Goal: Task Accomplishment & Management: Manage account settings

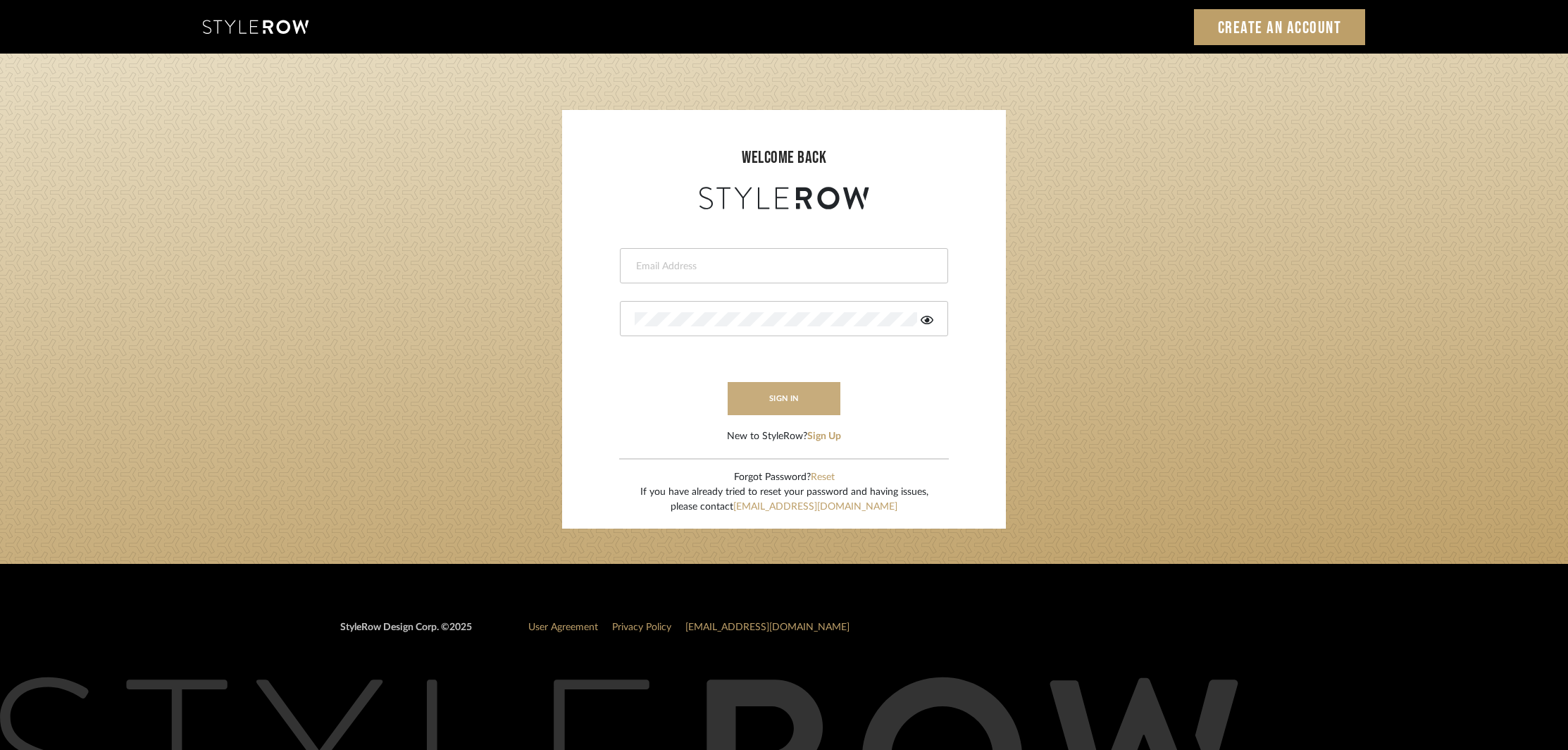
type input "khrysten@khrystentaylor.com"
click at [791, 392] on button "sign in" at bounding box center [784, 399] width 113 height 33
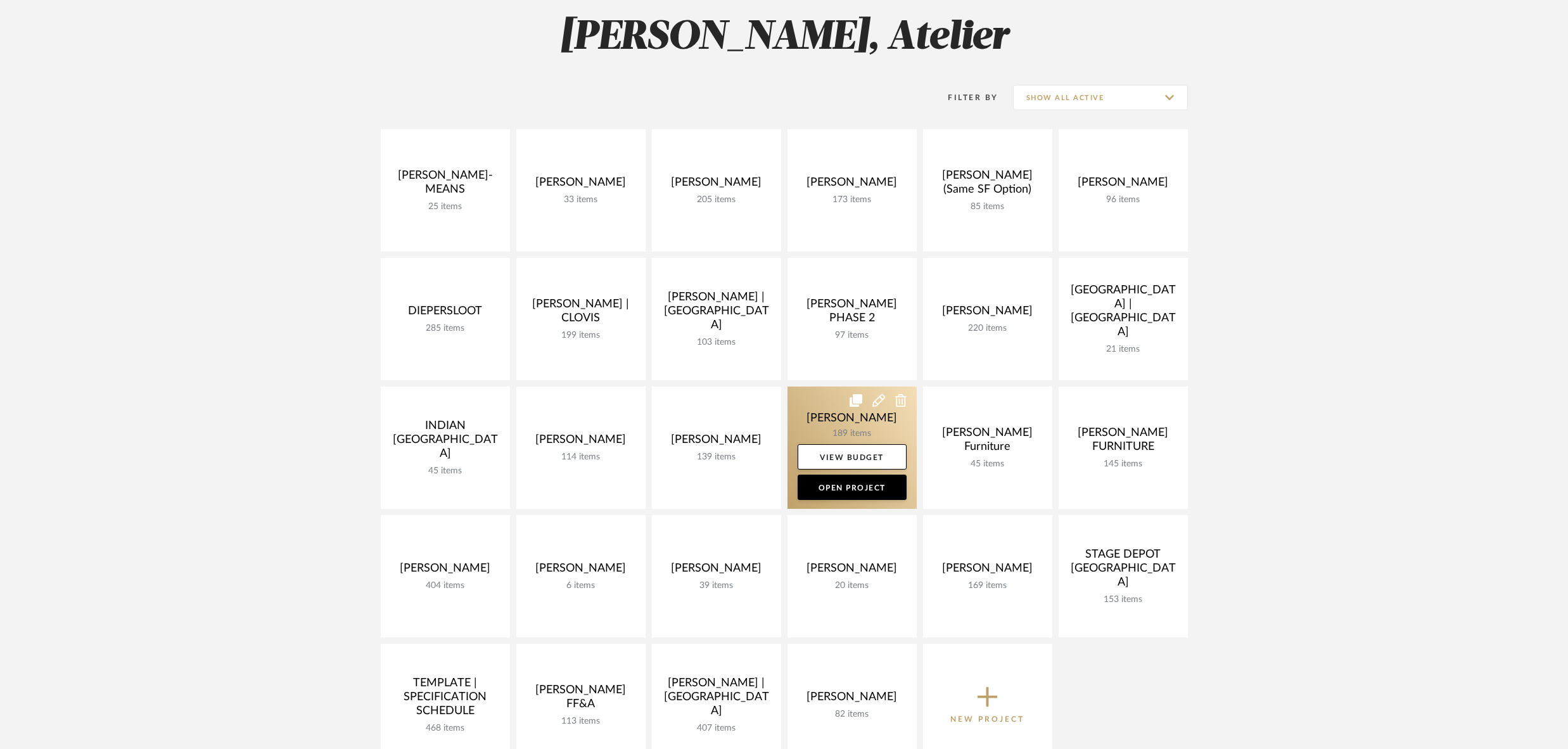
scroll to position [196, 0]
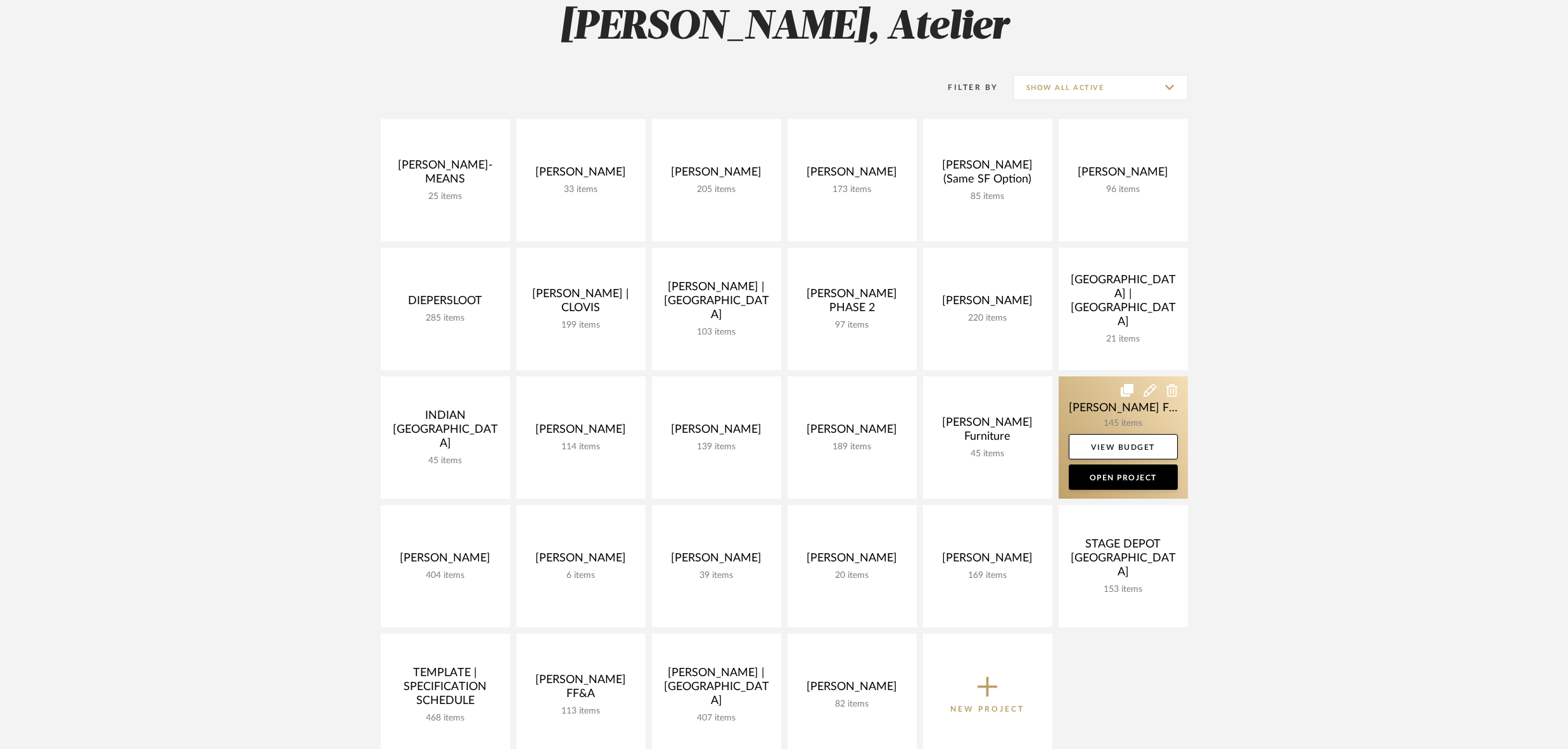
click at [1114, 401] on link at bounding box center [1123, 438] width 129 height 123
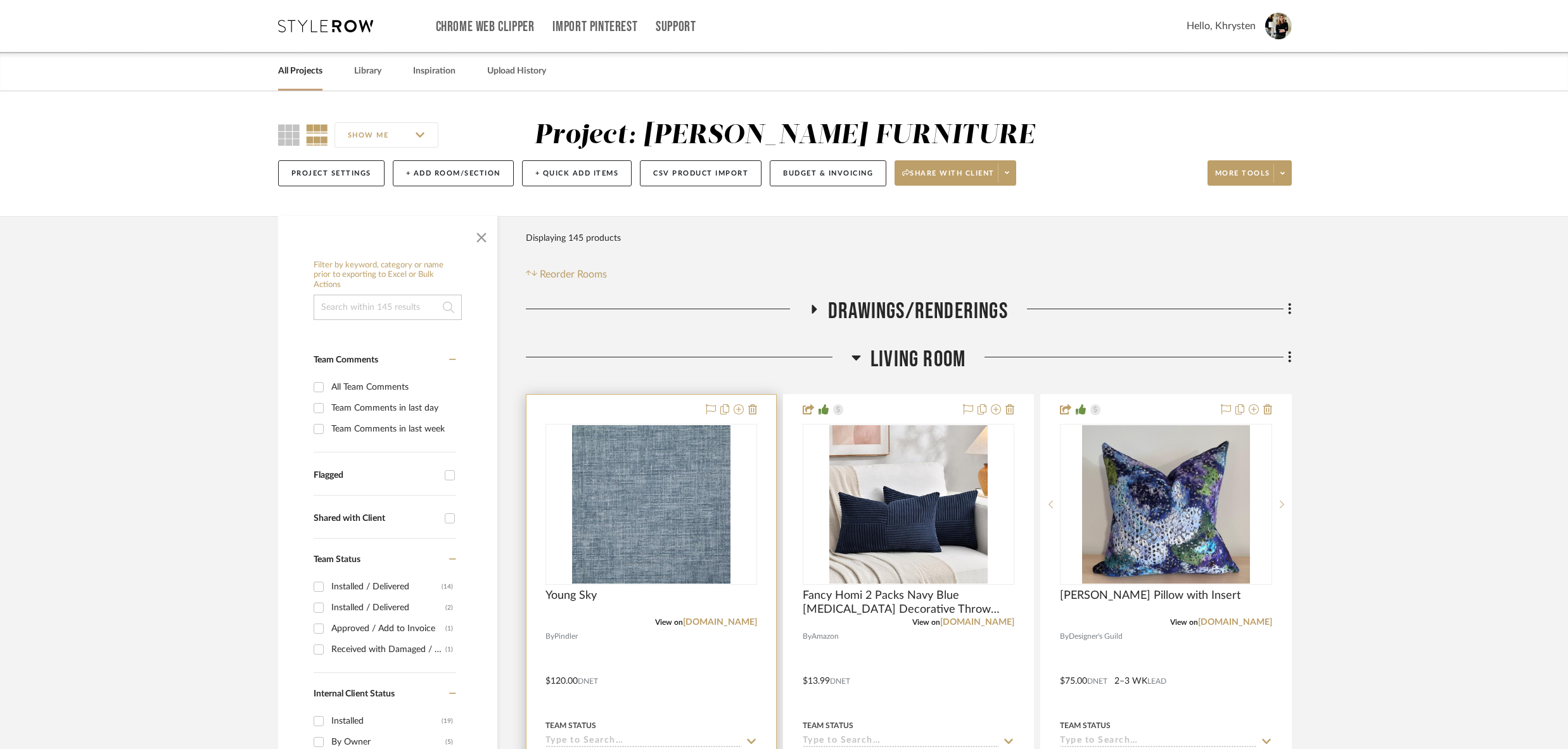
click at [659, 644] on div at bounding box center [651, 672] width 249 height 555
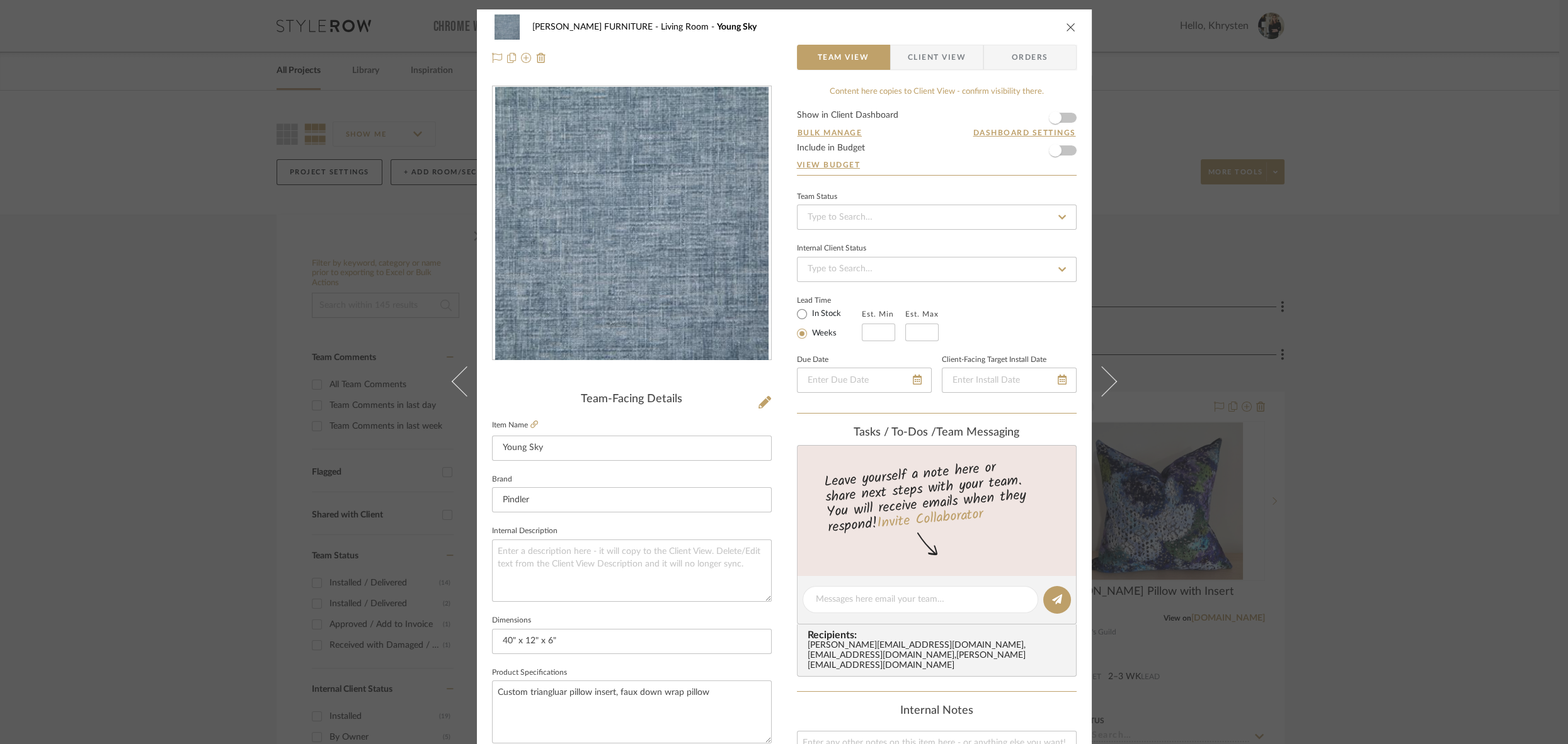
click at [1066, 28] on icon "close" at bounding box center [1071, 27] width 10 height 10
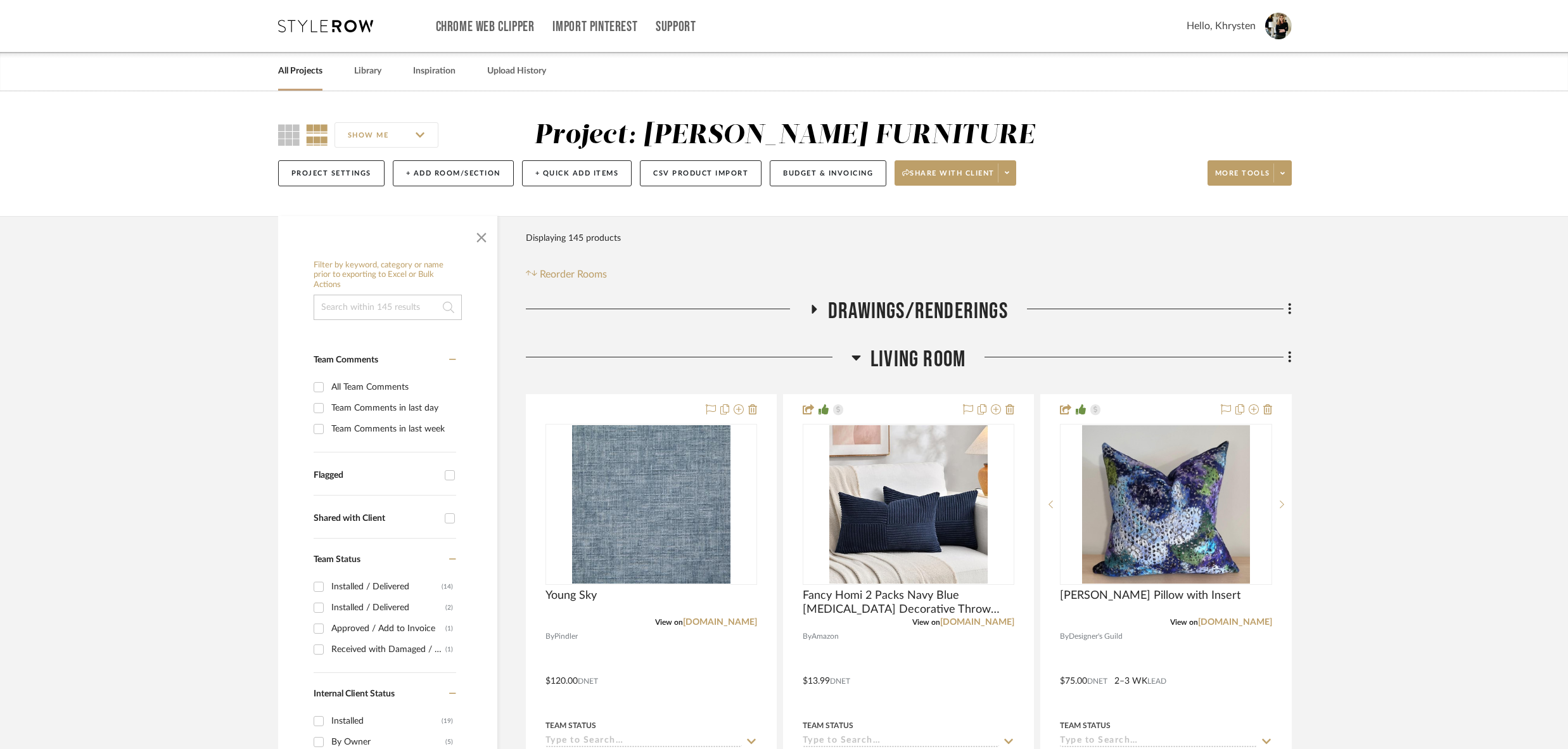
click at [290, 66] on link "All Projects" at bounding box center [300, 71] width 44 height 17
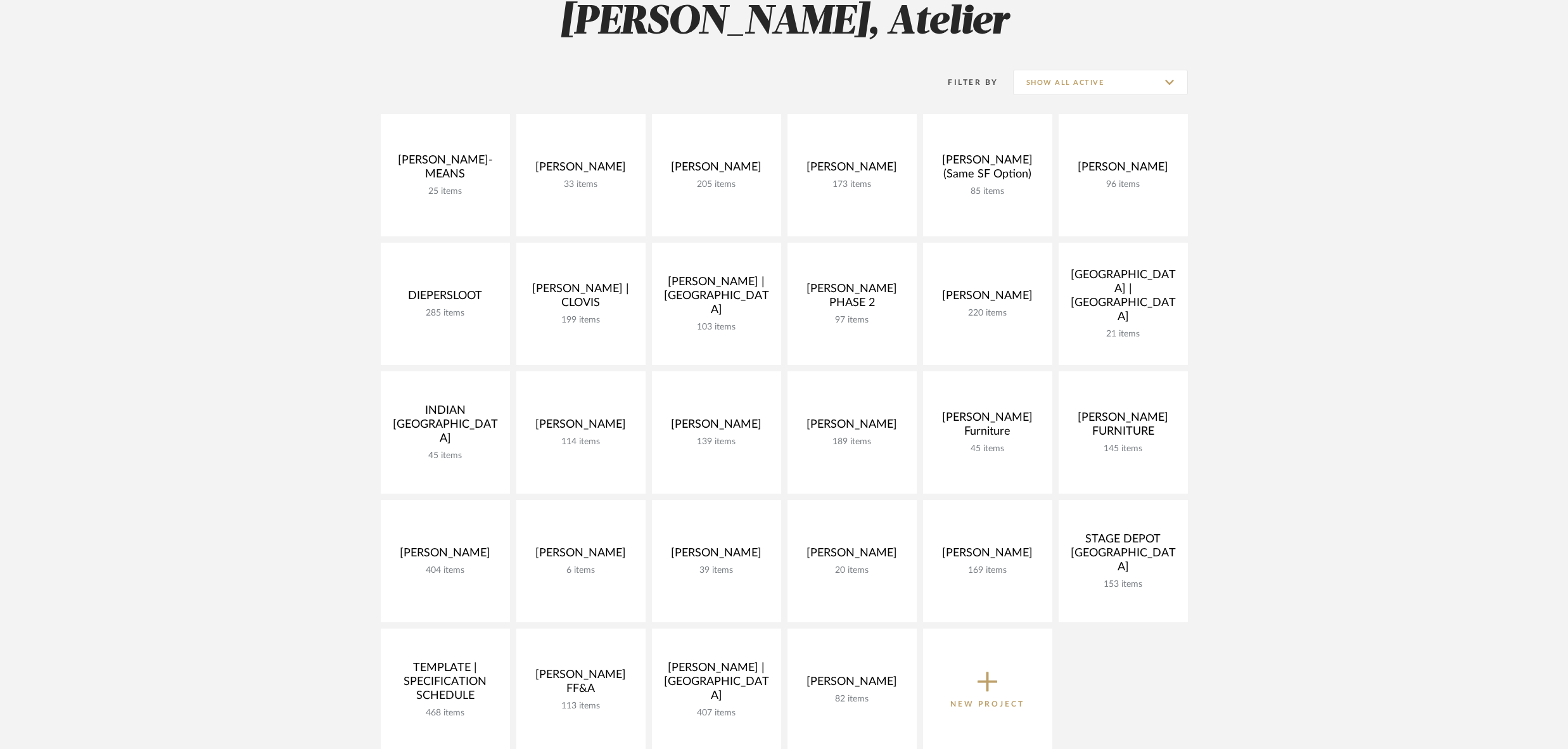
scroll to position [211, 0]
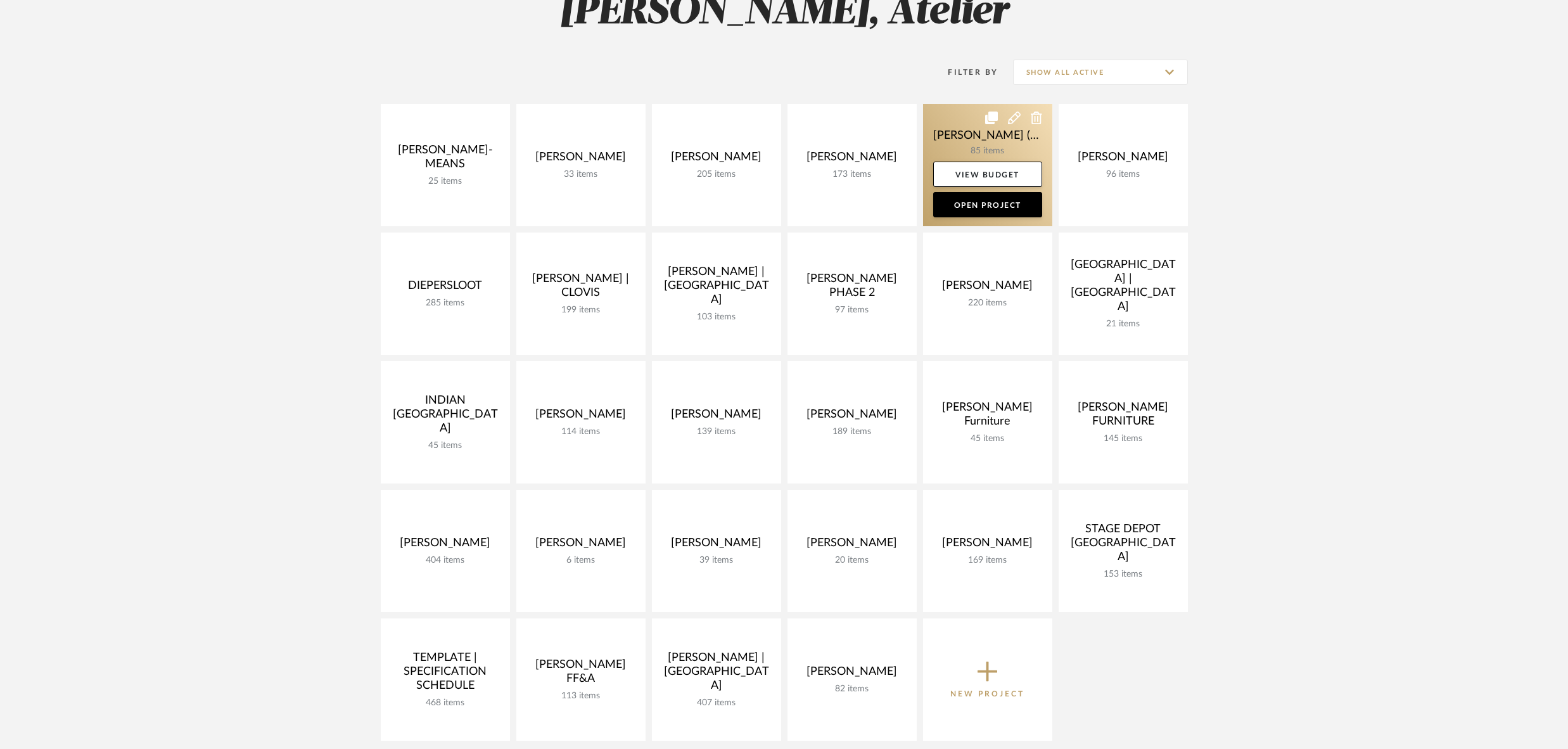
click at [981, 136] on link at bounding box center [987, 165] width 129 height 123
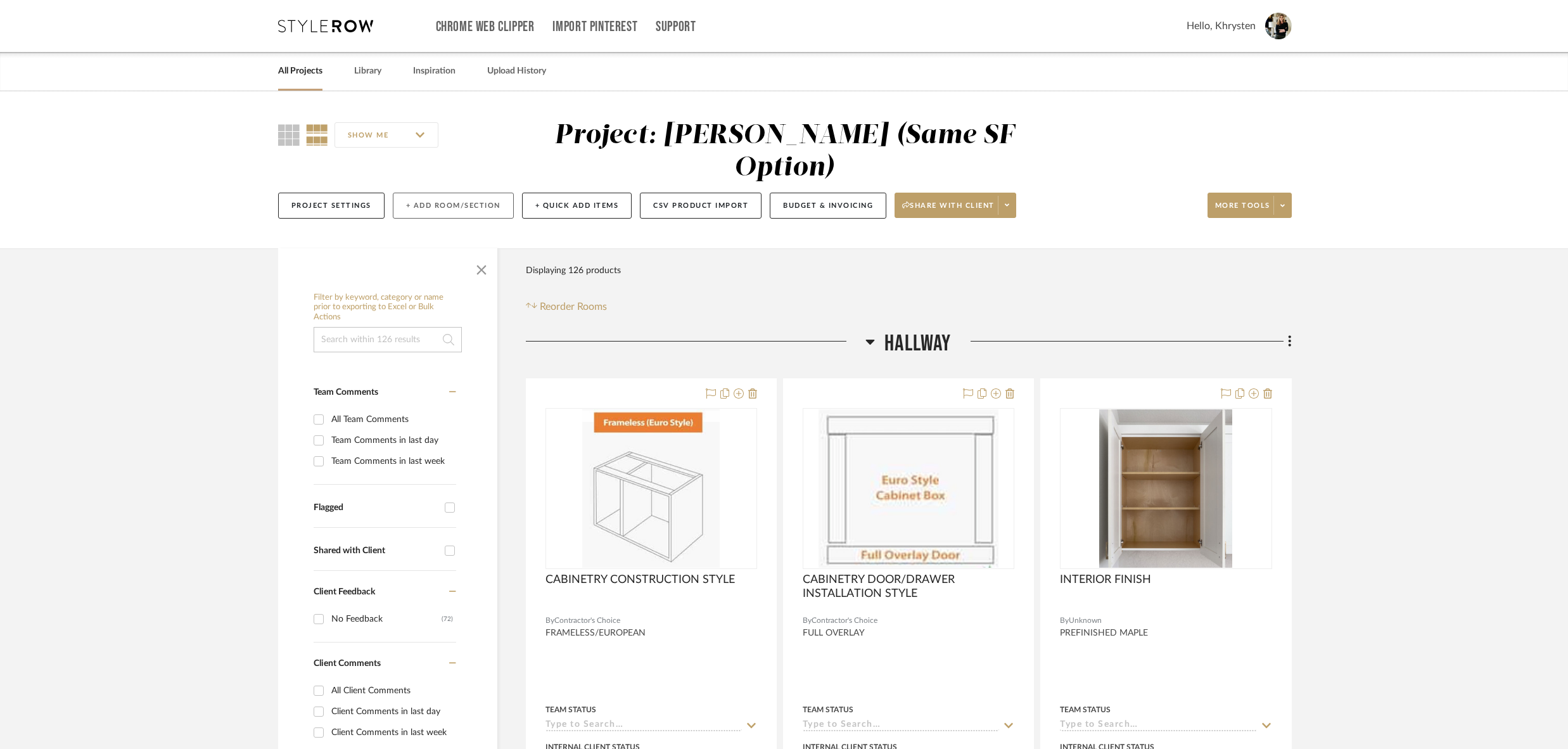
click at [447, 192] on button "+ Add Room/Section" at bounding box center [453, 205] width 121 height 26
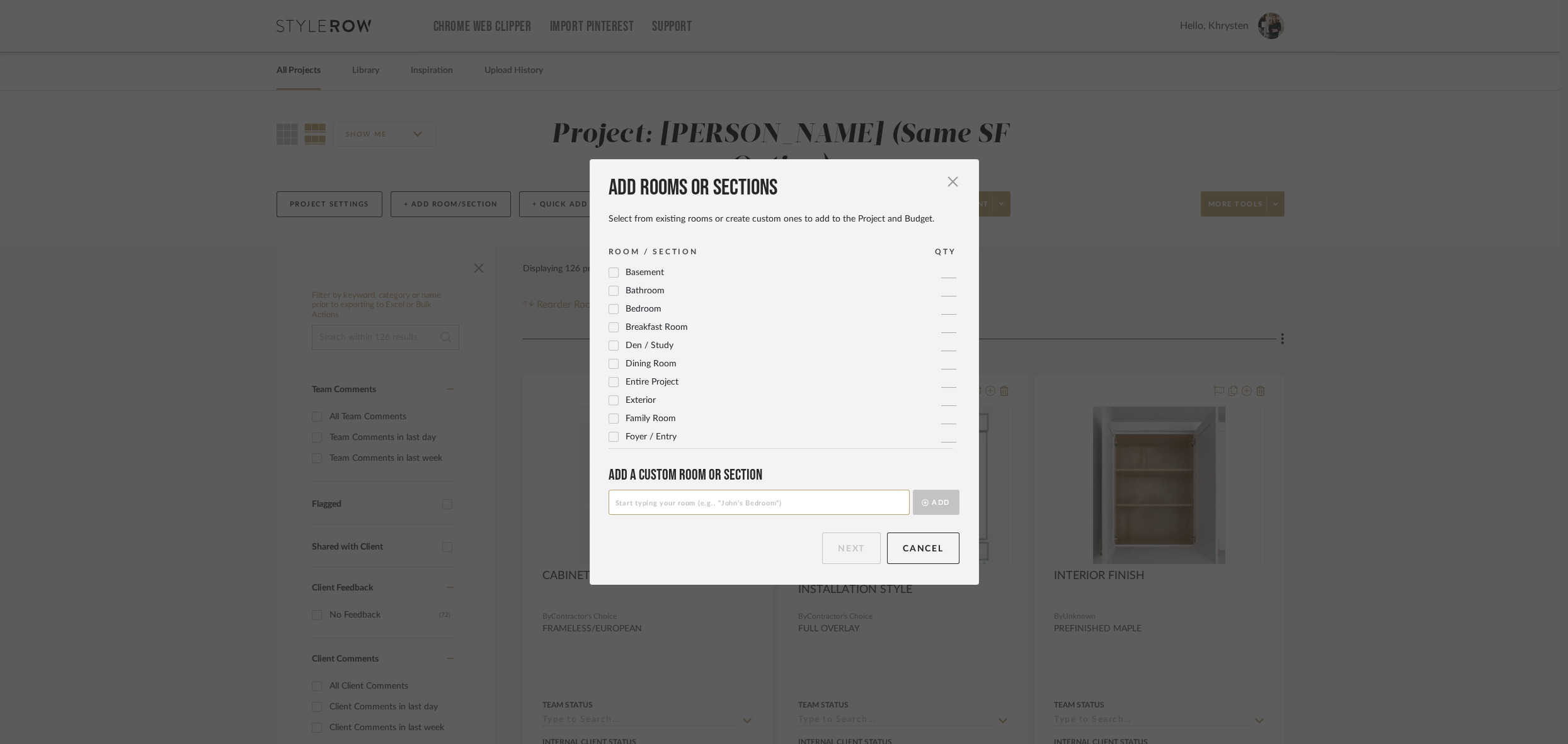
click at [758, 503] on input at bounding box center [758, 503] width 301 height 25
type input "M"
click at [754, 504] on input "Primary Bedroom: Fireplace Option" at bounding box center [758, 503] width 301 height 25
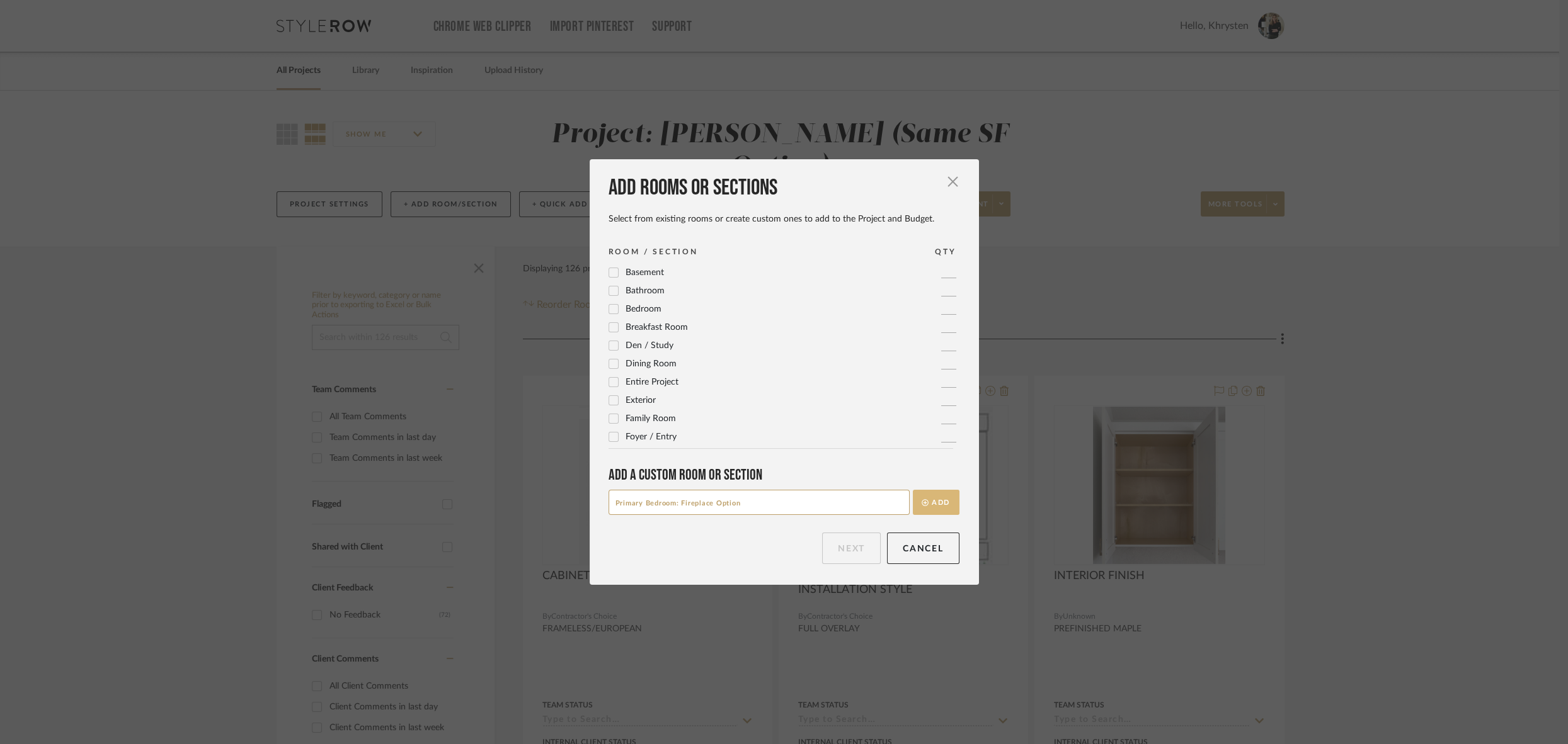
type input "Primary Bedroom: Fireplace Option"
click at [933, 506] on button "Add" at bounding box center [935, 503] width 46 height 25
click at [760, 506] on input at bounding box center [758, 503] width 301 height 25
paste input "Primary Bedroom: Fireplace Option"
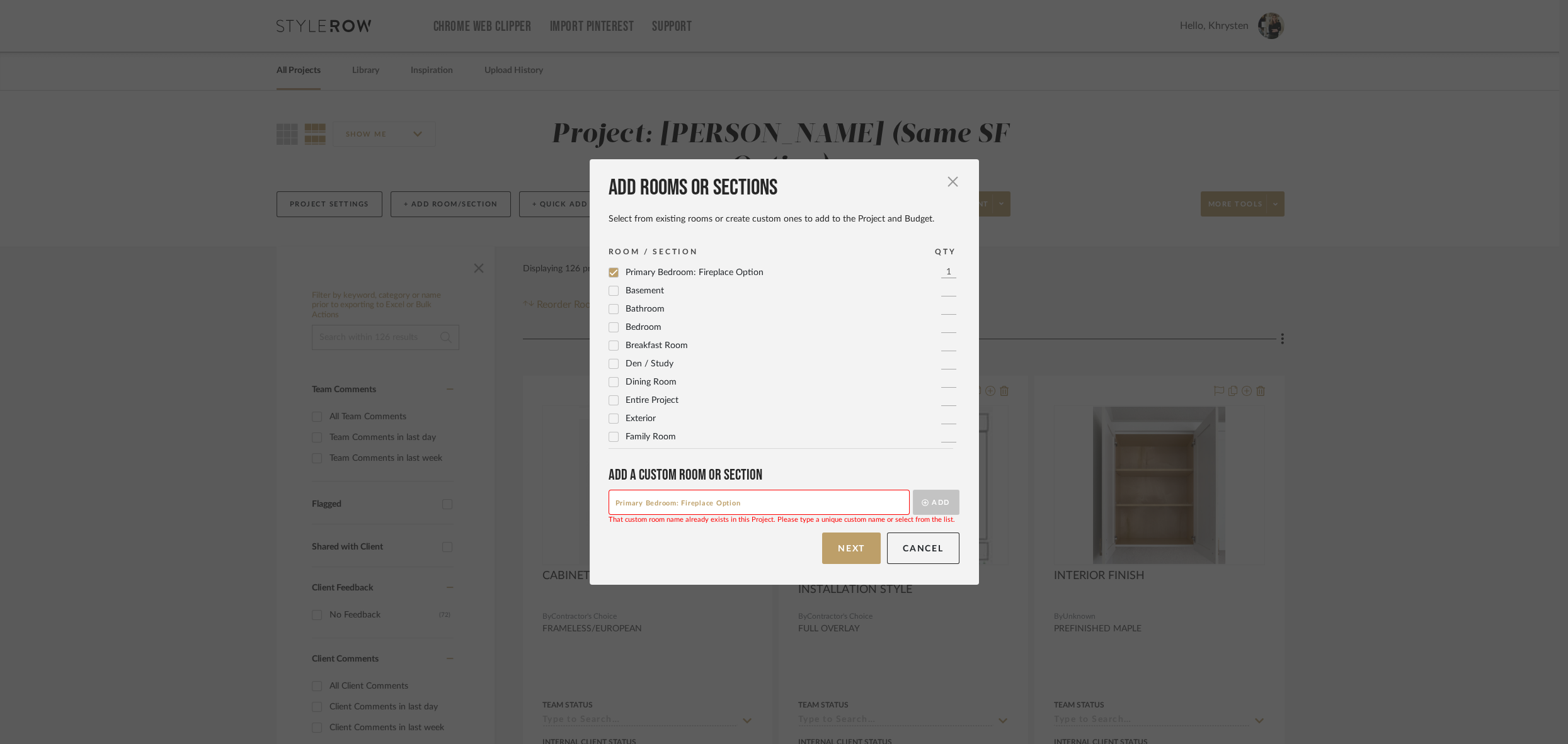
click at [687, 502] on input "Primary Bedroom: Fireplace Option" at bounding box center [758, 503] width 301 height 25
type input "Primary Bedroom: Wet Bar Option"
click at [936, 503] on button "Add" at bounding box center [935, 503] width 46 height 25
click at [854, 549] on button "Next" at bounding box center [851, 548] width 58 height 31
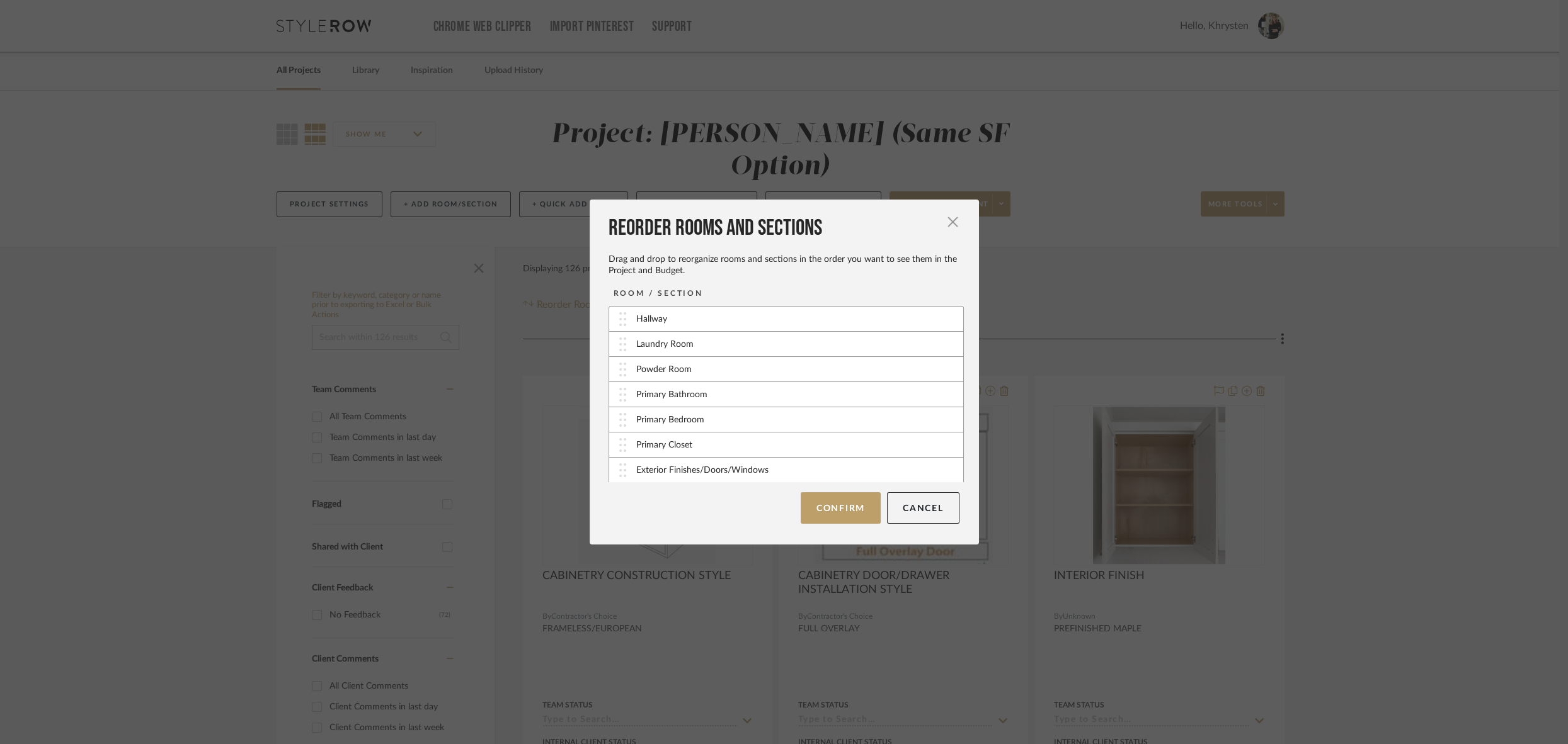
scroll to position [73, 0]
drag, startPoint x: 617, startPoint y: 446, endPoint x: 611, endPoint y: 370, distance: 76.2
drag, startPoint x: 622, startPoint y: 472, endPoint x: 614, endPoint y: 392, distance: 80.4
click at [828, 498] on button "Confirm" at bounding box center [841, 508] width 80 height 31
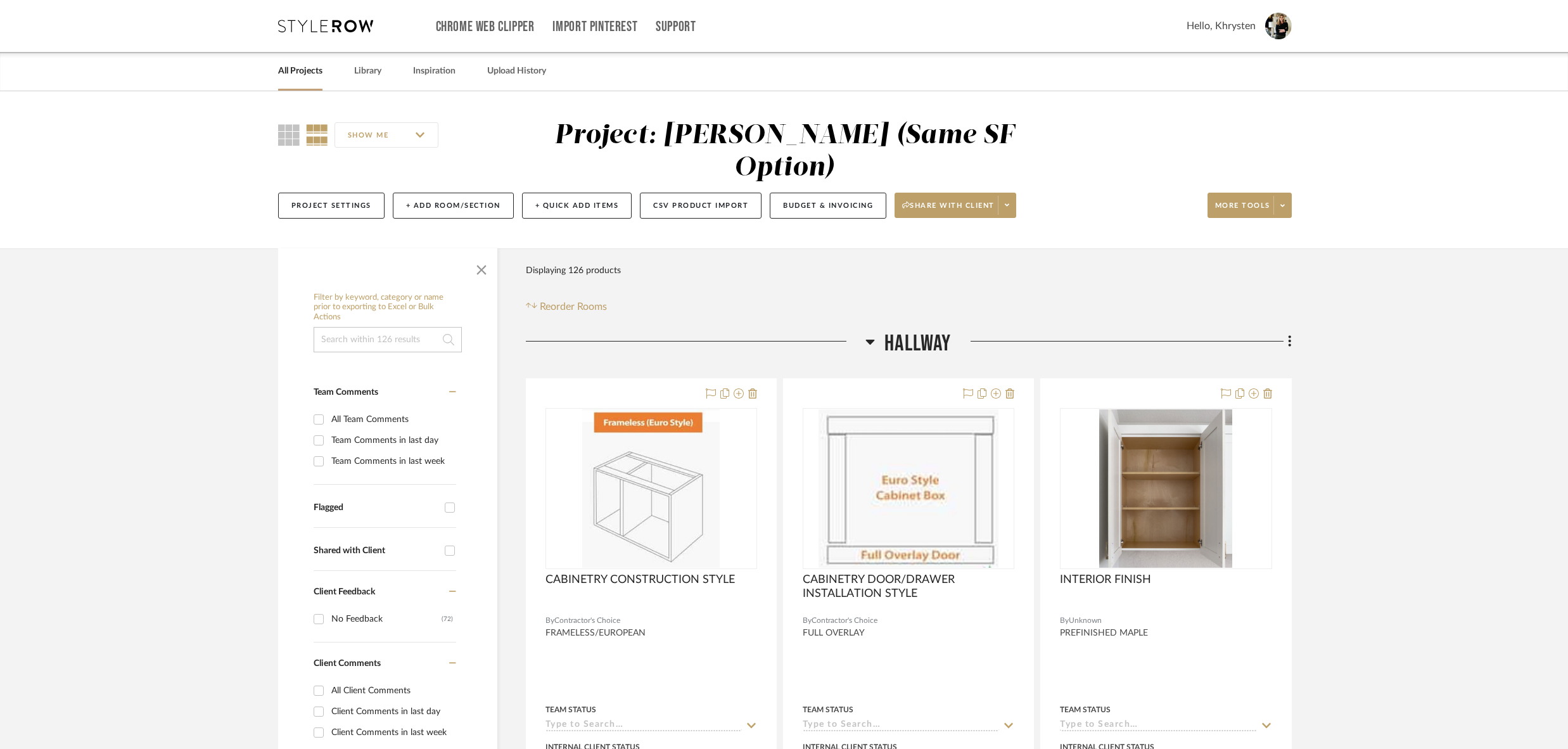
click at [872, 334] on icon at bounding box center [871, 341] width 9 height 15
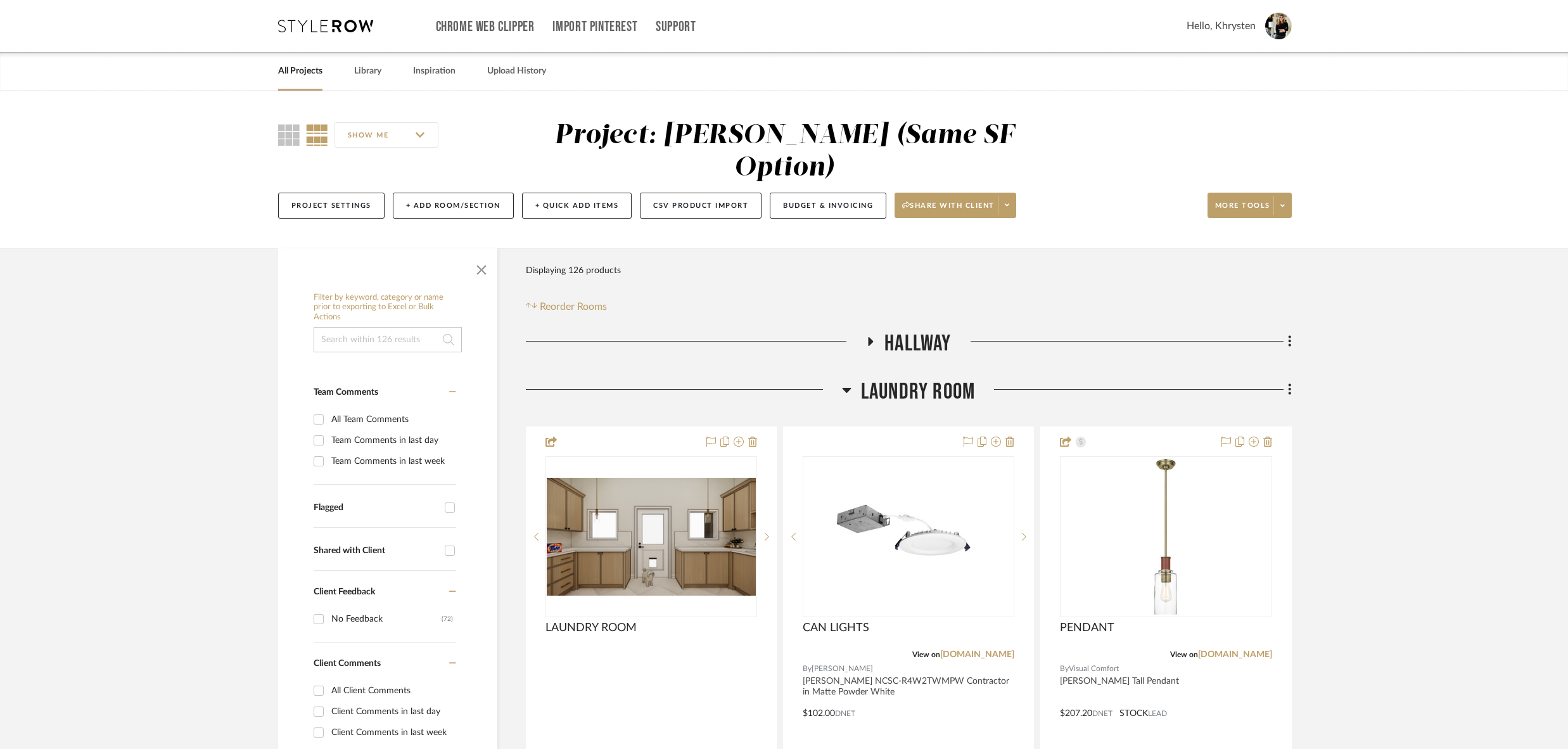
click at [845, 388] on icon at bounding box center [846, 390] width 9 height 5
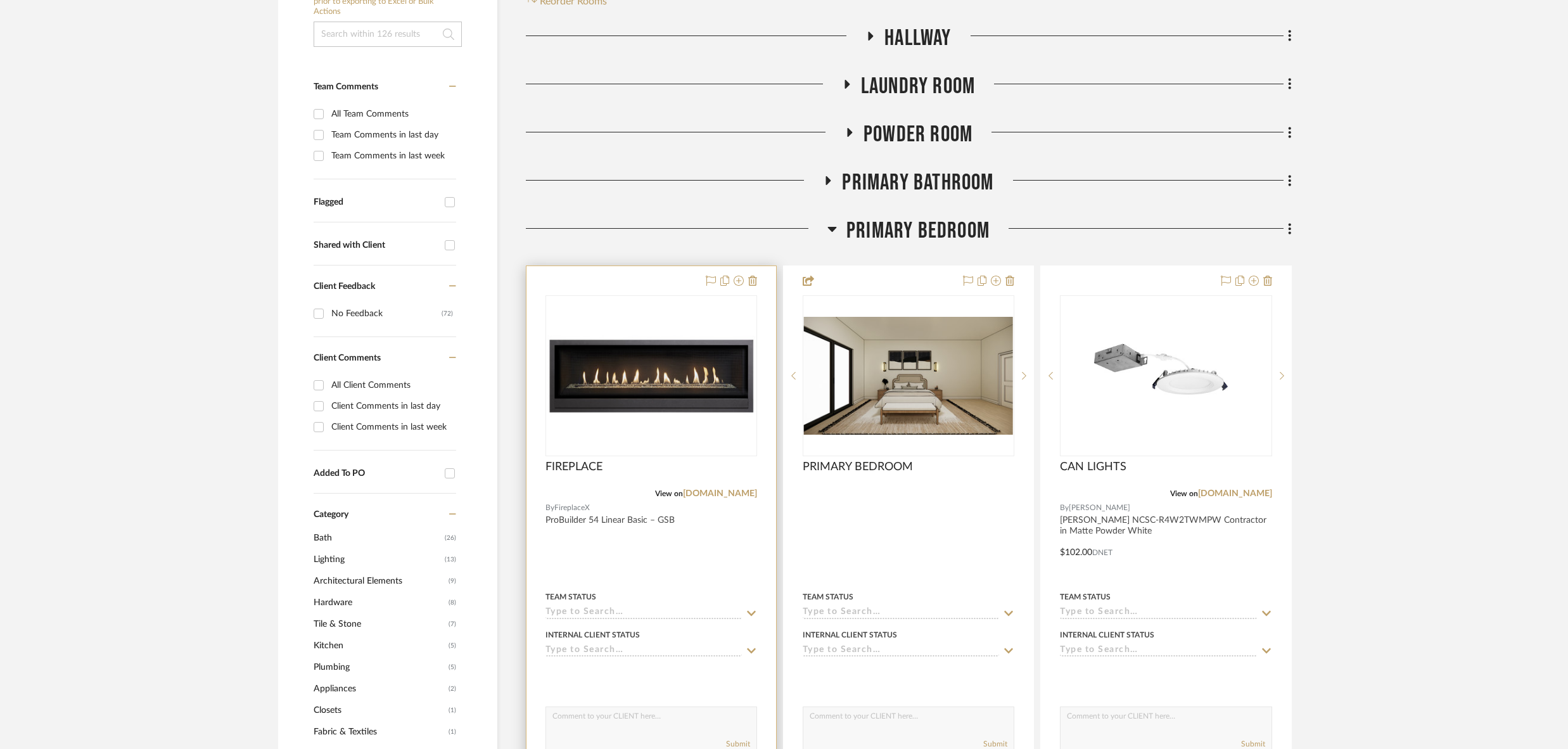
scroll to position [305, 0]
click at [708, 522] on div at bounding box center [651, 544] width 249 height 555
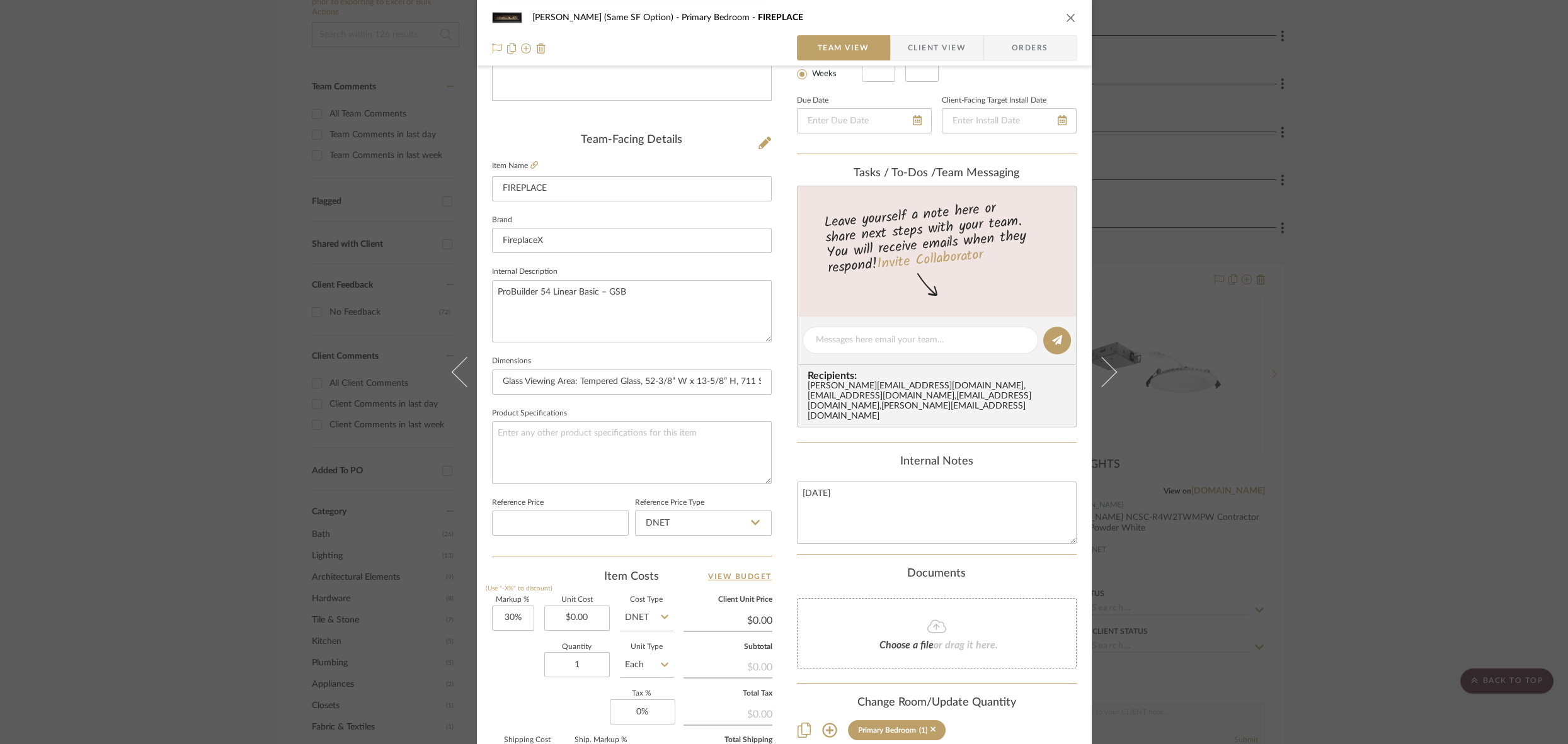
scroll to position [264, 0]
click at [552, 613] on input "0.00" at bounding box center [577, 613] width 65 height 25
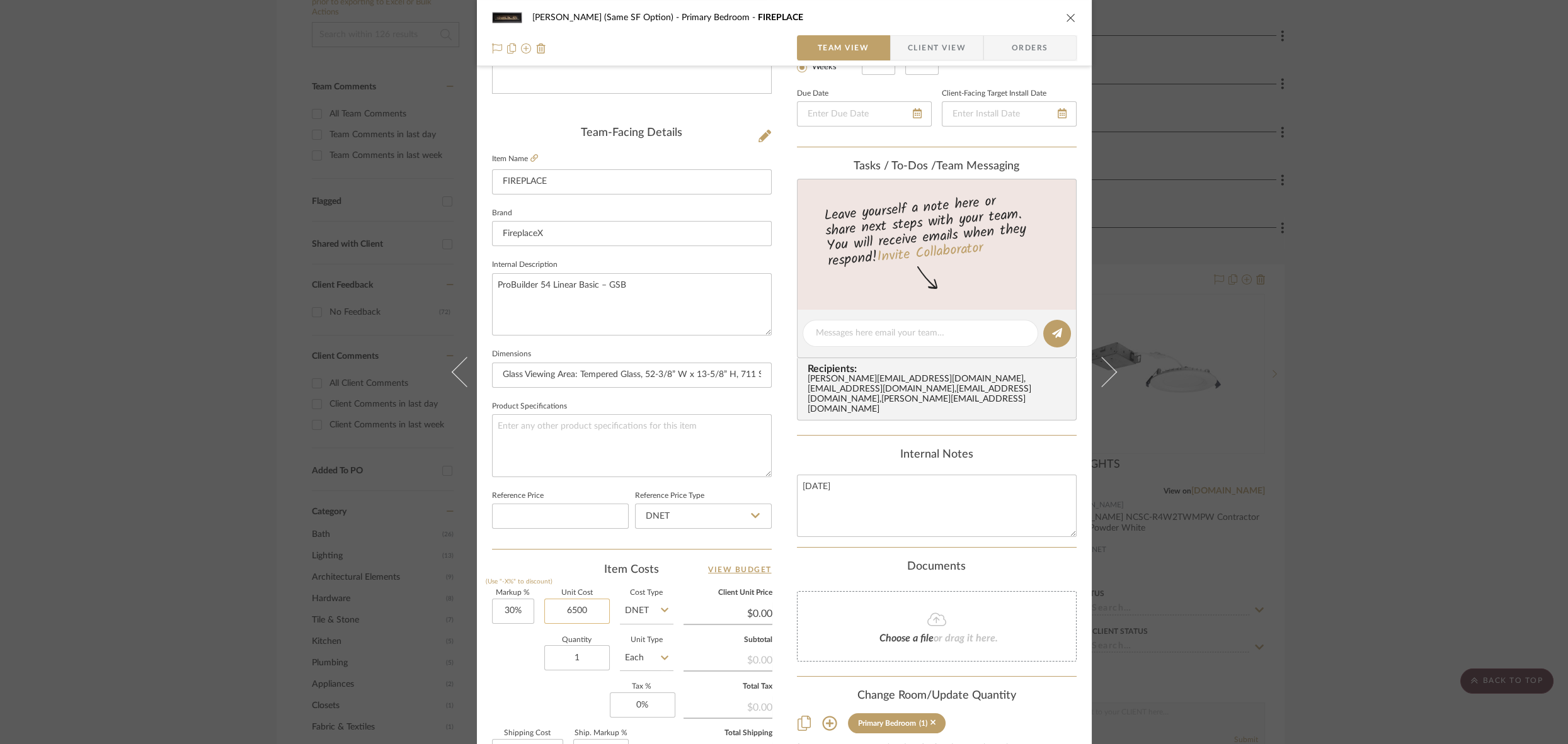
type input "$6,500.00"
type input "$8,450.00"
click at [1066, 16] on icon "close" at bounding box center [1071, 17] width 10 height 10
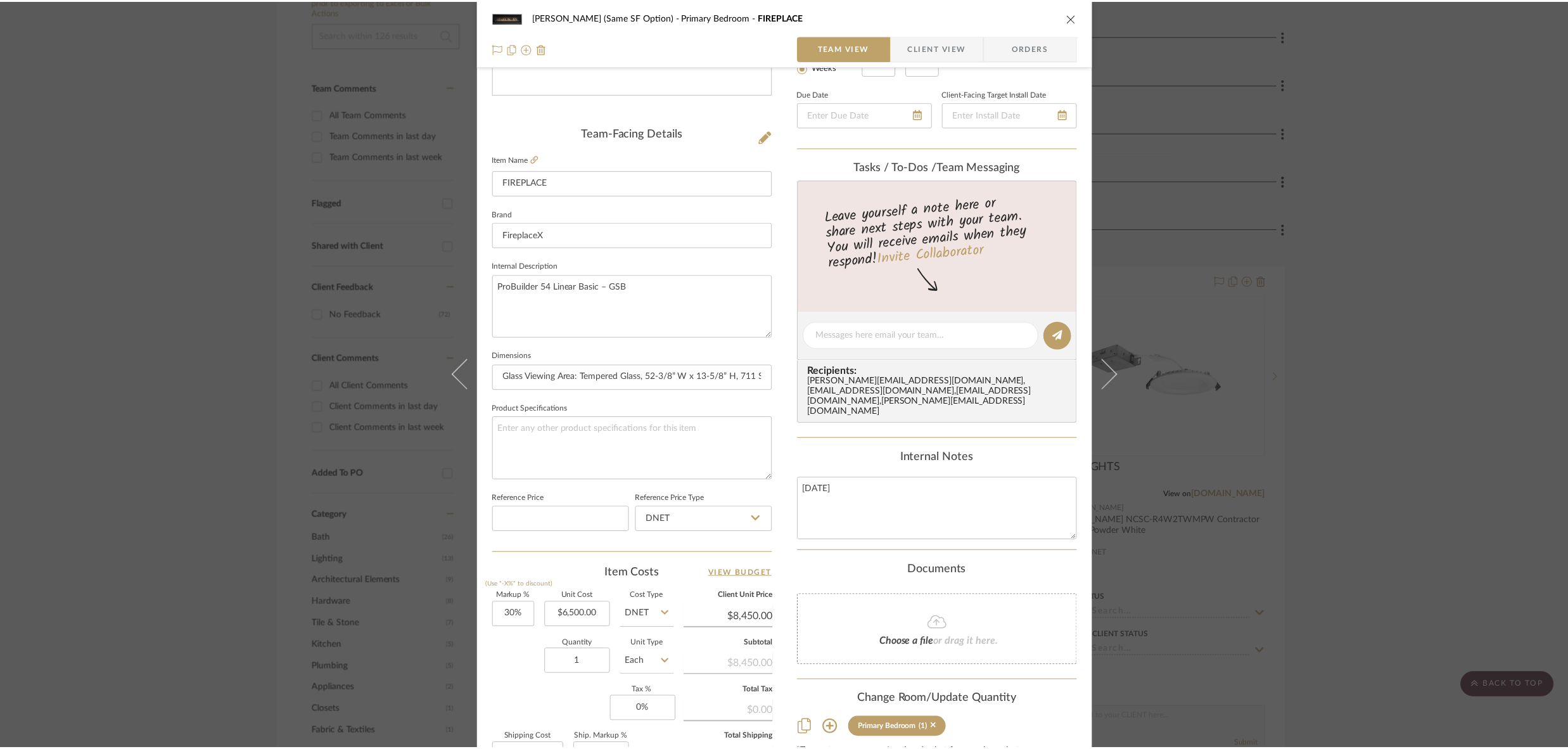
scroll to position [305, 0]
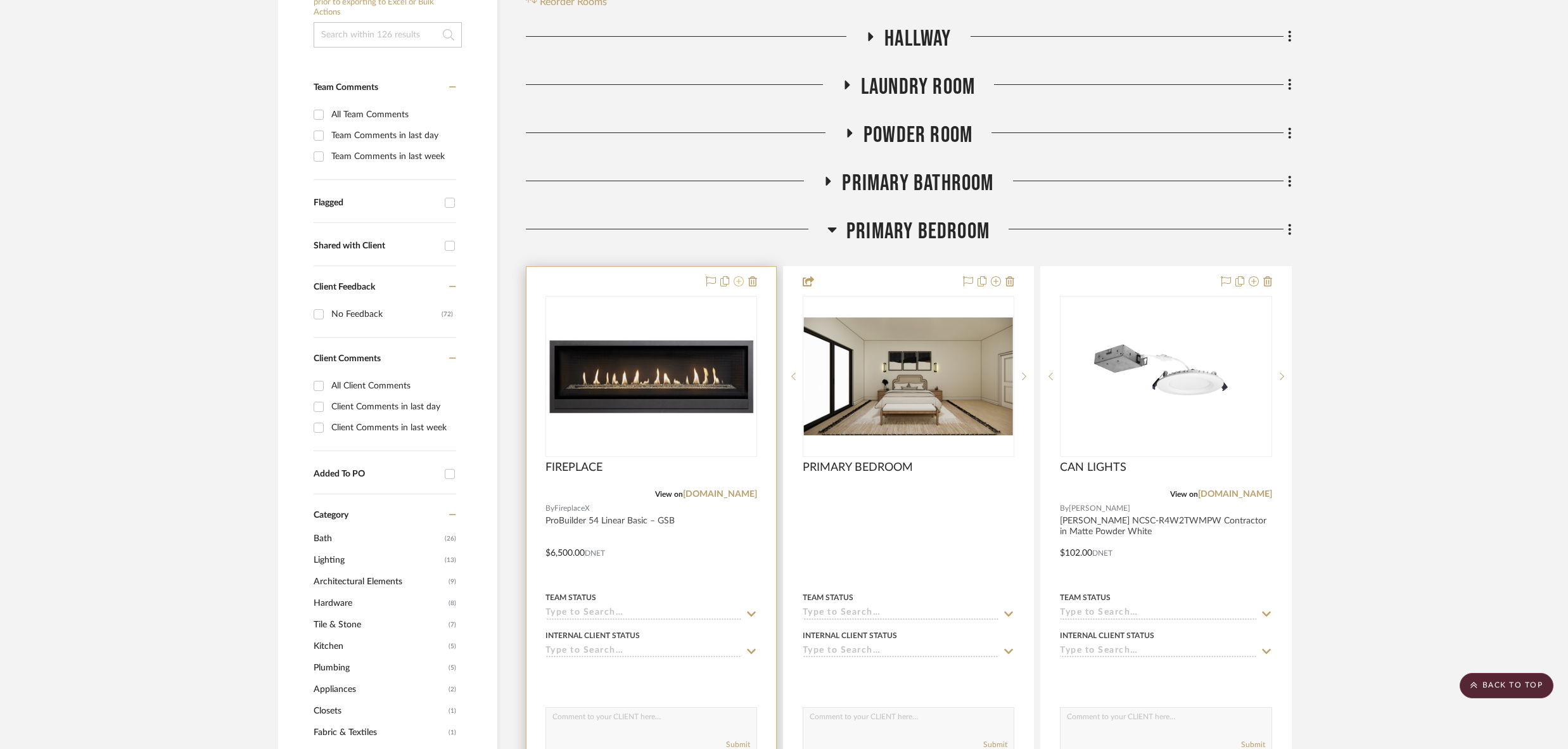
click at [741, 276] on icon at bounding box center [738, 281] width 10 height 10
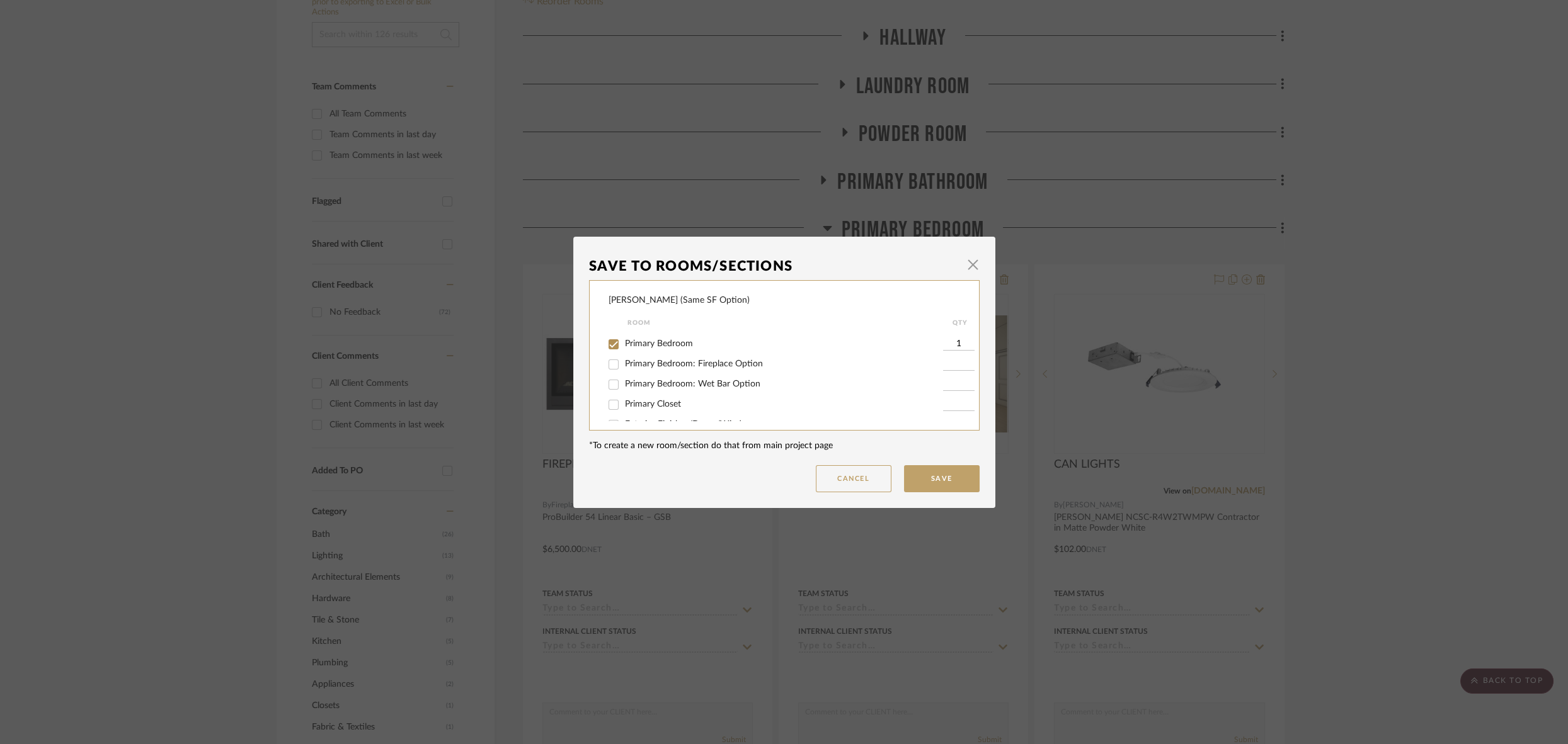
scroll to position [78, 0]
click at [610, 368] on input "Primary Bedroom: Fireplace Option" at bounding box center [614, 363] width 20 height 20
checkbox input "true"
type input "1"
click at [609, 346] on input "Primary Bedroom" at bounding box center [614, 344] width 20 height 20
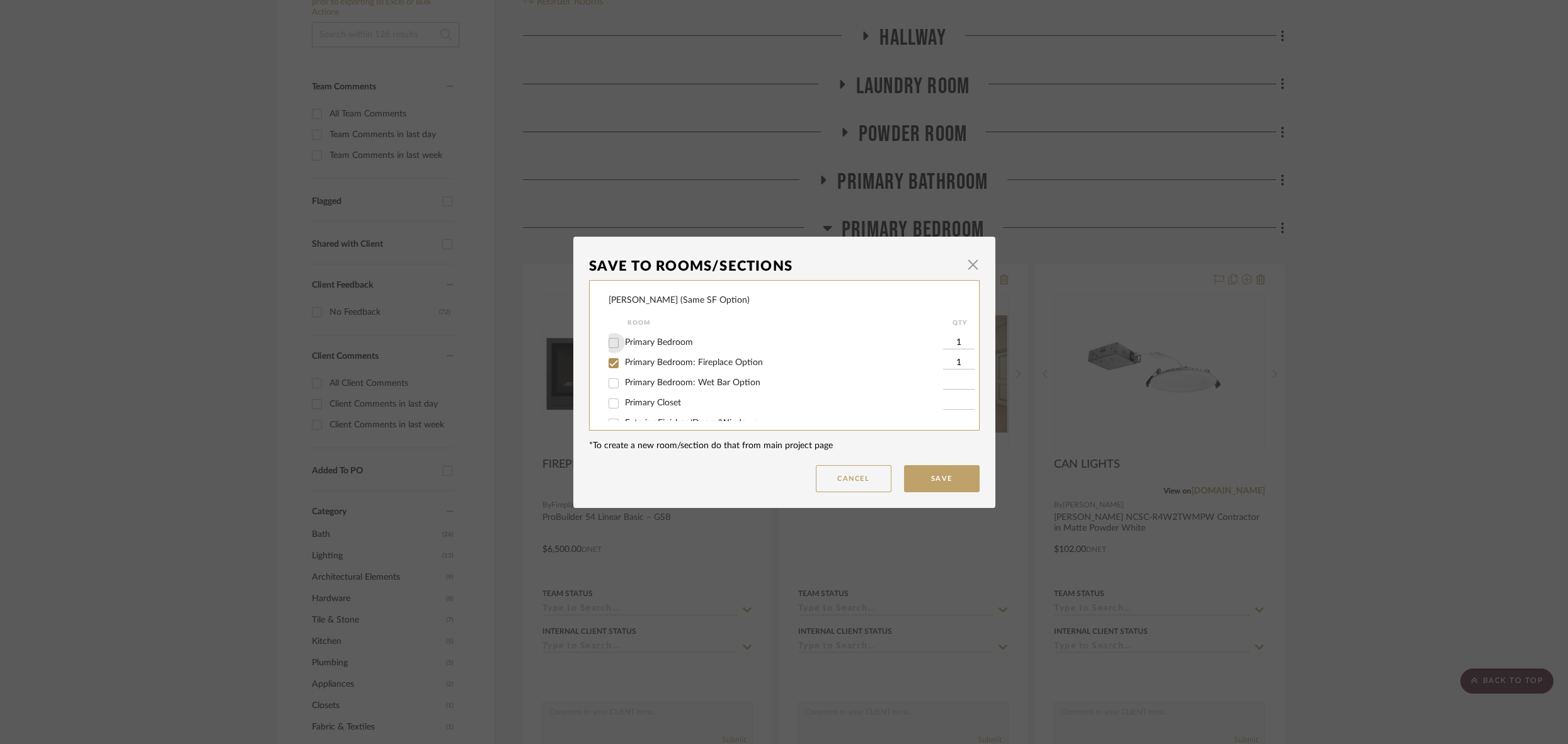
checkbox input "false"
click at [927, 478] on button "Save" at bounding box center [942, 479] width 76 height 27
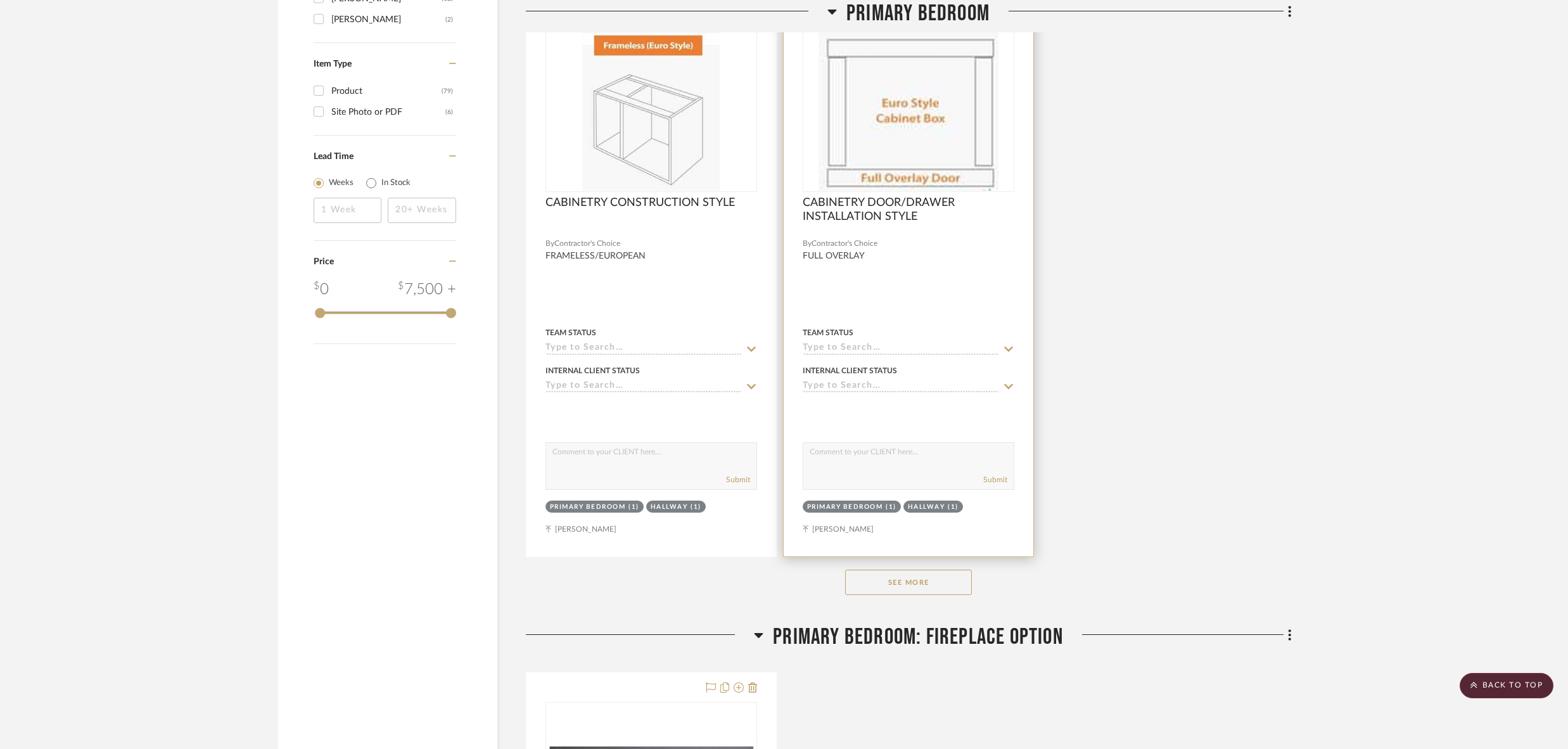
scroll to position [1696, 0]
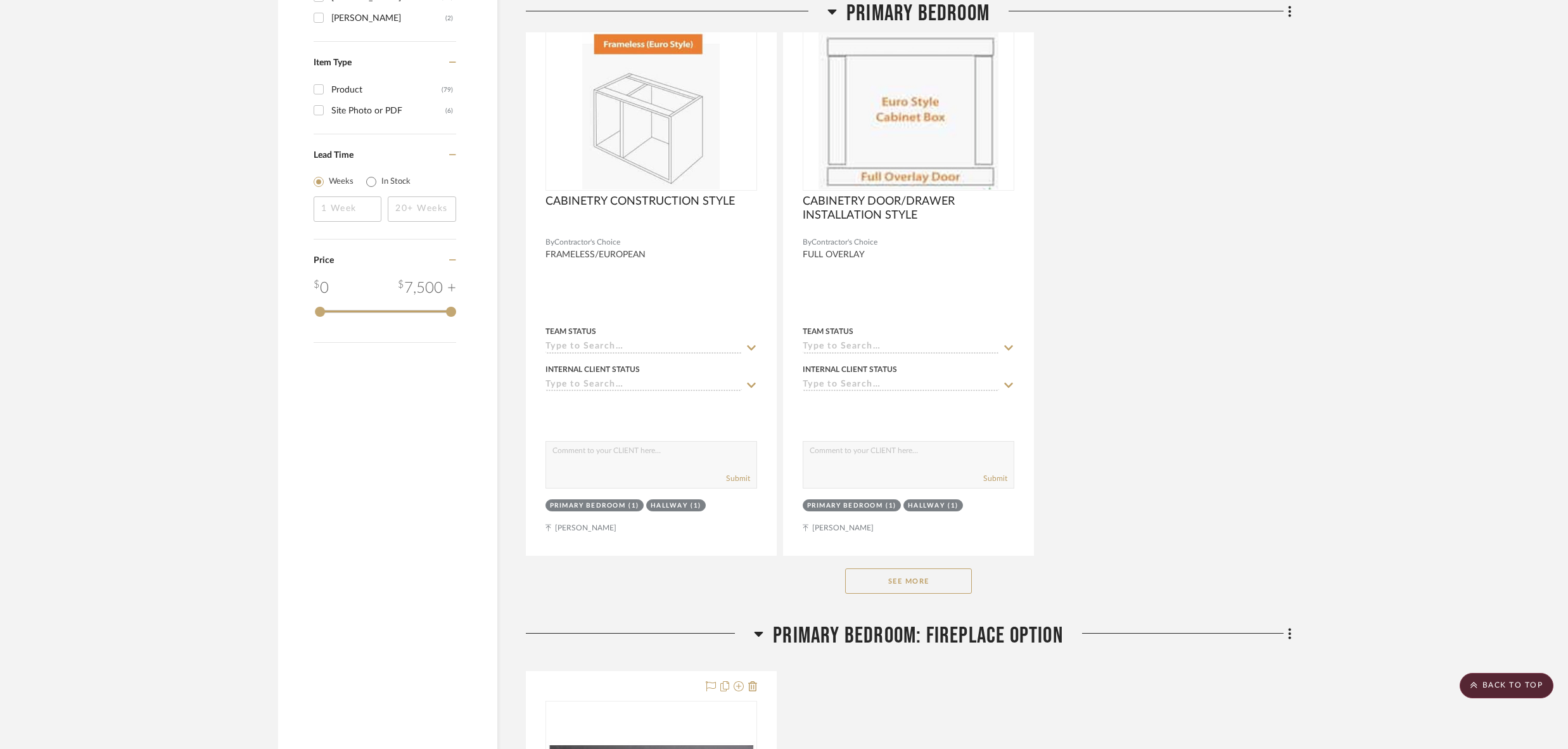
click at [880, 568] on button "See More" at bounding box center [909, 581] width 127 height 25
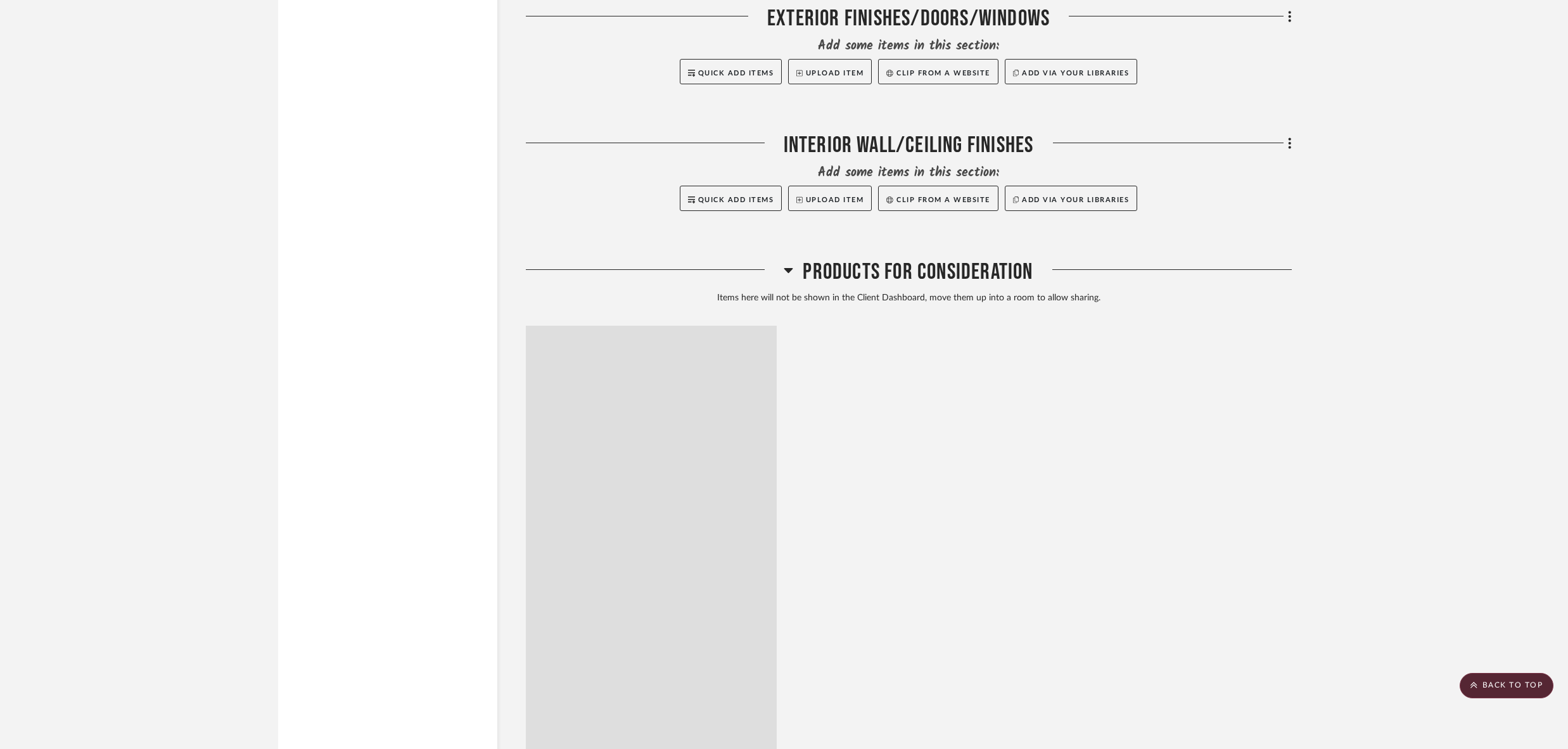
scroll to position [4312, 0]
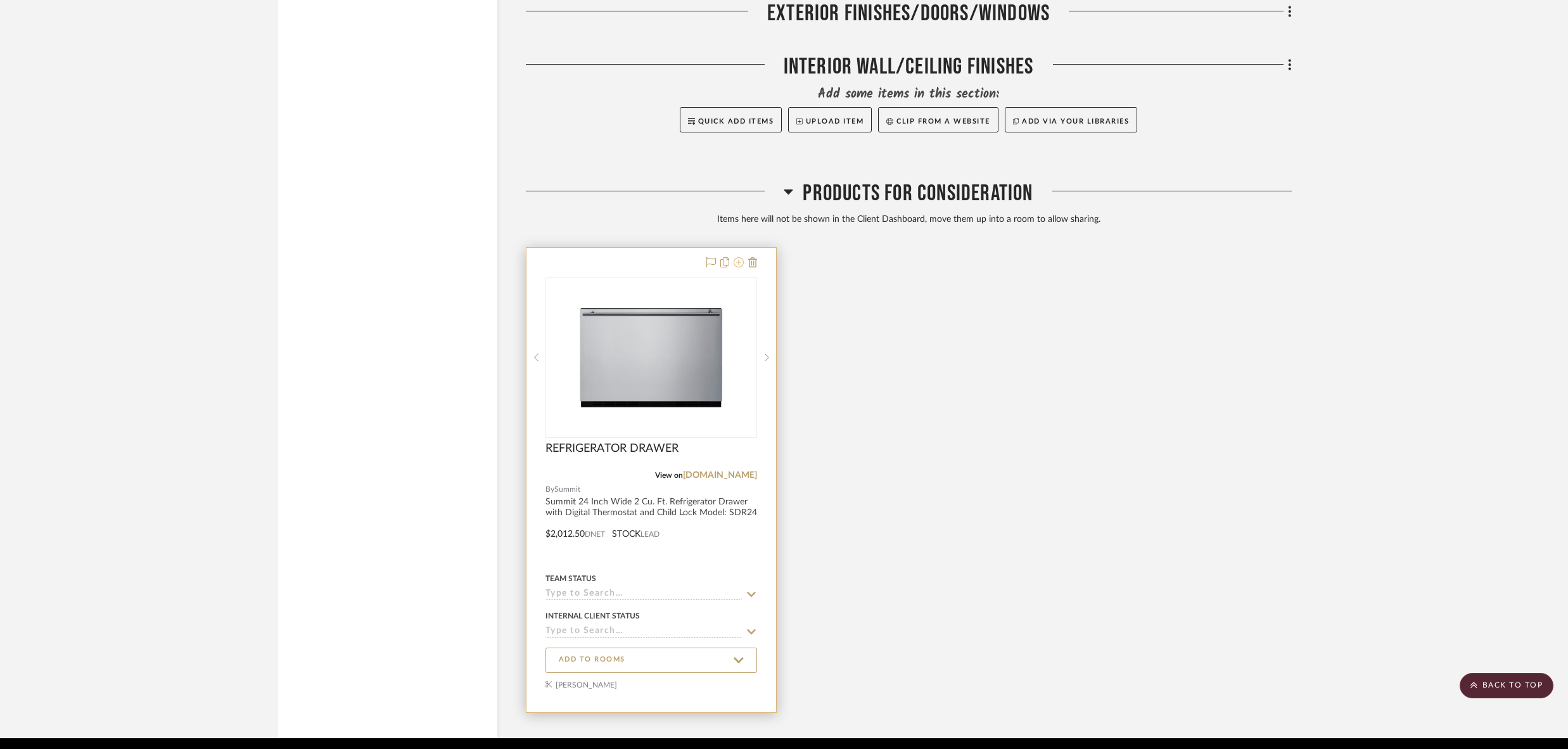
click at [738, 257] on icon at bounding box center [738, 262] width 10 height 10
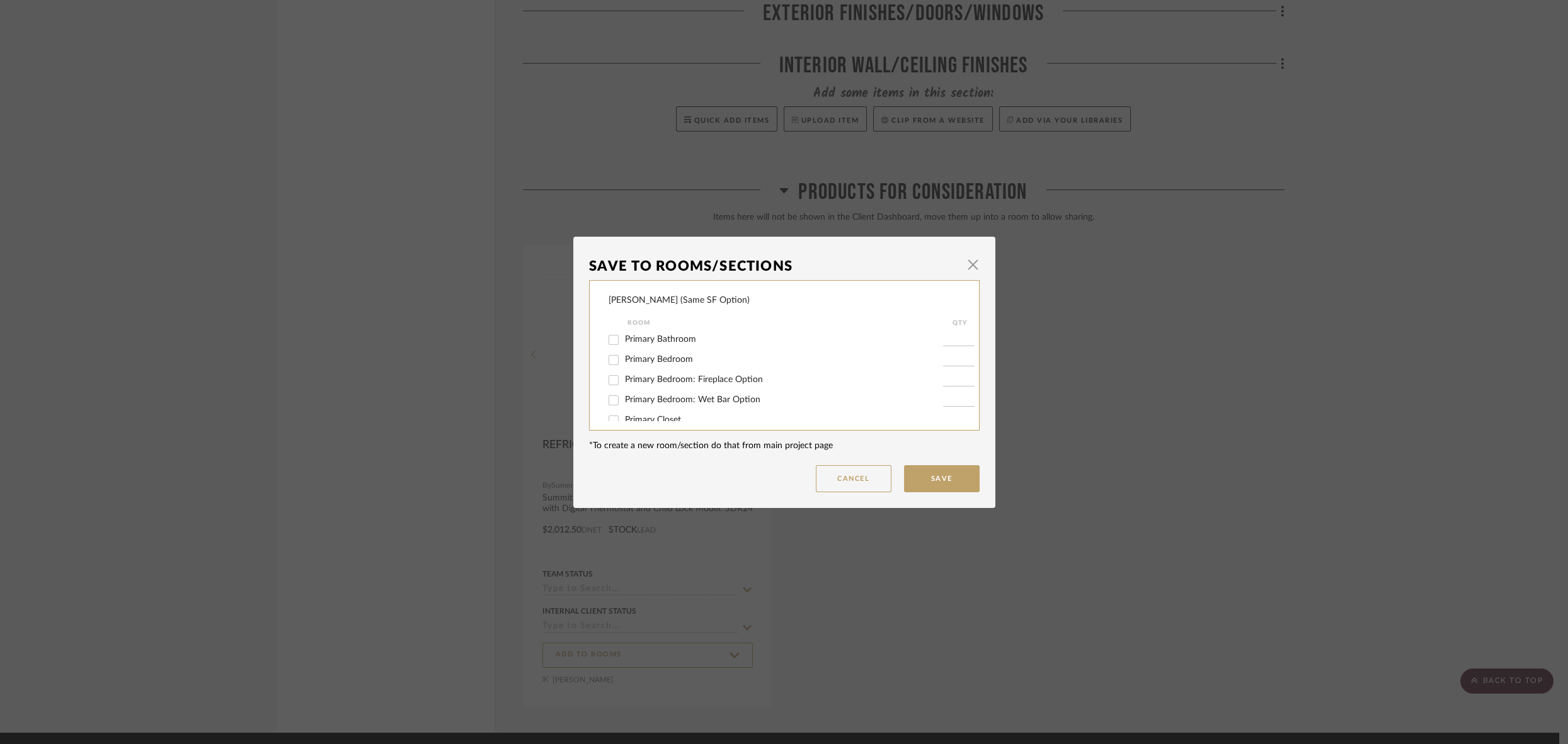
scroll to position [67, 0]
click at [607, 358] on input "Primary Bedroom" at bounding box center [614, 355] width 20 height 20
checkbox input "true"
type input "1"
click at [926, 478] on button "Save" at bounding box center [942, 479] width 76 height 27
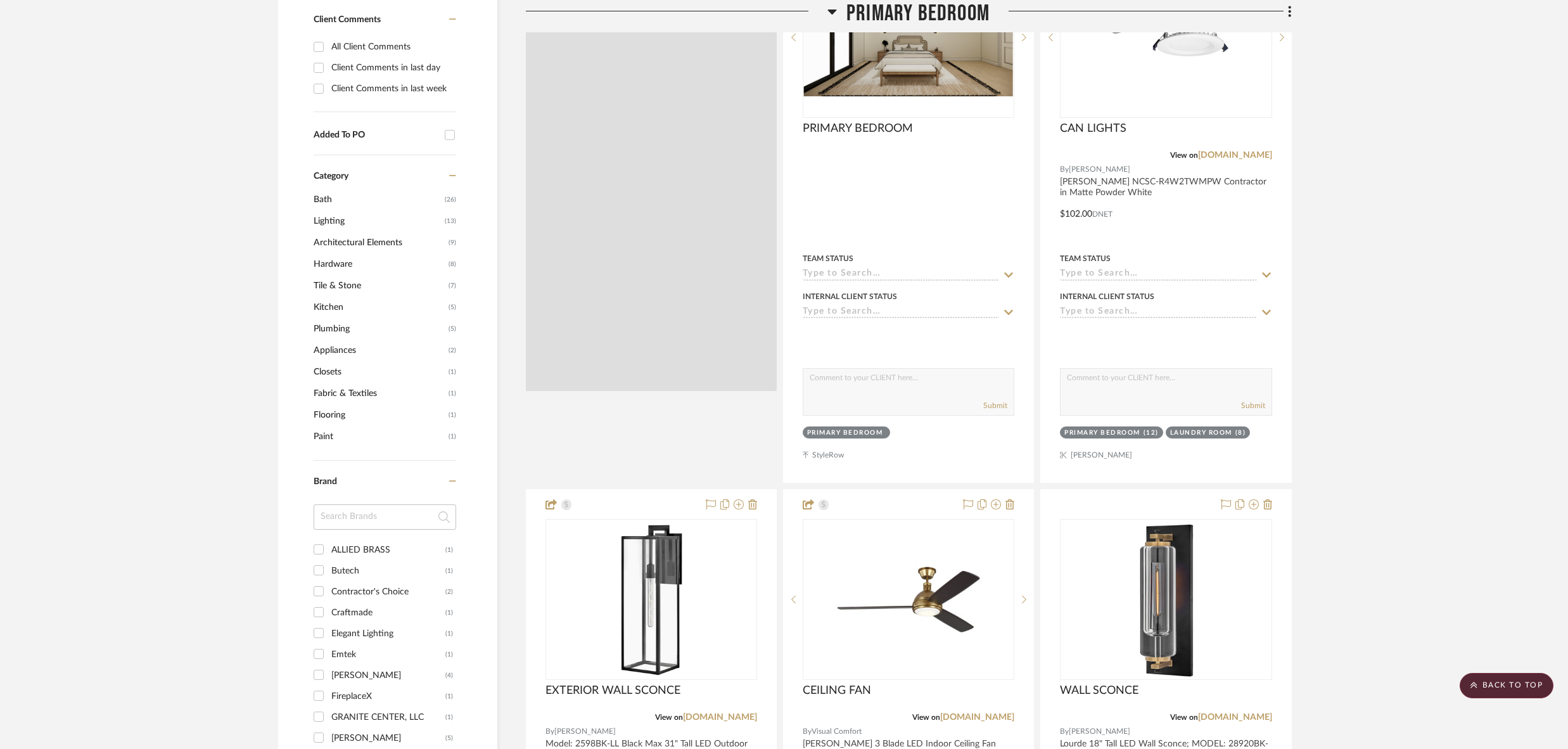
scroll to position [0, 0]
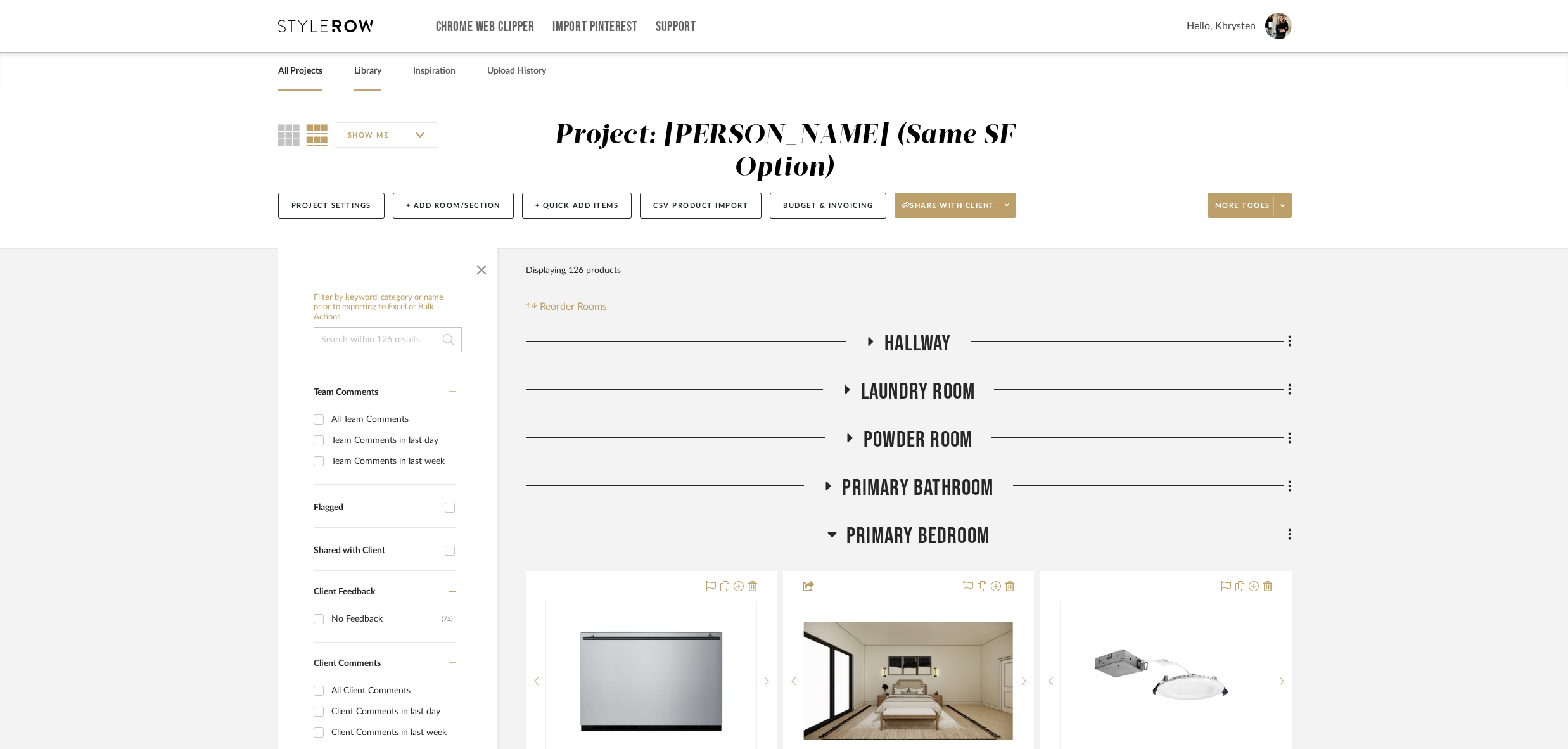
click at [366, 74] on link "Library" at bounding box center [368, 71] width 27 height 17
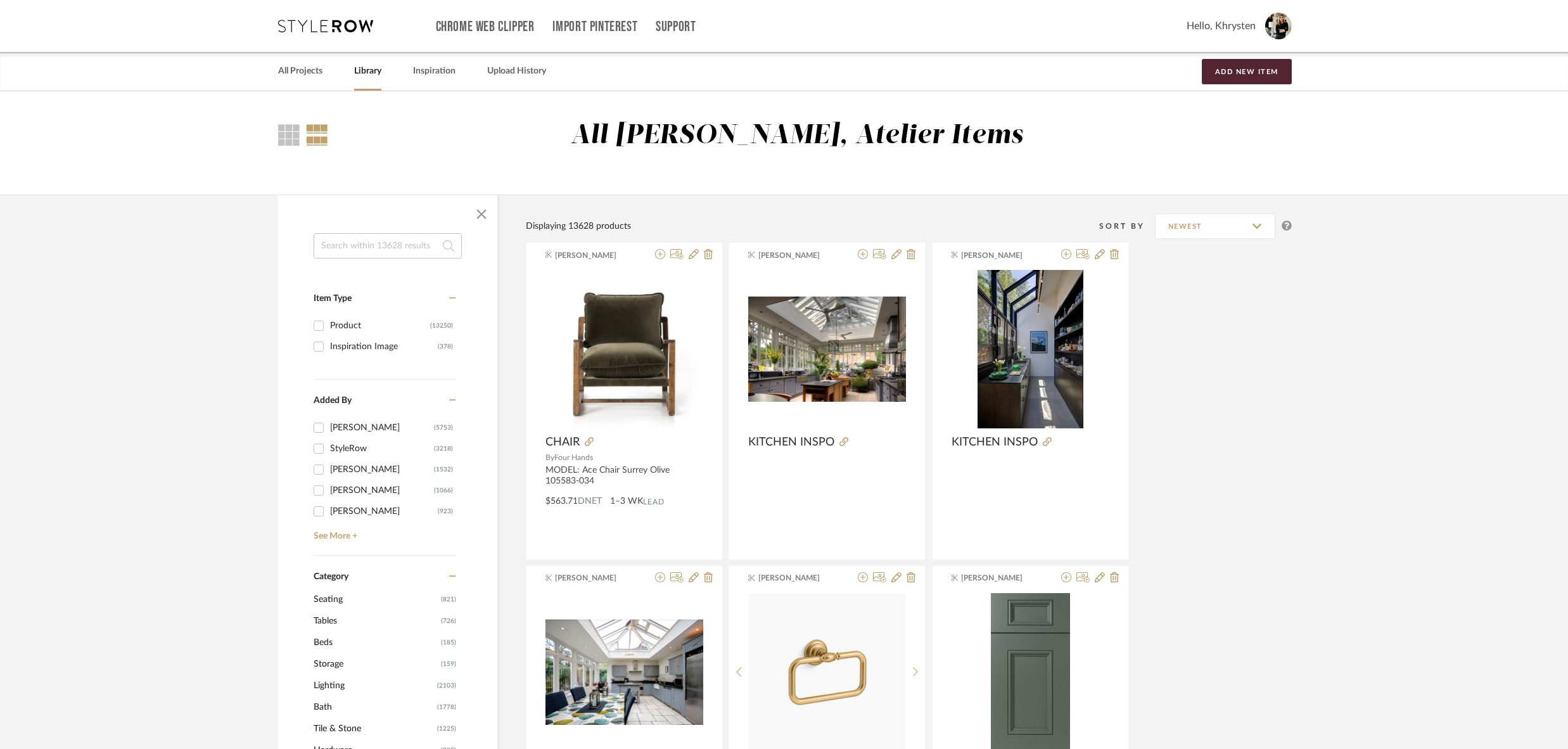
click at [399, 245] on input at bounding box center [387, 246] width 148 height 25
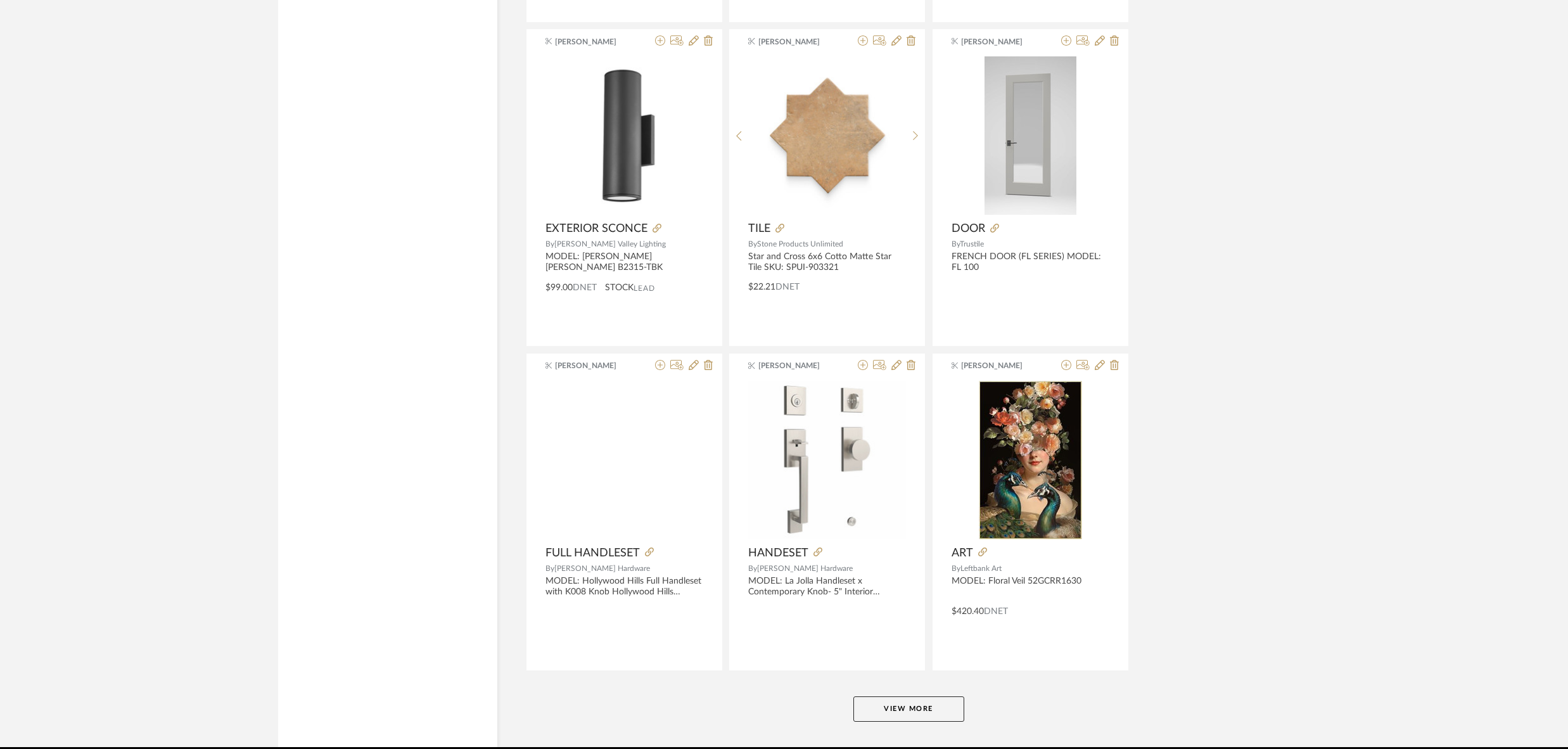
scroll to position [2857, 0]
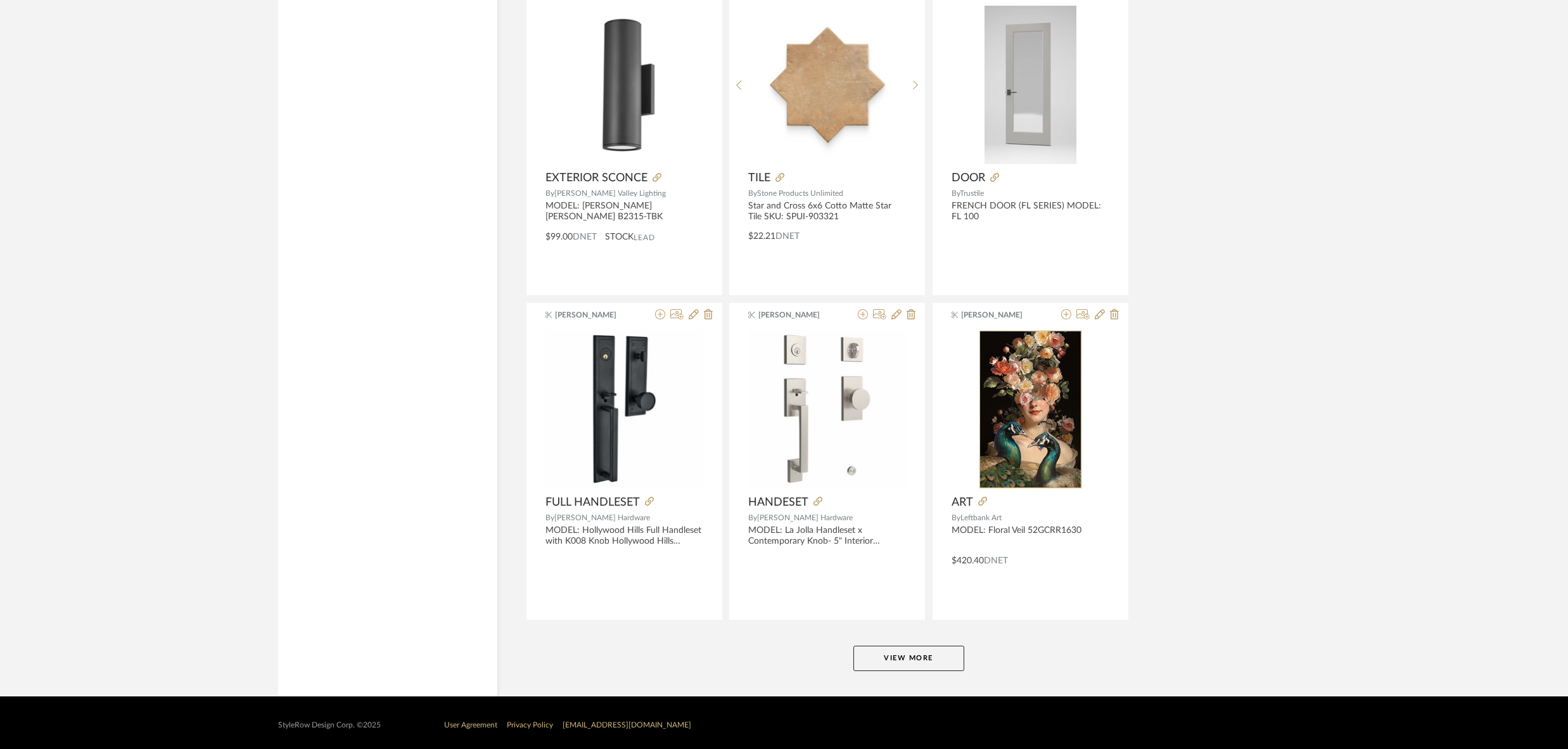
click at [901, 651] on button "View More" at bounding box center [909, 659] width 111 height 25
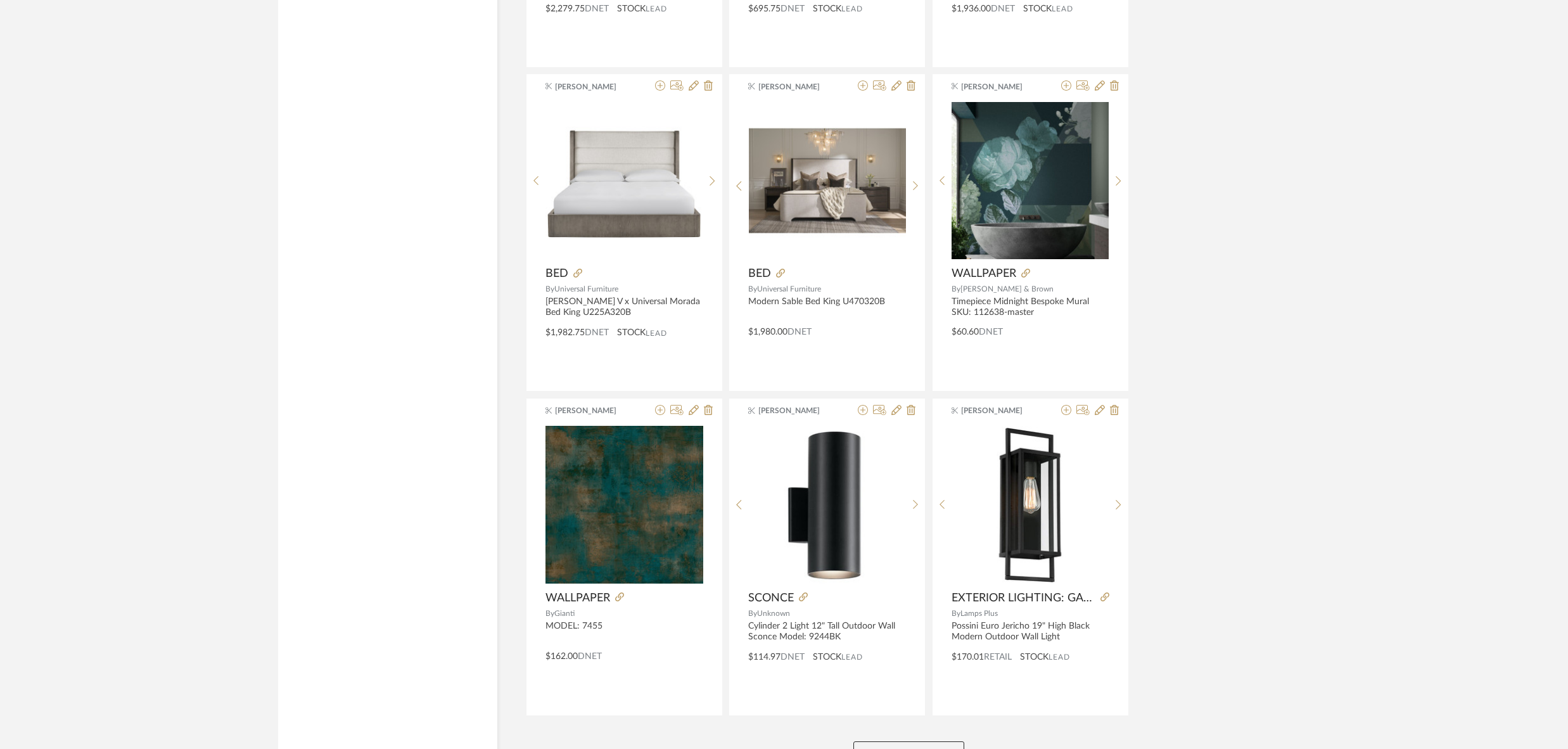
scroll to position [6093, 0]
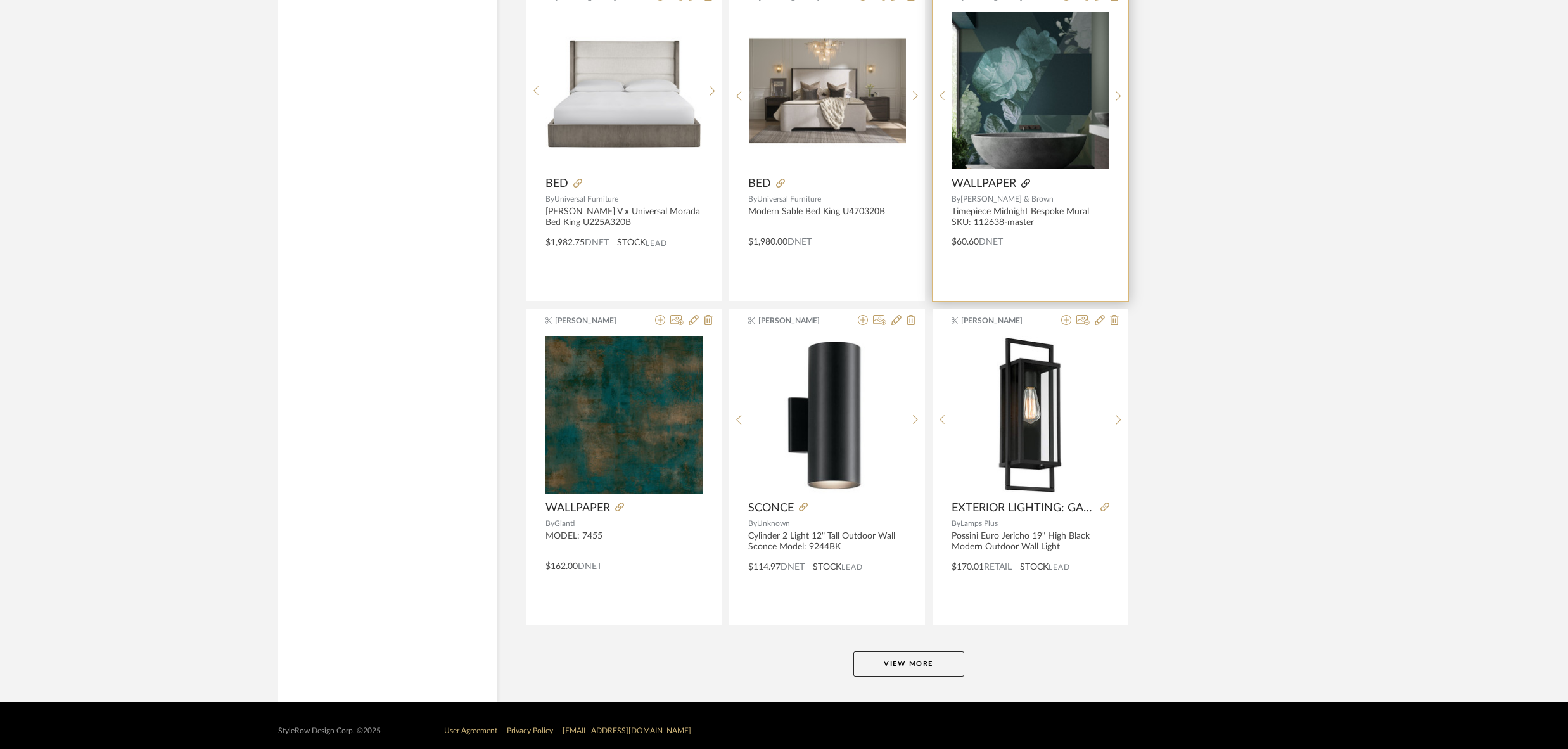
click at [1022, 179] on icon at bounding box center [1026, 183] width 9 height 9
click at [886, 652] on button "View More" at bounding box center [909, 664] width 111 height 25
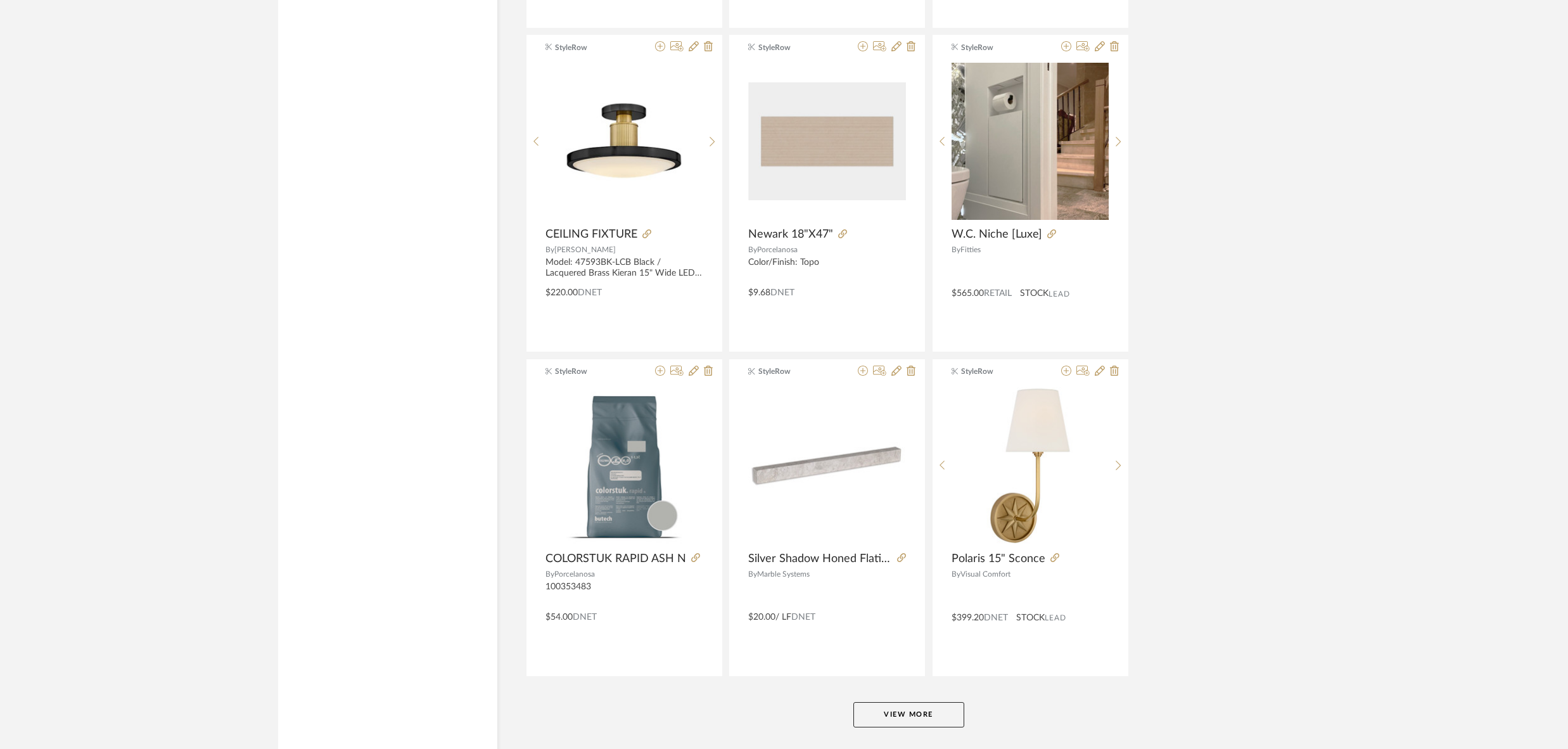
scroll to position [9330, 0]
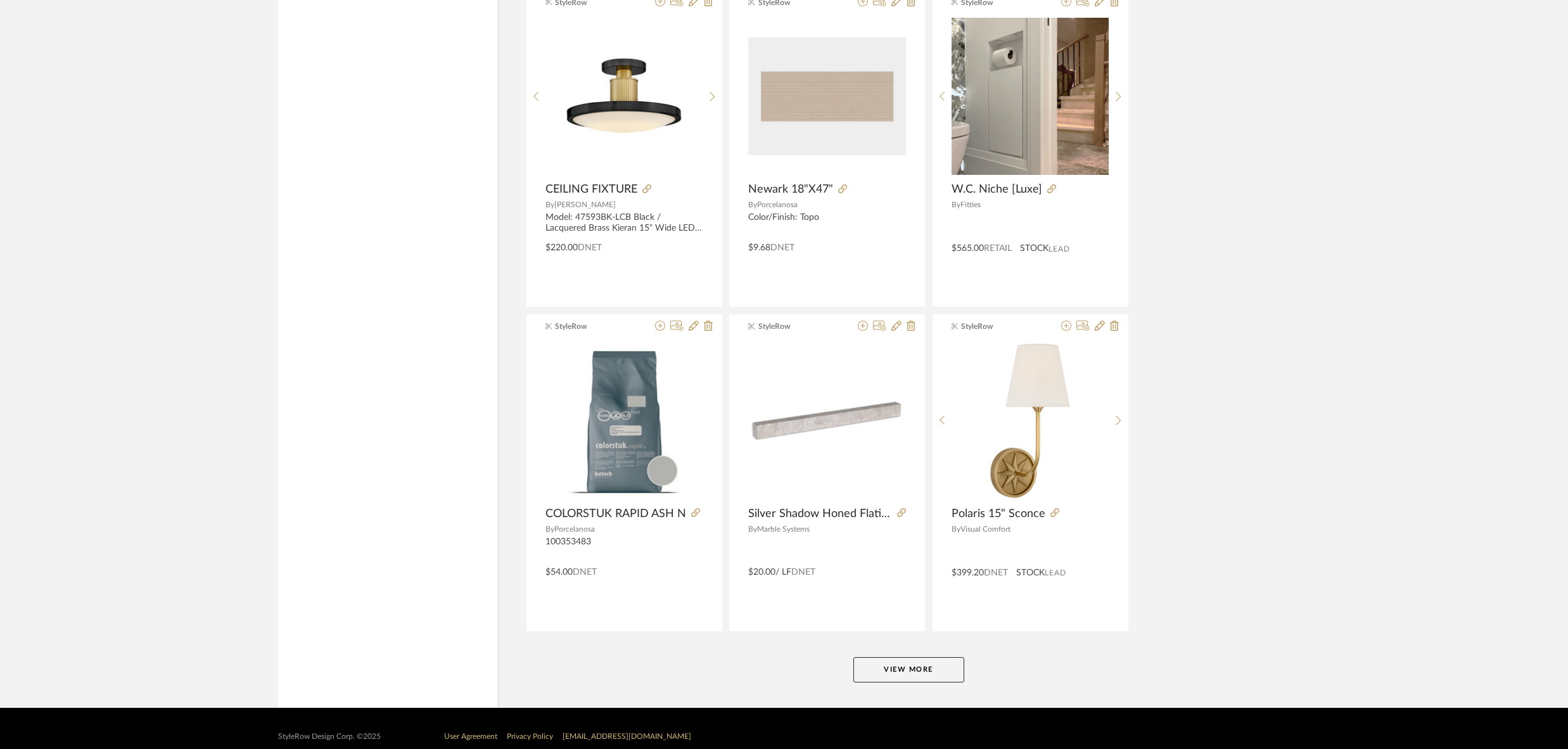
click at [900, 657] on button "View More" at bounding box center [909, 670] width 111 height 25
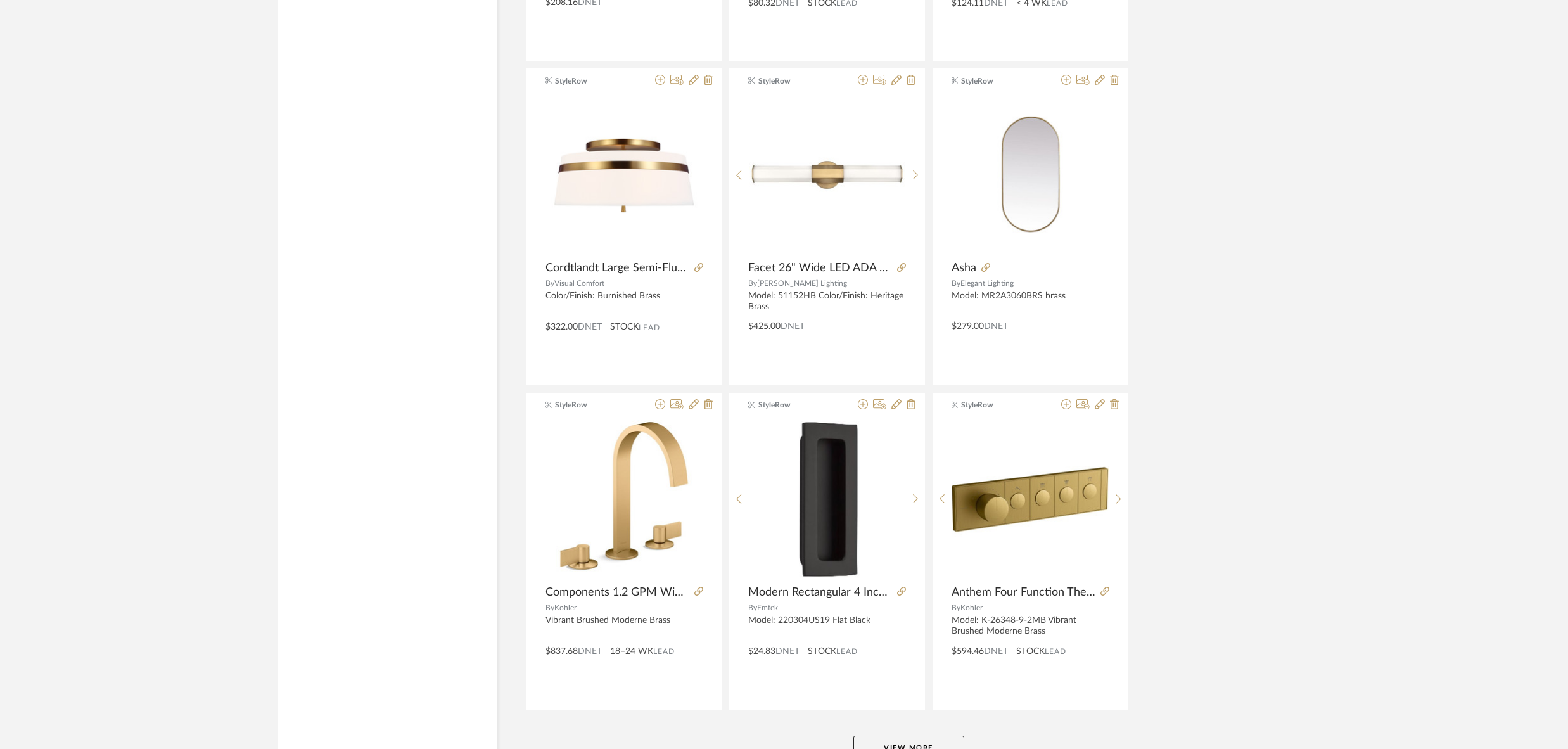
scroll to position [12567, 0]
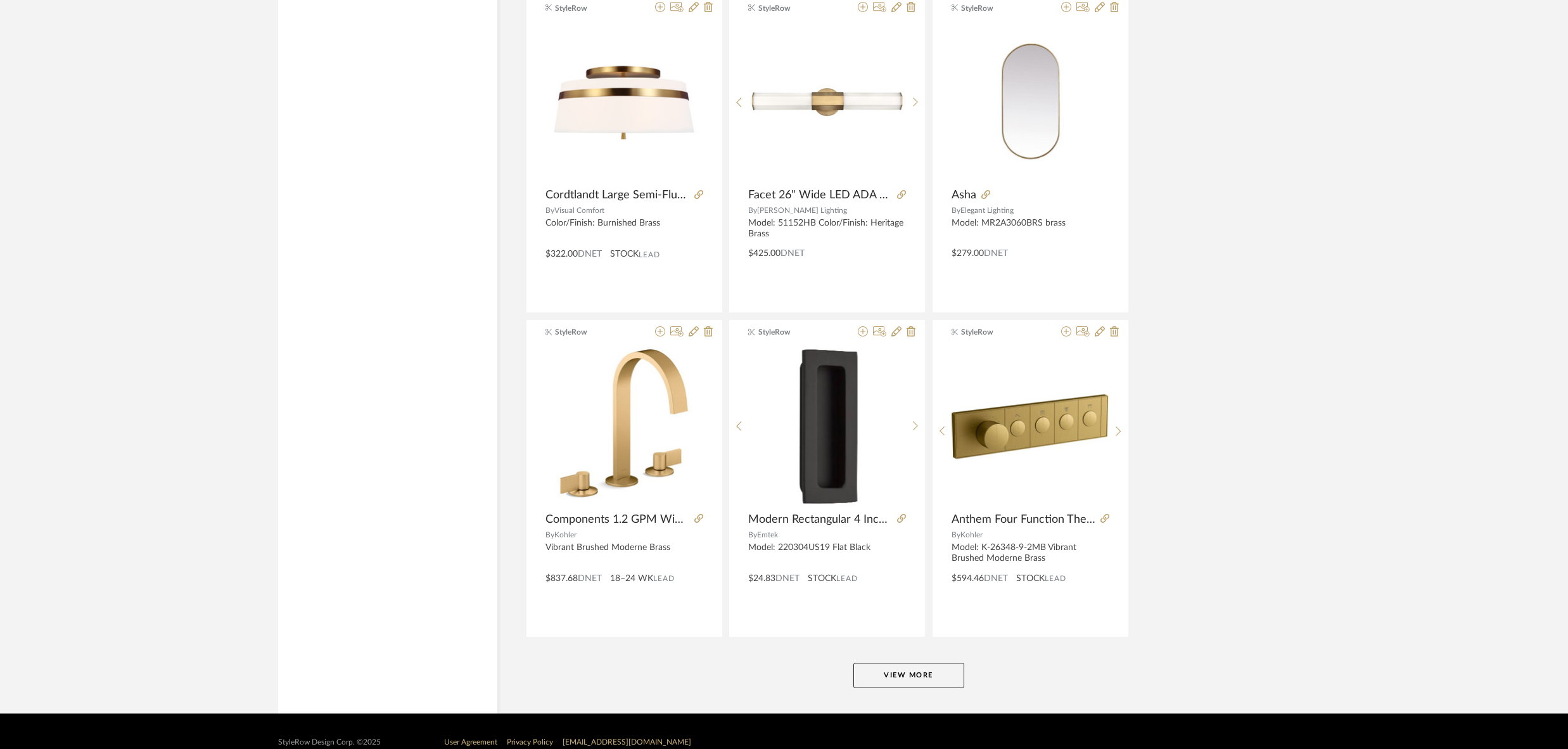
click at [905, 663] on button "View More" at bounding box center [909, 675] width 111 height 25
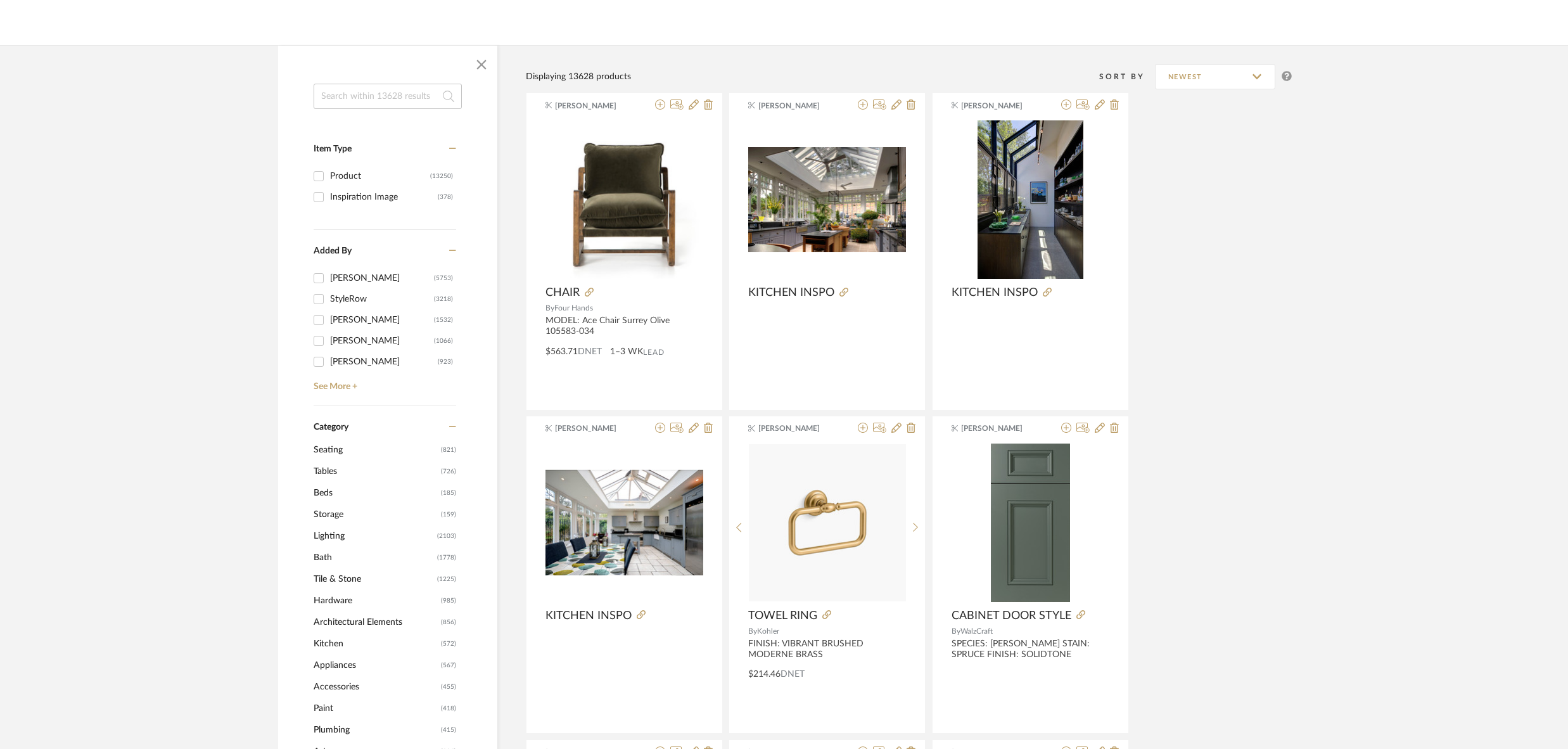
scroll to position [162, 0]
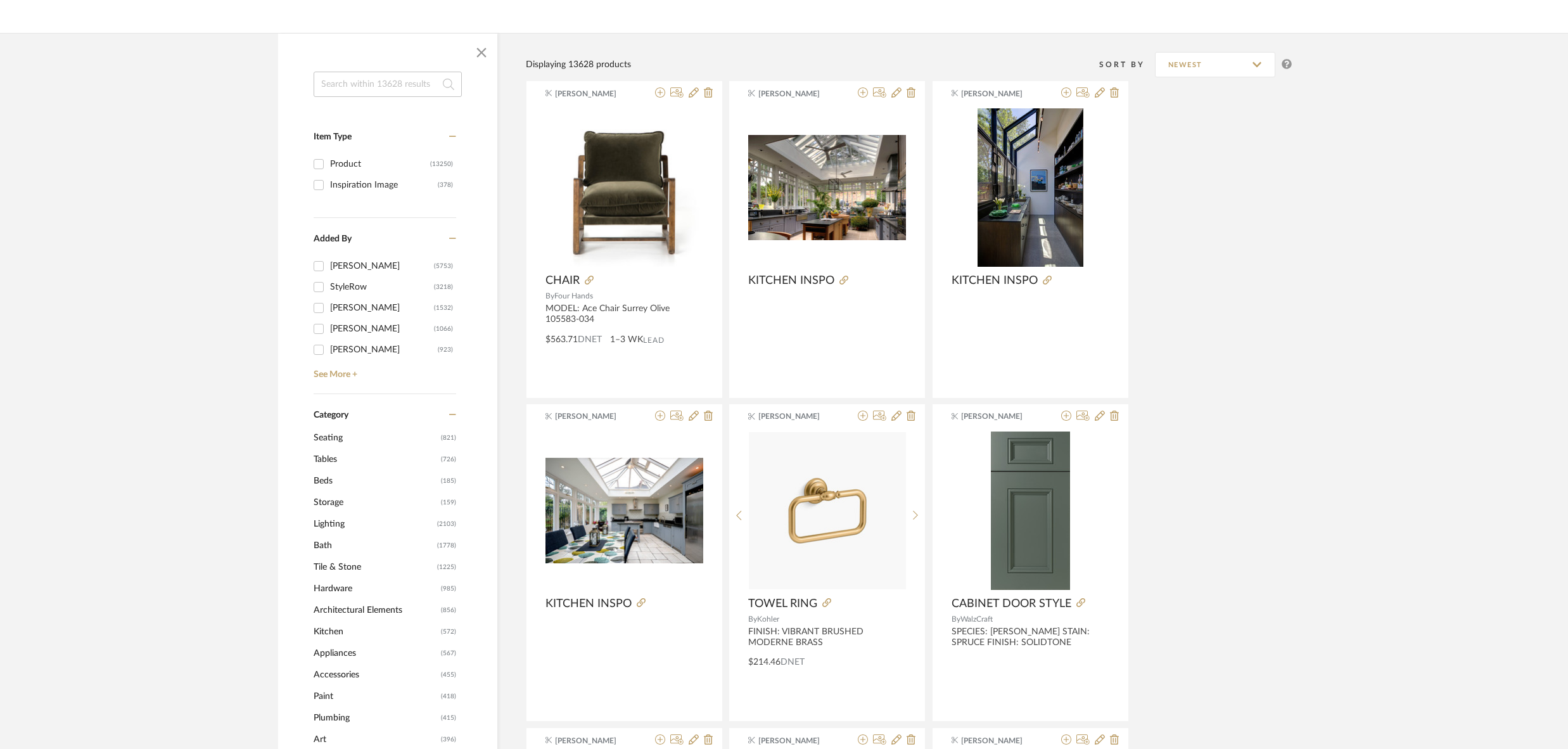
click at [379, 87] on input at bounding box center [387, 84] width 148 height 25
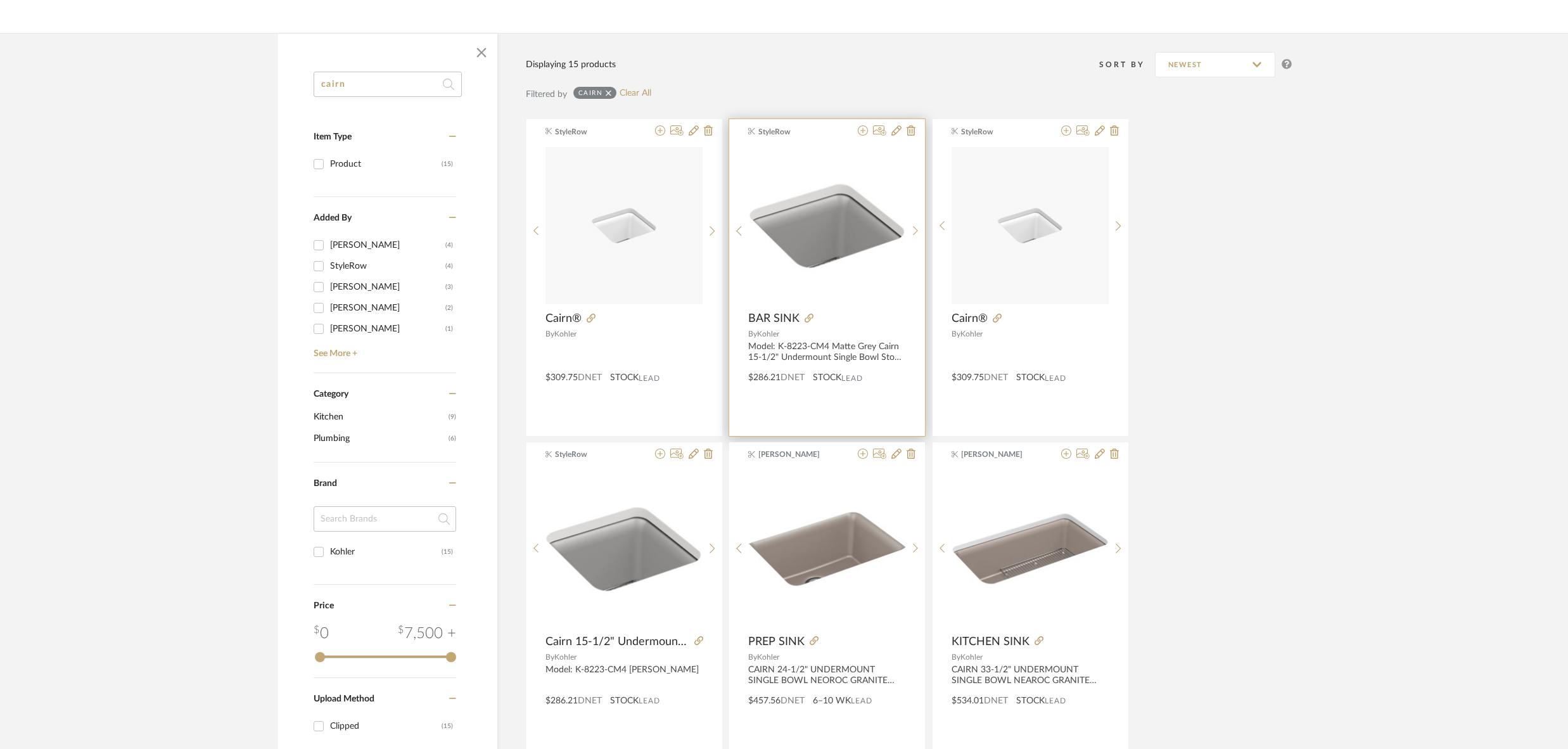
click at [818, 355] on div "Model: K-8223-CM4 Matte Grey Cairn 15-1/2" Undermount Single Bowl Stone Neoroc …" at bounding box center [827, 352] width 158 height 21
click at [830, 237] on img "0" at bounding box center [827, 226] width 158 height 158
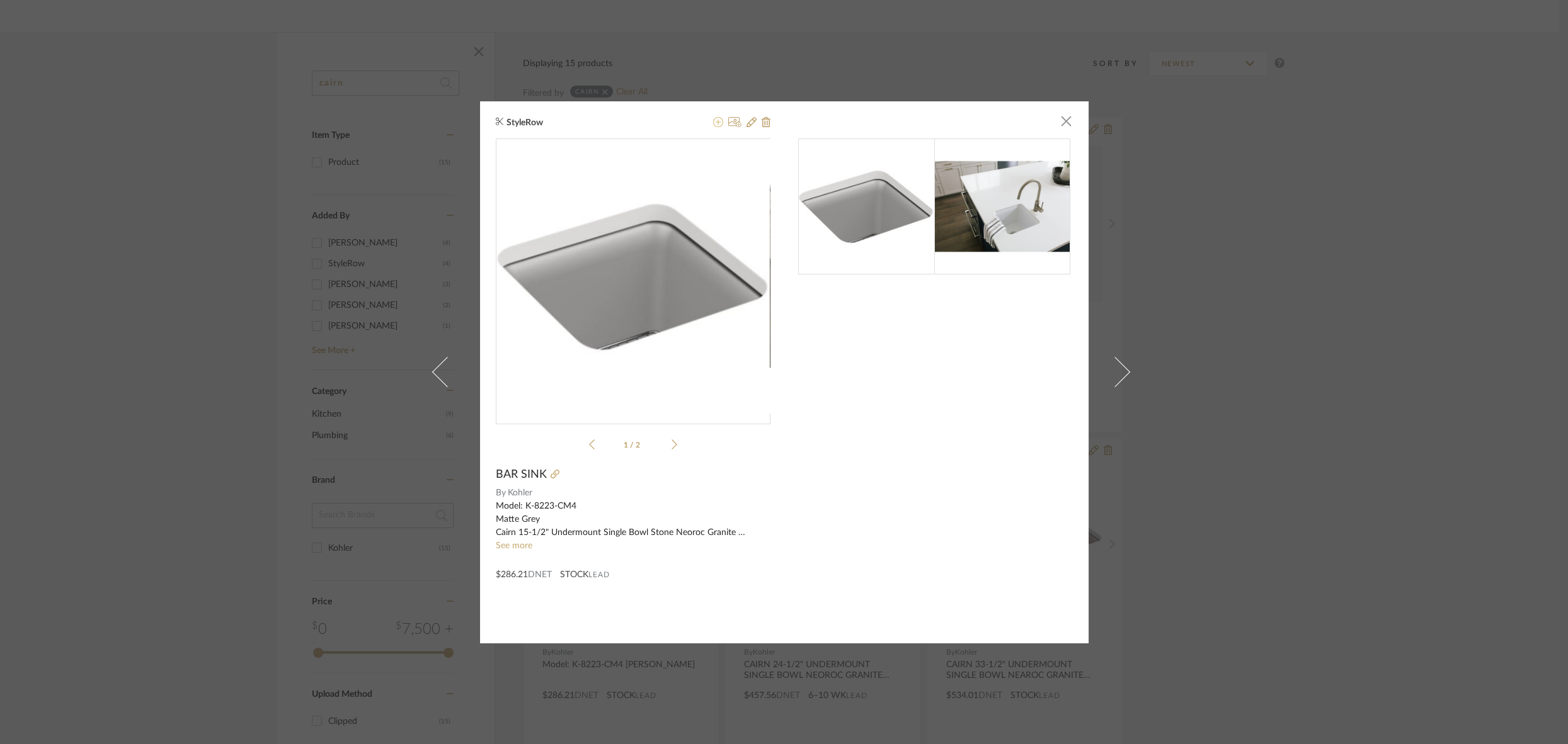
click at [714, 123] on icon at bounding box center [718, 122] width 10 height 10
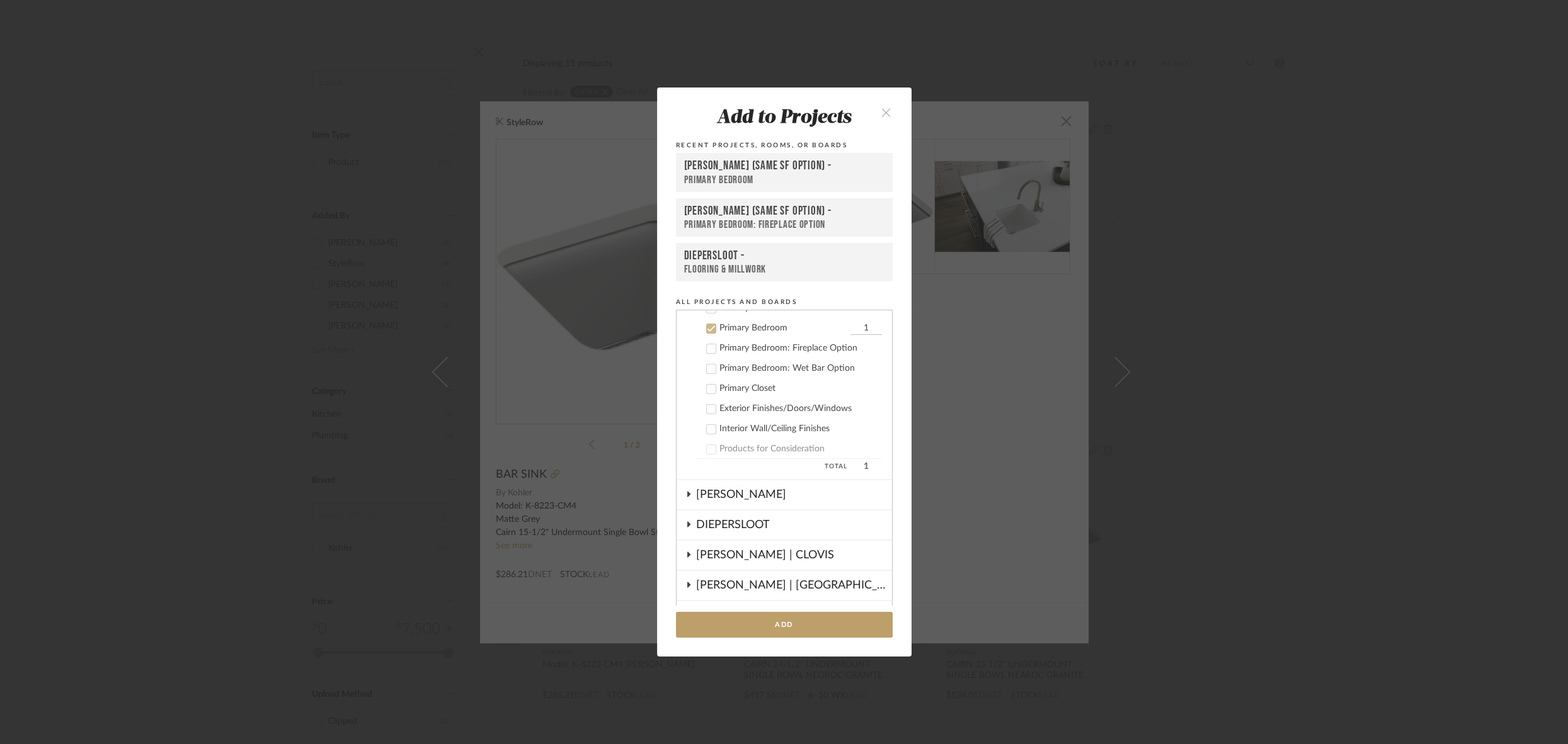
scroll to position [251, 0]
click at [708, 364] on icon at bounding box center [710, 363] width 9 height 9
click at [709, 319] on icon at bounding box center [710, 322] width 9 height 9
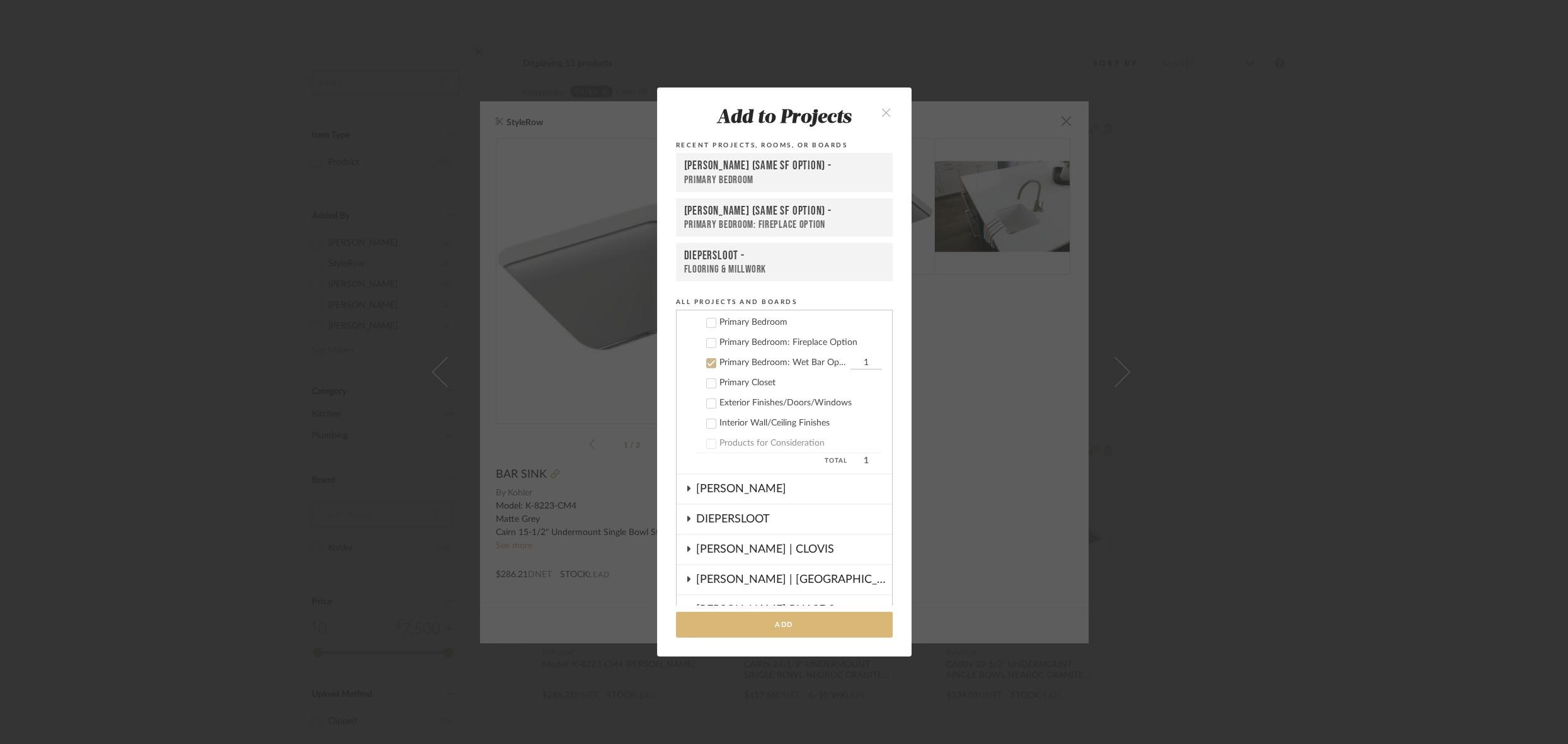
click at [760, 624] on button "Add" at bounding box center [784, 624] width 216 height 26
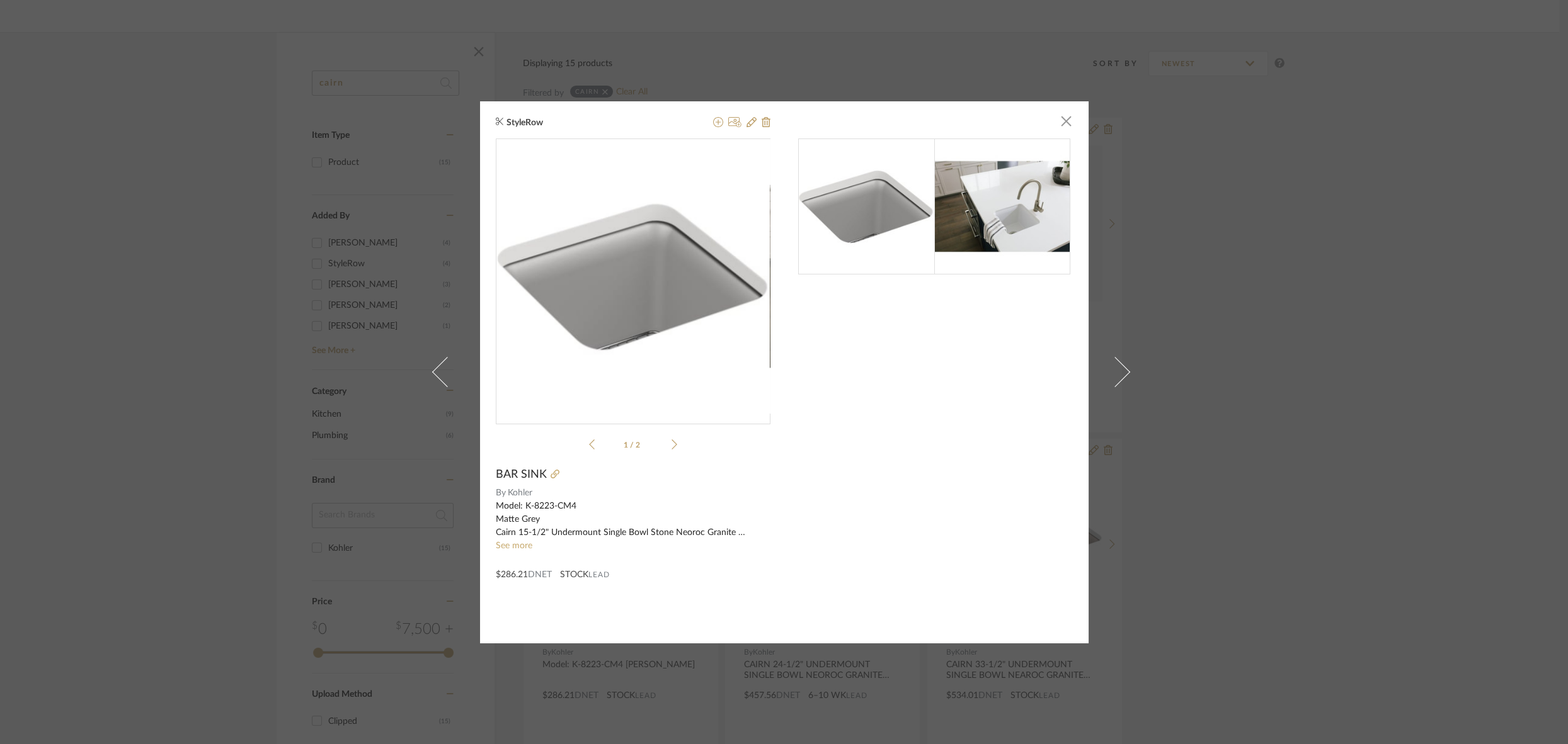
drag, startPoint x: 1060, startPoint y: 123, endPoint x: 914, endPoint y: 112, distance: 146.4
click at [1060, 123] on span "button" at bounding box center [1066, 122] width 25 height 25
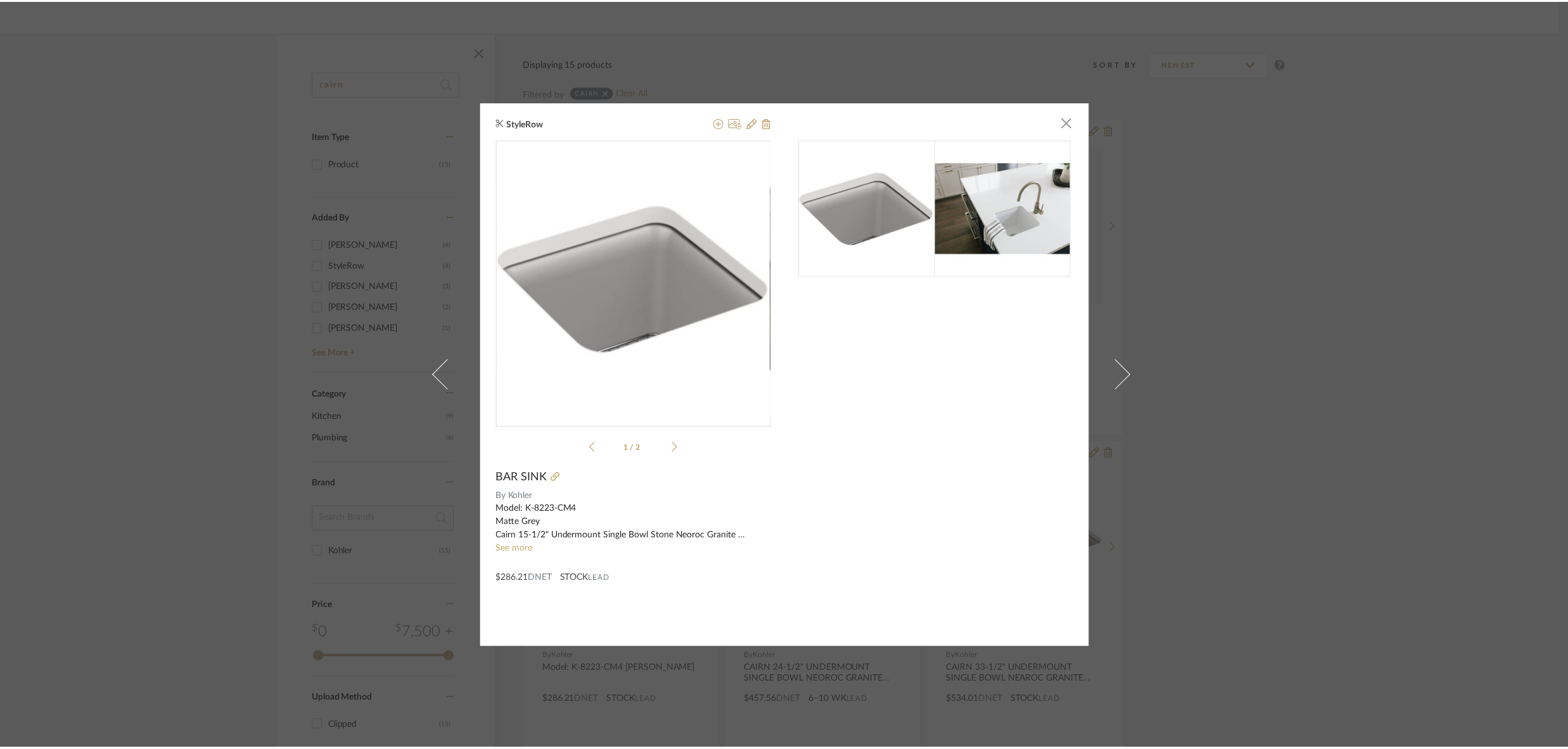
scroll to position [162, 0]
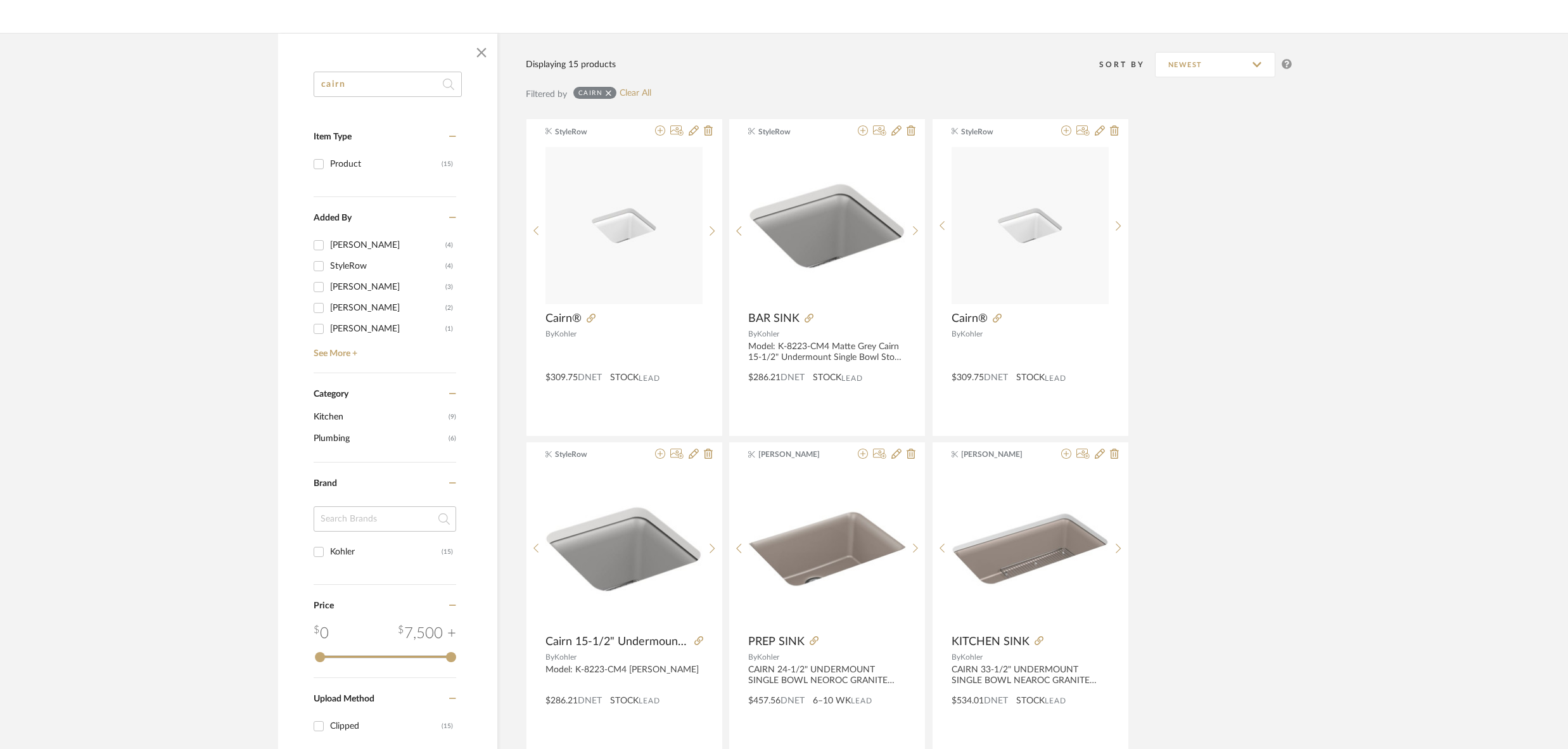
click at [352, 84] on input "cairn" at bounding box center [387, 84] width 148 height 25
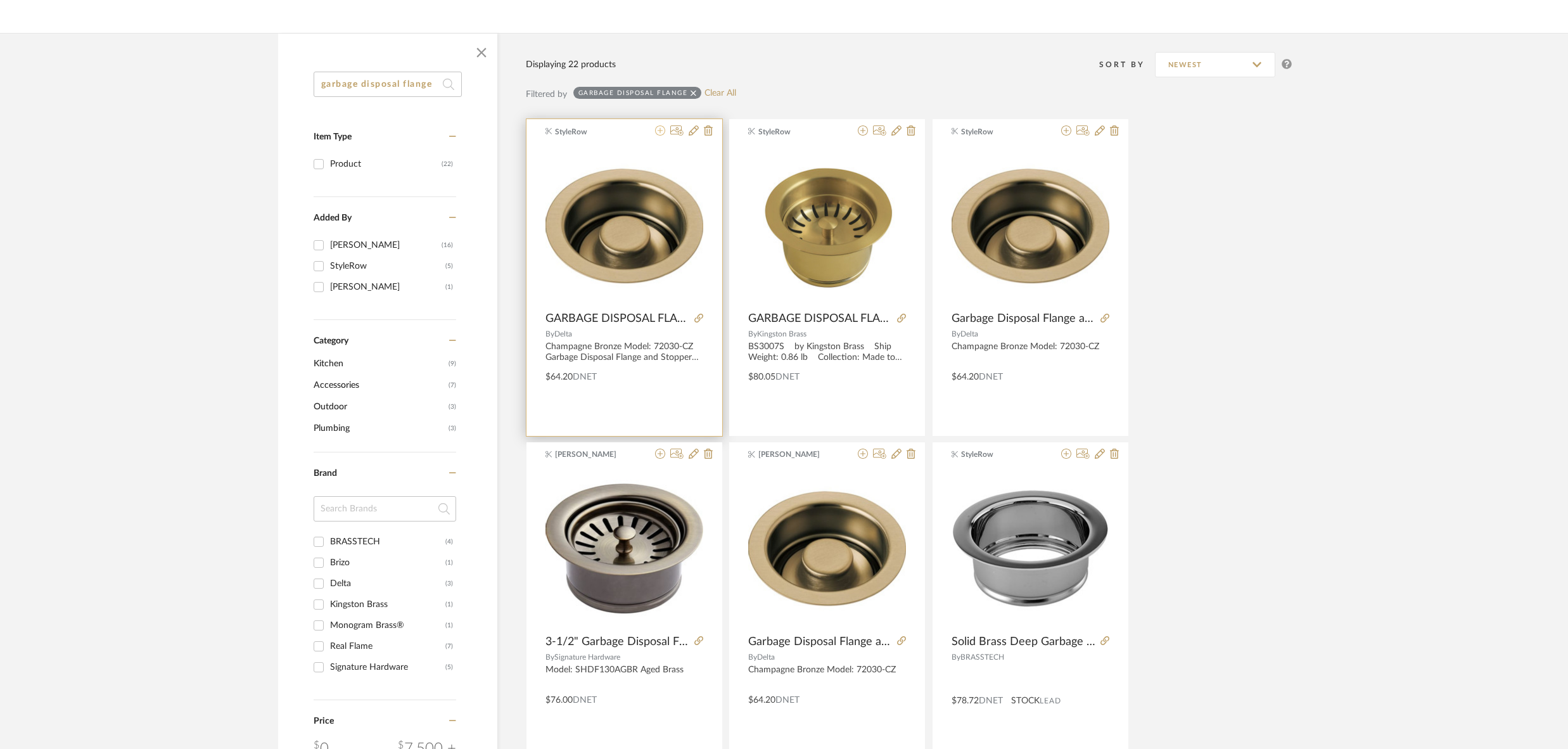
click at [659, 130] on icon at bounding box center [660, 131] width 10 height 10
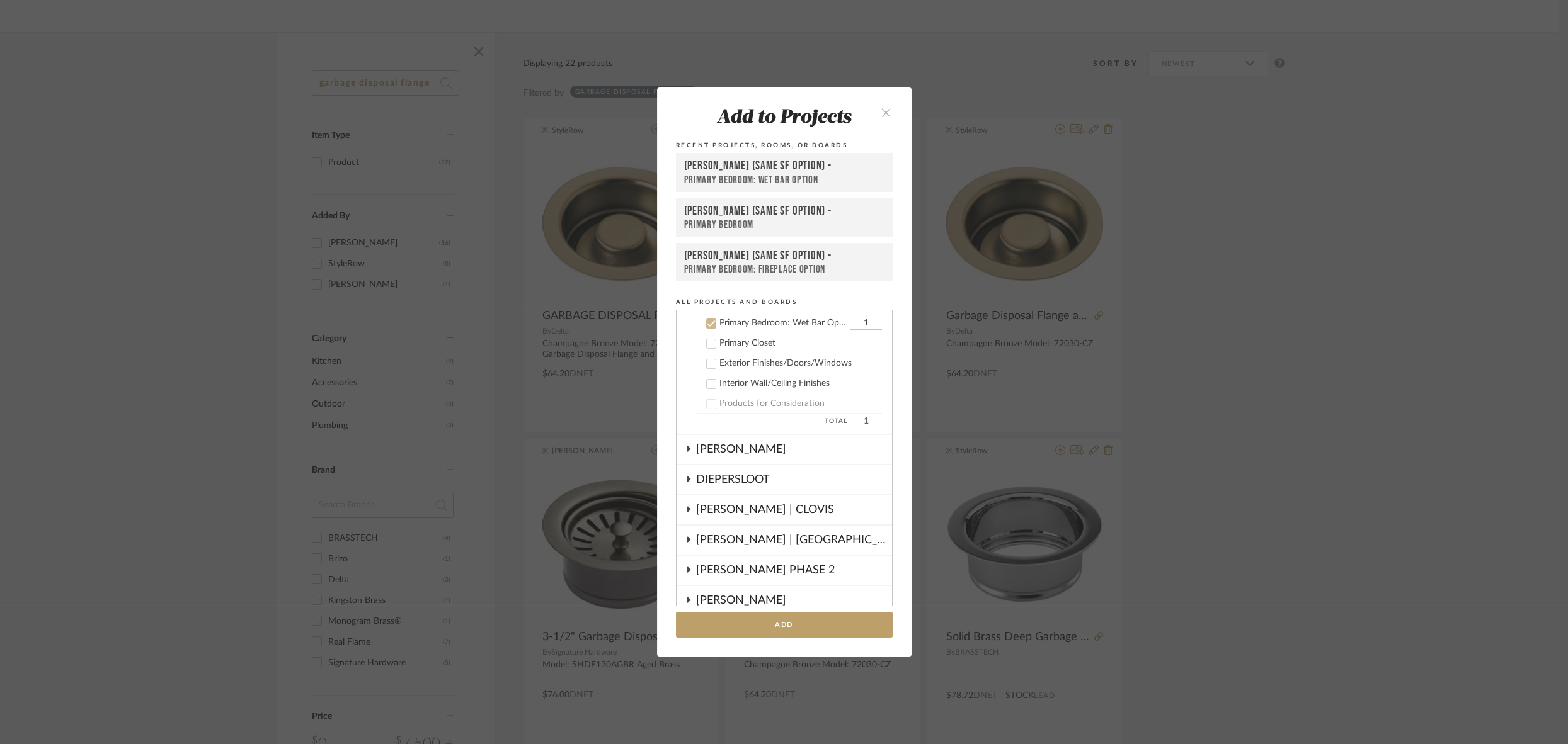
scroll to position [292, 0]
click at [795, 175] on div "Primary Bedroom: Wet Bar Option" at bounding box center [784, 180] width 201 height 13
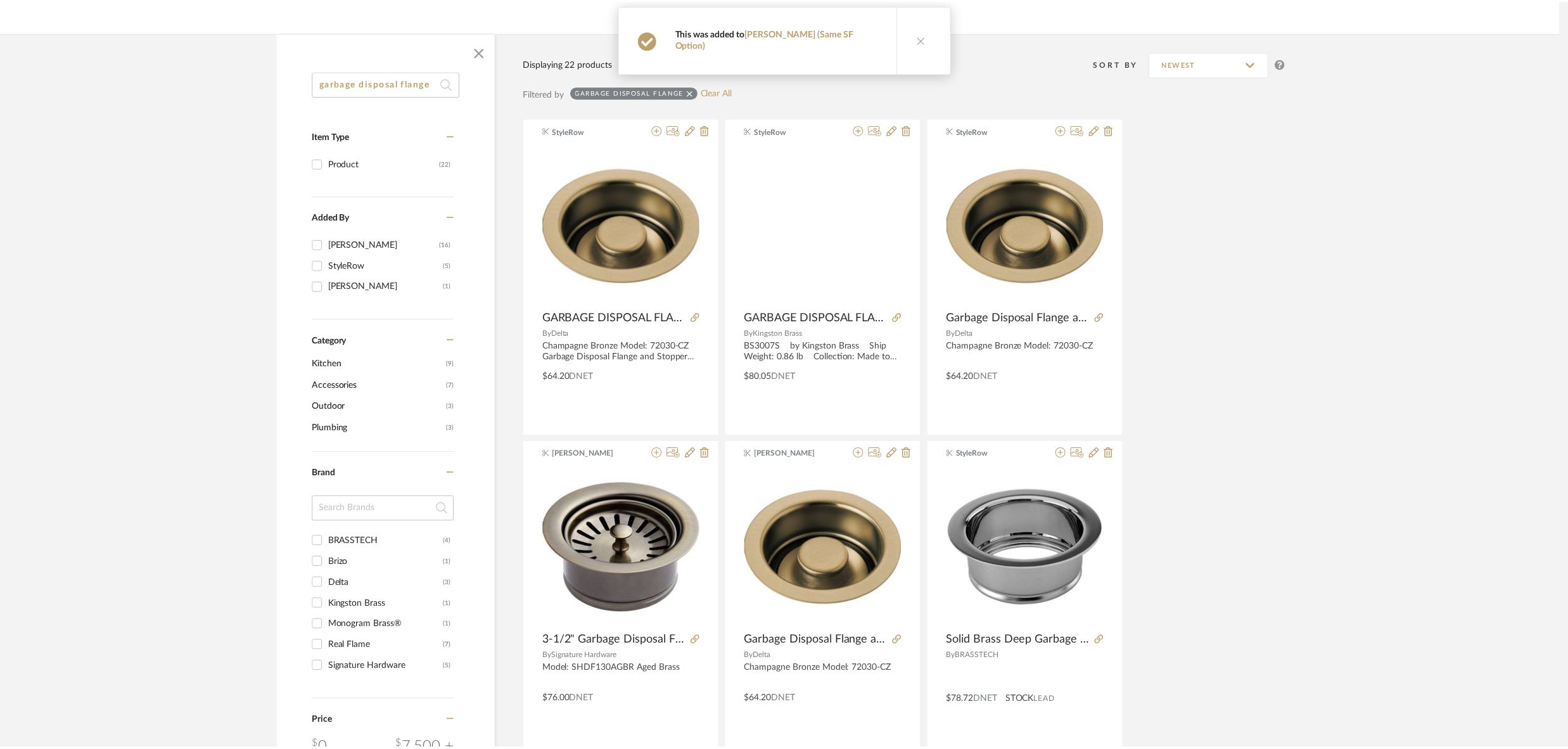
scroll to position [162, 0]
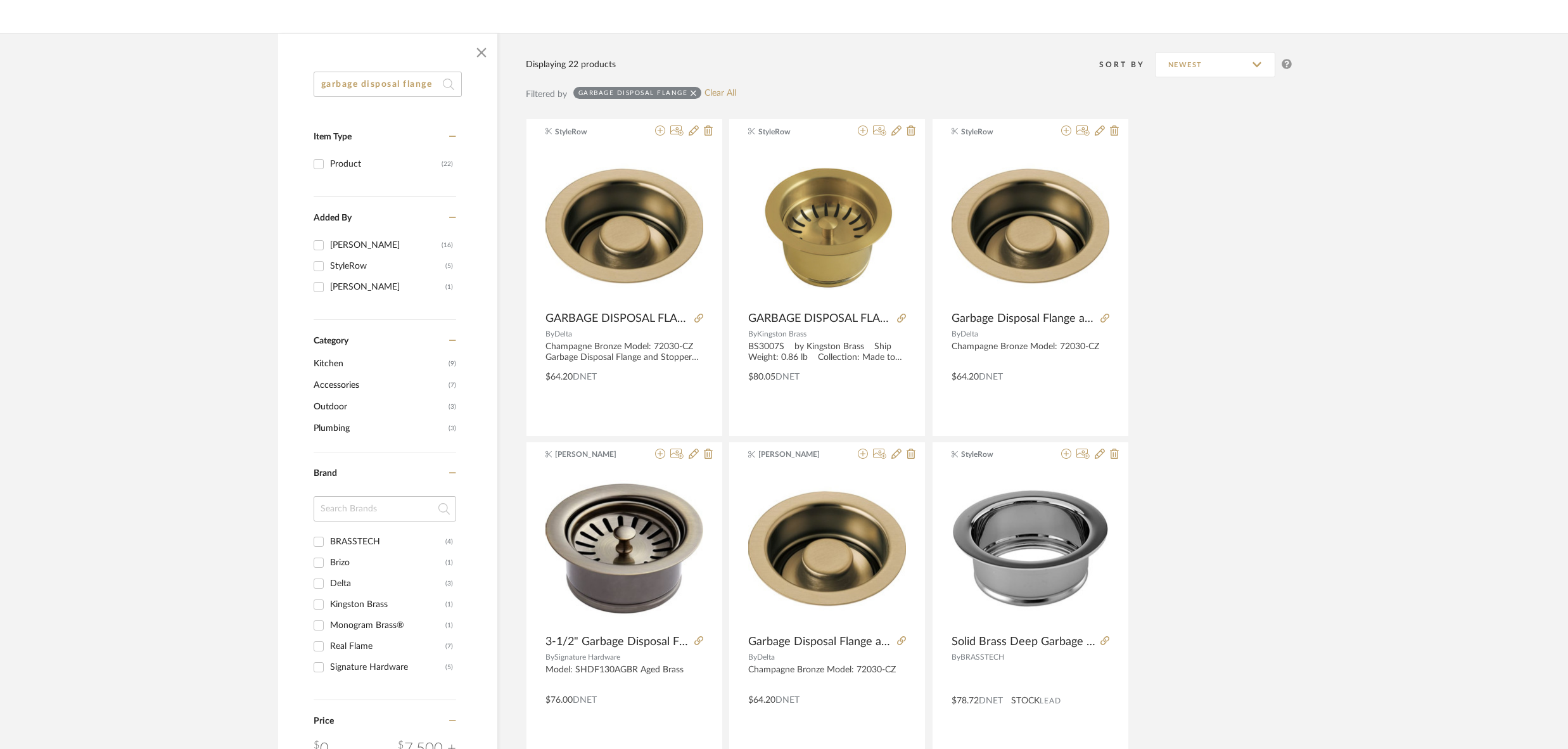
click at [367, 84] on input "garbage disposal flange" at bounding box center [387, 84] width 148 height 25
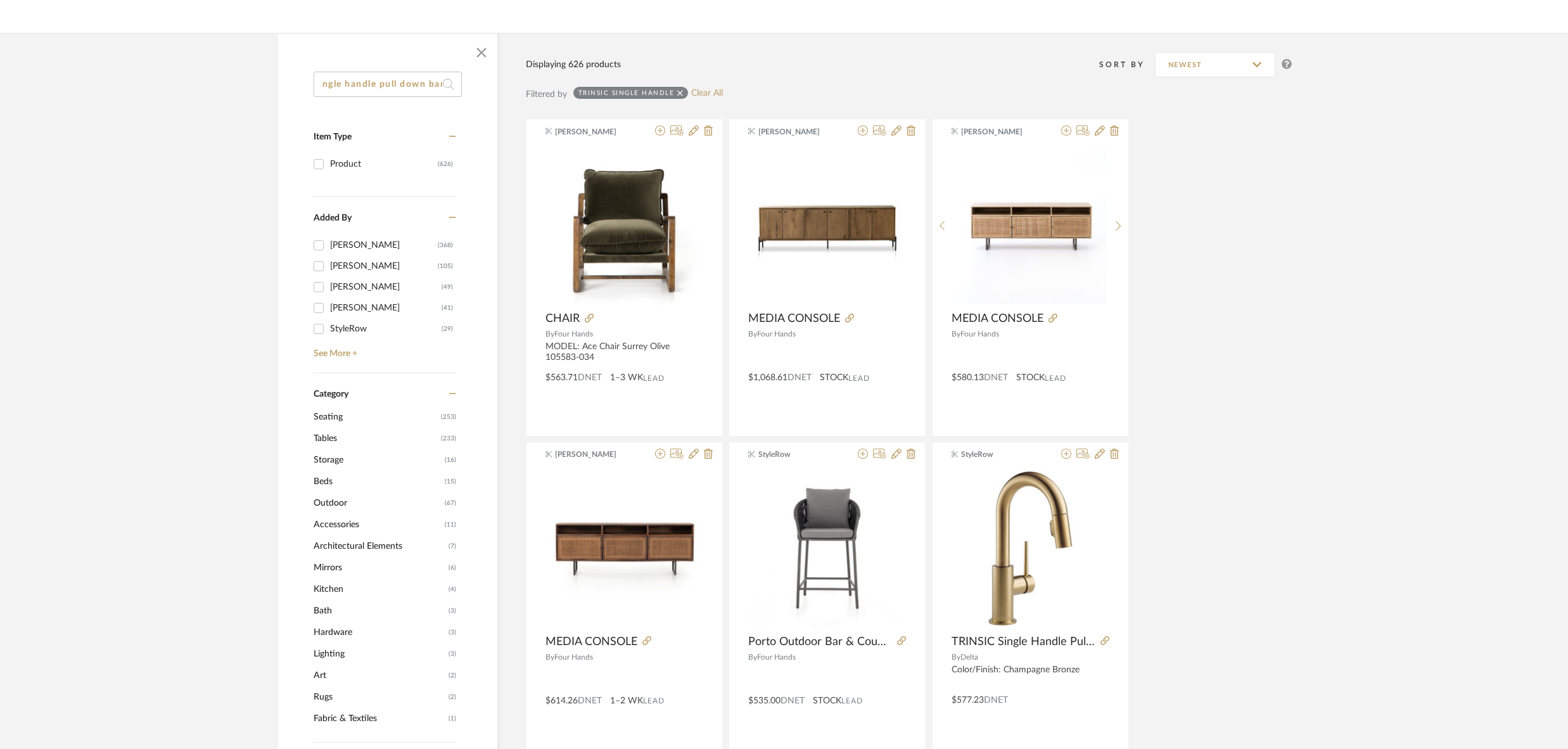
scroll to position [0, 45]
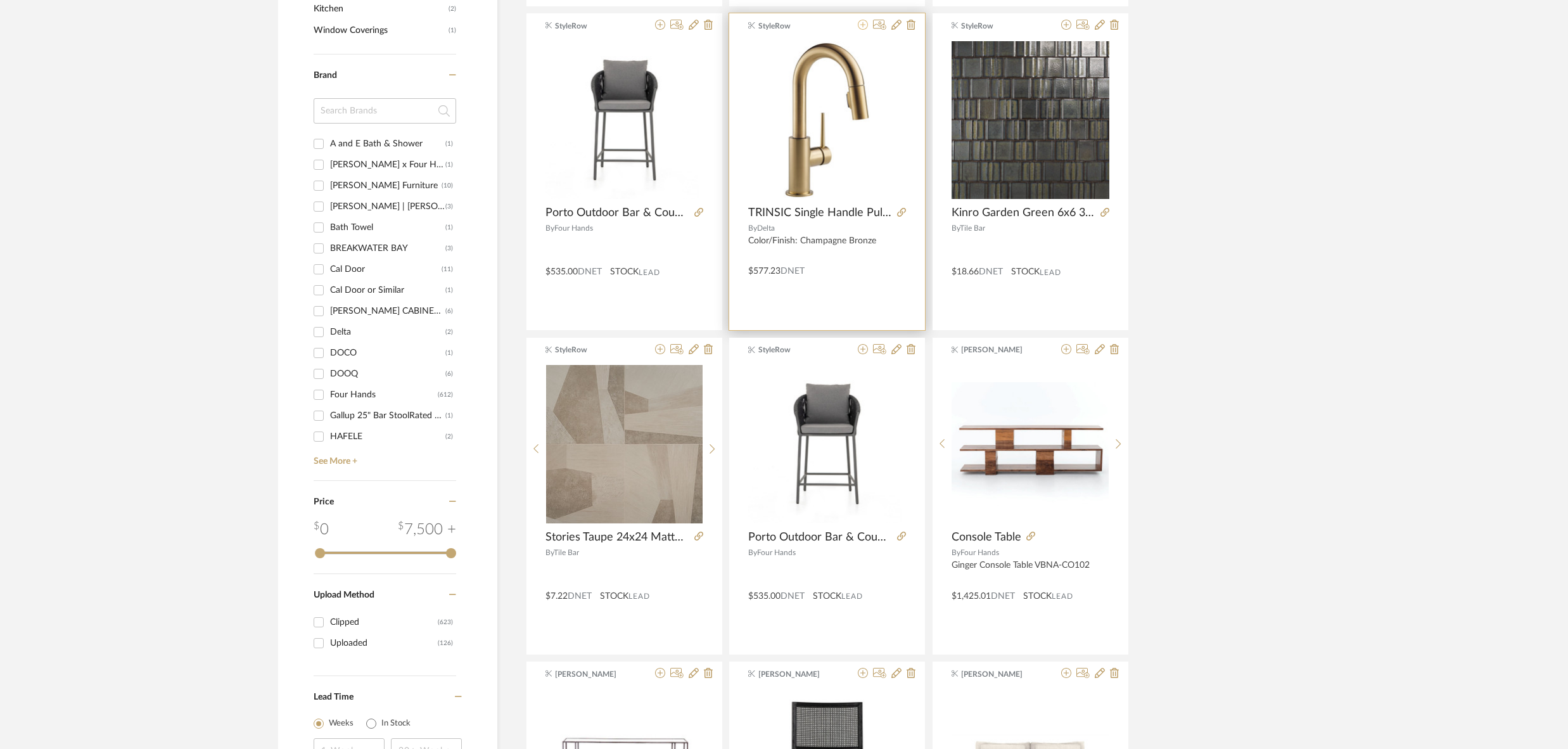
click at [866, 25] on icon at bounding box center [863, 25] width 10 height 10
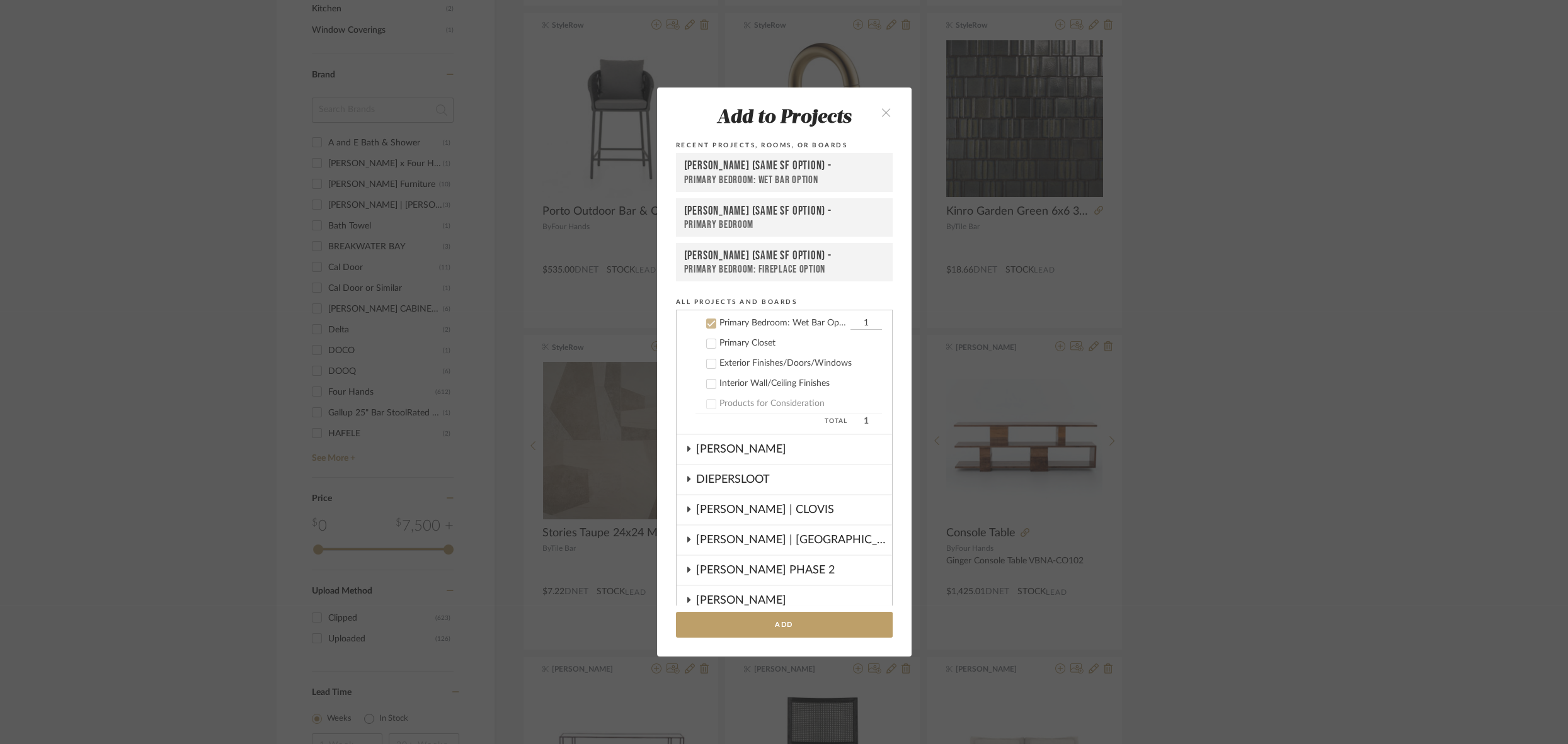
scroll to position [292, 0]
click at [730, 172] on div "[PERSON_NAME] (Same SF Option) -" at bounding box center [784, 166] width 201 height 15
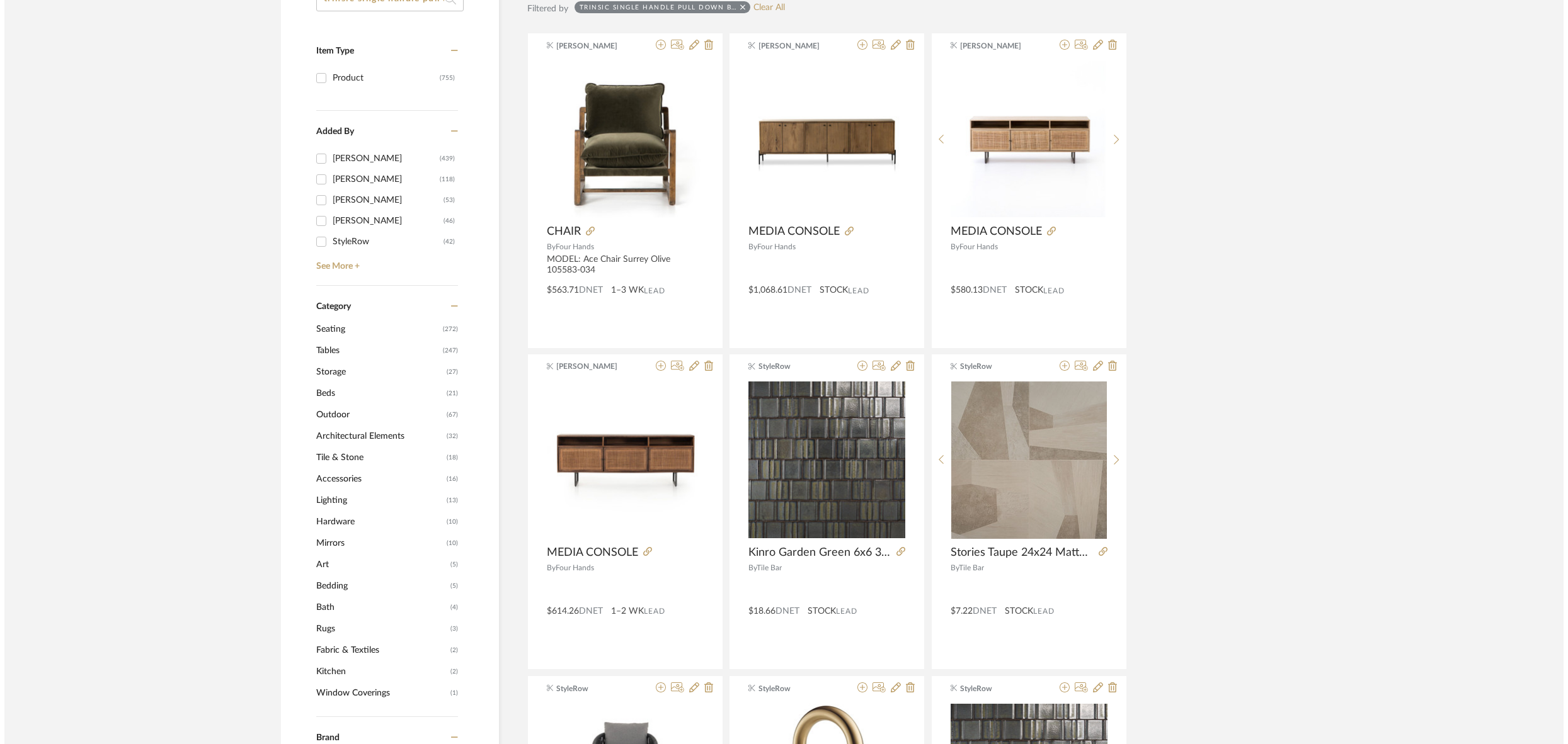
scroll to position [0, 0]
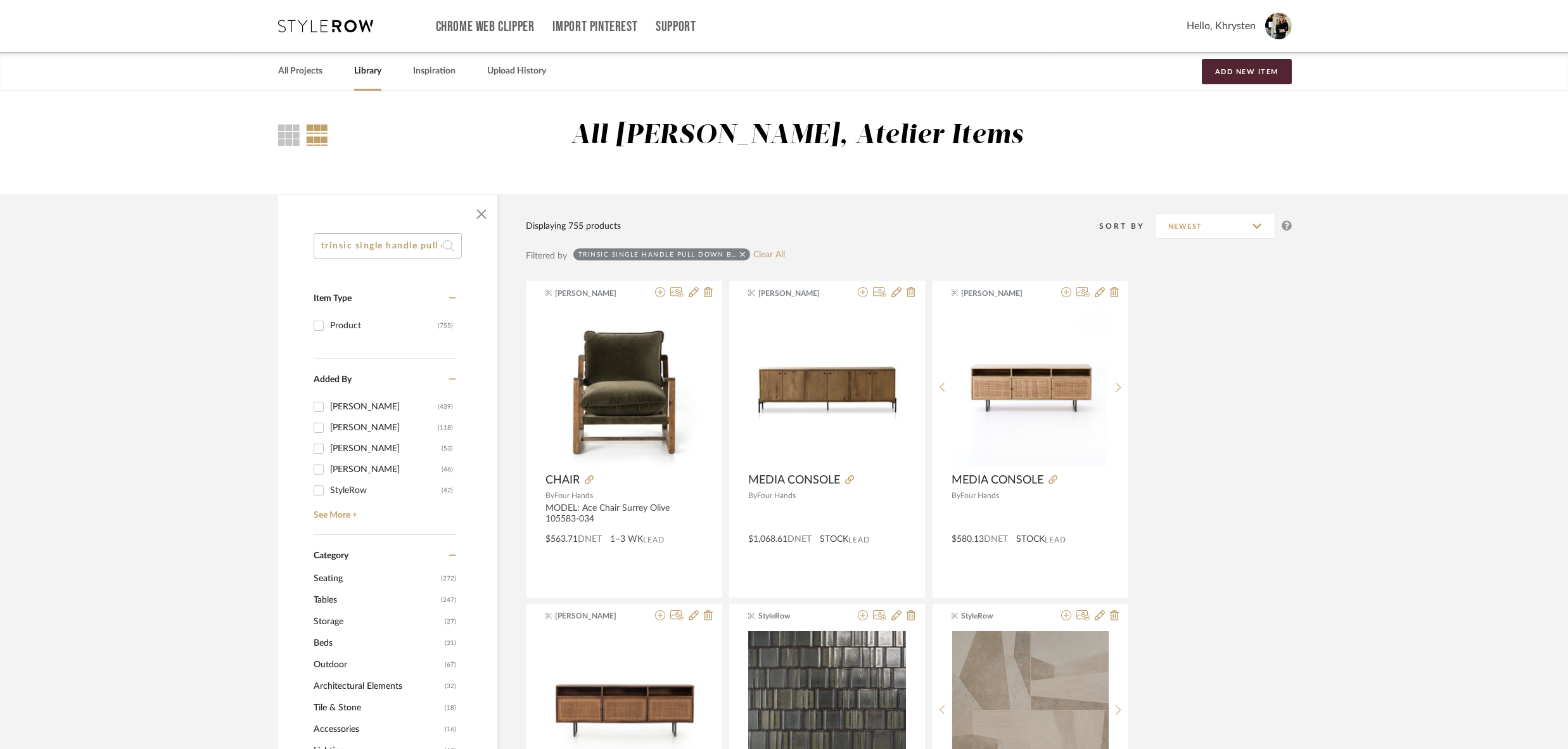
click at [366, 245] on input "trinsic single handle pull down bar" at bounding box center [387, 246] width 148 height 25
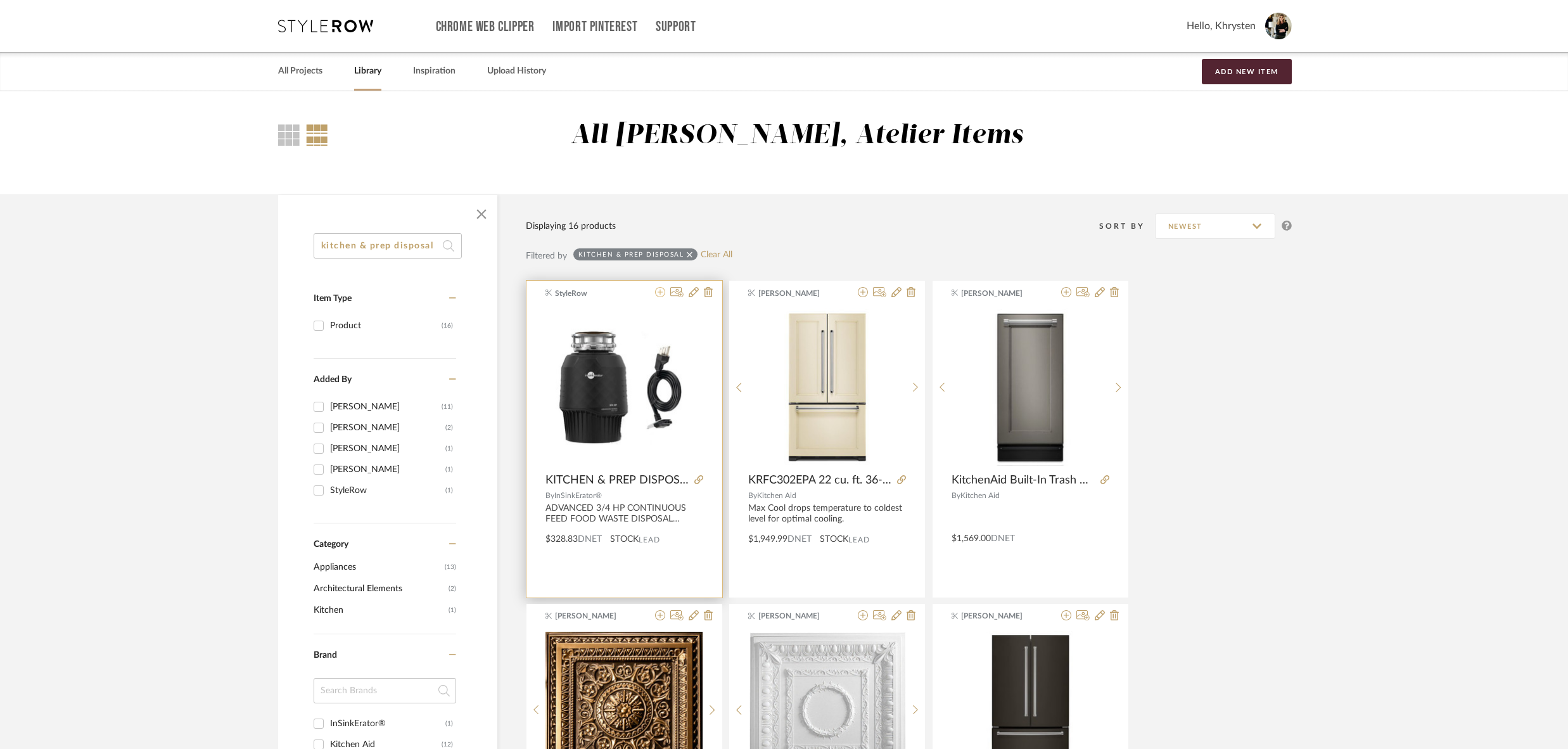
click at [659, 293] on icon at bounding box center [660, 292] width 10 height 10
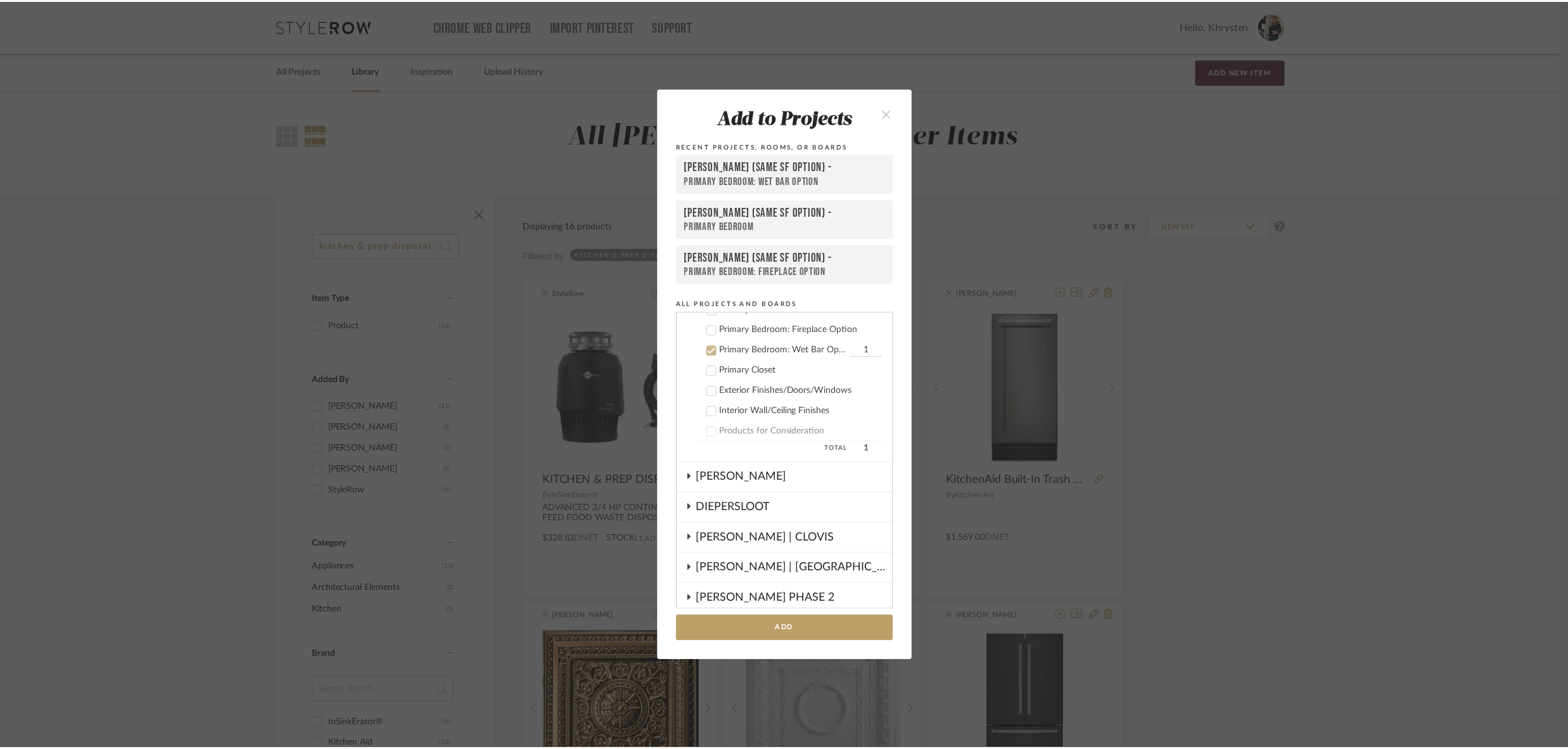
scroll to position [294, 0]
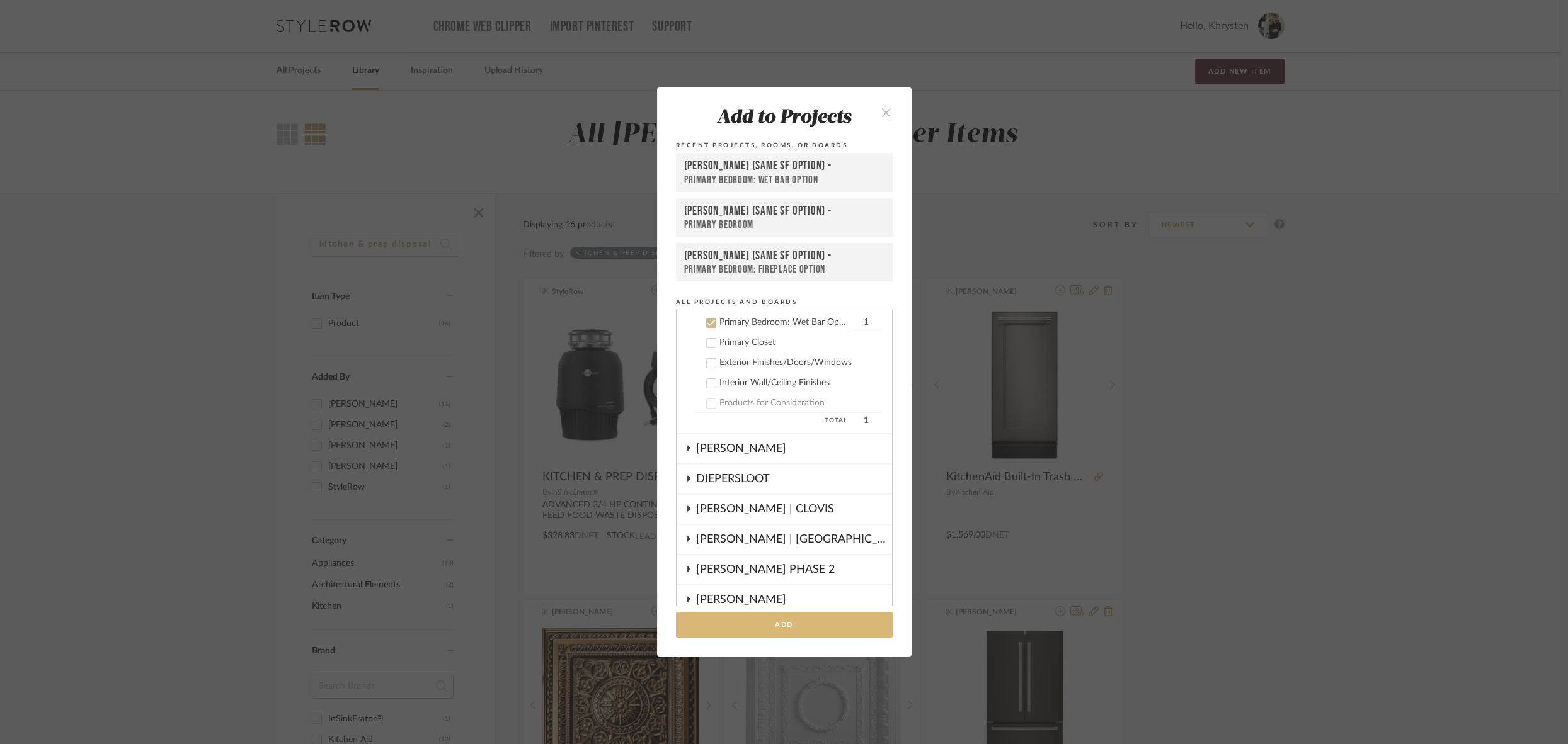
click at [718, 628] on button "Add" at bounding box center [784, 624] width 216 height 26
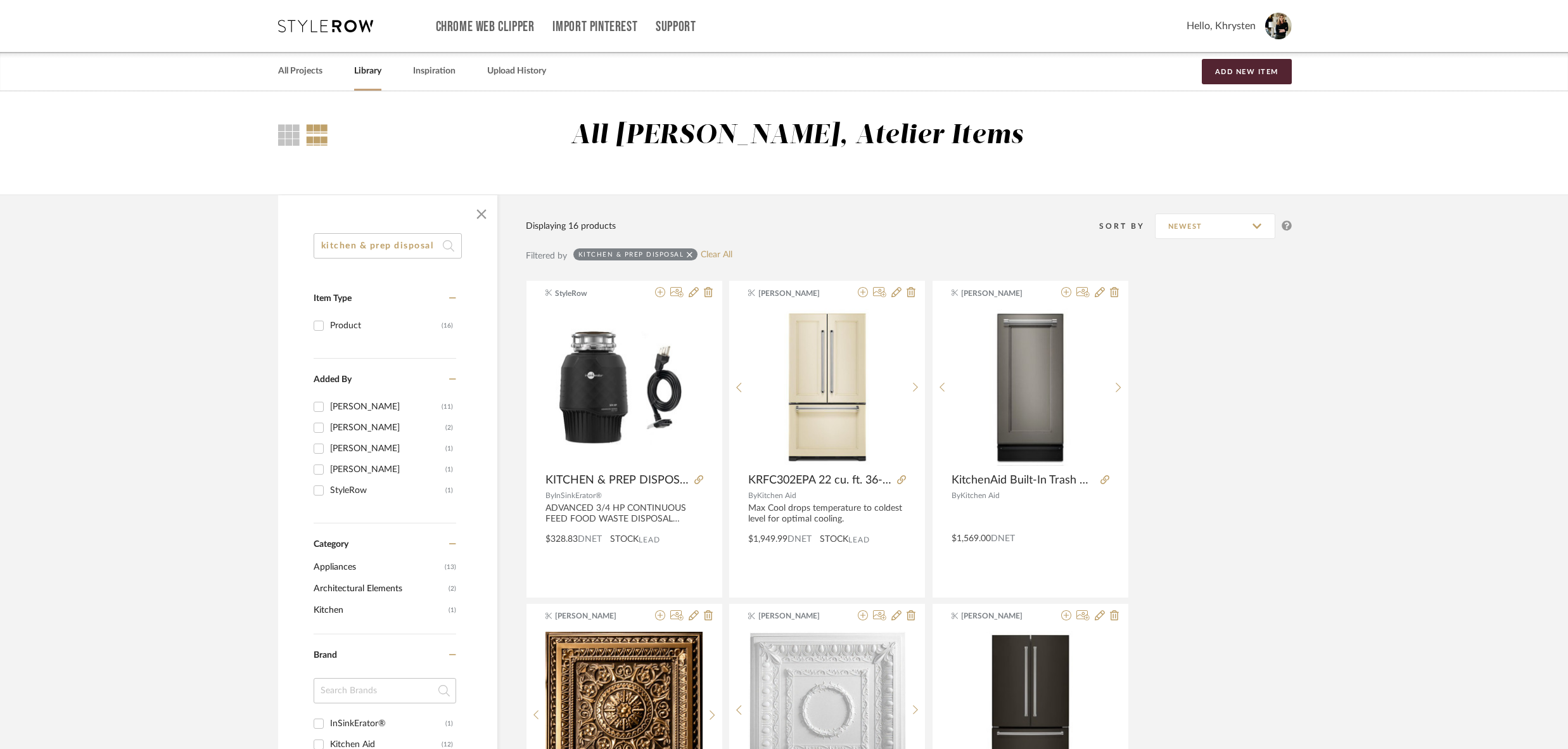
click at [412, 247] on input "kitchen & prep disposal" at bounding box center [387, 246] width 148 height 25
click at [412, 247] on input "kitchen & prep disposal" at bounding box center [387, 246] width 148 height 25
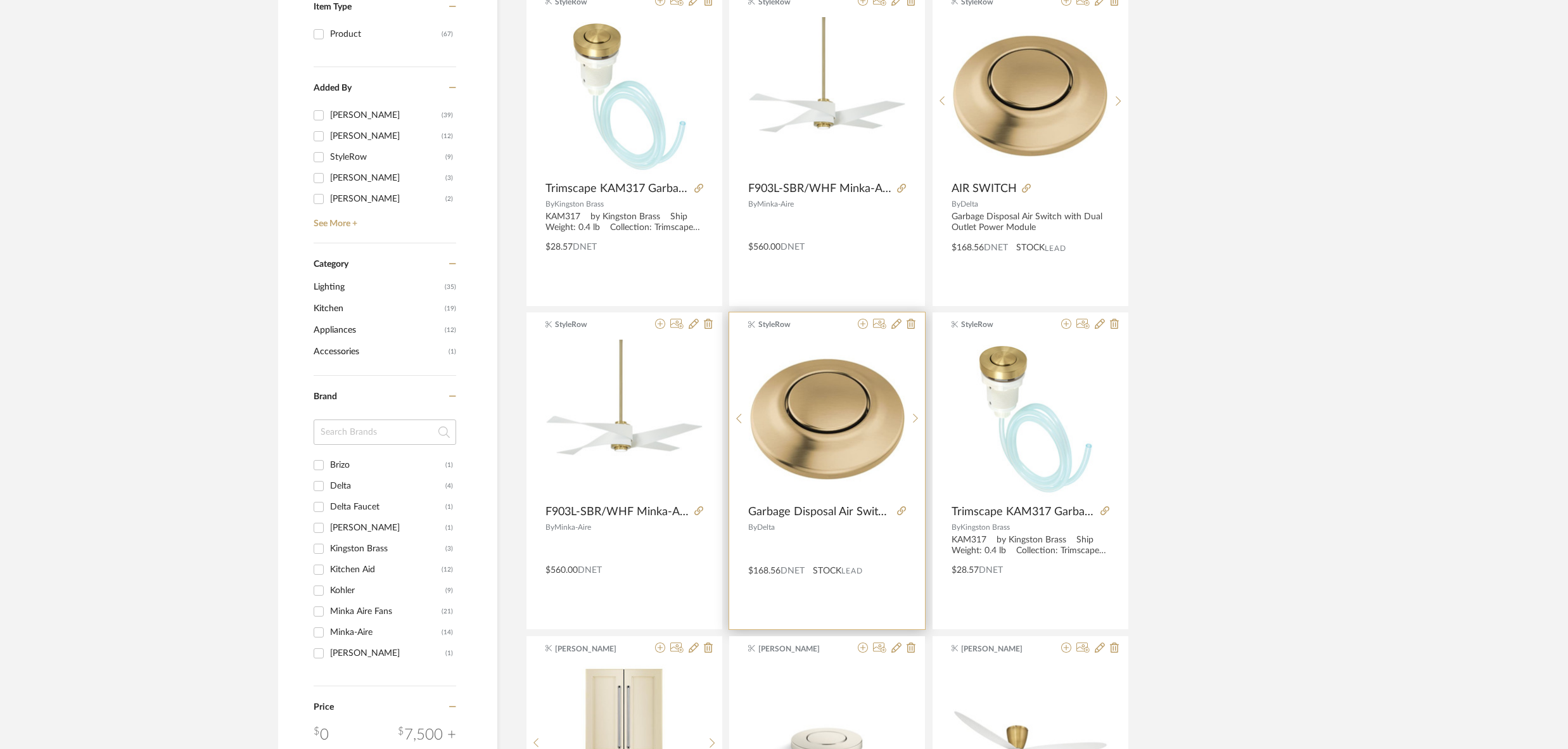
scroll to position [294, 0]
type input "garbage disposal air"
click at [865, 320] on icon at bounding box center [863, 321] width 10 height 10
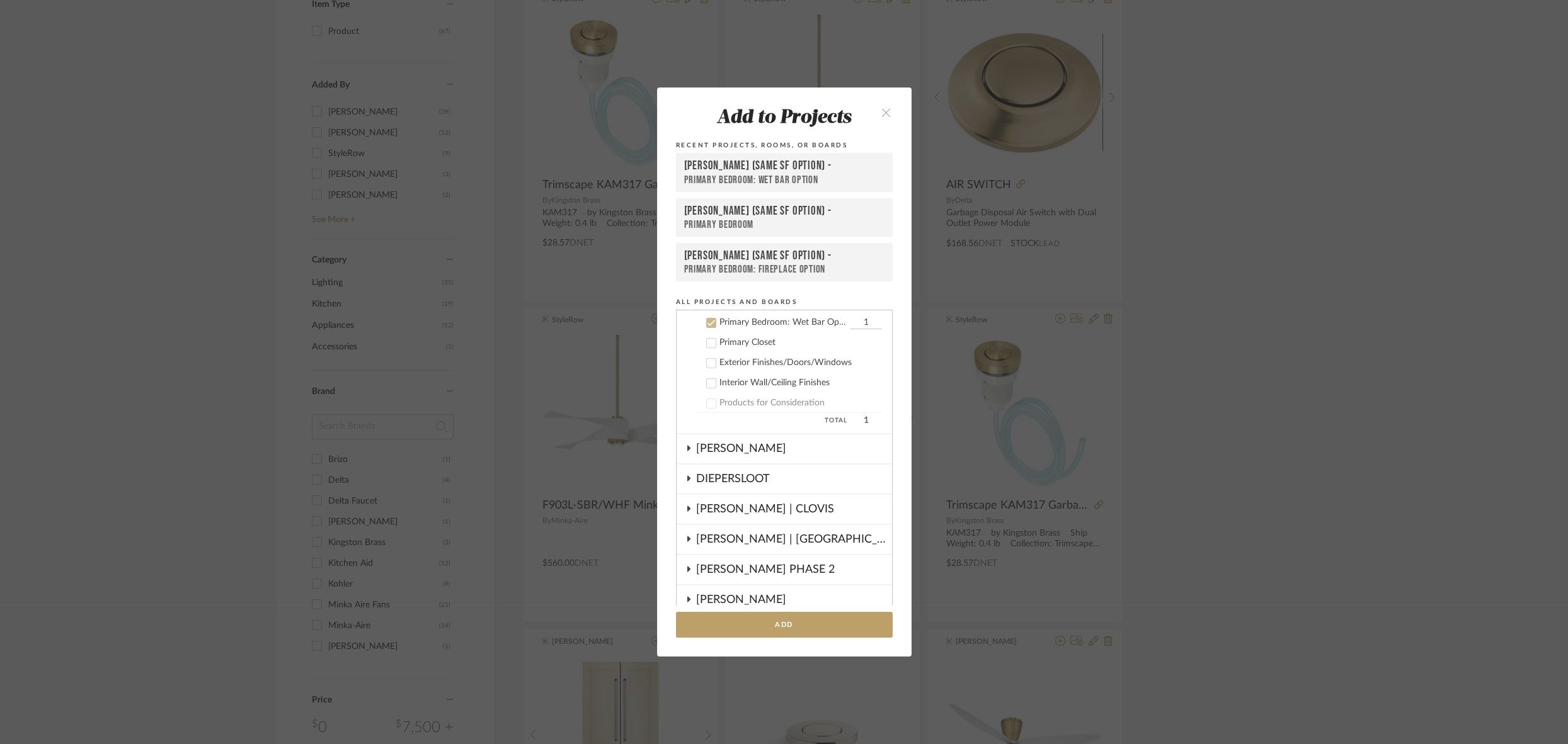
scroll to position [292, 0]
click at [751, 168] on div "[PERSON_NAME] (Same SF Option) -" at bounding box center [784, 166] width 201 height 15
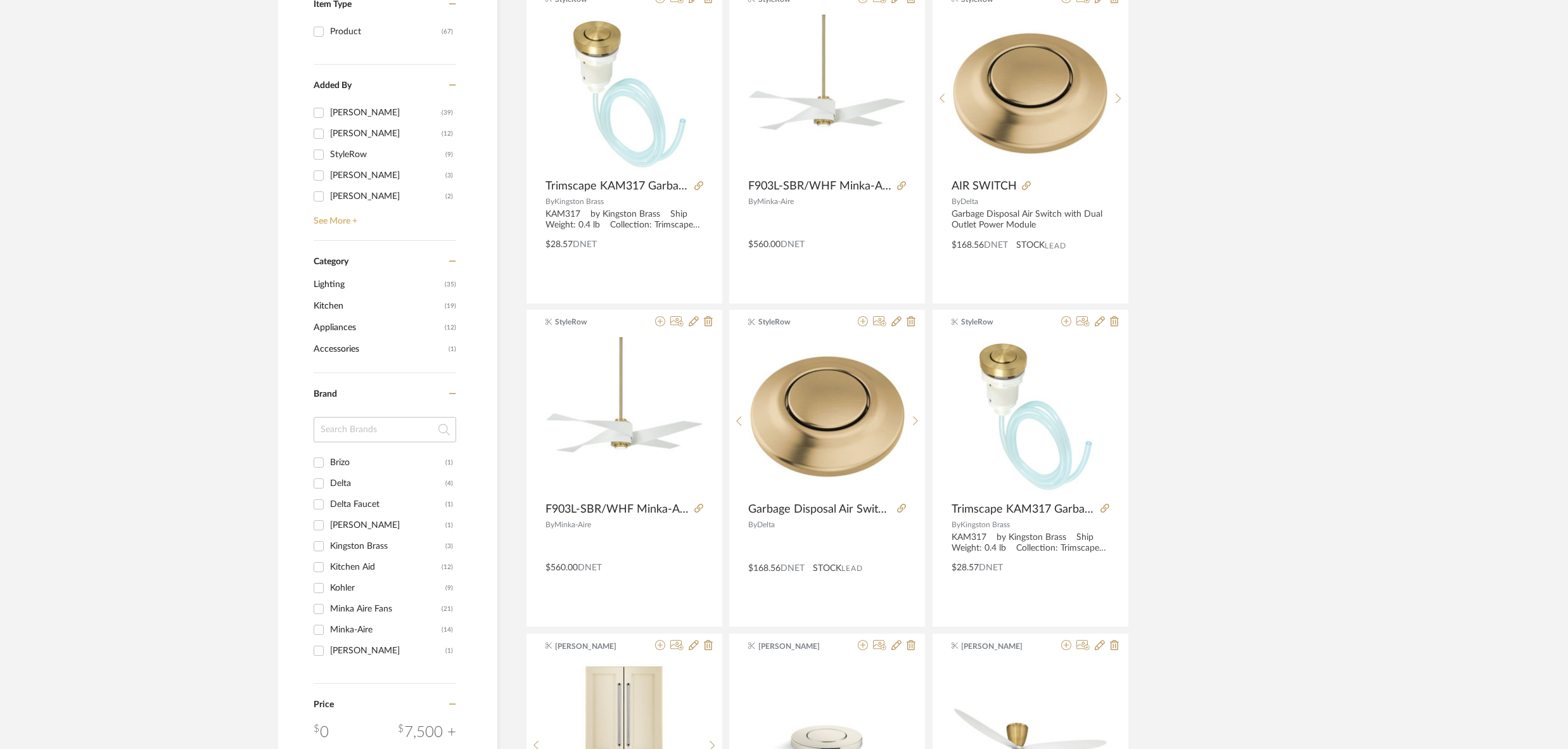
scroll to position [0, 0]
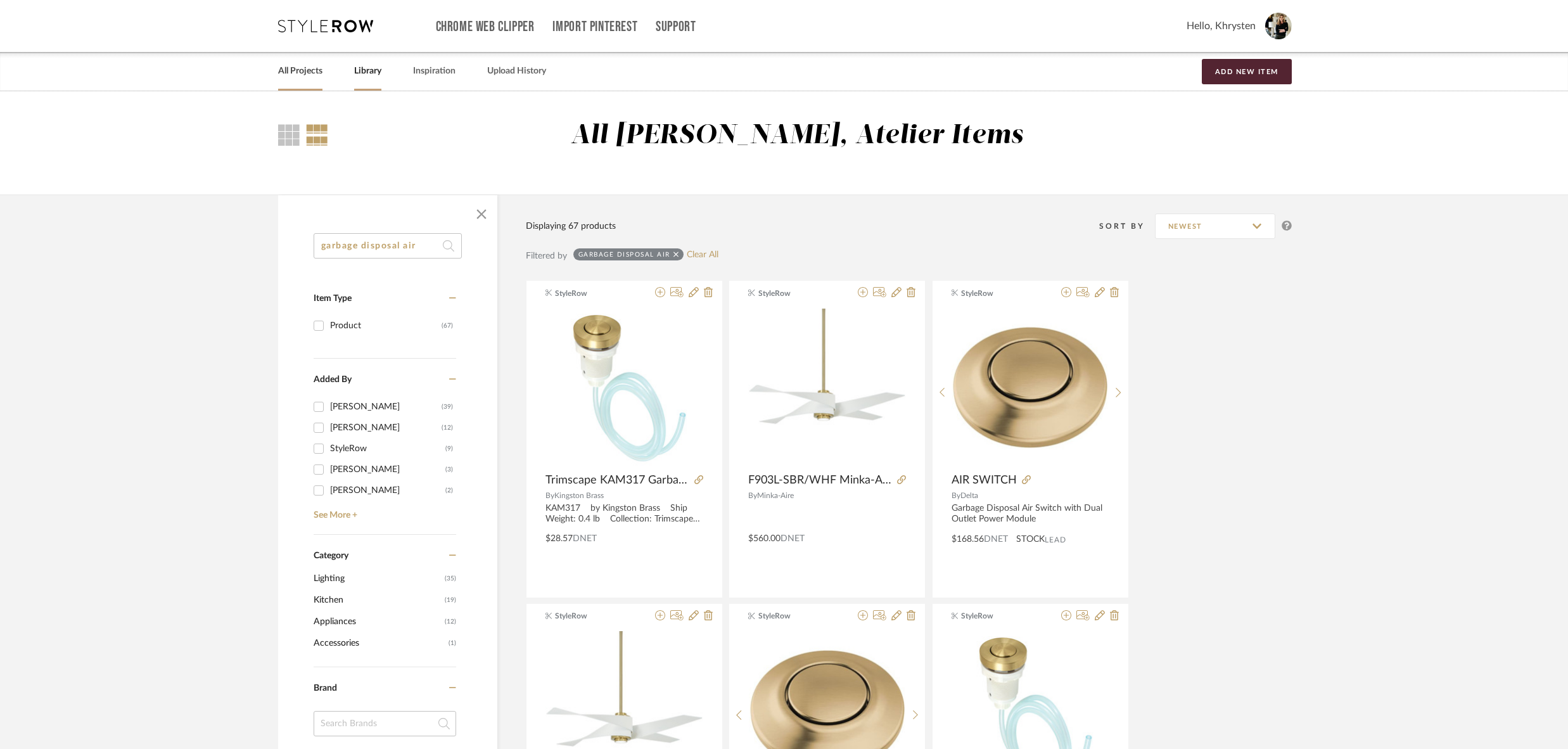
click at [295, 70] on link "All Projects" at bounding box center [300, 71] width 44 height 17
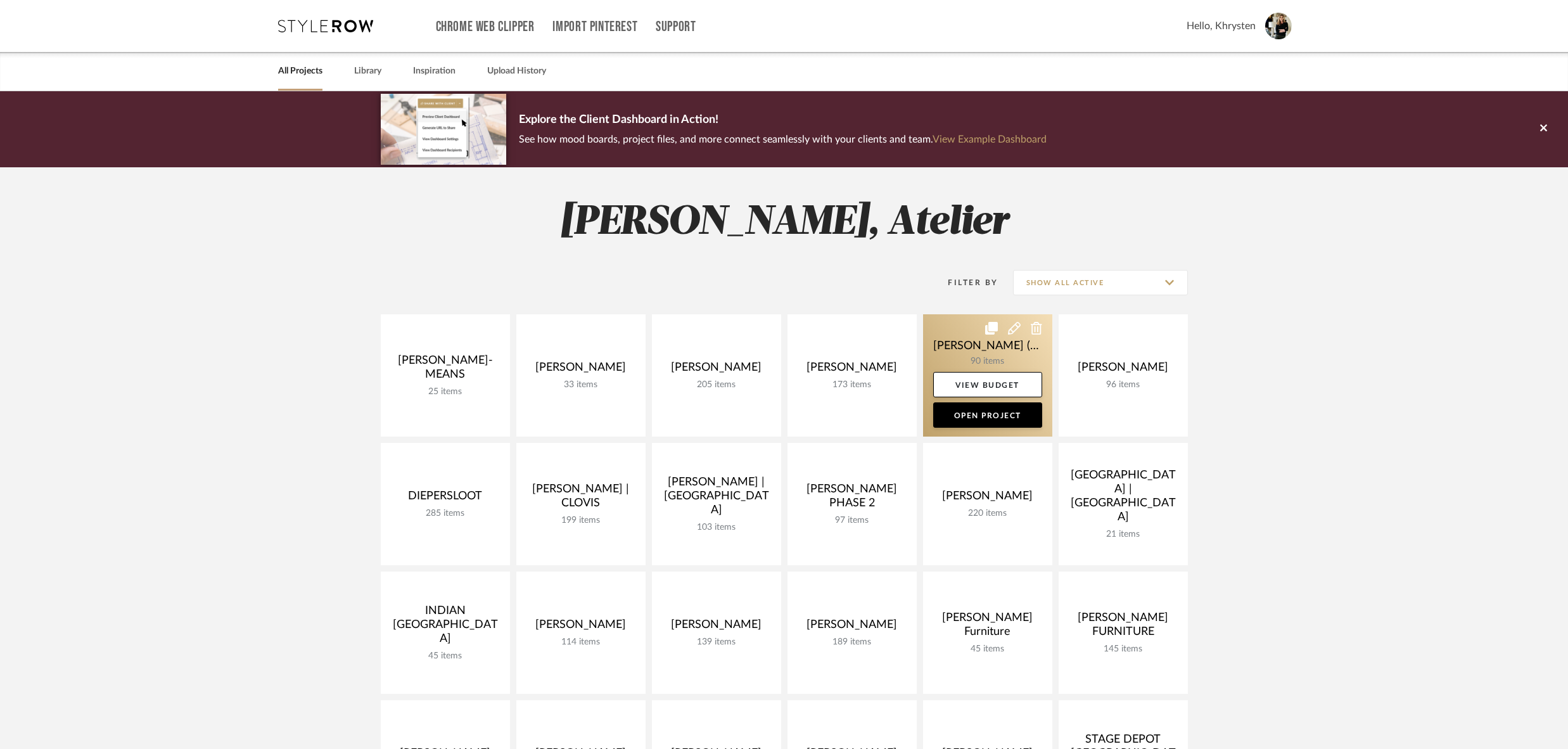
click at [967, 345] on link at bounding box center [987, 375] width 129 height 123
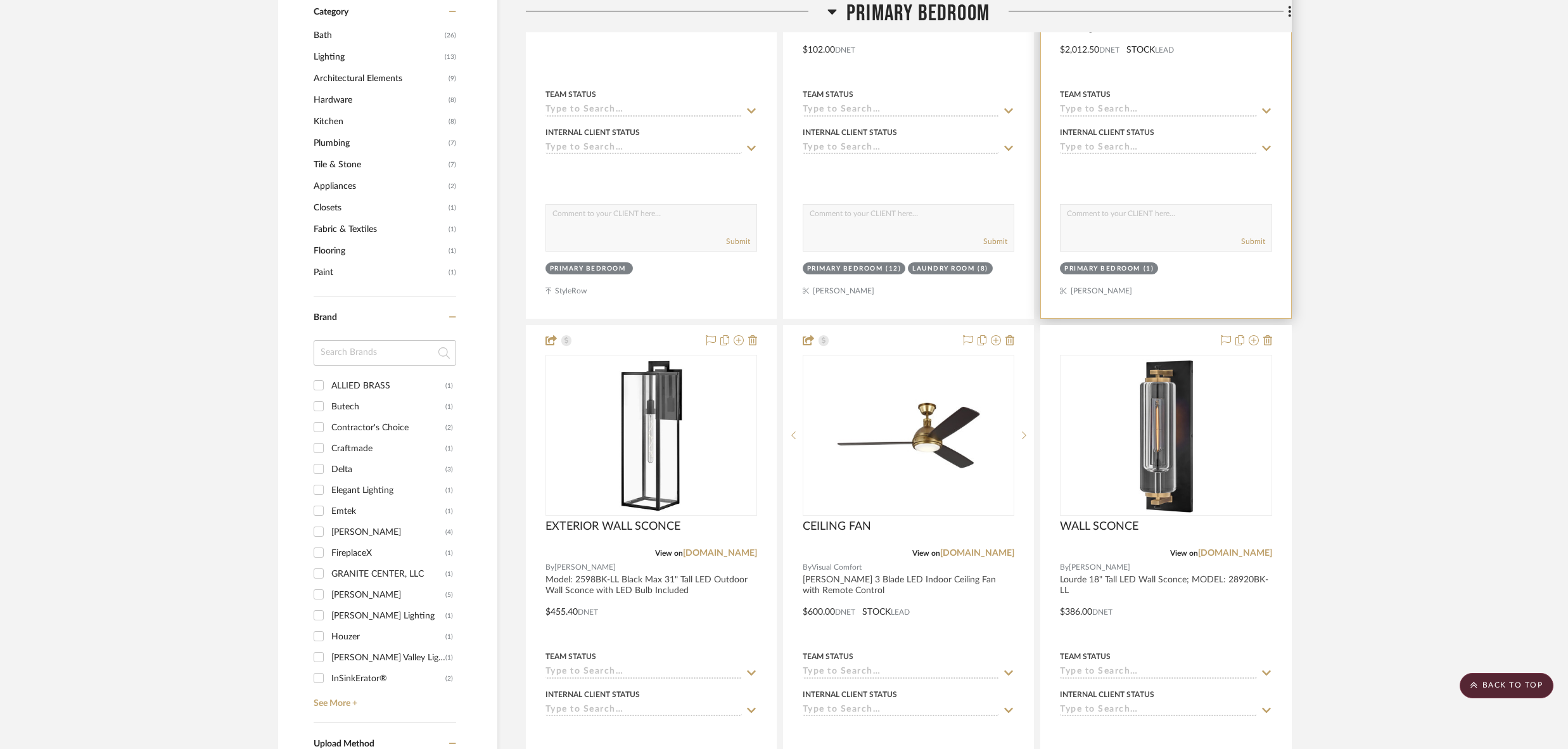
scroll to position [819, 0]
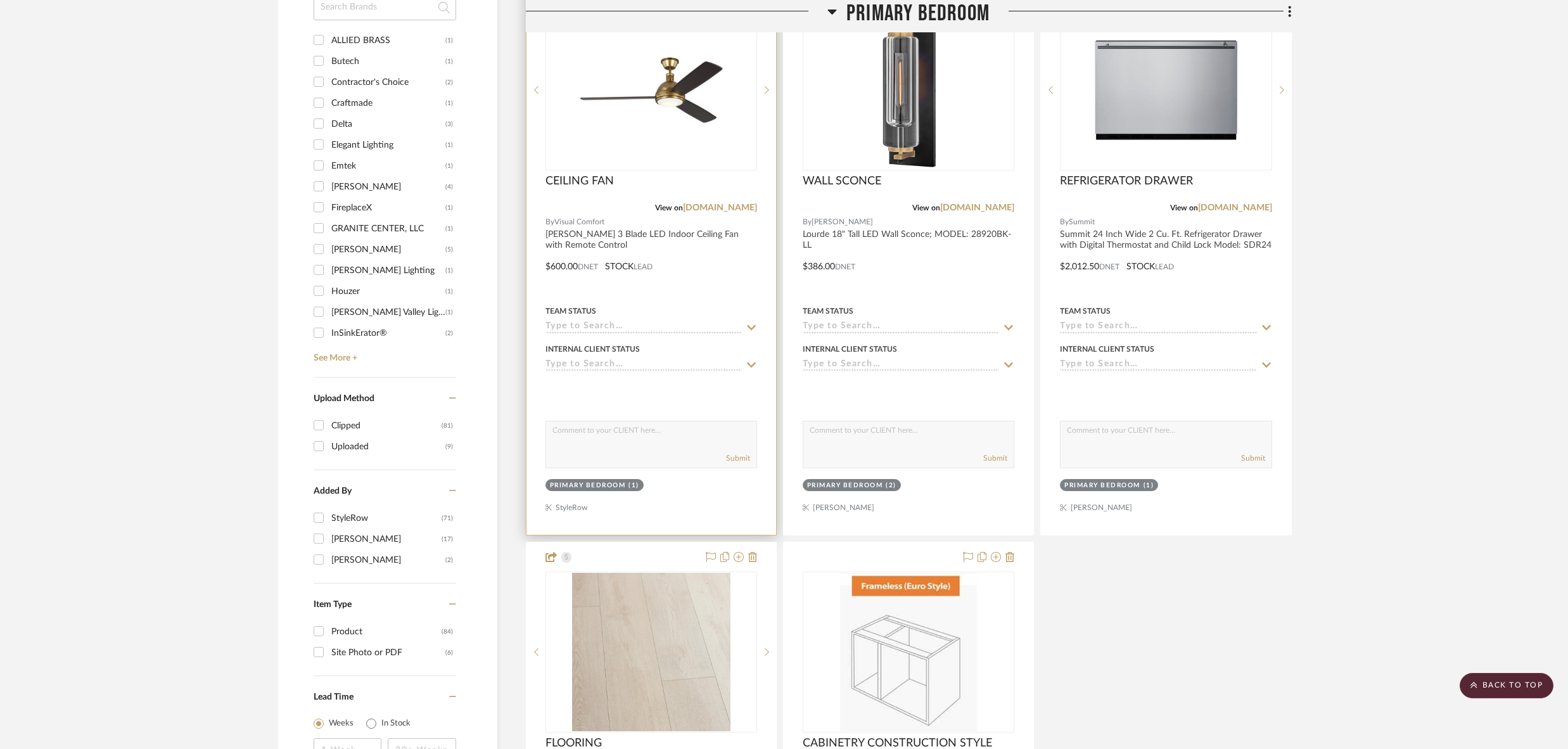
drag, startPoint x: 900, startPoint y: 527, endPoint x: 716, endPoint y: 253, distance: 330.0
click at [716, 253] on div "PRIMARY BEDROOM By Unknown Team Status Internal Client Status client Comments: …" at bounding box center [909, 257] width 766 height 1680
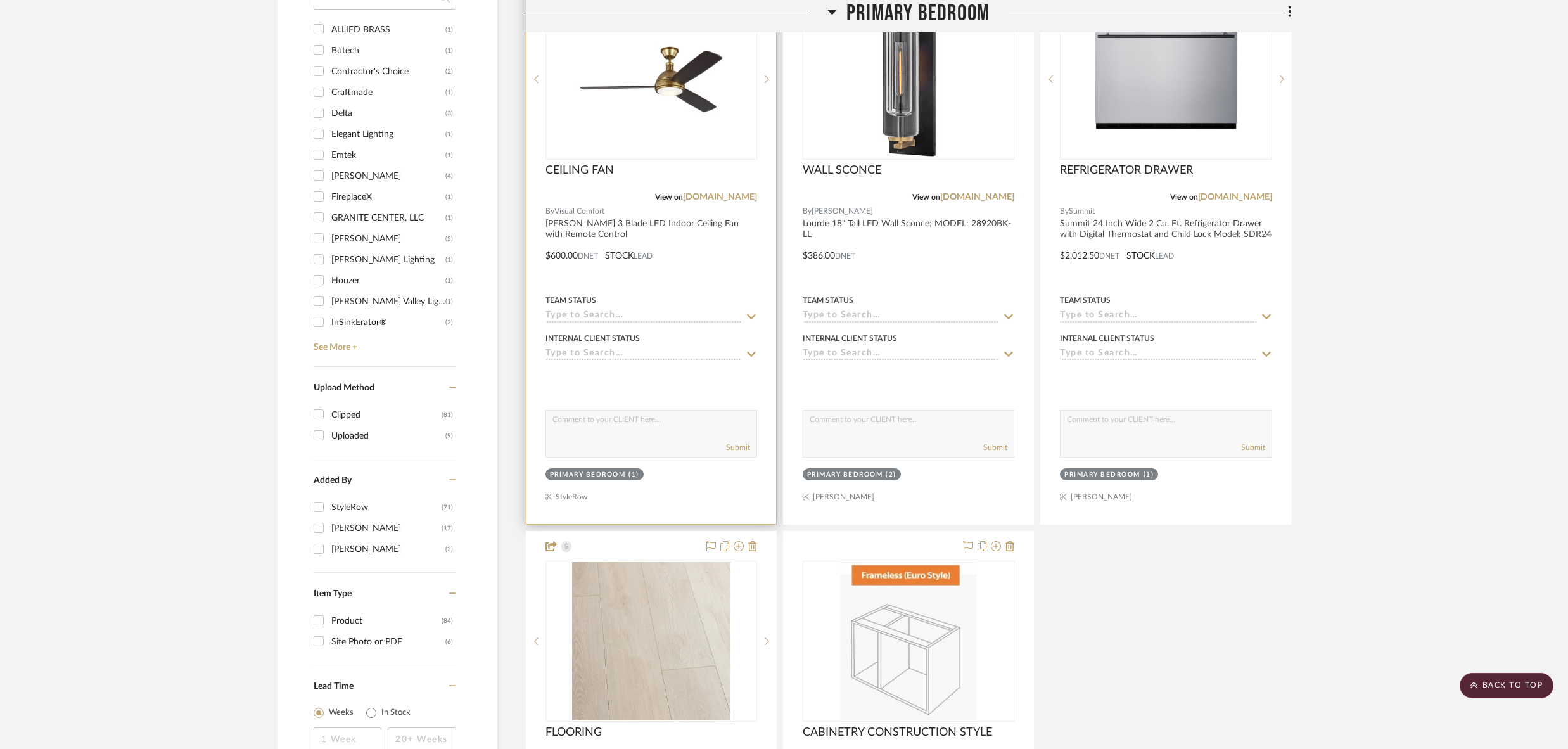
drag, startPoint x: 809, startPoint y: 507, endPoint x: 771, endPoint y: 265, distance: 245.0
click at [587, 101] on div "PRIMARY BEDROOM By Unknown Team Status Internal Client Status client Comments: …" at bounding box center [909, 247] width 766 height 1680
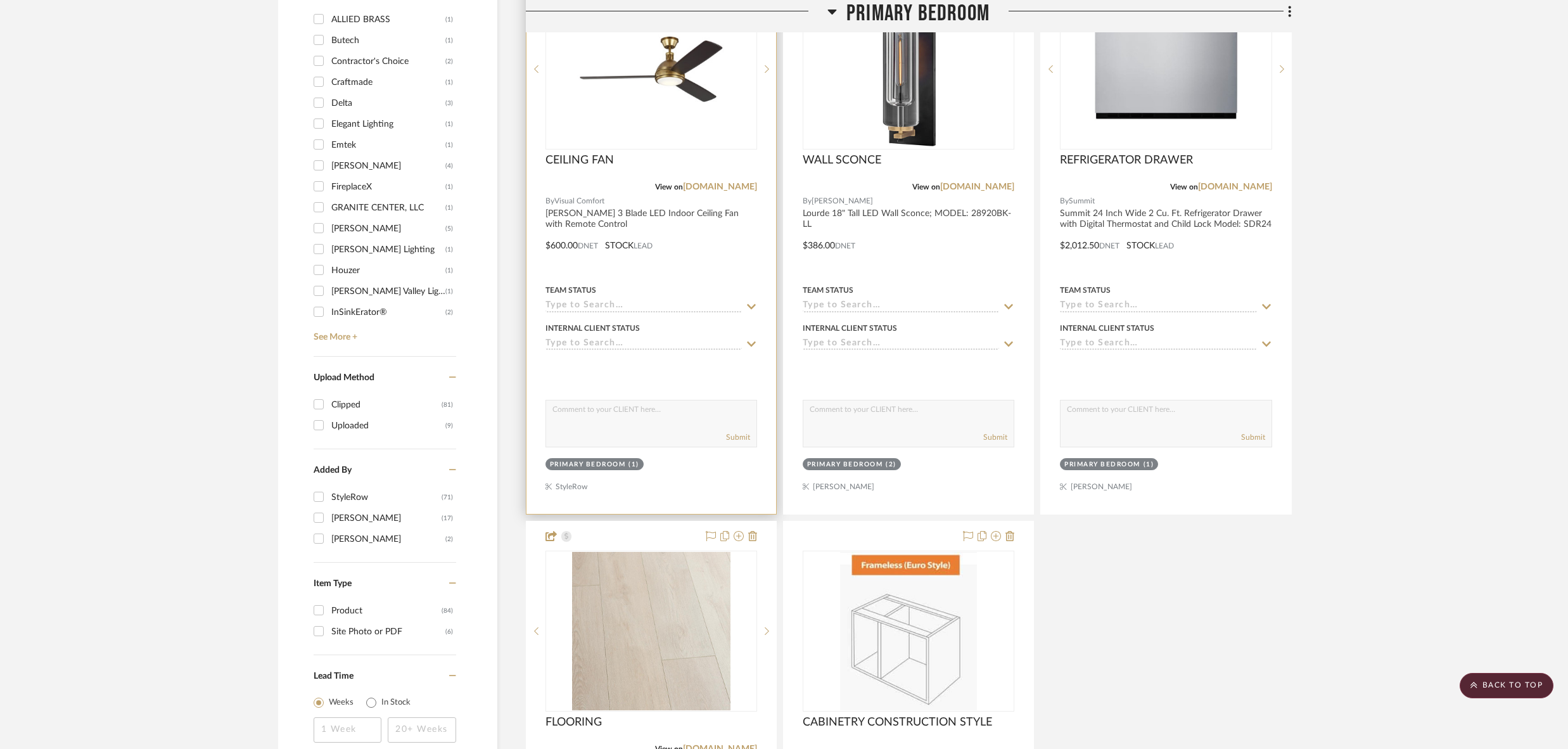
drag, startPoint x: 894, startPoint y: 506, endPoint x: 757, endPoint y: 186, distance: 348.1
click at [649, 153] on div "PRIMARY BEDROOM By Unknown Team Status Internal Client Status client Comments: …" at bounding box center [909, 237] width 766 height 1680
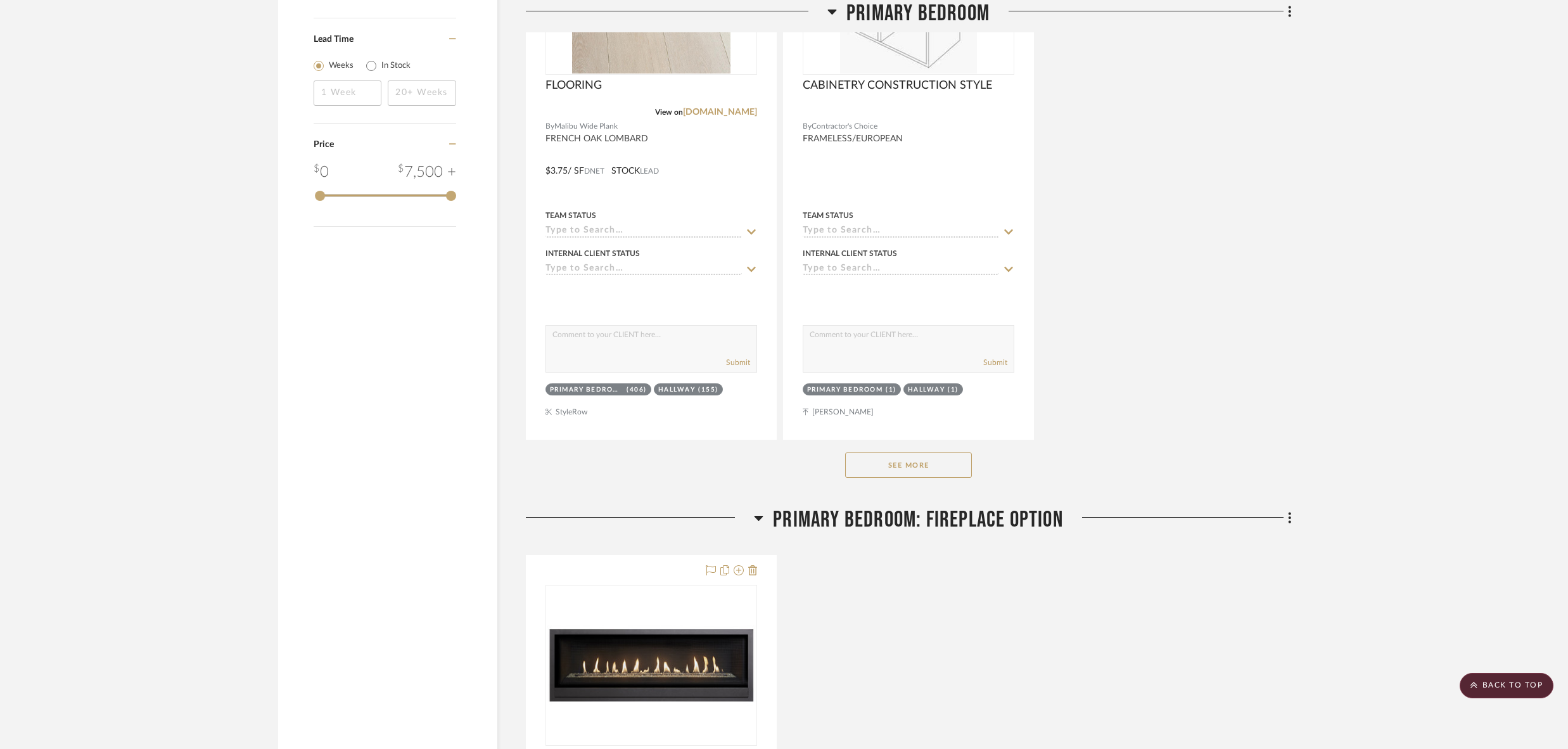
click at [886, 453] on button "See More" at bounding box center [909, 466] width 127 height 25
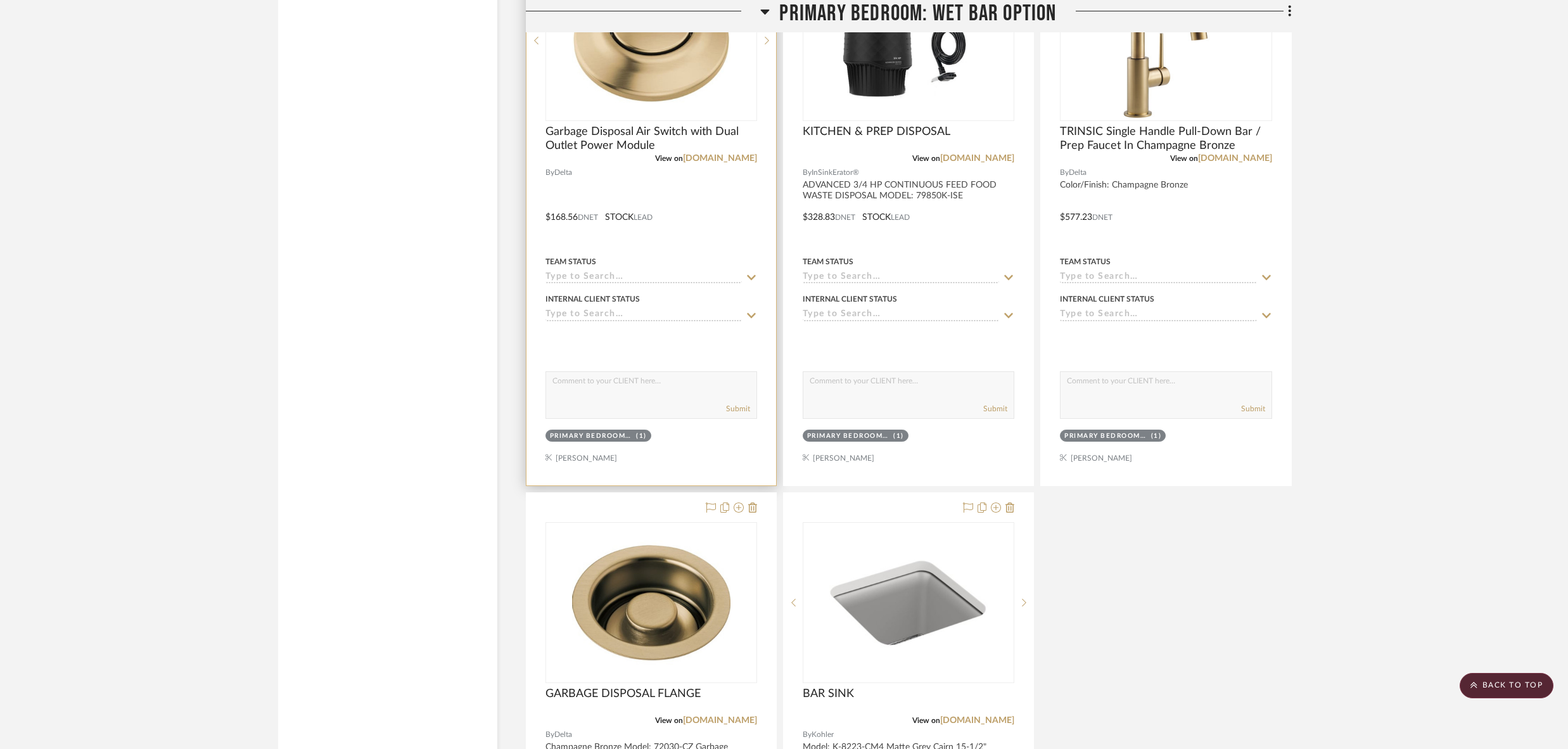
drag, startPoint x: 910, startPoint y: 466, endPoint x: 590, endPoint y: 364, distance: 335.9
click at [590, 364] on div "Garbage Disposal Air Switch with Dual Outlet Power Module View on build.com By …" at bounding box center [909, 489] width 766 height 1118
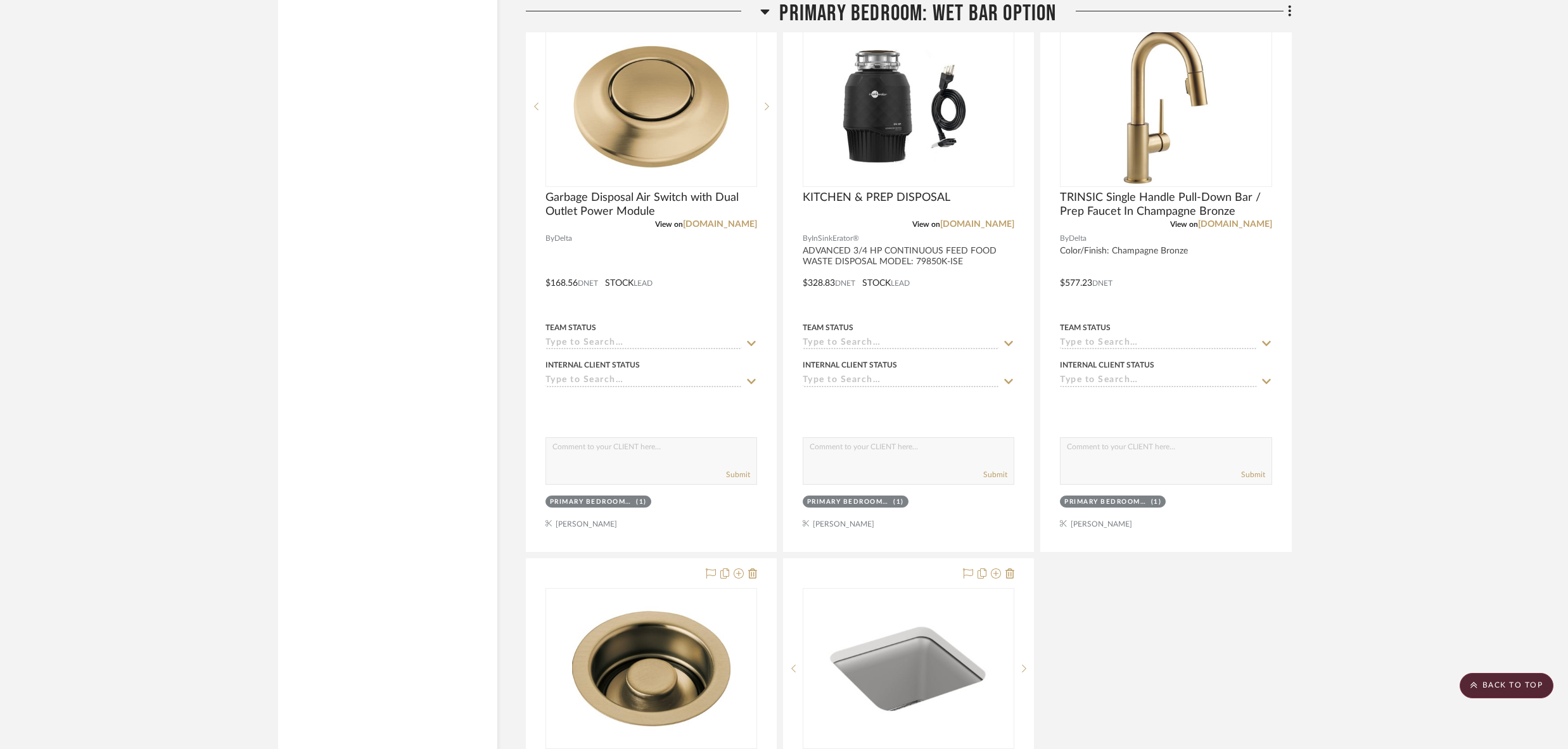
click at [1178, 621] on div "Garbage Disposal Air Switch with Dual Outlet Power Module View on build.com By …" at bounding box center [909, 555] width 766 height 1118
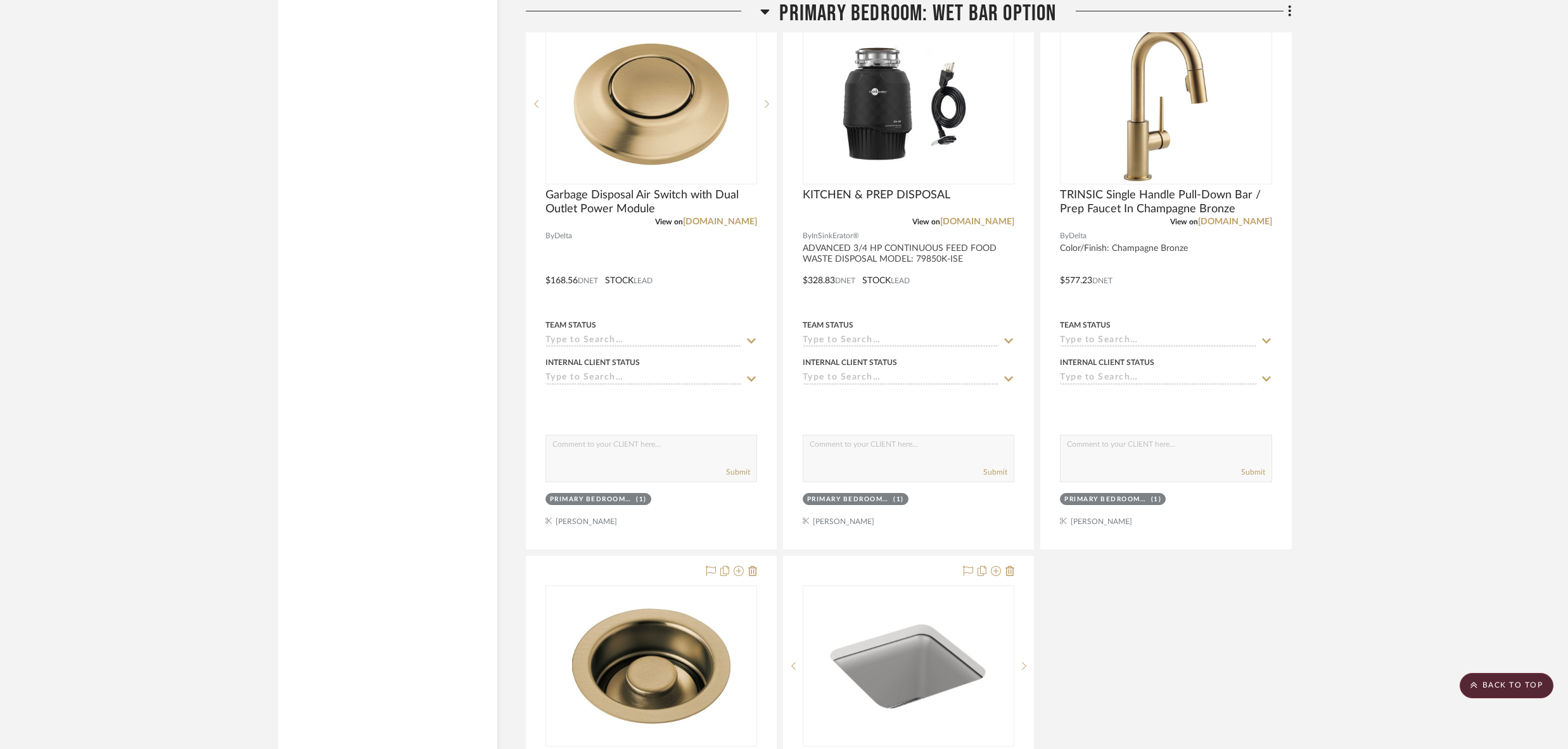
click at [1178, 621] on div "Garbage Disposal Air Switch with Dual Outlet Power Module View on build.com By …" at bounding box center [909, 553] width 766 height 1118
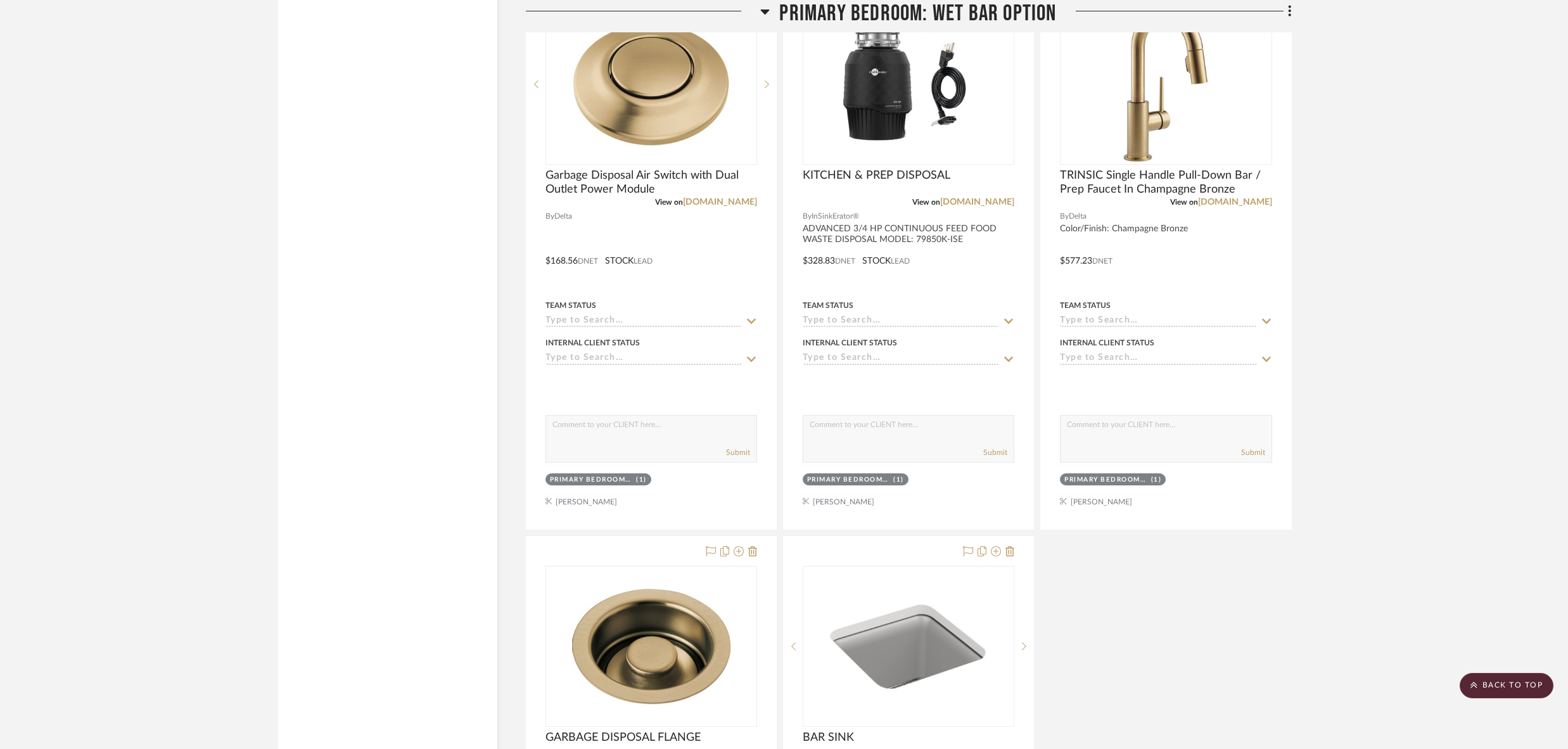
scroll to position [4139, 0]
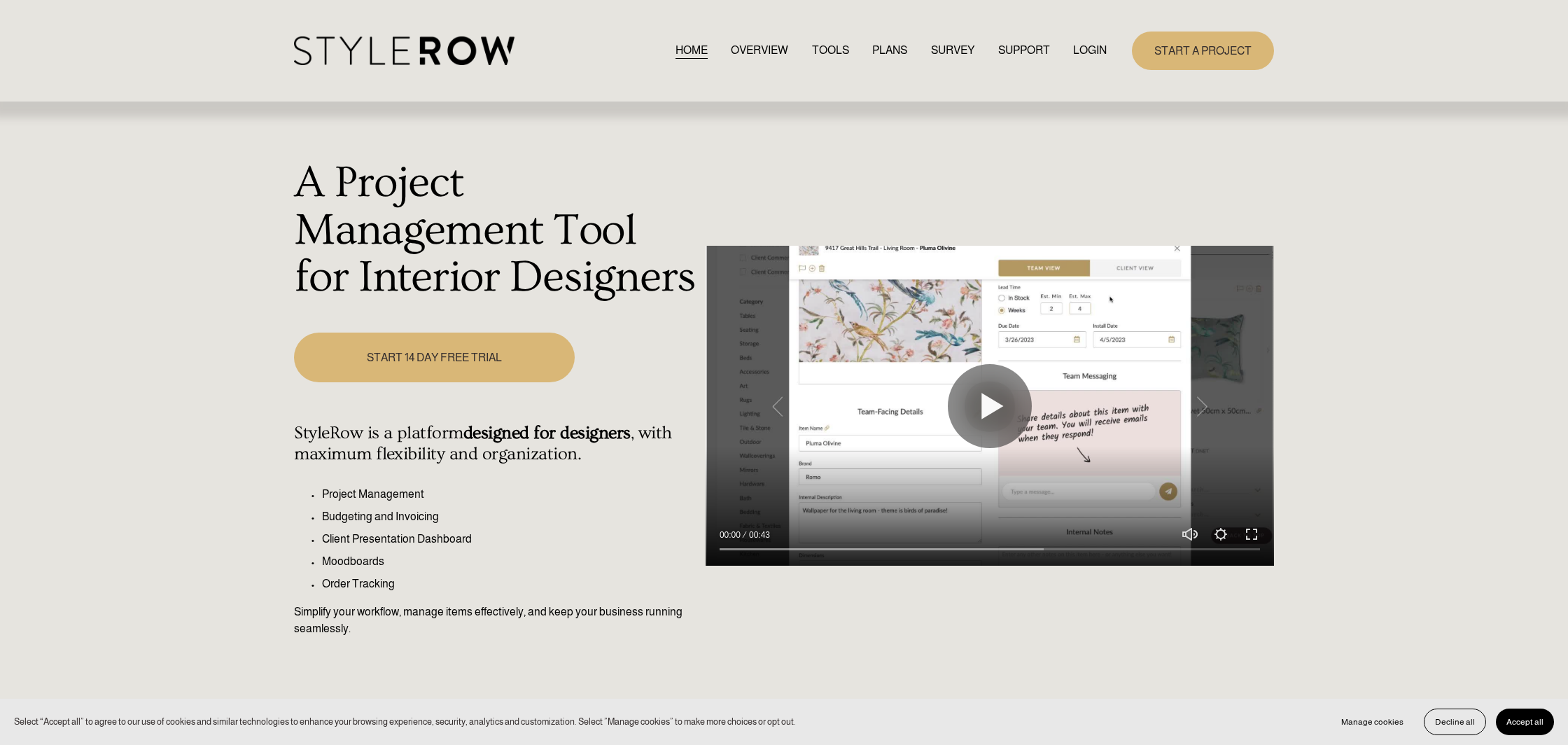
click at [1087, 53] on link "LOGIN" at bounding box center [1090, 51] width 33 height 19
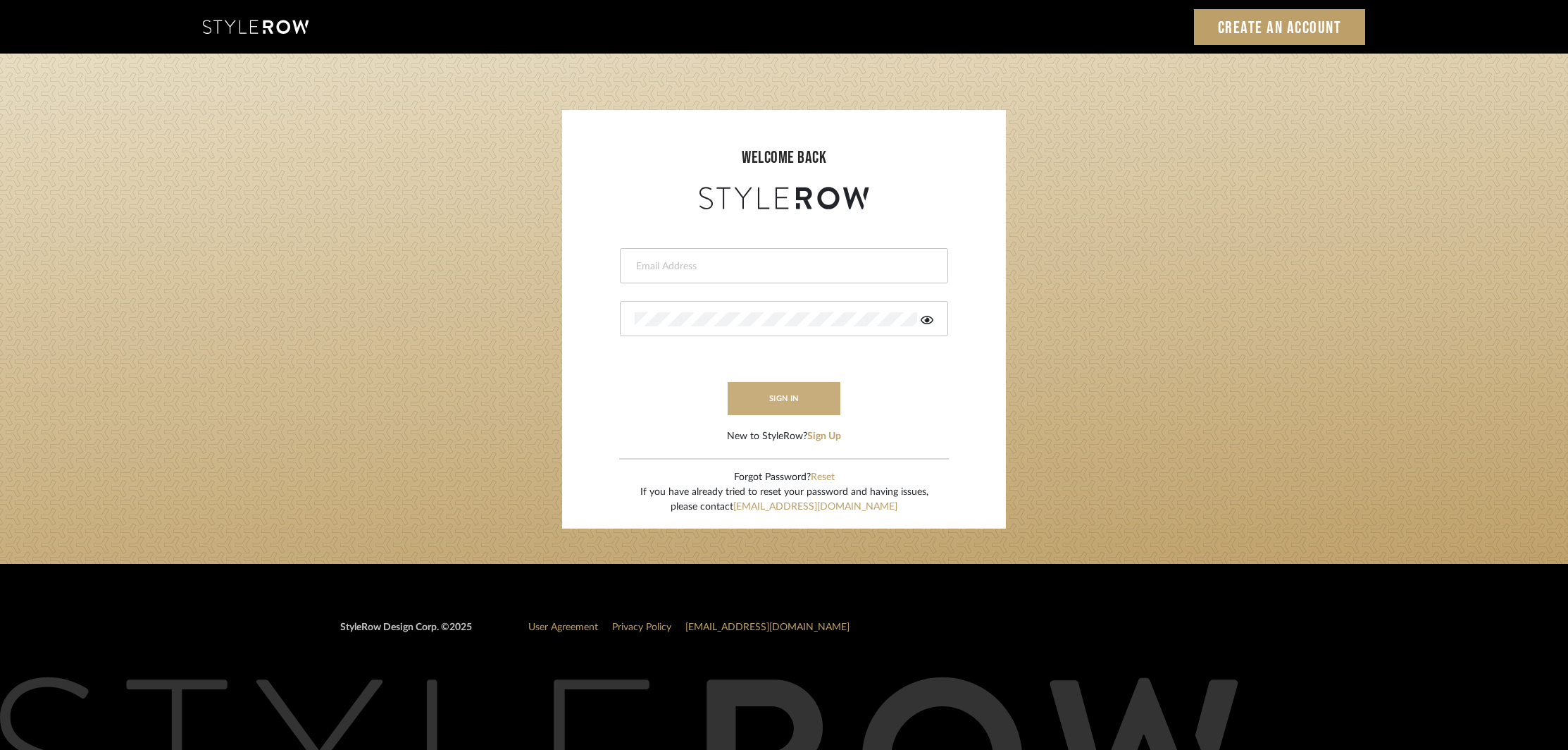
type input "[EMAIL_ADDRESS][DOMAIN_NAME]"
click at [789, 400] on button "sign in" at bounding box center [784, 399] width 113 height 33
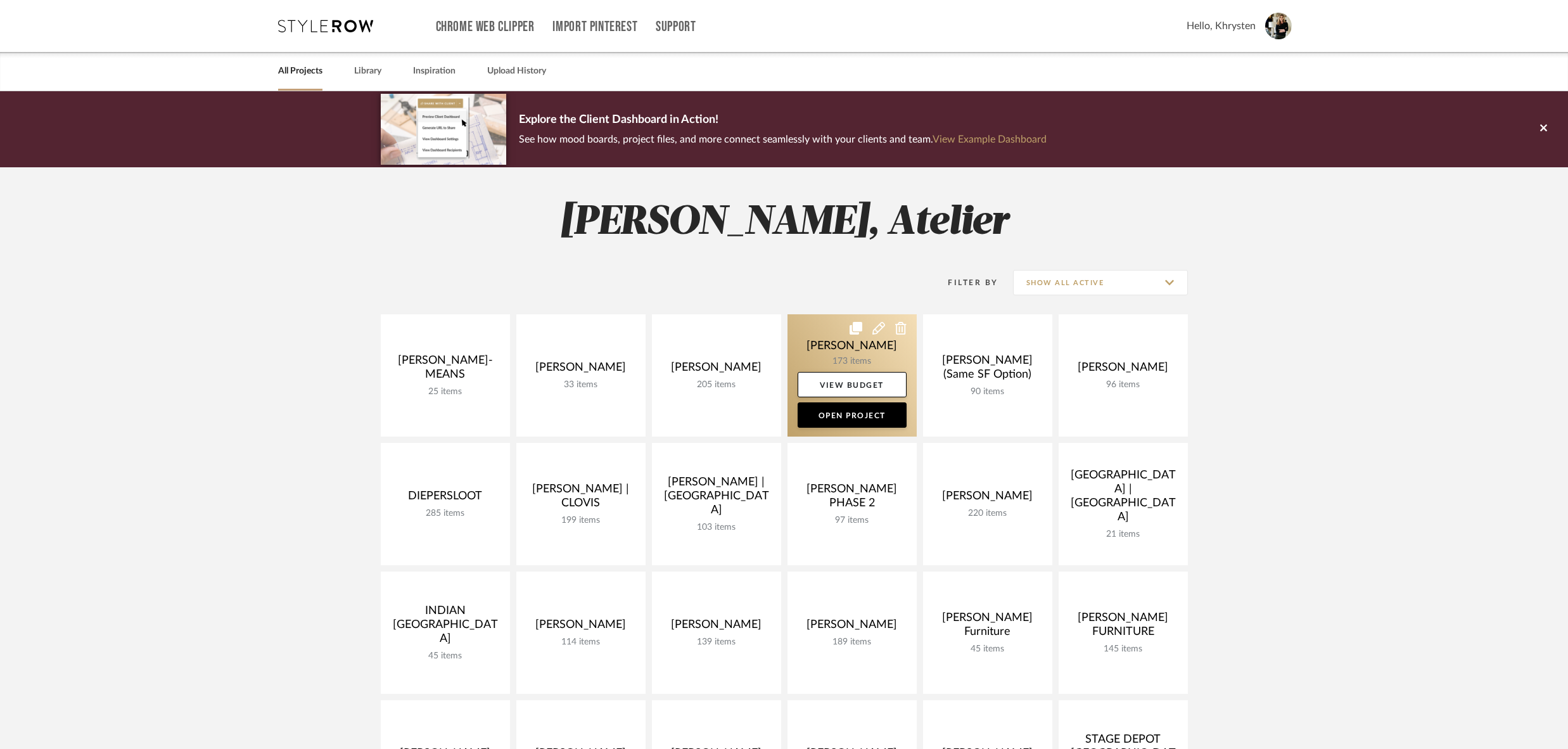
click at [879, 329] on icon at bounding box center [879, 329] width 13 height 13
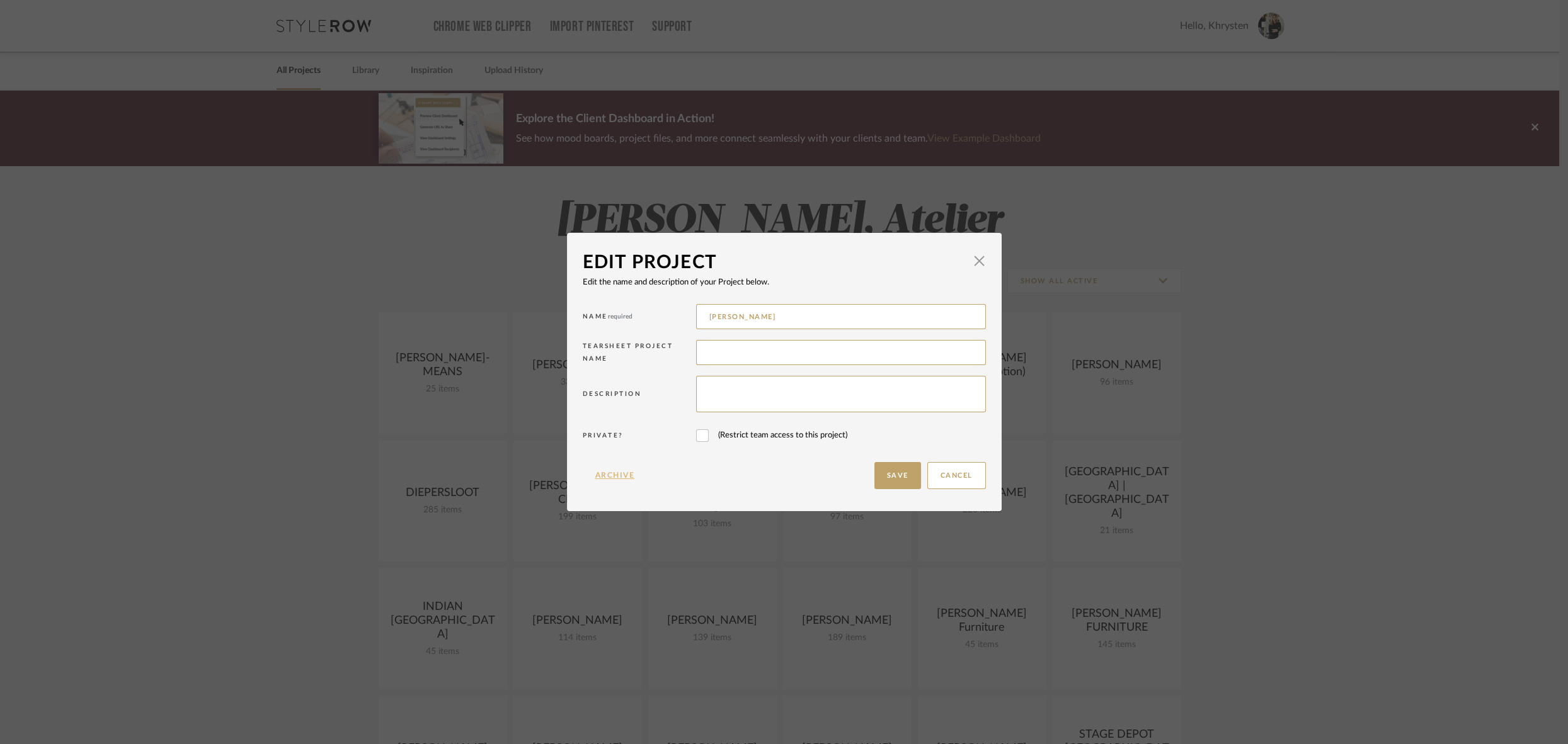
click at [599, 476] on button "Archive" at bounding box center [615, 476] width 65 height 27
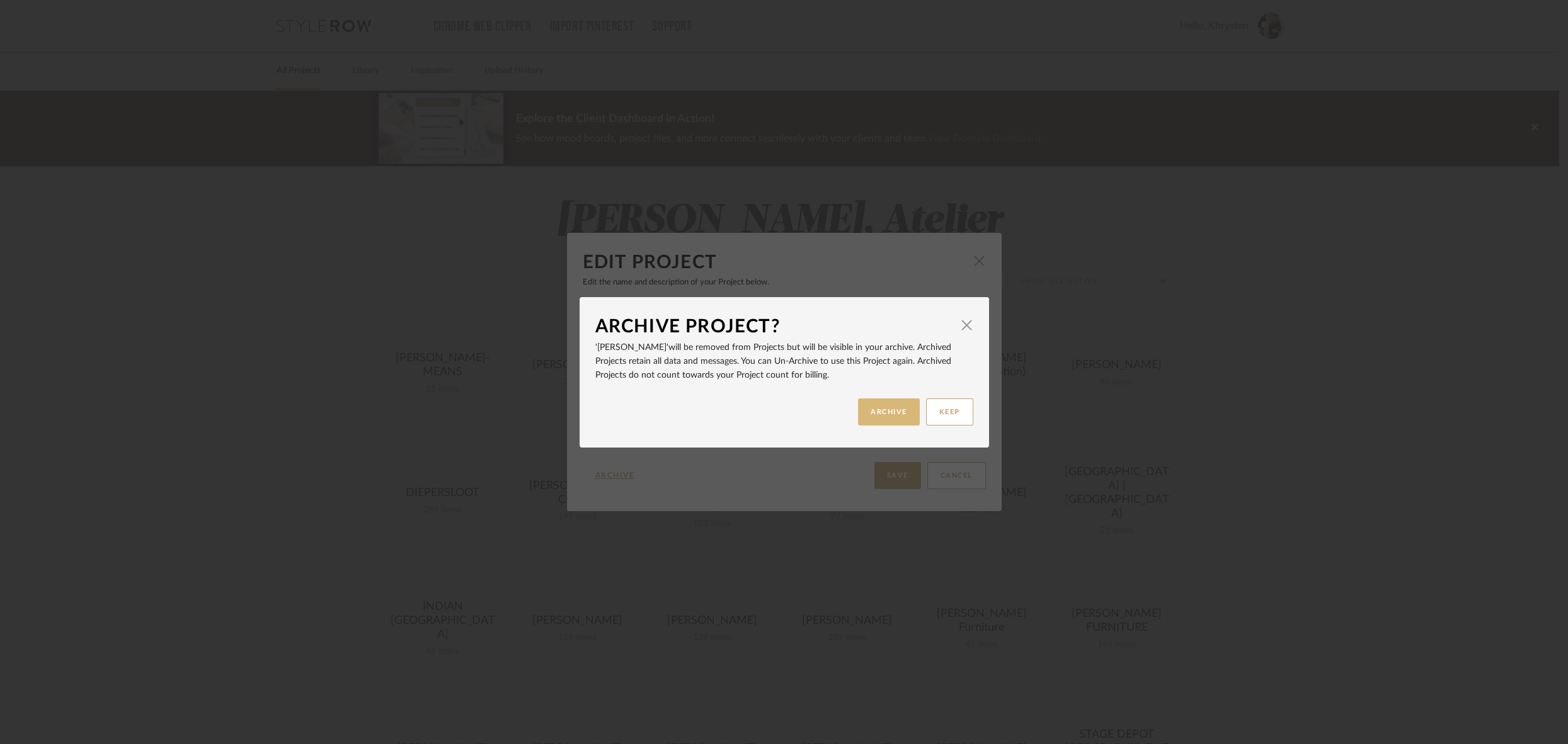
click at [892, 414] on button "ARCHIVE" at bounding box center [888, 412] width 61 height 27
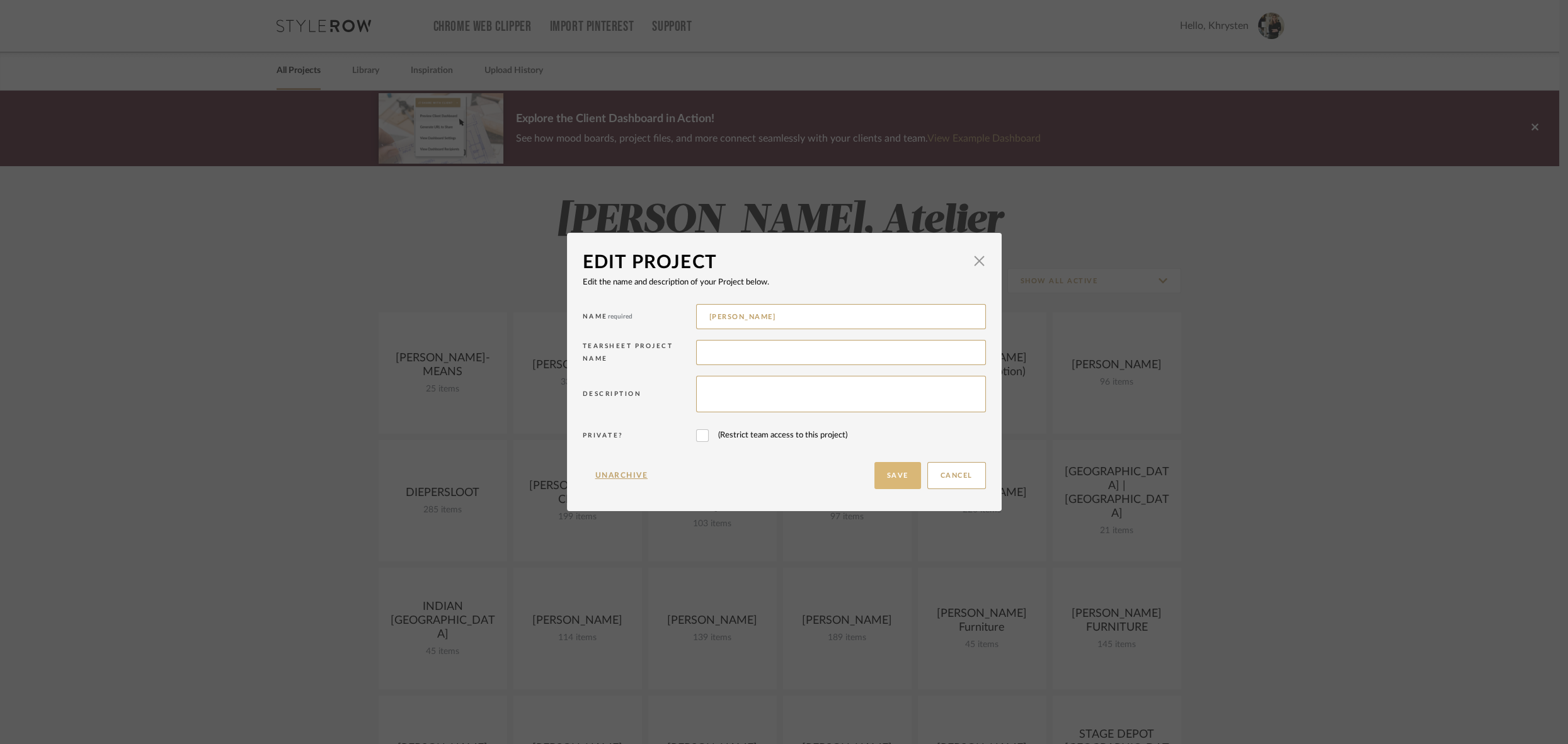
click at [902, 468] on button "Save" at bounding box center [897, 476] width 46 height 27
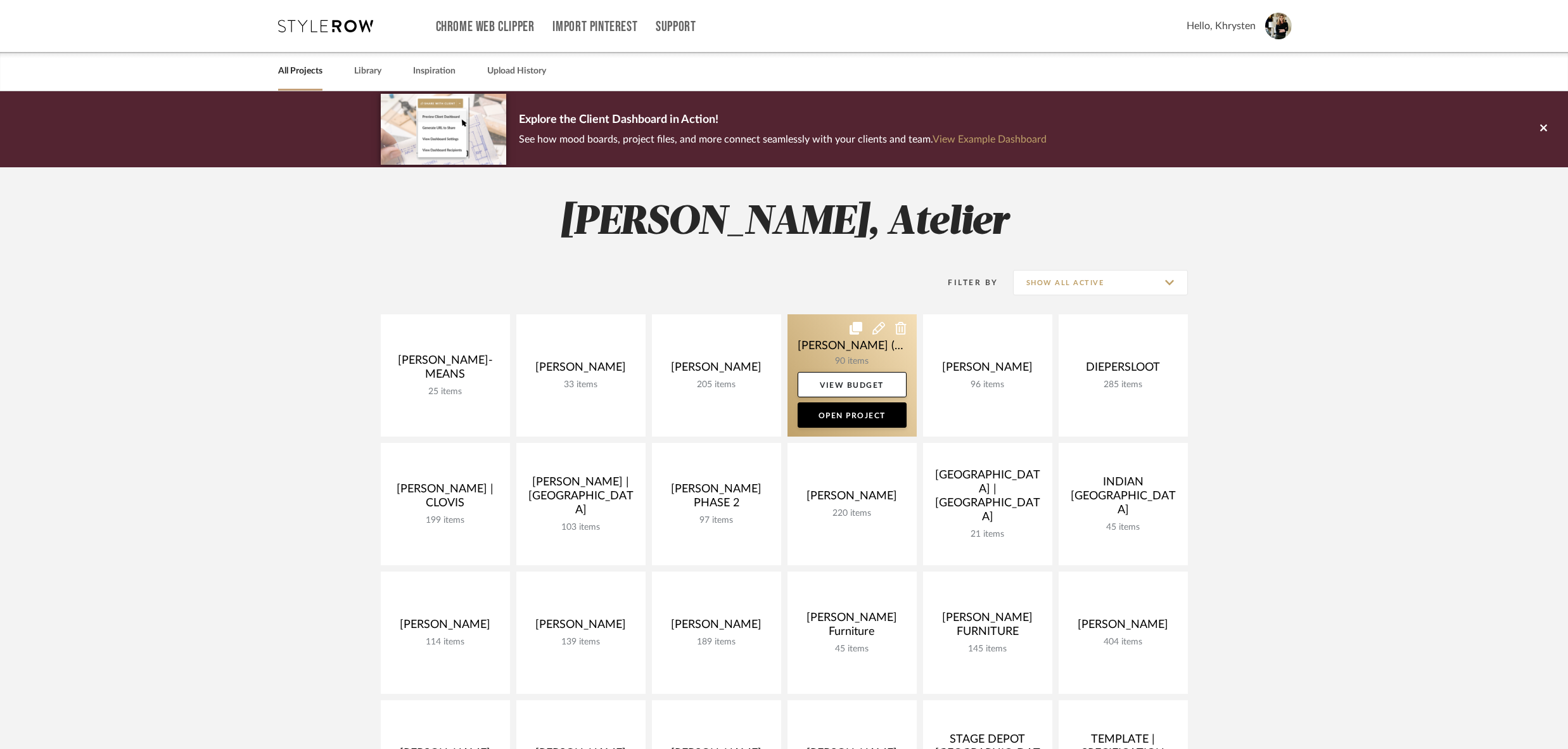
click at [841, 344] on link at bounding box center [852, 375] width 129 height 123
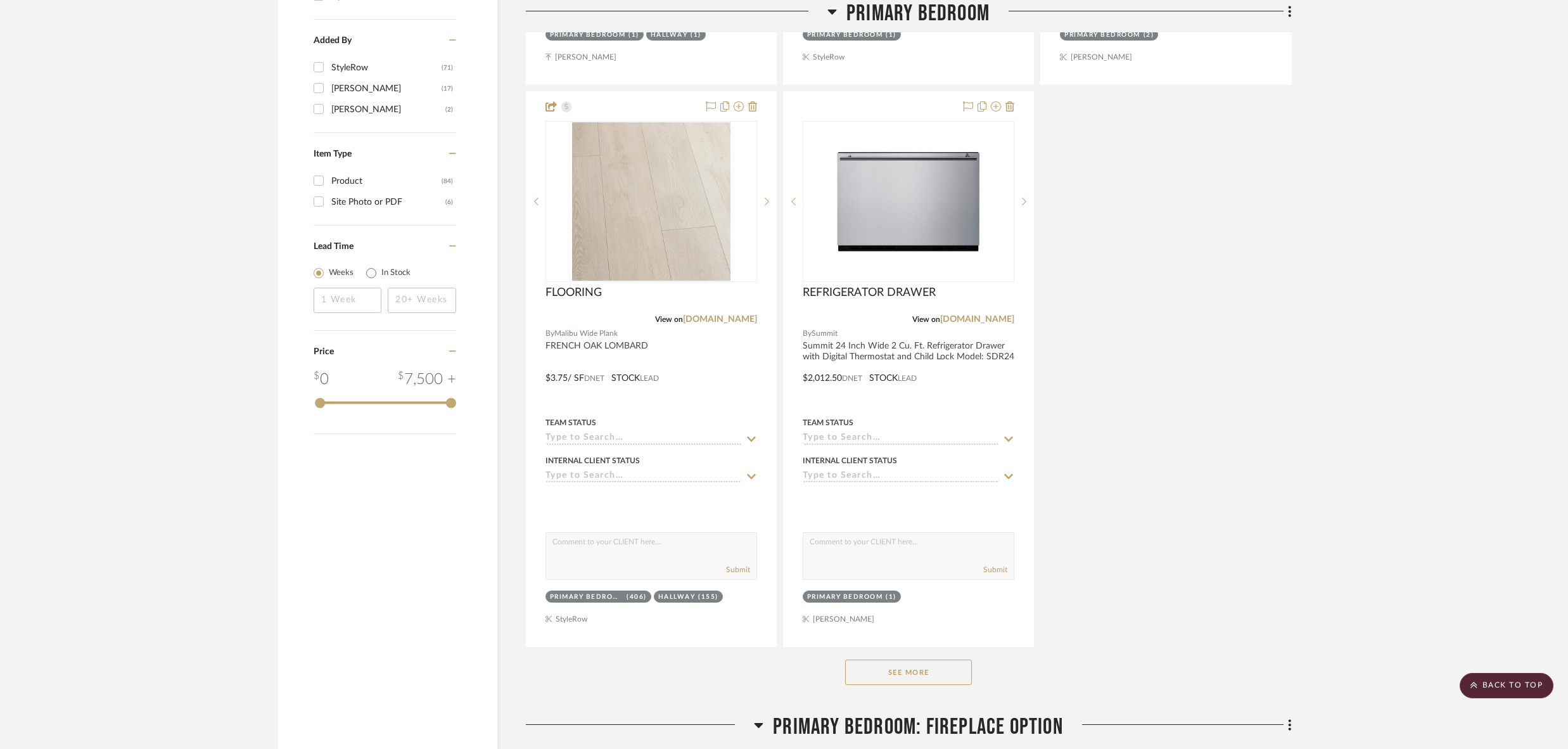
scroll to position [1606, 0]
click at [891, 658] on button "See More" at bounding box center [909, 671] width 127 height 25
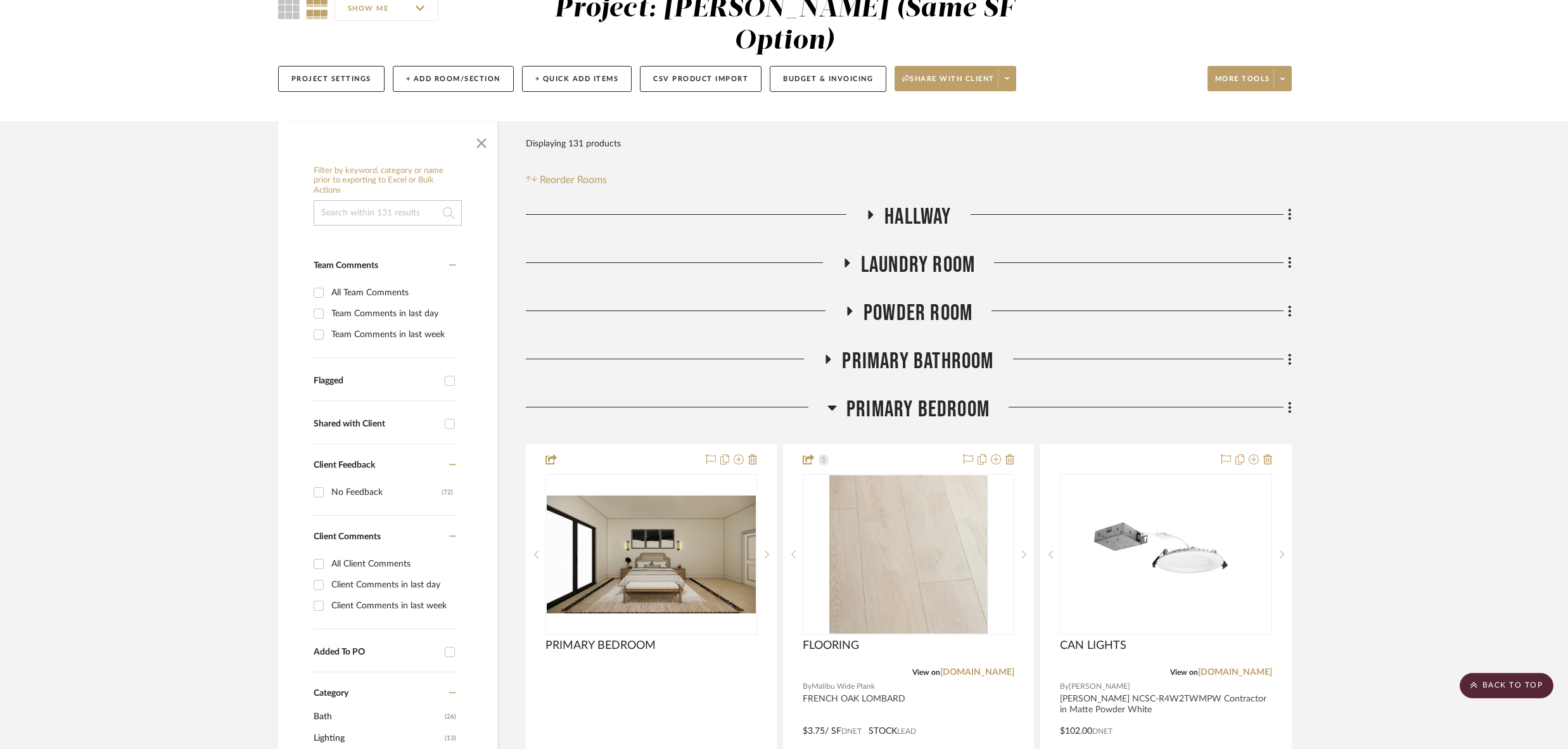
scroll to position [0, 0]
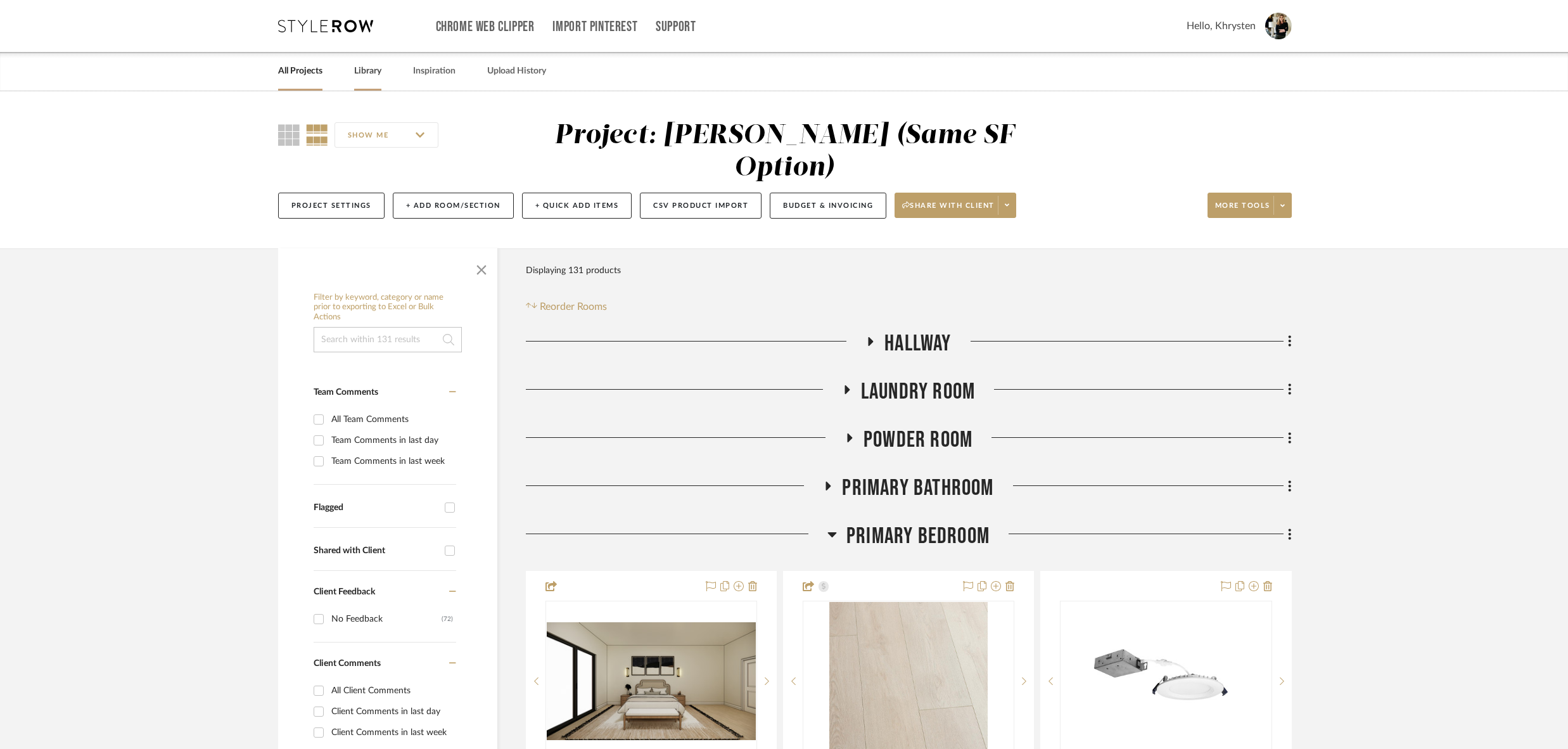
click at [356, 71] on link "Library" at bounding box center [368, 71] width 27 height 17
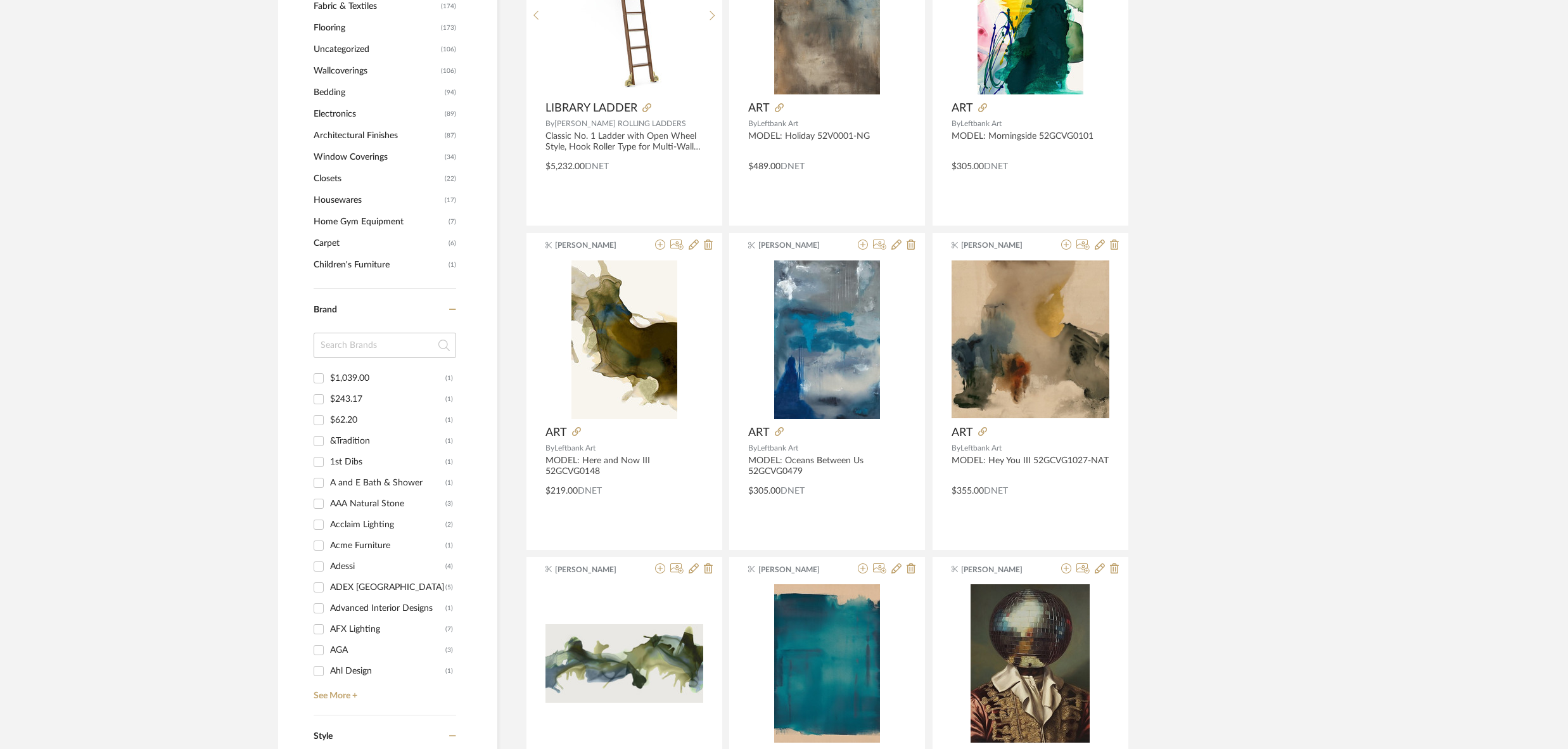
scroll to position [987, 0]
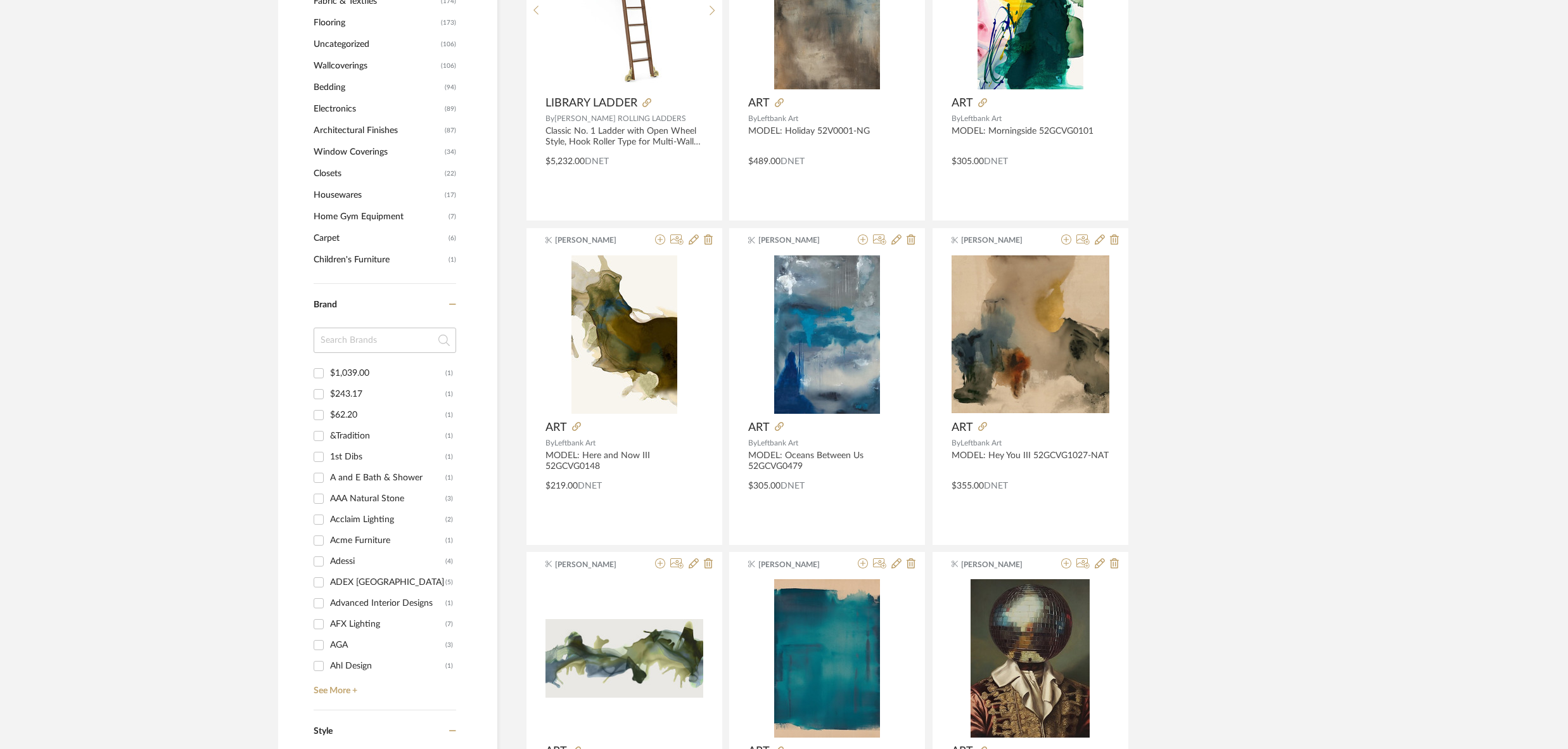
click at [377, 336] on input at bounding box center [385, 340] width 142 height 25
click at [363, 371] on div "$1,039.00" at bounding box center [388, 374] width 116 height 21
click at [329, 371] on input "$1,039.00 (1)" at bounding box center [319, 374] width 21 height 21
checkbox input "true"
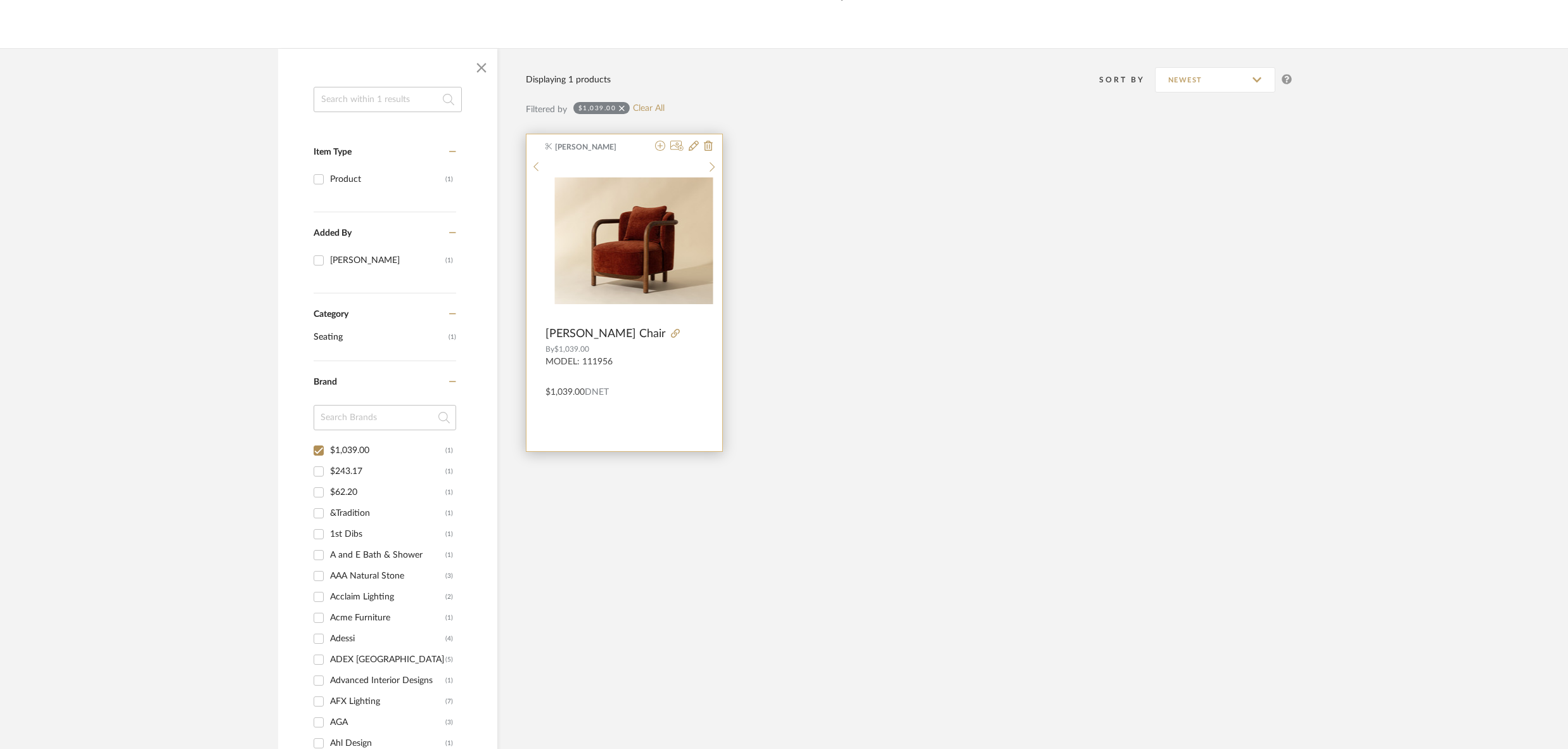
scroll to position [145, 0]
click at [625, 245] on img "0" at bounding box center [624, 242] width 158 height 126
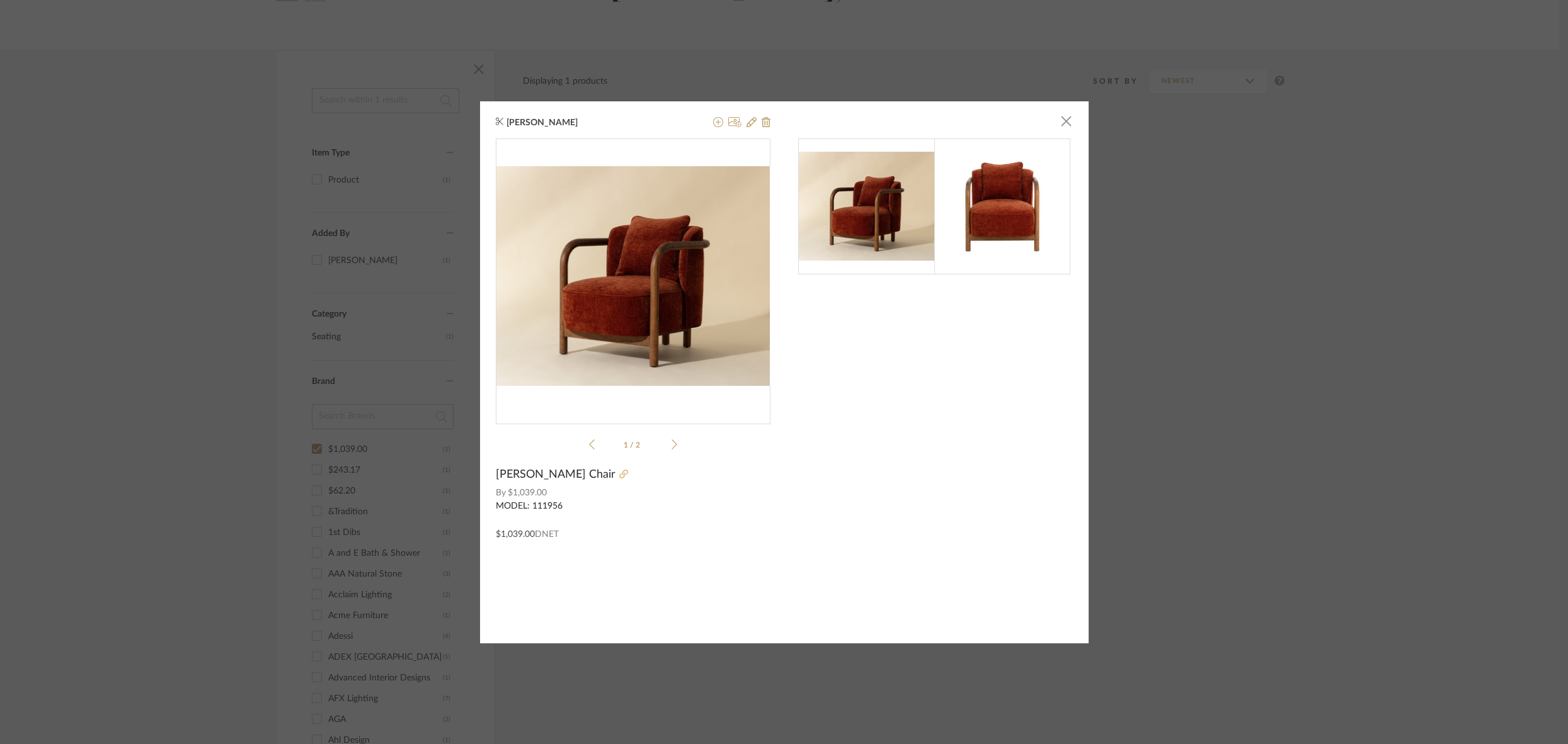
click at [619, 476] on icon at bounding box center [623, 473] width 9 height 9
click at [747, 123] on icon at bounding box center [751, 122] width 10 height 10
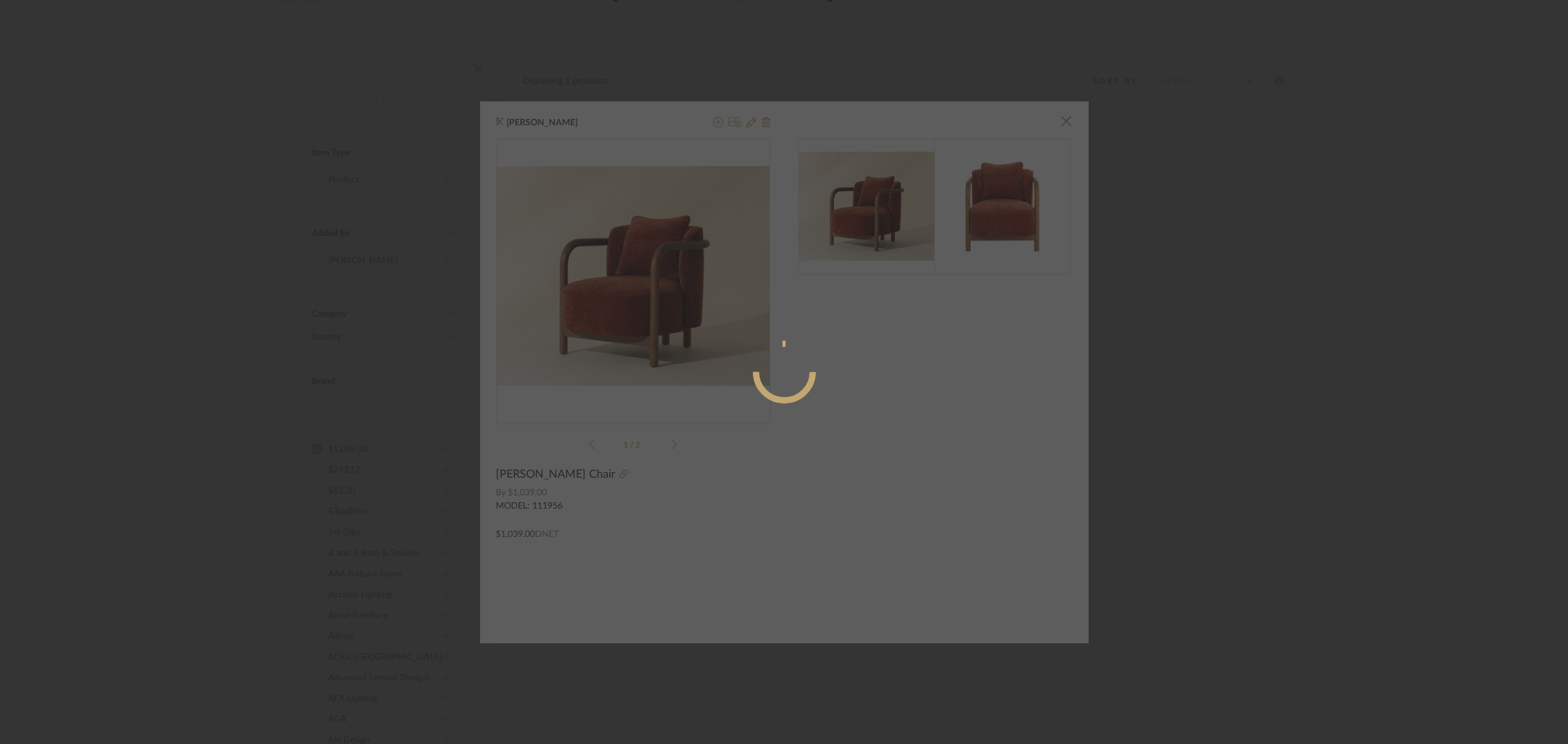
radio input "true"
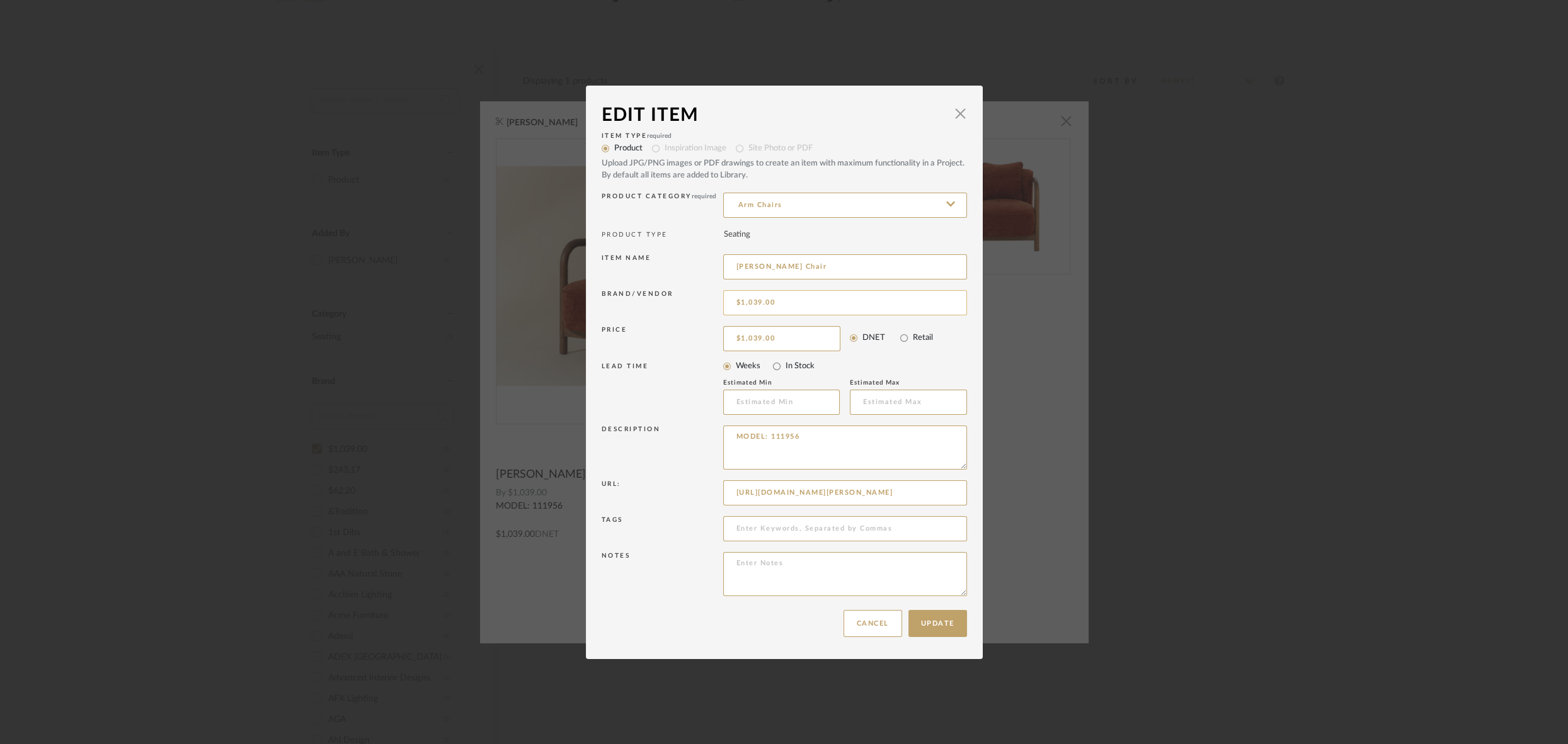
click at [795, 302] on input "$1,039.00" at bounding box center [845, 303] width 244 height 25
click at [795, 303] on input "$1,039.00" at bounding box center [845, 303] width 244 height 25
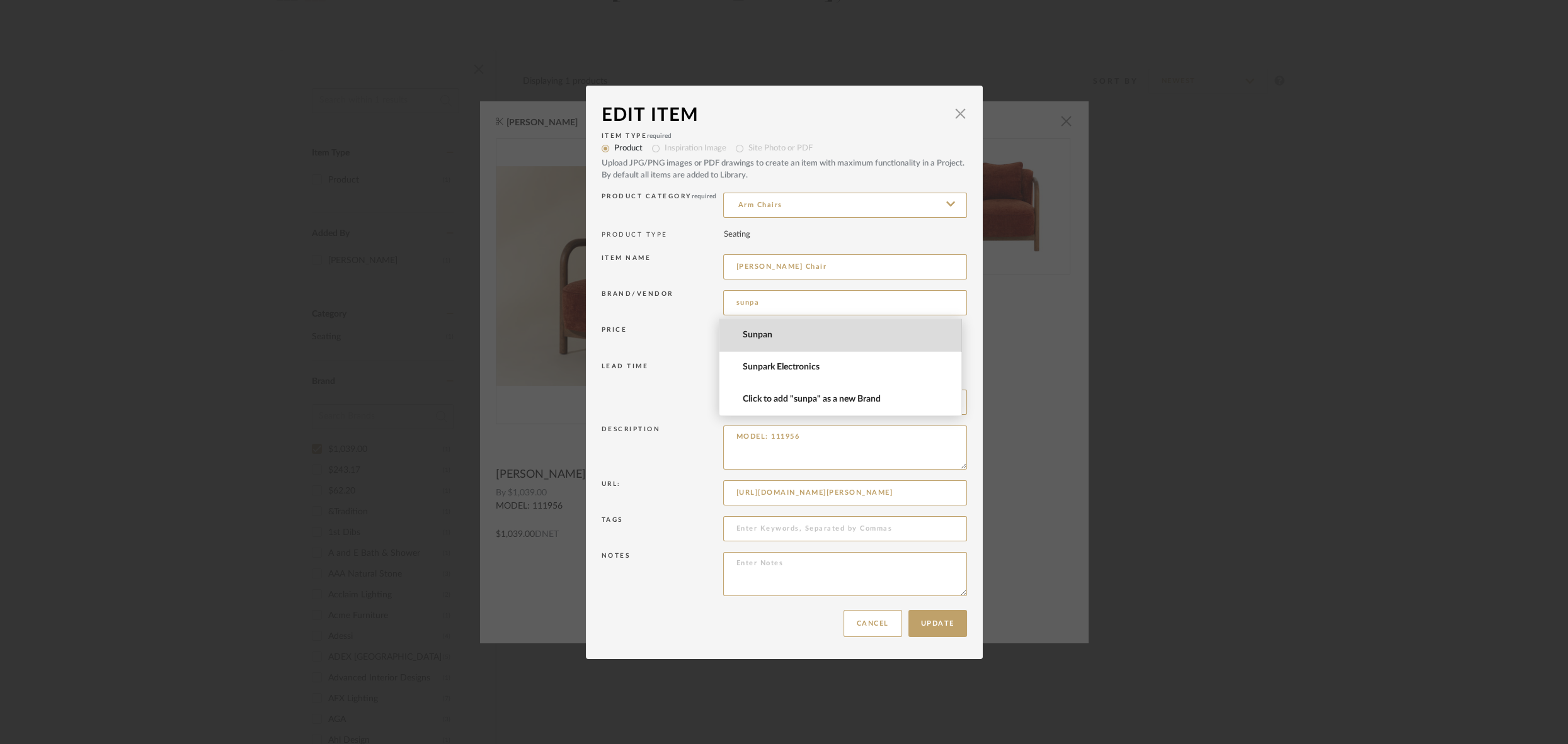
click at [761, 333] on span "Sunpan" at bounding box center [846, 336] width 206 height 11
type input "Sunpan"
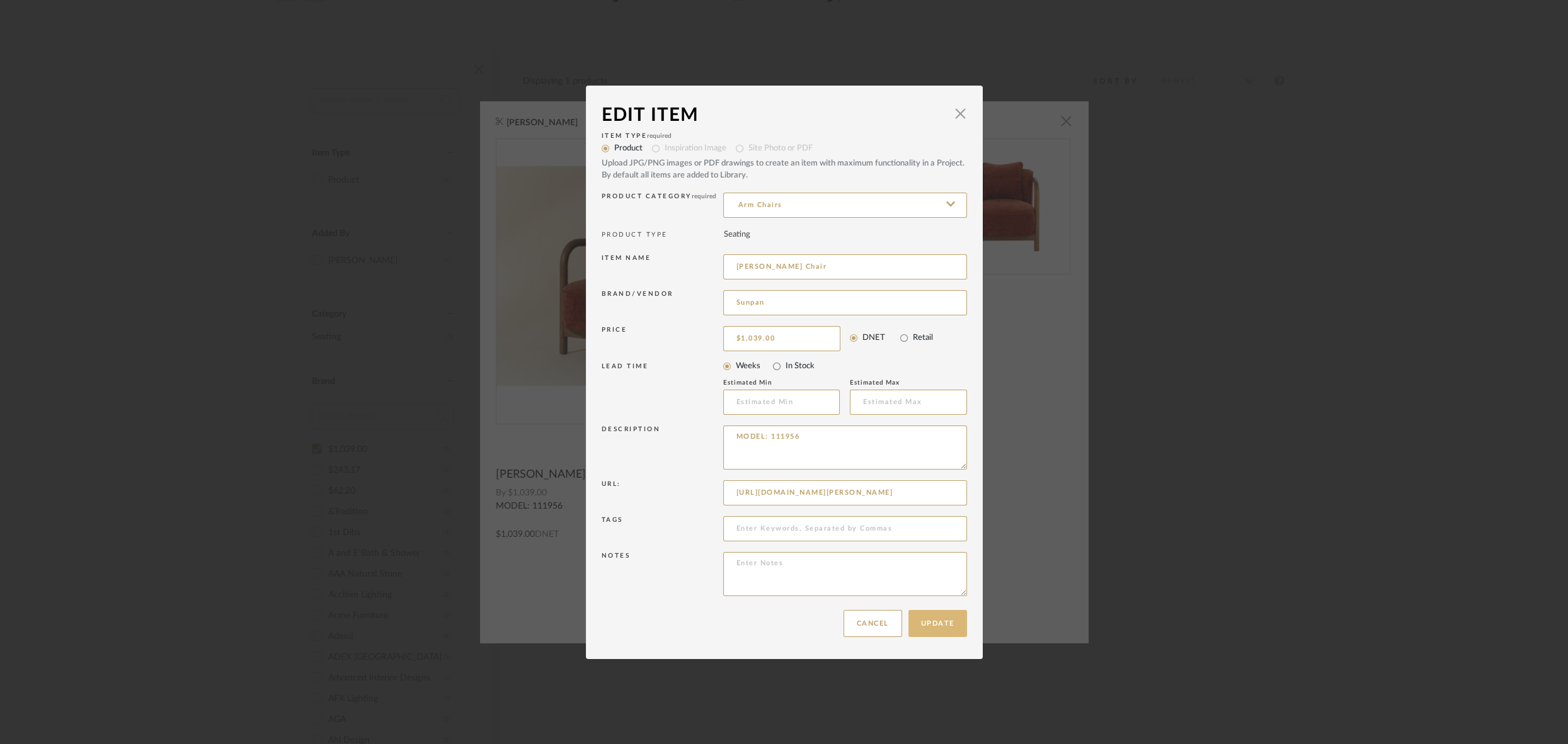
click at [934, 626] on button "Update" at bounding box center [937, 624] width 58 height 27
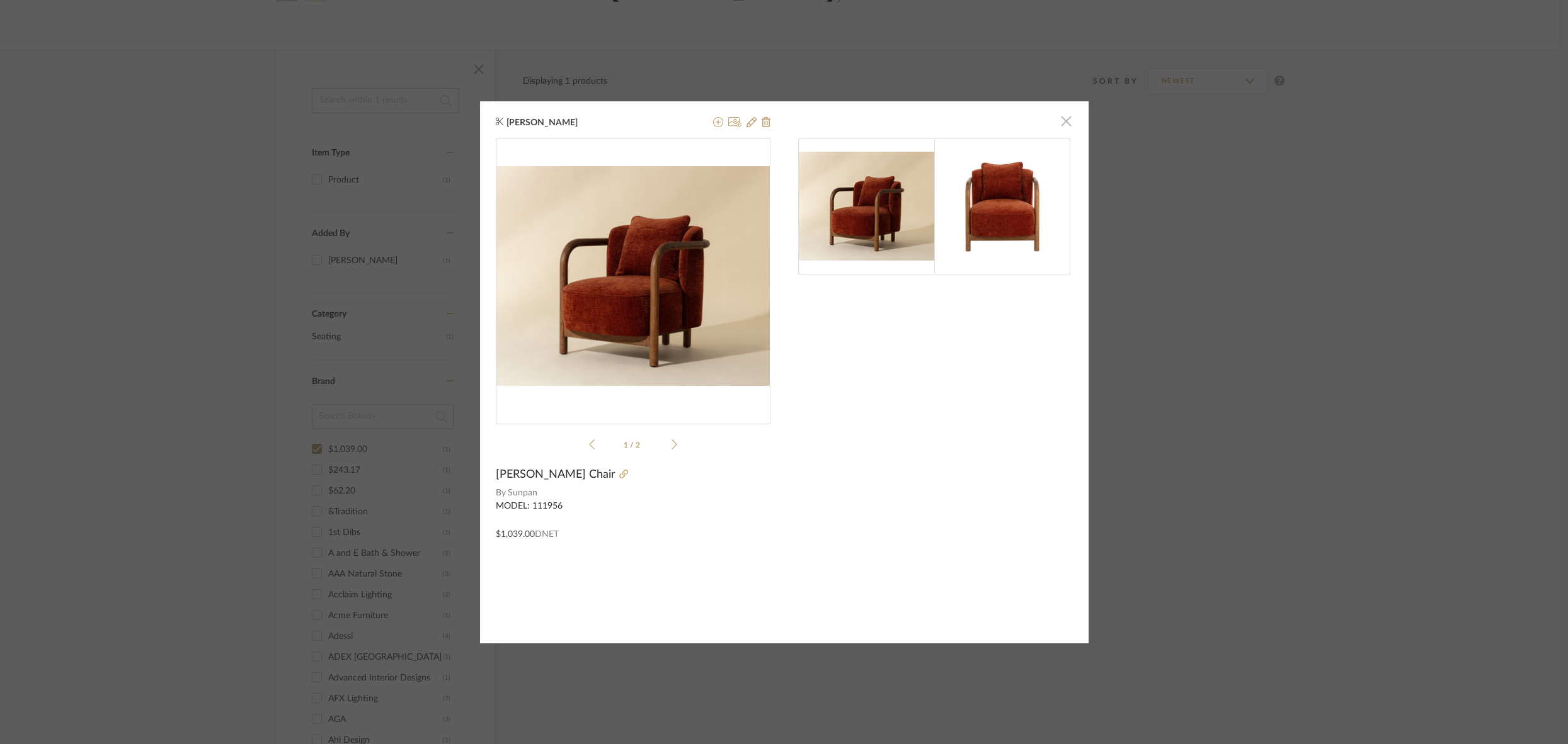
click at [1063, 122] on span "button" at bounding box center [1066, 122] width 25 height 25
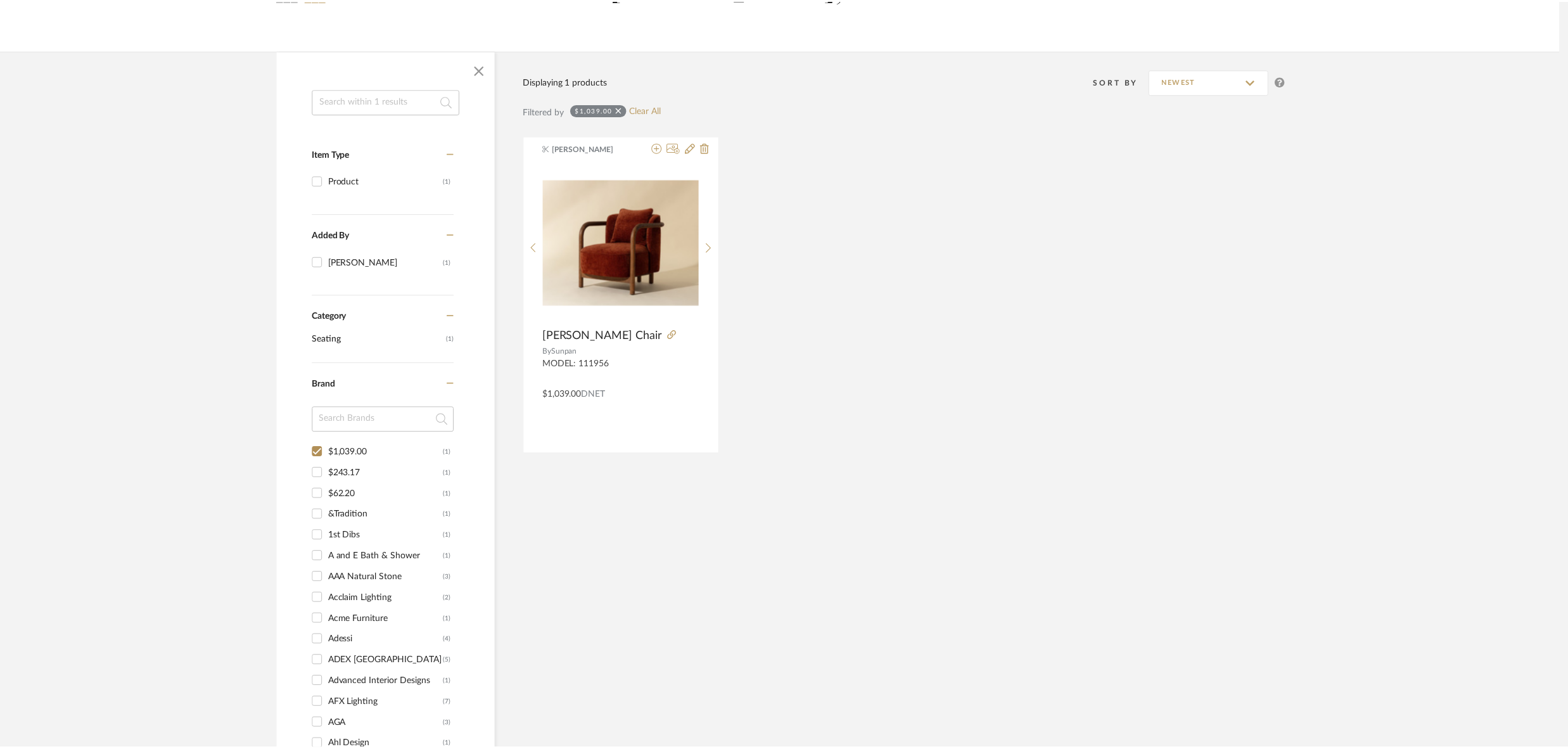
scroll to position [145, 0]
click at [319, 472] on input "$243.17 (1)" at bounding box center [319, 473] width 21 height 21
checkbox input "true"
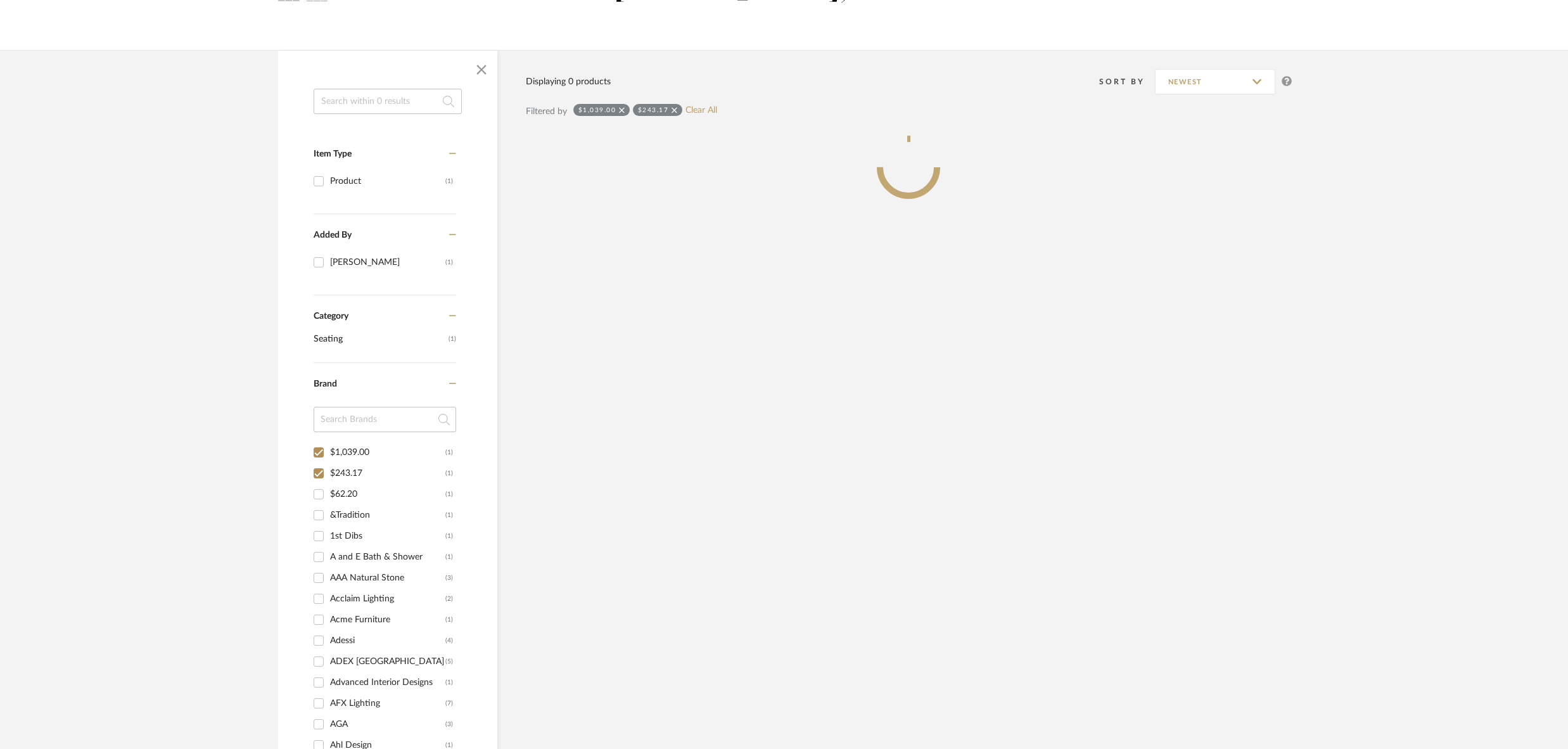
click at [317, 492] on input "$62.20 (1)" at bounding box center [319, 495] width 21 height 21
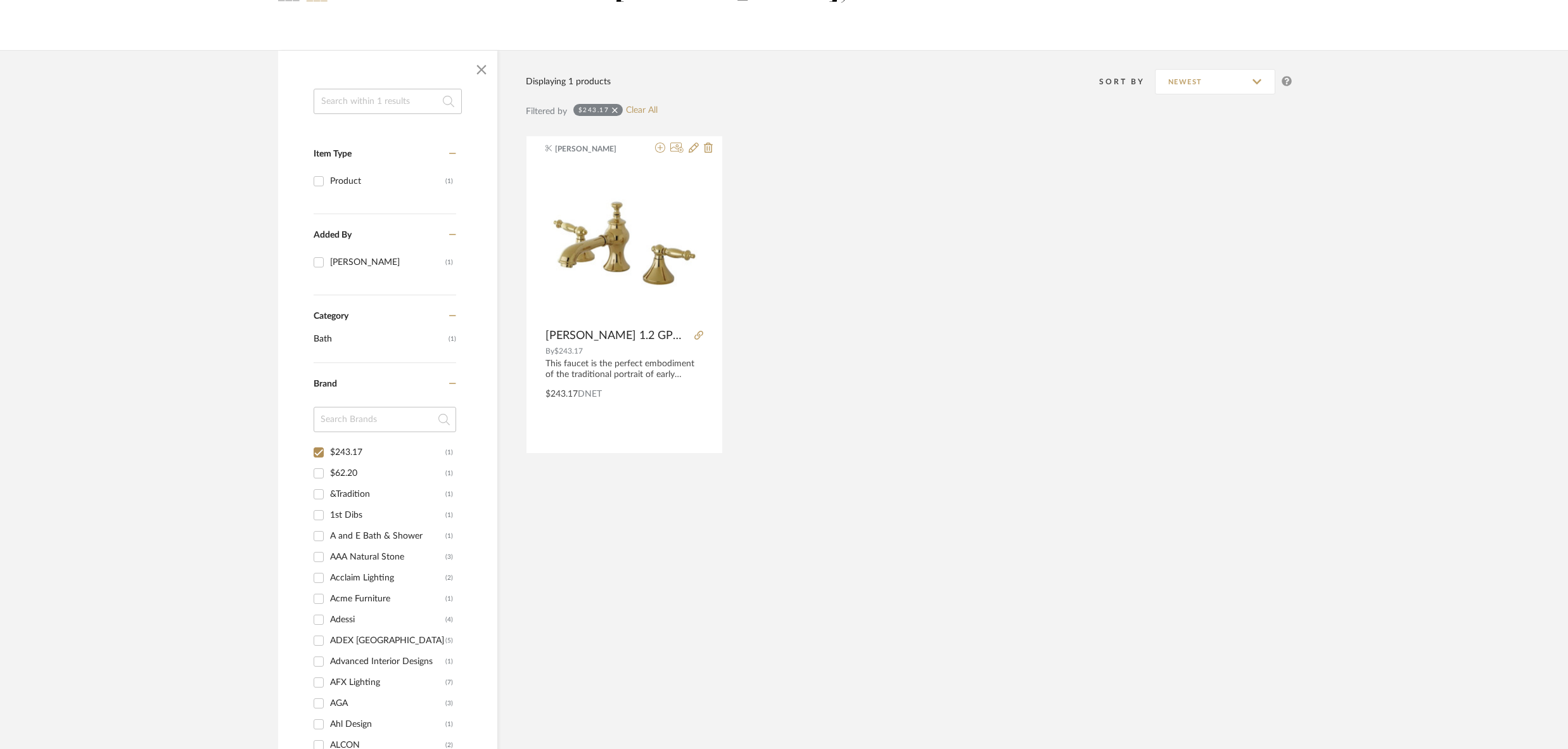
click at [319, 472] on input "$62.20 (1)" at bounding box center [319, 473] width 21 height 21
checkbox input "true"
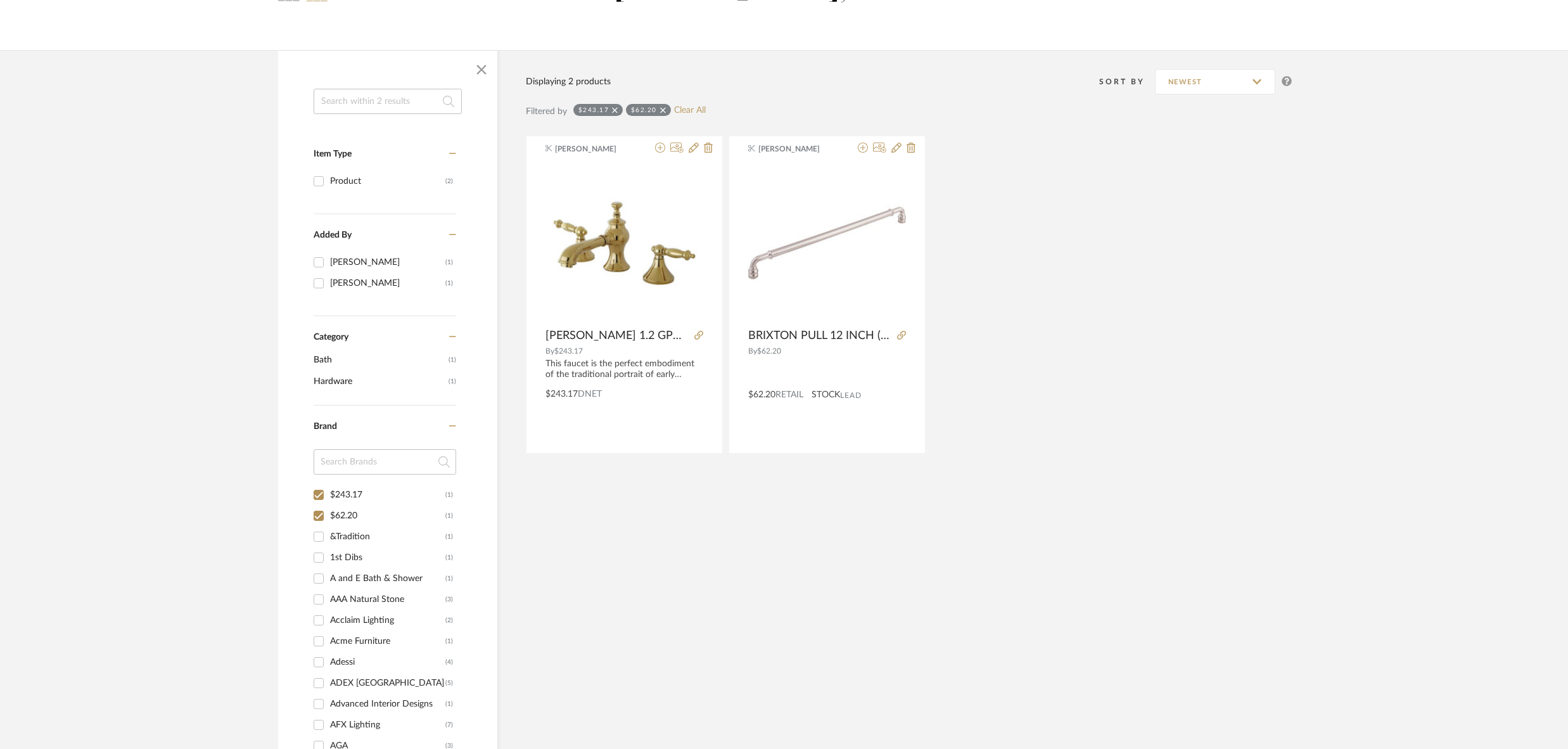
click at [320, 534] on input "&Tradition (1)" at bounding box center [319, 537] width 21 height 21
checkbox input "true"
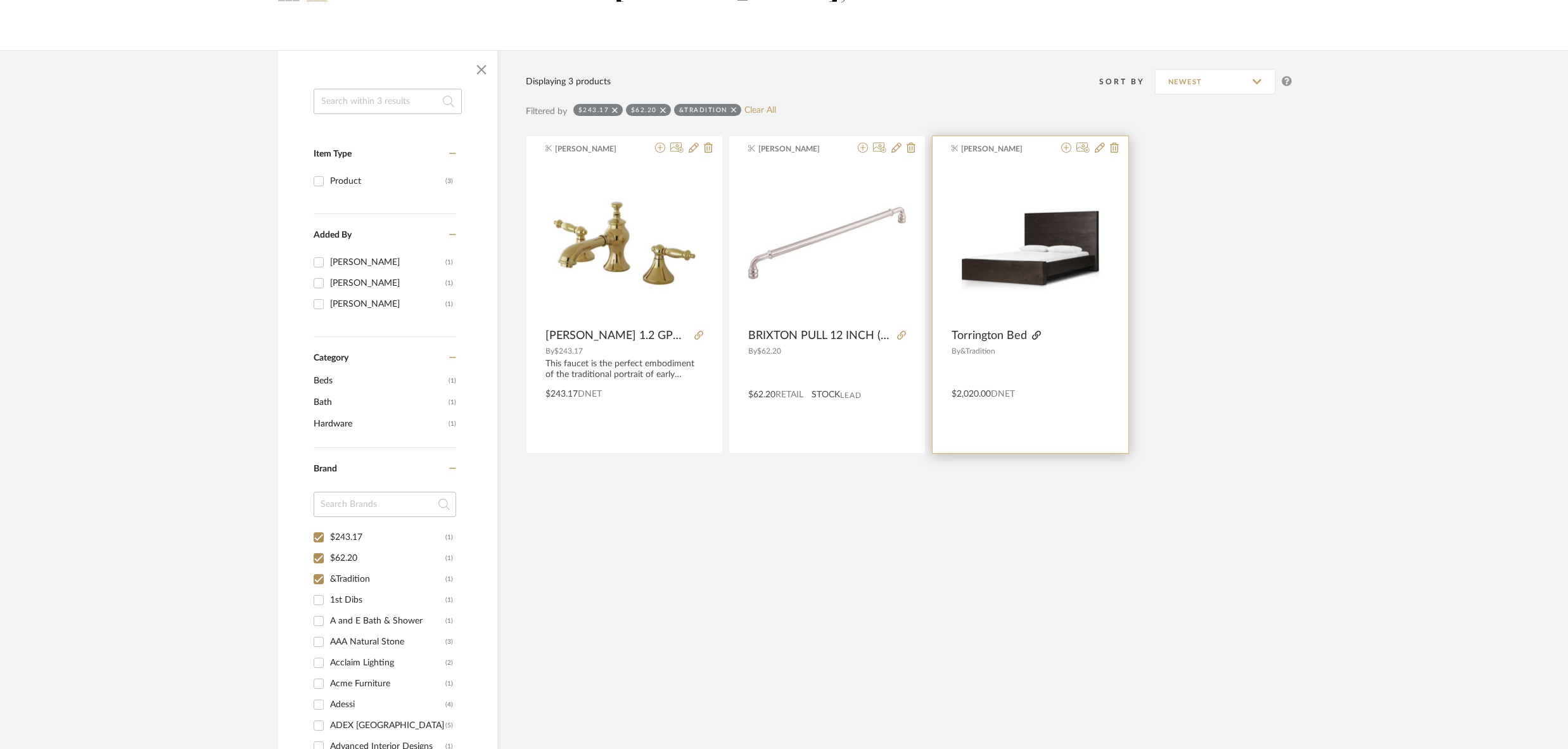
click at [1038, 335] on icon at bounding box center [1036, 335] width 9 height 9
click at [1103, 149] on icon at bounding box center [1099, 147] width 10 height 10
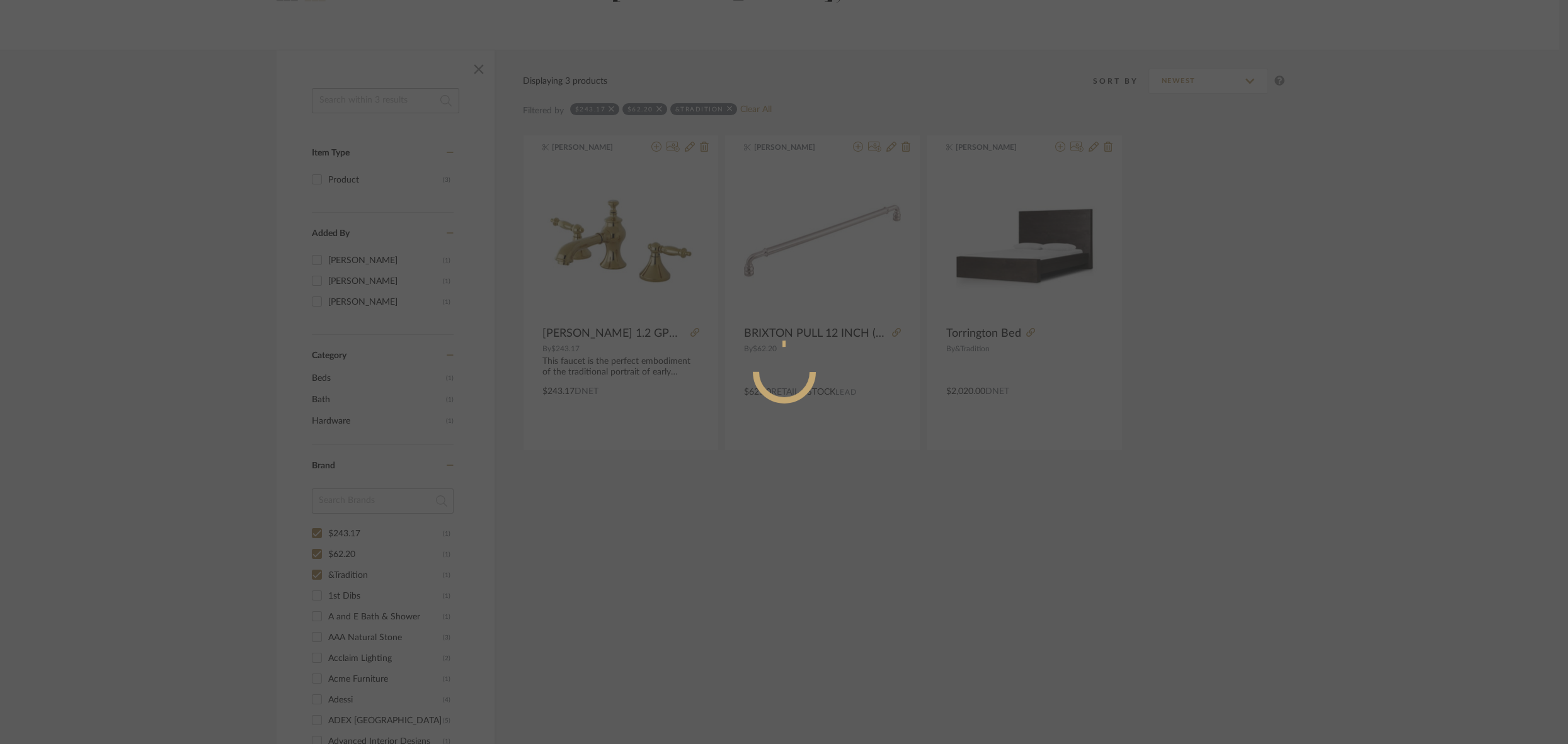
radio input "true"
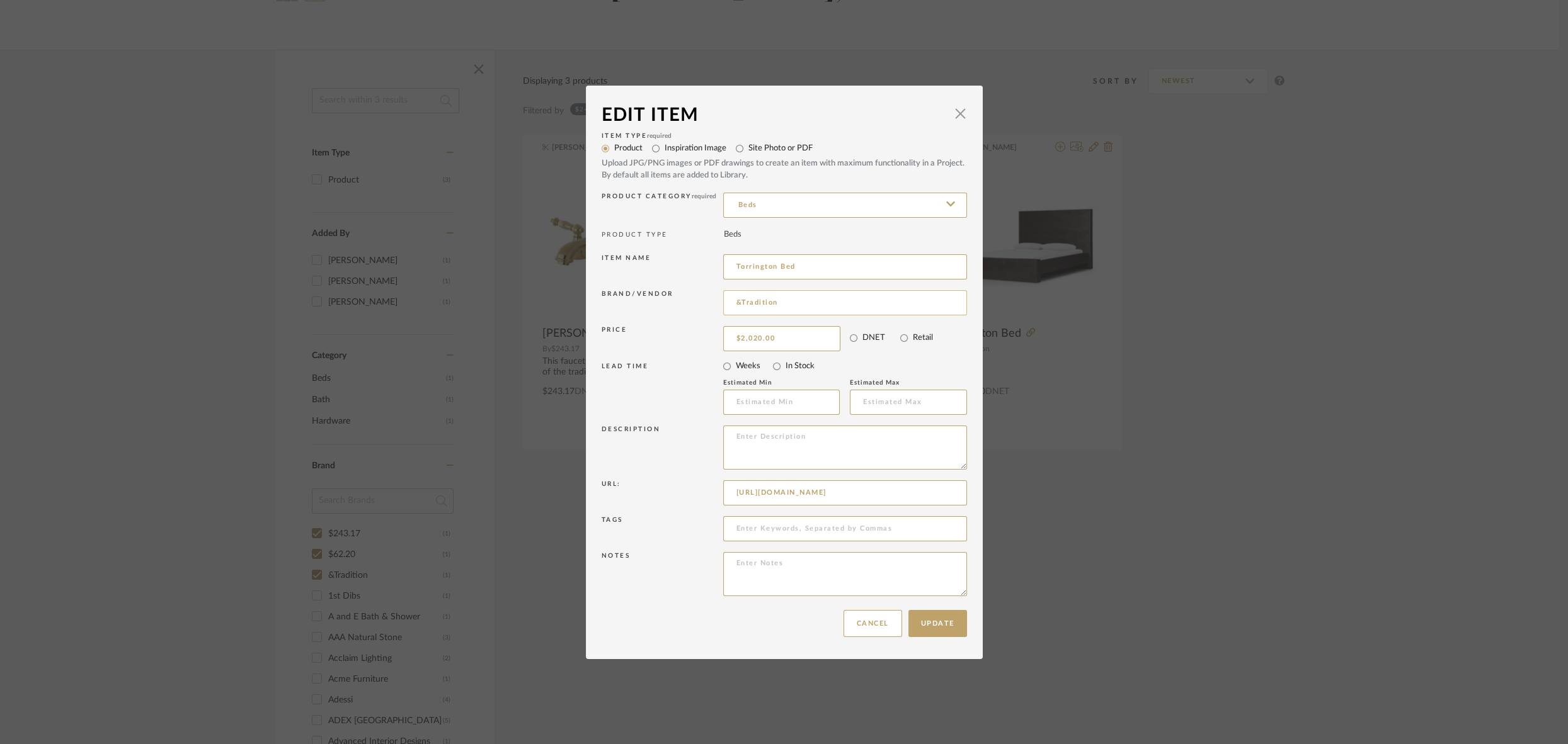
click at [788, 301] on input "&Tradition" at bounding box center [845, 303] width 244 height 25
click at [781, 369] on span "Four Hands" at bounding box center [846, 367] width 206 height 11
type input "Four Hands"
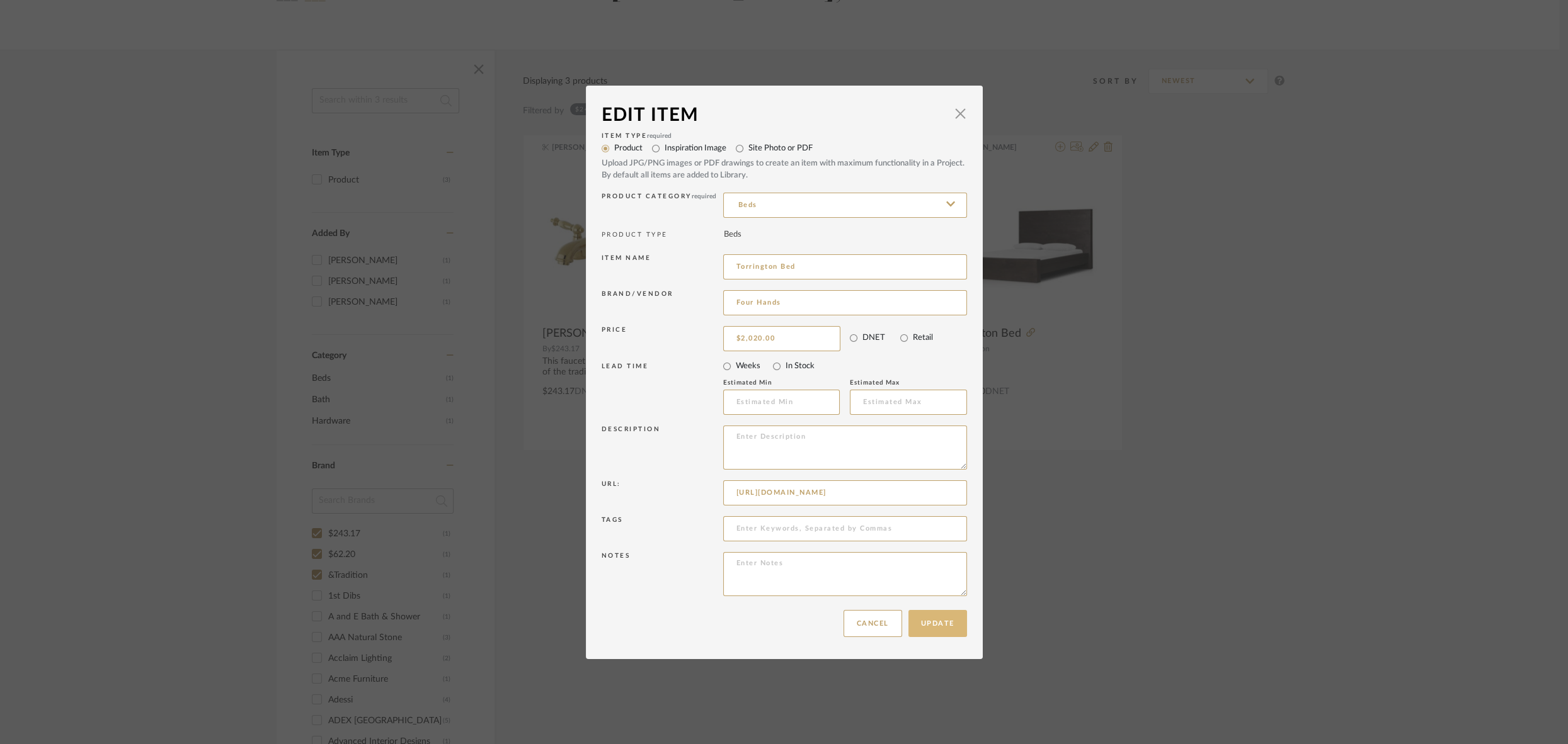
click at [931, 632] on button "Update" at bounding box center [937, 624] width 58 height 27
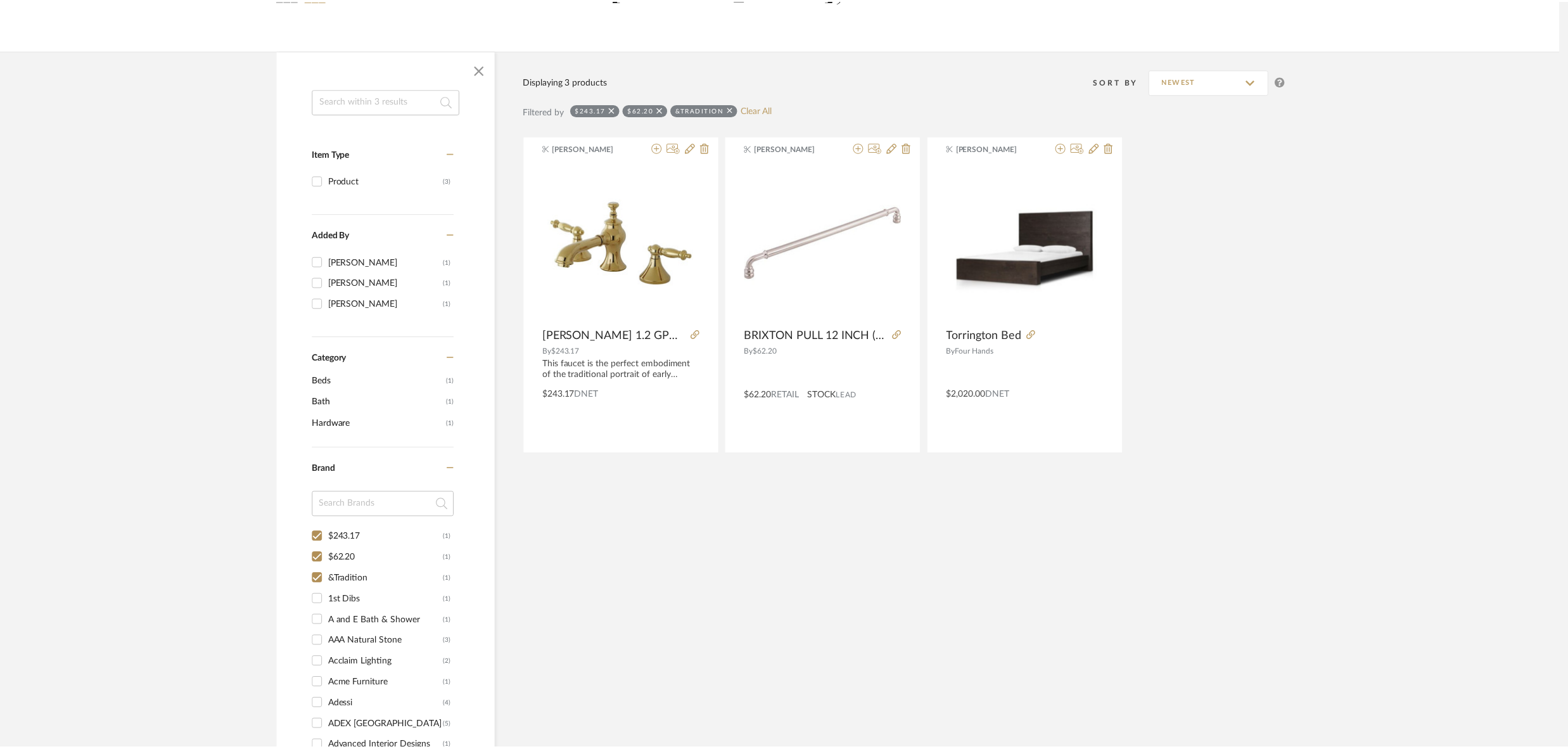
scroll to position [145, 0]
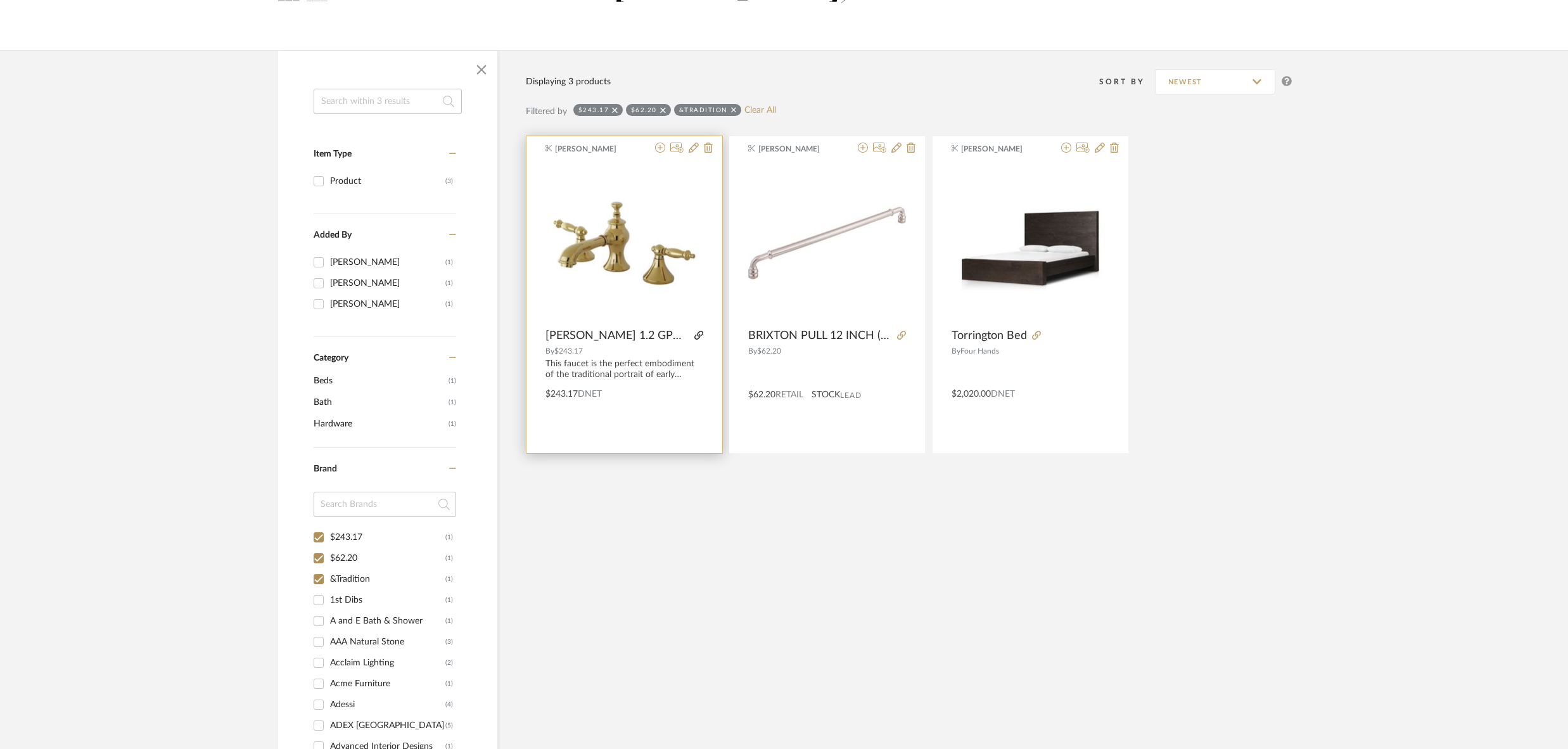
click at [697, 333] on icon at bounding box center [698, 335] width 9 height 9
click at [693, 149] on icon at bounding box center [693, 147] width 10 height 10
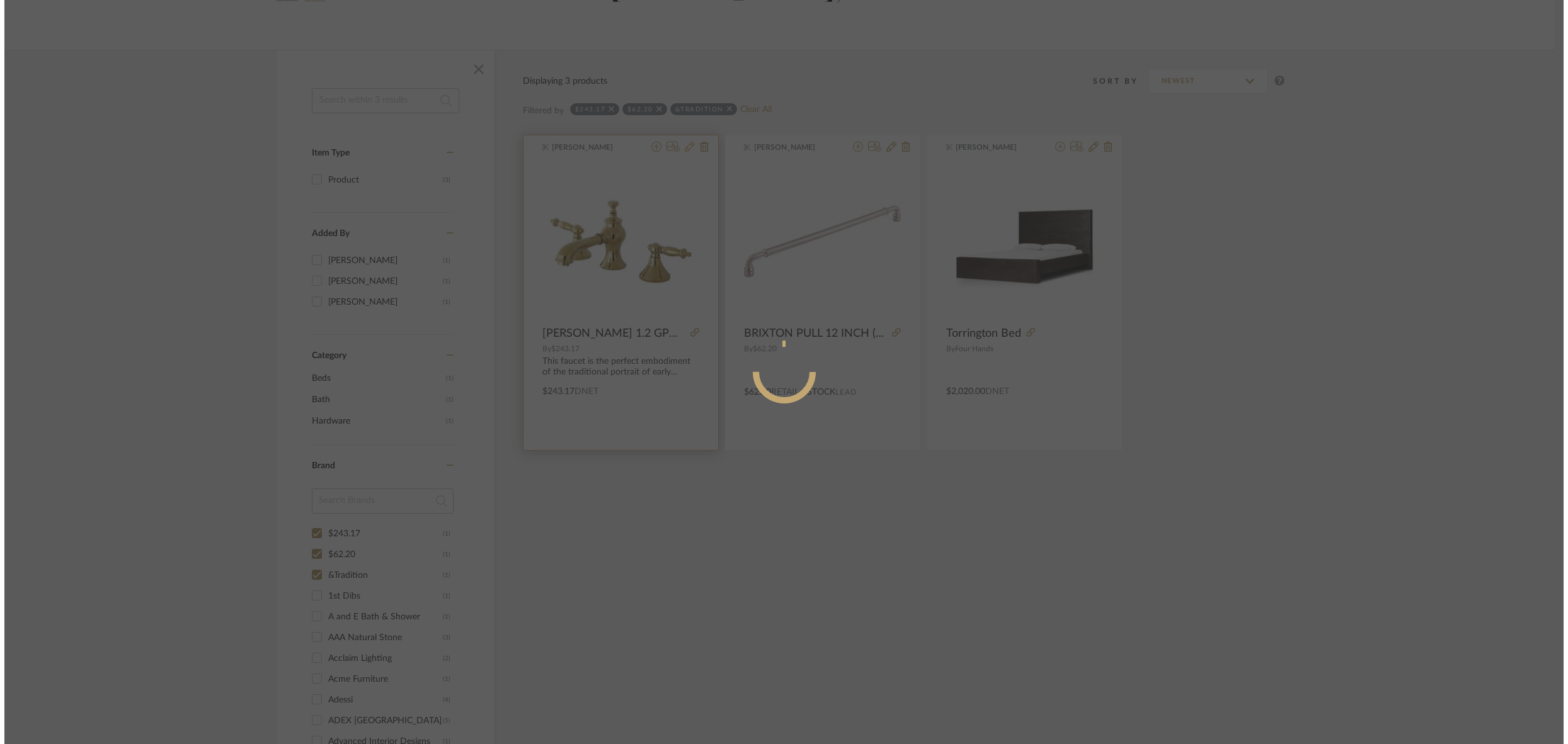
scroll to position [0, 0]
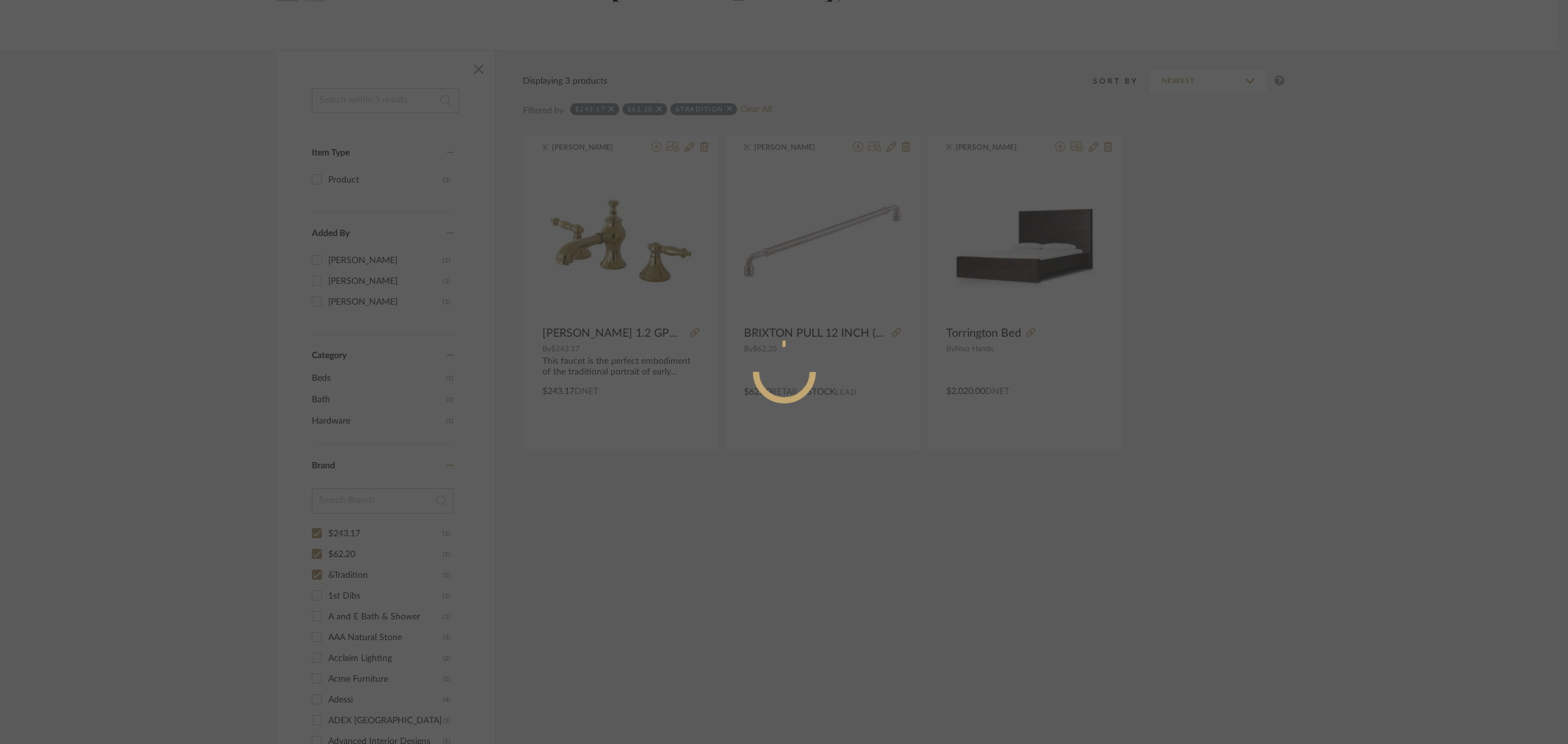
radio input "true"
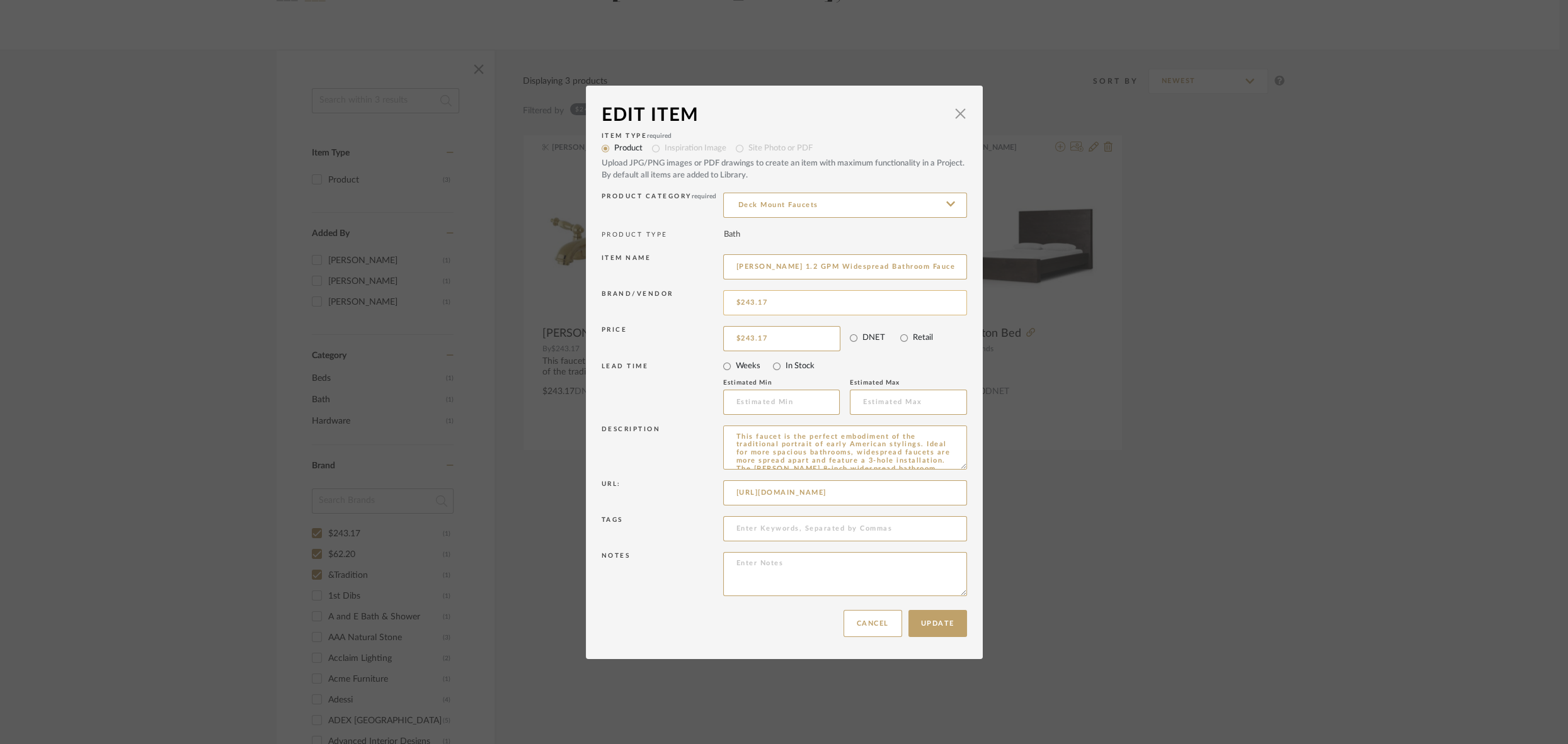
click at [783, 295] on input "$243.17" at bounding box center [845, 303] width 244 height 25
click at [785, 300] on input "$243.17" at bounding box center [845, 303] width 244 height 25
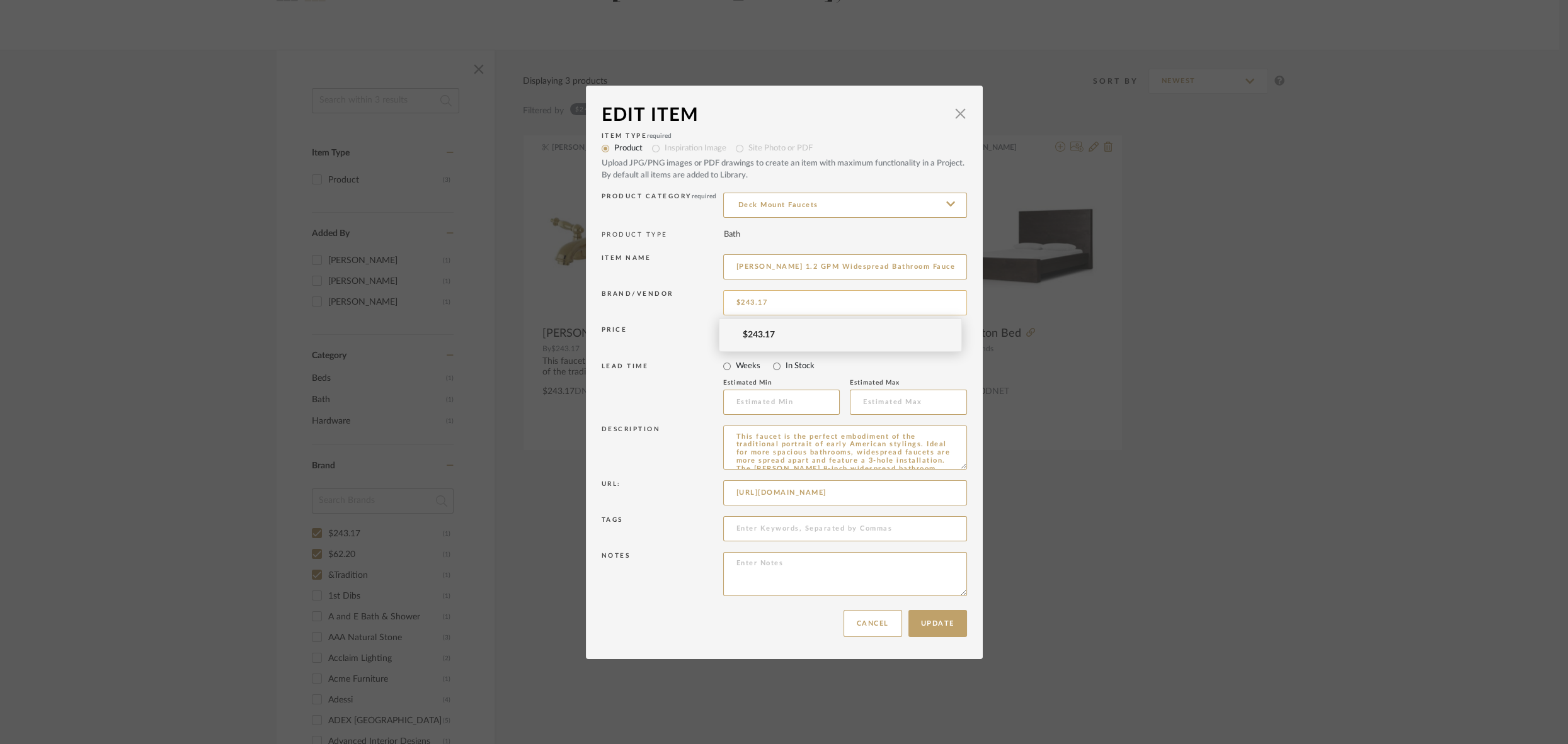
click at [785, 300] on input "$243.17" at bounding box center [845, 303] width 244 height 25
click at [785, 338] on span "Kingston Brass" at bounding box center [846, 336] width 206 height 11
type input "Kingston Brass"
click at [934, 624] on button "Update" at bounding box center [937, 624] width 58 height 27
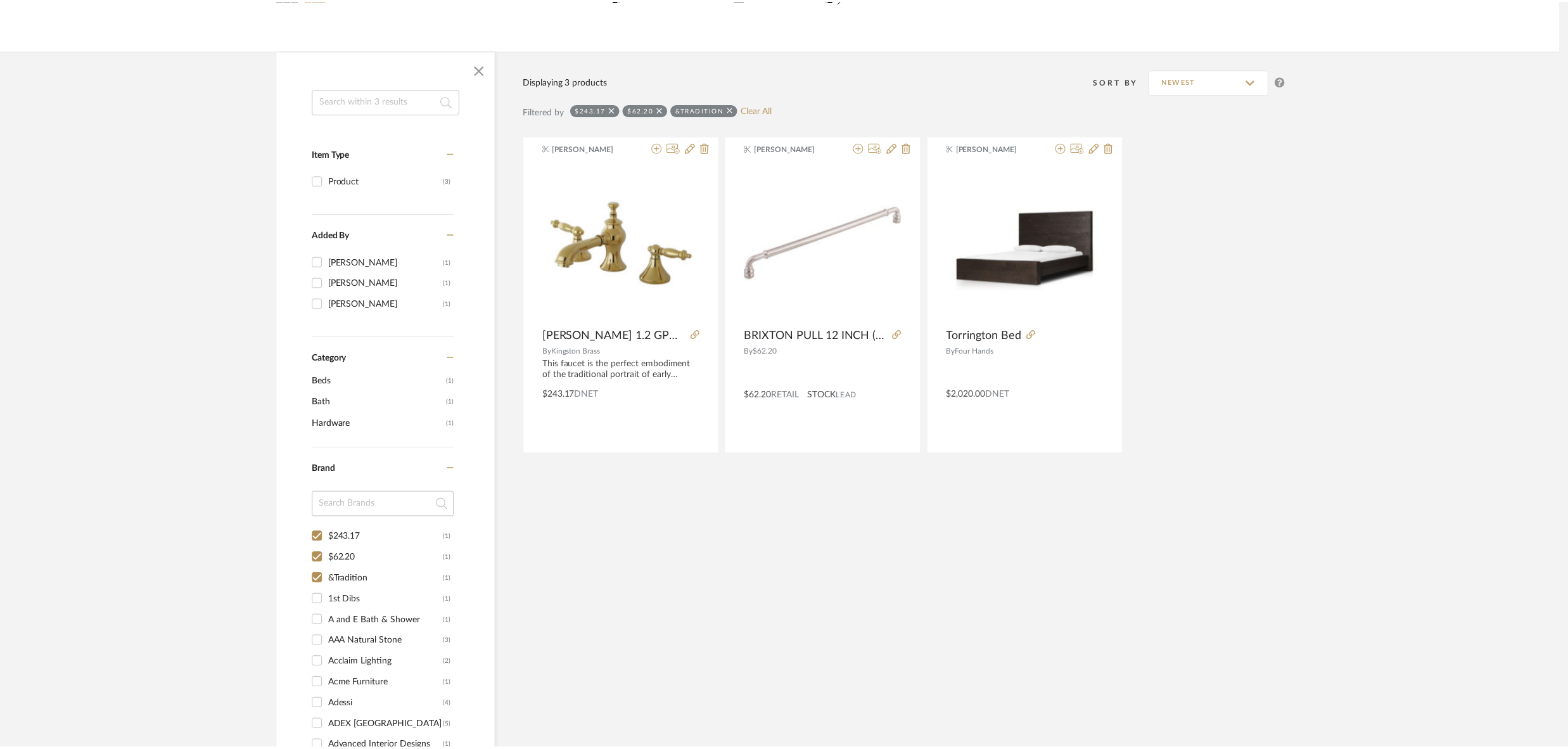
scroll to position [145, 0]
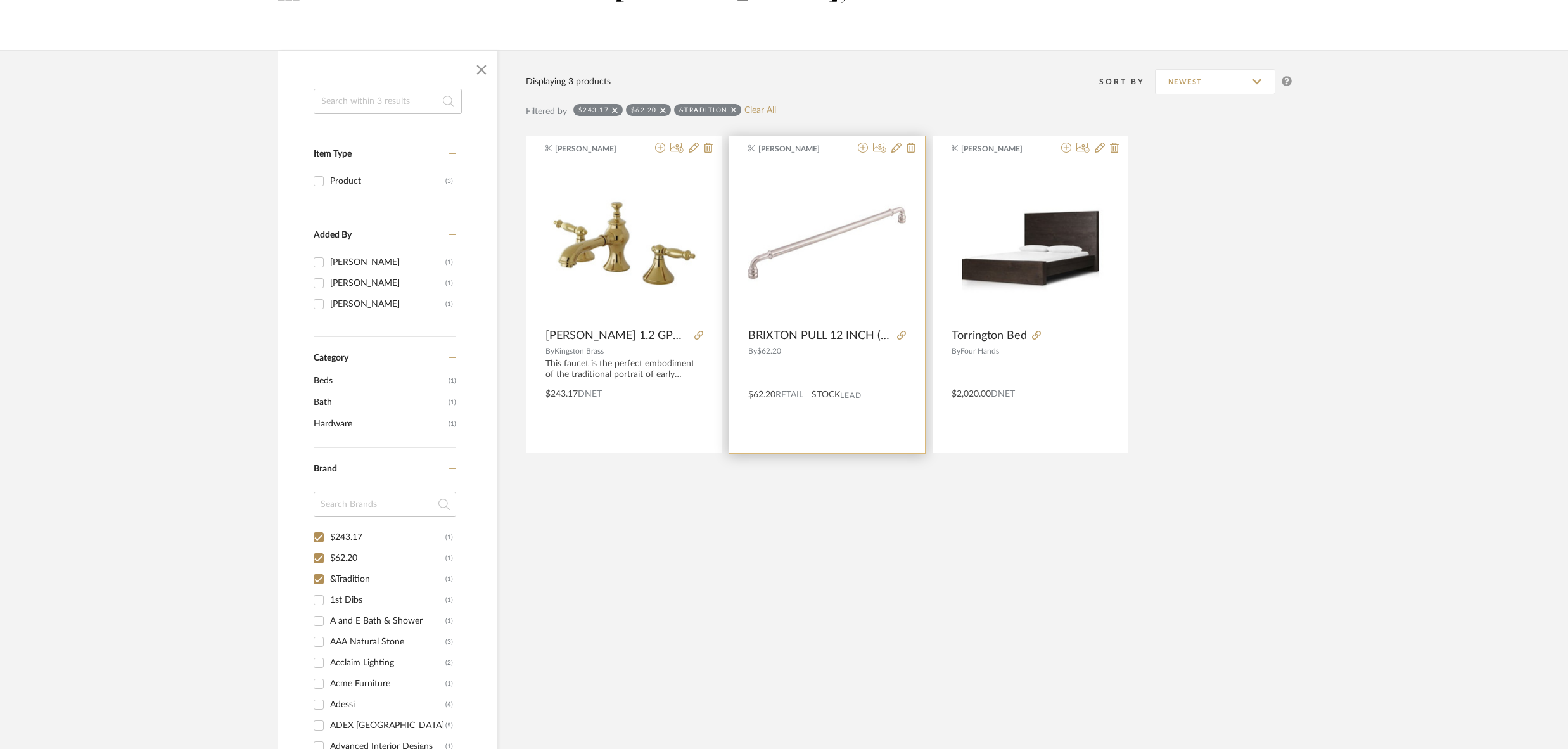
click at [814, 421] on div "Kayla Munoz BRIXTON PULL 12 INCH (C-C) BRUSHED SATIN NICKEL By $62.20 $62.20 Re…" at bounding box center [826, 295] width 196 height 317
click at [820, 332] on span "BRIXTON PULL 12 INCH (C-C) BRUSHED SATIN NICKEL" at bounding box center [821, 336] width 144 height 14
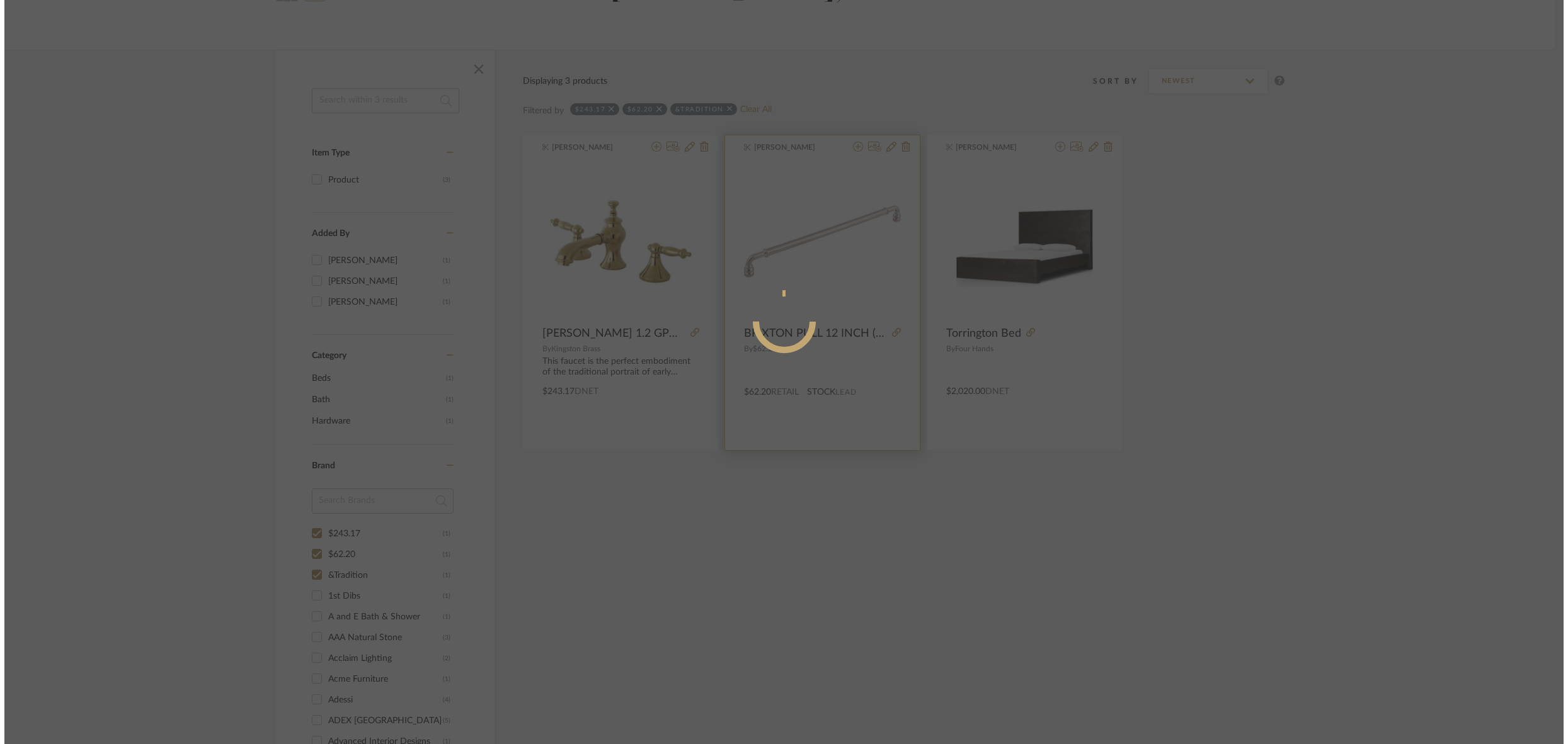
scroll to position [0, 0]
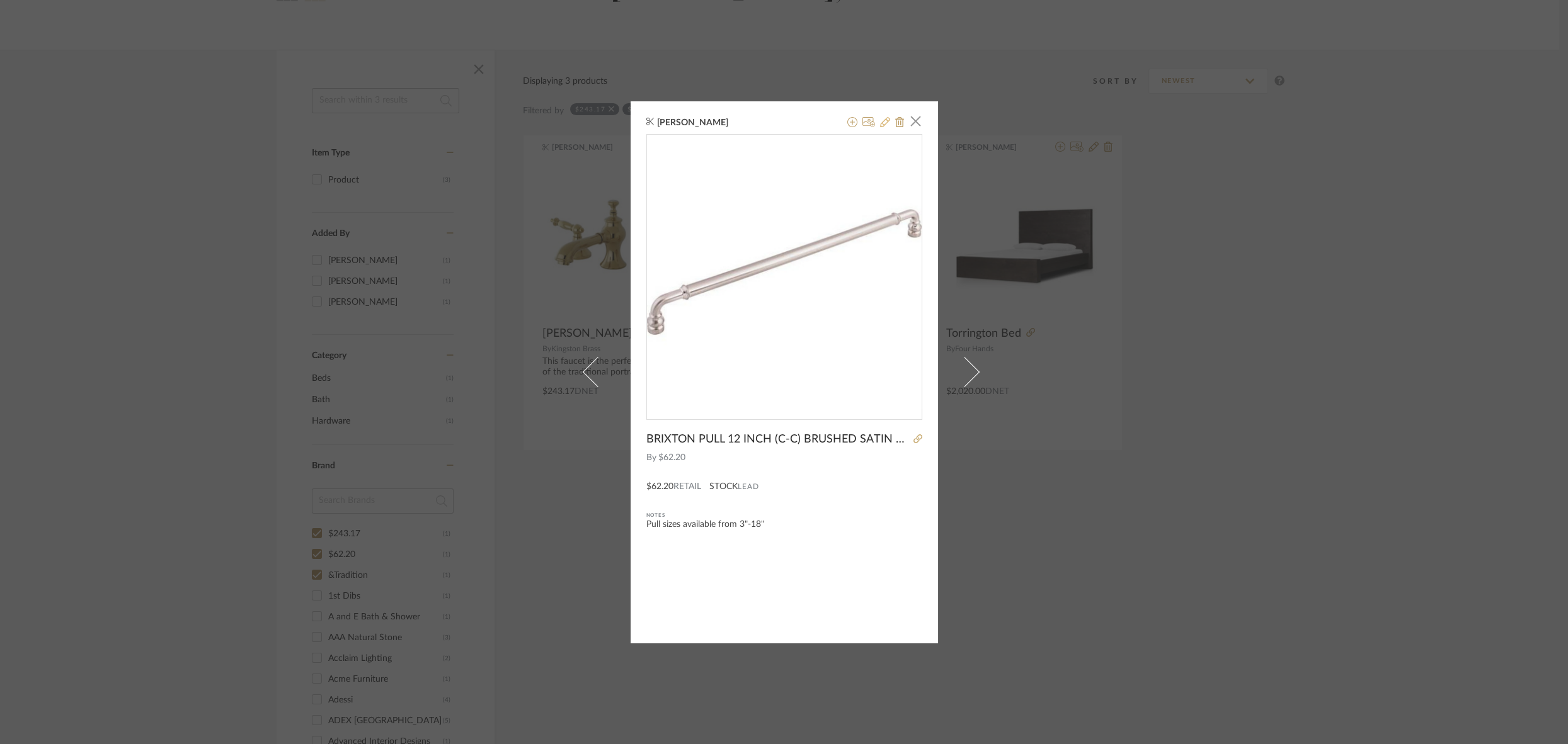
click at [883, 123] on icon at bounding box center [884, 122] width 10 height 10
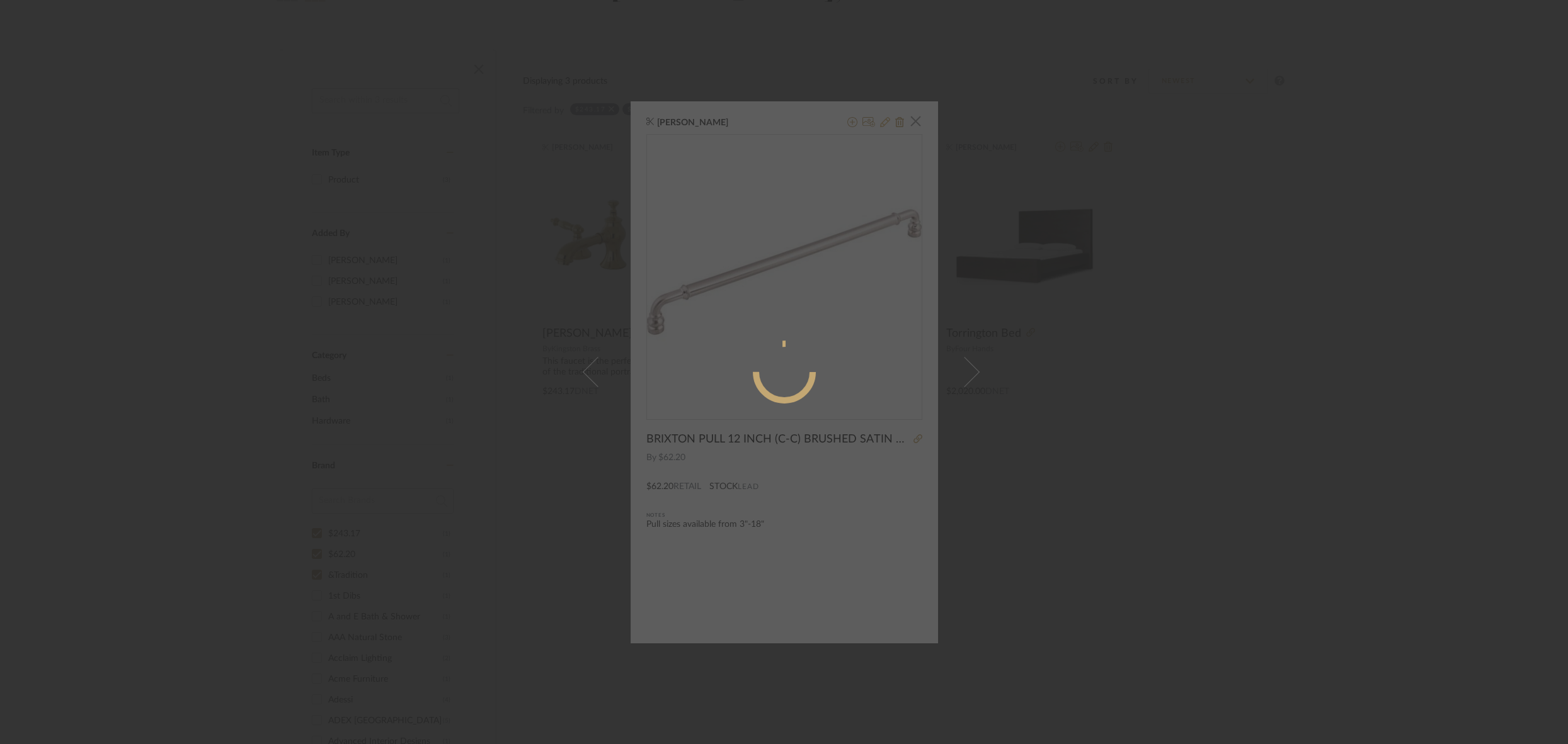
radio input "true"
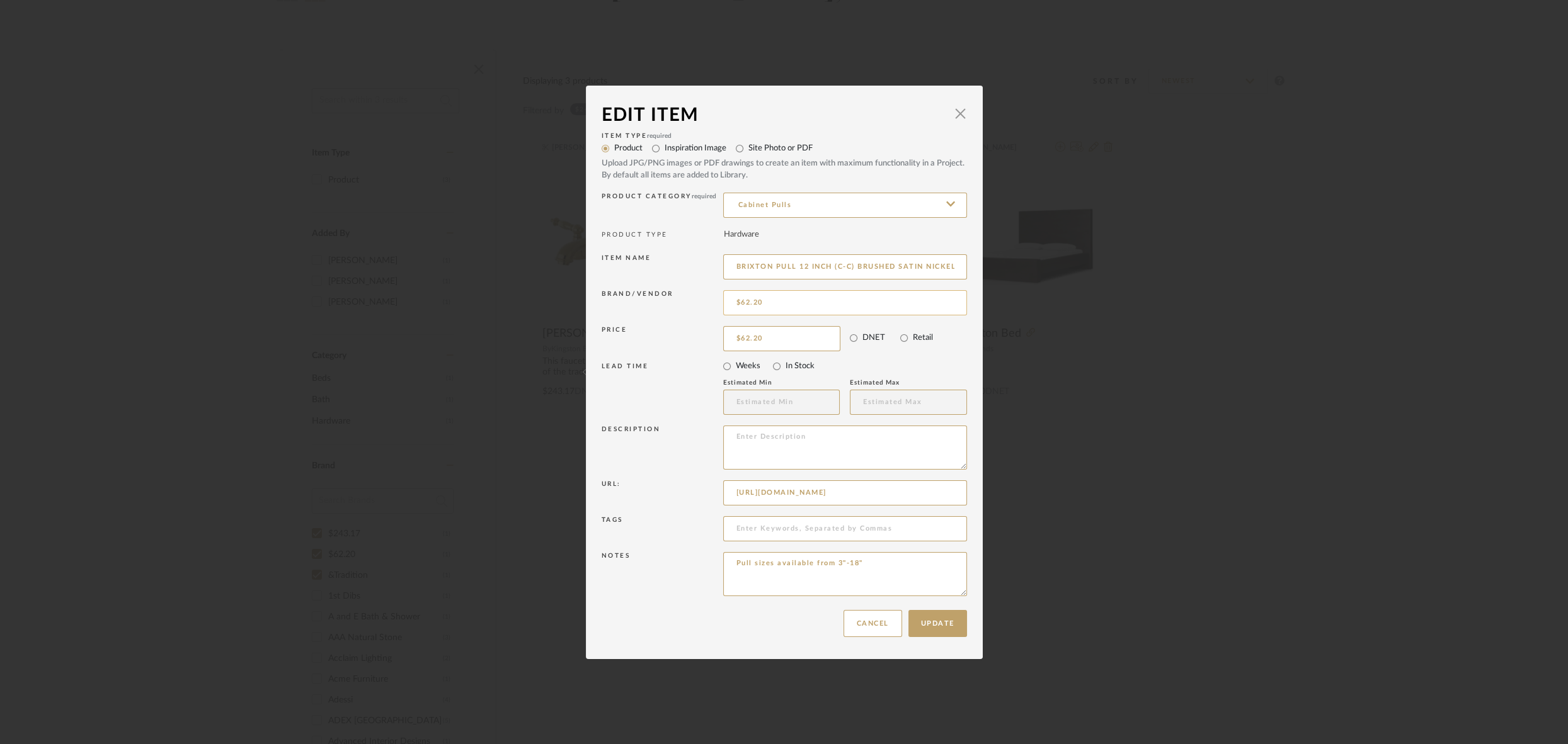
click at [774, 301] on input "$62.20" at bounding box center [845, 303] width 244 height 25
click at [771, 337] on span "Rejuvenation" at bounding box center [846, 336] width 206 height 11
type input "Rejuvenation"
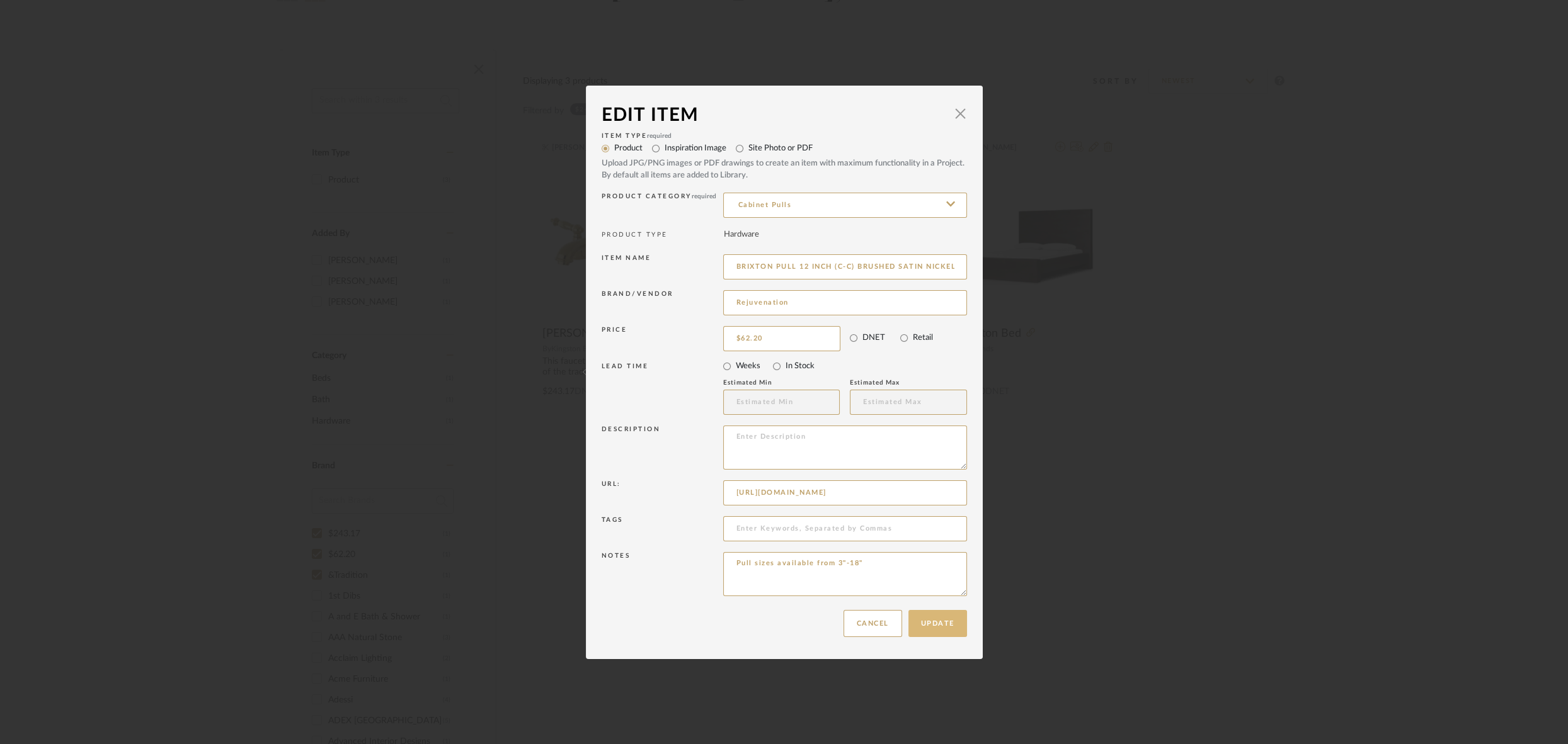
click at [943, 617] on button "Update" at bounding box center [937, 624] width 58 height 27
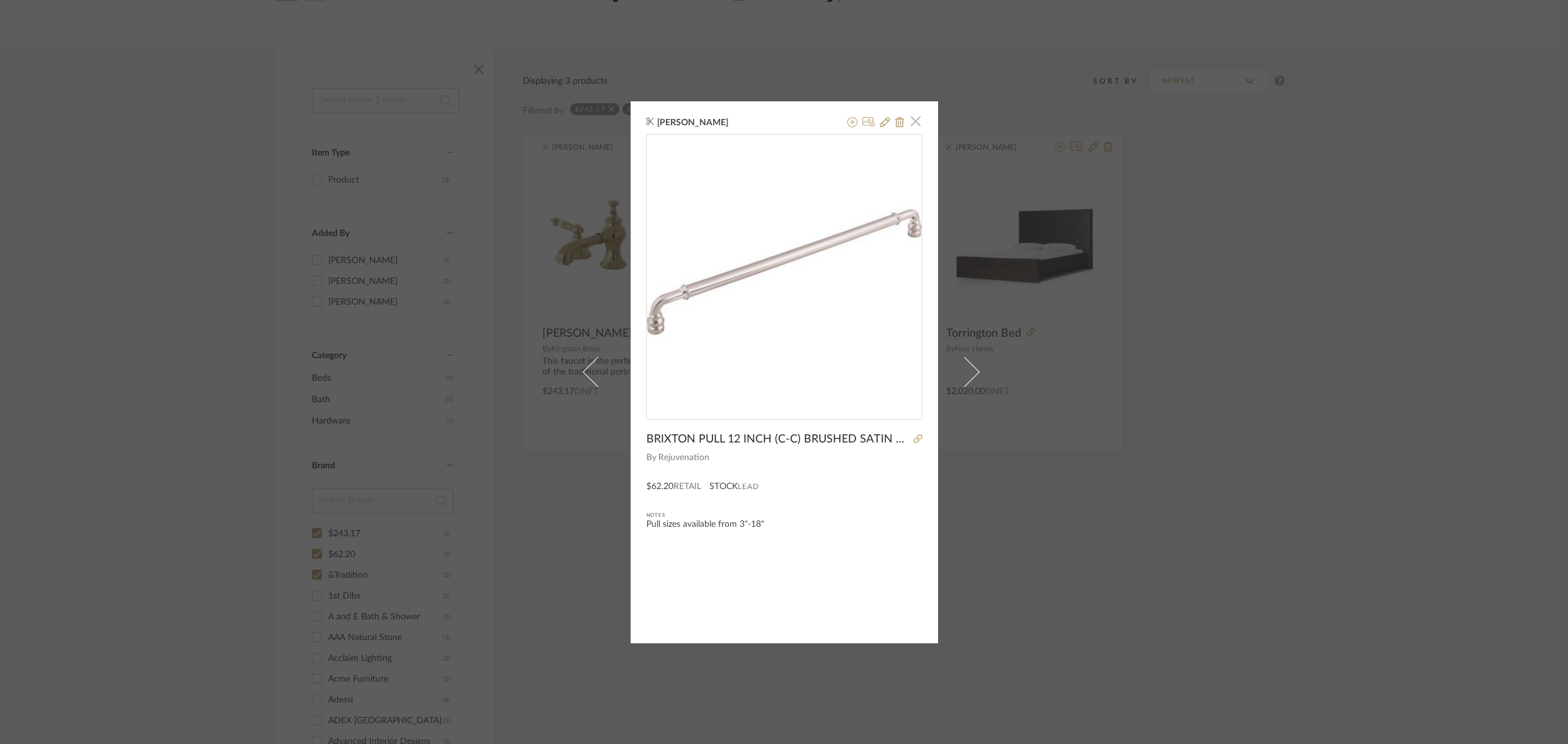
click at [911, 122] on span "button" at bounding box center [916, 122] width 25 height 25
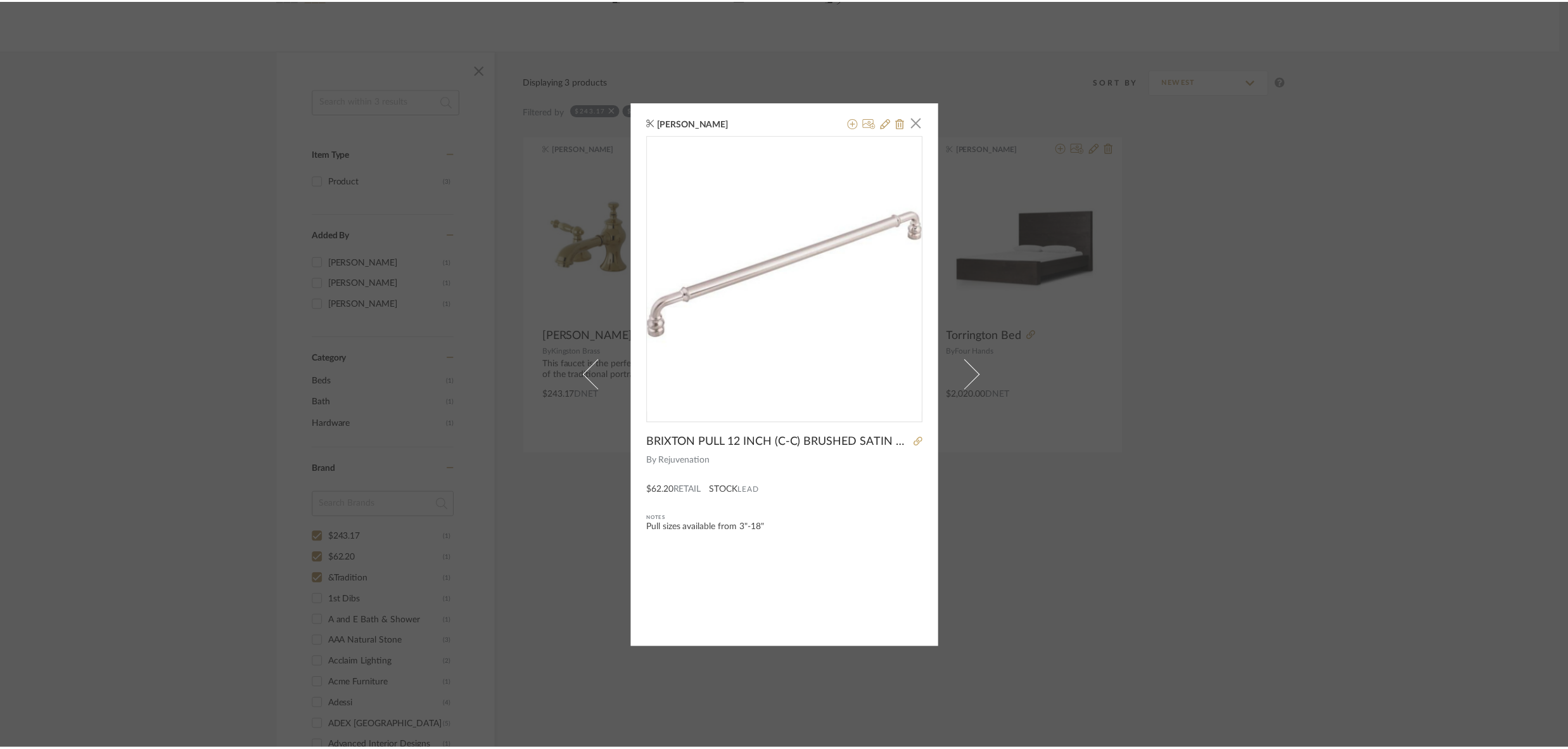
scroll to position [145, 0]
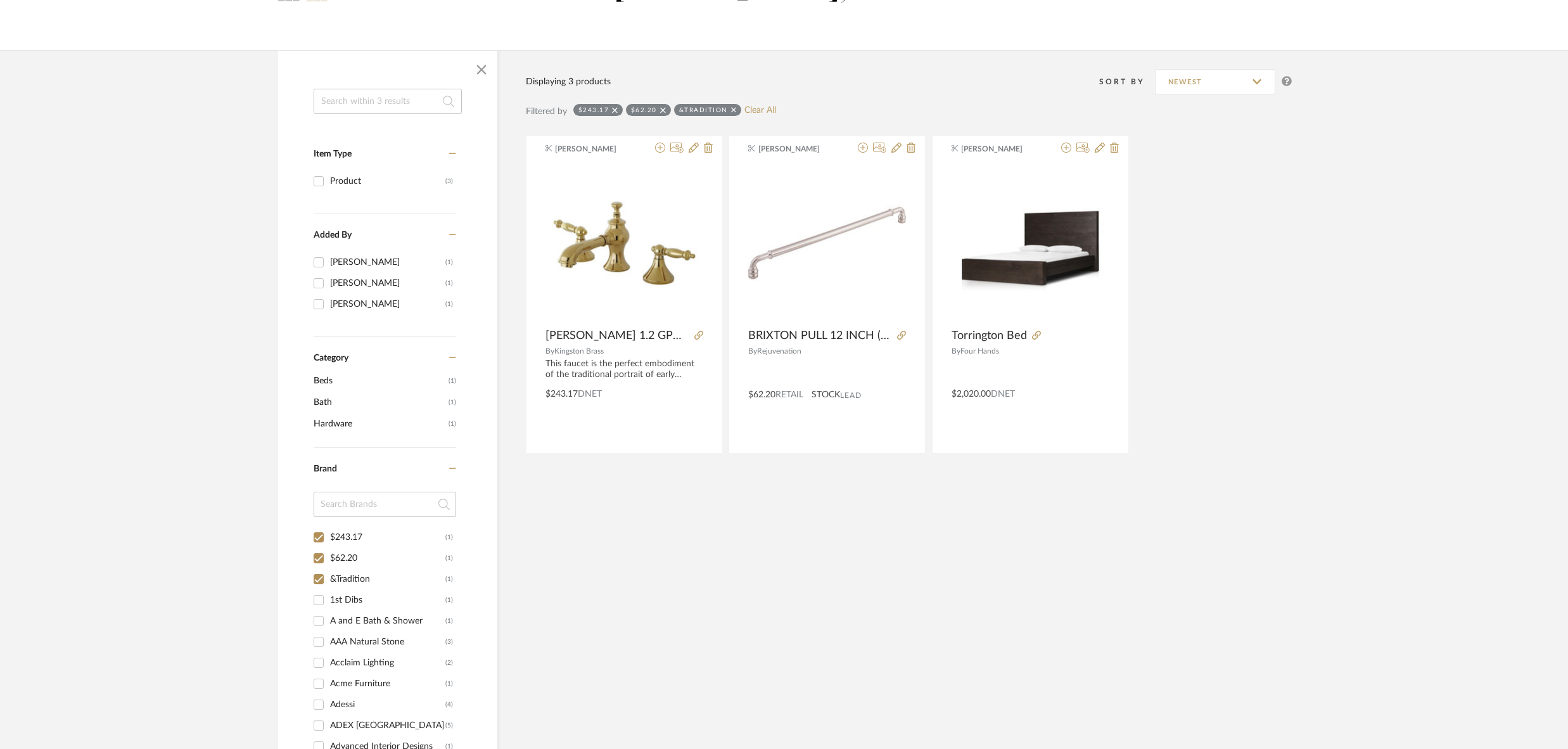
click at [313, 534] on input "$243.17 (1)" at bounding box center [319, 538] width 21 height 21
checkbox input "false"
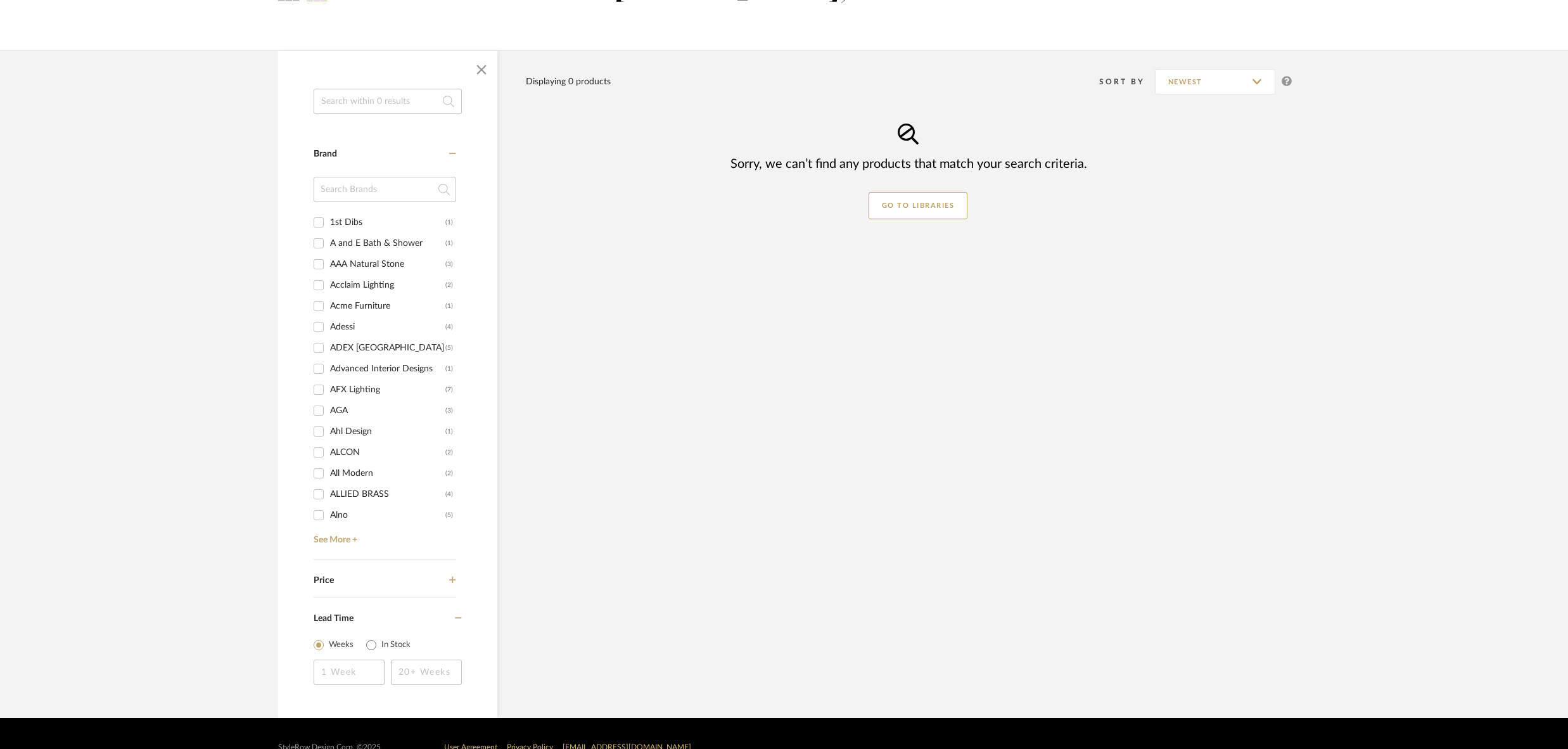
scroll to position [170, 0]
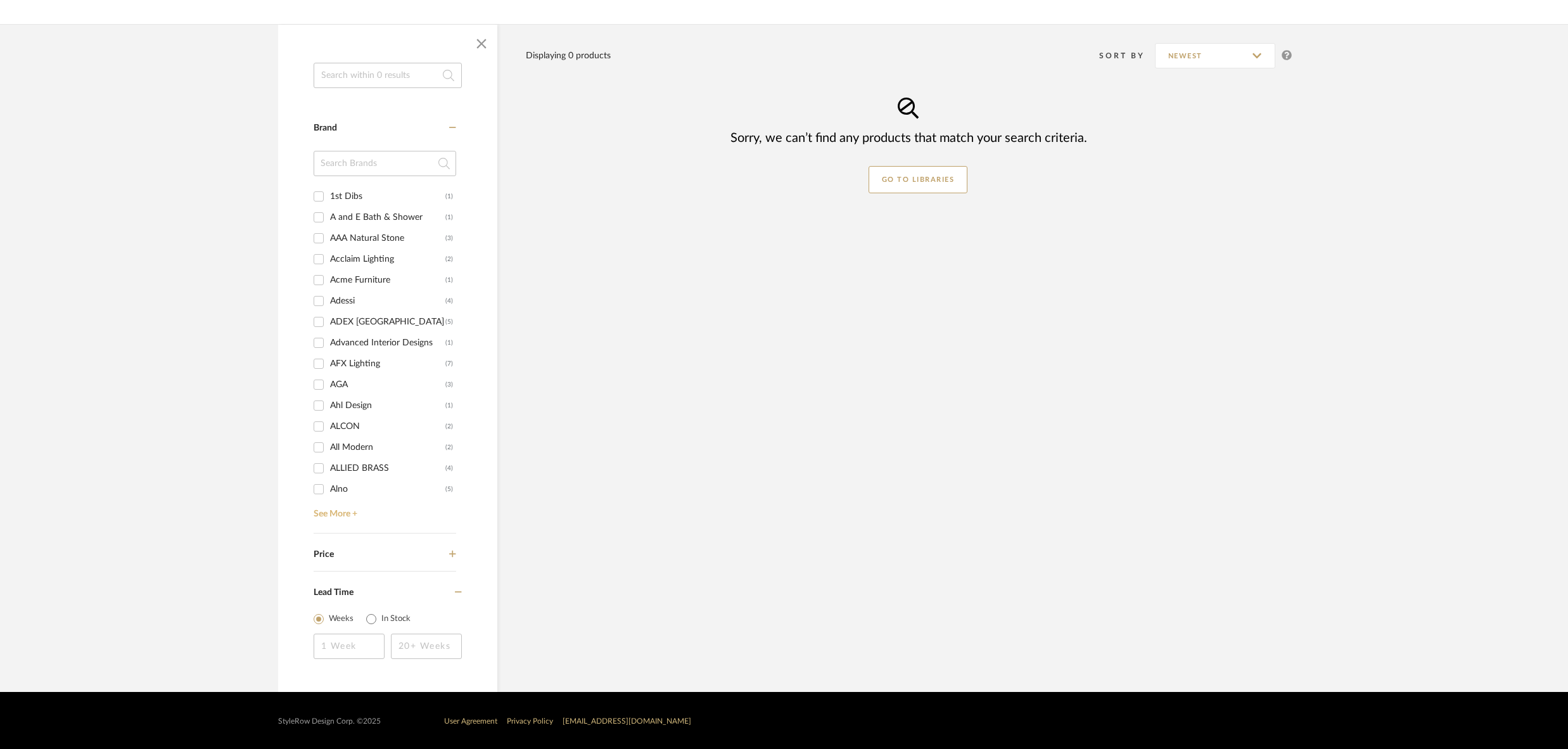
click at [336, 511] on link "See More +" at bounding box center [383, 510] width 146 height 21
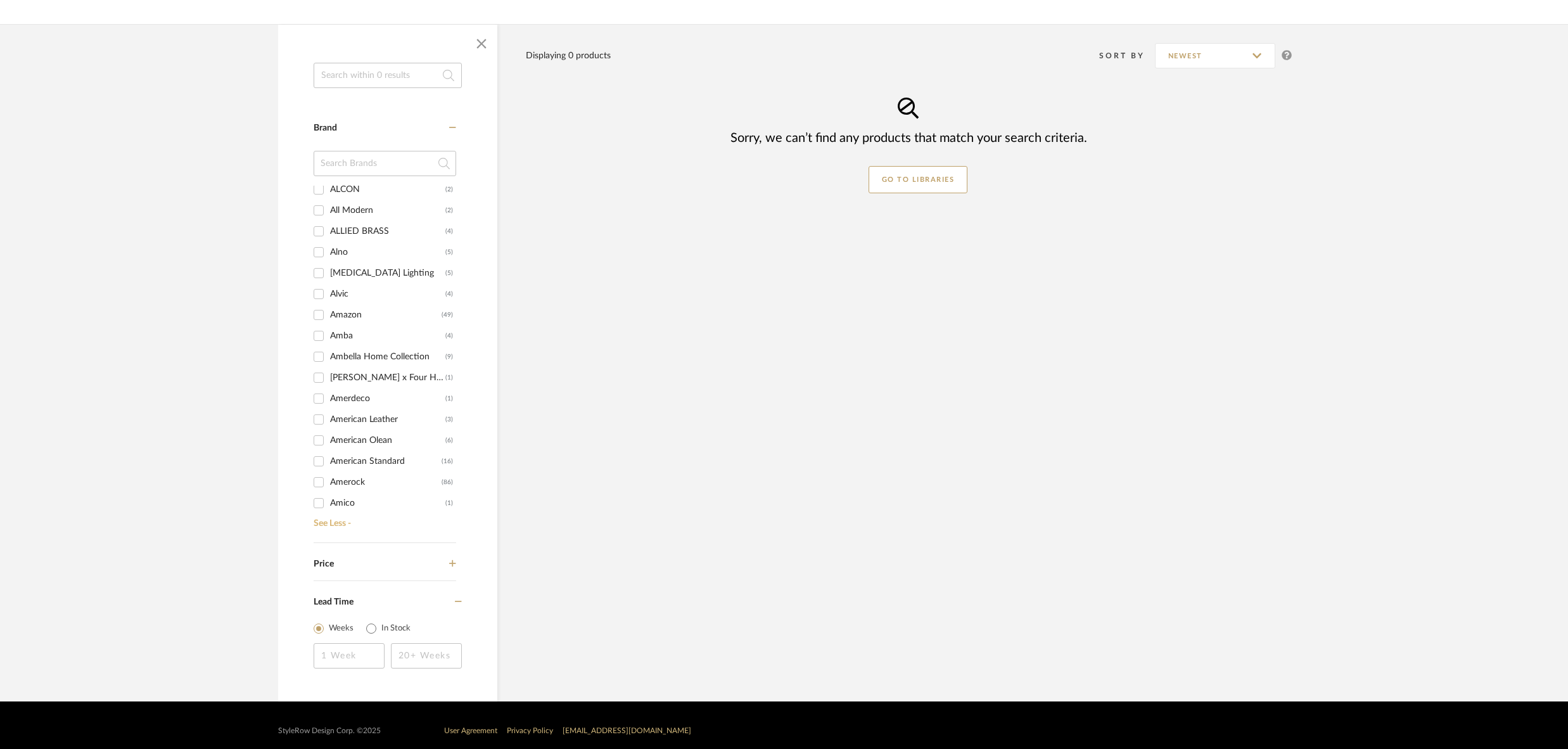
scroll to position [238, 0]
click at [321, 374] on input "Amber Lewis x Four Hands (1)" at bounding box center [319, 377] width 21 height 21
checkbox input "true"
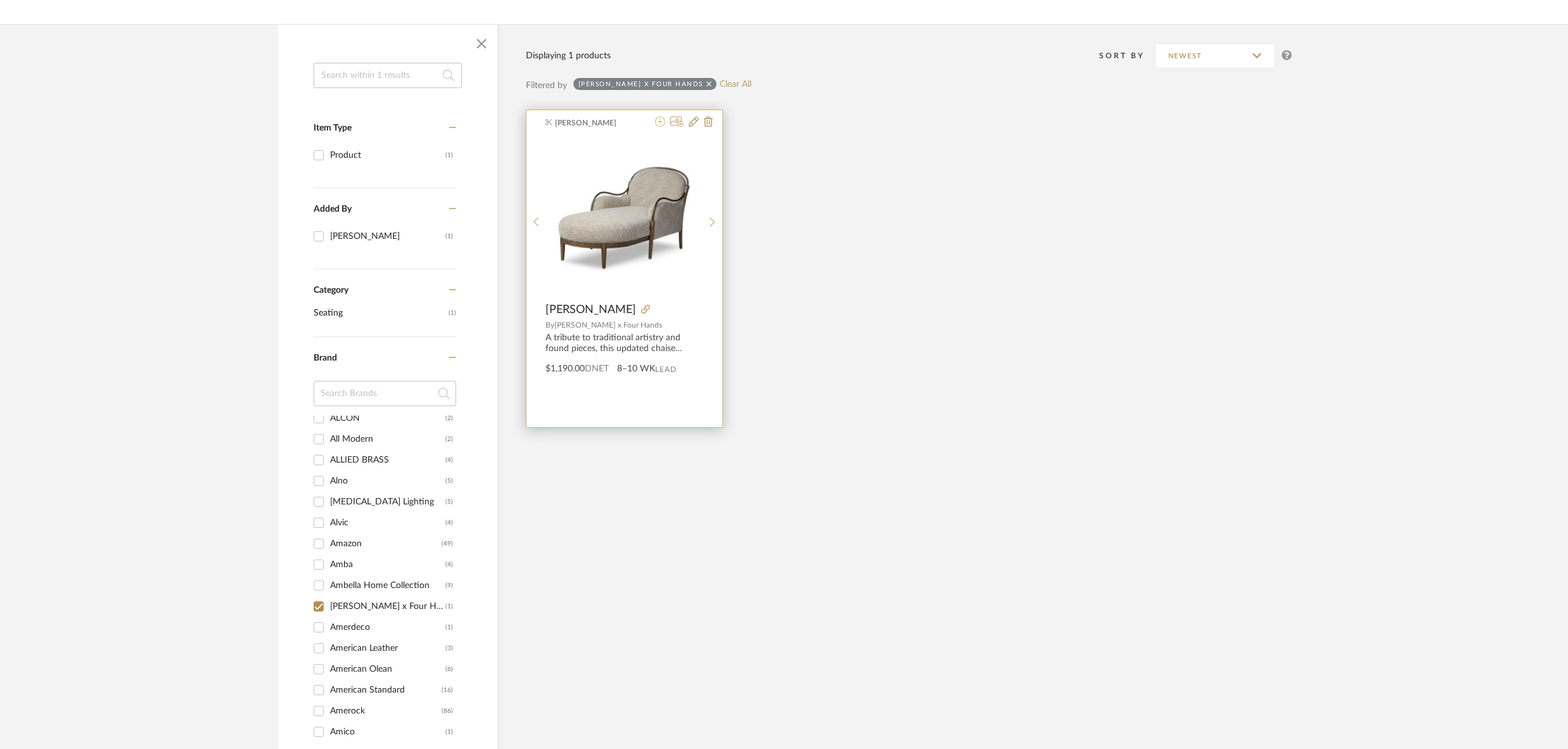
click at [660, 123] on icon at bounding box center [660, 121] width 10 height 10
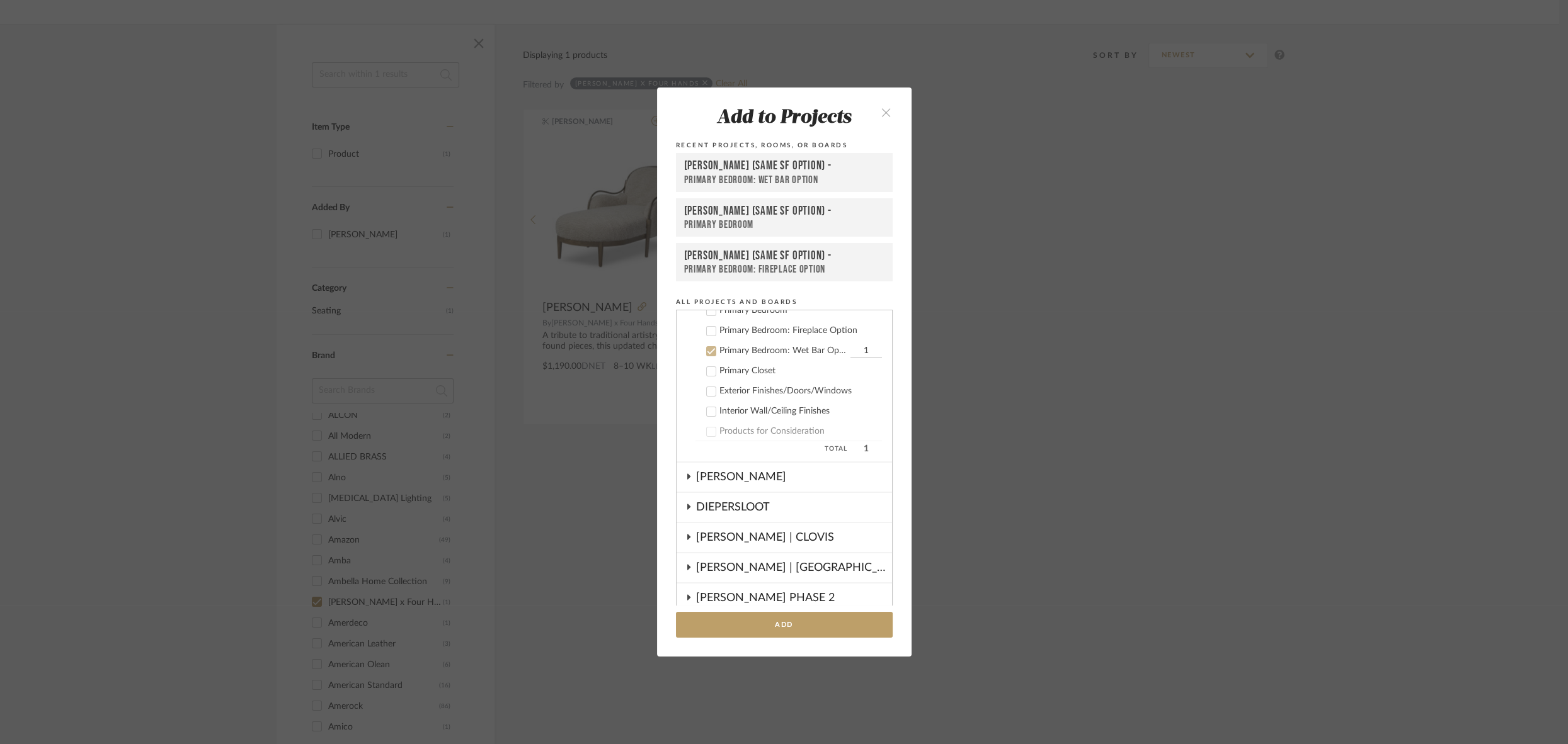
scroll to position [262, 0]
click at [887, 115] on icon "close" at bounding box center [887, 112] width 11 height 11
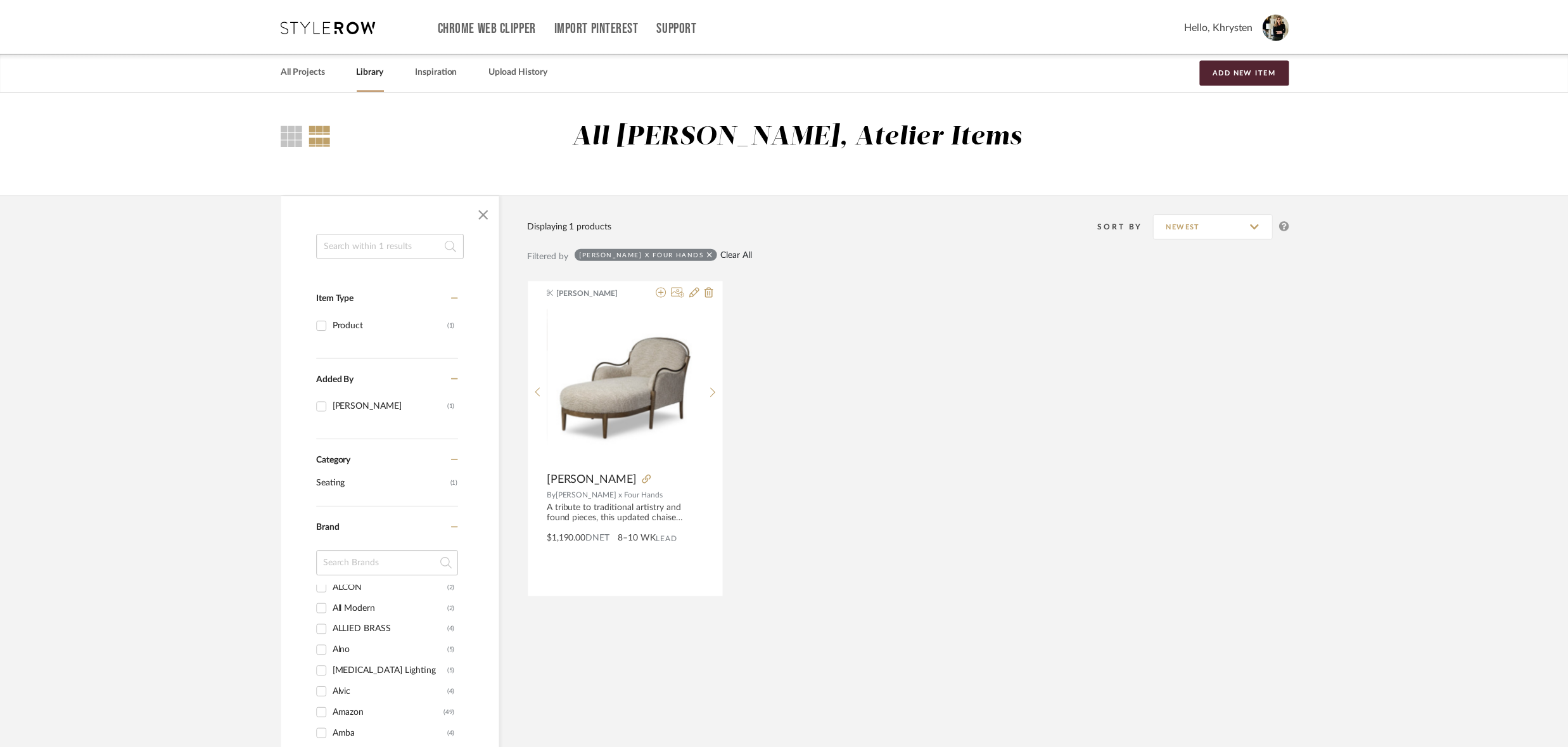
scroll to position [170, 0]
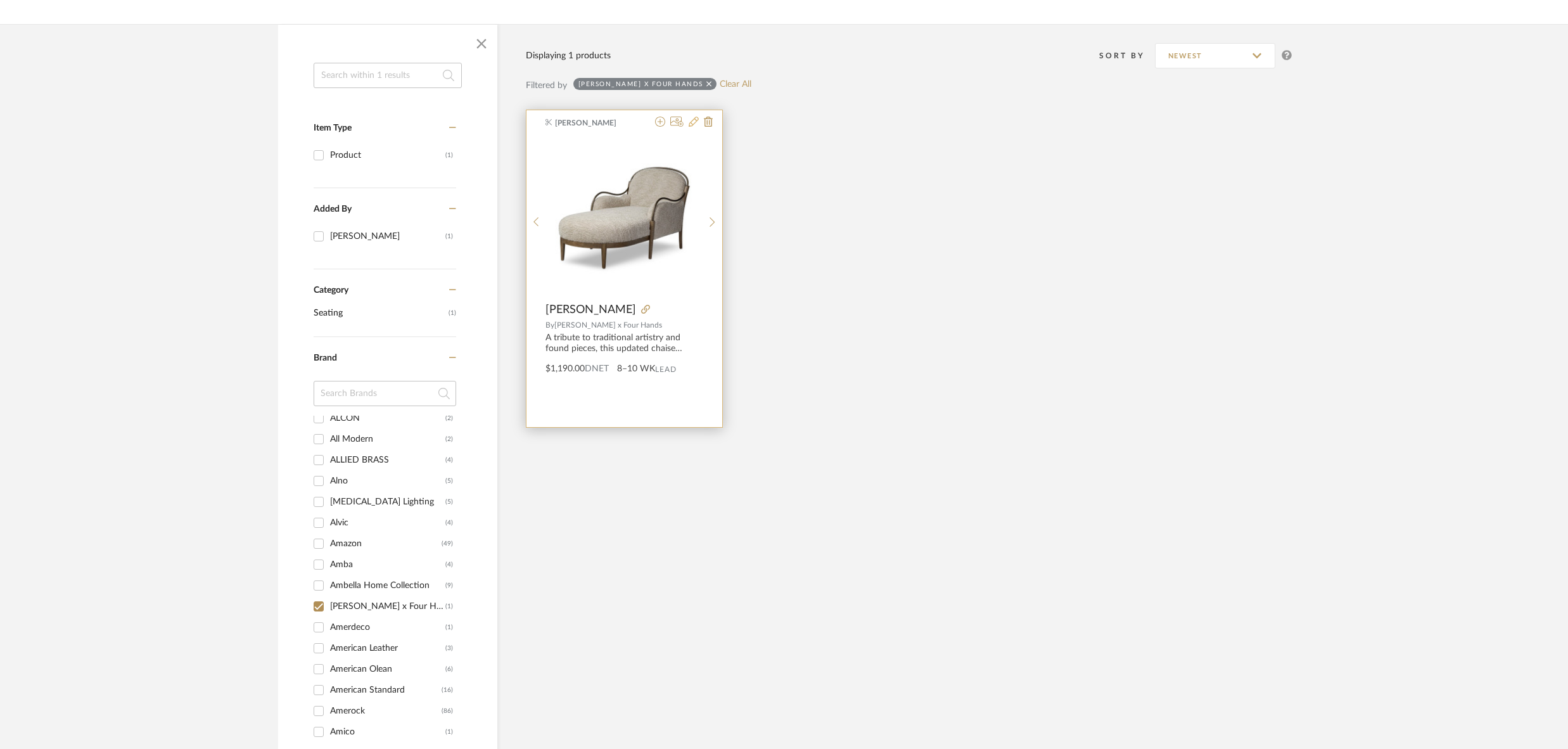
click at [695, 121] on icon at bounding box center [693, 121] width 10 height 10
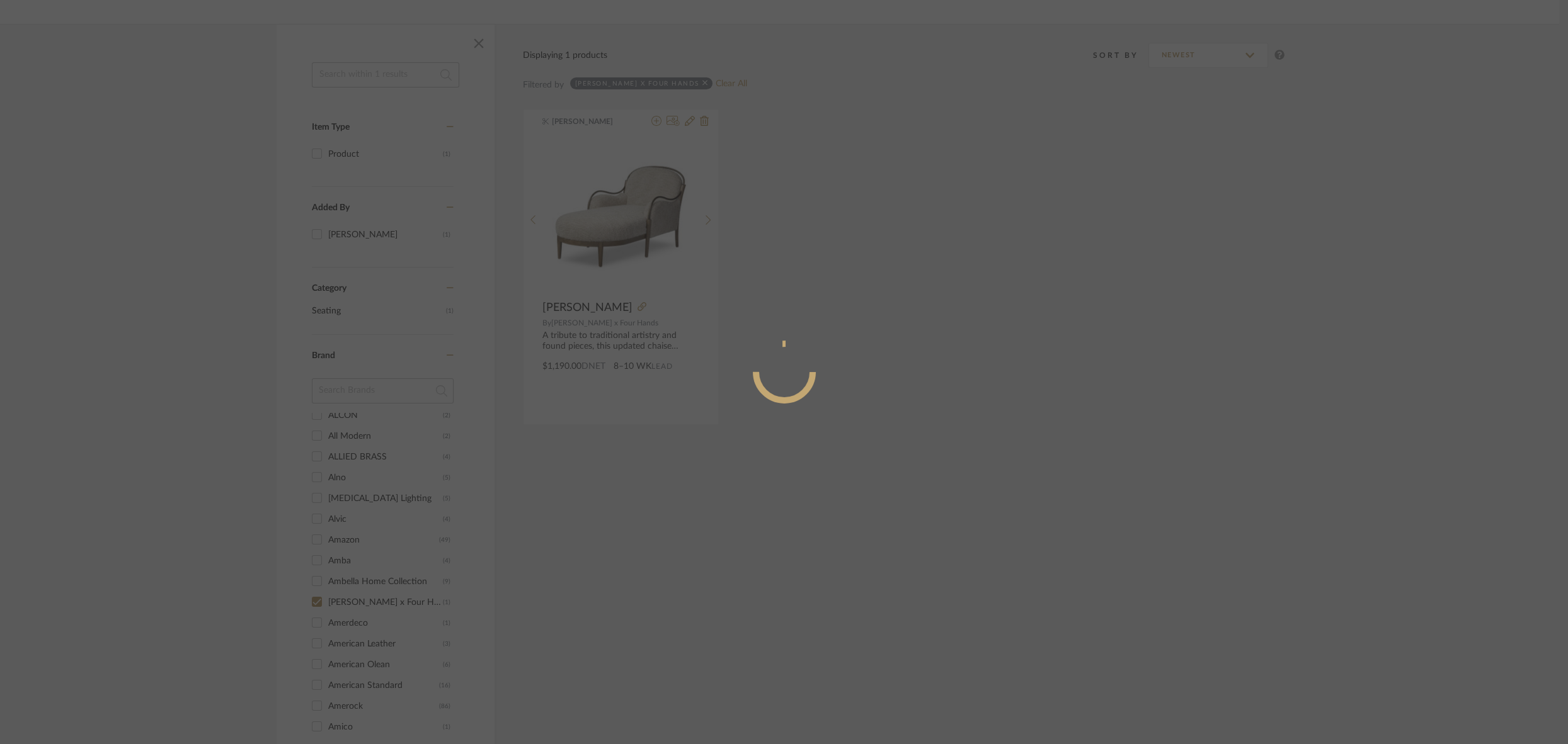
radio input "true"
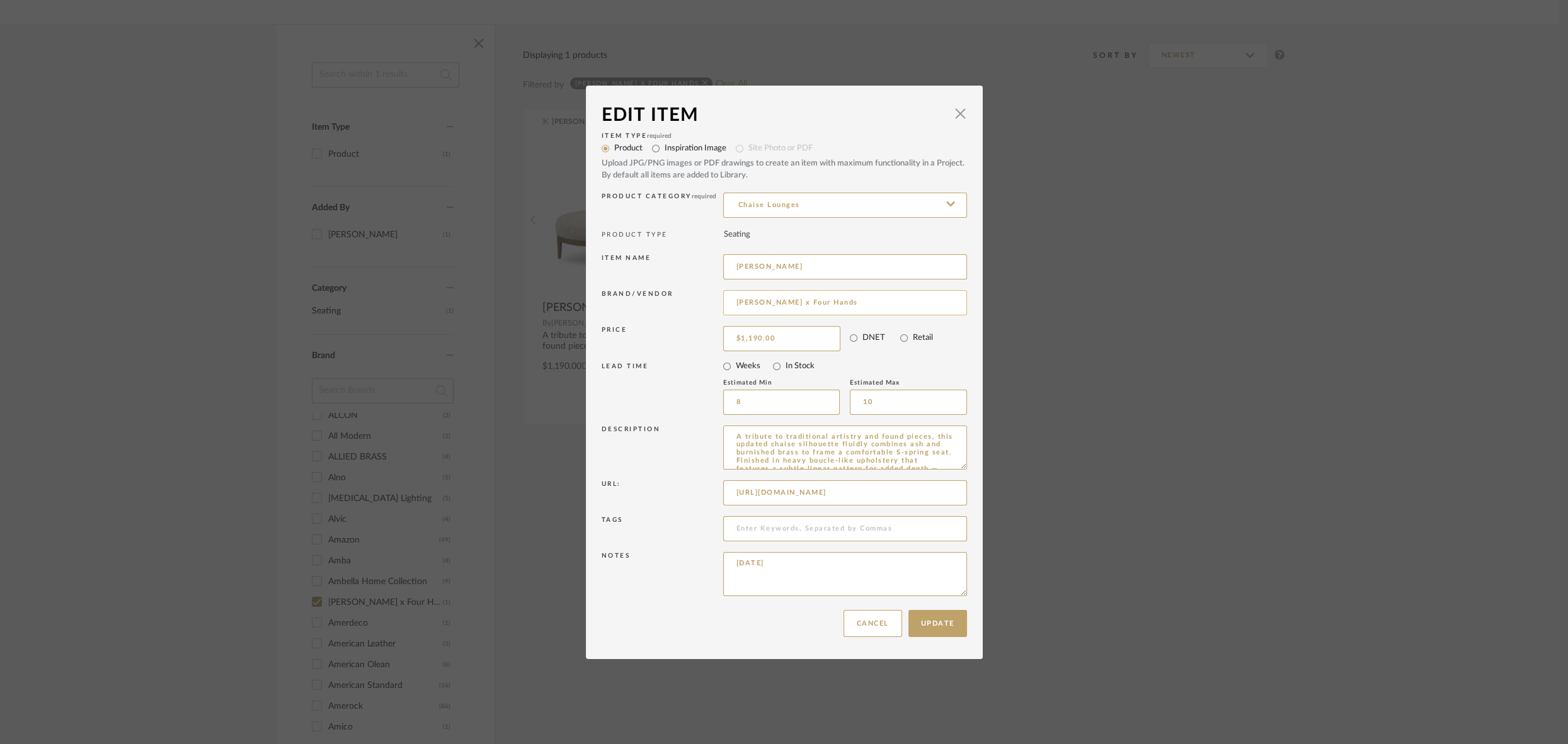
click at [797, 299] on input "Amber Lewis x Four Hands" at bounding box center [845, 303] width 244 height 25
click at [789, 302] on input "Amber Lewis x Four Hands" at bounding box center [845, 303] width 244 height 25
click at [791, 303] on input "Amber Lewis x Four Hands" at bounding box center [845, 303] width 244 height 25
type input "Four Hands"
click at [687, 352] on div "Price $1,190.00 DNET Retail" at bounding box center [784, 339] width 365 height 31
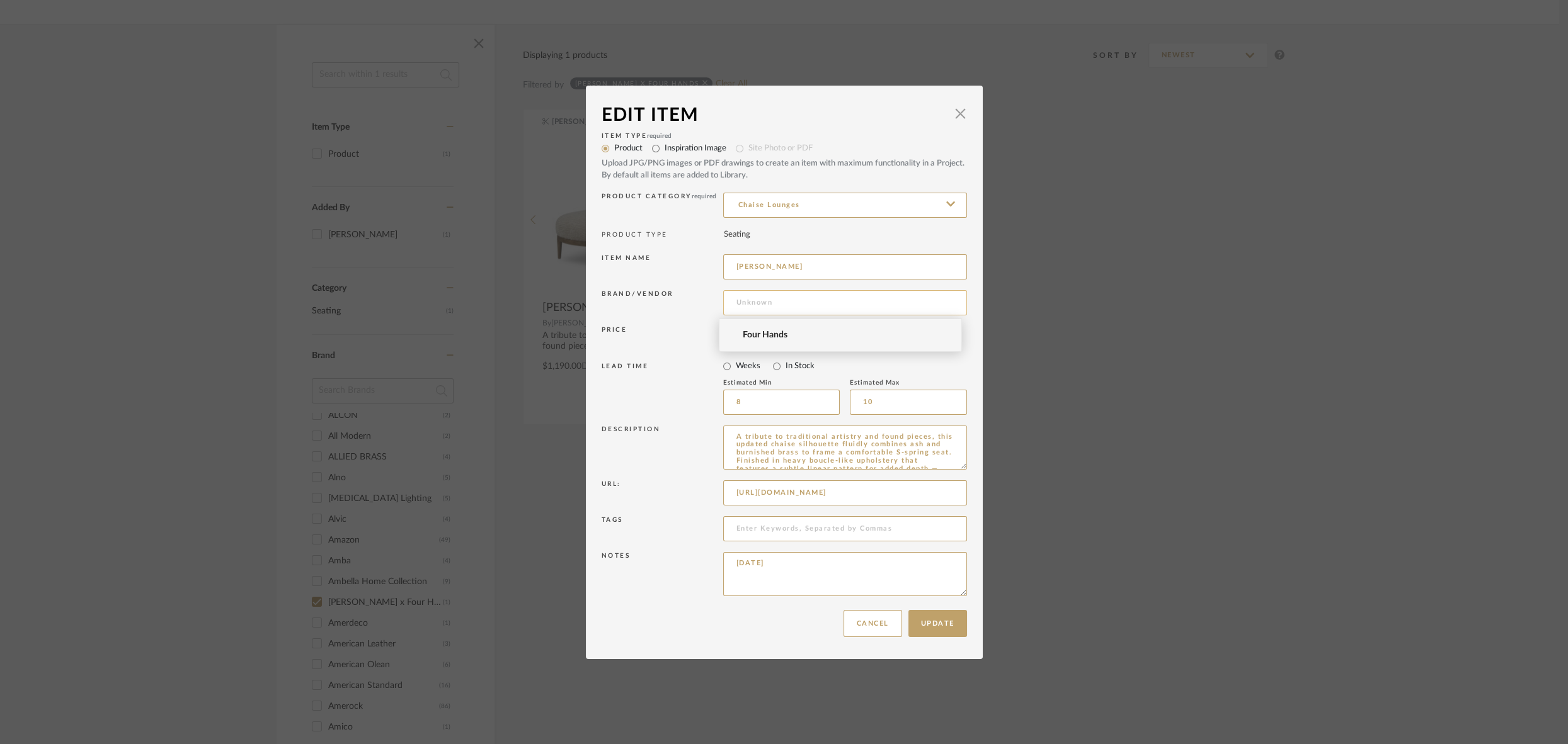
click at [781, 301] on input at bounding box center [845, 303] width 244 height 25
click at [764, 337] on span "Four Hands" at bounding box center [846, 336] width 206 height 11
type input "Four Hands"
click at [928, 624] on button "Update" at bounding box center [937, 624] width 58 height 27
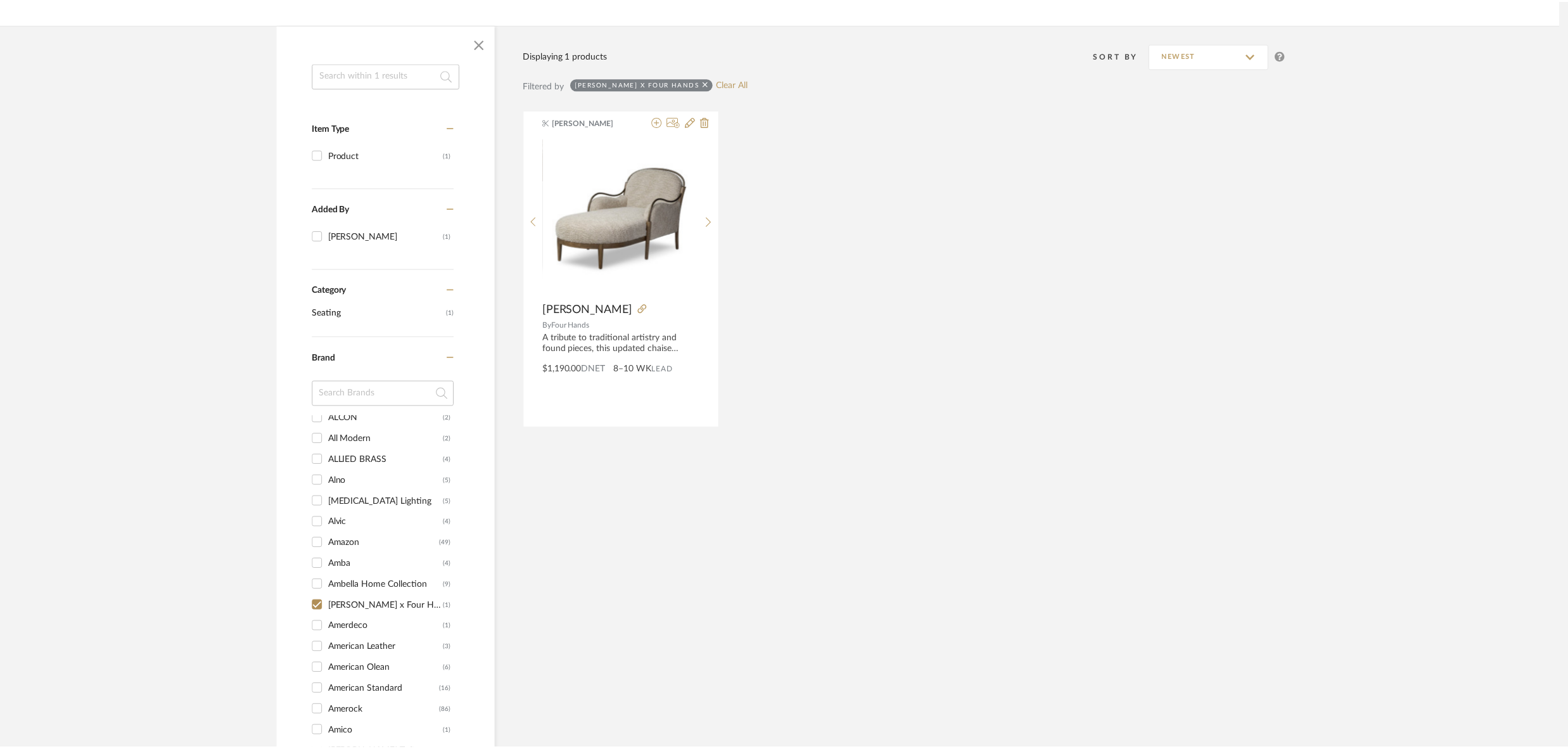
scroll to position [170, 0]
click at [317, 604] on input "Amber Lewis x Four Hands (1)" at bounding box center [319, 606] width 21 height 21
checkbox input "false"
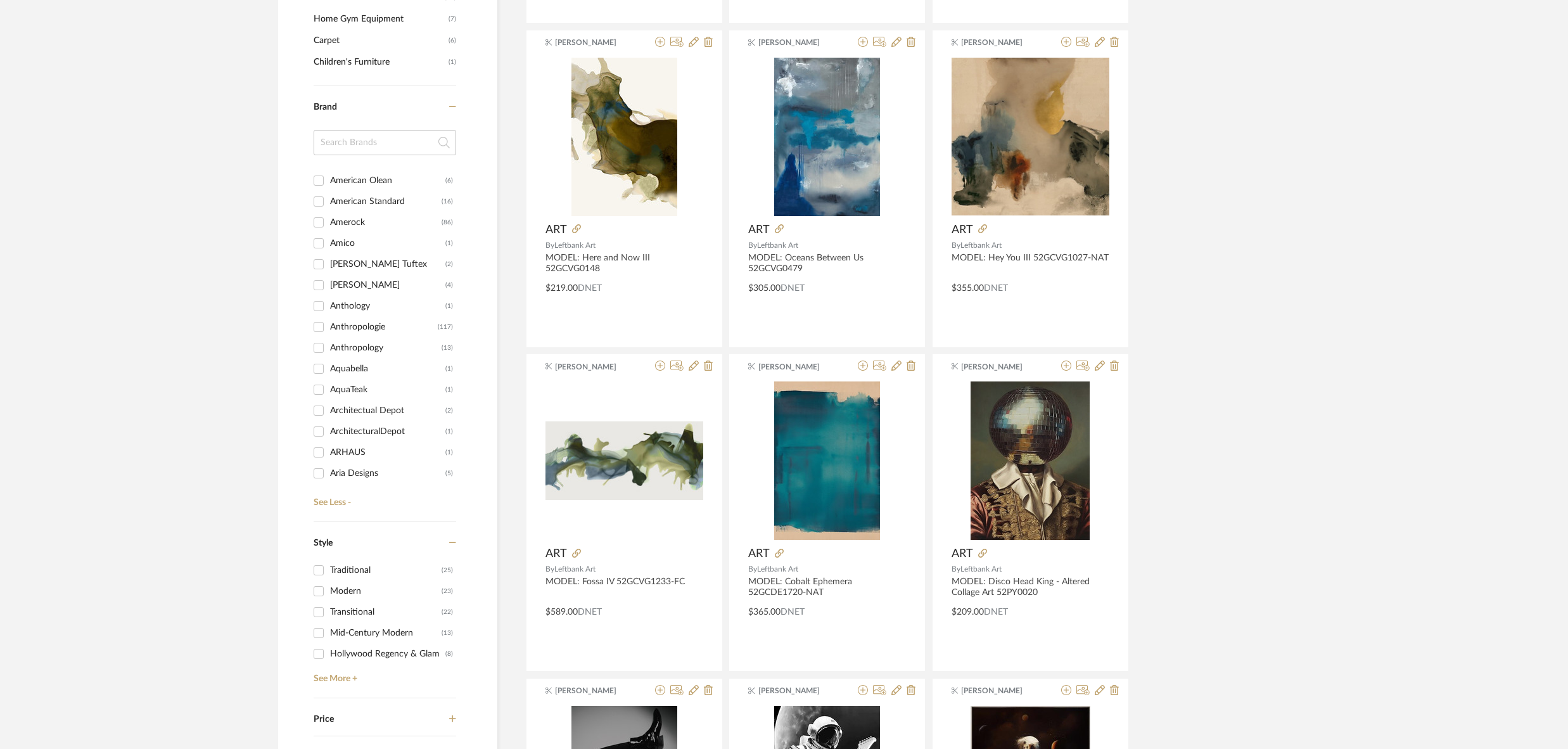
scroll to position [477, 0]
click at [318, 344] on input "Anthropology (13)" at bounding box center [319, 347] width 21 height 21
checkbox input "true"
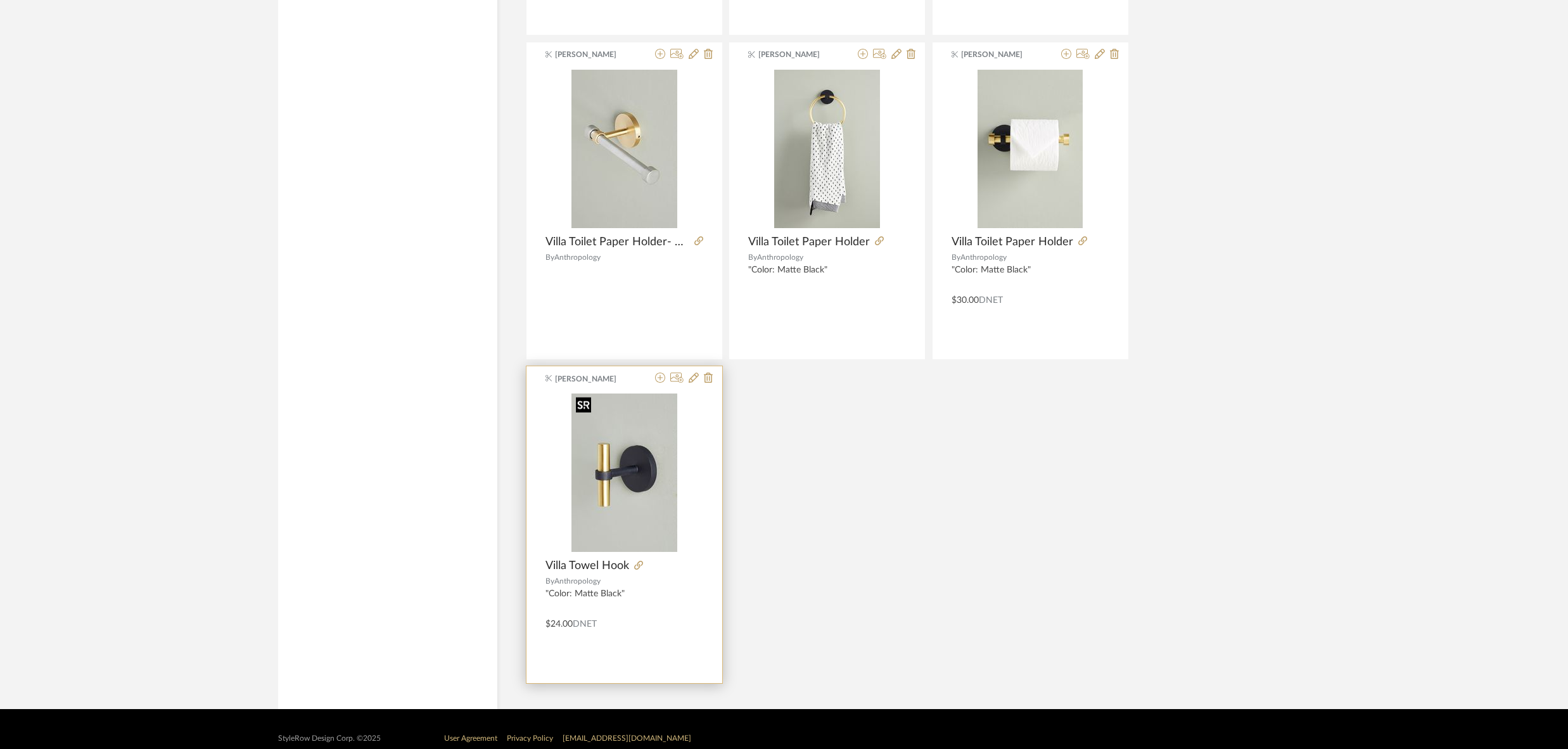
scroll to position [1226, 0]
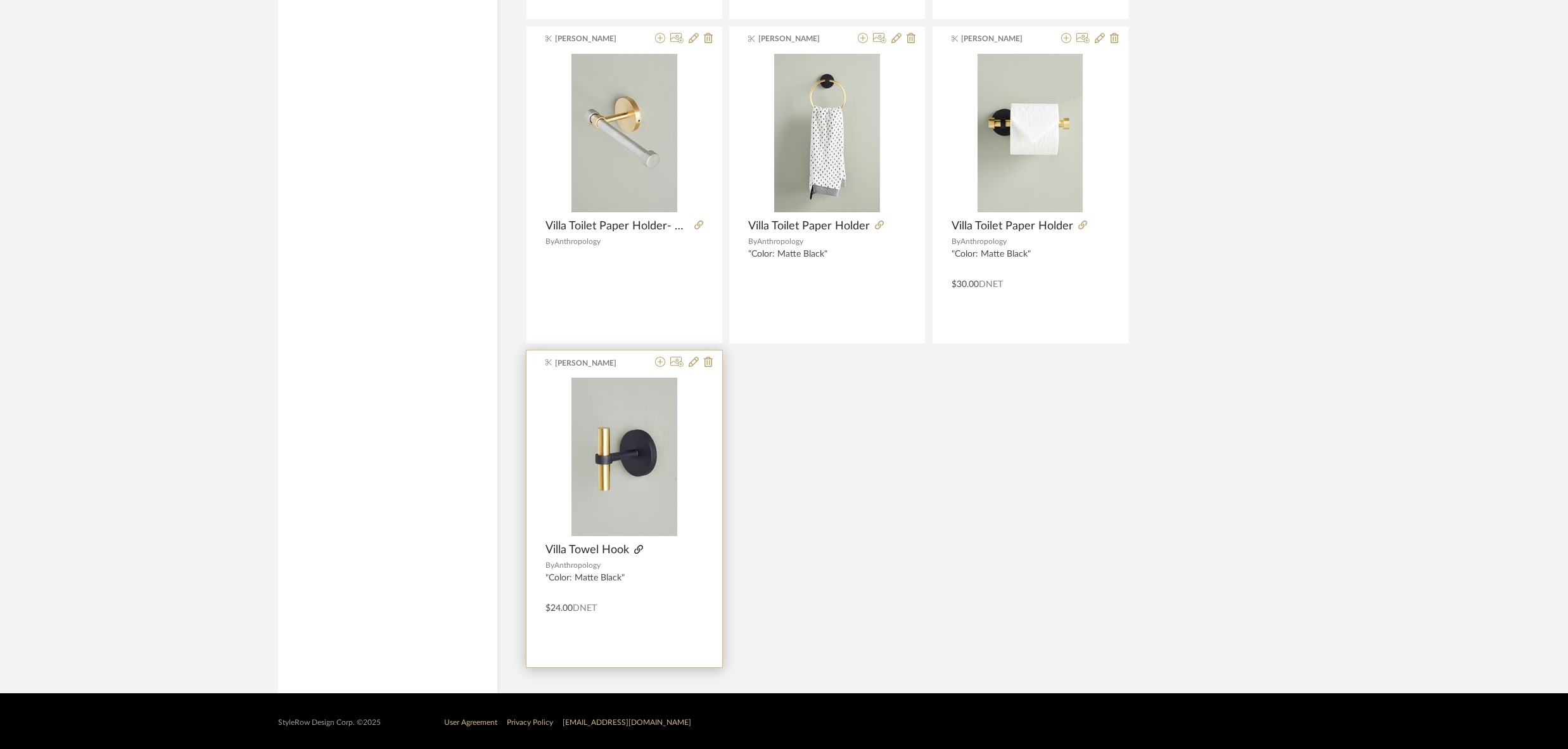
click at [636, 548] on icon at bounding box center [638, 549] width 9 height 9
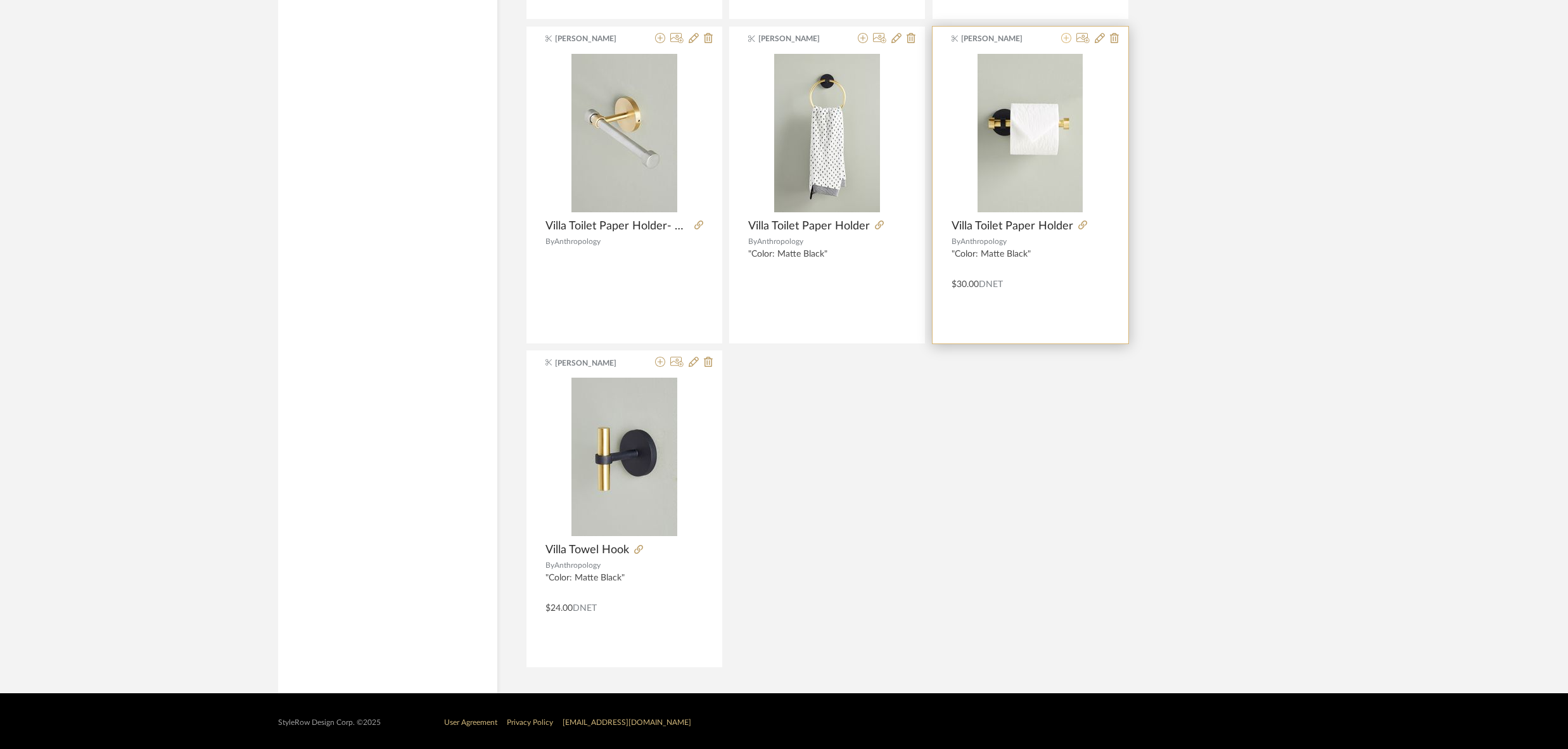
click at [1069, 38] on icon at bounding box center [1066, 38] width 10 height 10
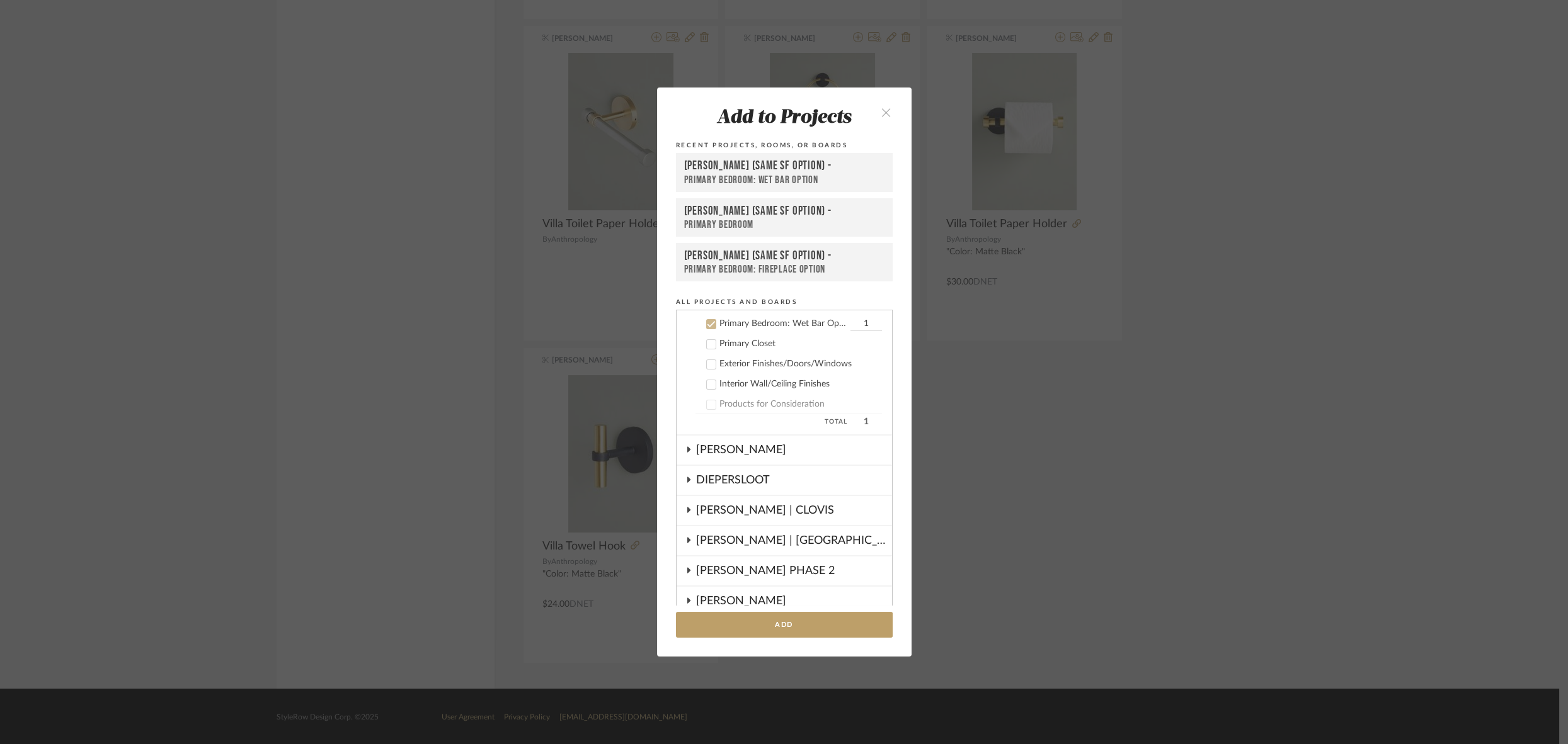
scroll to position [262, 0]
click at [886, 112] on icon "close" at bounding box center [887, 112] width 11 height 11
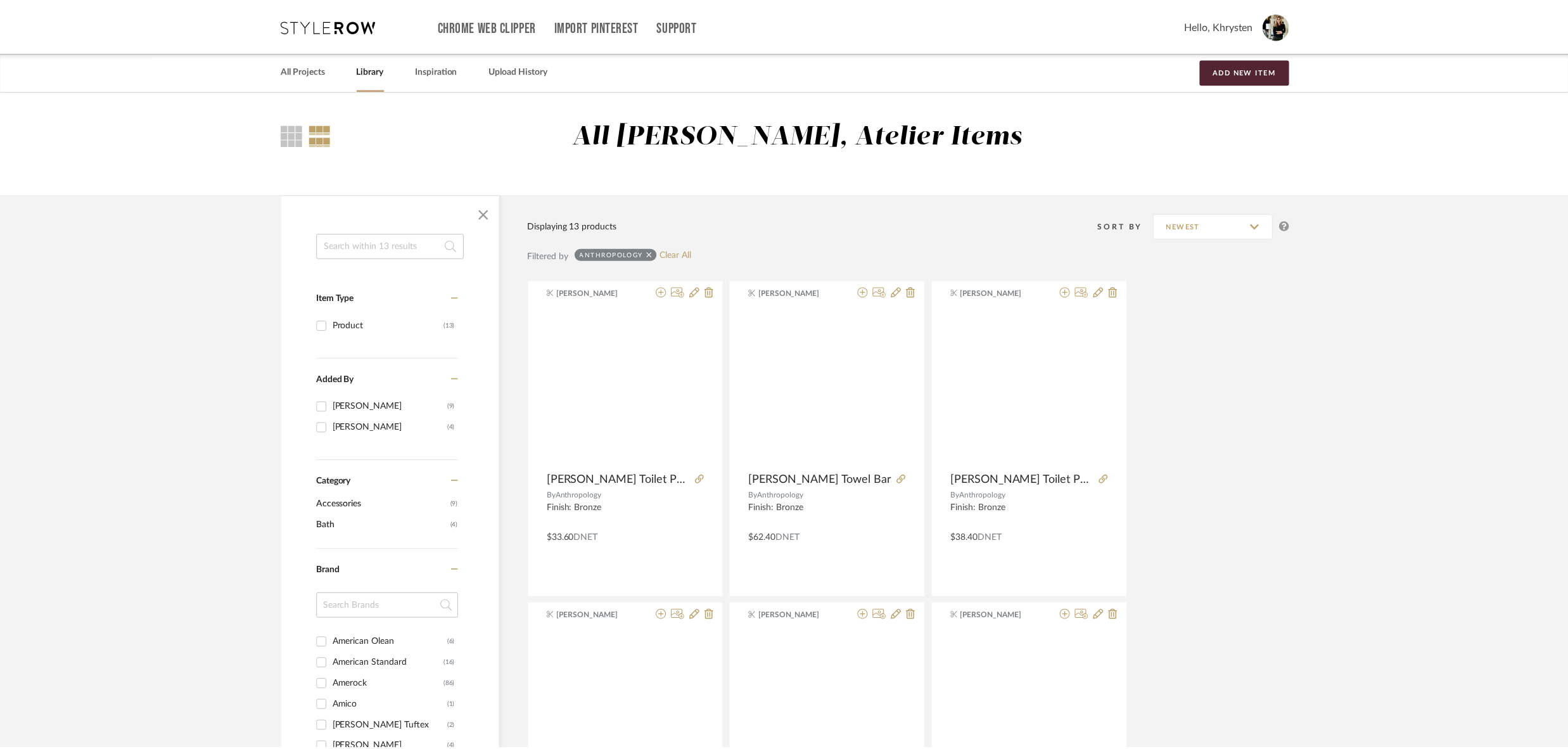
scroll to position [1226, 0]
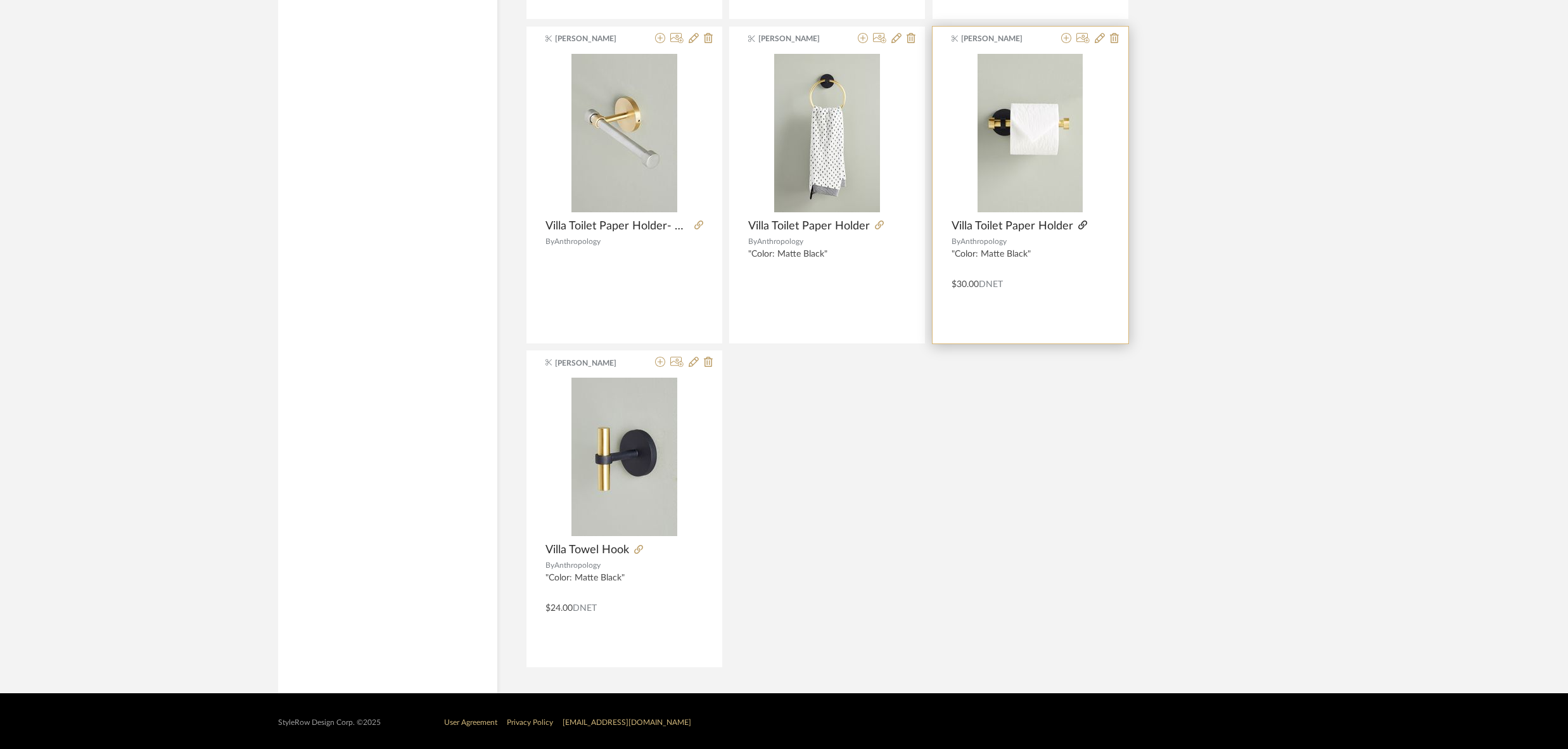
click at [1082, 221] on icon at bounding box center [1083, 225] width 9 height 9
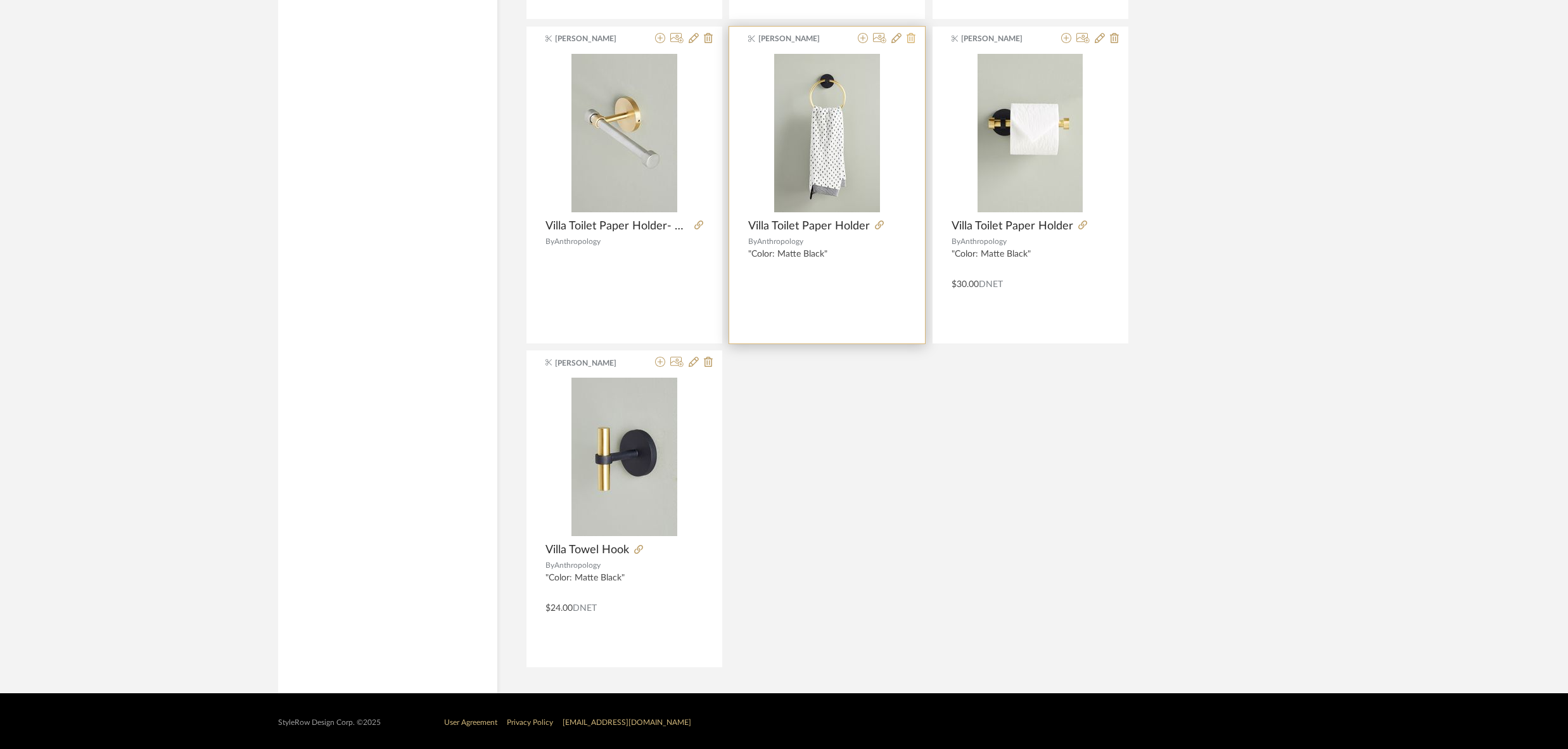
click at [913, 38] on icon at bounding box center [911, 38] width 9 height 10
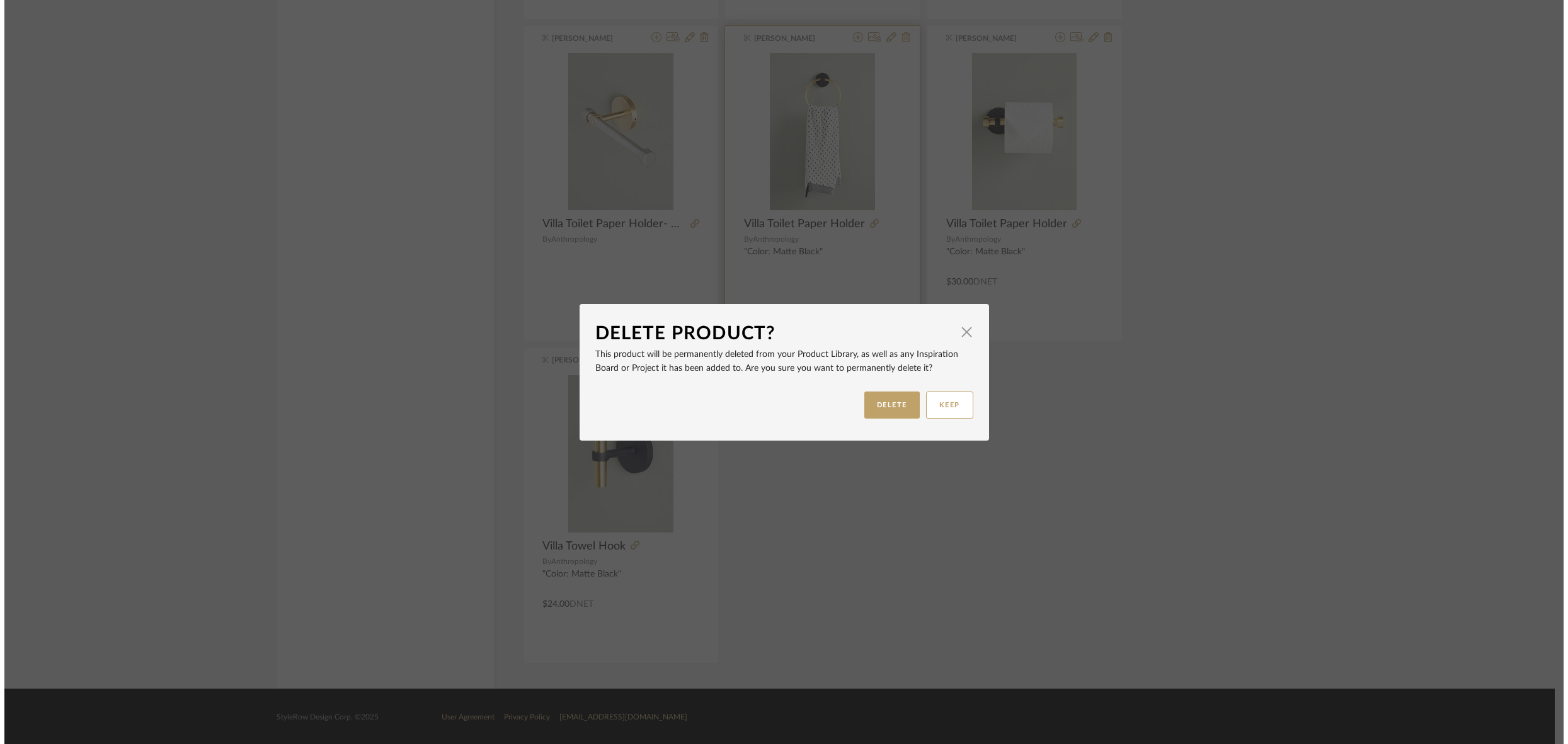
scroll to position [0, 0]
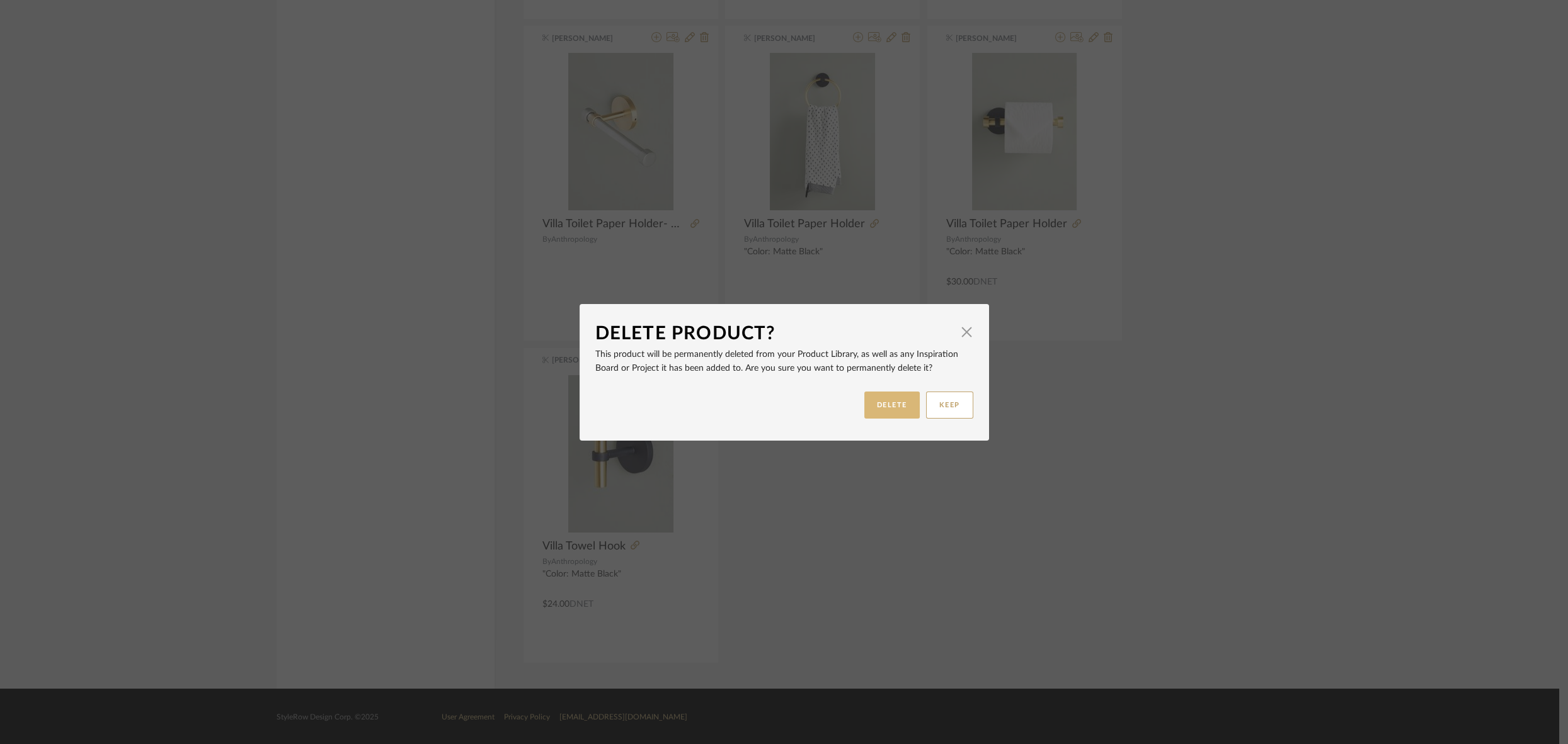
click at [890, 401] on button "DELETE" at bounding box center [891, 405] width 55 height 27
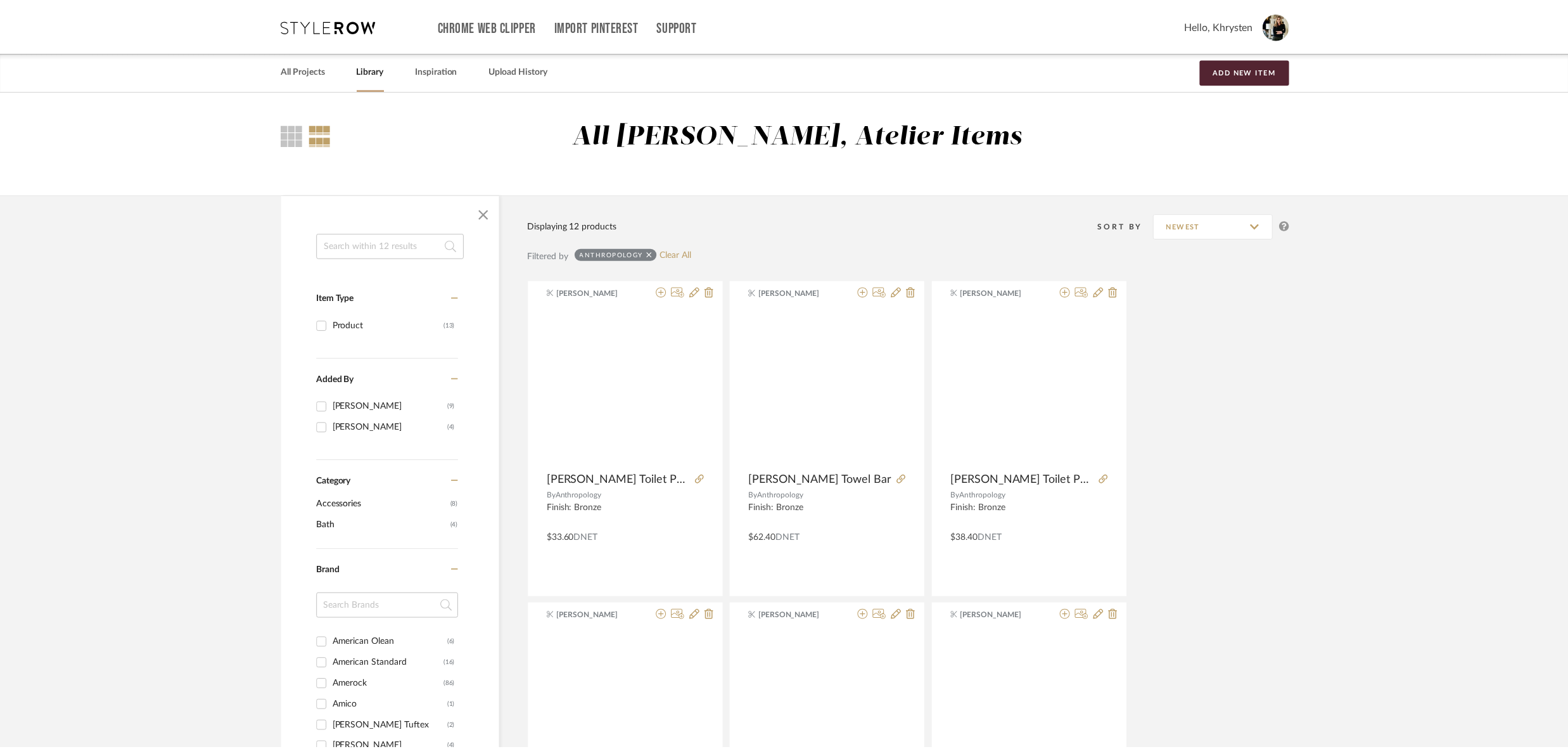
scroll to position [902, 0]
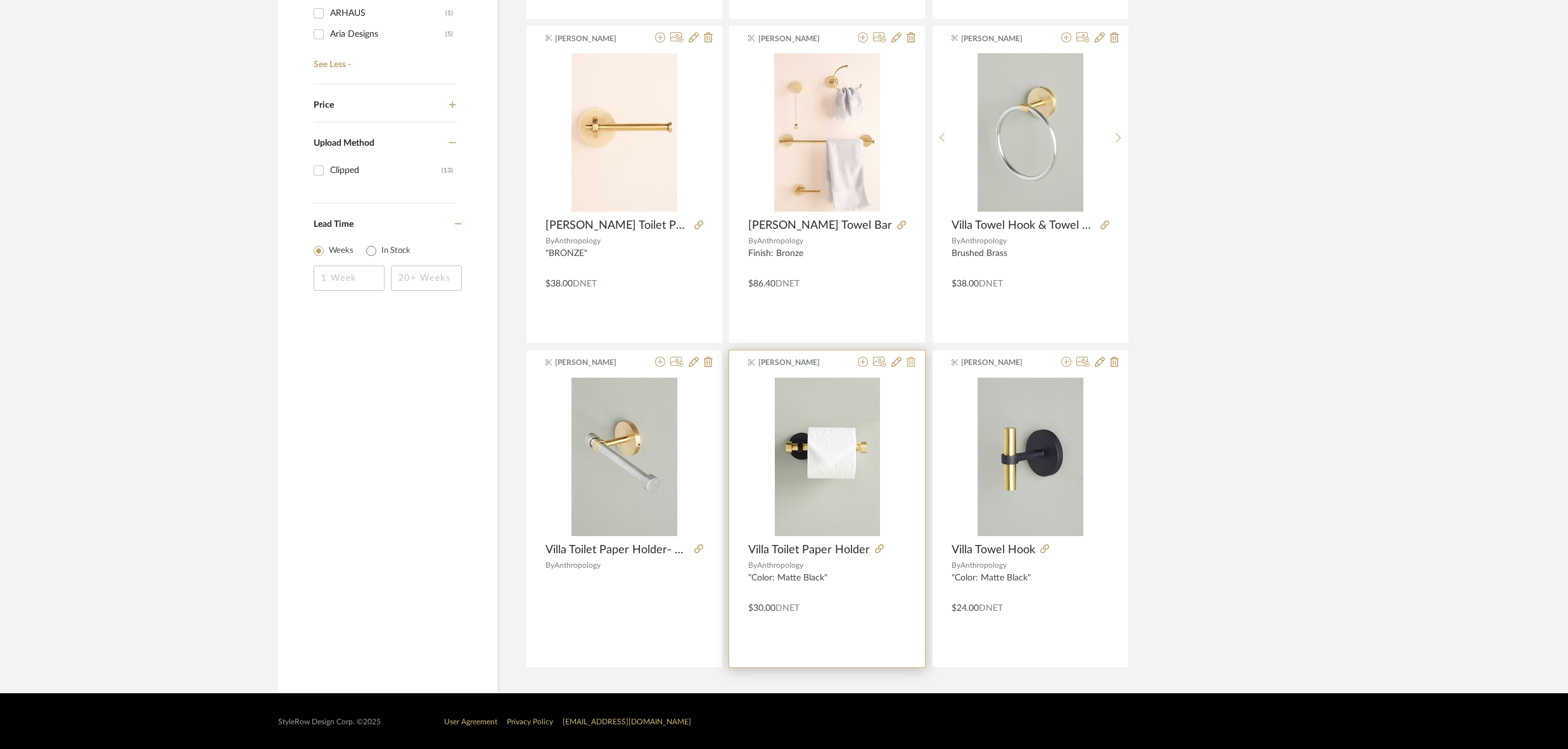
click at [913, 363] on icon at bounding box center [911, 362] width 9 height 10
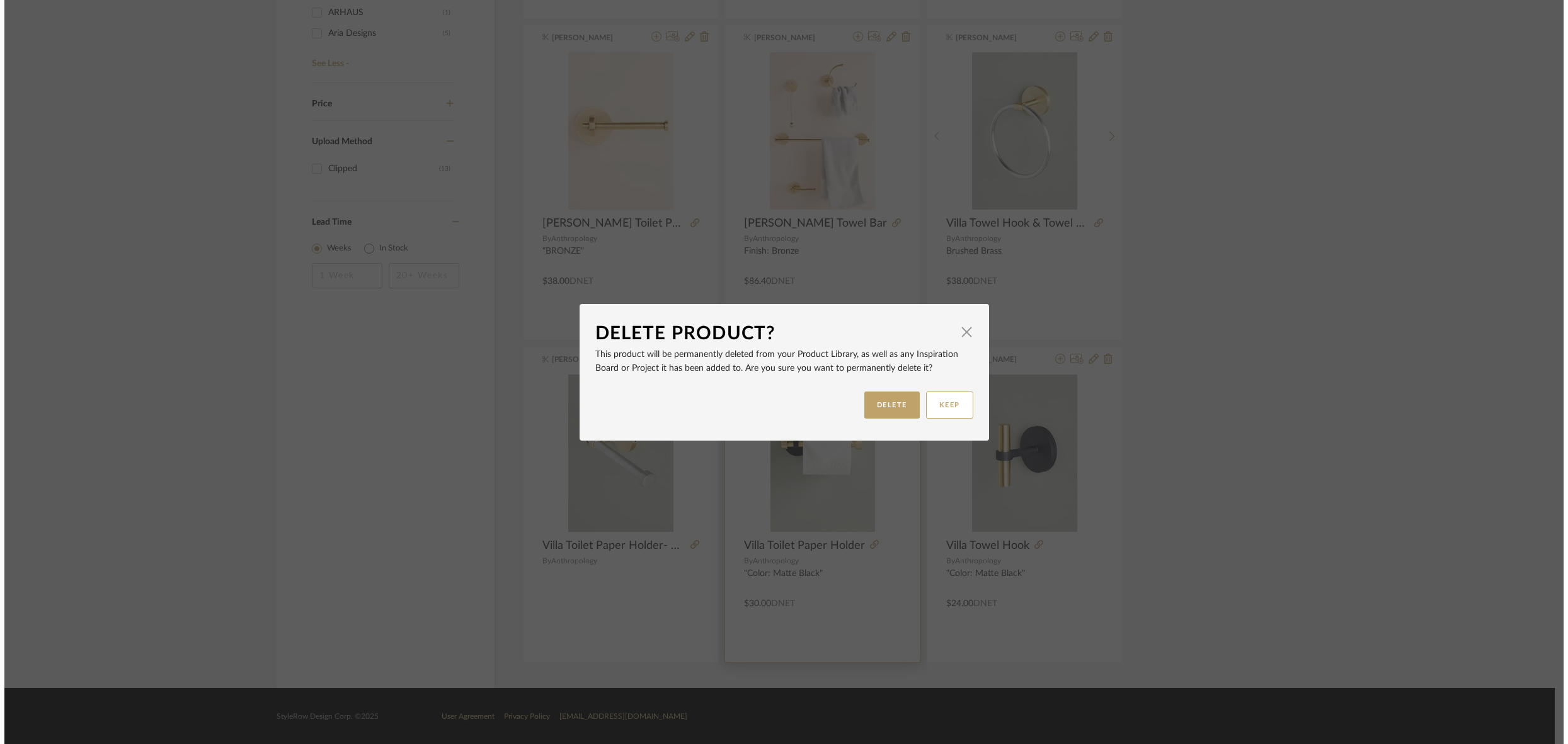
scroll to position [0, 0]
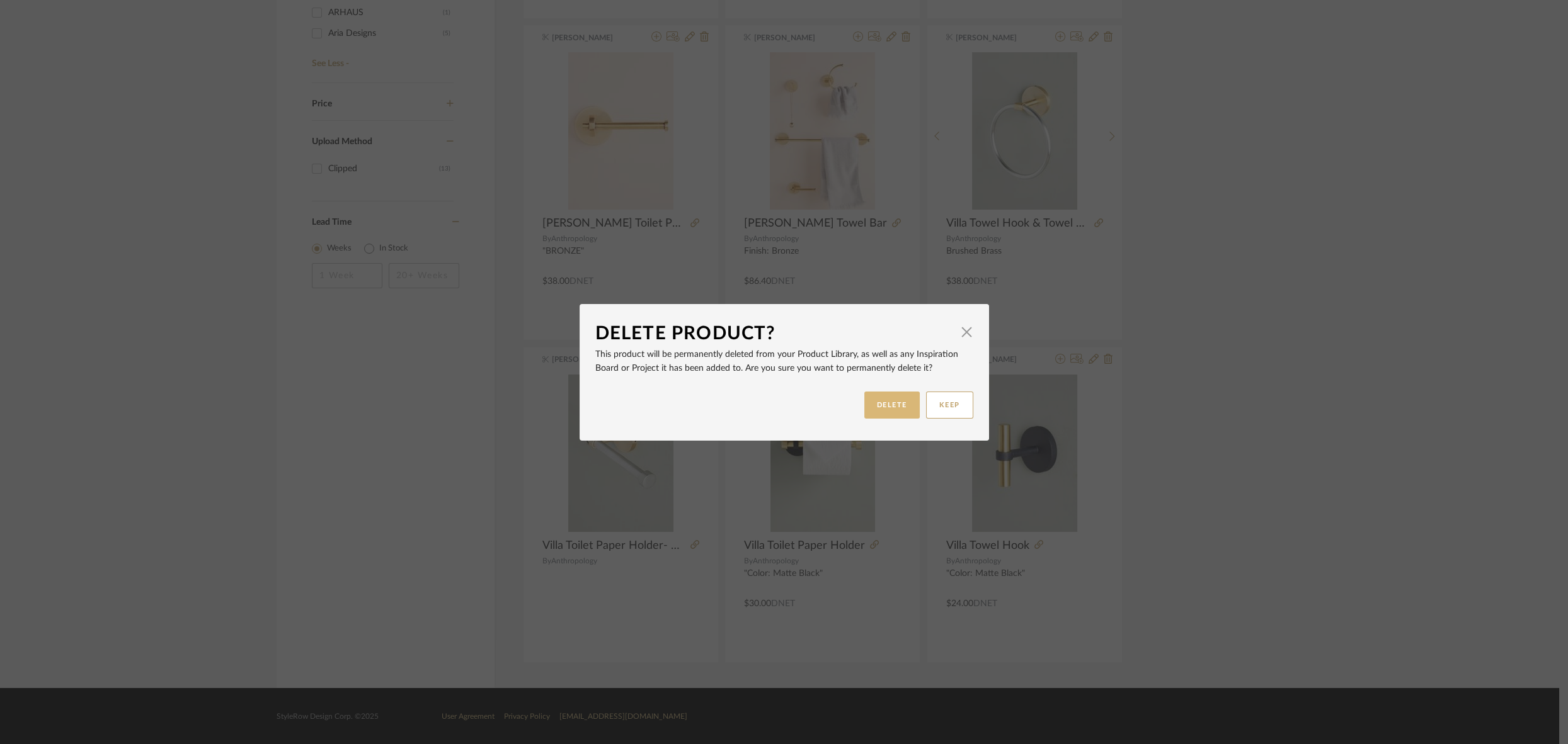
click at [884, 403] on button "DELETE" at bounding box center [891, 405] width 55 height 27
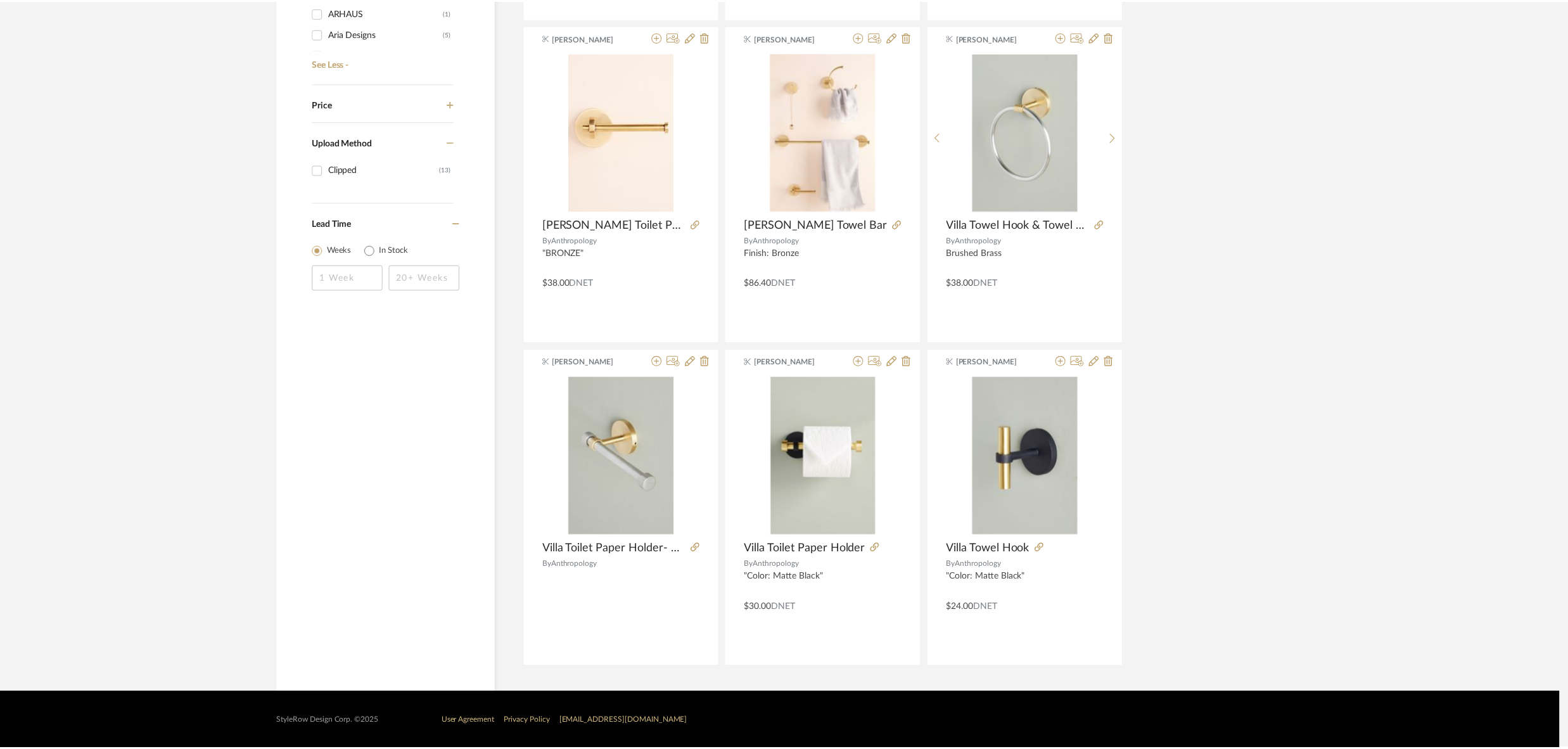
scroll to position [902, 0]
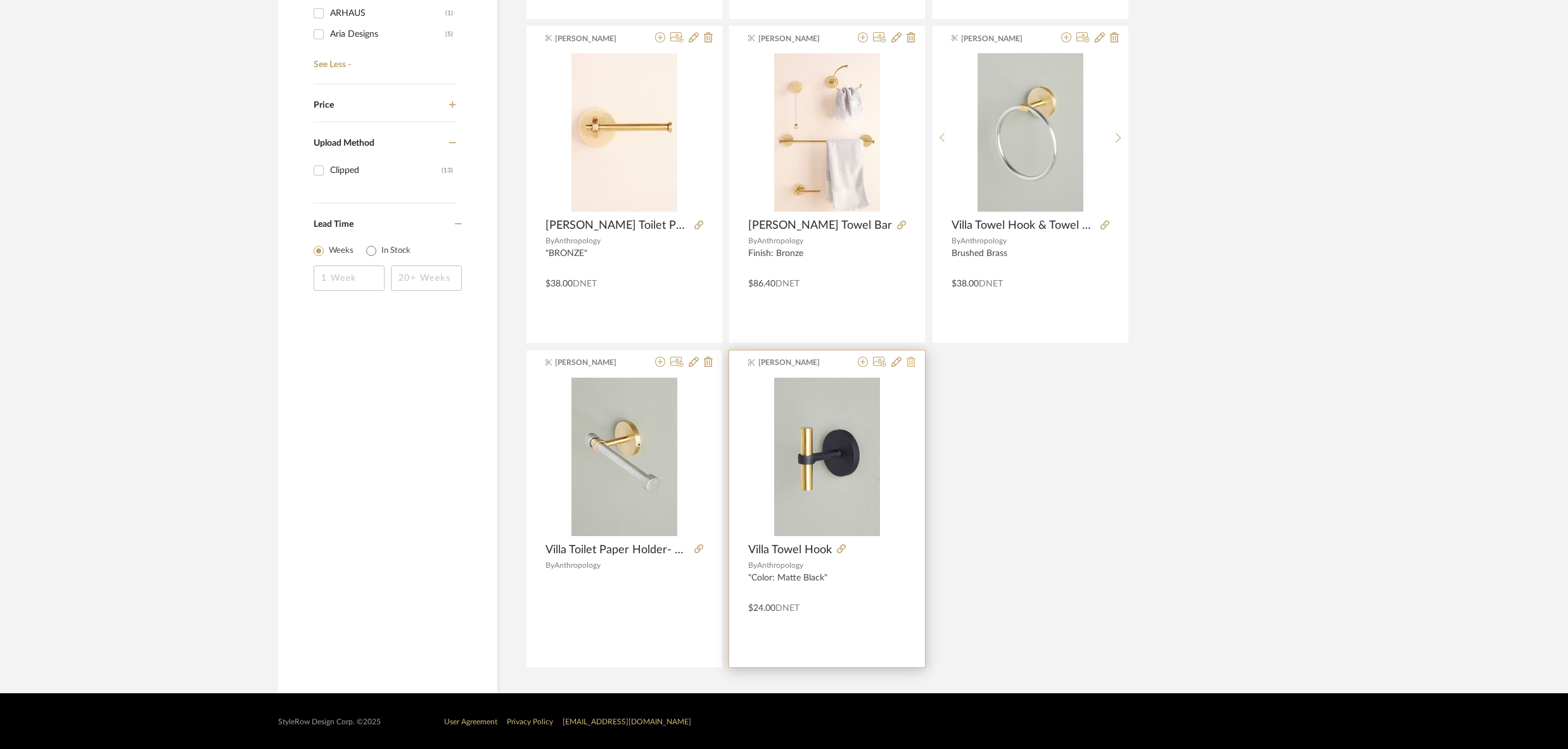
click at [912, 358] on icon at bounding box center [911, 362] width 9 height 10
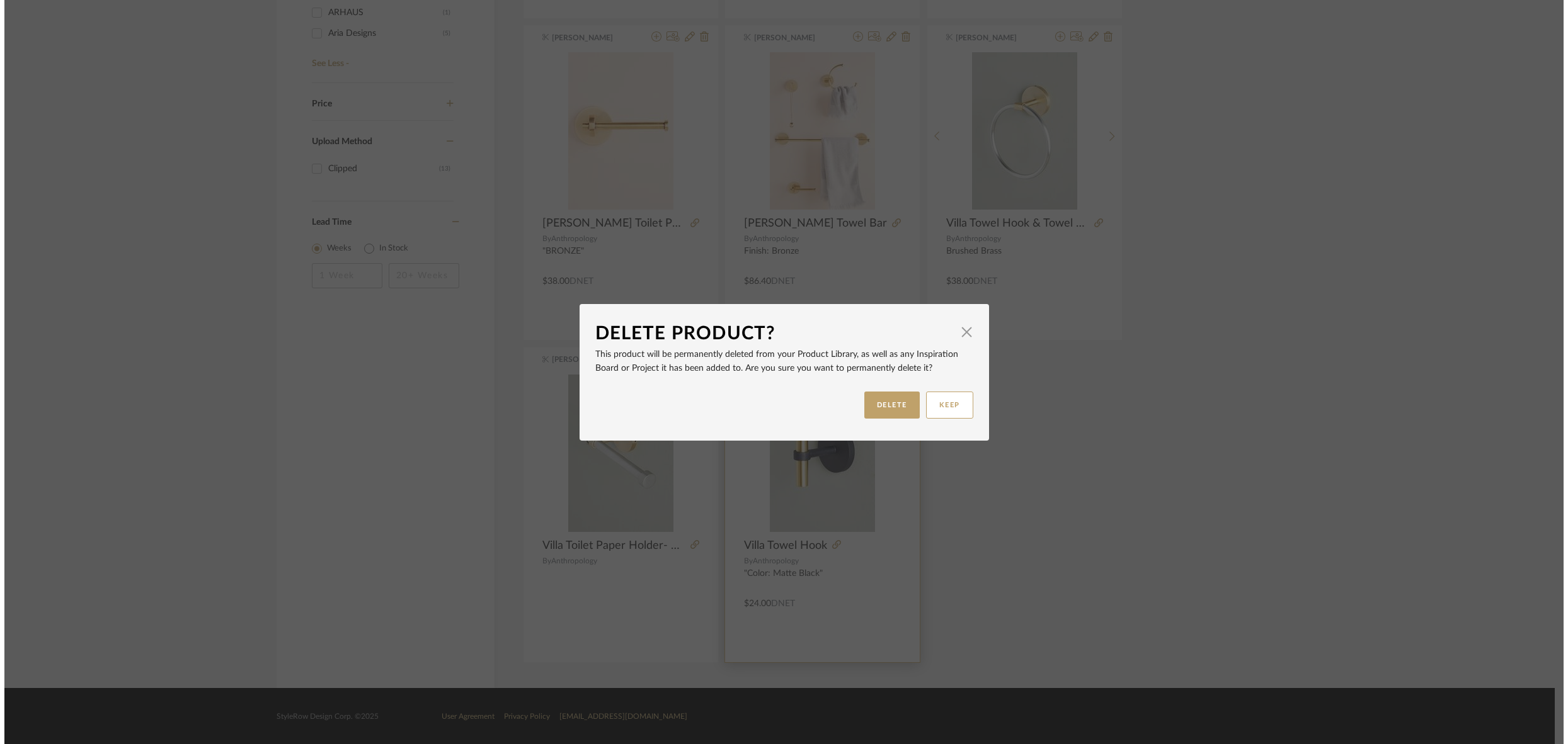
scroll to position [0, 0]
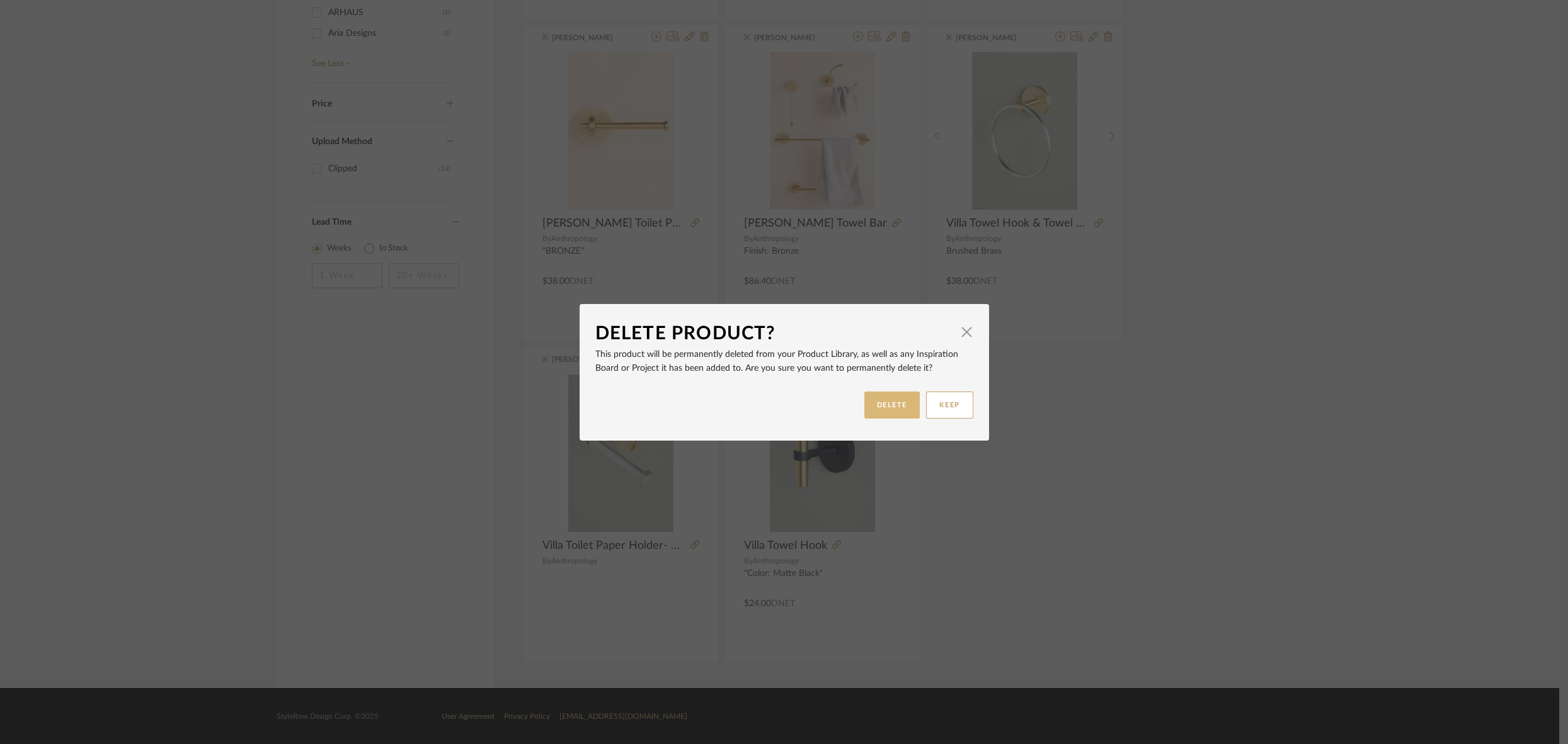
click at [877, 406] on button "DELETE" at bounding box center [891, 405] width 55 height 27
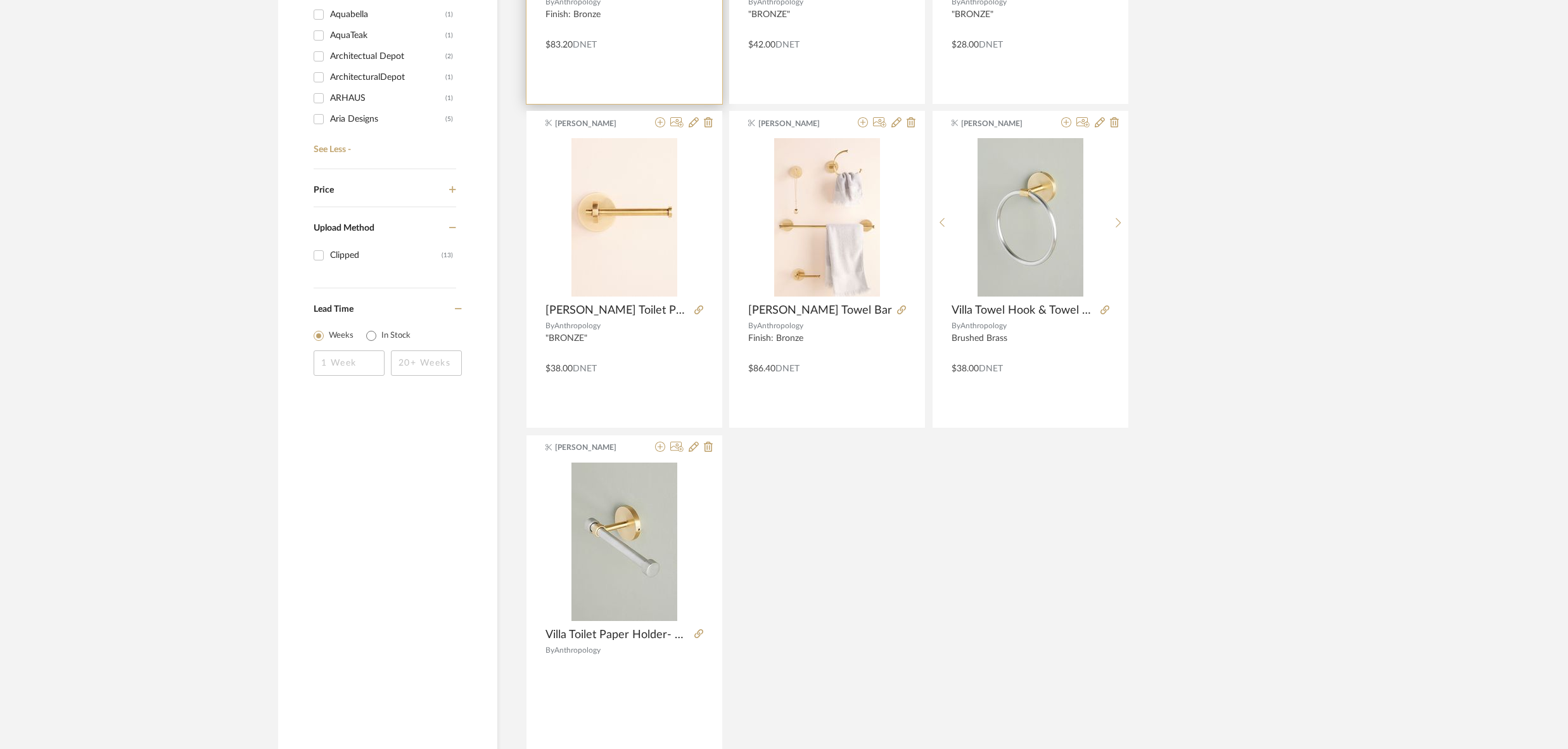
scroll to position [821, 0]
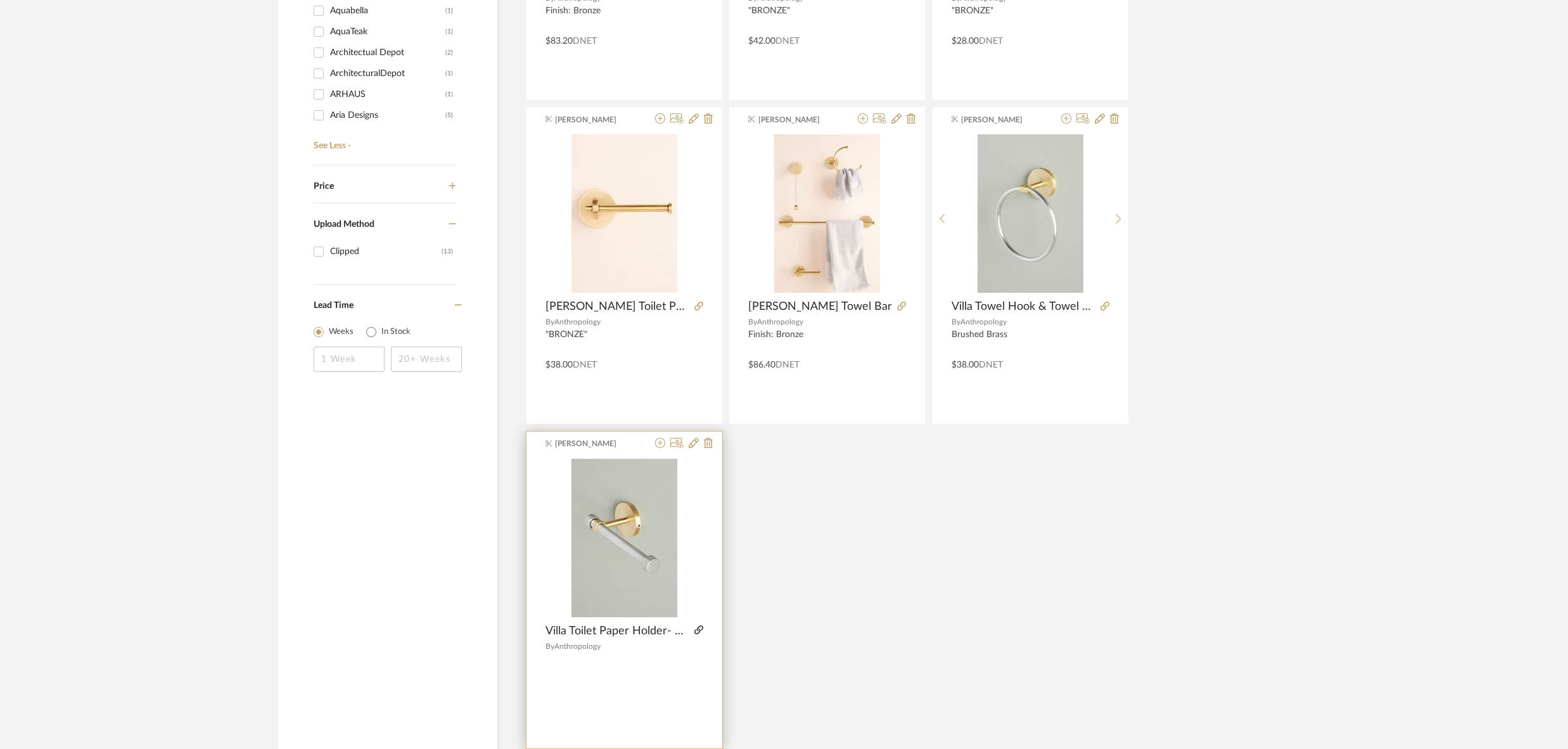
click at [700, 628] on icon at bounding box center [698, 629] width 9 height 9
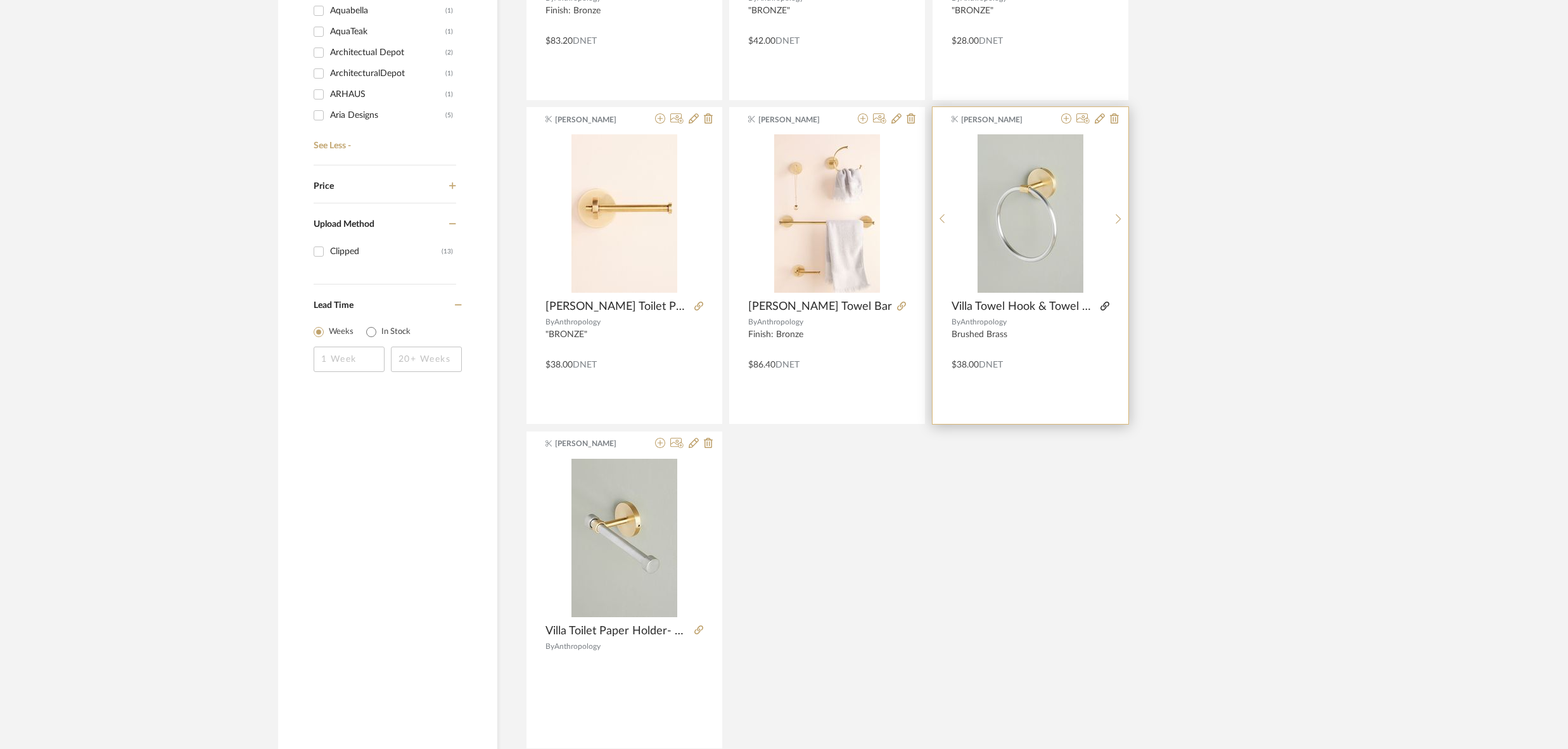
click at [1104, 306] on icon at bounding box center [1105, 306] width 9 height 9
click at [898, 305] on icon at bounding box center [902, 306] width 9 height 9
click at [1115, 120] on icon at bounding box center [1114, 118] width 9 height 10
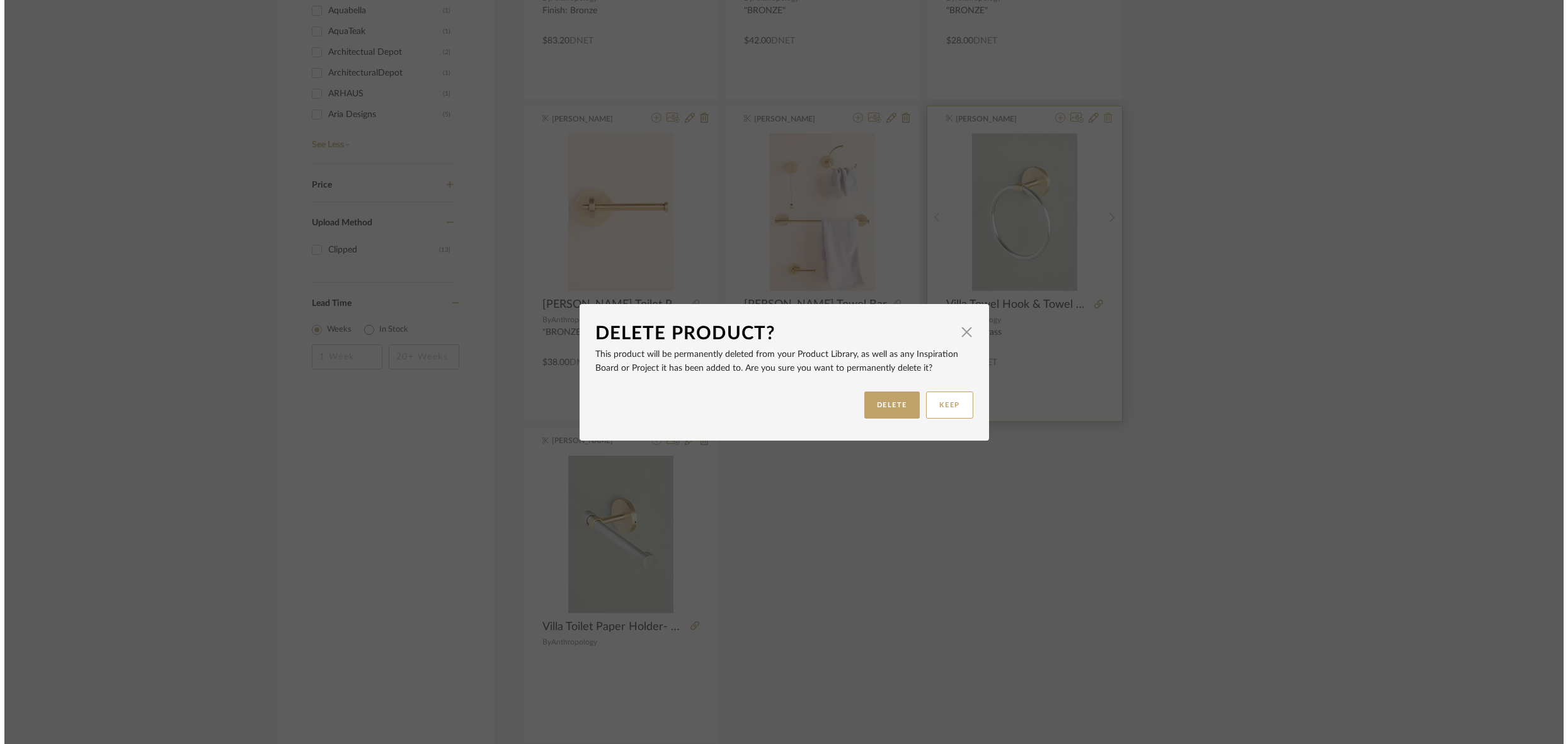
scroll to position [0, 0]
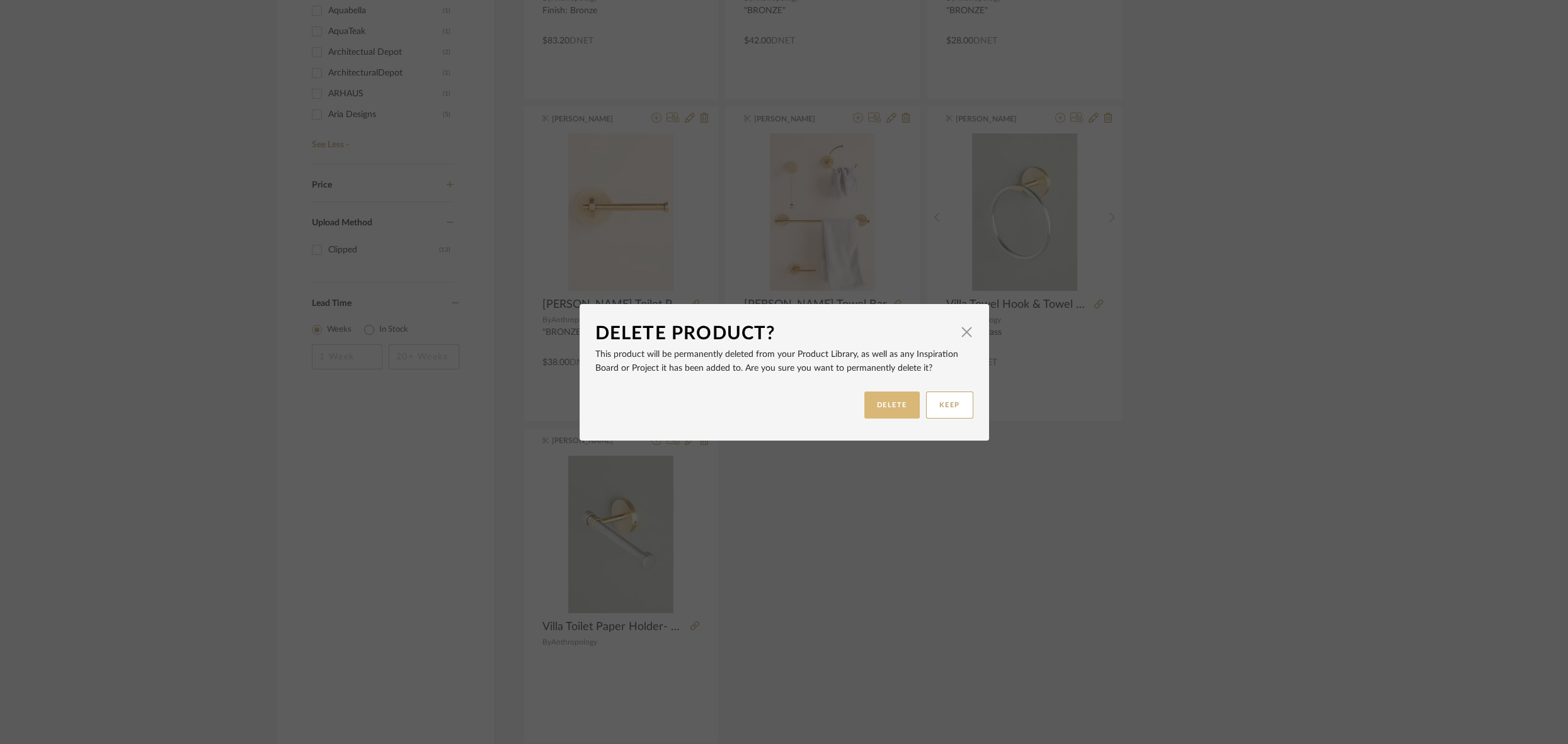
click at [882, 410] on button "DELETE" at bounding box center [891, 405] width 55 height 27
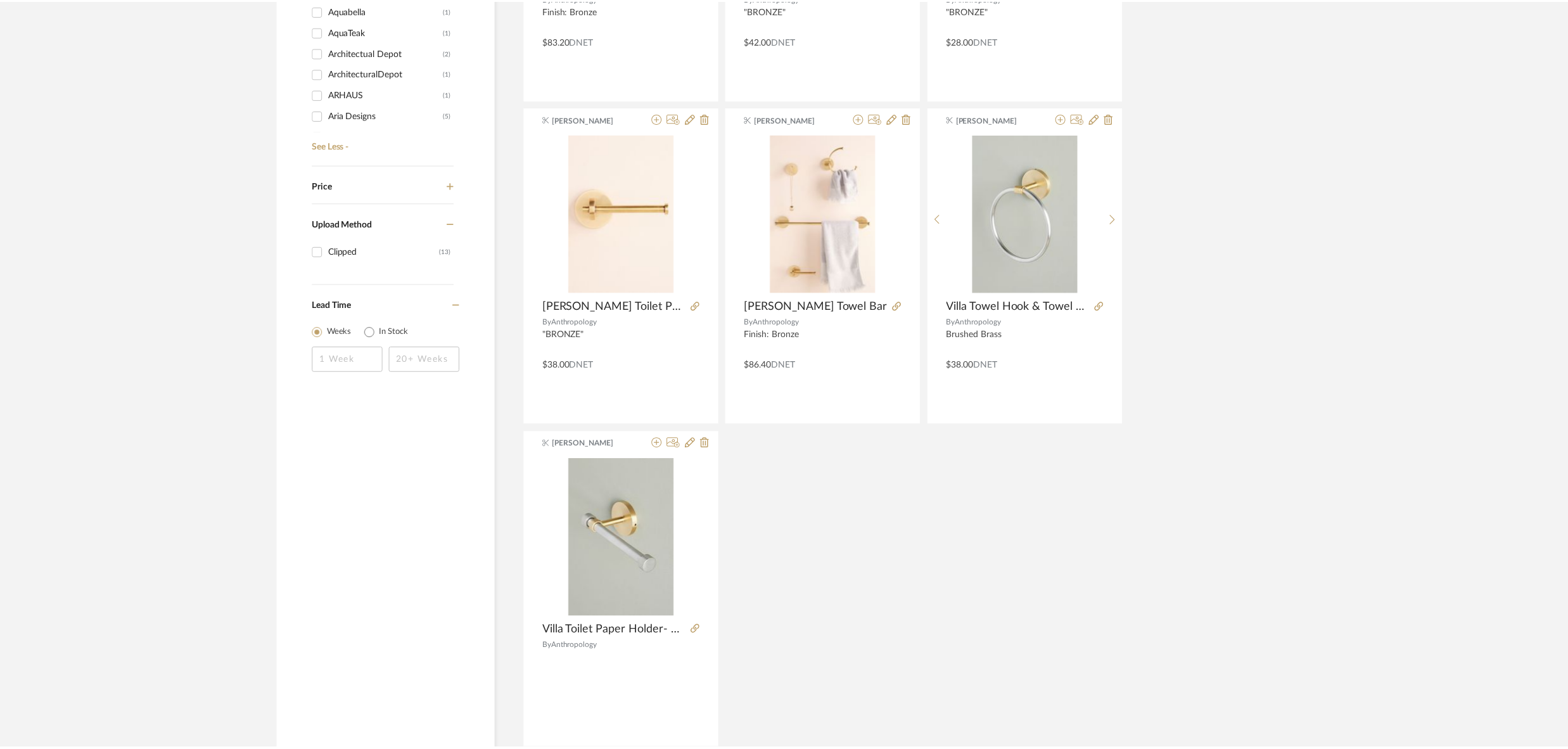
scroll to position [579, 0]
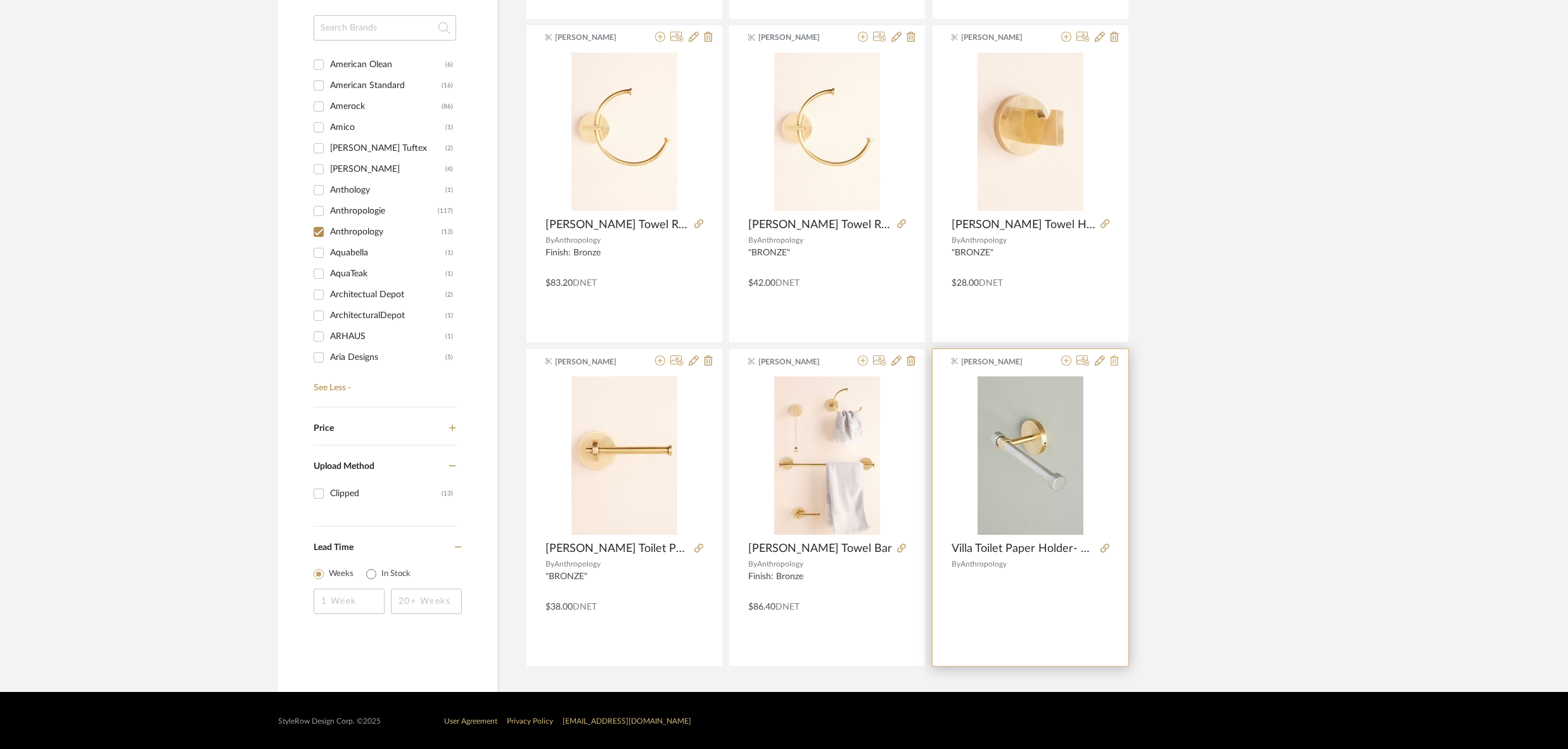
click at [1115, 363] on icon at bounding box center [1114, 360] width 9 height 10
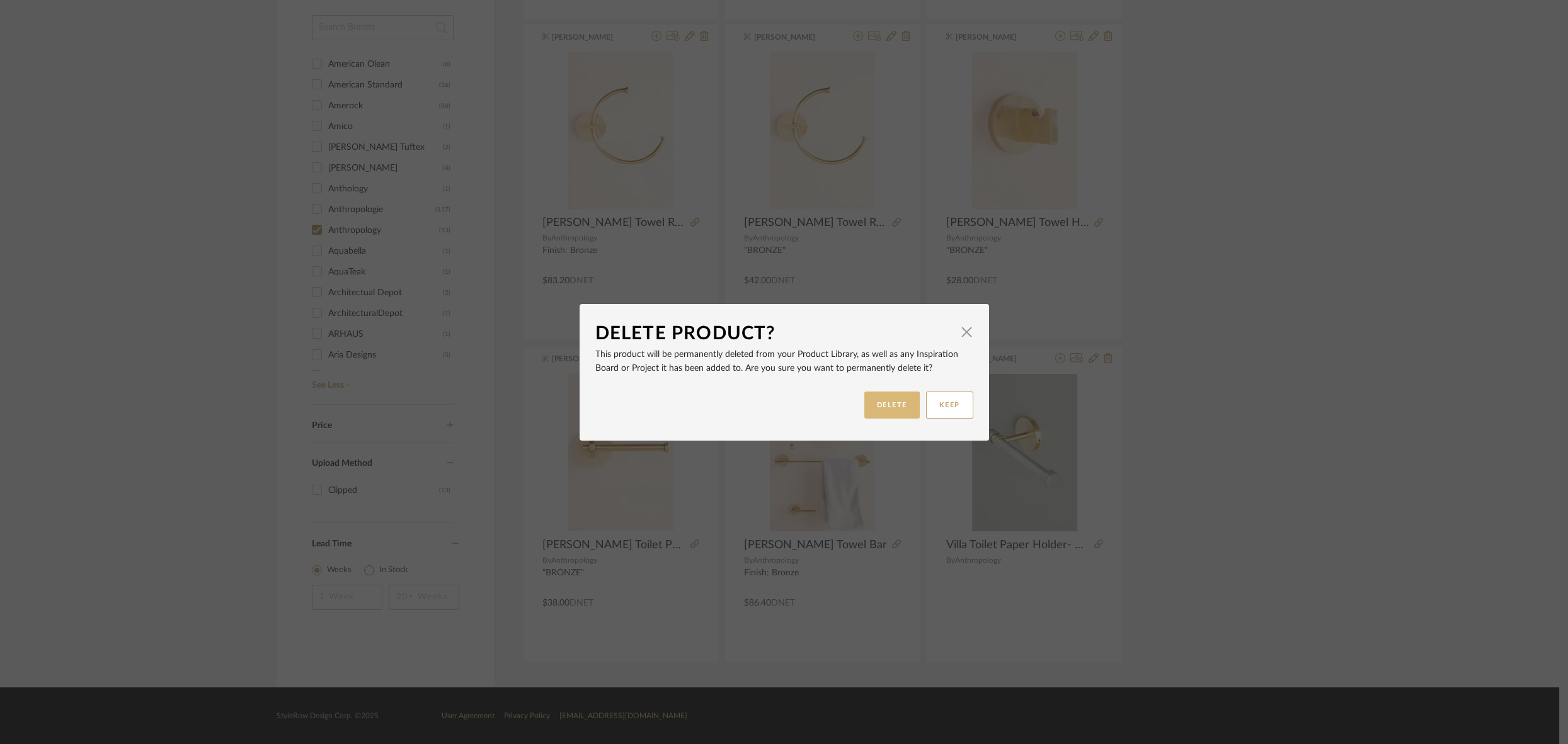
click at [892, 400] on button "DELETE" at bounding box center [891, 405] width 55 height 27
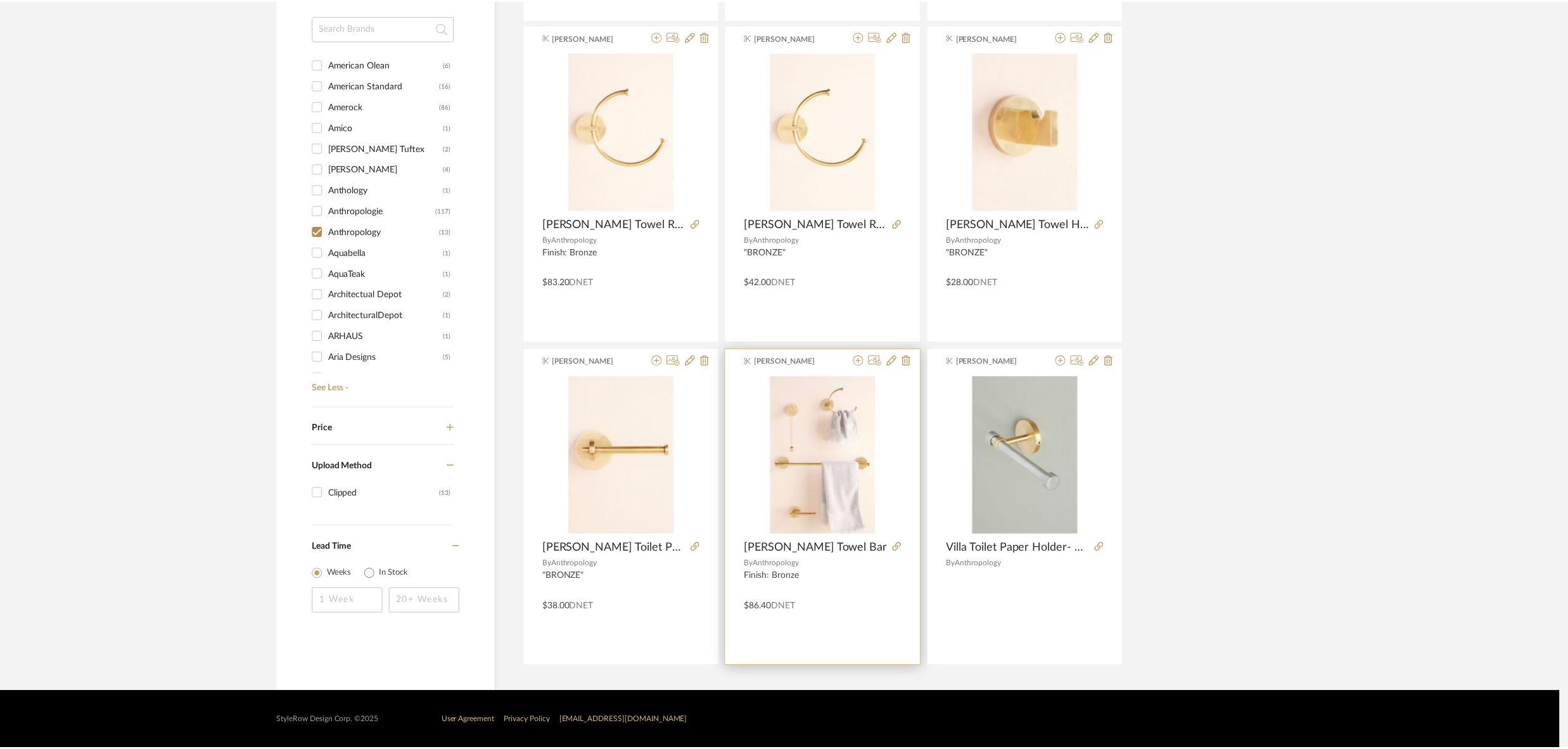
scroll to position [579, 0]
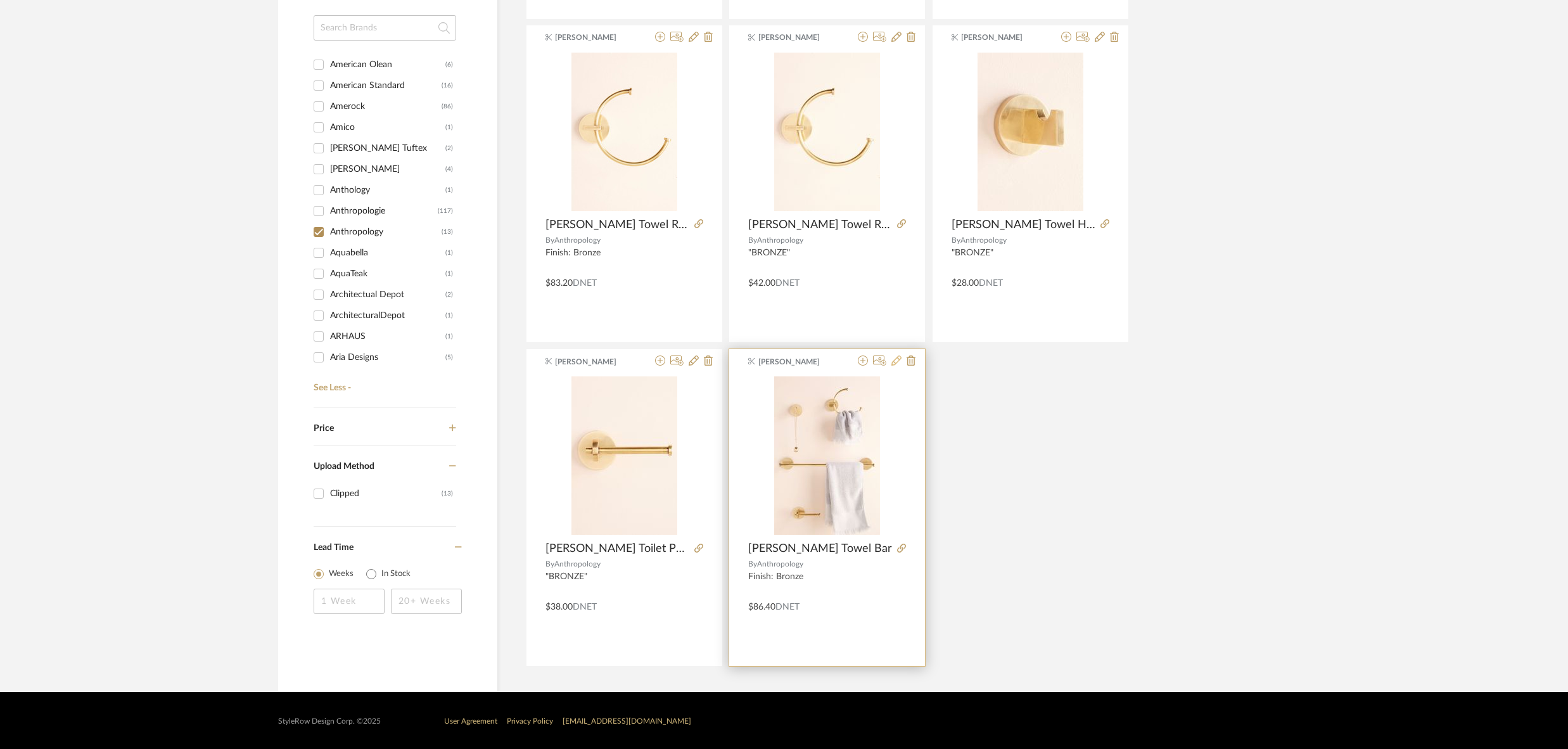
click at [898, 359] on icon at bounding box center [896, 360] width 10 height 10
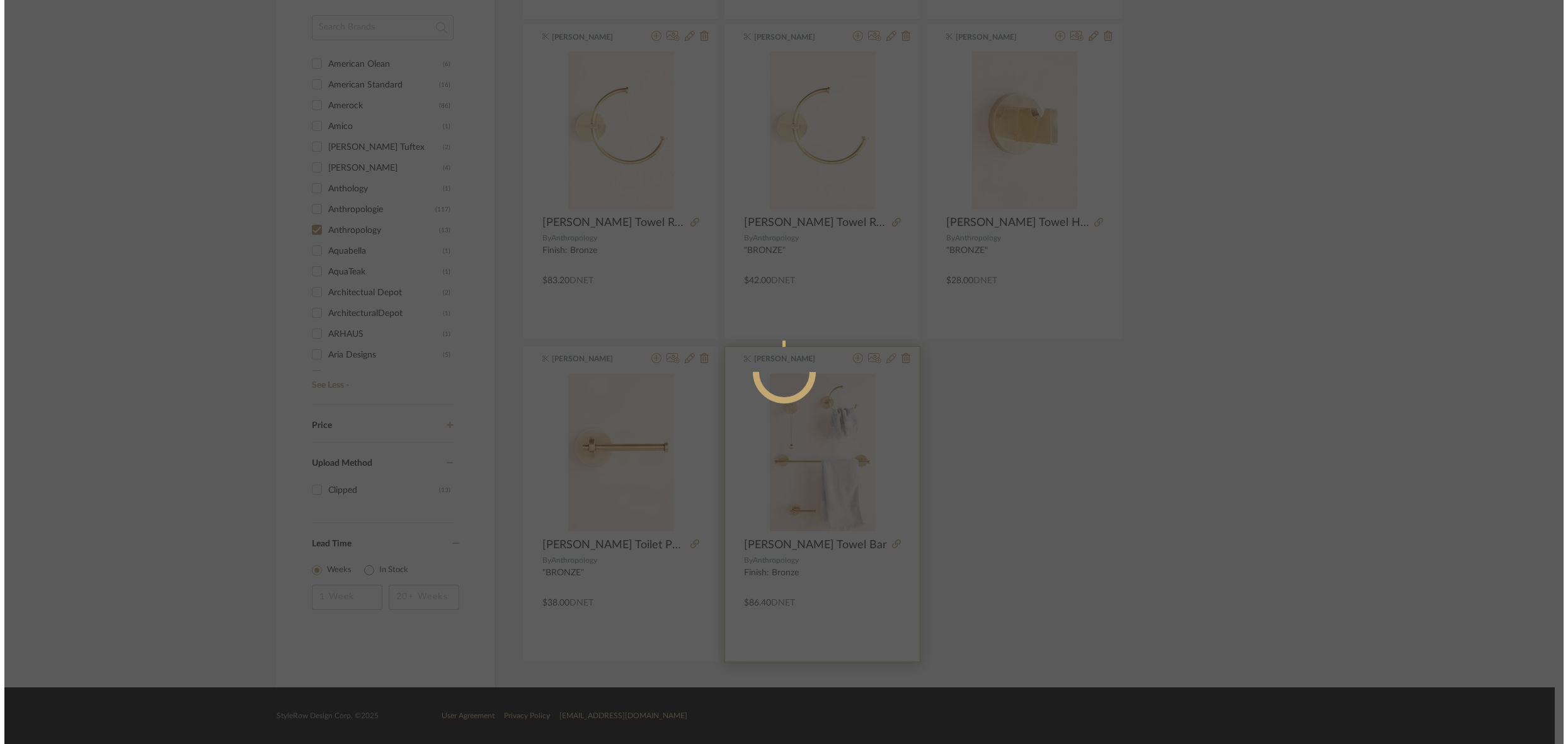
scroll to position [0, 0]
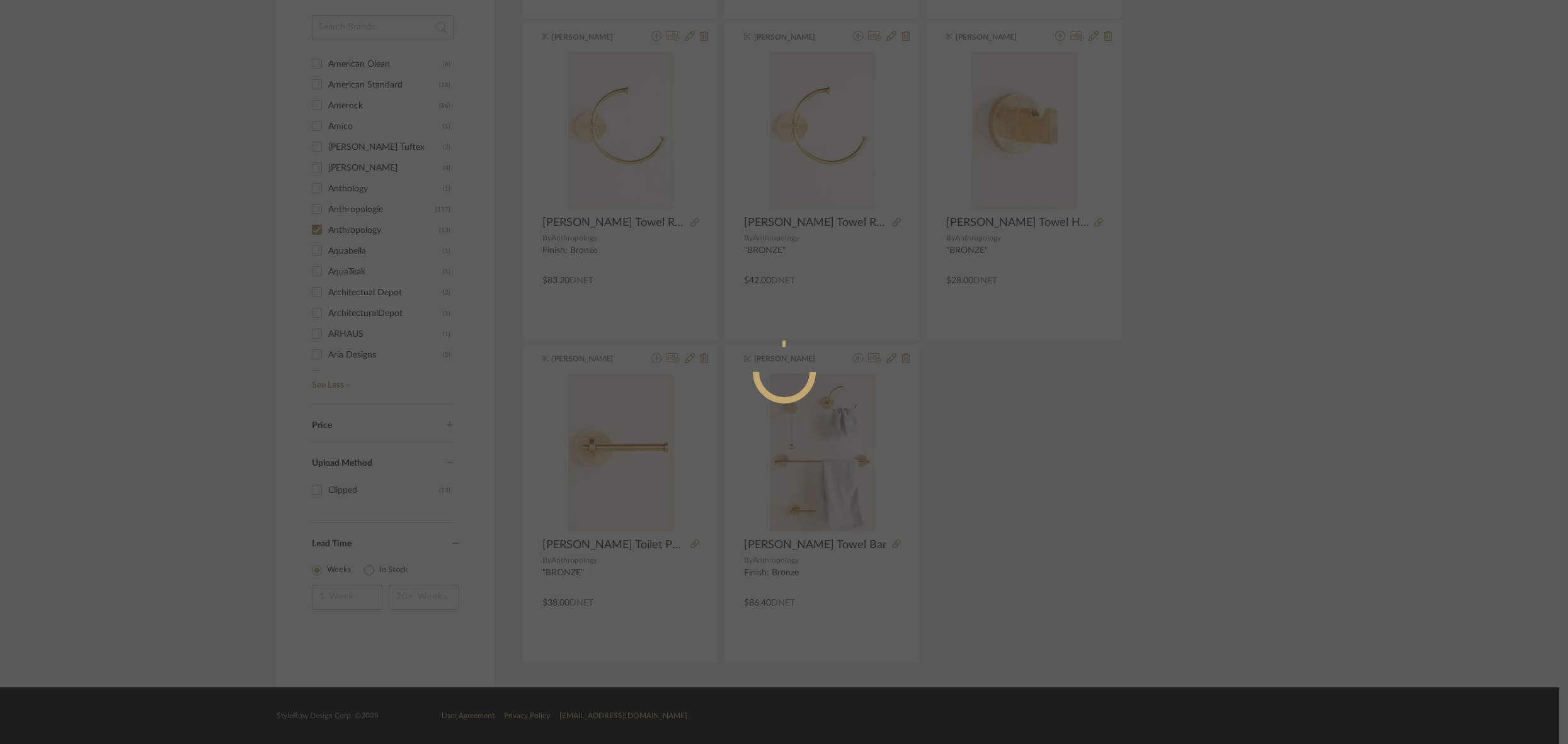
radio input "true"
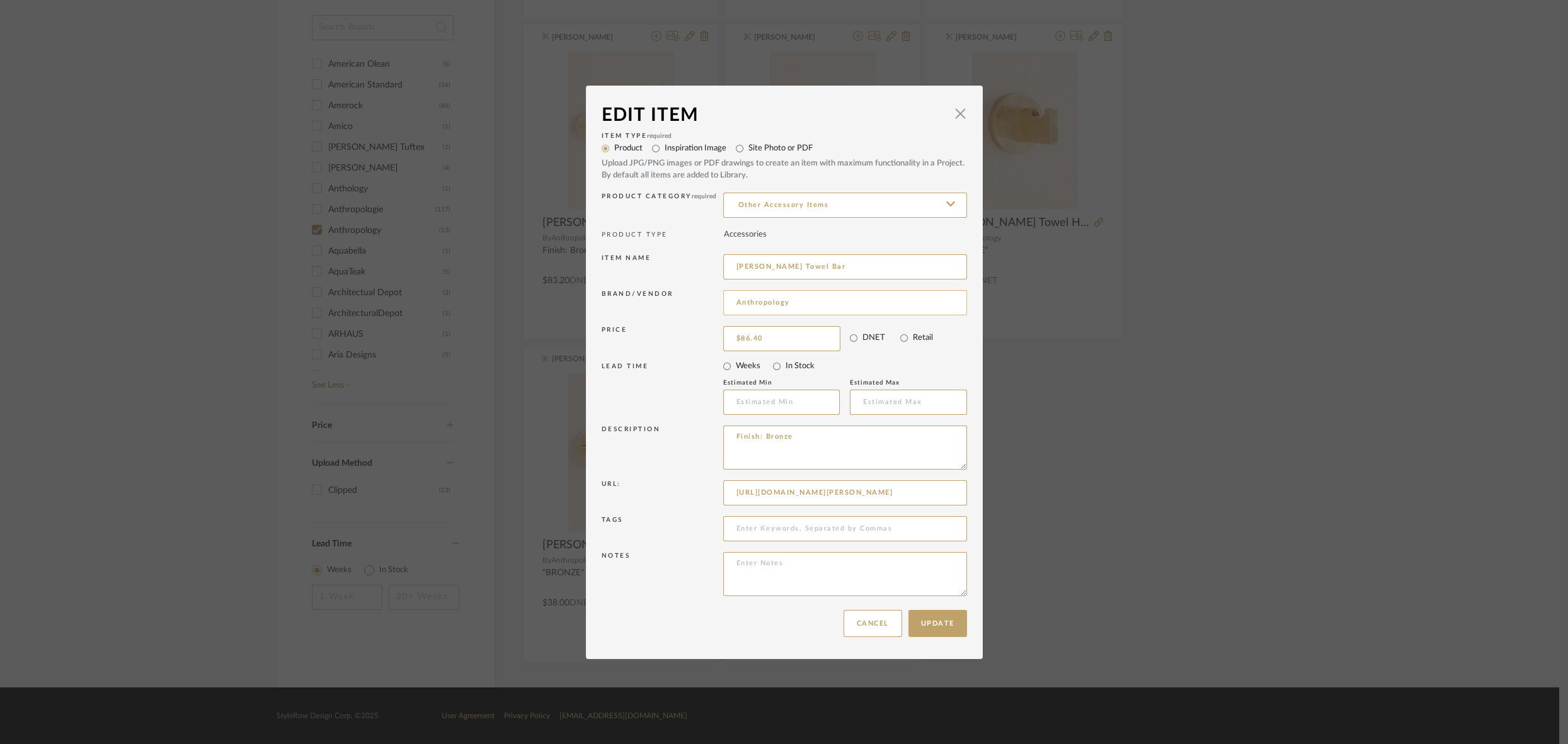
click at [801, 304] on input "Anthropology" at bounding box center [845, 303] width 244 height 25
click at [792, 336] on span "Anthropologie" at bounding box center [846, 336] width 206 height 11
type input "Anthropologie"
click at [930, 629] on button "Update" at bounding box center [937, 624] width 58 height 27
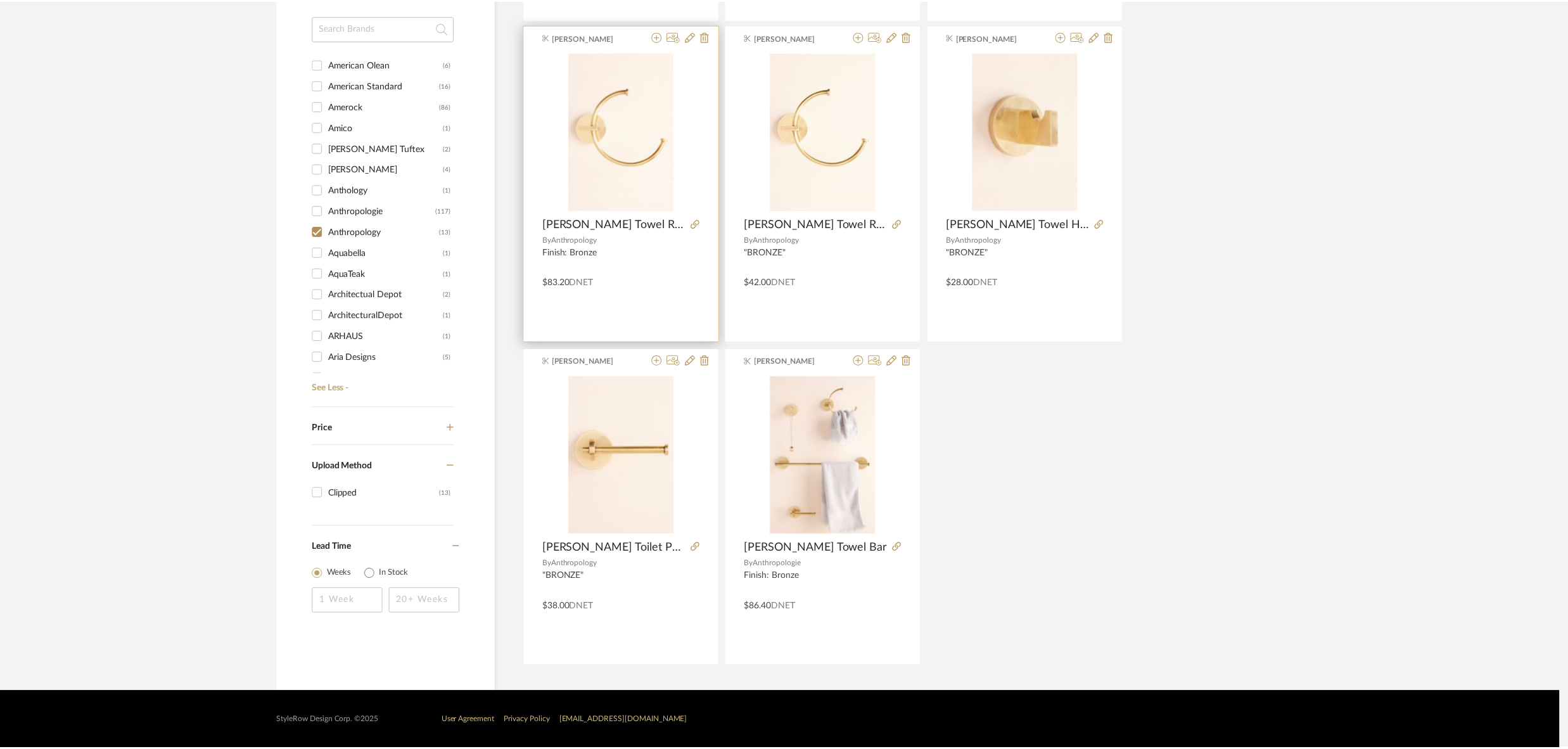
scroll to position [579, 0]
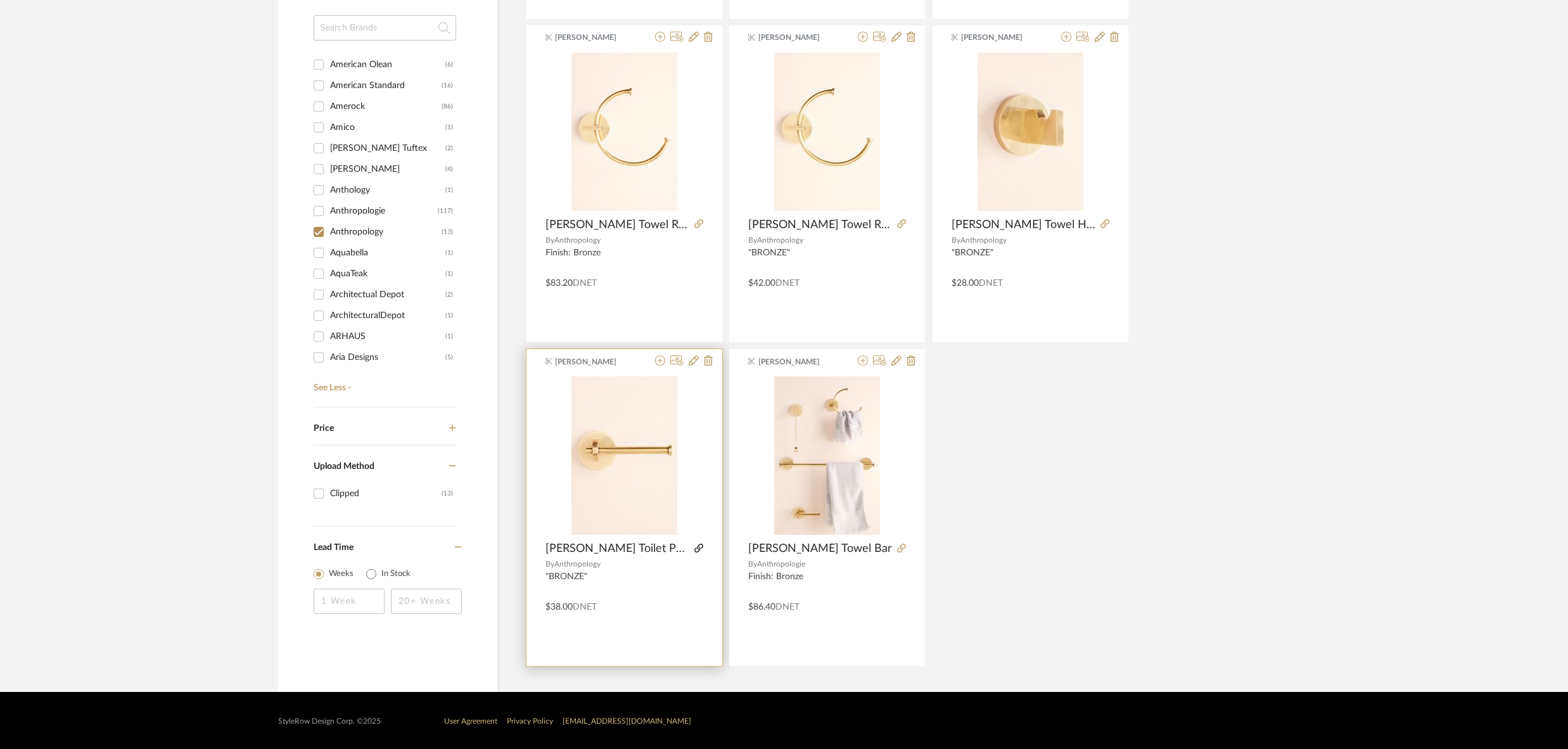
click at [699, 547] on icon at bounding box center [698, 548] width 9 height 9
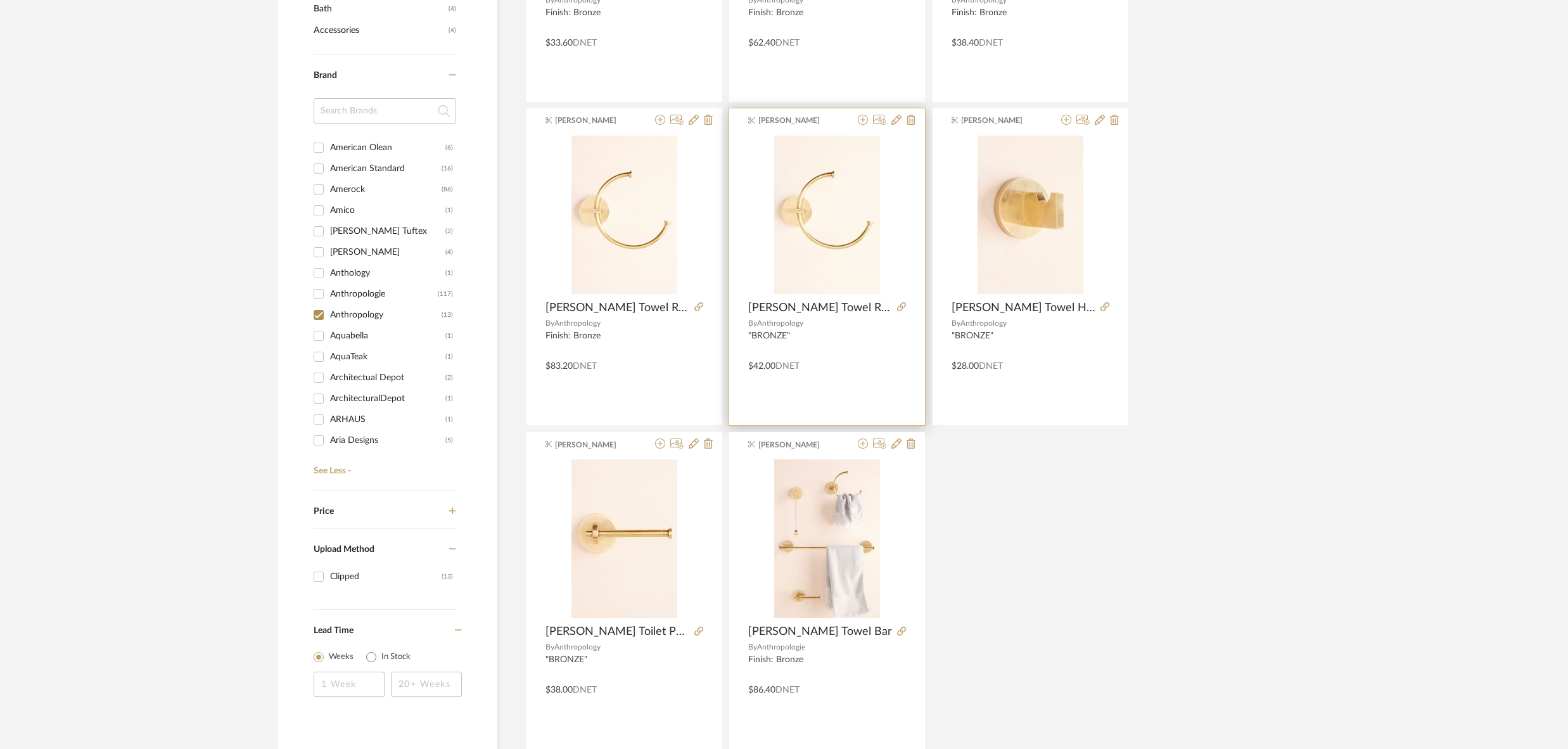
scroll to position [489, 0]
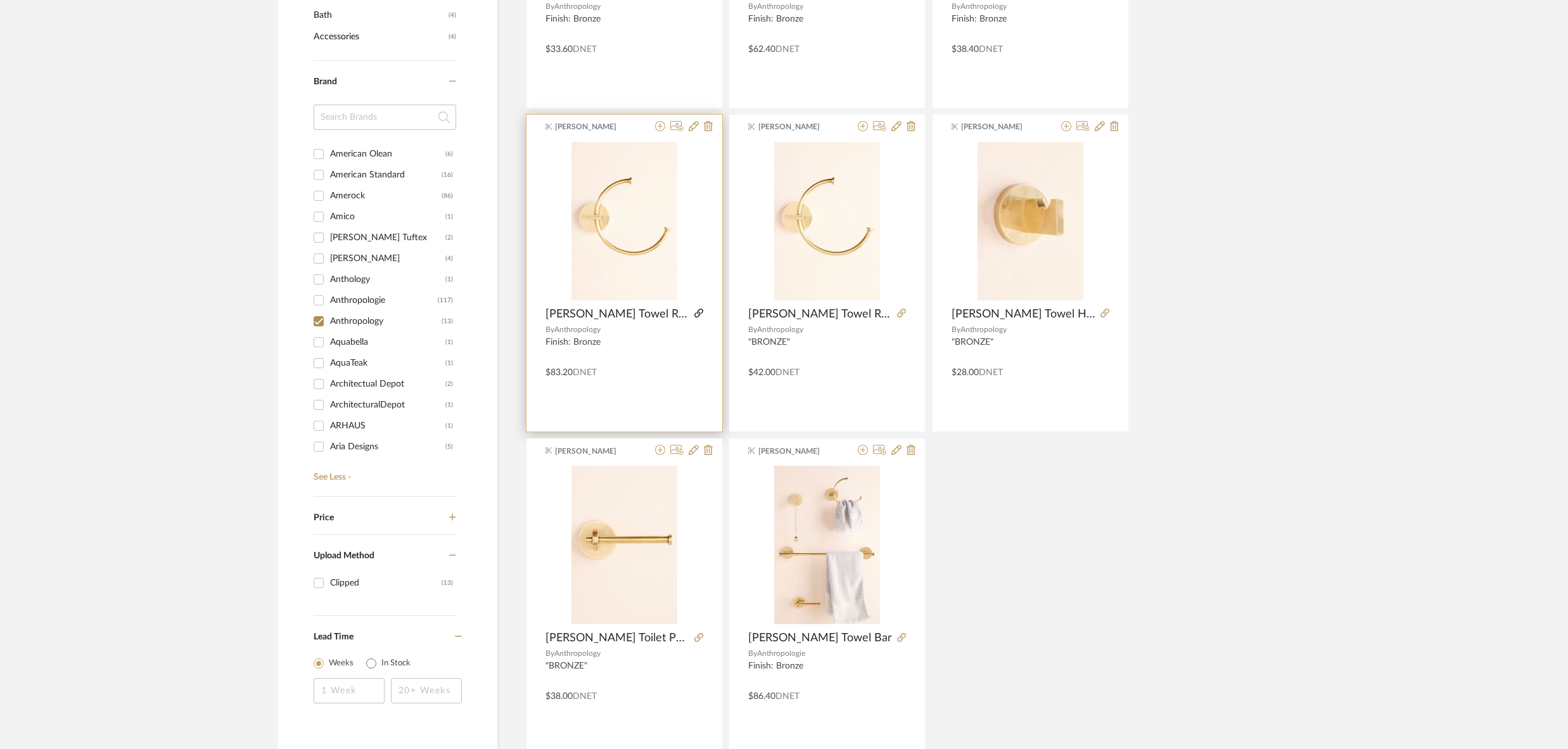
click at [694, 313] on icon at bounding box center [698, 313] width 9 height 9
click at [710, 126] on icon at bounding box center [708, 126] width 9 height 10
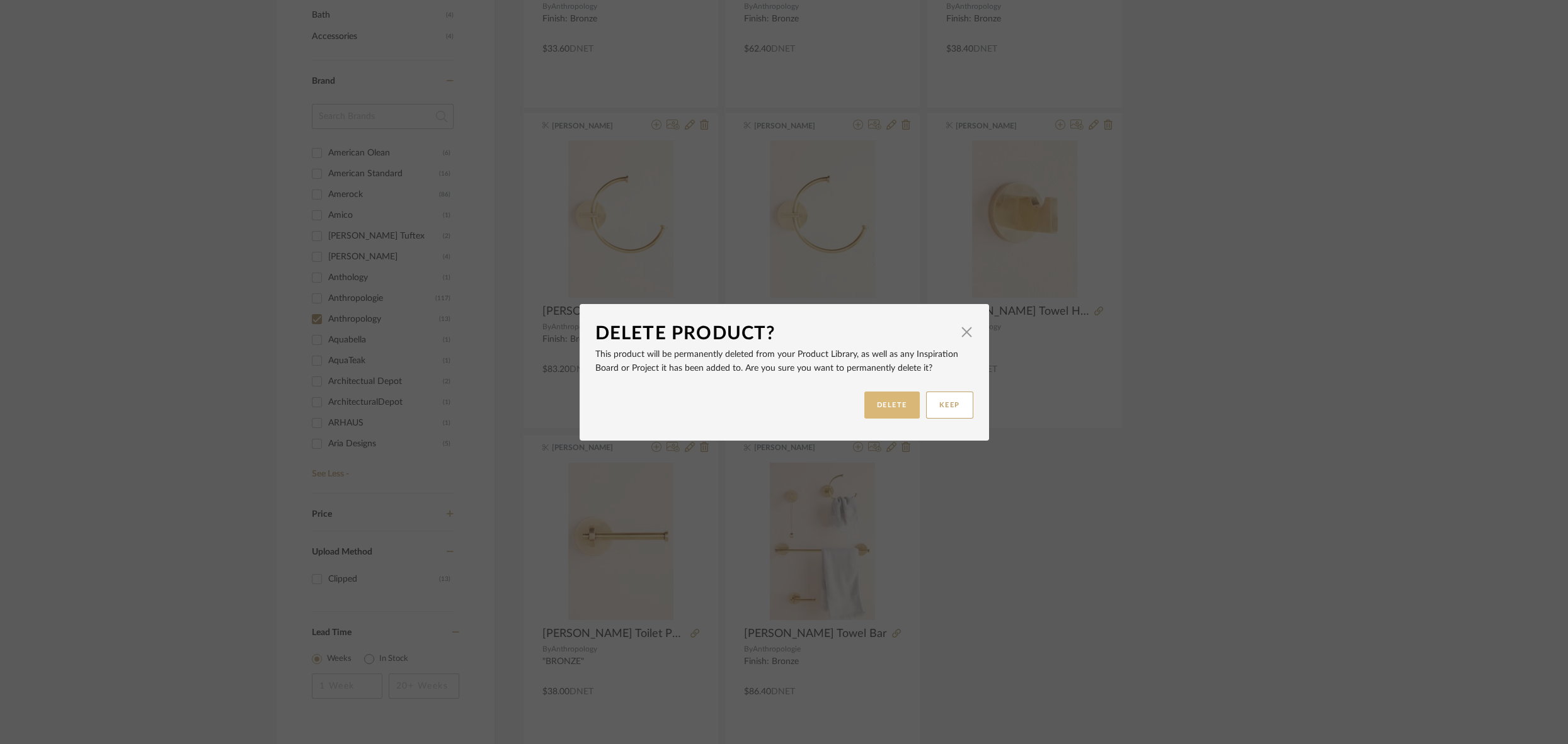
click at [880, 398] on button "DELETE" at bounding box center [891, 405] width 55 height 27
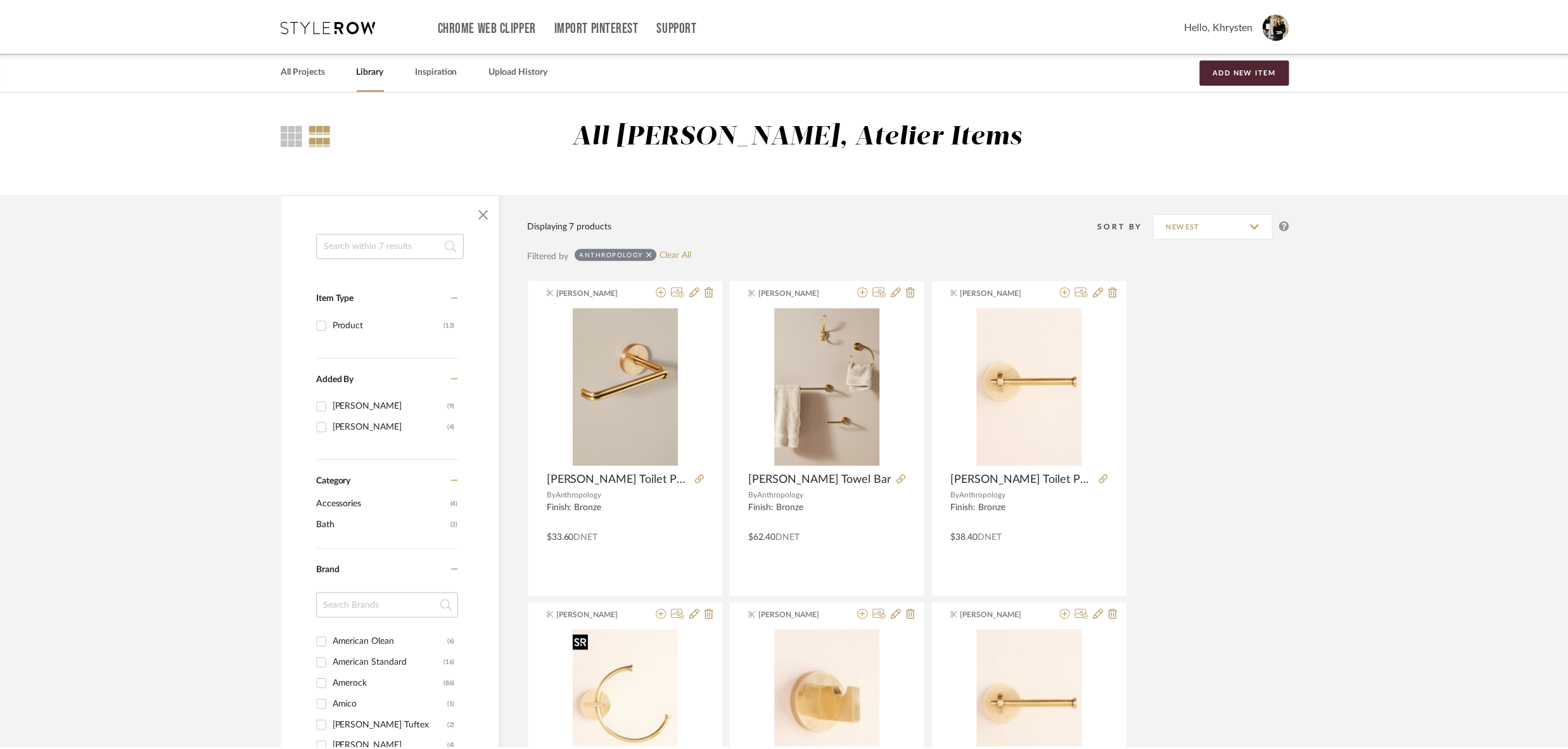
scroll to position [489, 0]
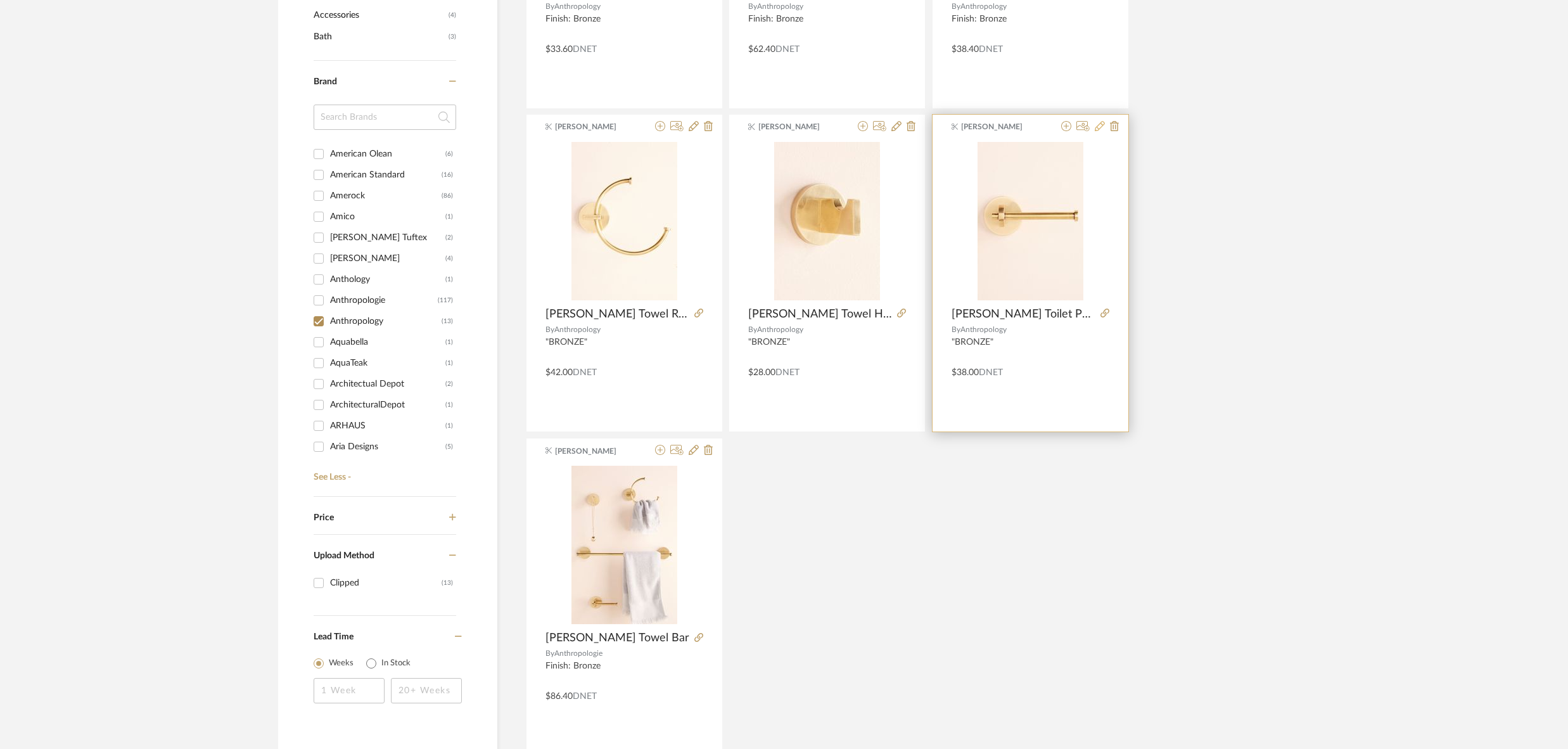
click at [1101, 126] on icon at bounding box center [1099, 126] width 10 height 10
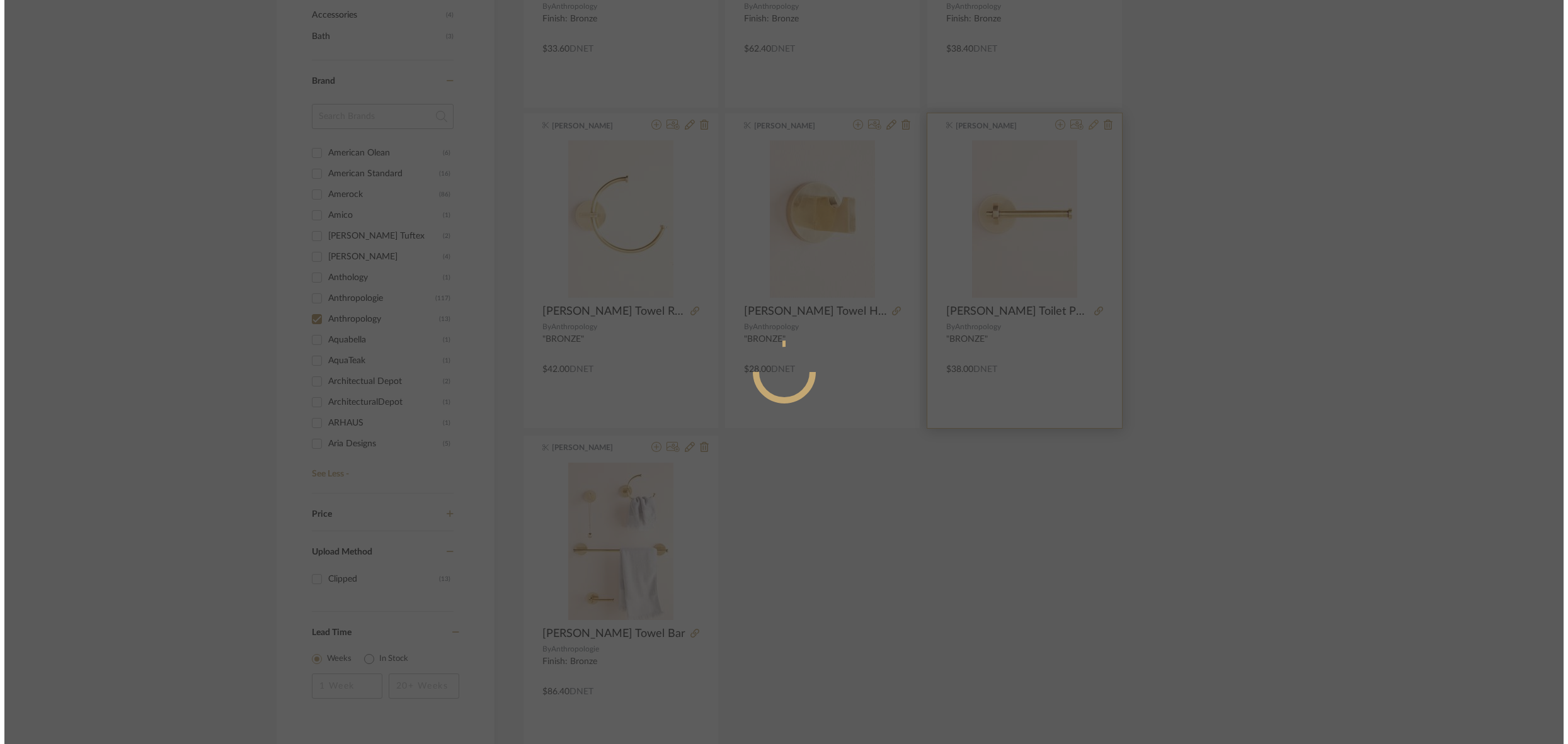
scroll to position [0, 0]
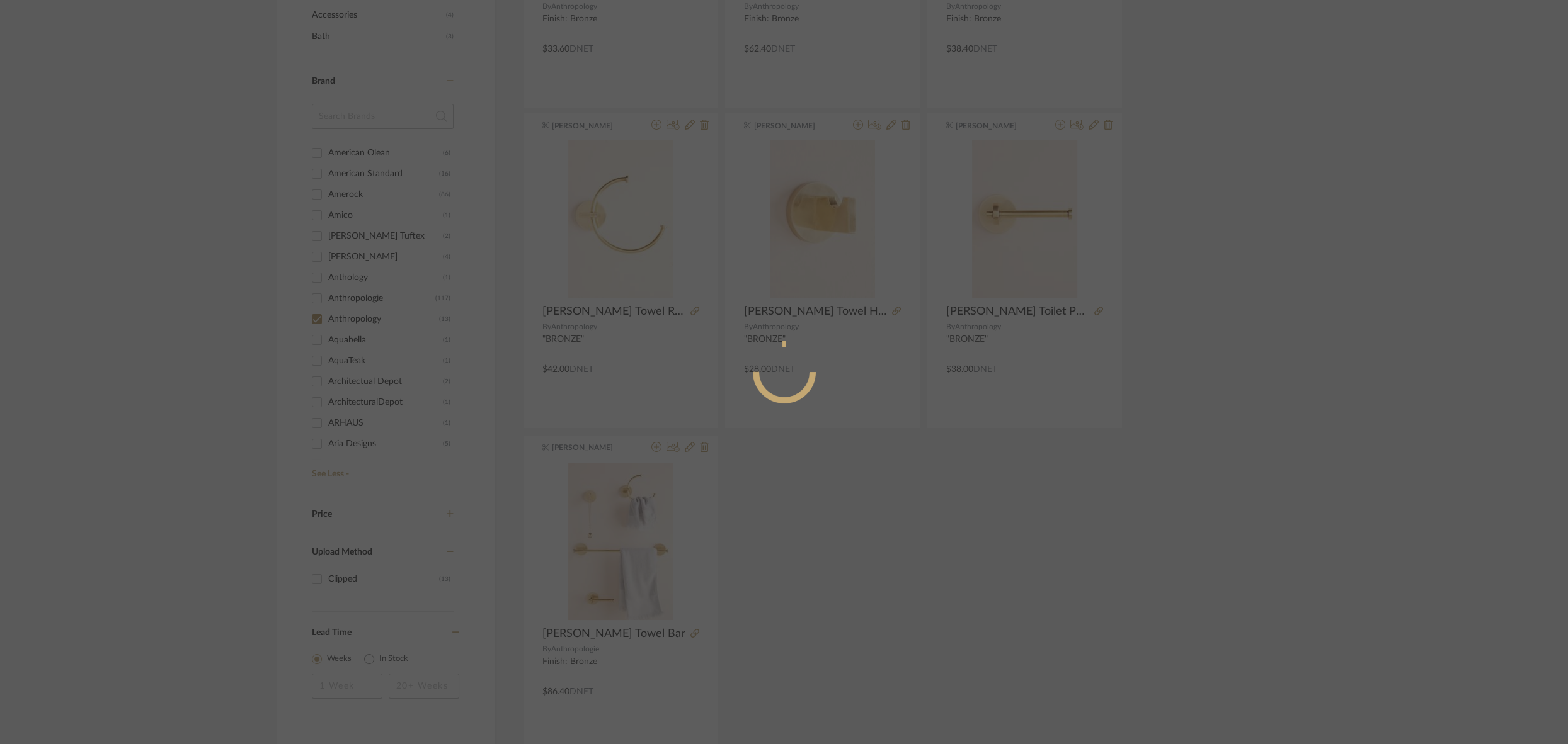
radio input "true"
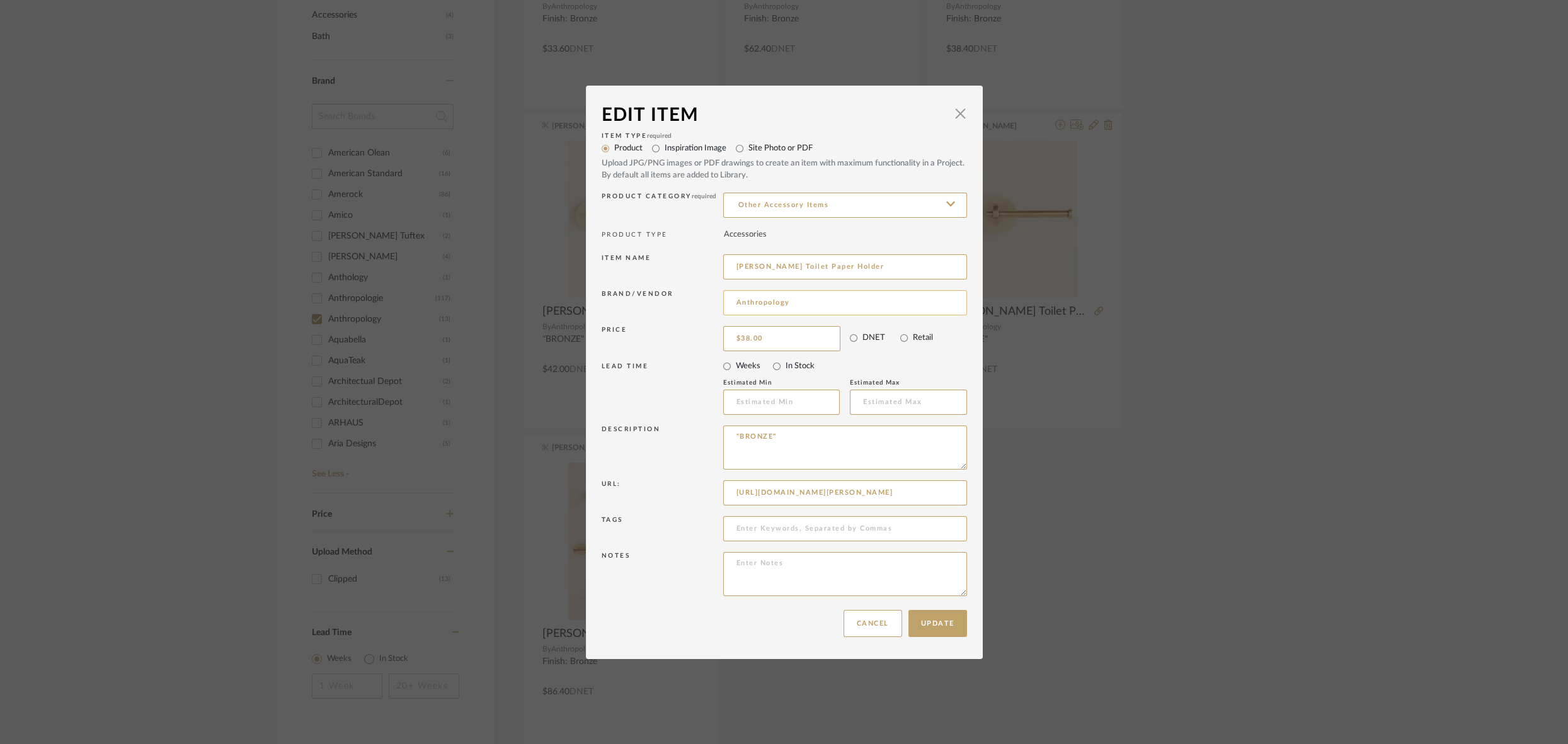
click at [798, 303] on input "Anthropology" at bounding box center [845, 303] width 244 height 25
click at [780, 337] on span "Anthropologie" at bounding box center [846, 336] width 206 height 11
type input "Anthropologie"
click at [925, 627] on button "Update" at bounding box center [937, 624] width 58 height 27
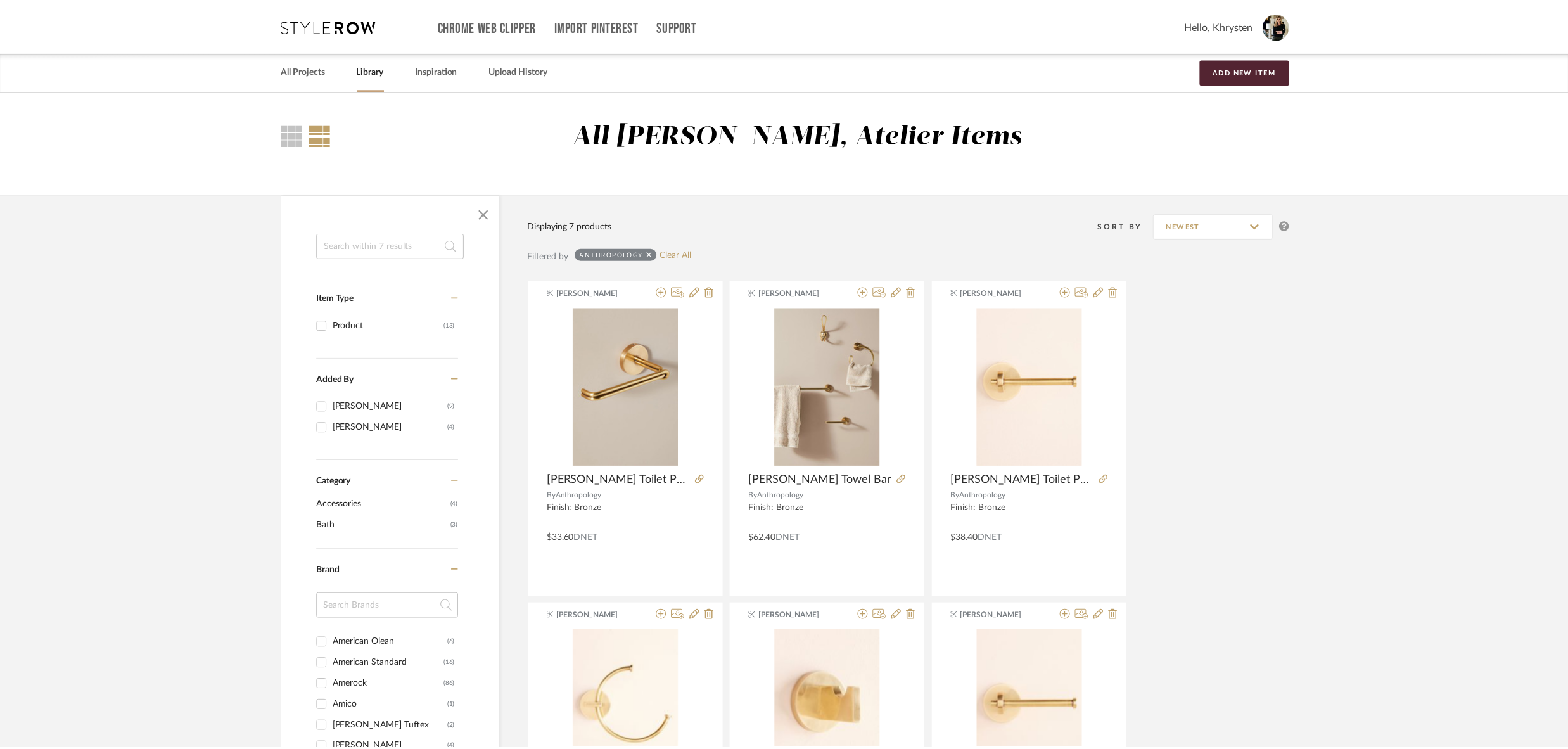
scroll to position [489, 0]
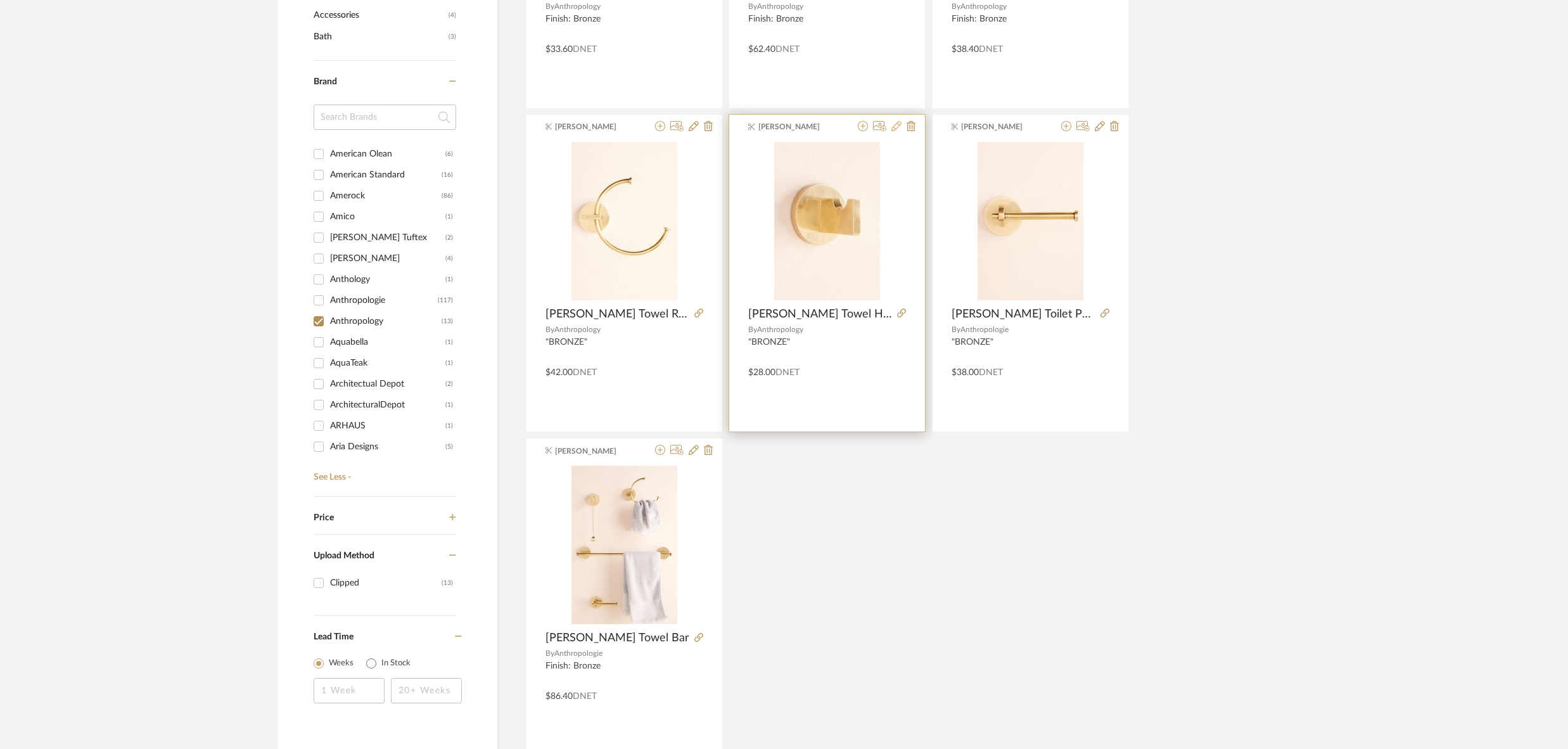
click at [894, 127] on icon at bounding box center [896, 126] width 10 height 10
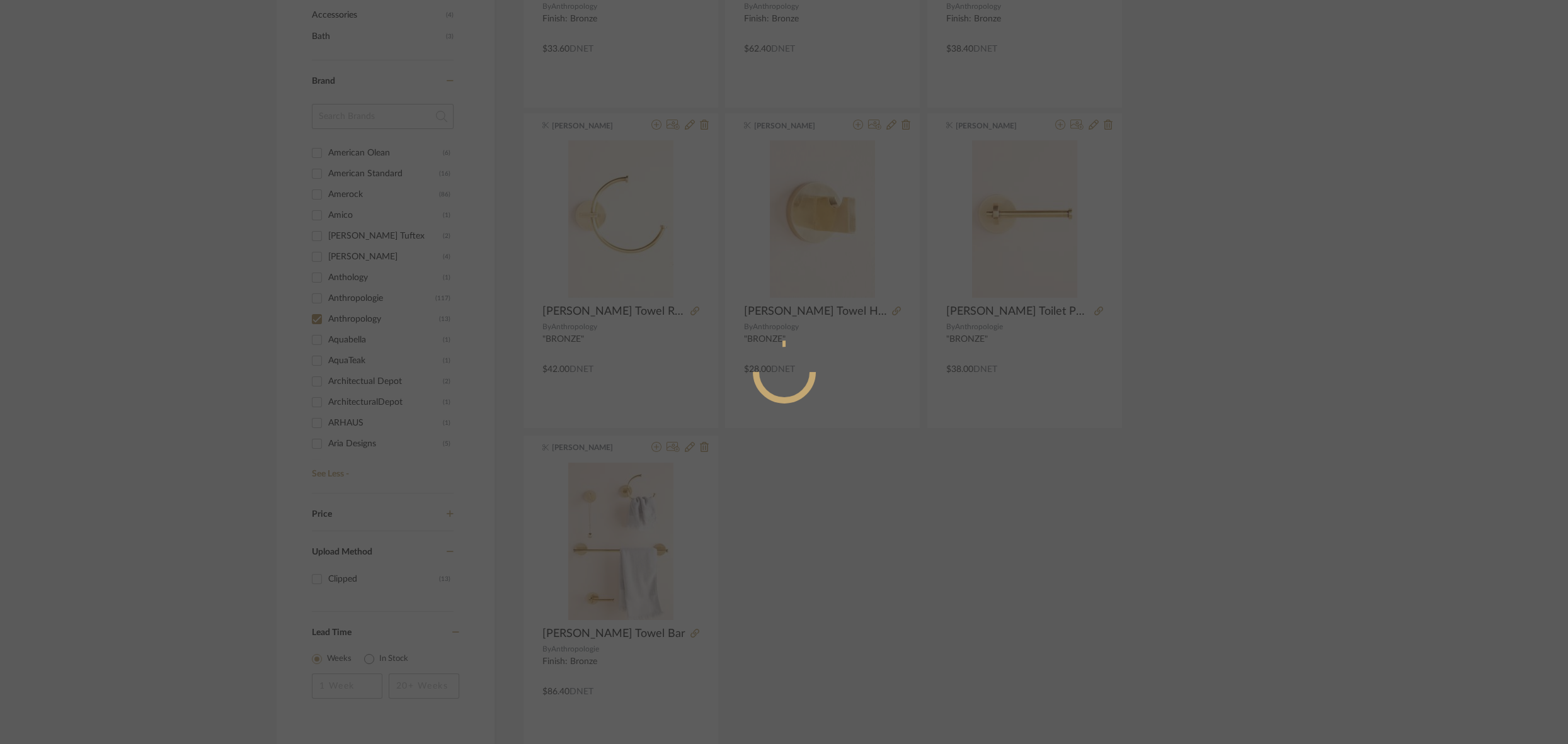
radio input "true"
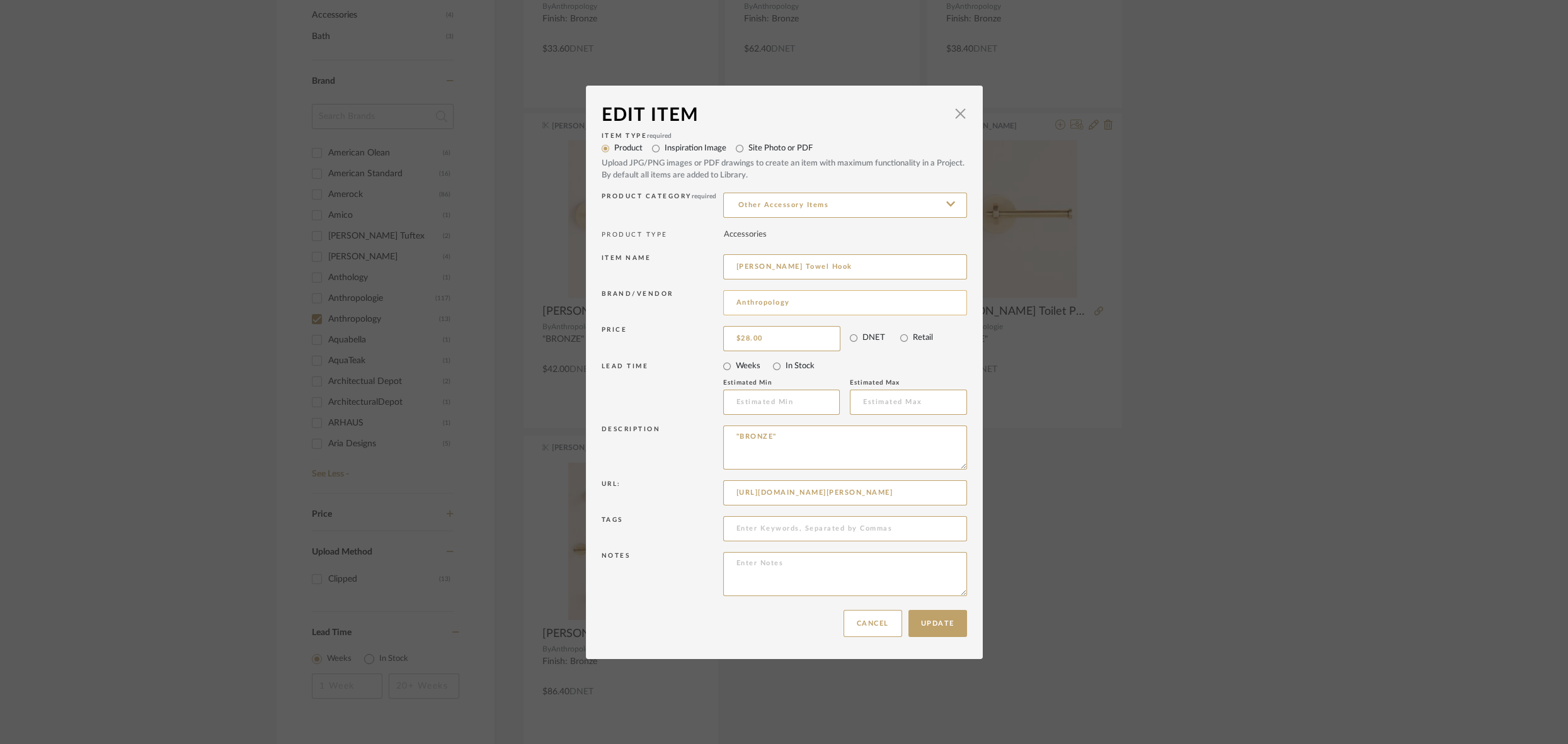
click at [807, 304] on input "Anthropology" at bounding box center [845, 303] width 244 height 25
click at [798, 333] on span "Anthropologie" at bounding box center [846, 336] width 206 height 11
type input "Anthropologie"
click at [930, 627] on button "Update" at bounding box center [937, 624] width 58 height 27
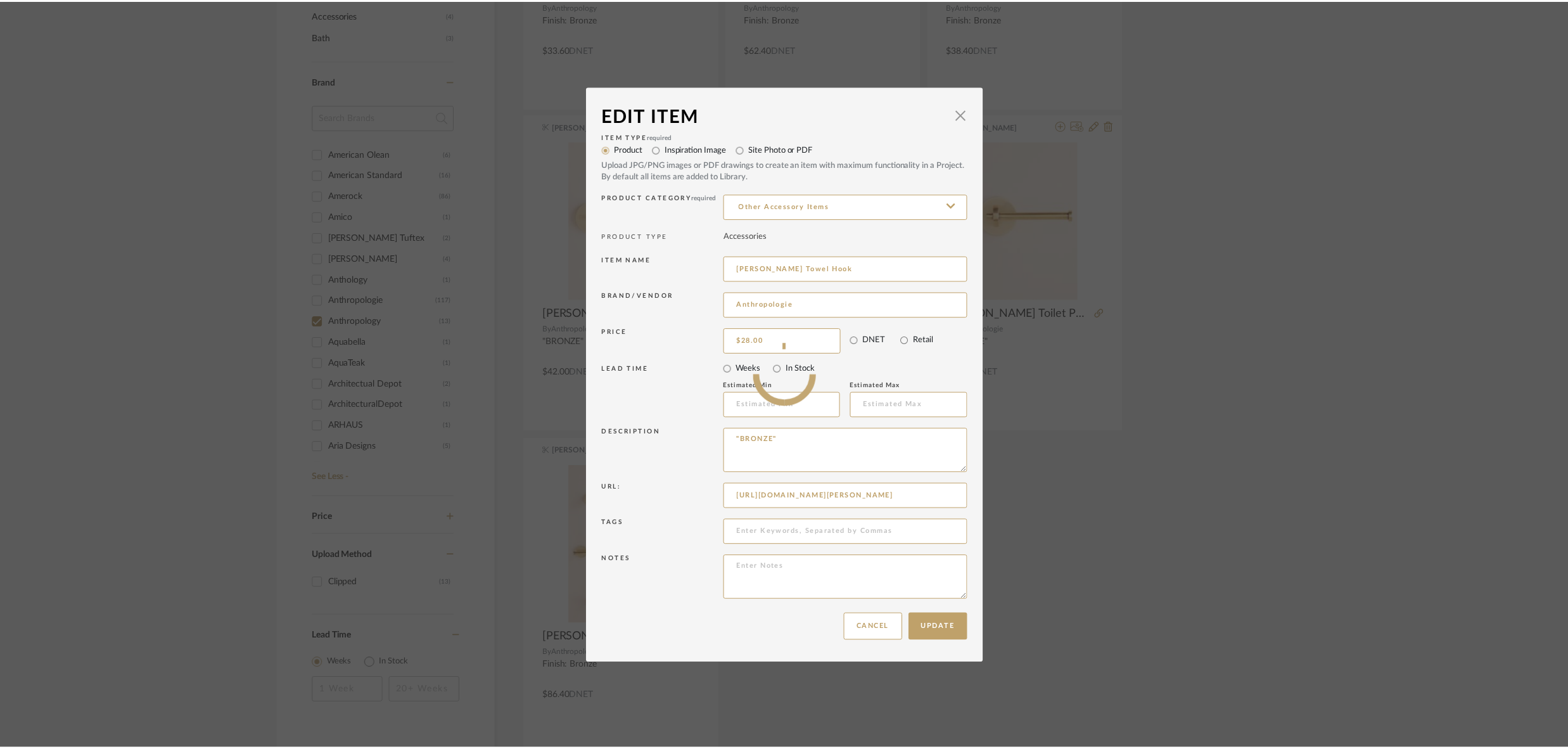
scroll to position [489, 0]
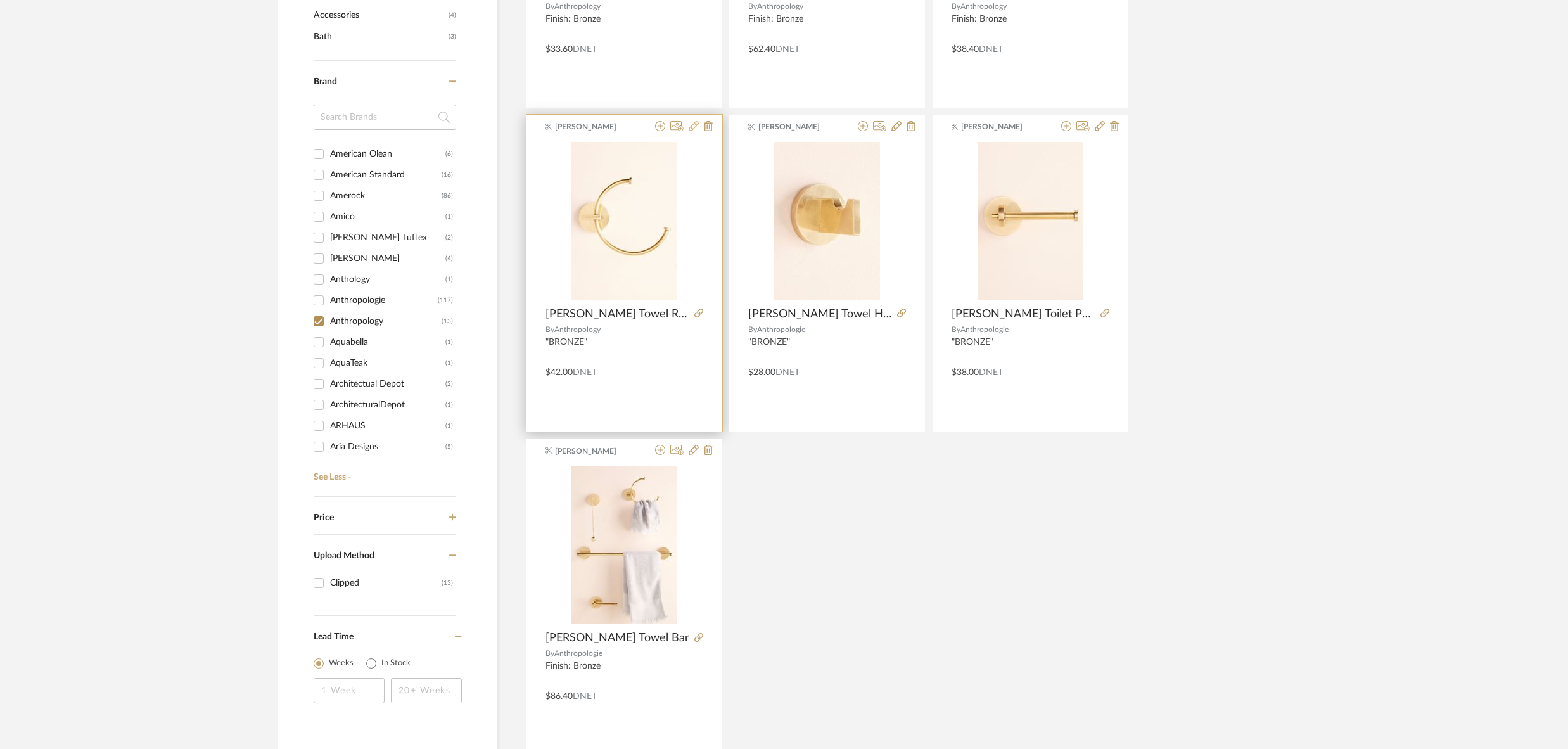
click at [694, 129] on icon at bounding box center [693, 126] width 10 height 10
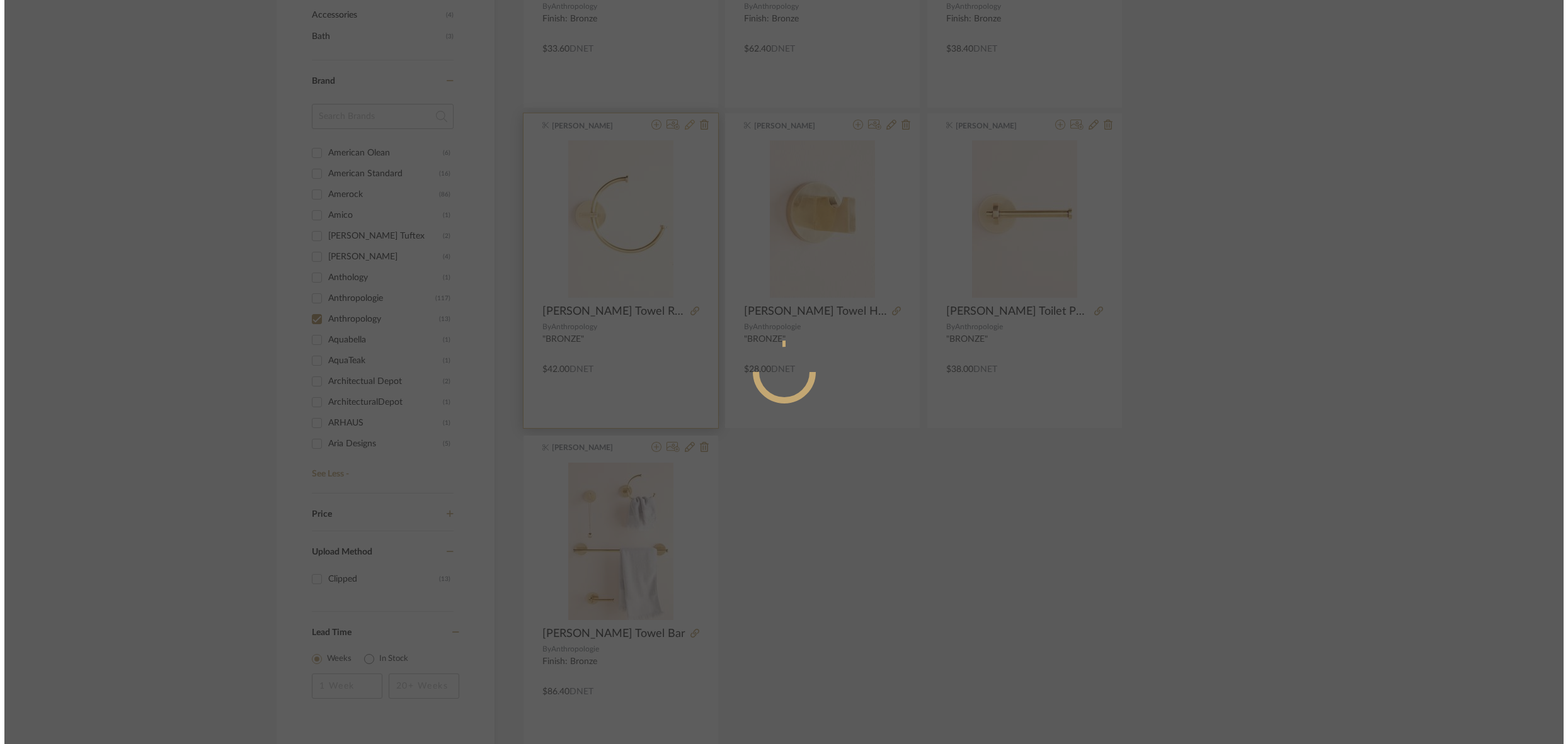
scroll to position [0, 0]
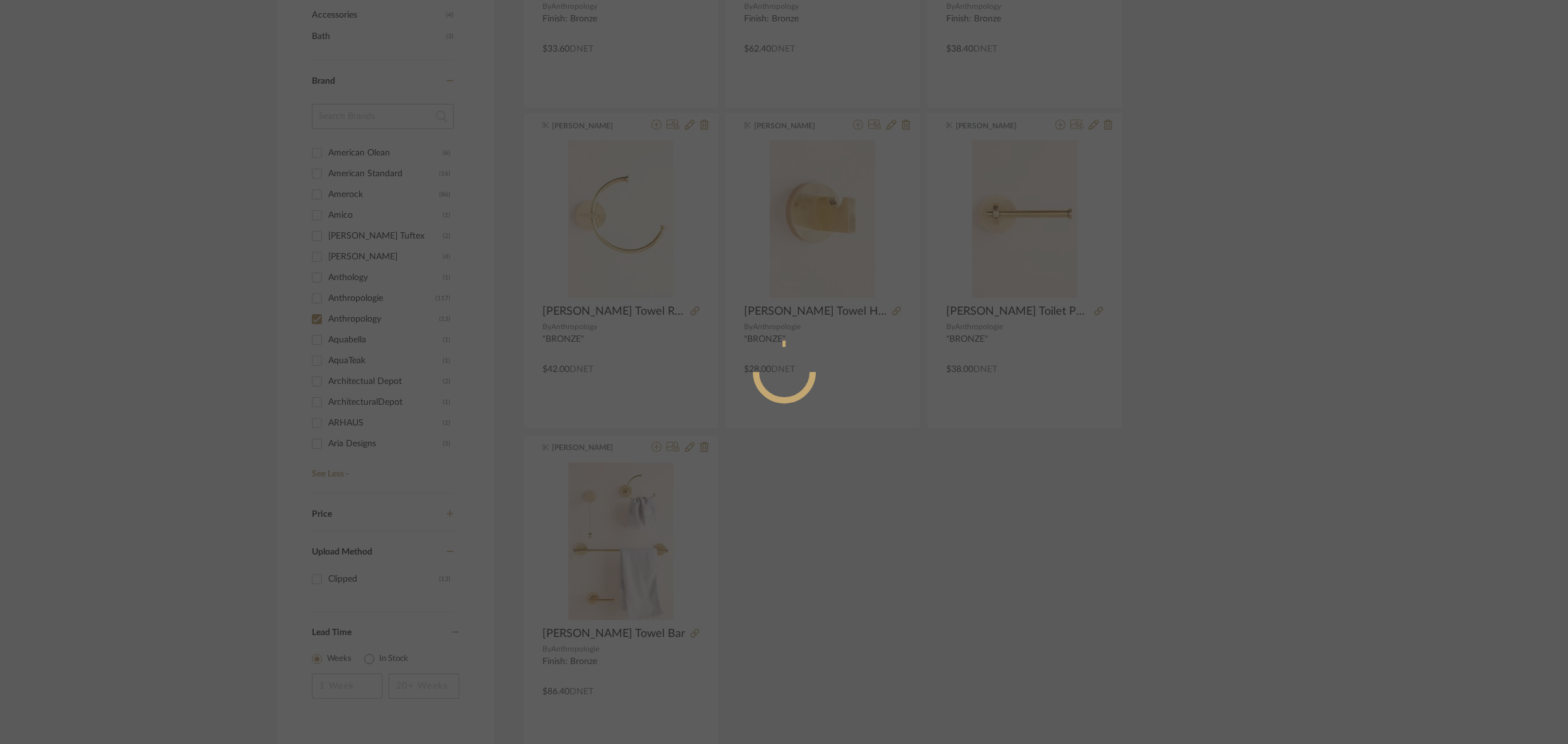
radio input "true"
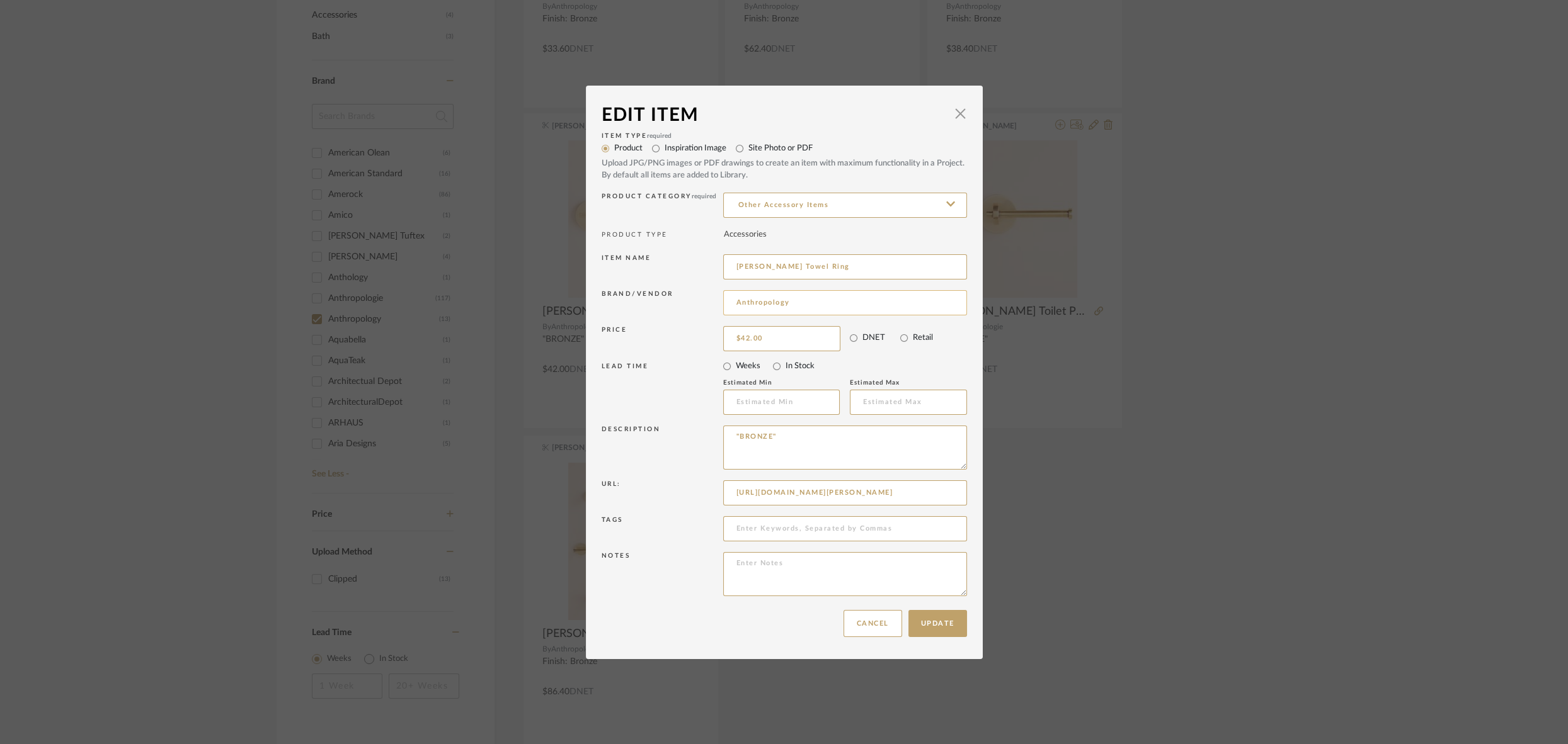
click at [795, 304] on input "Anthropology" at bounding box center [845, 303] width 244 height 25
click at [806, 328] on mat-option "Anthropologie" at bounding box center [840, 335] width 242 height 32
type input "Anthropologie"
click at [943, 618] on button "Update" at bounding box center [937, 624] width 58 height 27
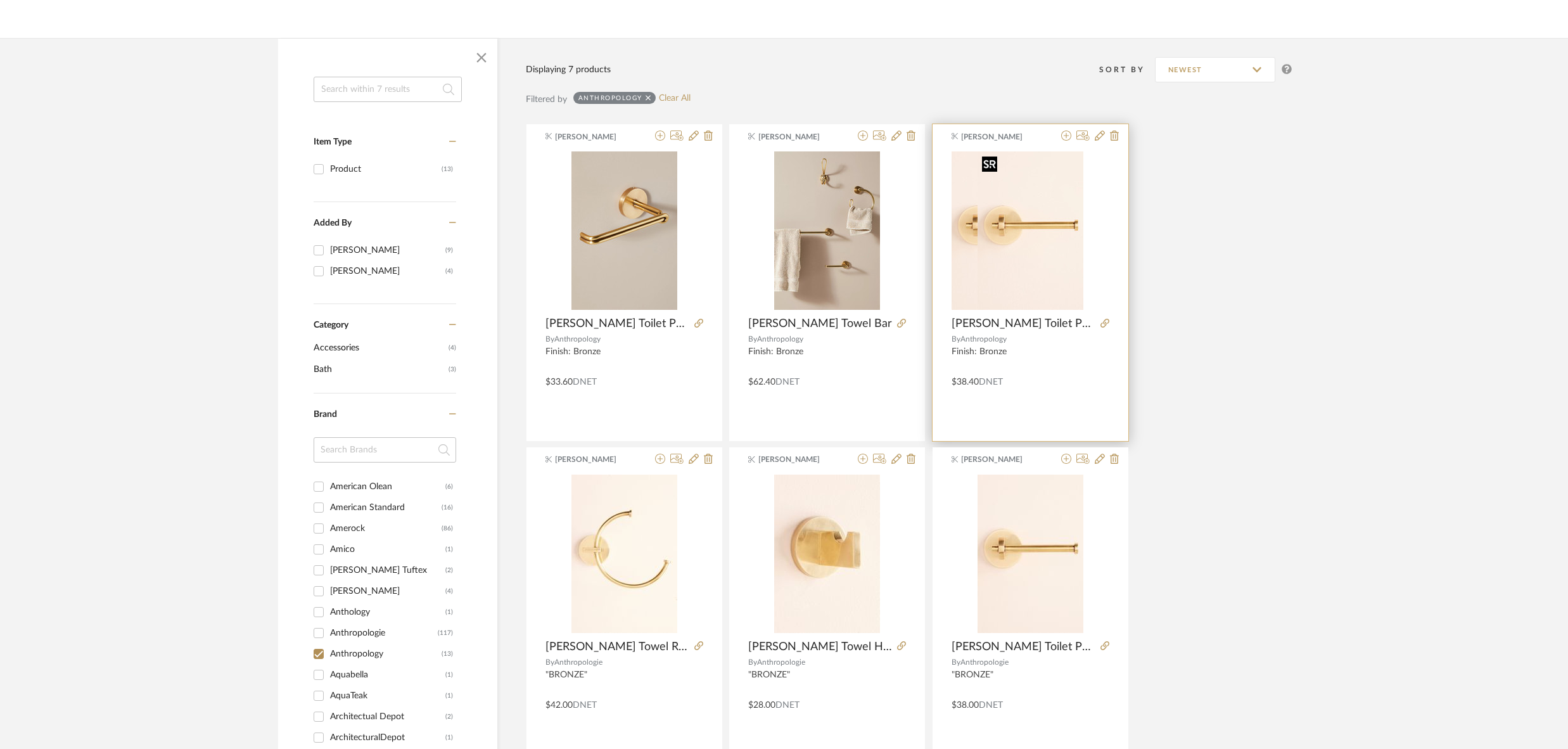
scroll to position [140, 0]
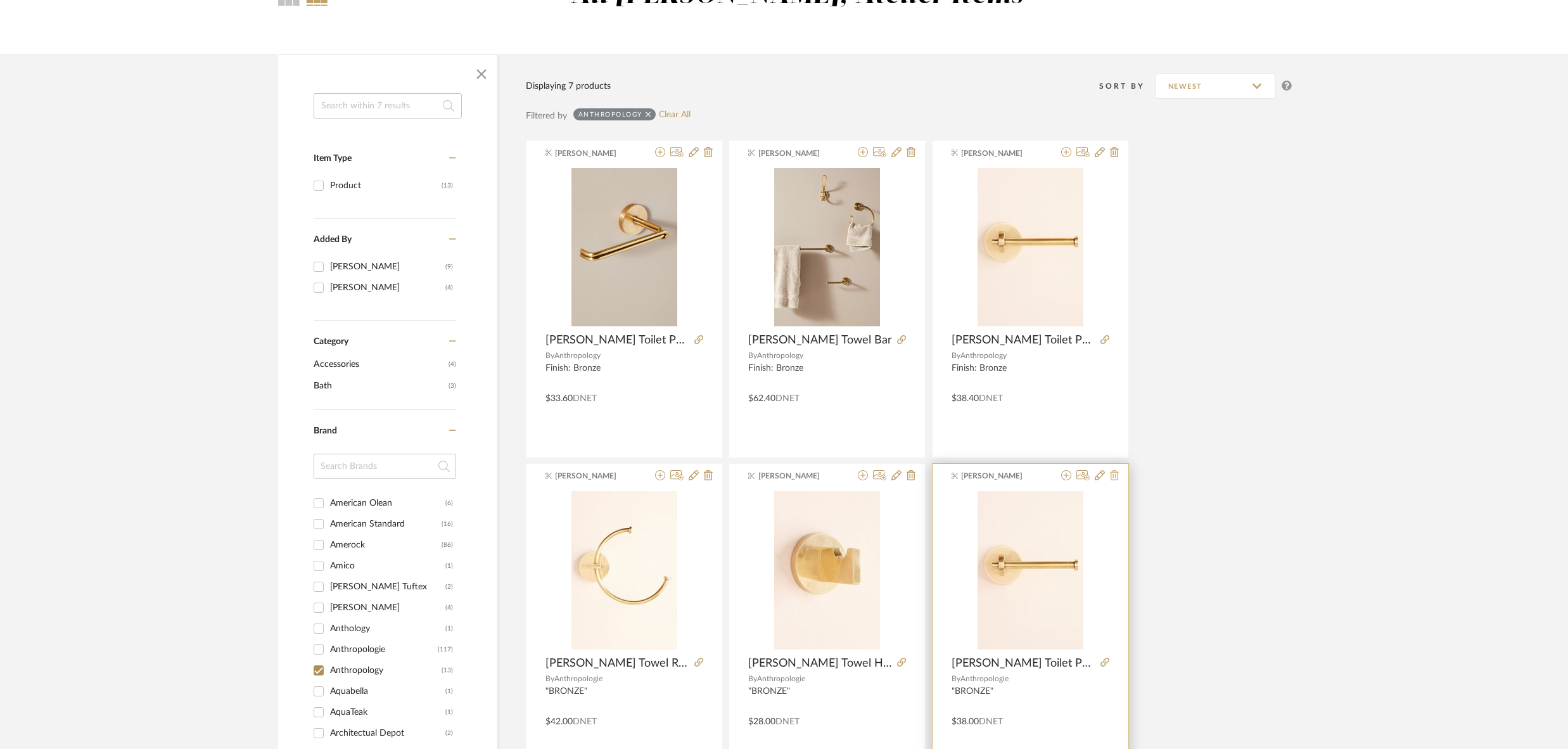
click at [1116, 476] on icon at bounding box center [1114, 475] width 9 height 10
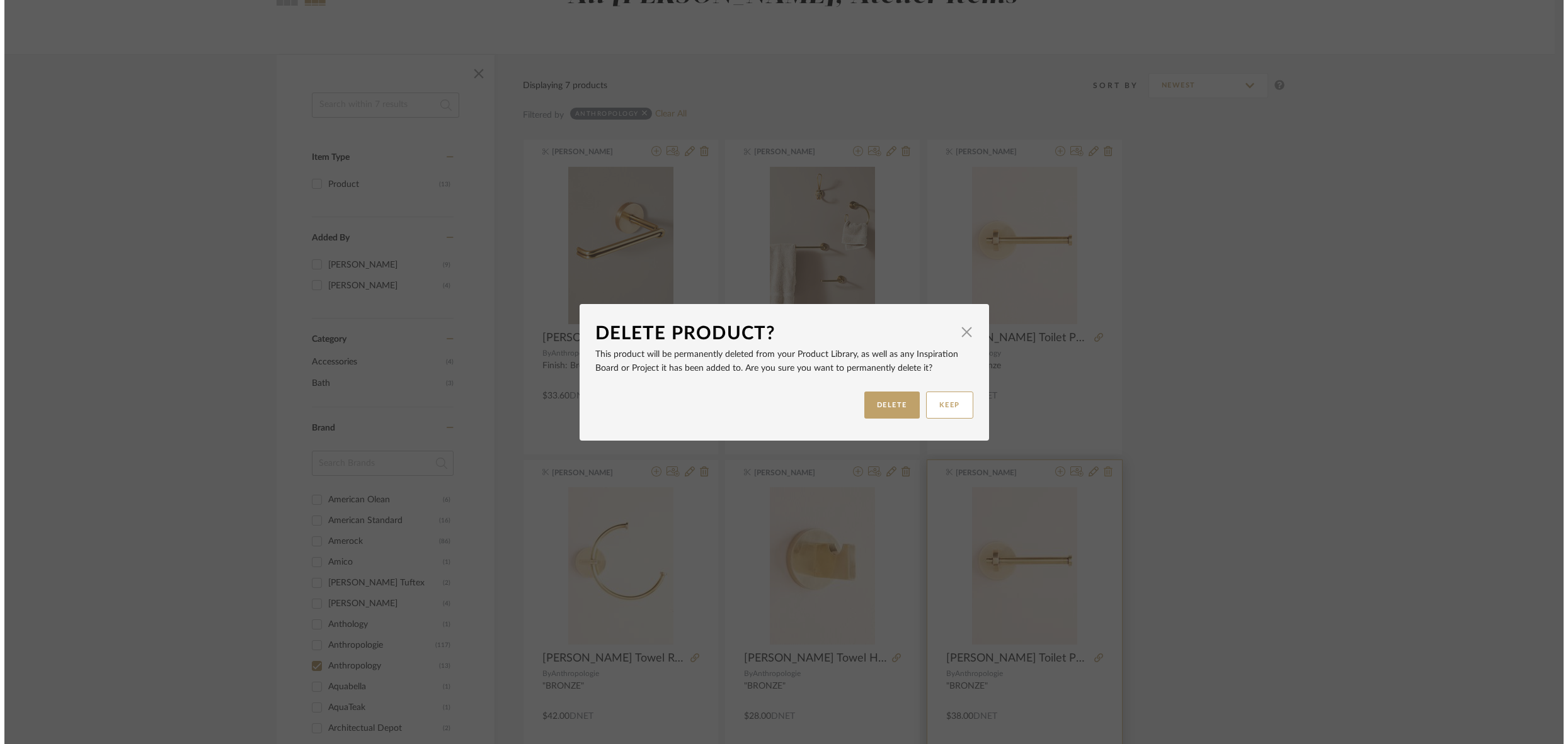
scroll to position [0, 0]
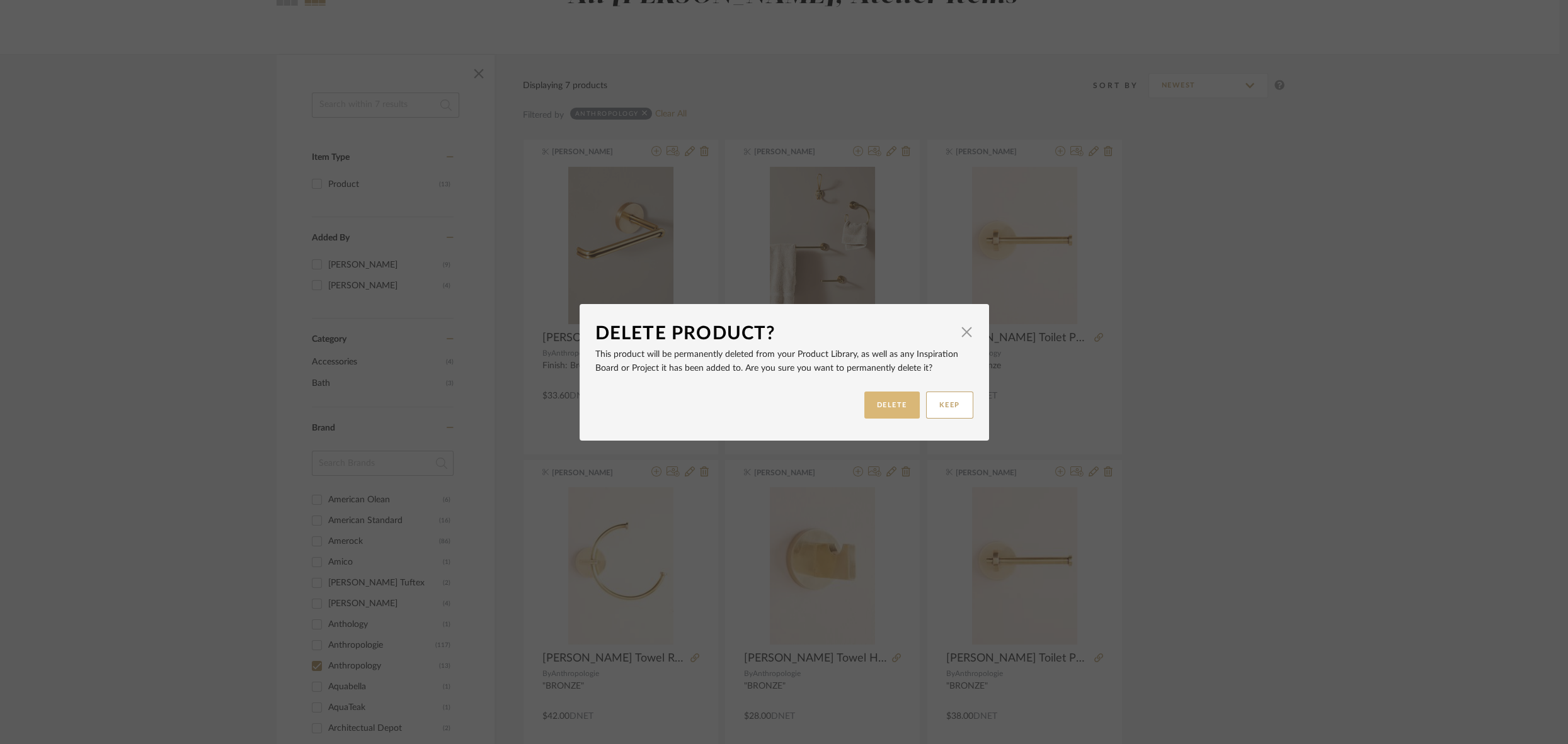
click at [873, 407] on button "DELETE" at bounding box center [891, 405] width 55 height 27
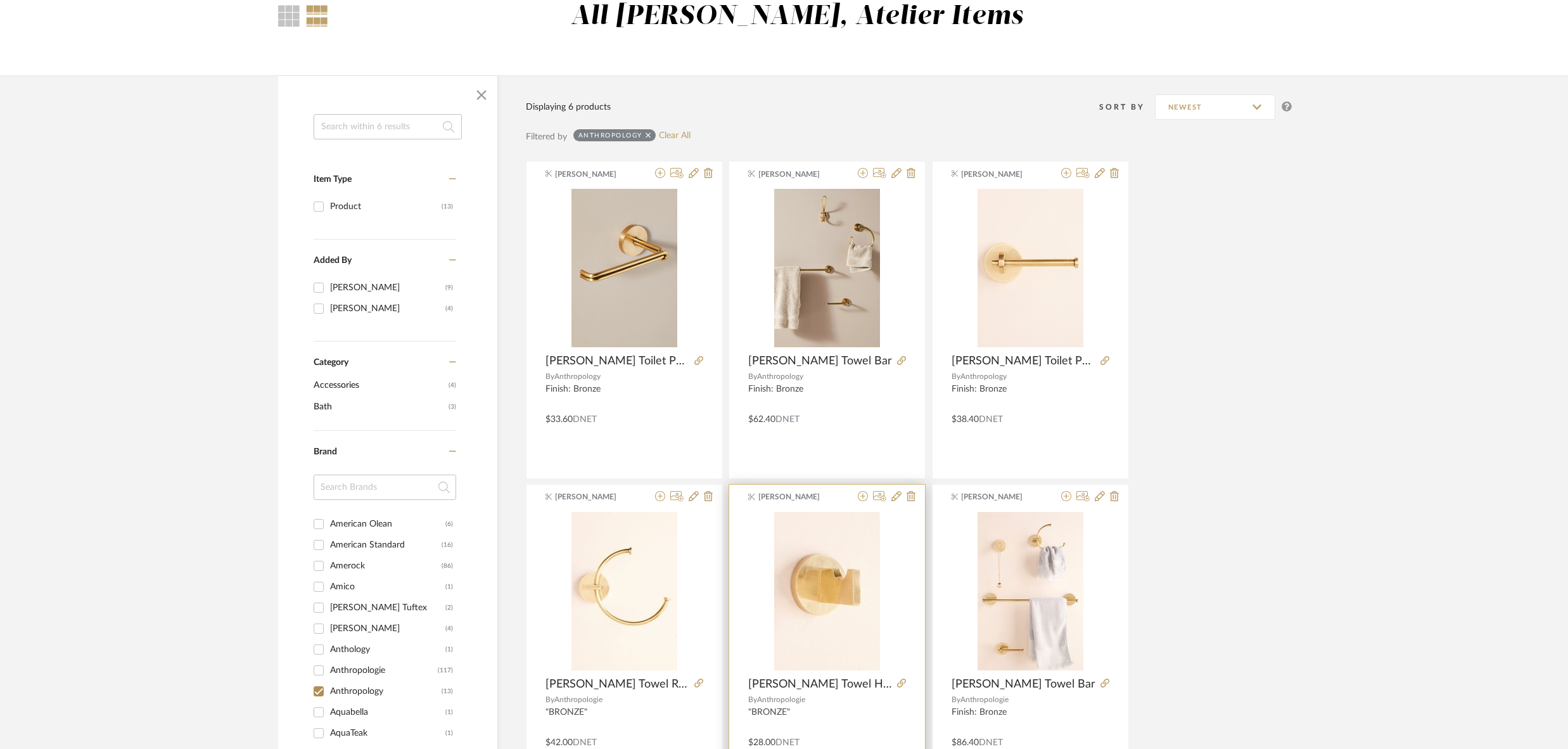
scroll to position [55, 0]
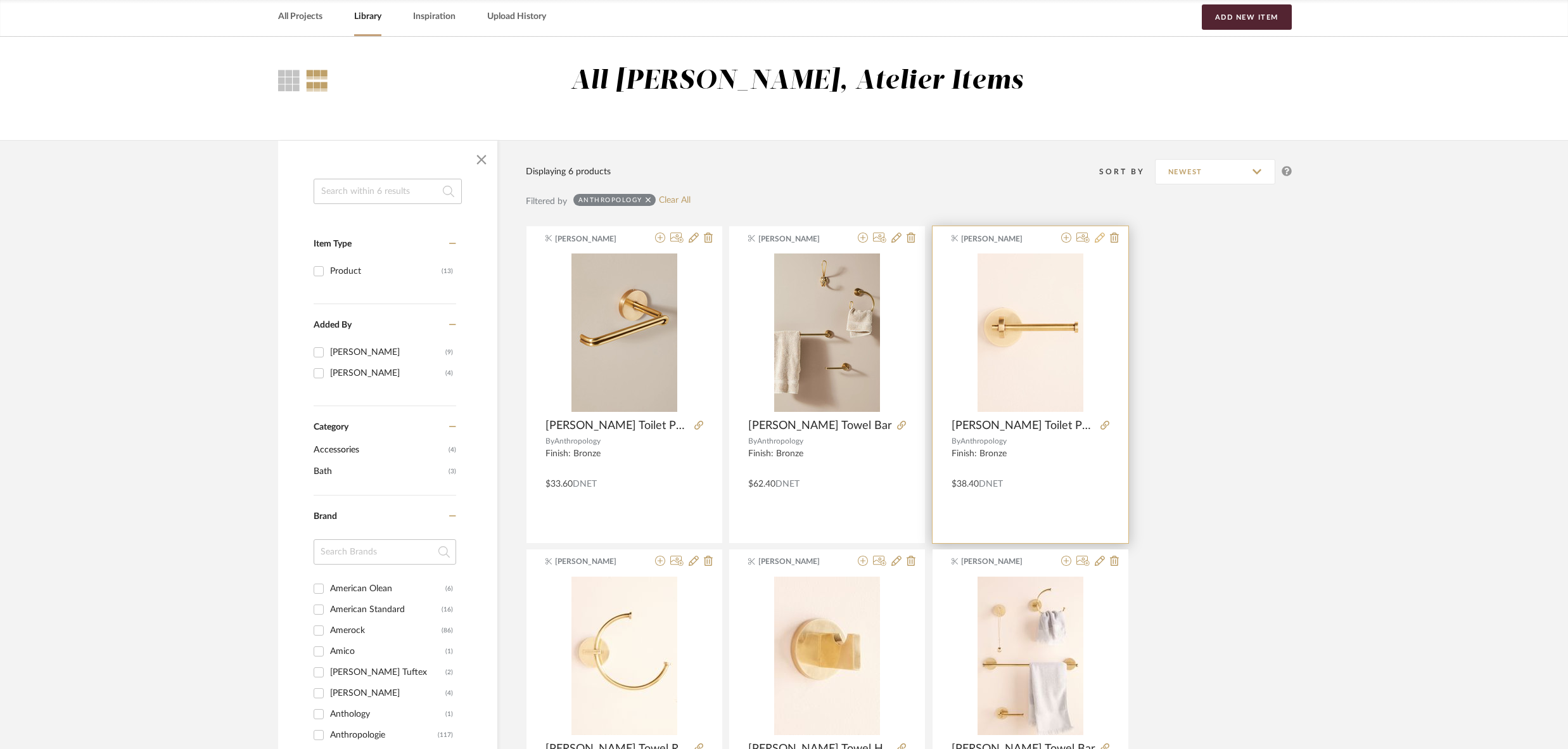
click at [1099, 238] on icon at bounding box center [1099, 238] width 10 height 10
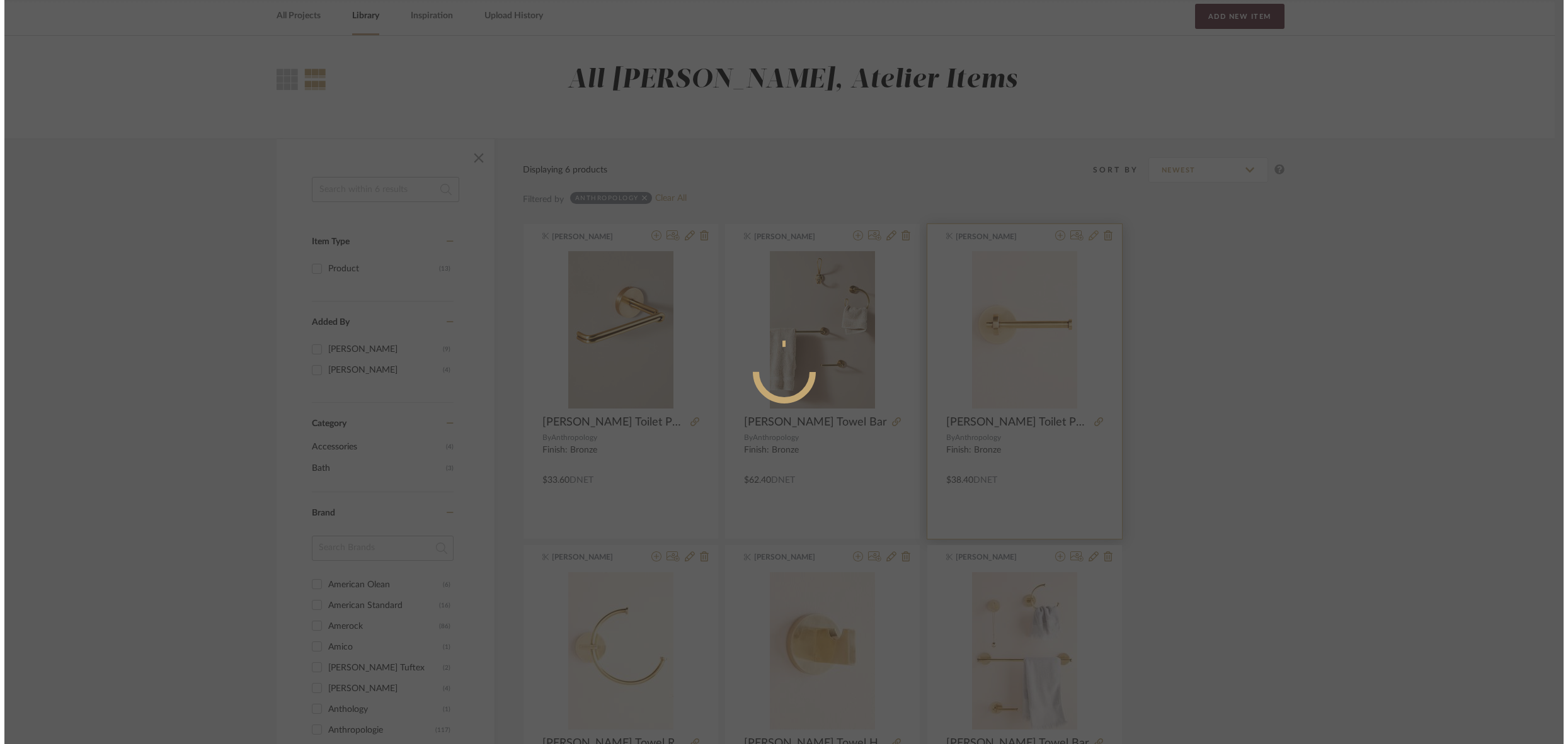
scroll to position [0, 0]
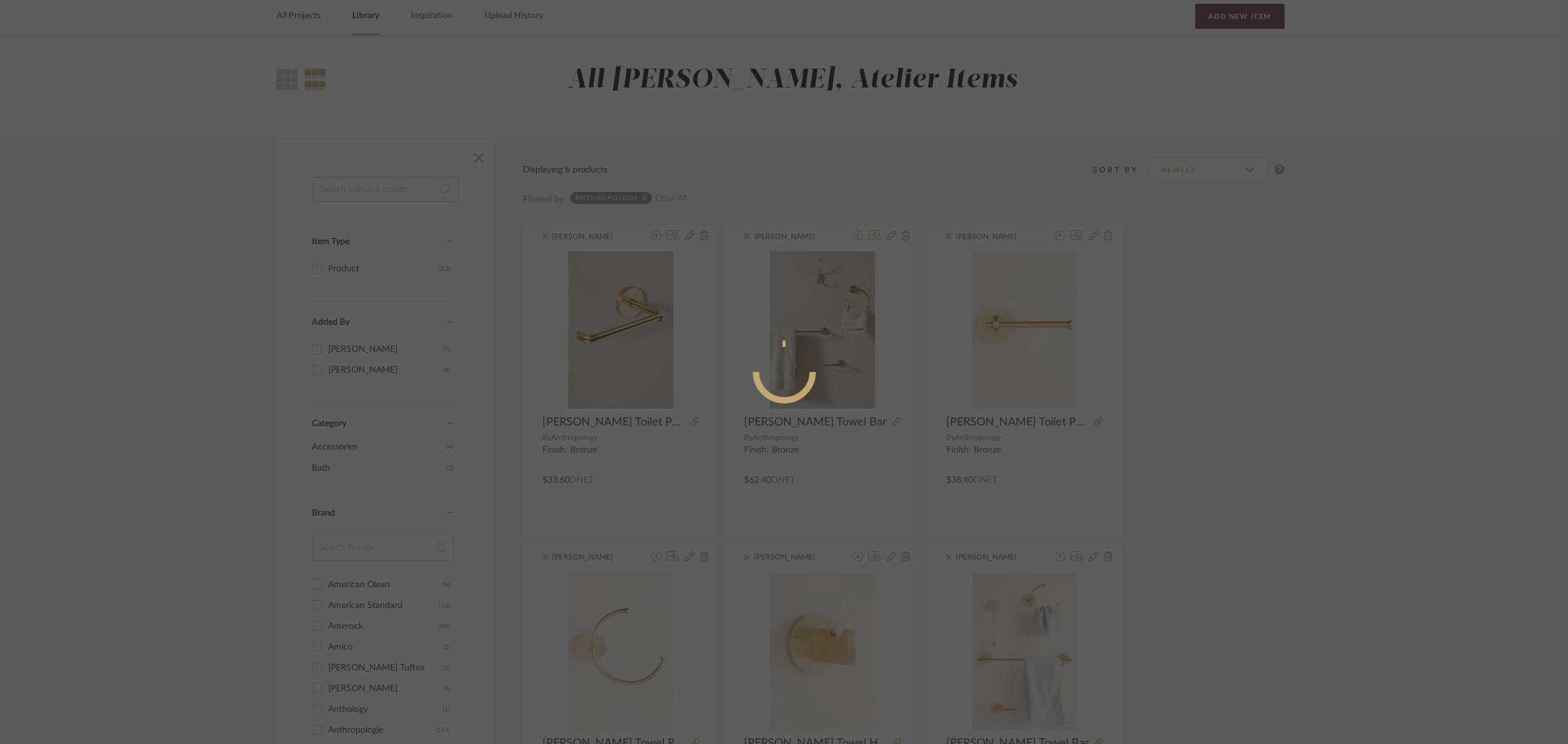
radio input "true"
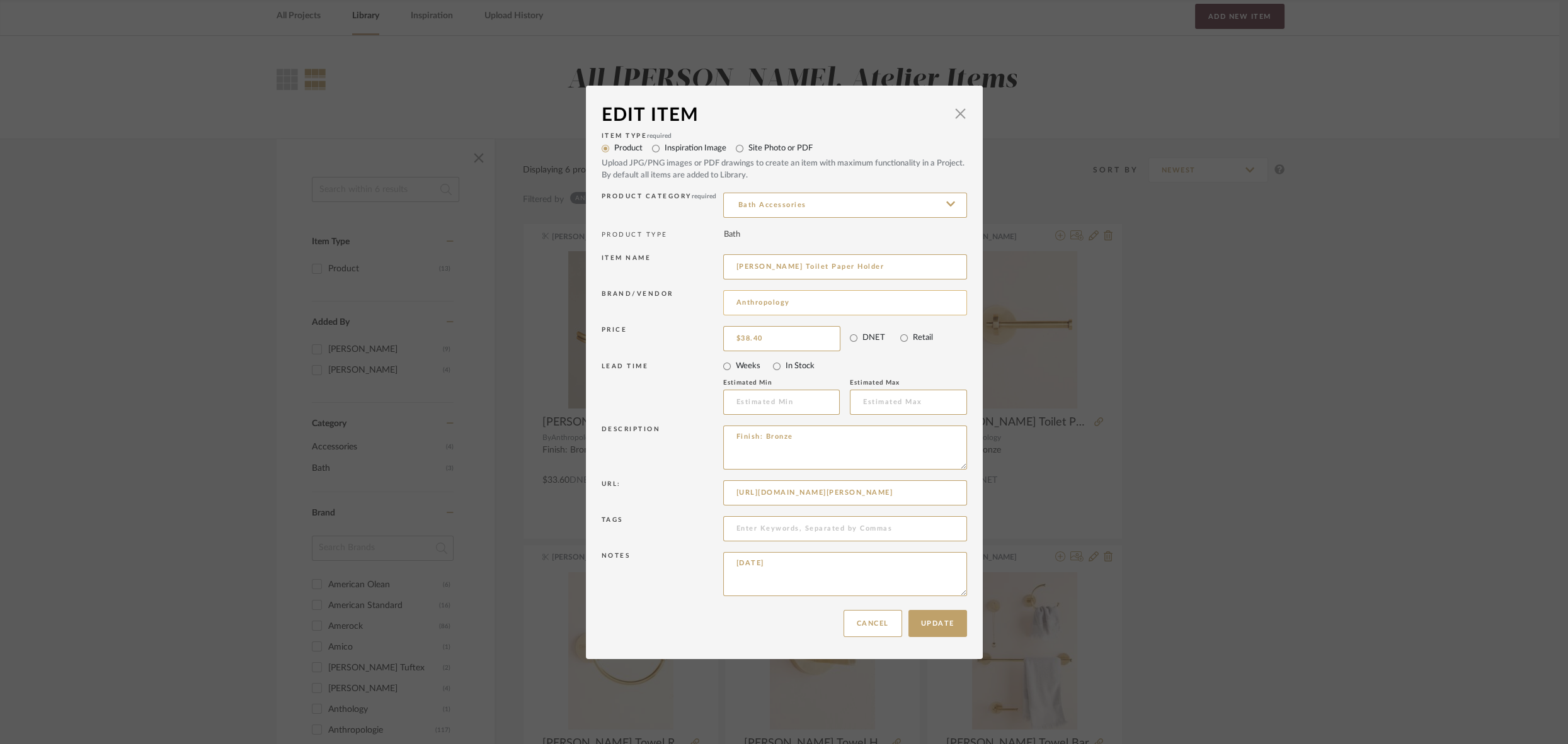
click at [802, 308] on input "Anthropology" at bounding box center [845, 303] width 244 height 25
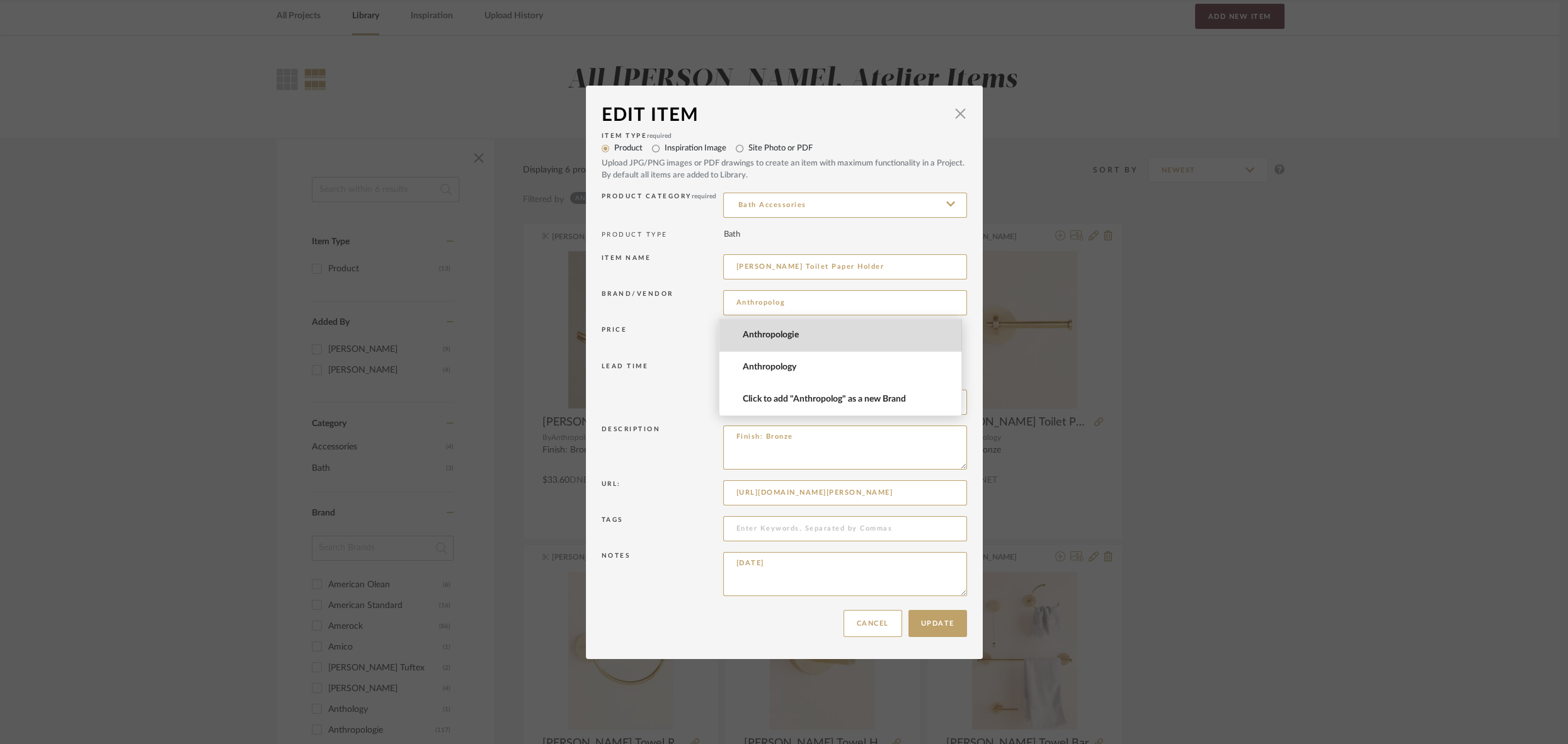
click at [788, 333] on span "Anthropologie" at bounding box center [846, 336] width 206 height 11
type input "Anthropologie"
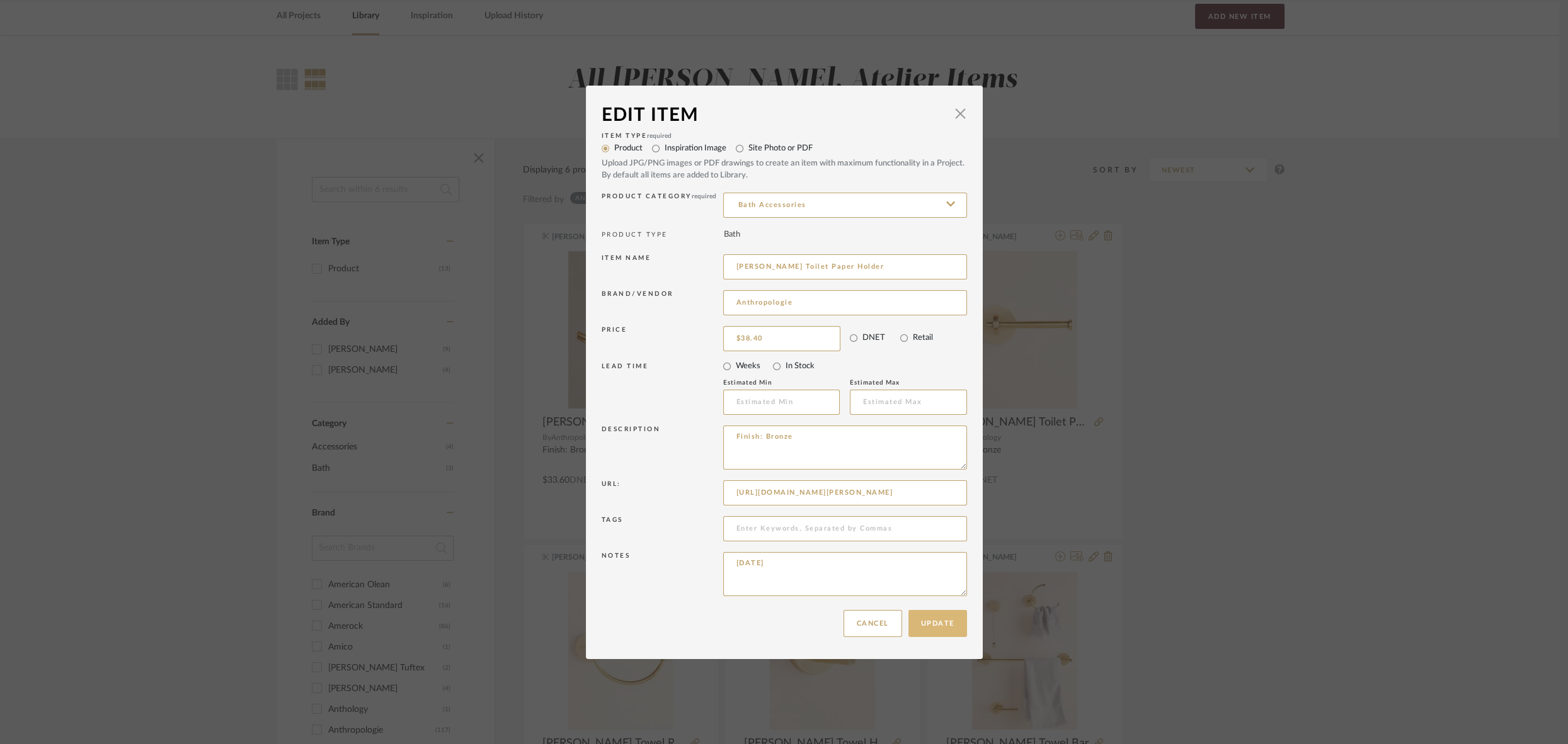
click at [929, 617] on button "Update" at bounding box center [937, 624] width 58 height 27
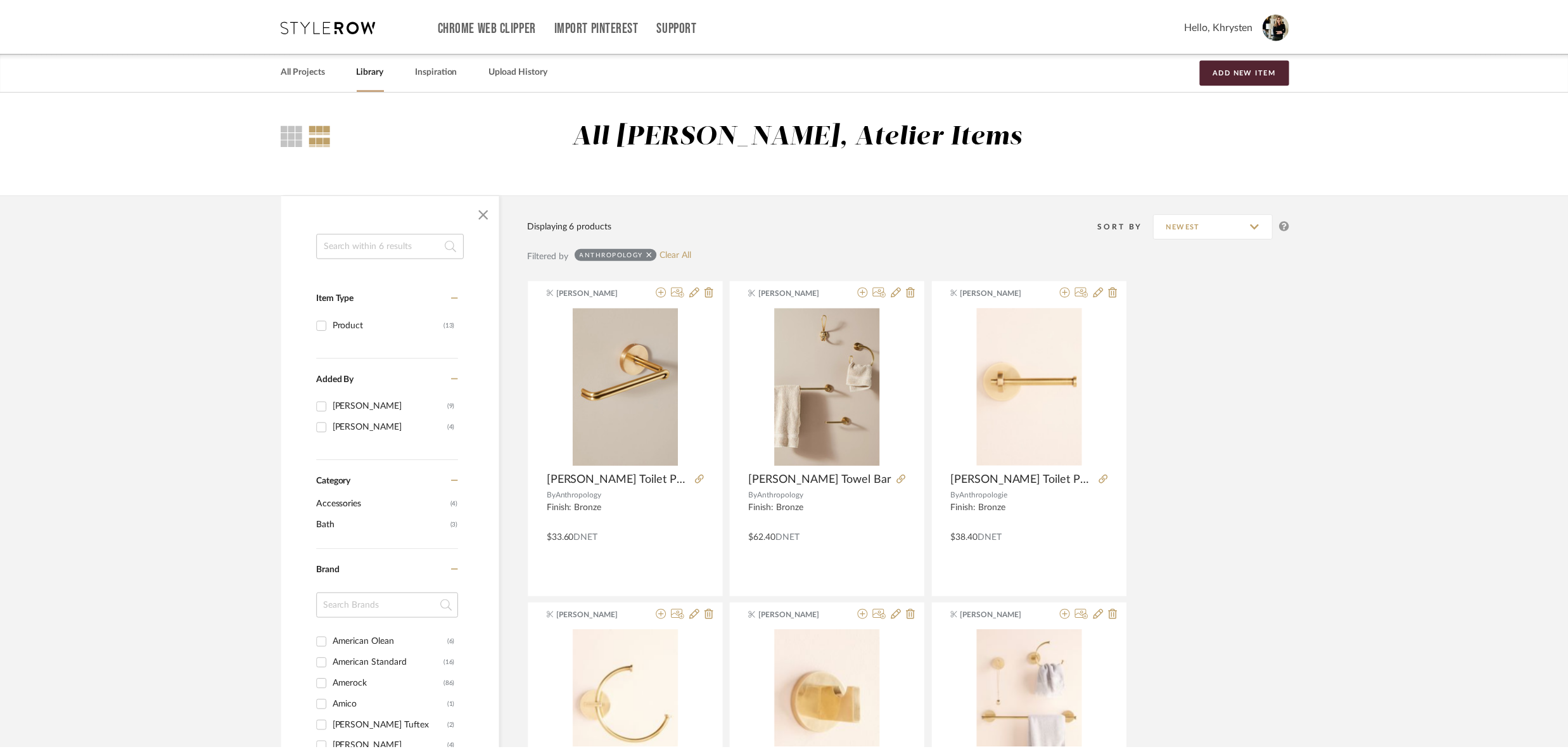
scroll to position [55, 0]
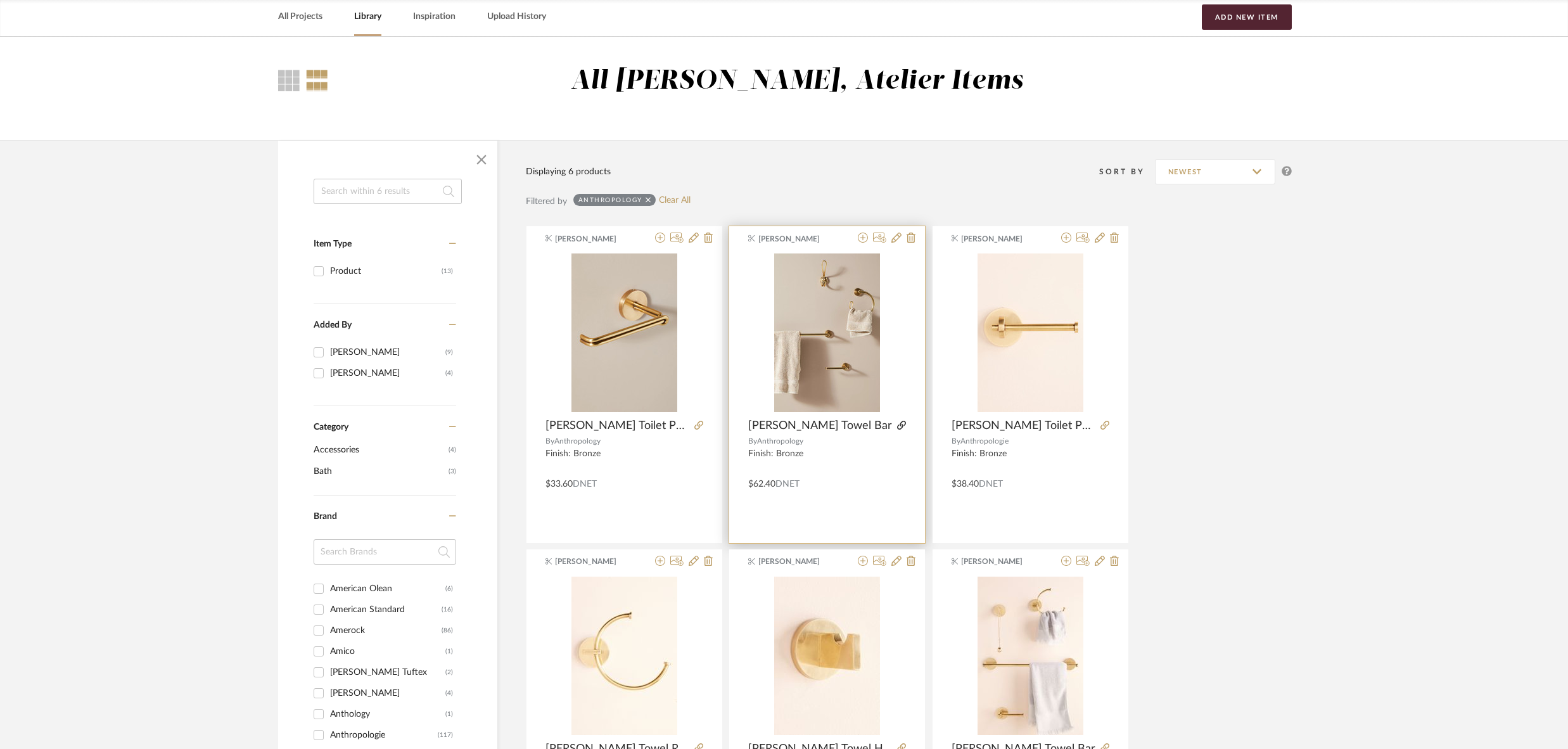
click at [898, 425] on icon at bounding box center [902, 425] width 9 height 9
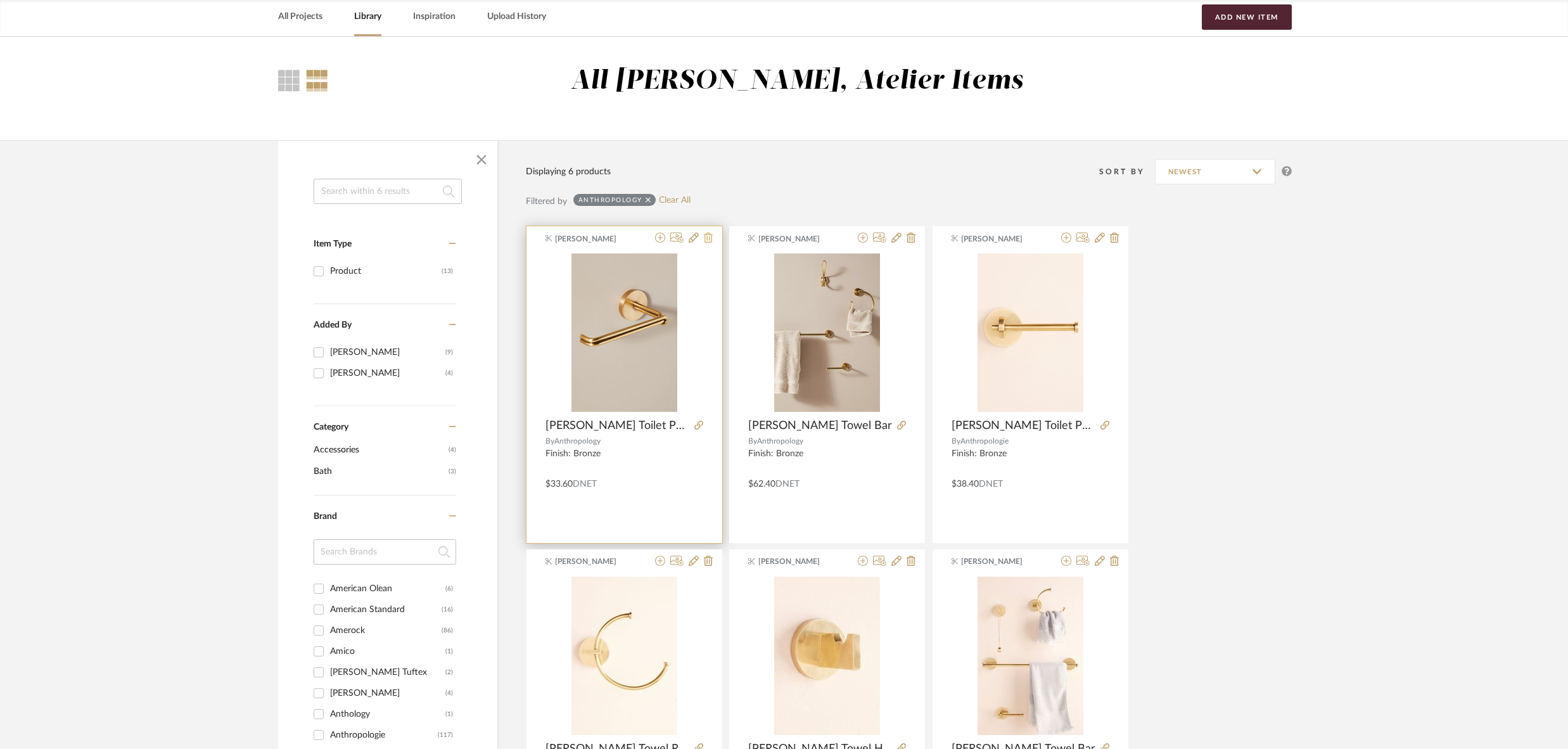
click at [710, 238] on icon at bounding box center [708, 238] width 9 height 10
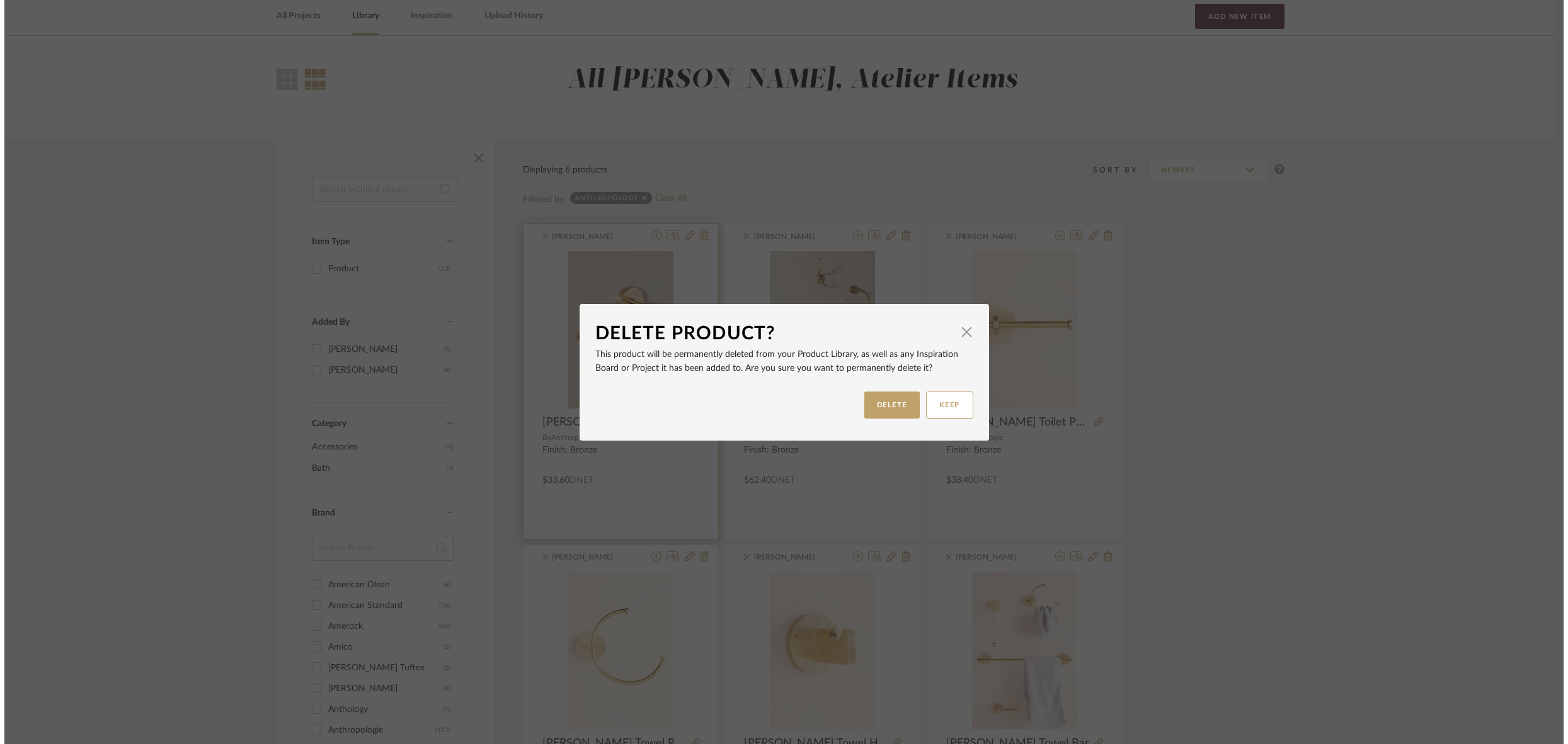
scroll to position [0, 0]
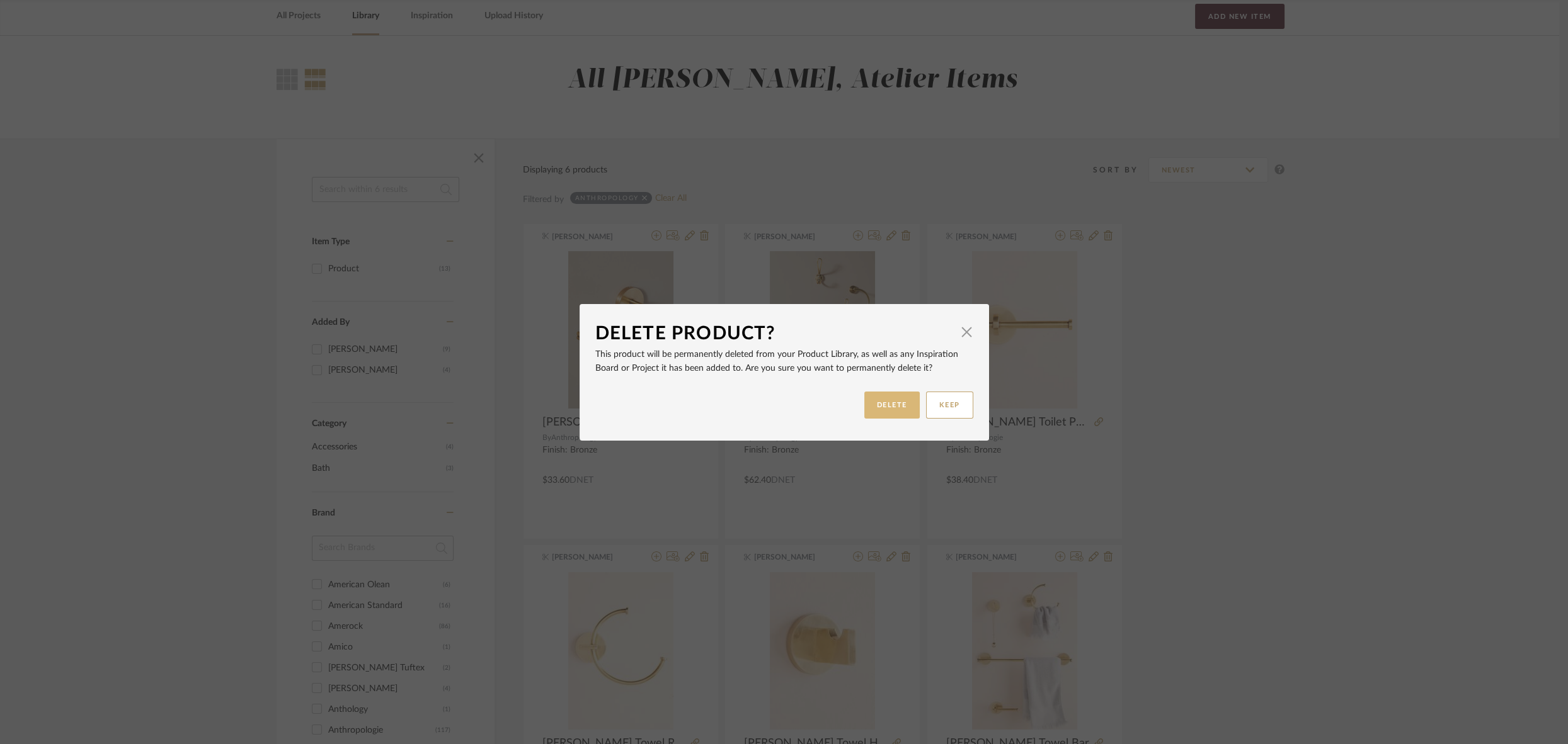
click at [870, 400] on button "DELETE" at bounding box center [891, 405] width 55 height 27
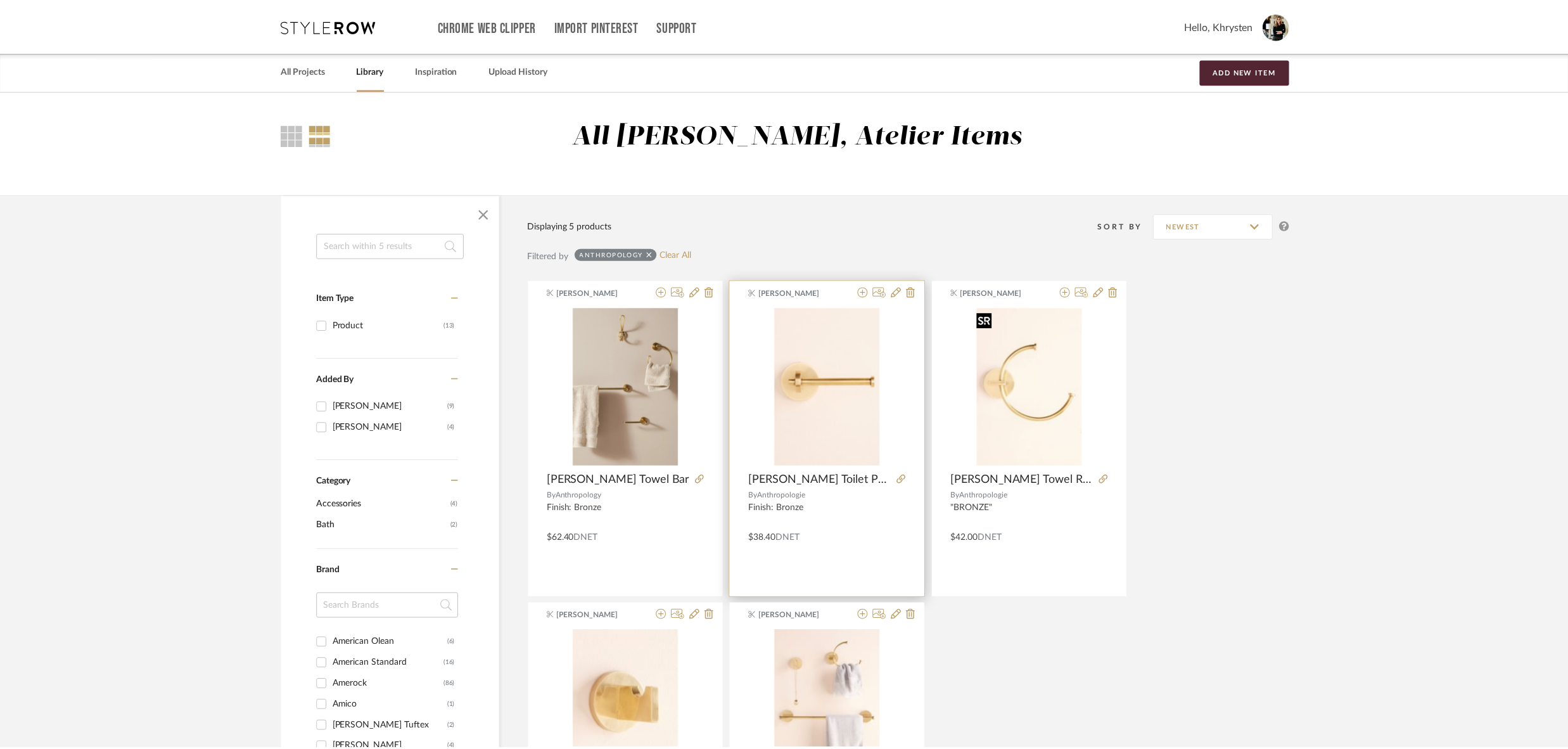
scroll to position [55, 0]
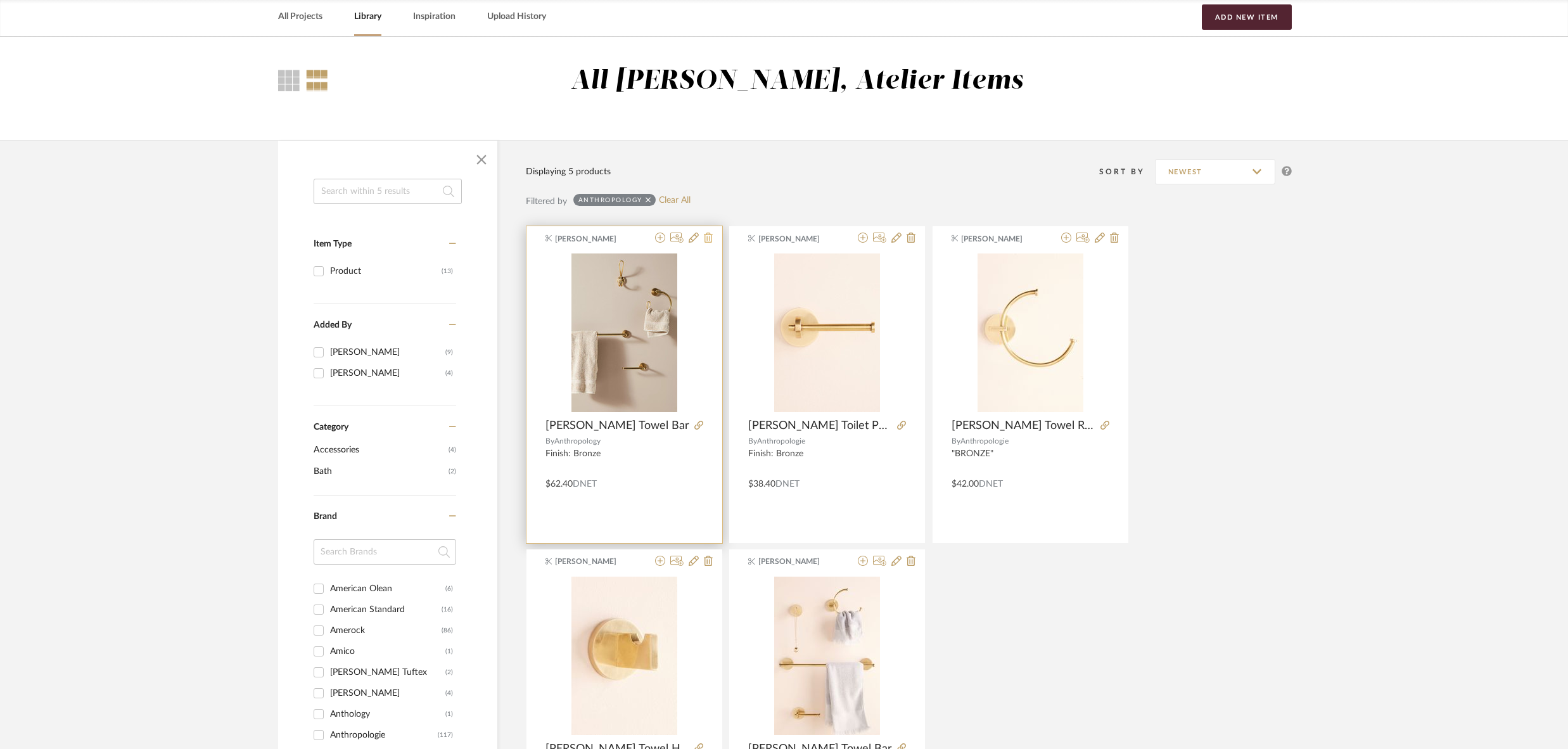
click at [705, 237] on icon at bounding box center [708, 238] width 9 height 10
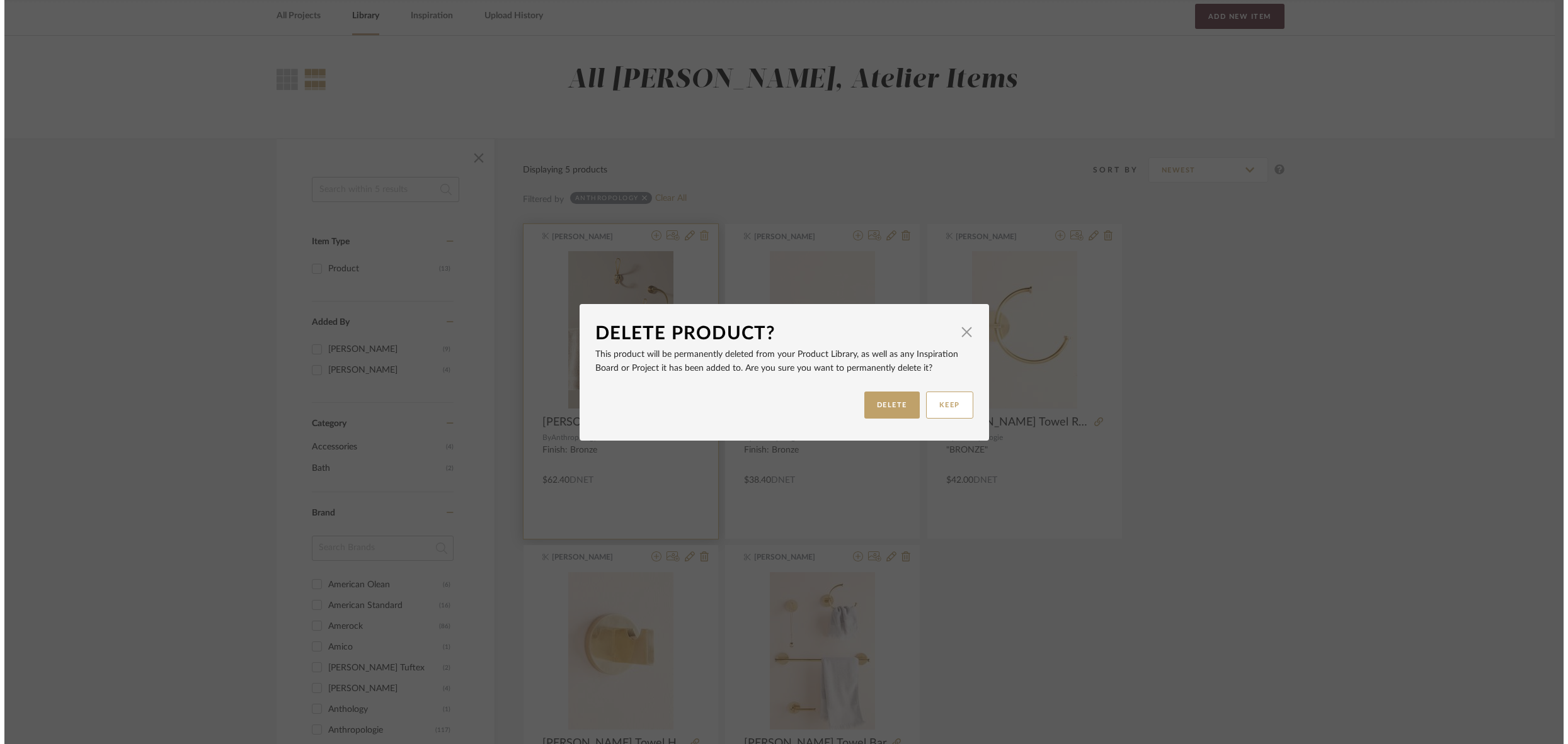
scroll to position [0, 0]
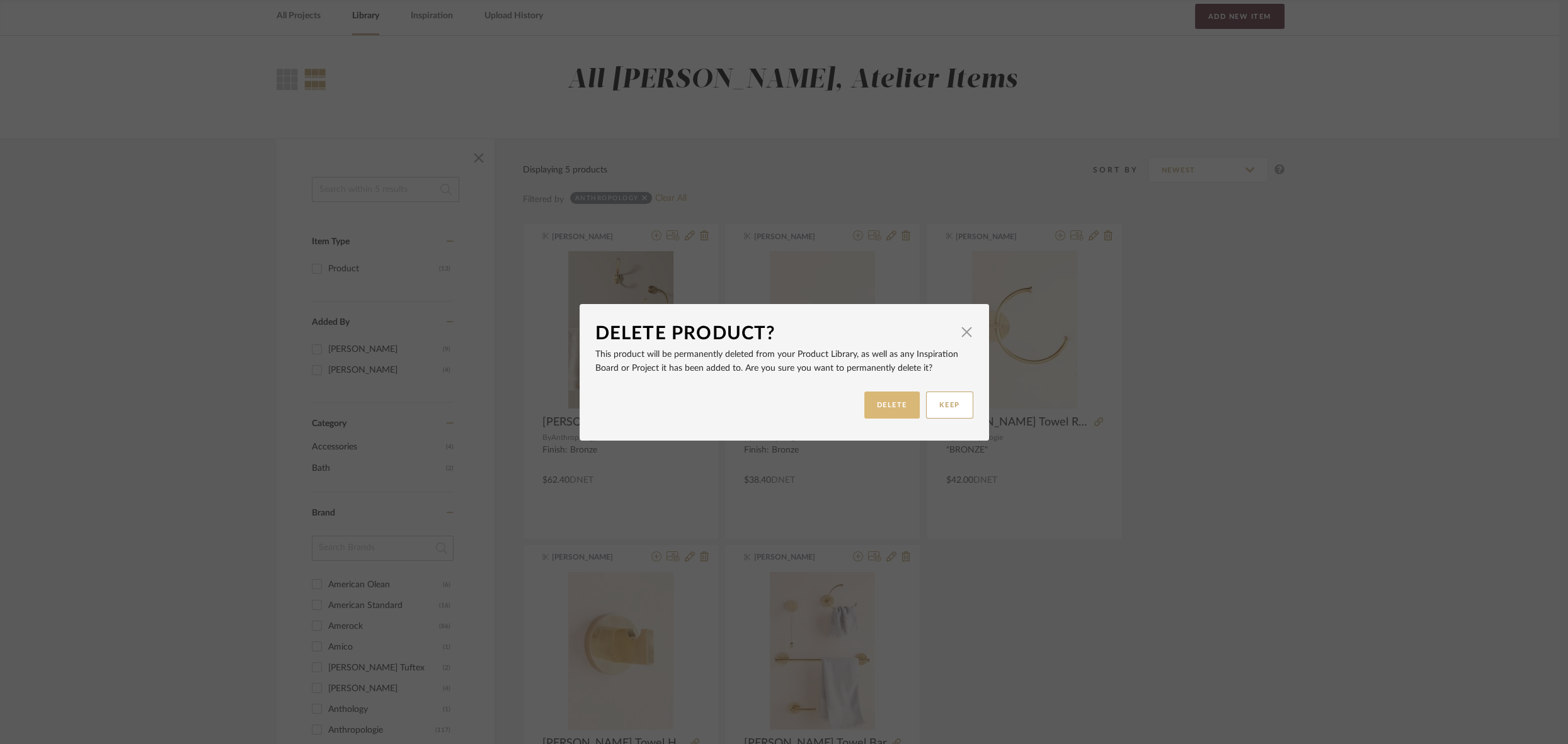
click at [886, 405] on button "DELETE" at bounding box center [891, 405] width 55 height 27
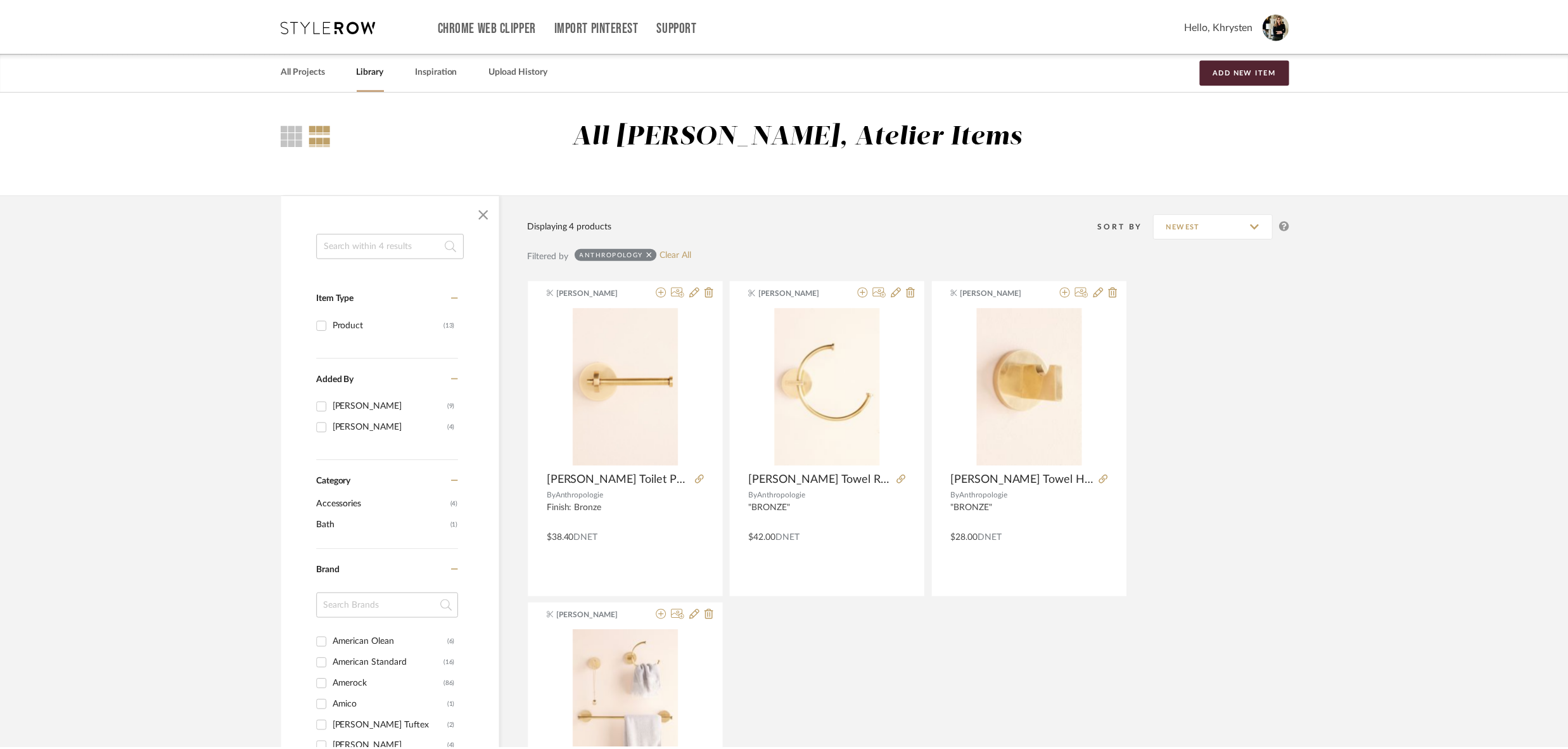
scroll to position [55, 0]
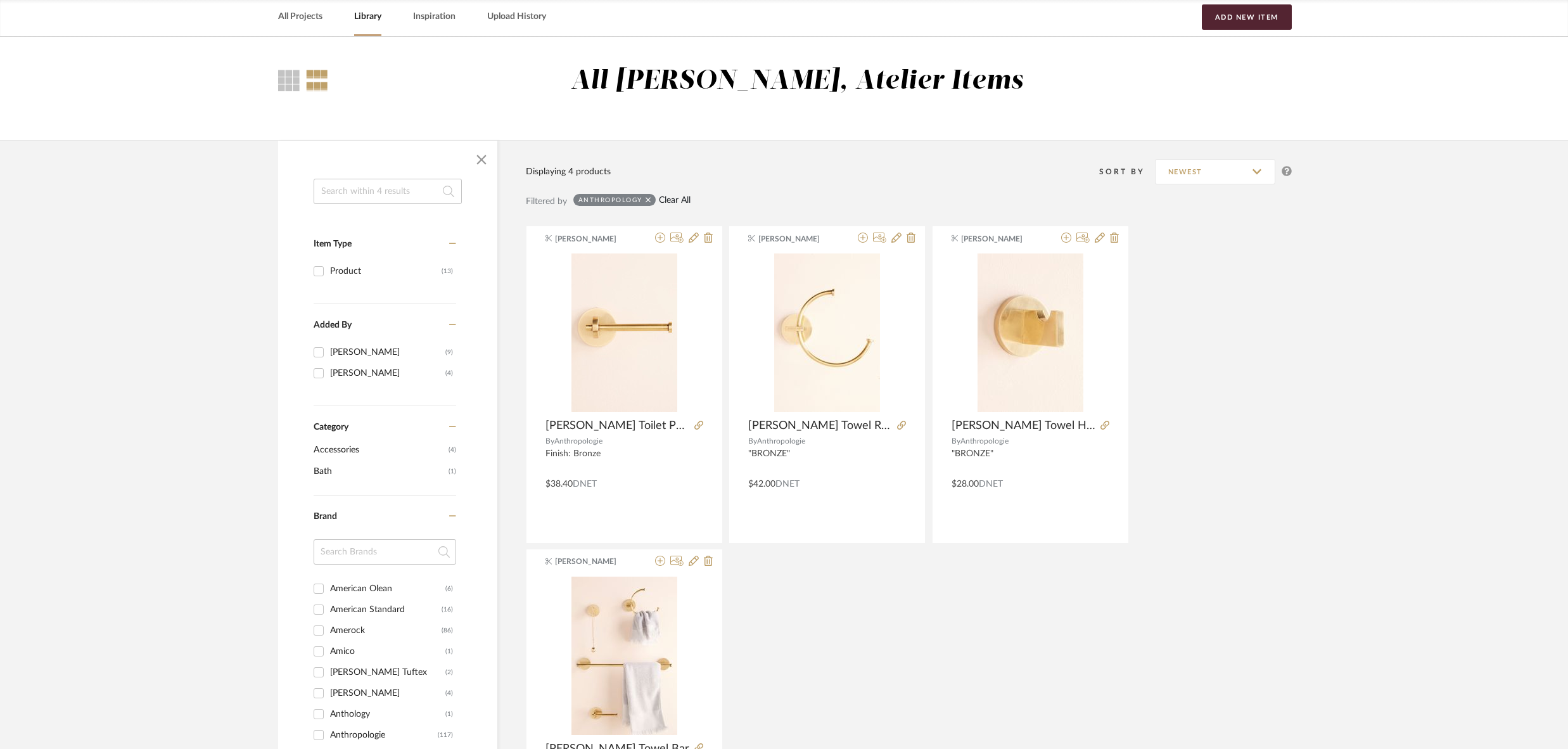
click at [678, 202] on link "Clear All" at bounding box center [675, 201] width 32 height 11
checkbox input "false"
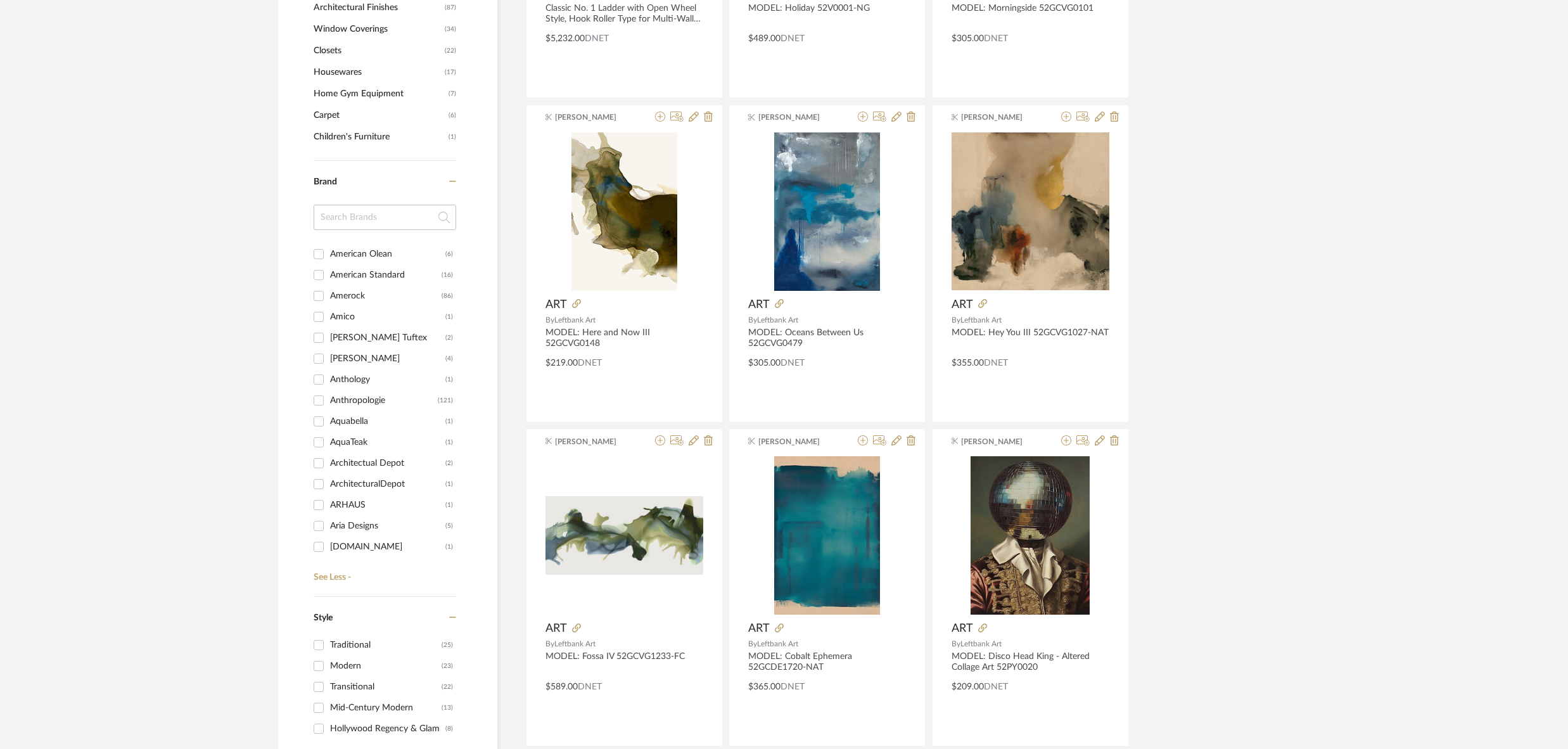
scroll to position [1190, 0]
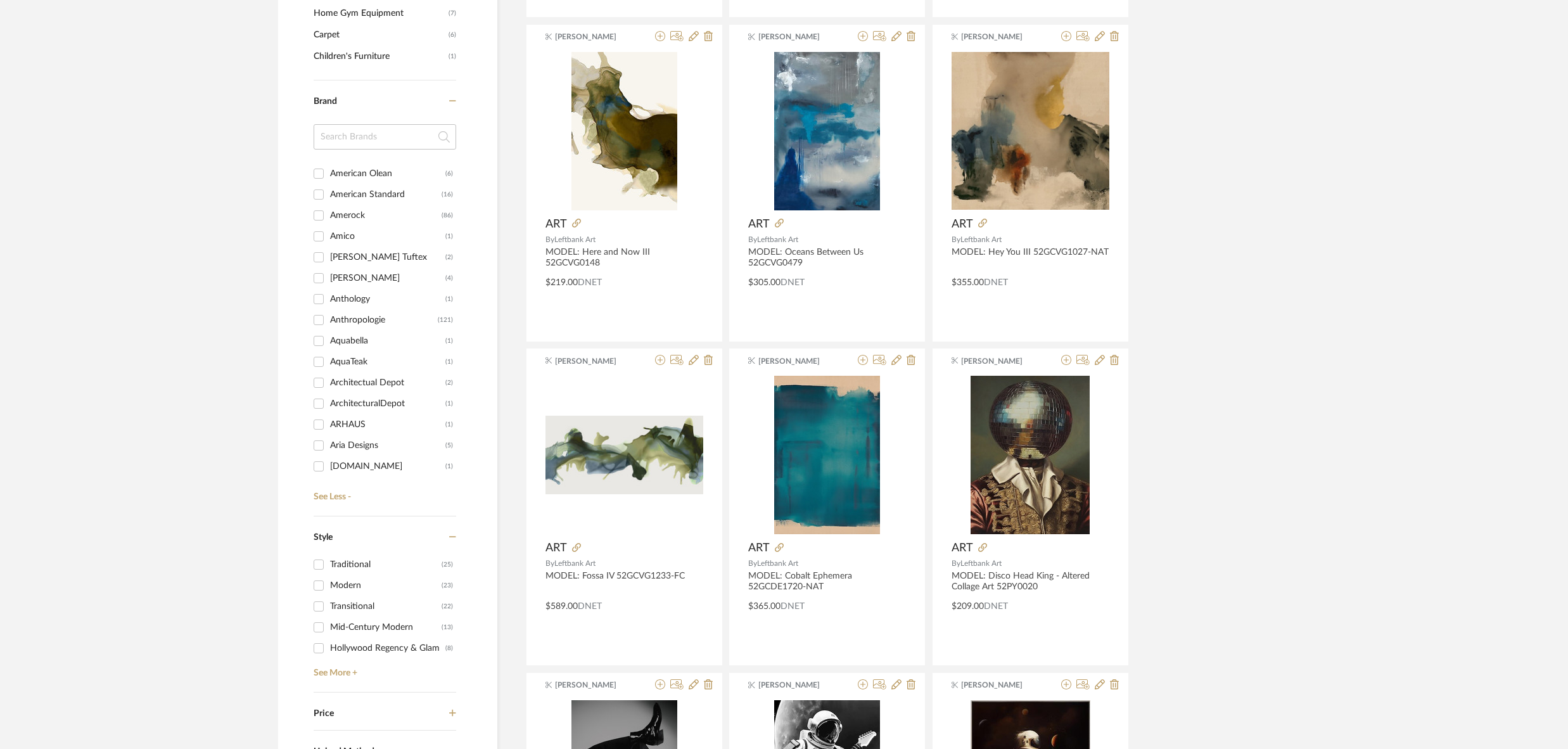
click at [355, 296] on div "Anthology" at bounding box center [388, 299] width 116 height 21
click at [329, 296] on input "Anthology (1)" at bounding box center [319, 299] width 21 height 21
checkbox input "true"
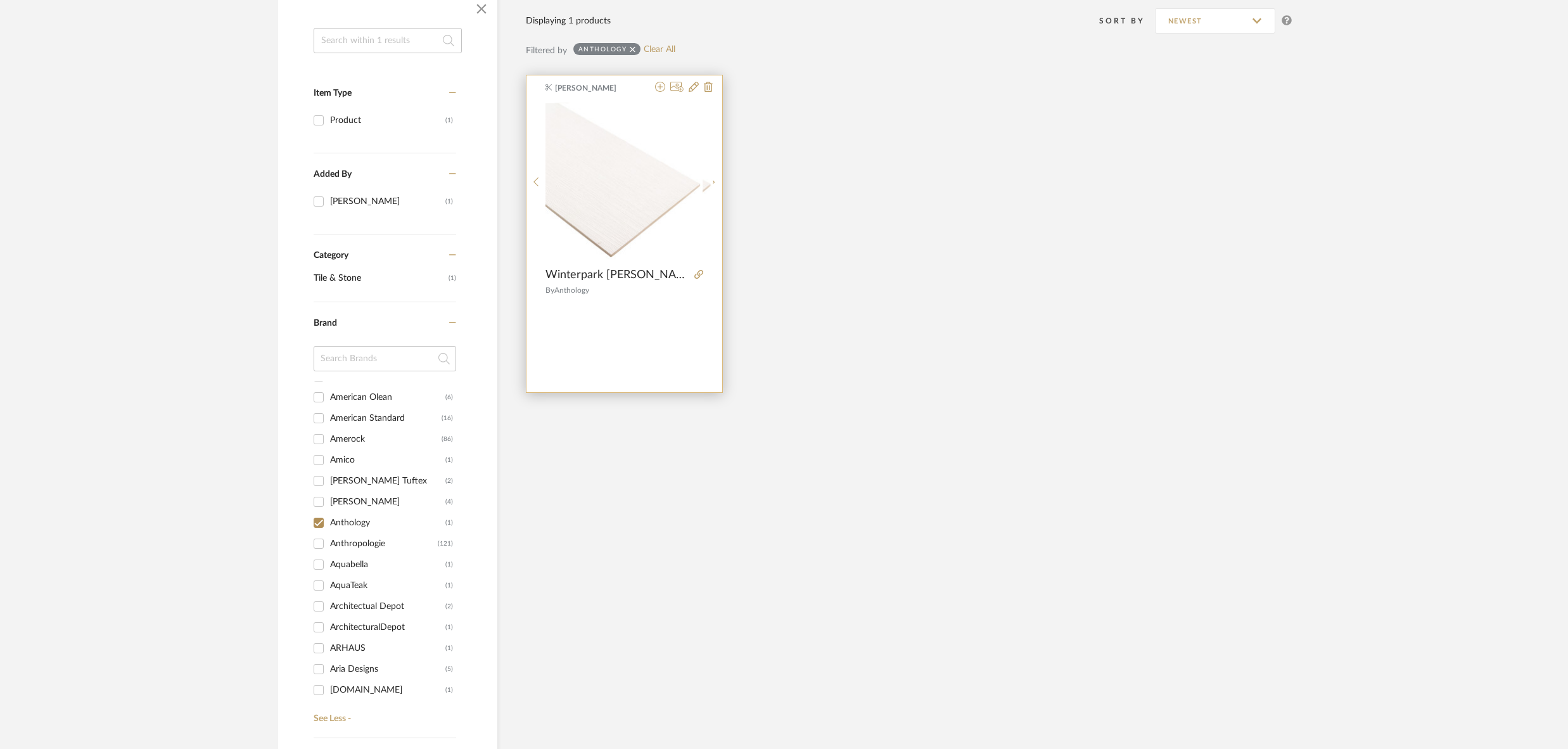
scroll to position [150, 0]
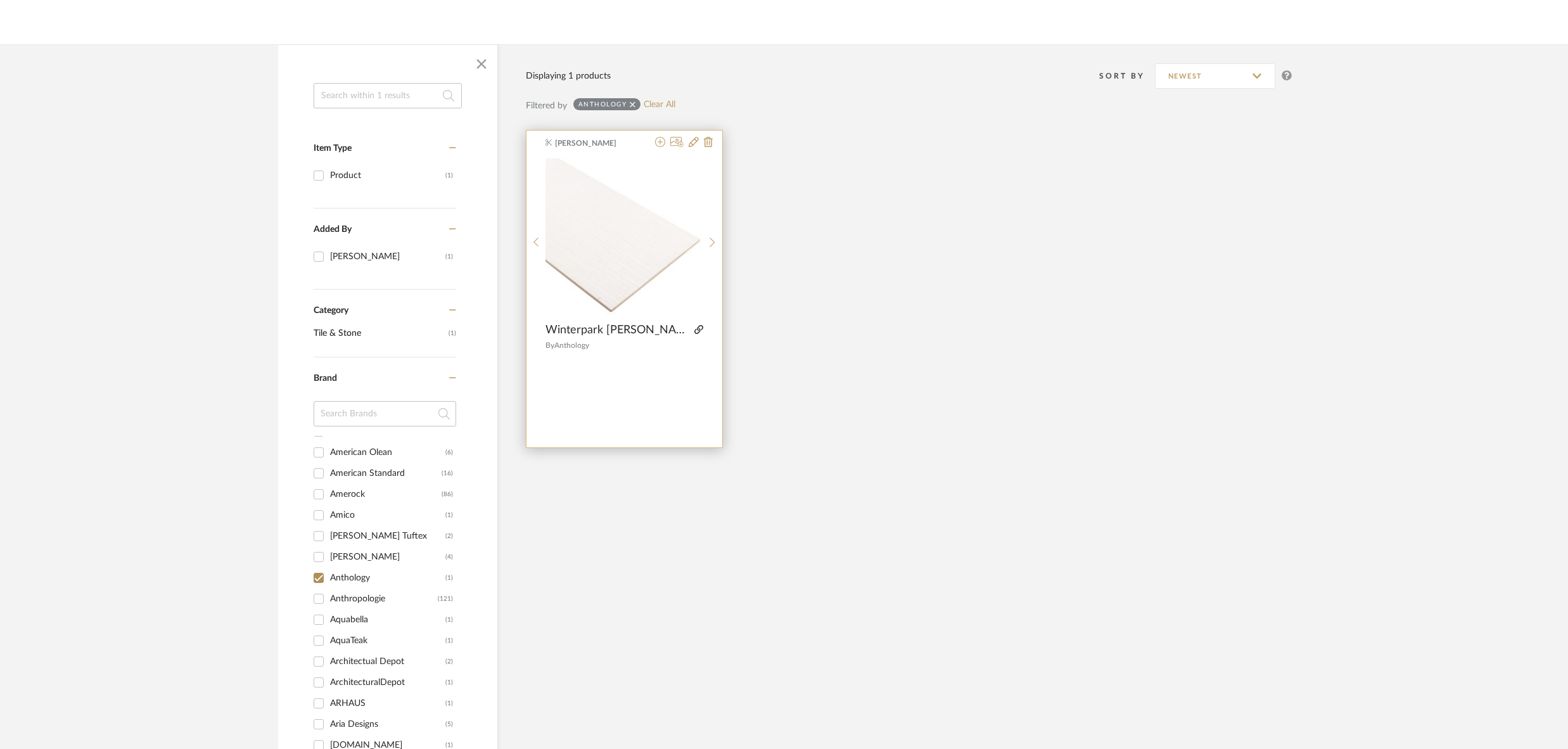
click at [694, 329] on icon at bounding box center [698, 329] width 9 height 9
click at [320, 679] on input "ArchitecturalDepot (1)" at bounding box center [319, 682] width 21 height 21
checkbox input "true"
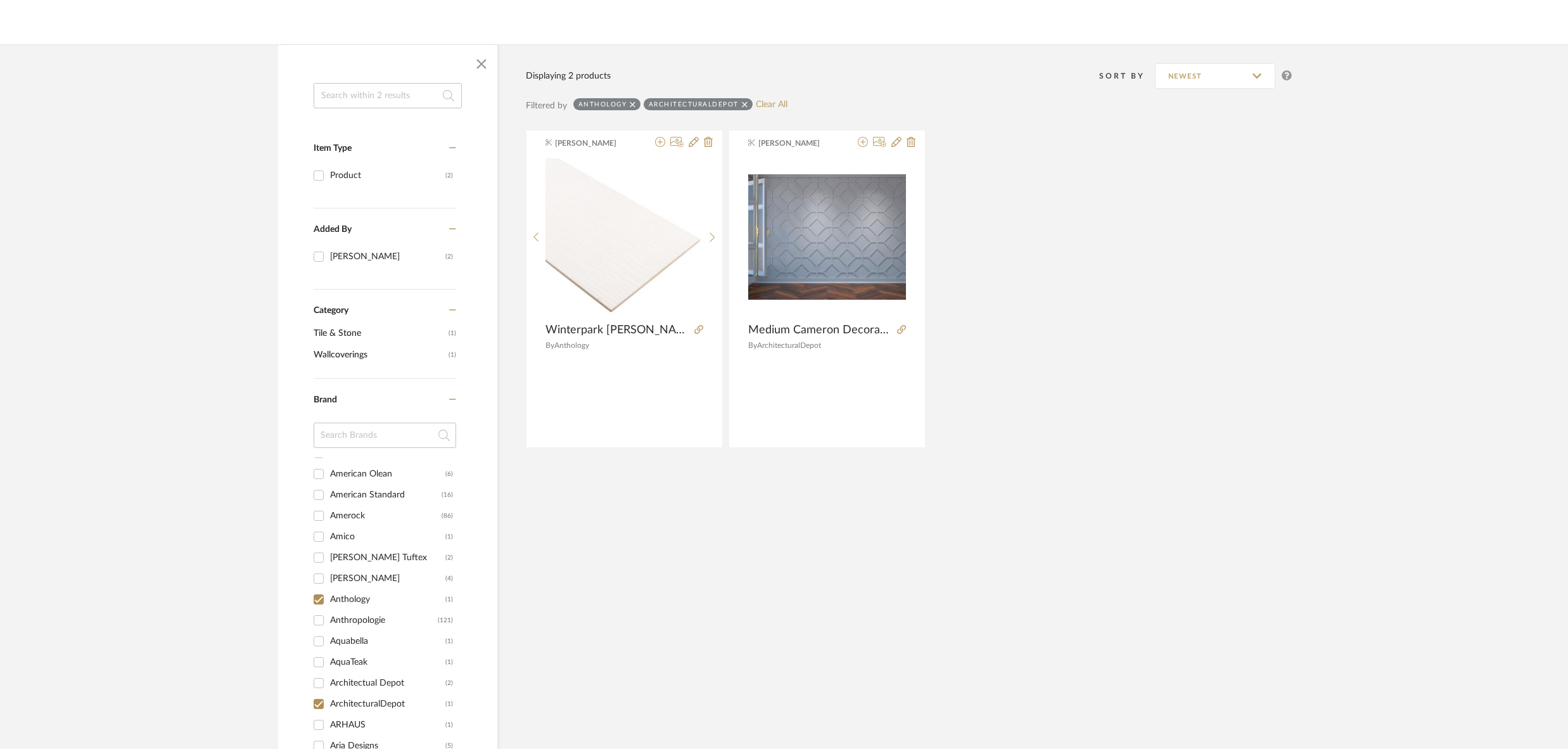
click at [320, 573] on input "Ann Sacks (4)" at bounding box center [319, 579] width 21 height 21
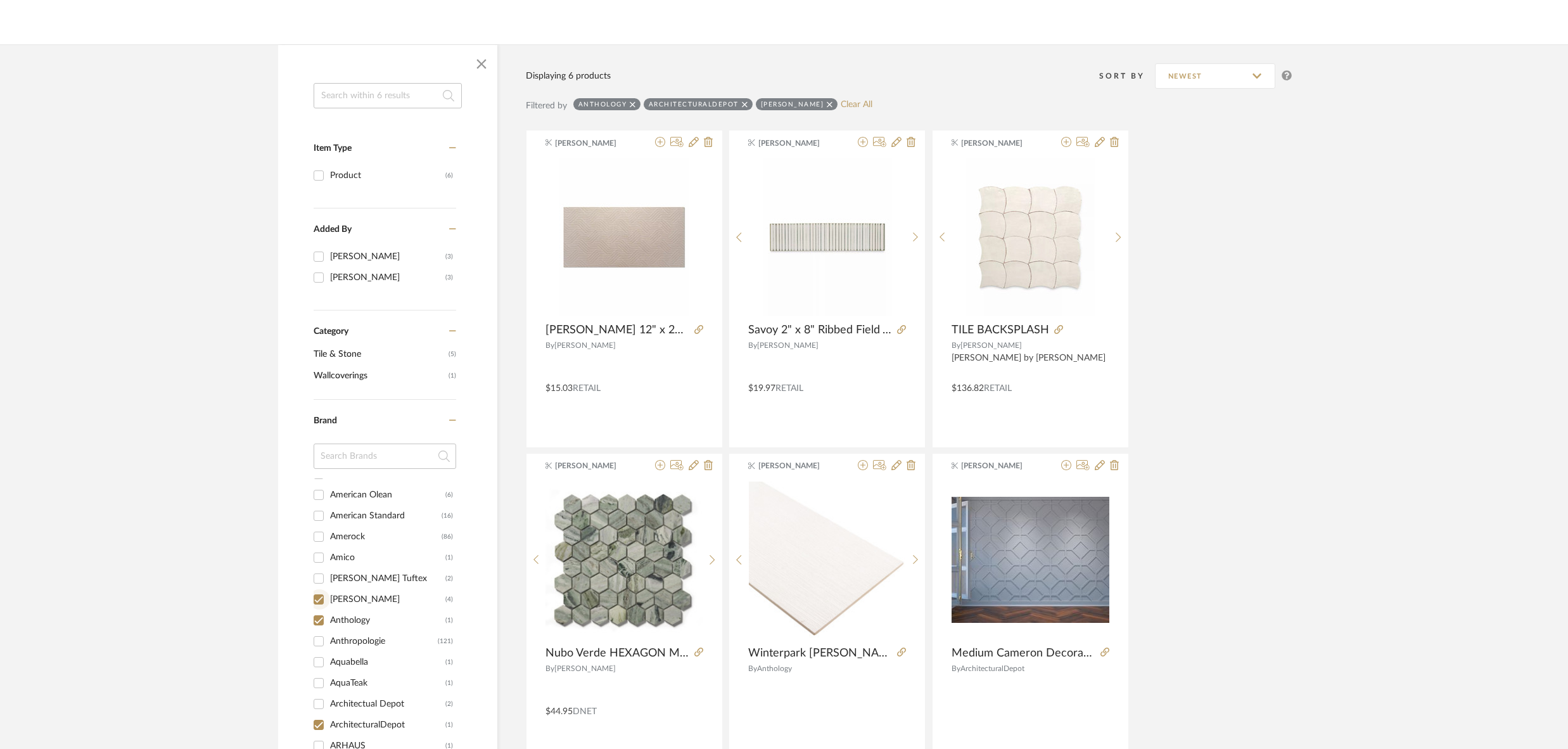
click at [317, 598] on input "Ann Sacks (4)" at bounding box center [319, 600] width 21 height 21
checkbox input "false"
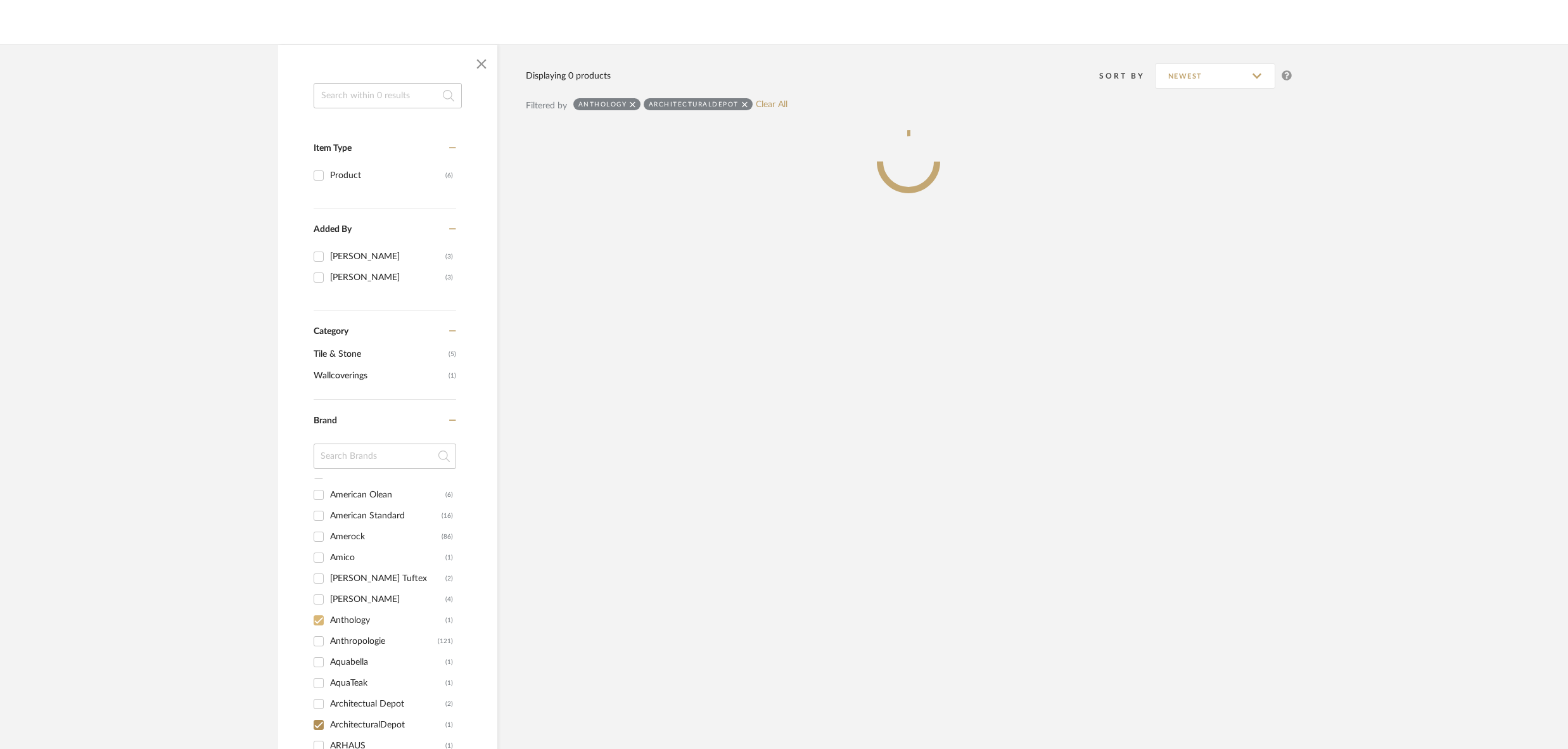
click at [315, 631] on input "Anthropologie (121)" at bounding box center [319, 641] width 21 height 21
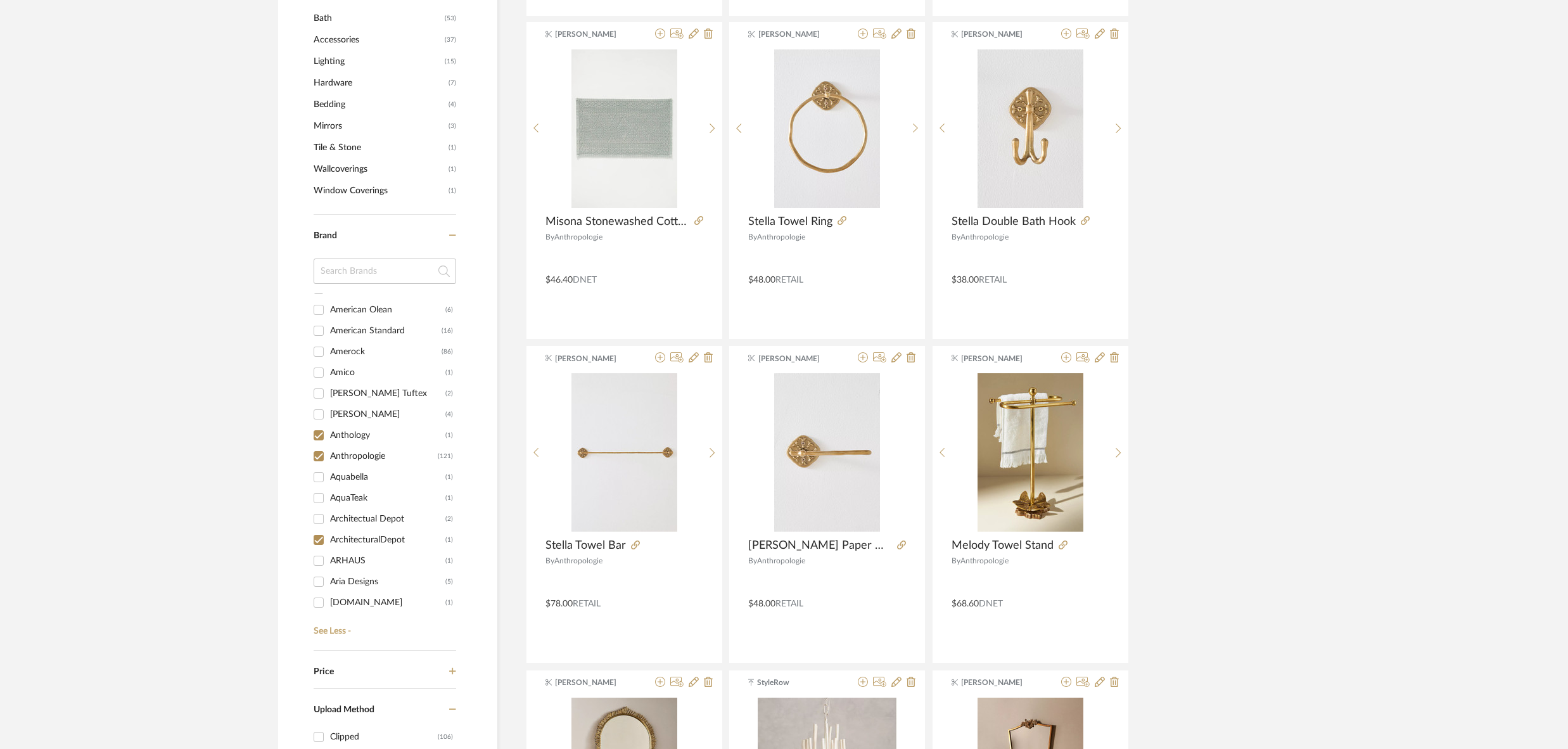
scroll to position [770, 0]
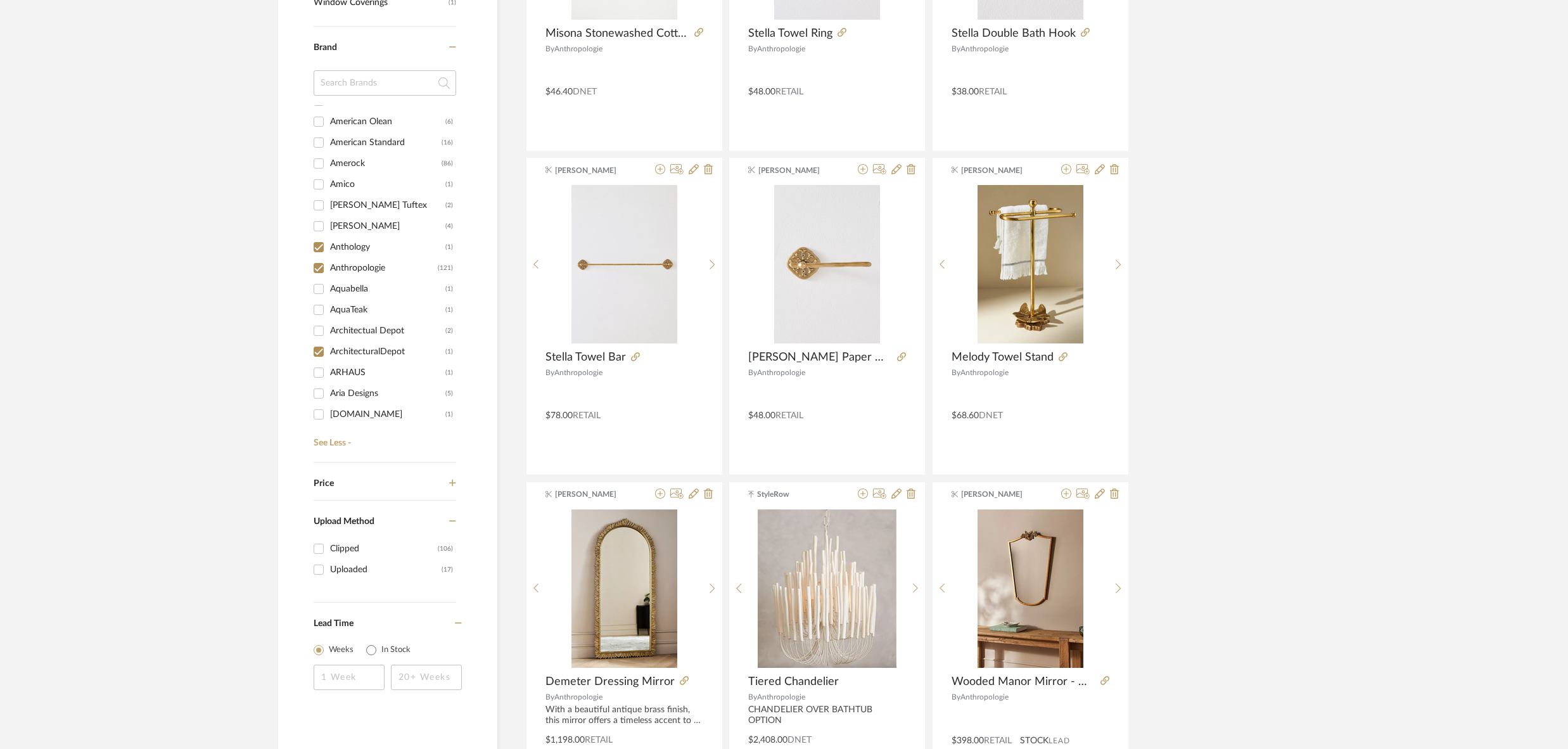
click at [317, 266] on input "Anthropologie (121)" at bounding box center [319, 268] width 21 height 21
checkbox input "false"
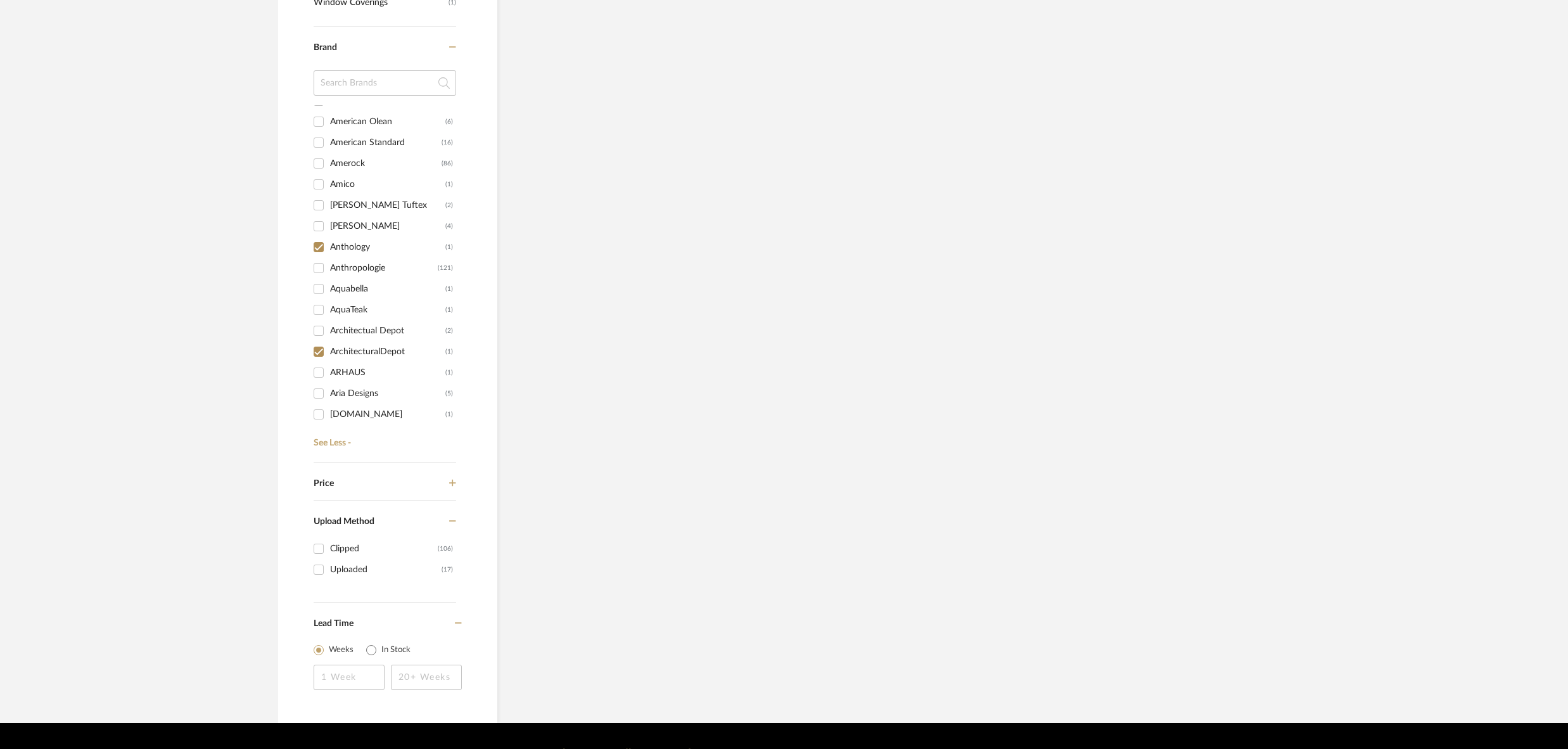
scroll to position [511, 0]
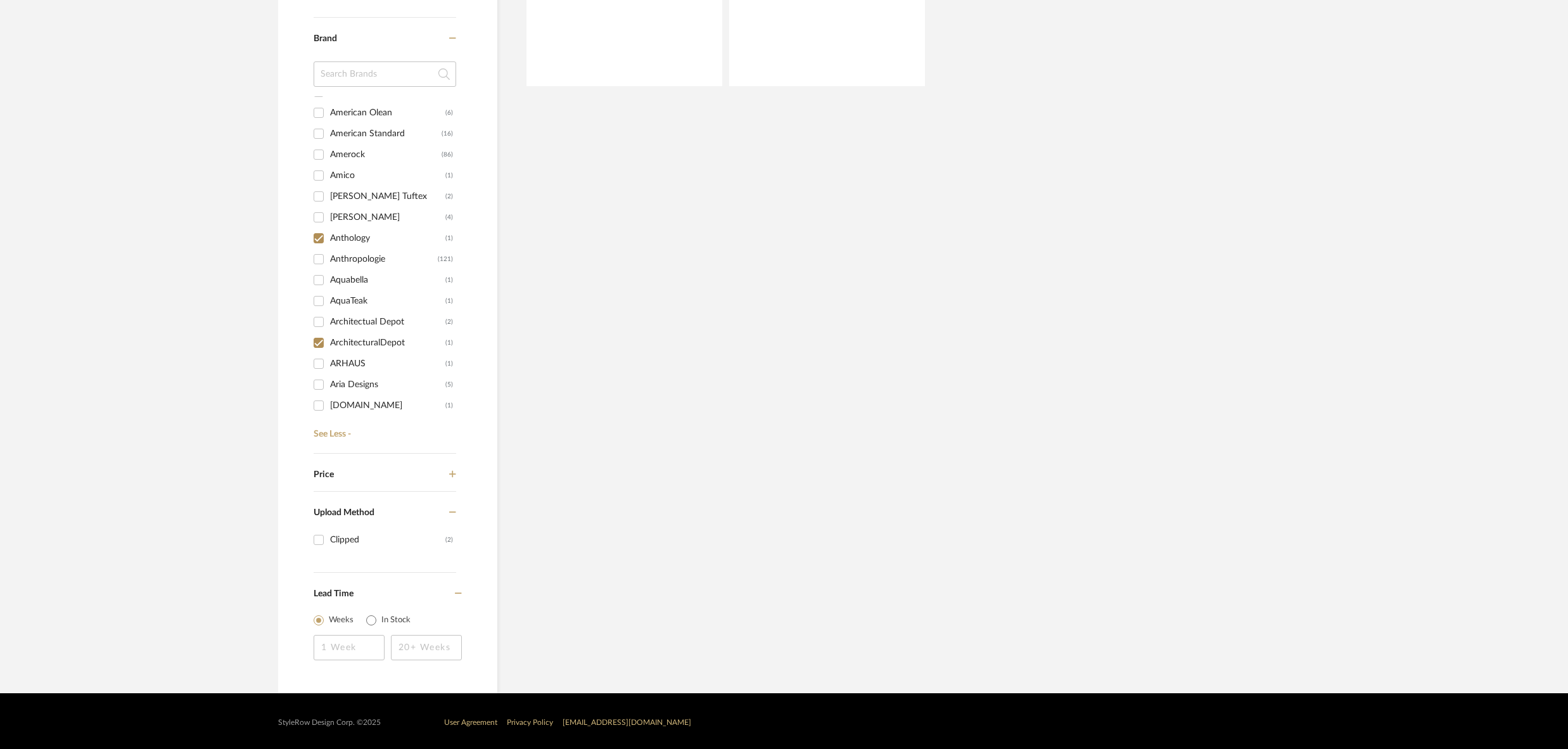
click at [319, 237] on input "Anthology (1)" at bounding box center [319, 238] width 21 height 21
checkbox input "false"
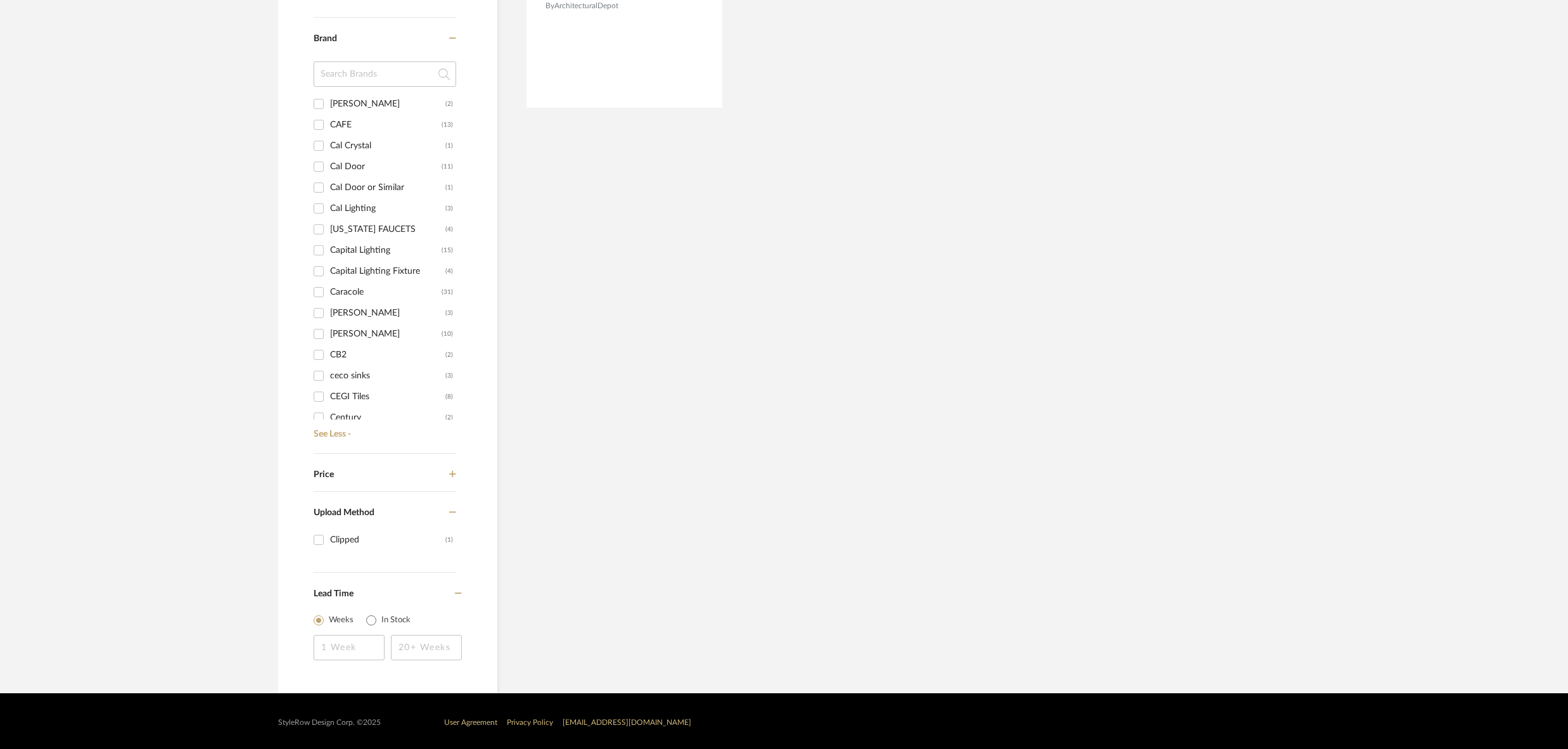
scroll to position [1972, 0]
click at [321, 265] on input "Capital Lighting Fixture (4)" at bounding box center [319, 269] width 21 height 21
checkbox input "true"
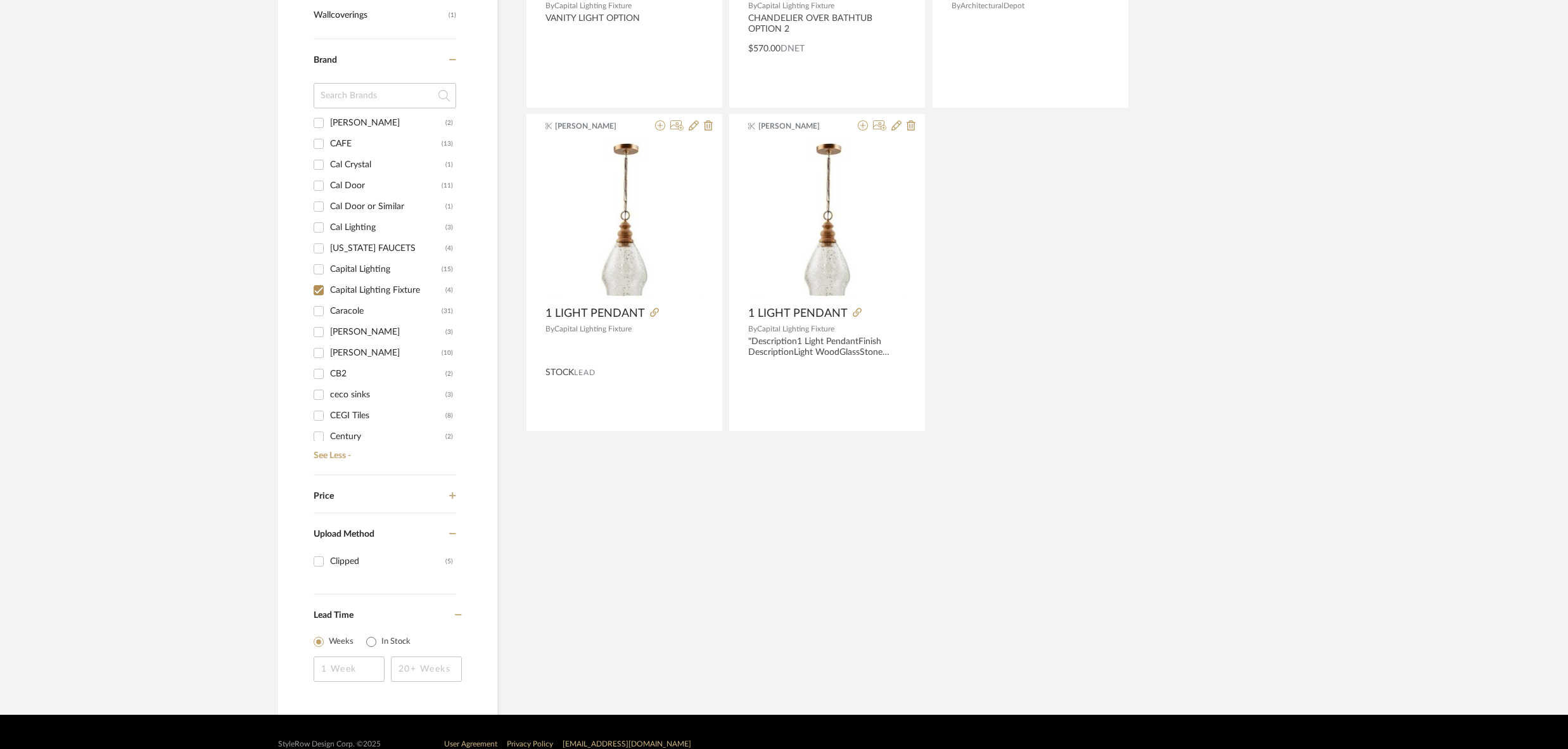
scroll to position [511, 0]
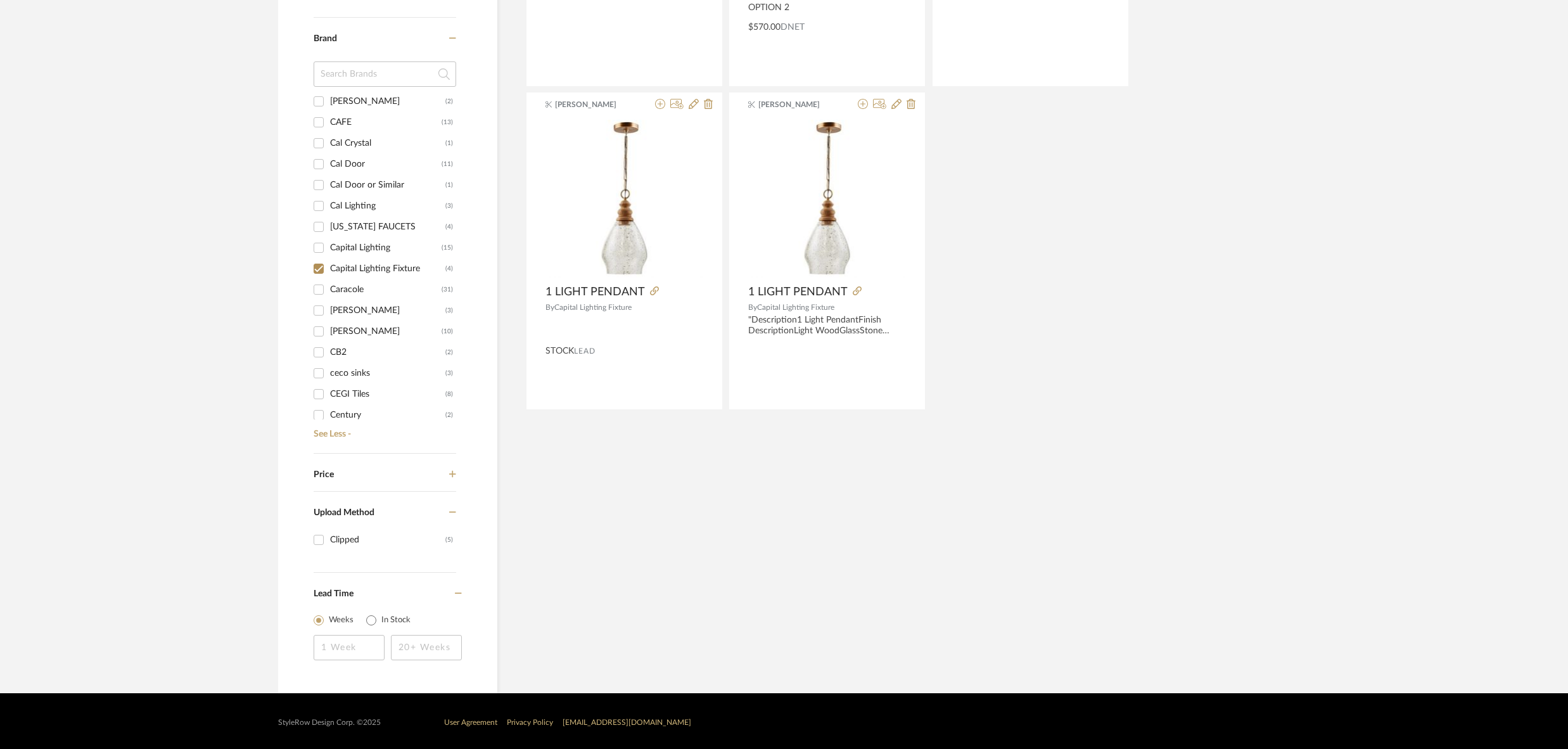
click at [318, 309] on input "CAROLE (3)" at bounding box center [319, 310] width 21 height 21
checkbox input "true"
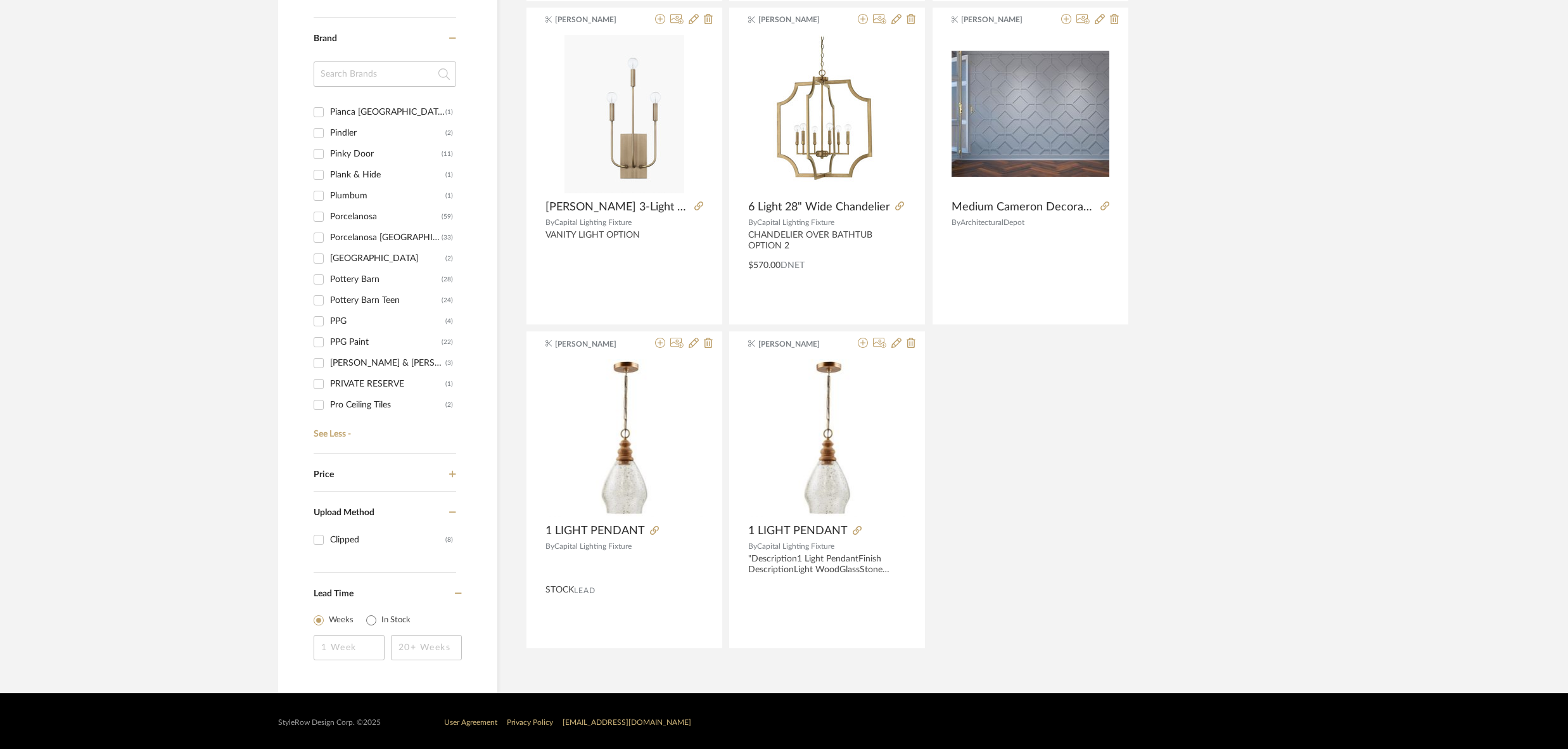
scroll to position [11518, 0]
click at [323, 234] on input "Porcelanosa USA (33)" at bounding box center [319, 241] width 21 height 21
checkbox input "true"
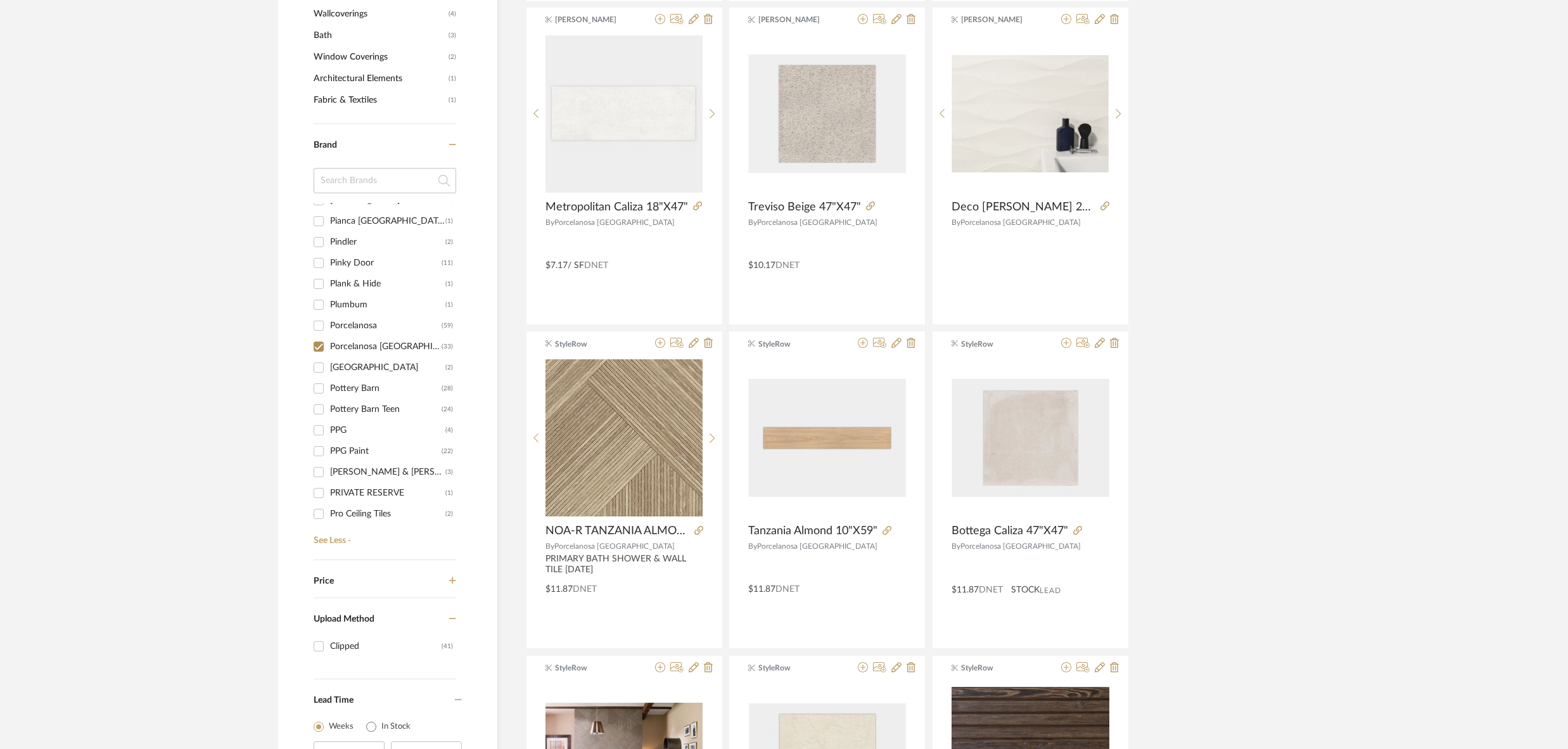
click at [322, 253] on input "Pinky Door (11)" at bounding box center [319, 263] width 21 height 21
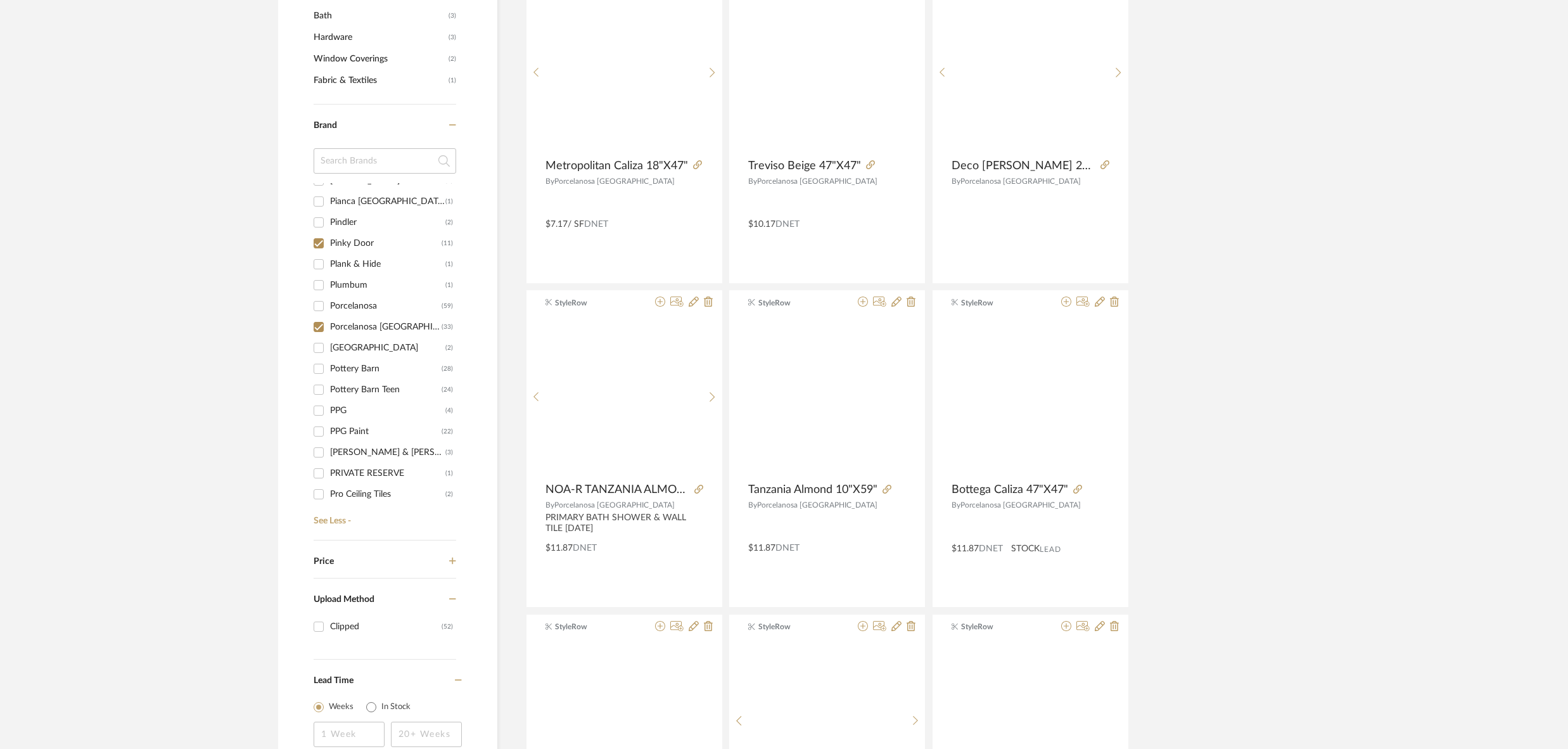
scroll to position [660, 0]
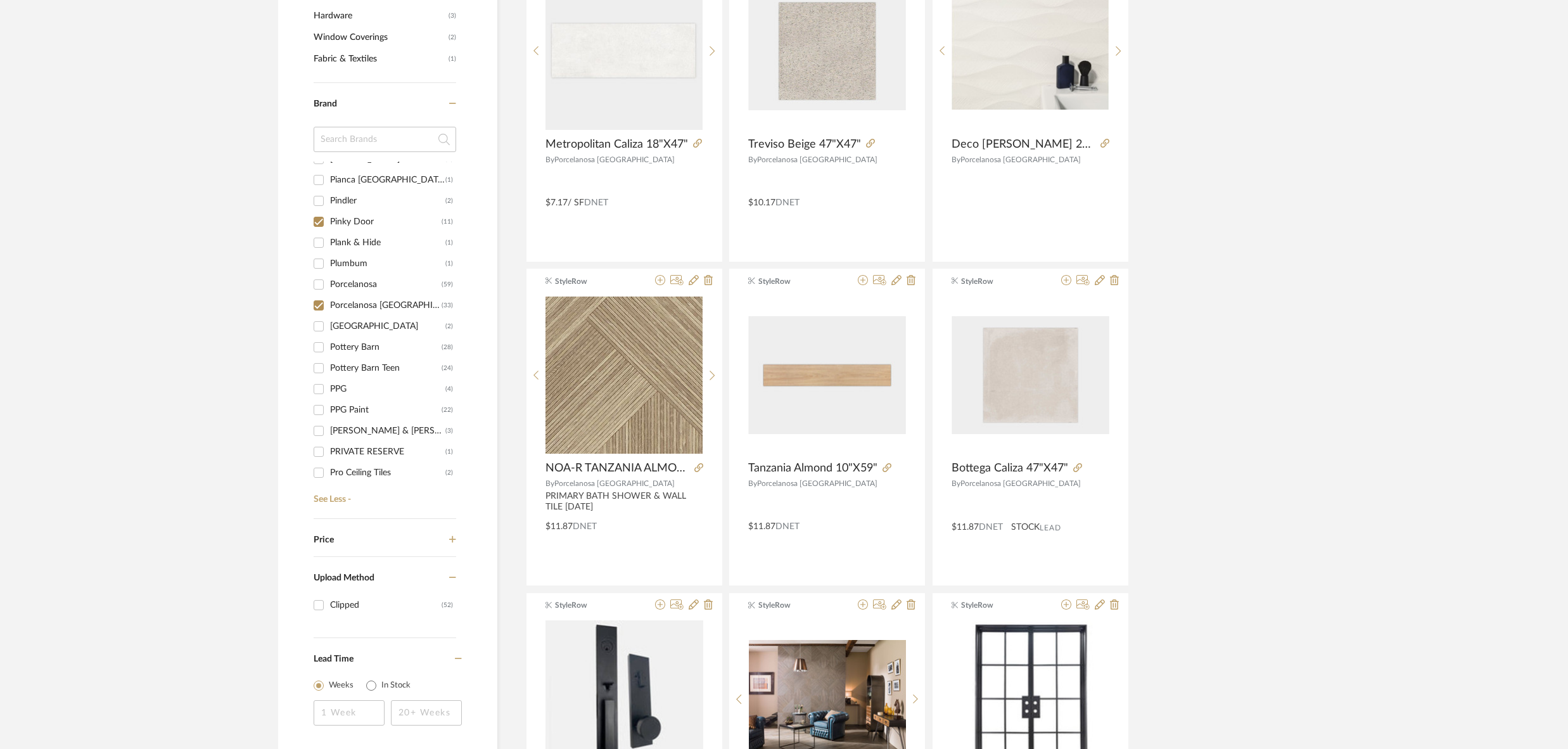
click at [319, 217] on input "Pinky Door (11)" at bounding box center [319, 222] width 21 height 21
checkbox input "false"
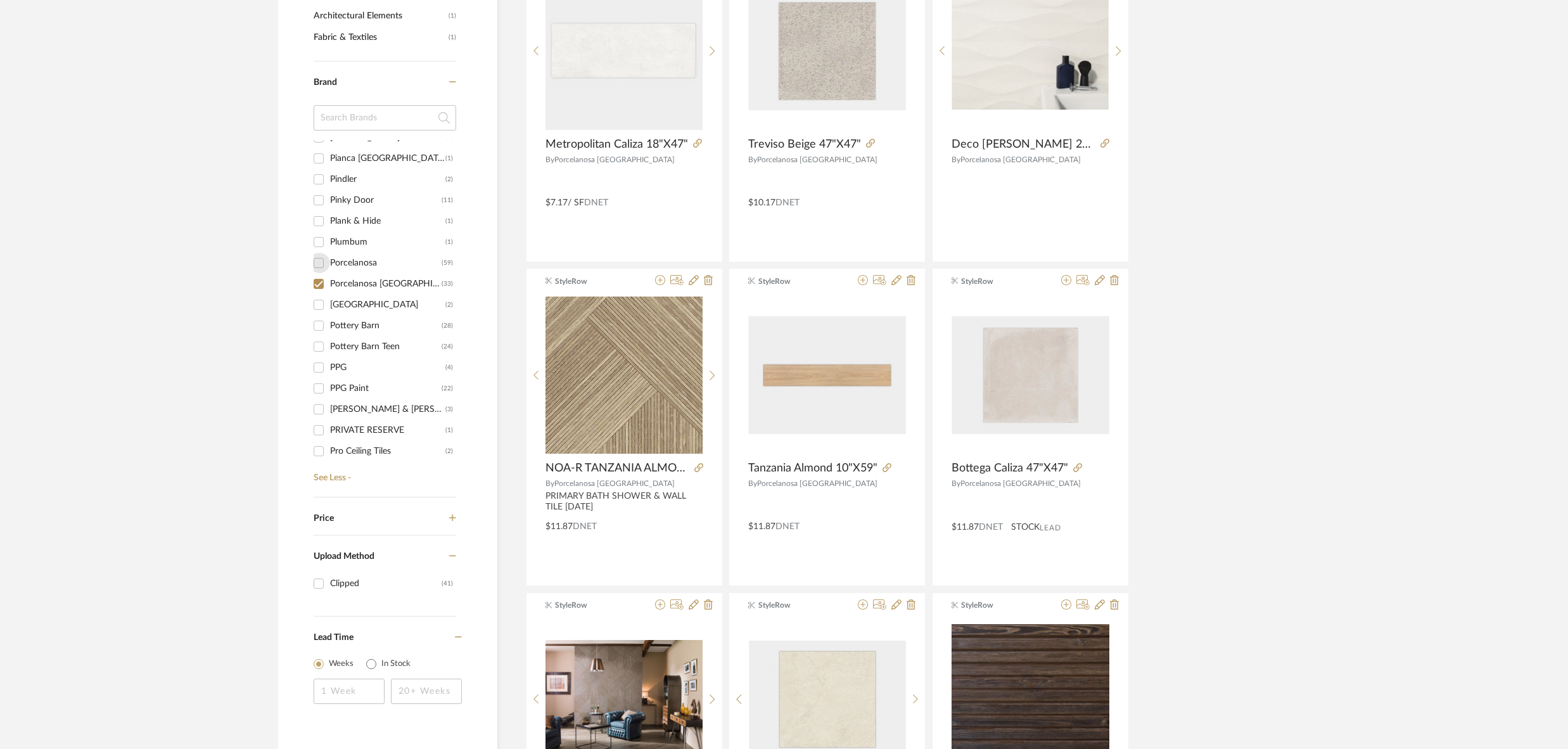
click at [321, 273] on input "Porcelanosa (59)" at bounding box center [319, 263] width 21 height 21
checkbox input "true"
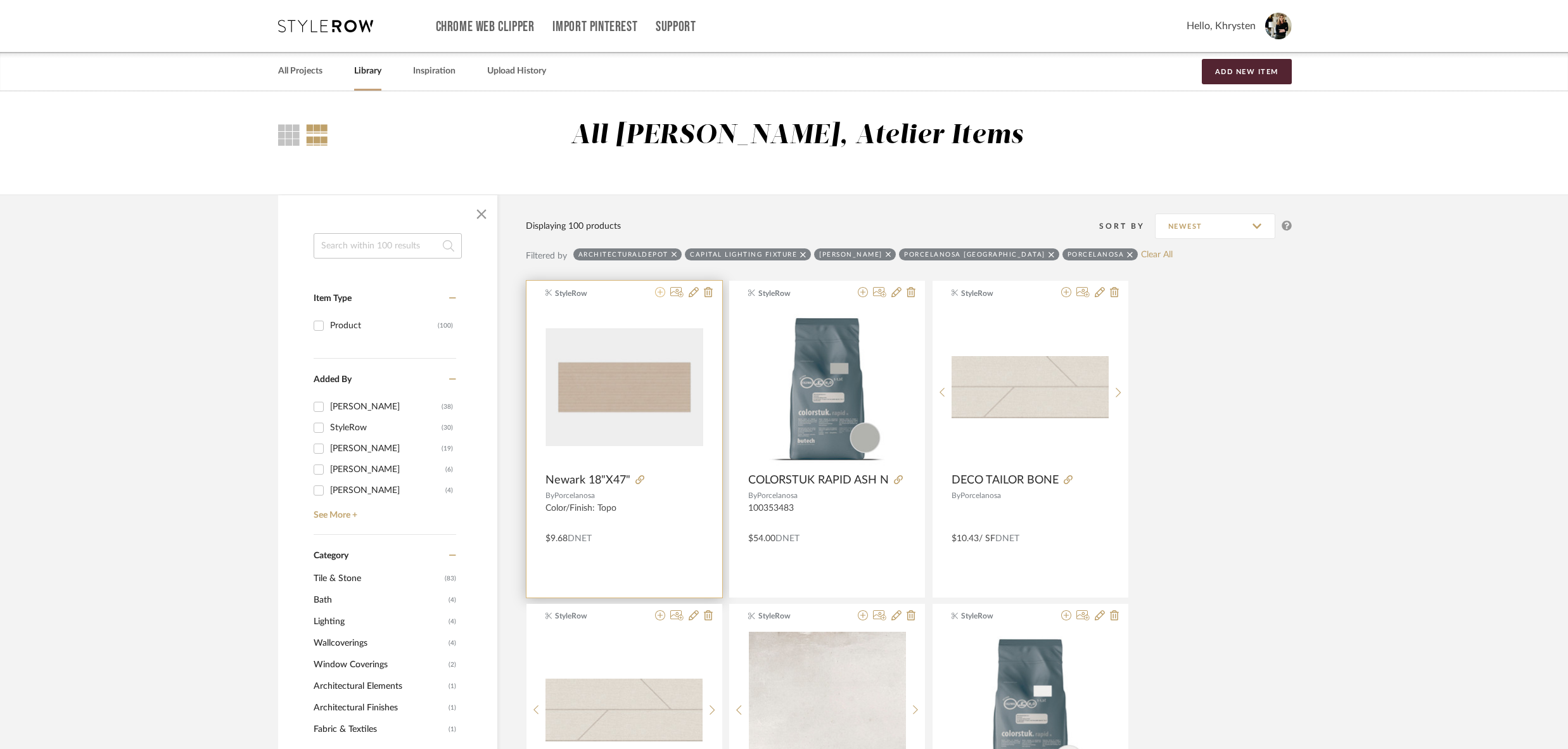
click at [660, 294] on icon at bounding box center [660, 292] width 10 height 10
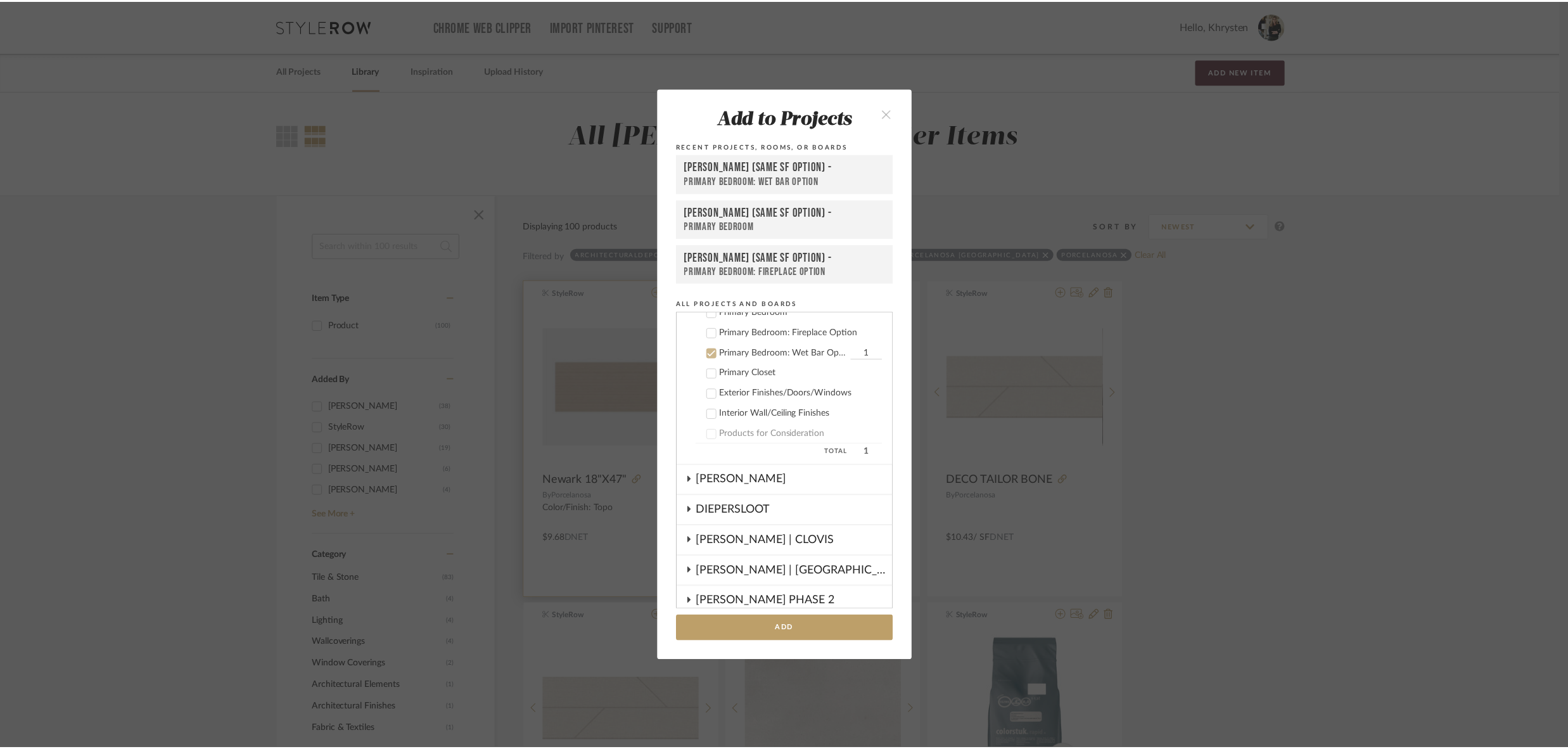
scroll to position [264, 0]
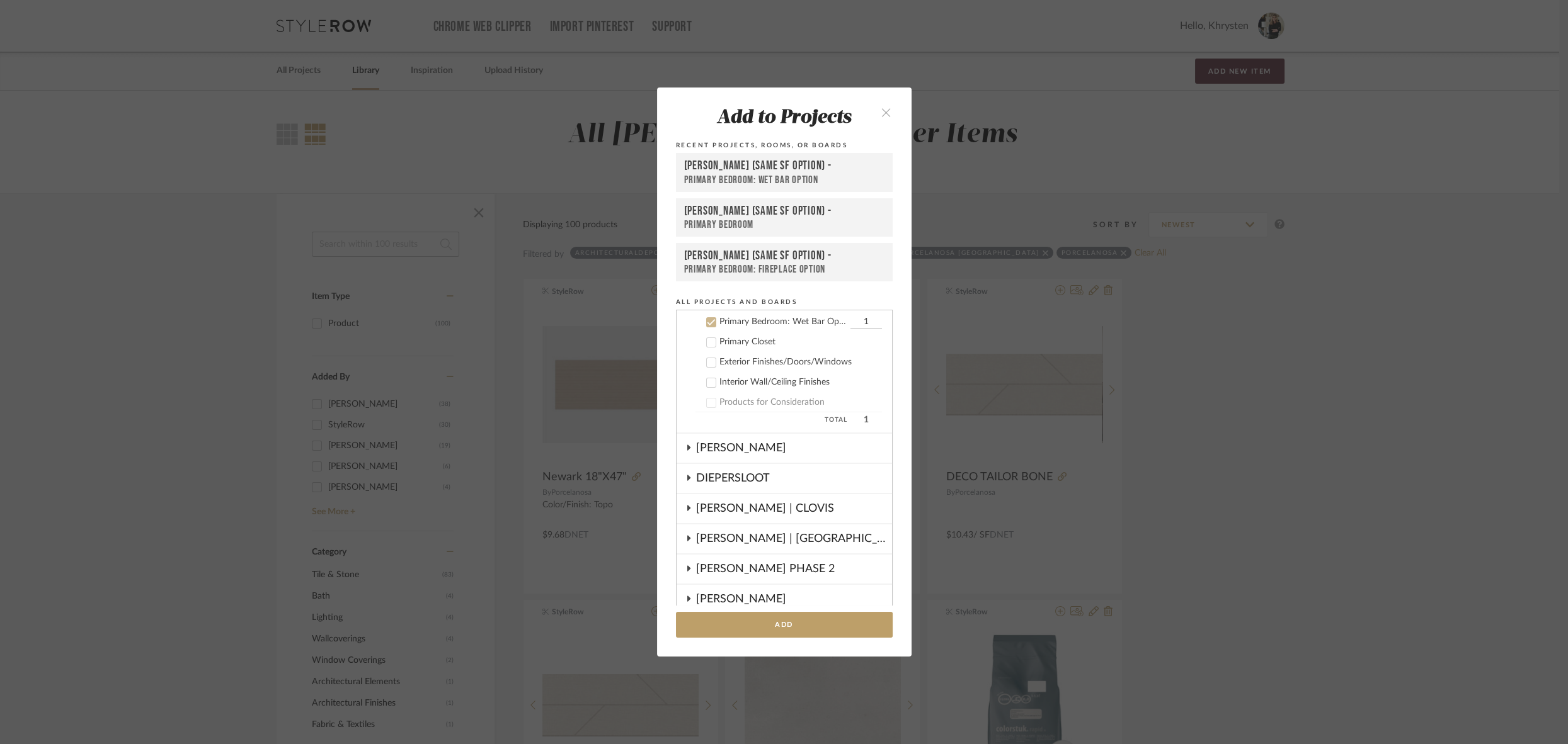
click at [721, 261] on div "[PERSON_NAME] (Same SF Option) -" at bounding box center [784, 256] width 201 height 14
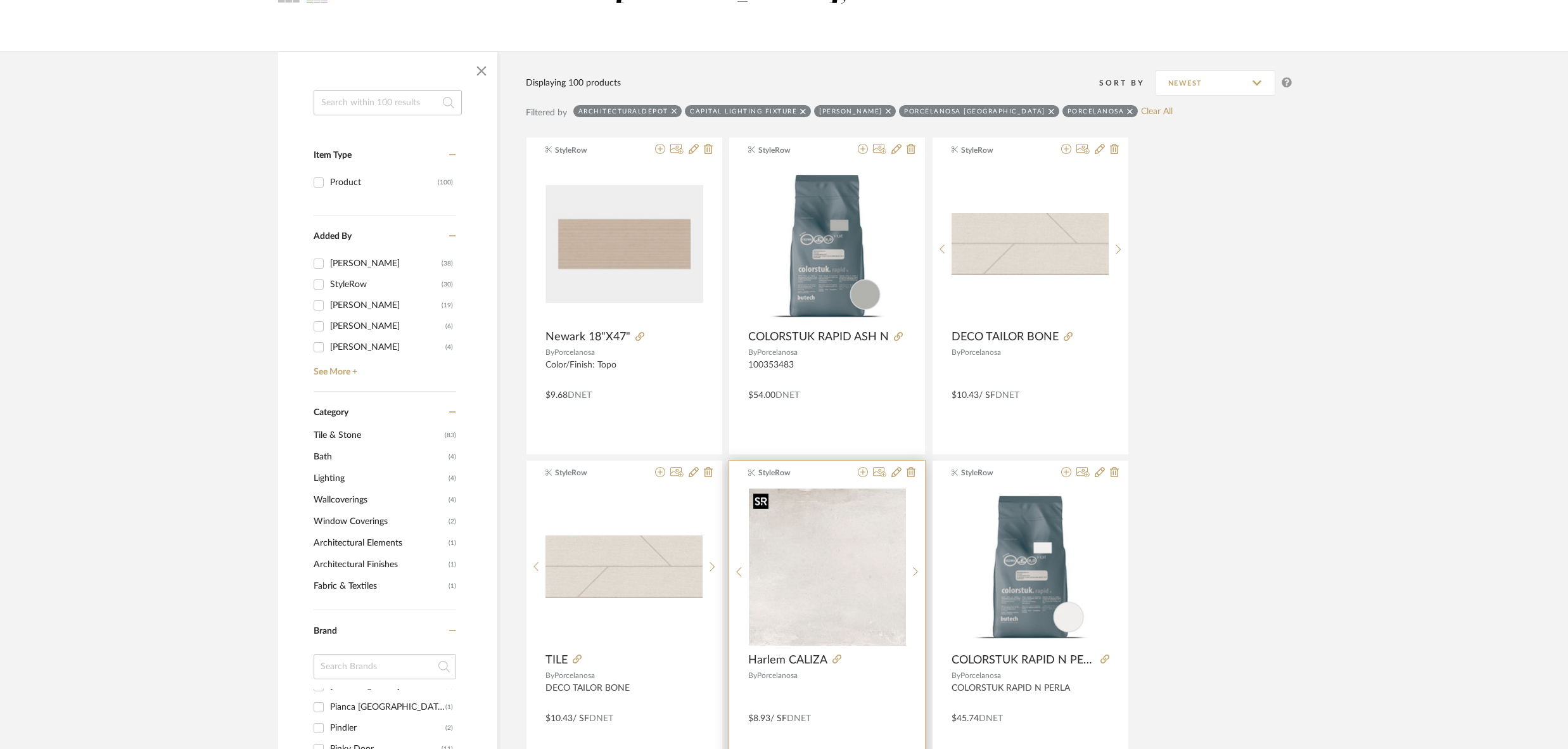
scroll to position [0, 0]
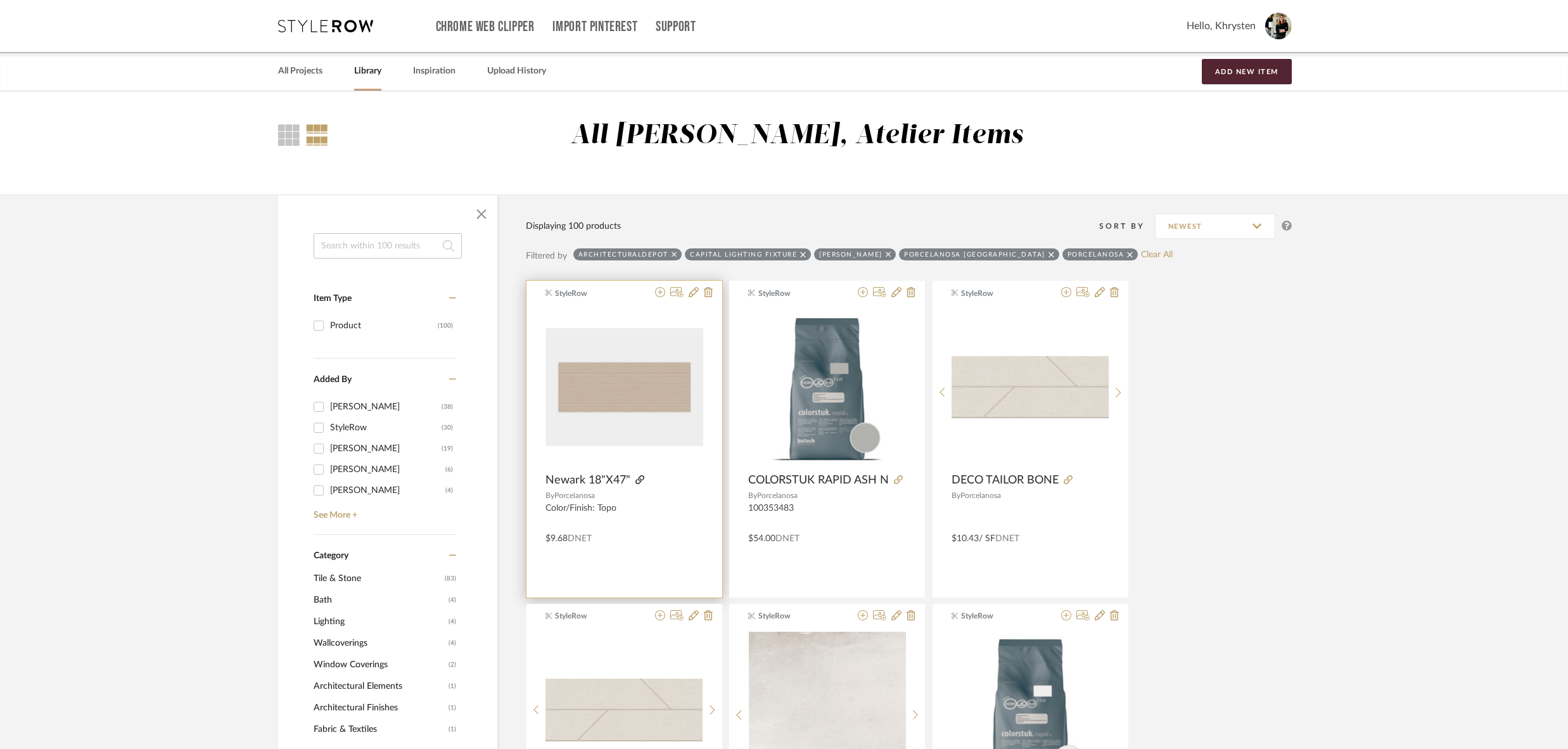
click at [639, 479] on icon at bounding box center [640, 479] width 9 height 9
click at [898, 293] on icon at bounding box center [896, 292] width 10 height 10
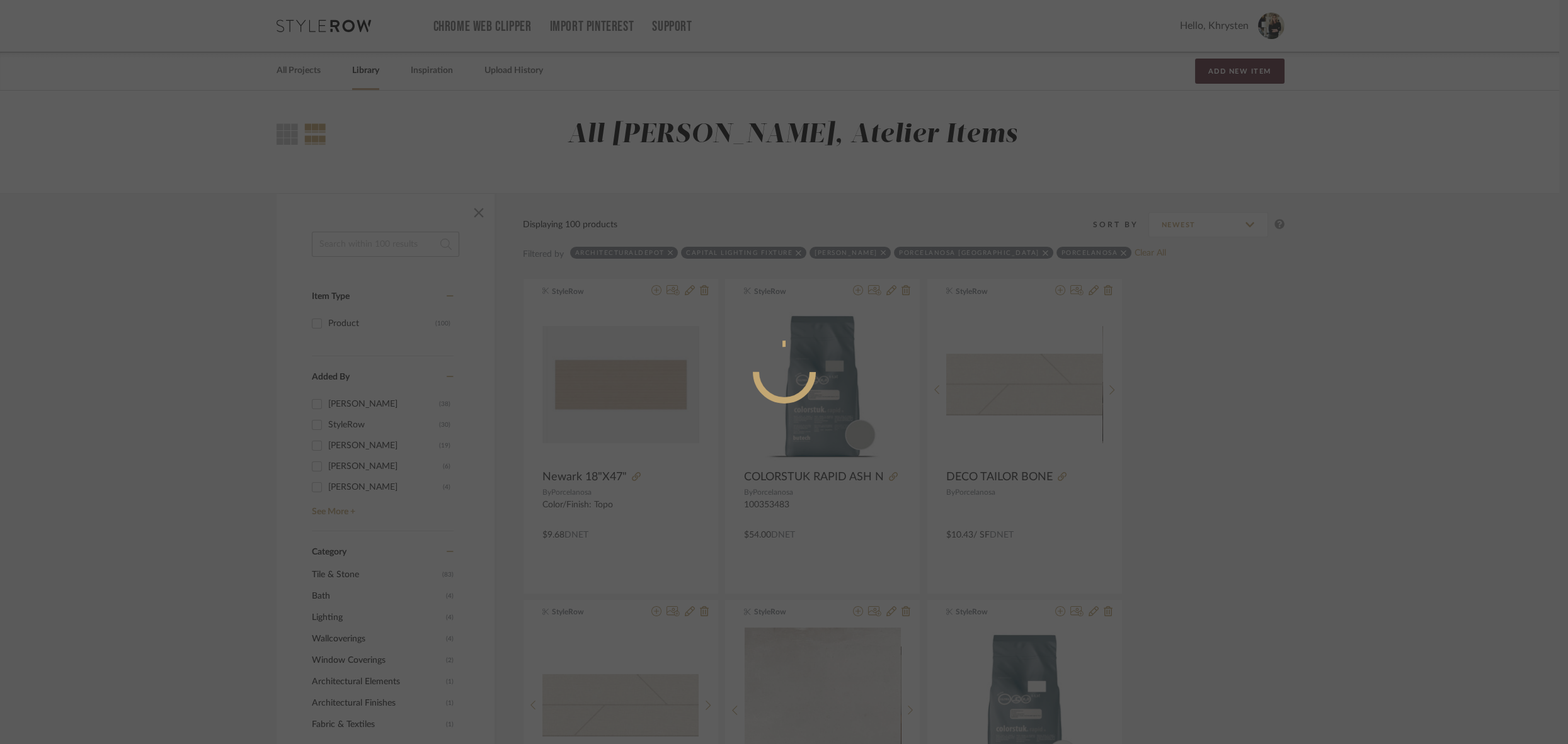
radio input "true"
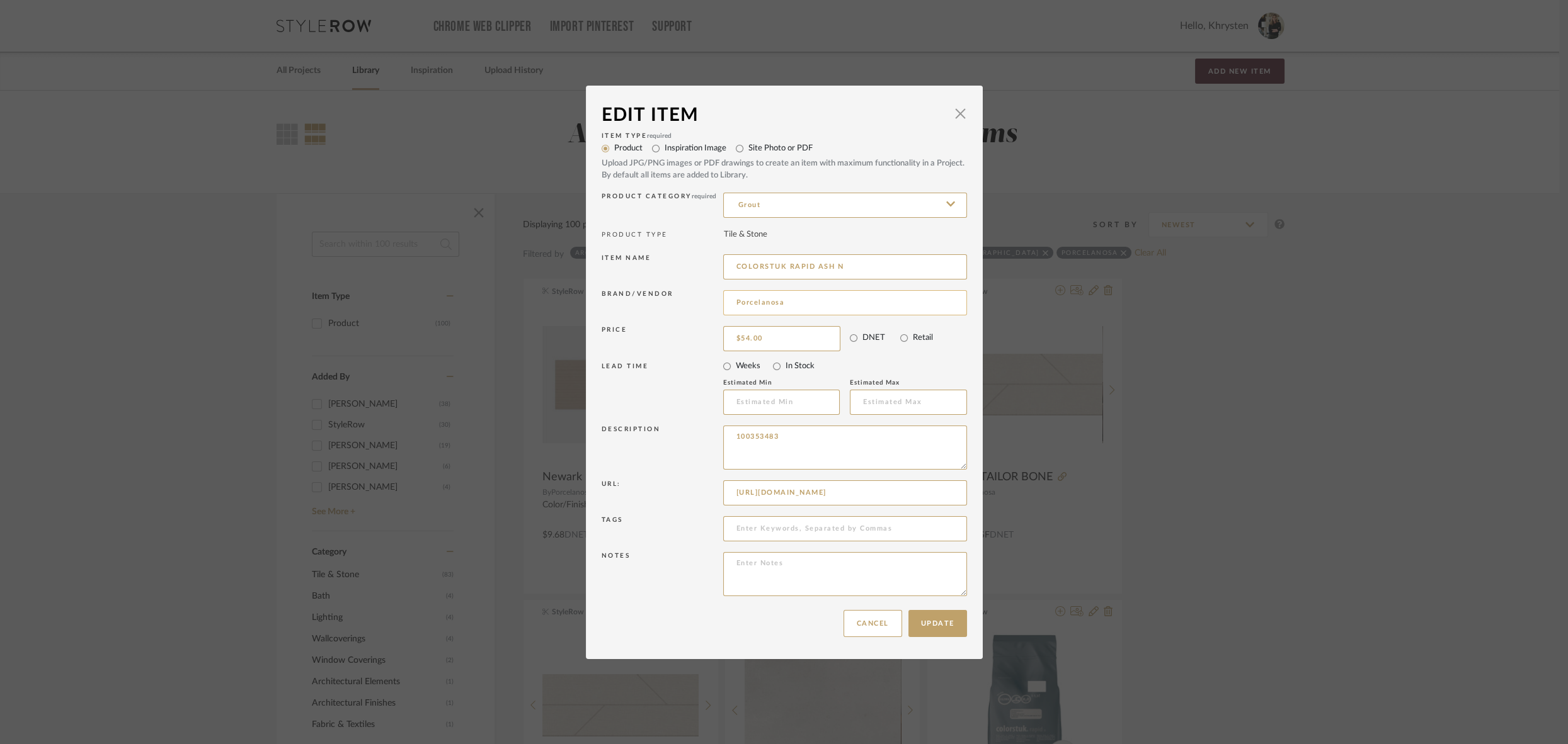
click at [804, 302] on input "Porcelanosa" at bounding box center [845, 303] width 244 height 25
type input "Butech"
click at [766, 337] on span "Butech" at bounding box center [846, 336] width 206 height 11
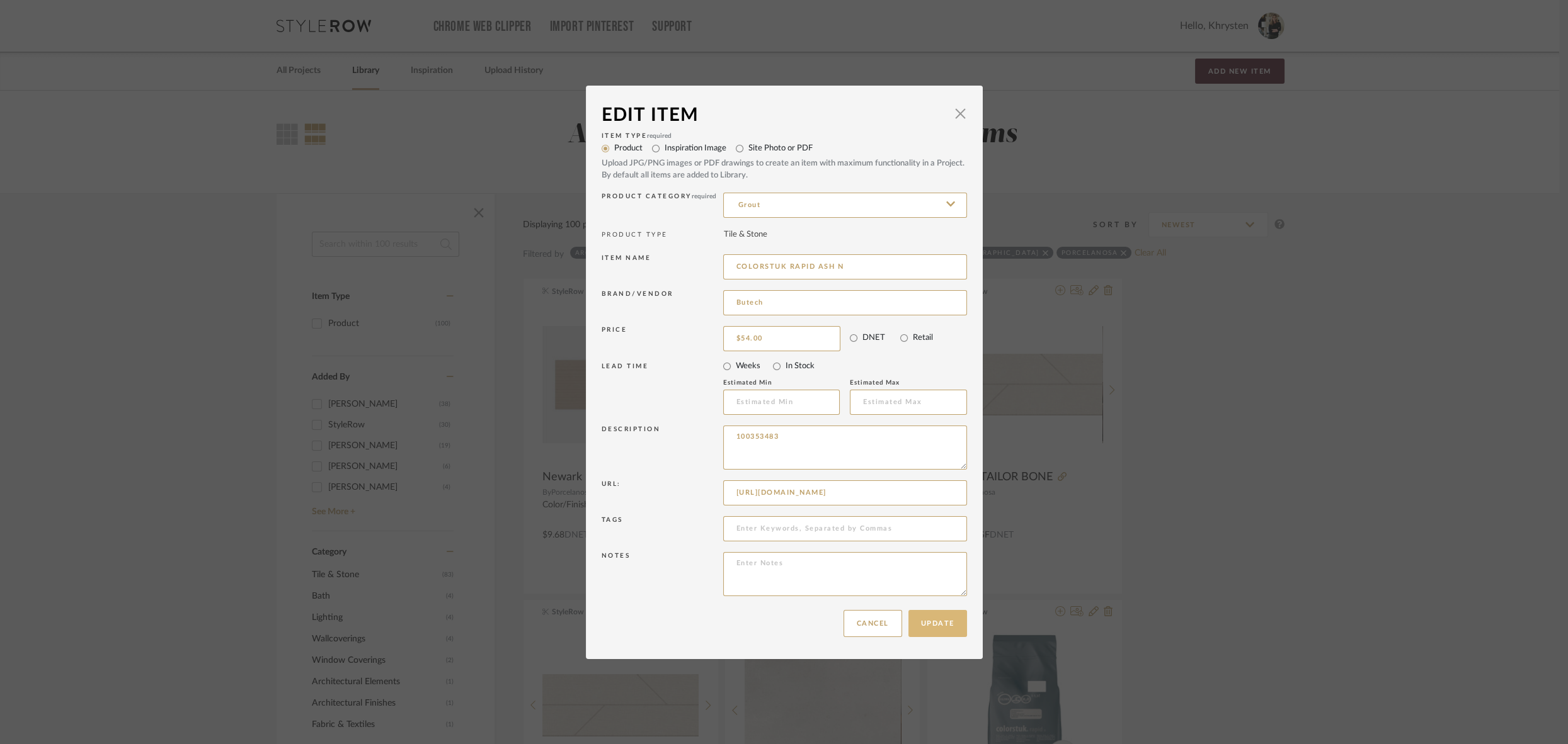
click at [929, 622] on button "Update" at bounding box center [937, 624] width 58 height 27
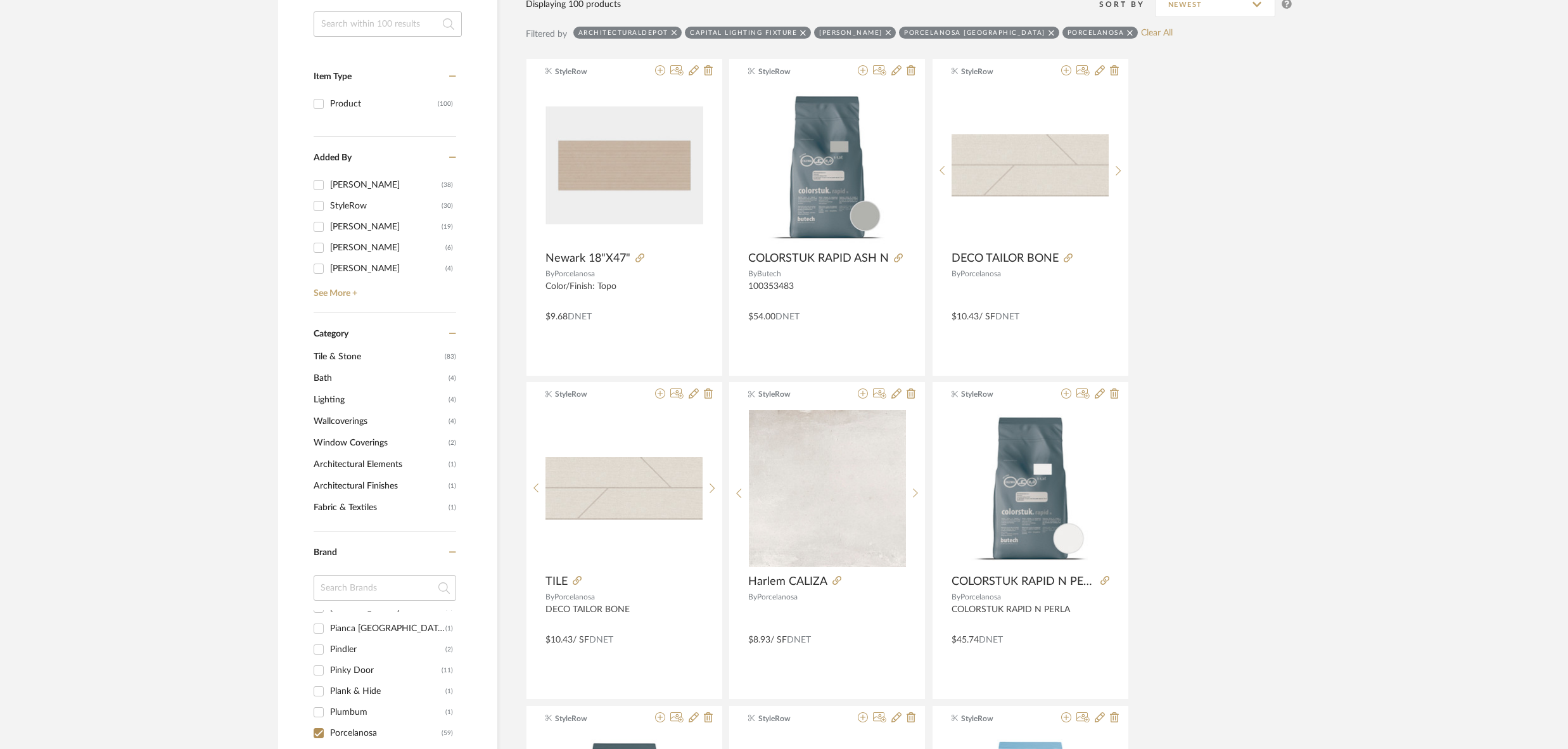
scroll to position [223, 0]
click at [1099, 392] on icon at bounding box center [1099, 392] width 10 height 10
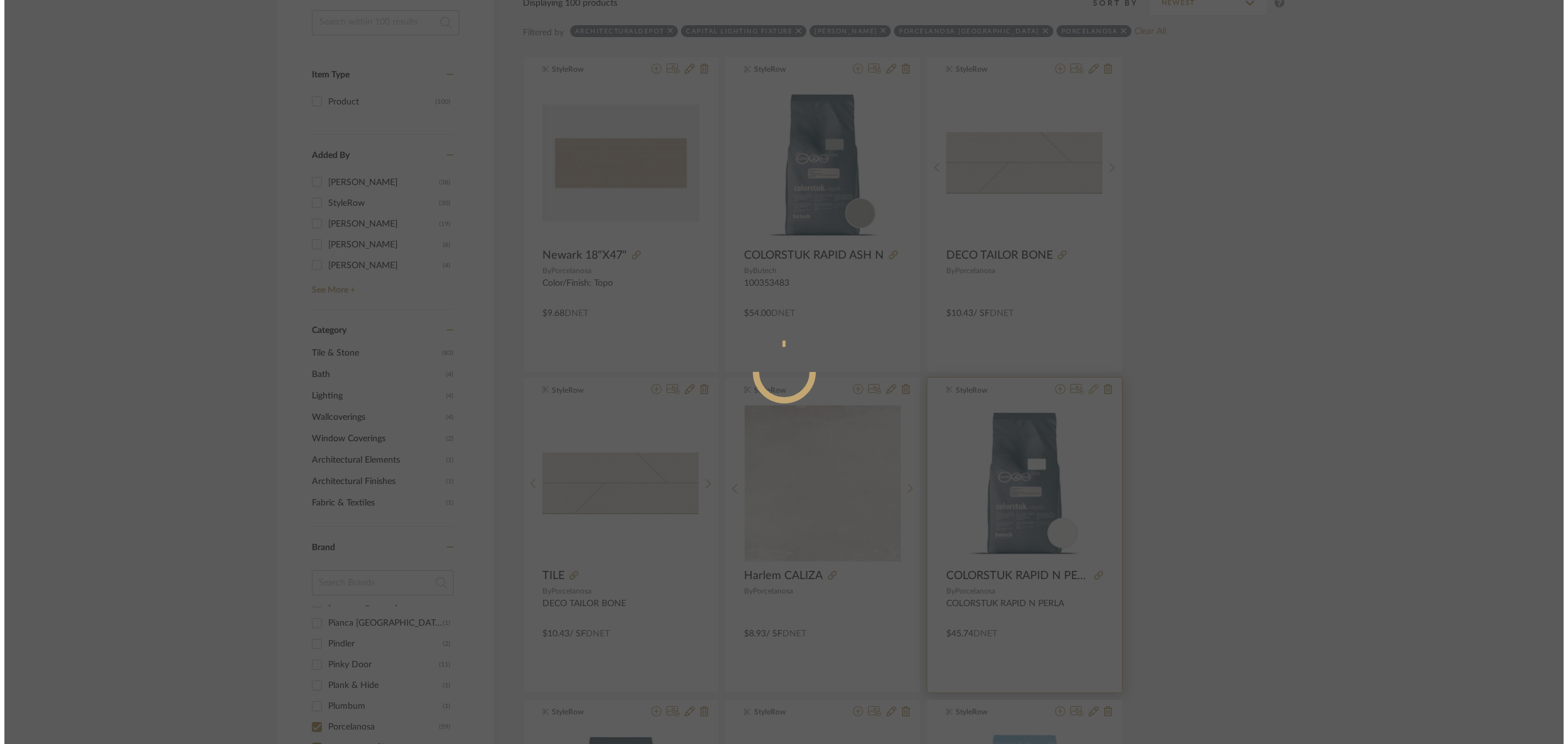
scroll to position [0, 0]
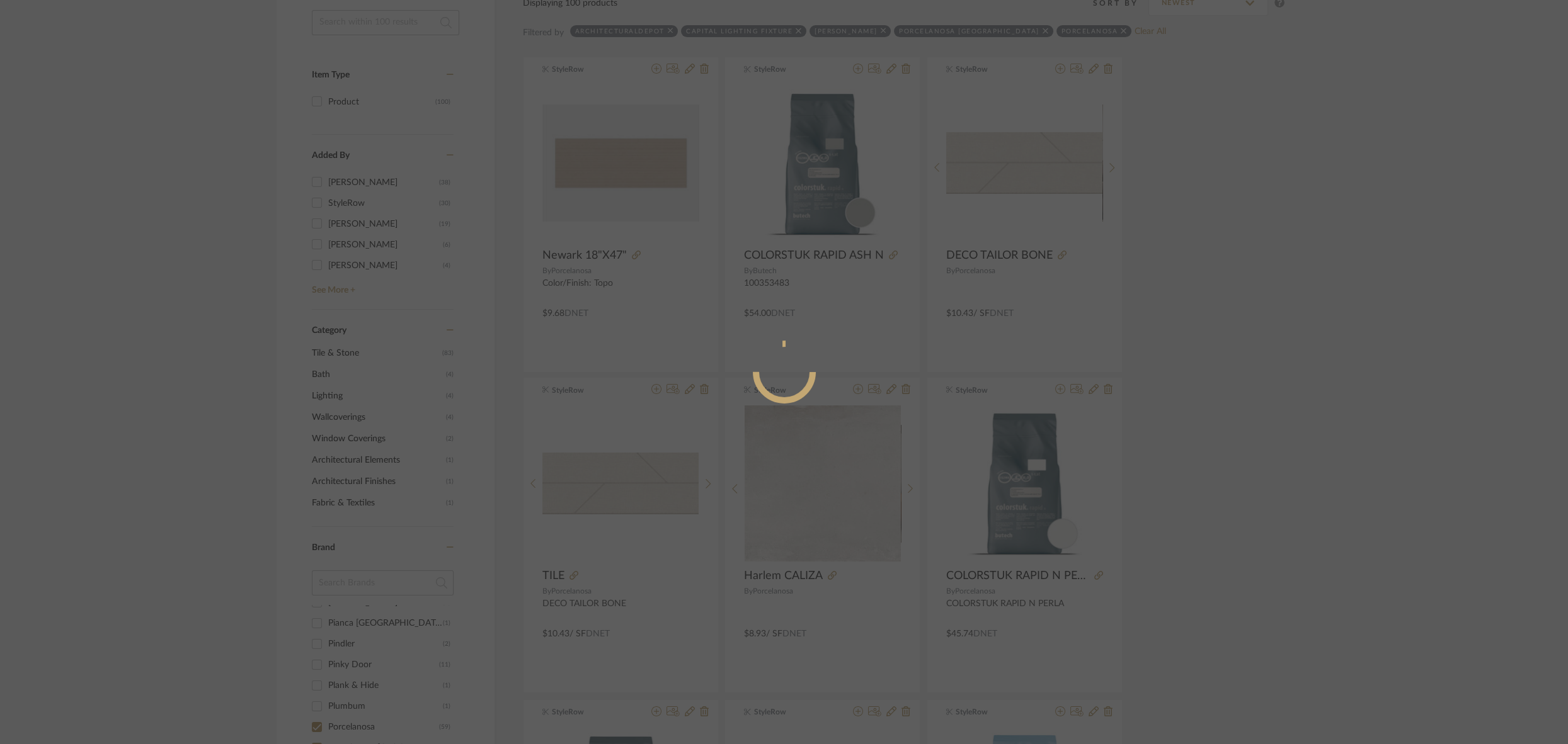
radio input "true"
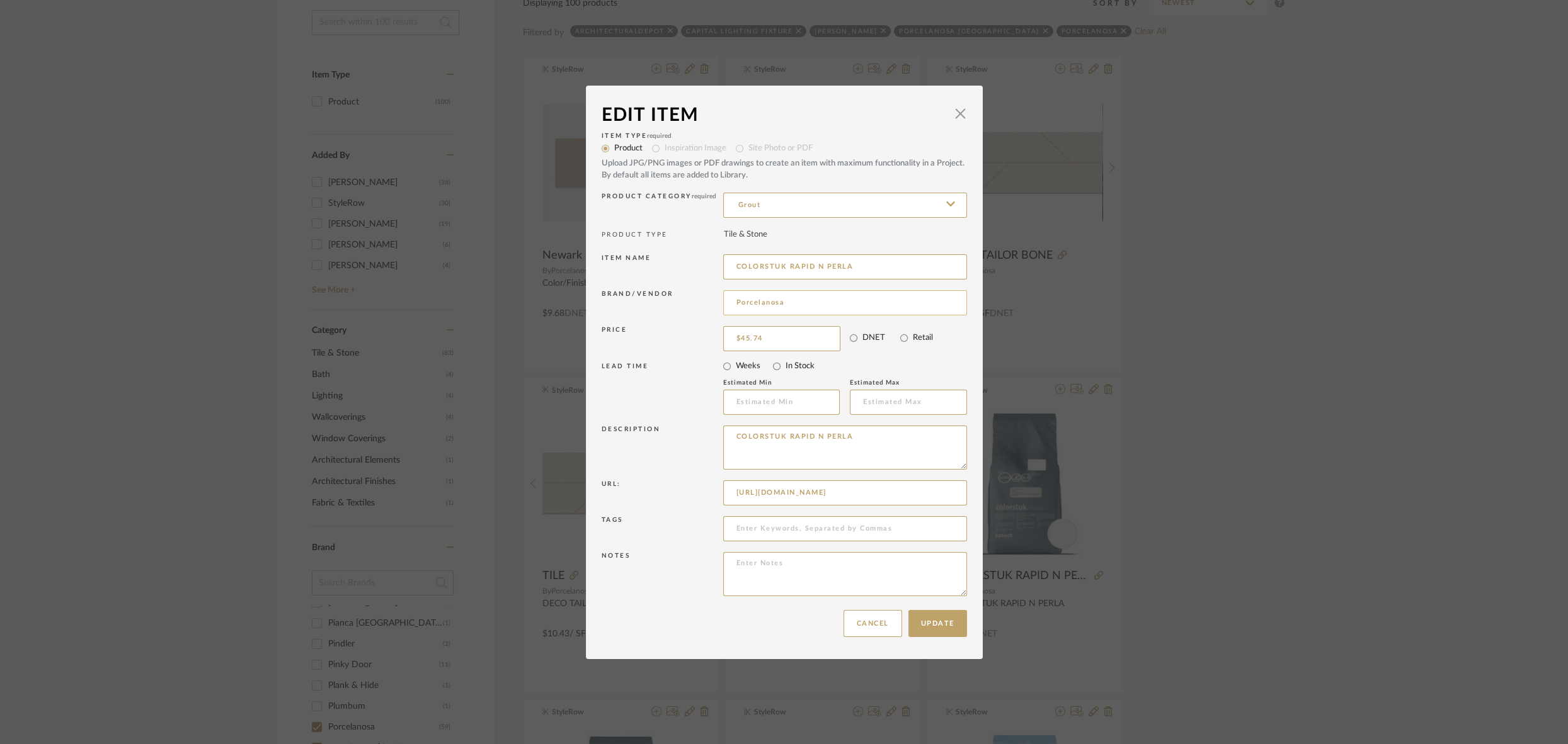
click at [796, 299] on input "Porcelanosa" at bounding box center [845, 303] width 244 height 25
click at [759, 337] on span "Butech" at bounding box center [846, 336] width 206 height 11
type input "Butech"
click at [935, 628] on button "Update" at bounding box center [937, 624] width 58 height 27
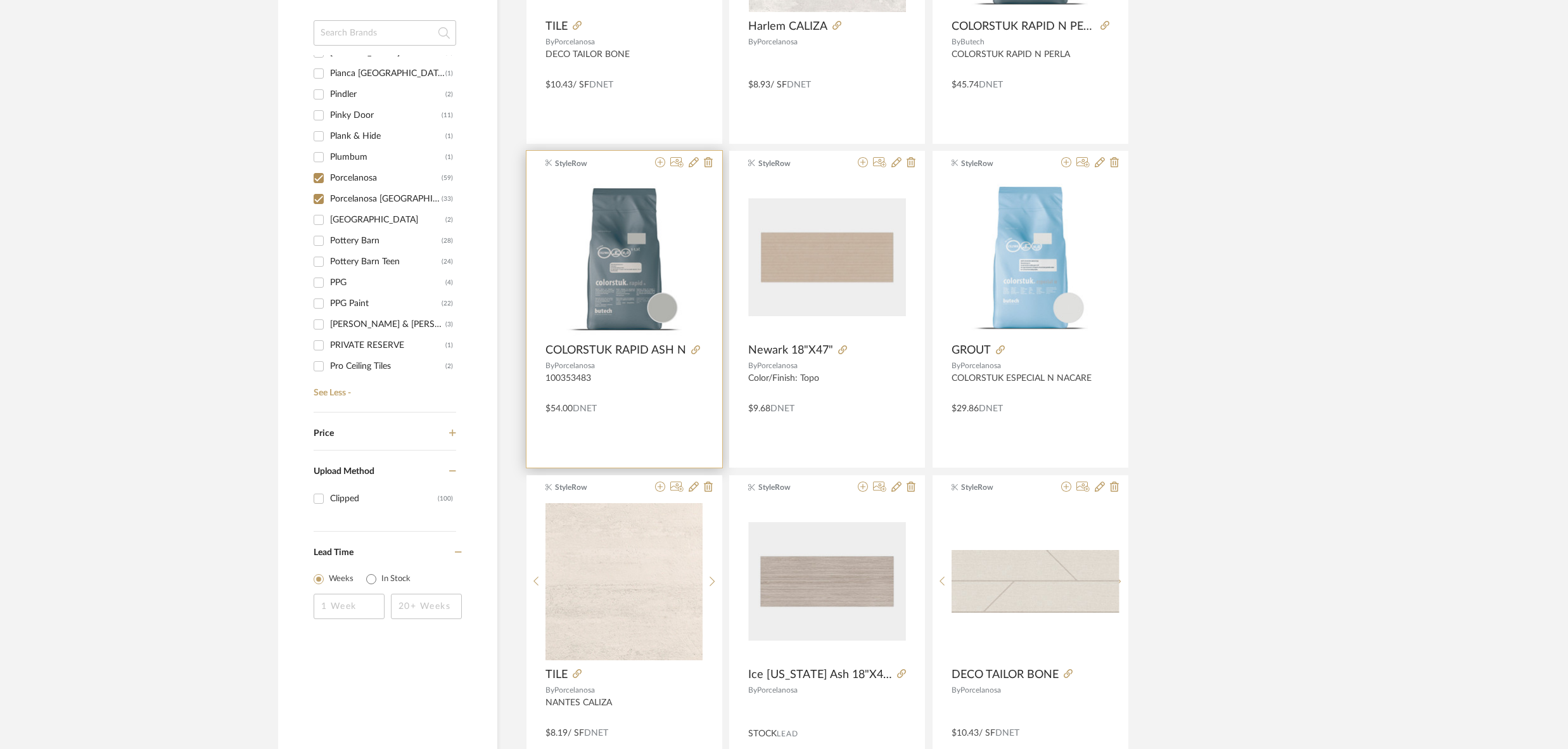
scroll to position [790, 0]
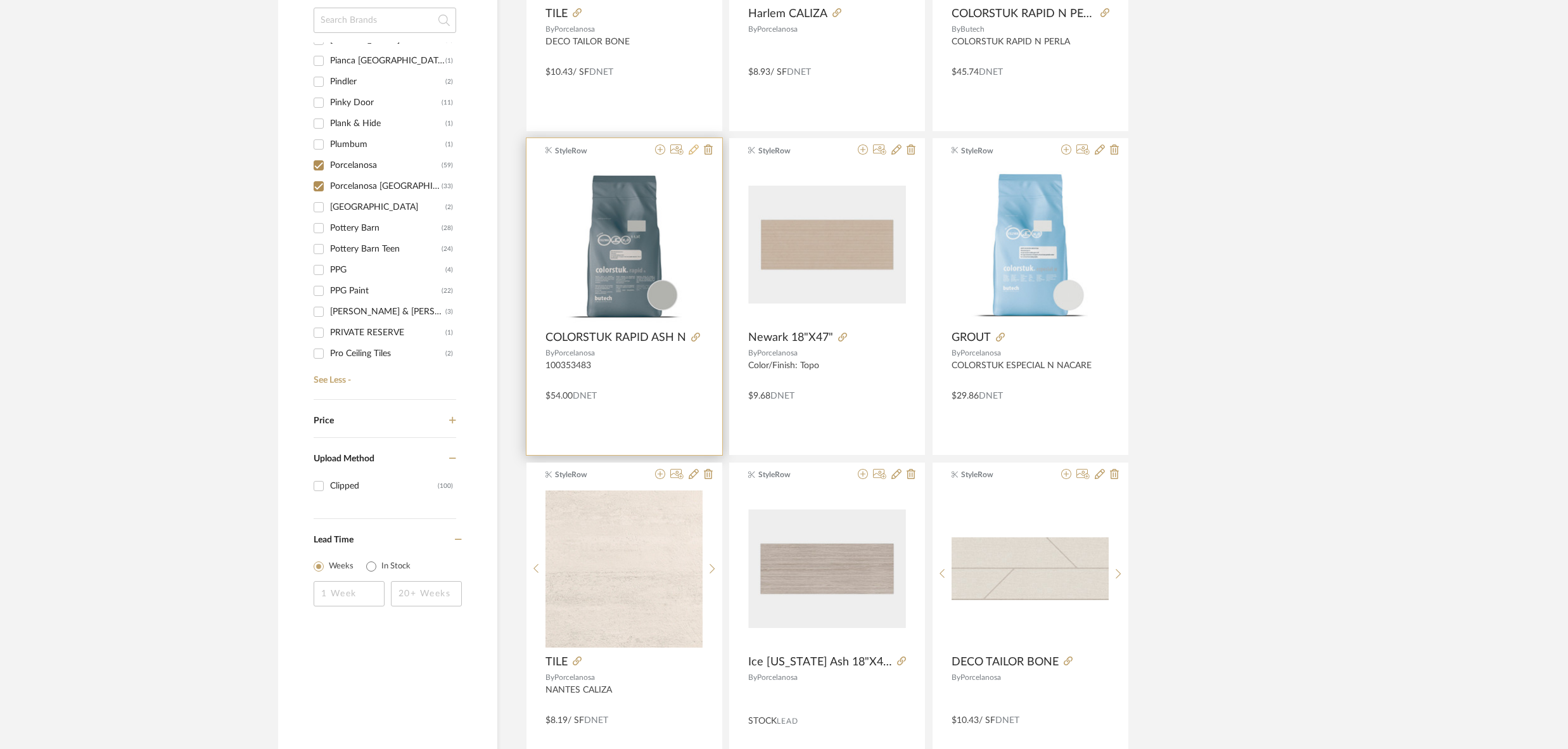
click at [694, 148] on icon at bounding box center [693, 150] width 10 height 10
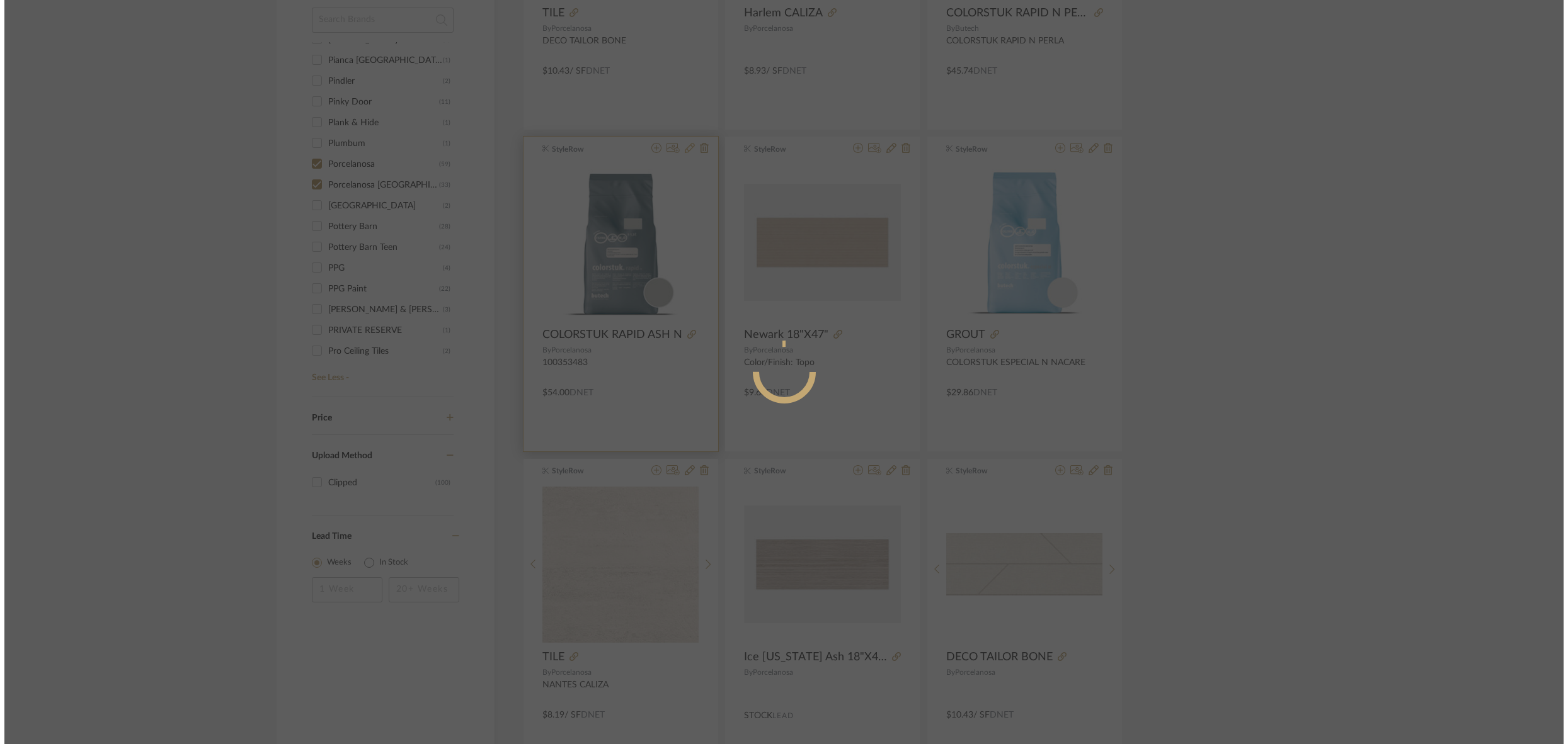
scroll to position [0, 0]
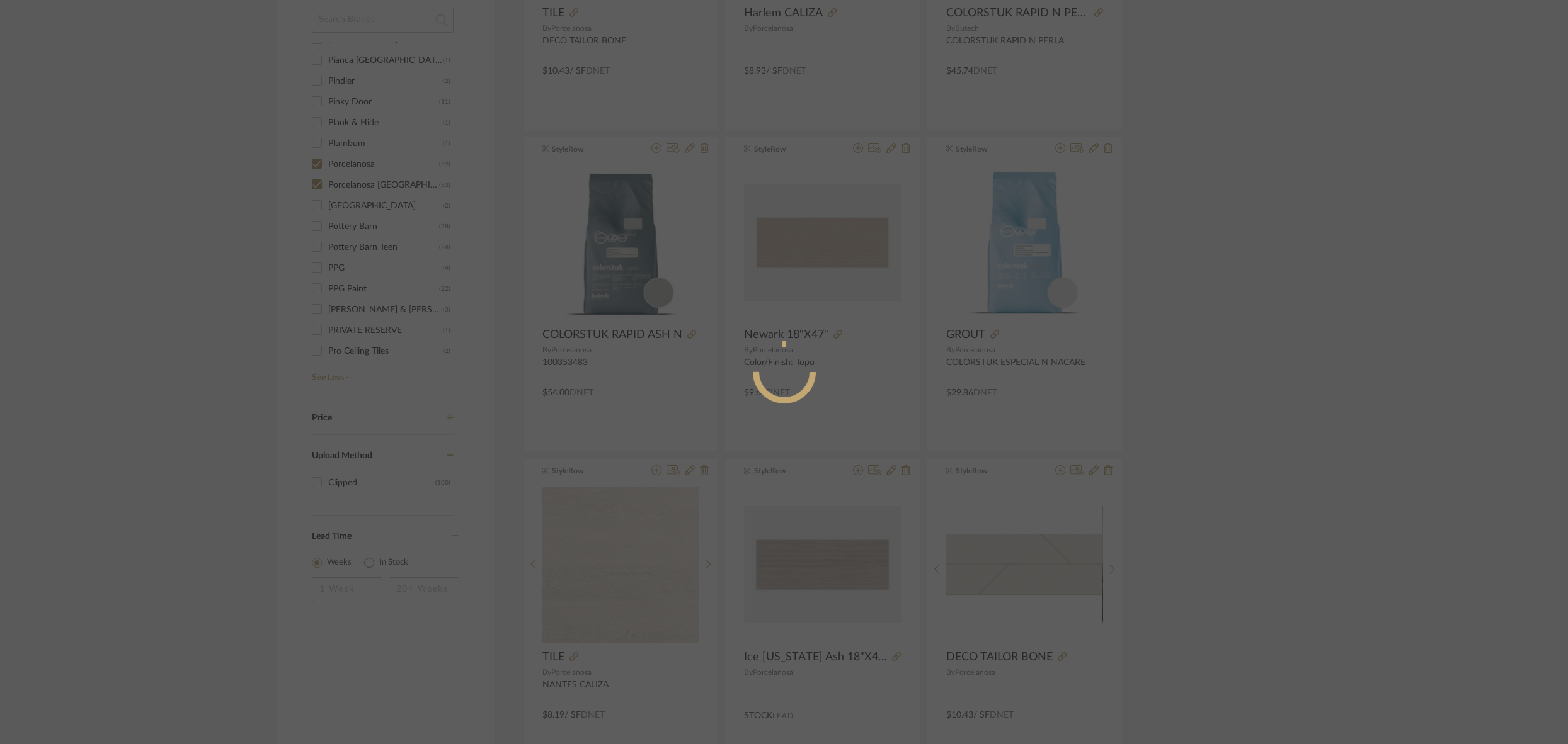
radio input "true"
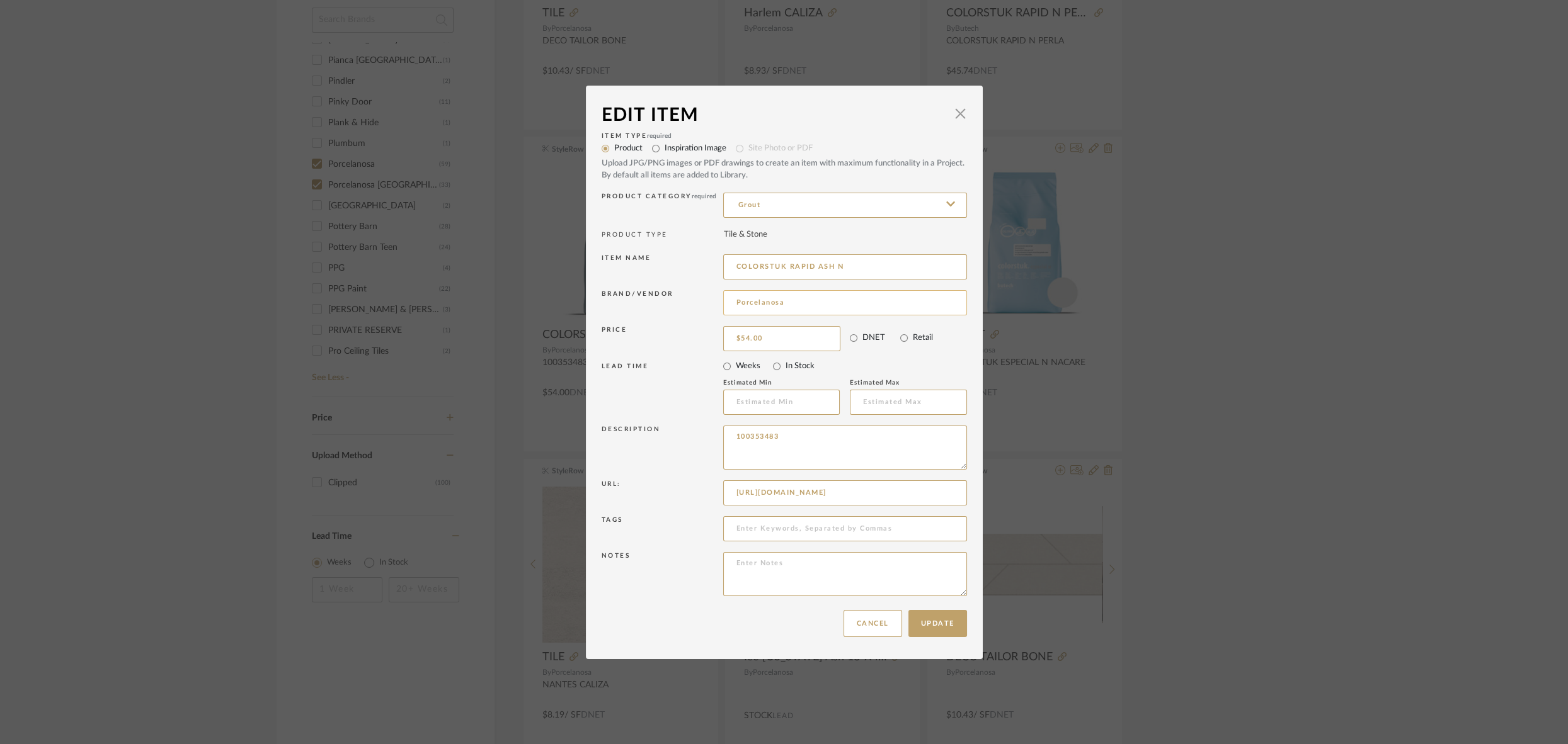
click at [791, 303] on input "Porcelanosa" at bounding box center [845, 303] width 244 height 25
click at [751, 333] on span "Butech" at bounding box center [846, 336] width 206 height 11
type input "Butech"
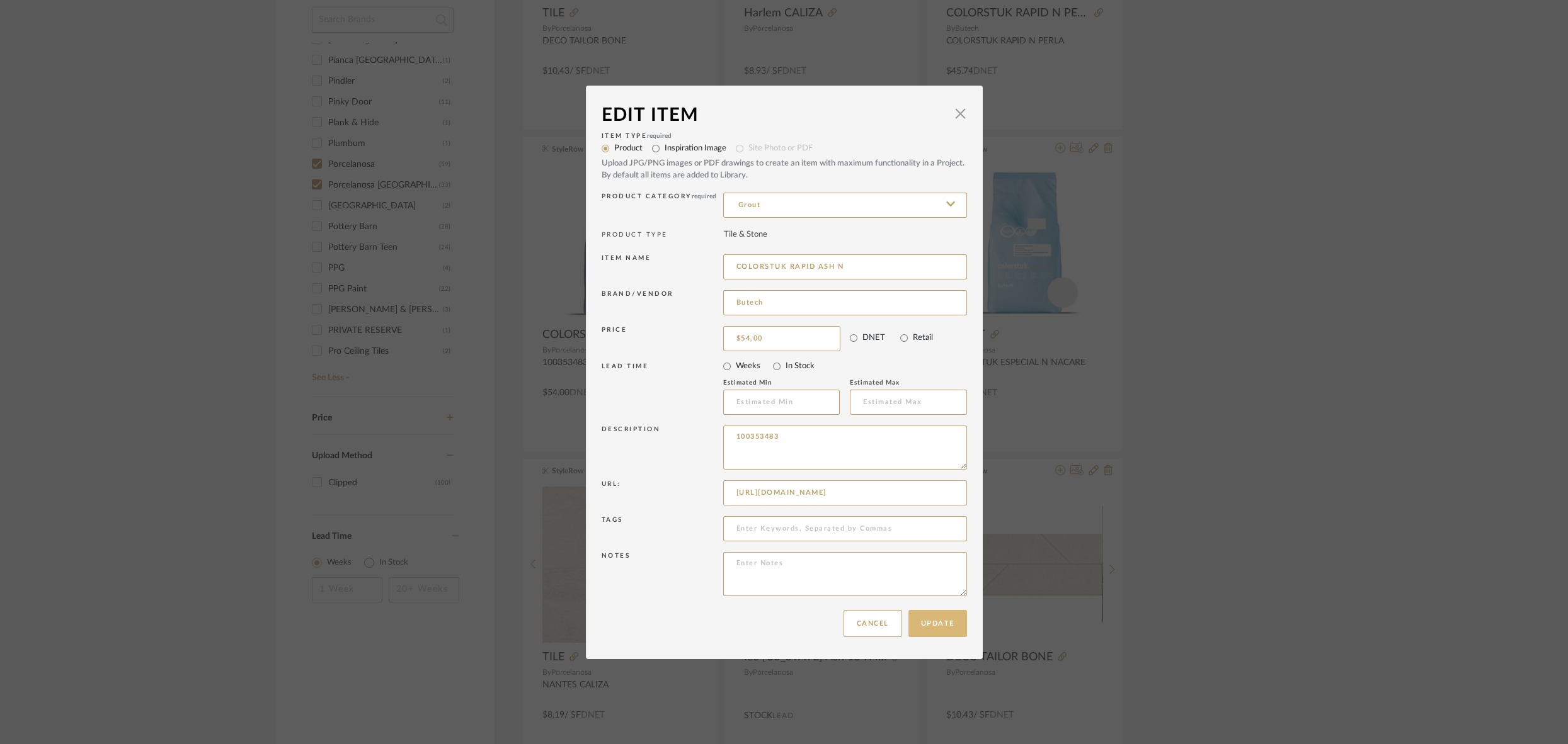
click at [927, 624] on button "Update" at bounding box center [937, 624] width 58 height 27
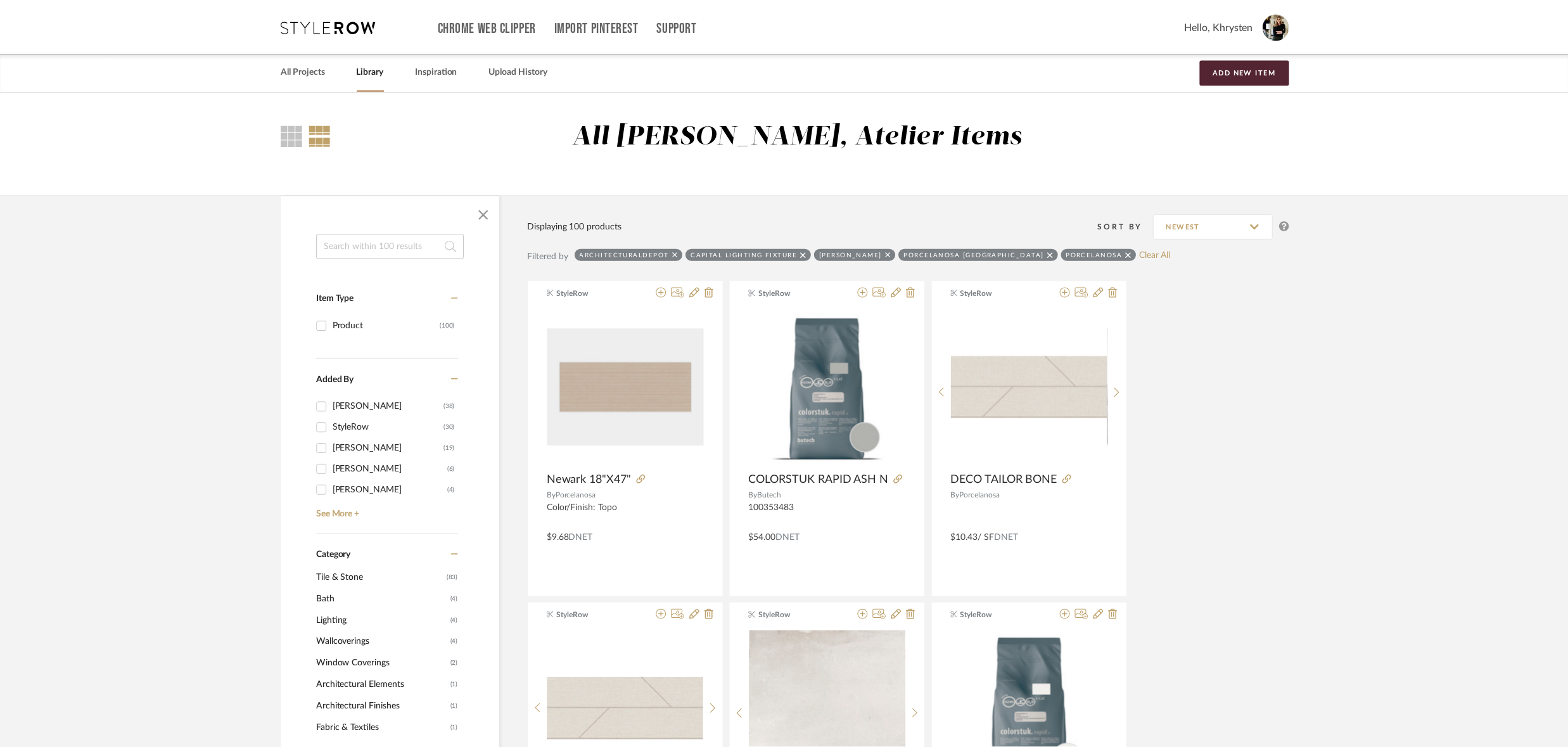
scroll to position [790, 0]
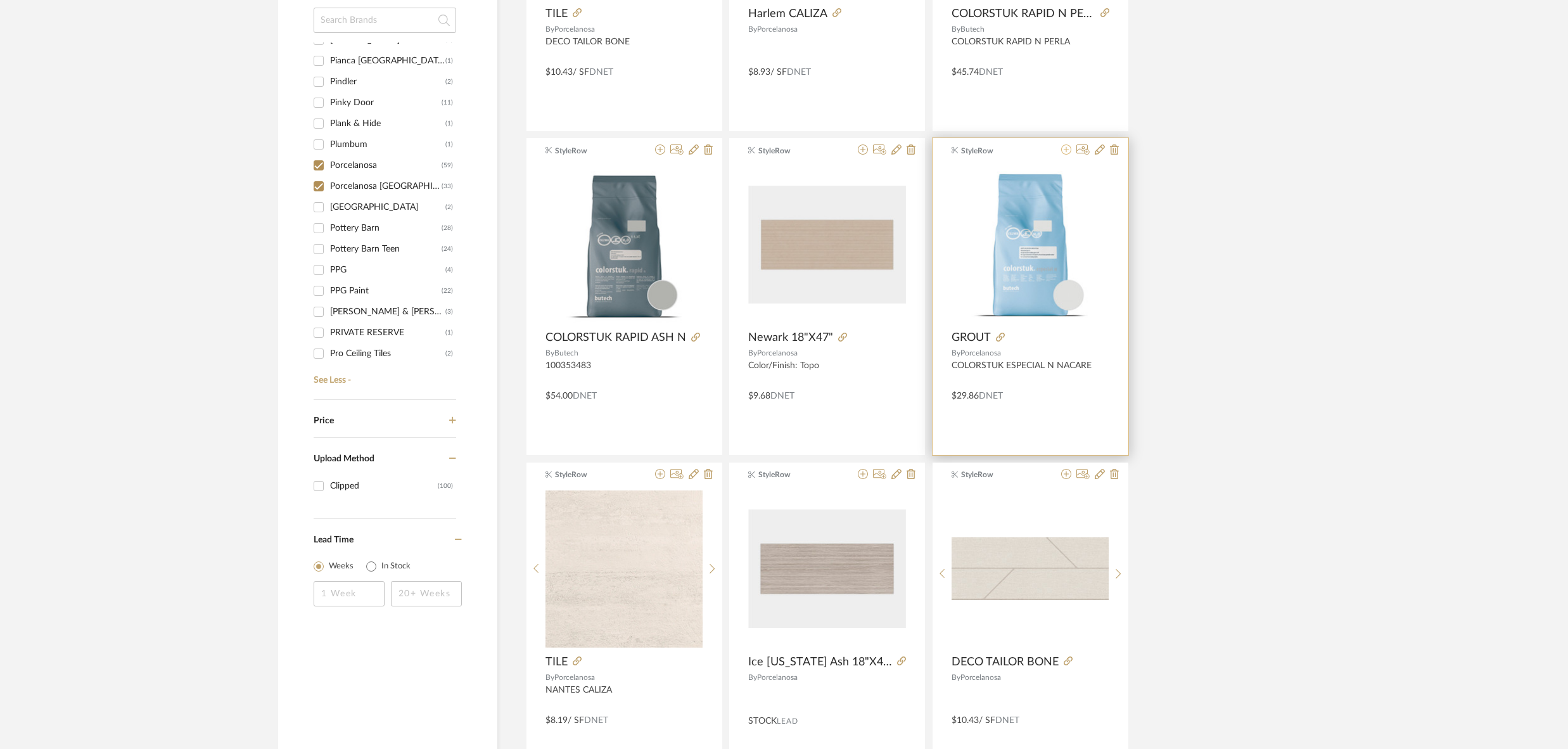
click at [1064, 150] on icon at bounding box center [1066, 150] width 10 height 10
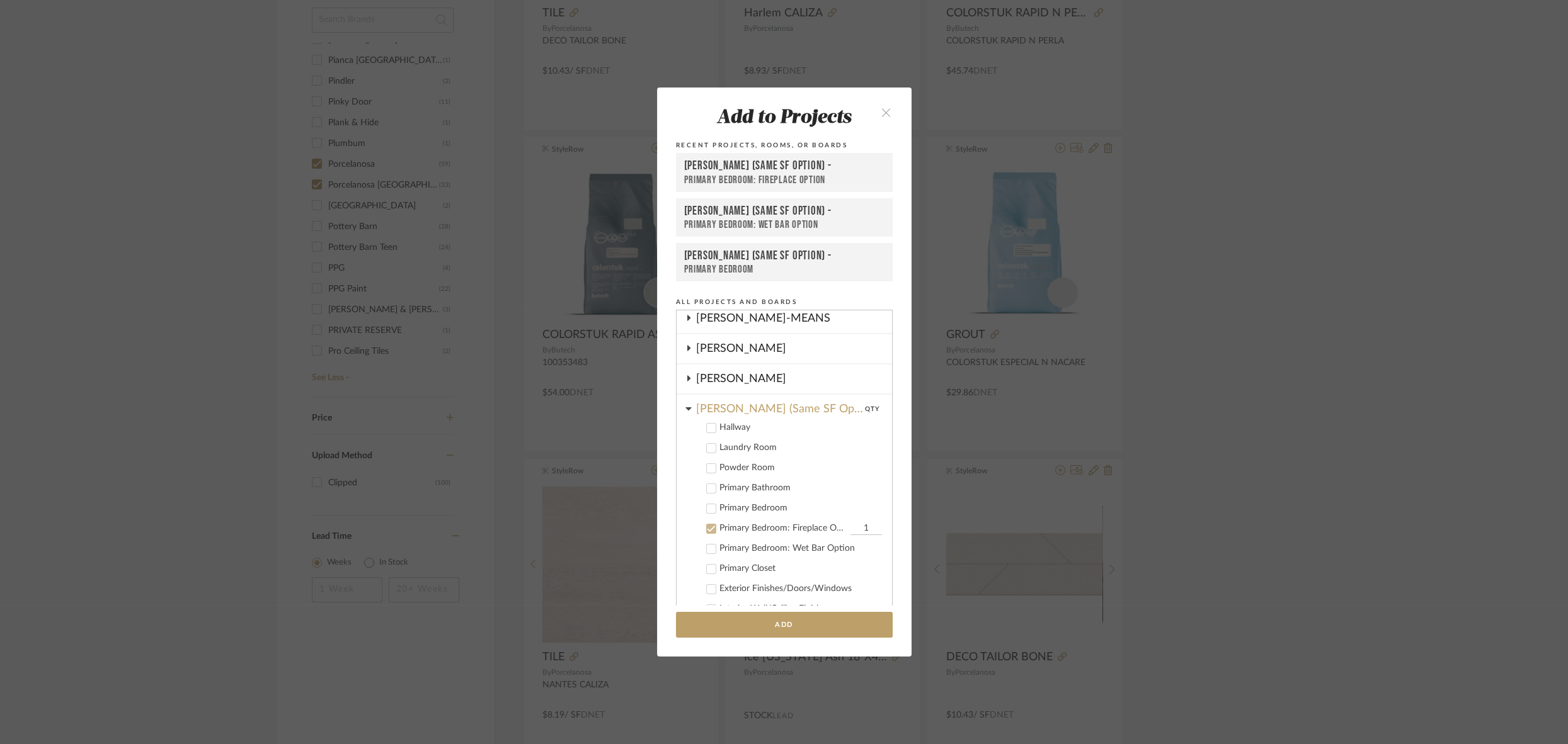
scroll to position [241, 0]
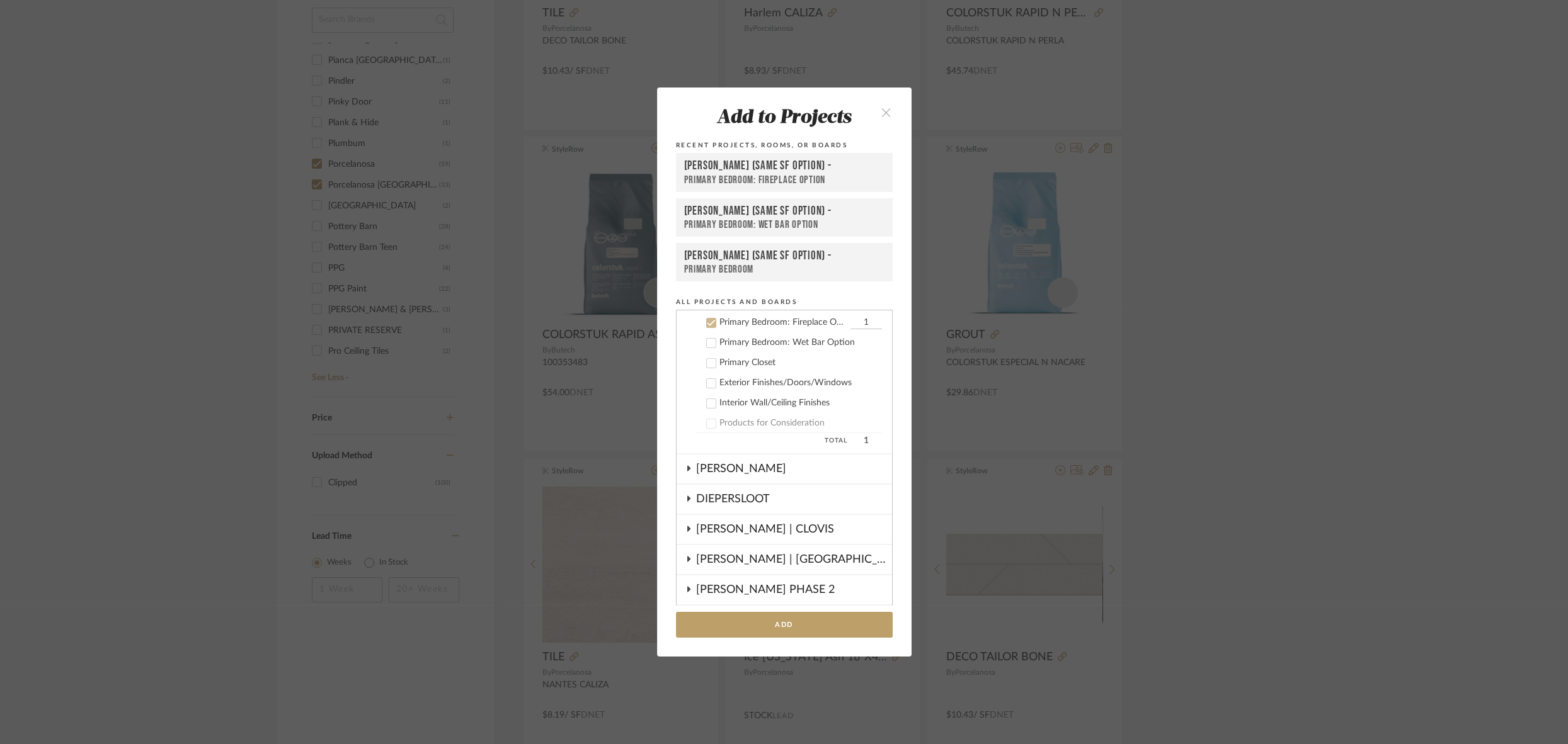
click at [883, 110] on icon "close" at bounding box center [887, 112] width 11 height 11
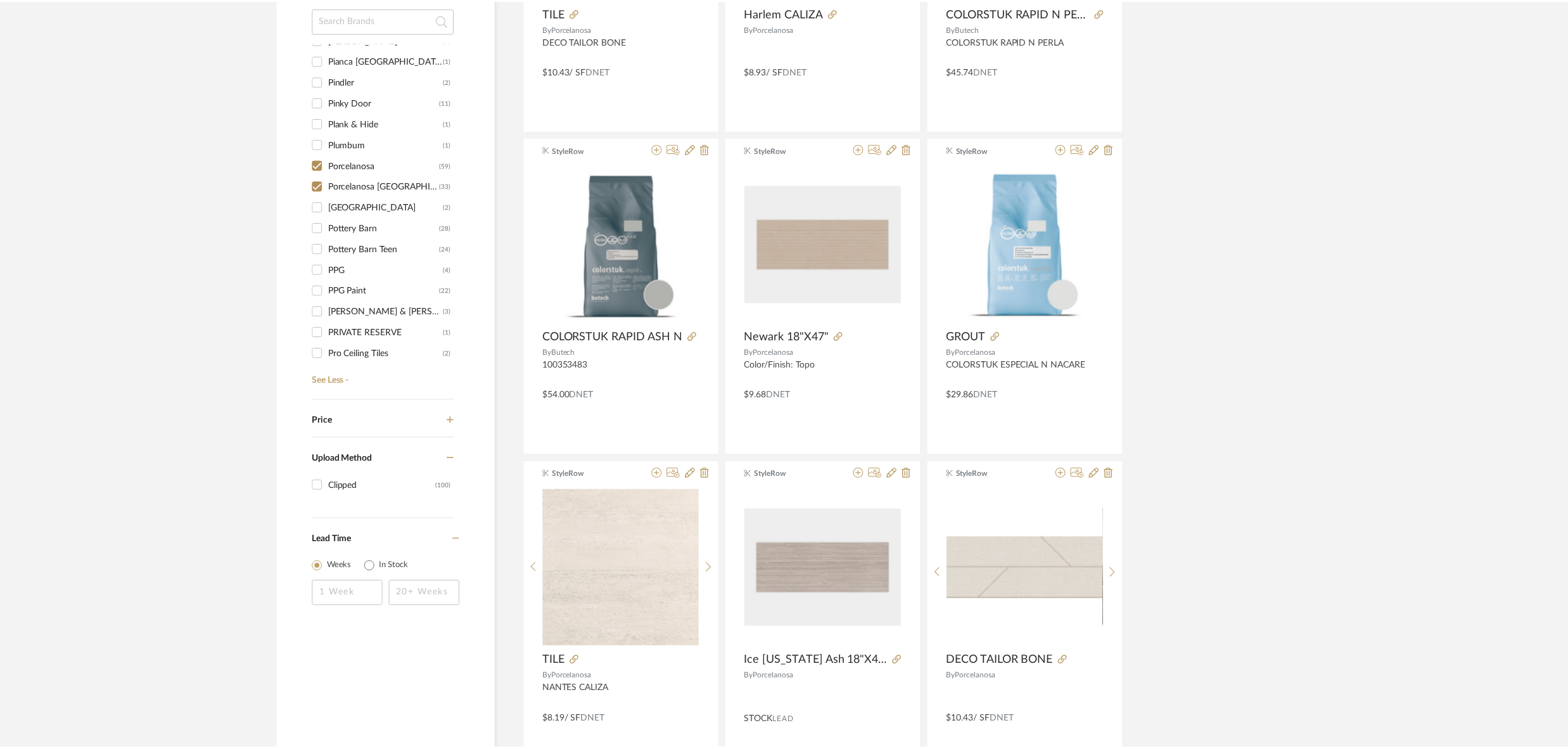
scroll to position [790, 0]
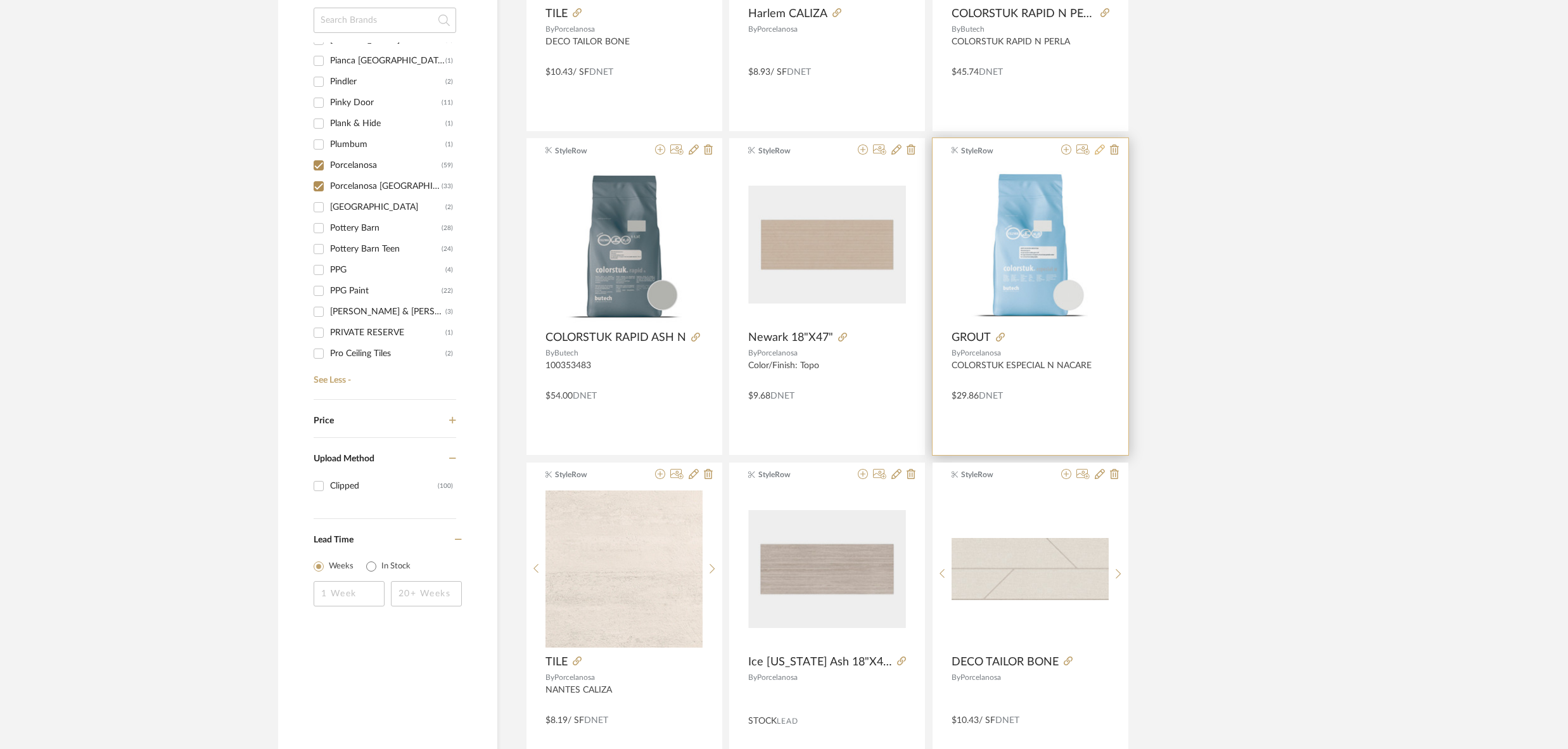
click at [1100, 149] on icon at bounding box center [1099, 150] width 10 height 10
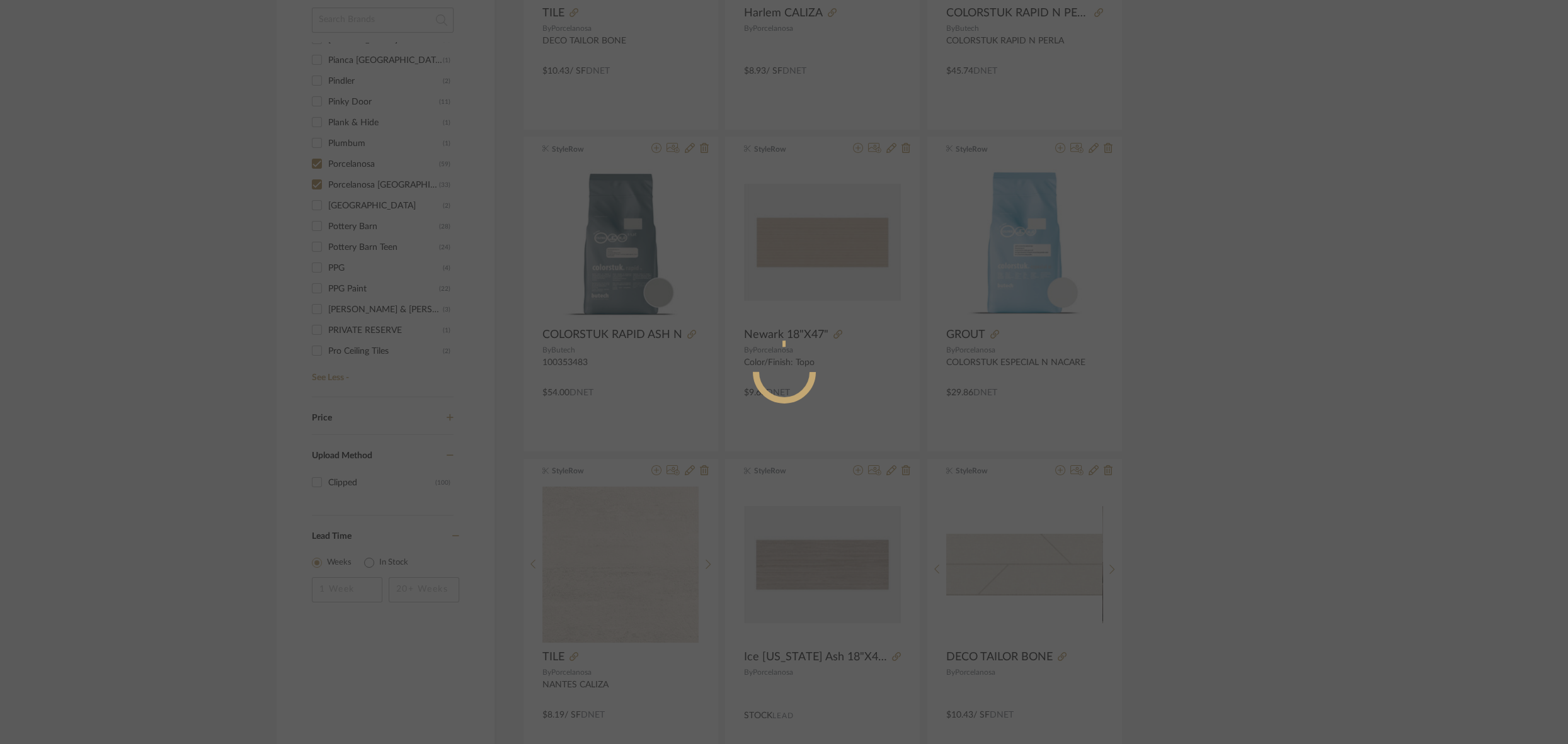
radio input "true"
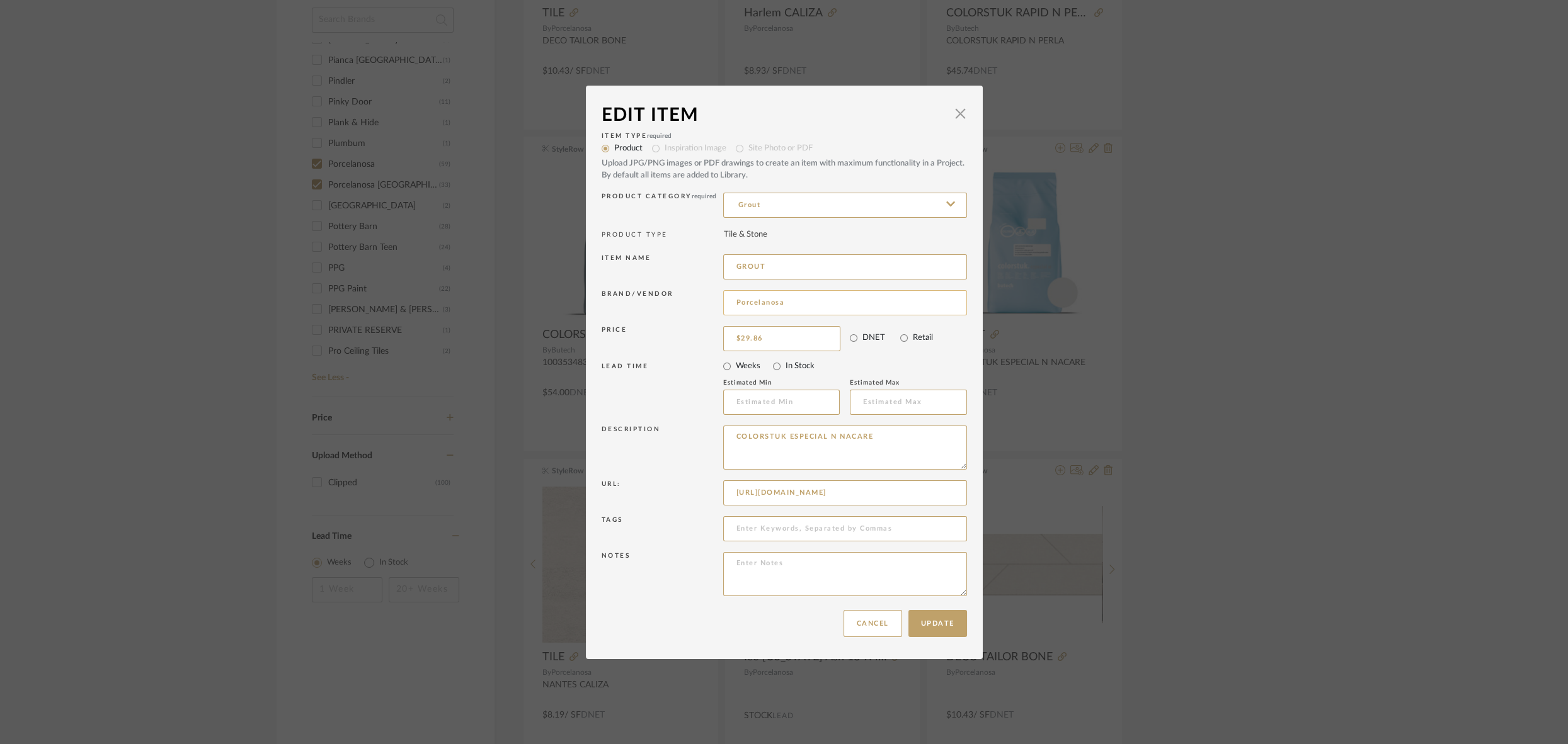
click at [792, 302] on input "Porcelanosa" at bounding box center [845, 303] width 244 height 25
click at [766, 329] on mat-option "Butech" at bounding box center [840, 335] width 242 height 32
type input "Butech"
click at [931, 623] on button "Update" at bounding box center [937, 624] width 58 height 27
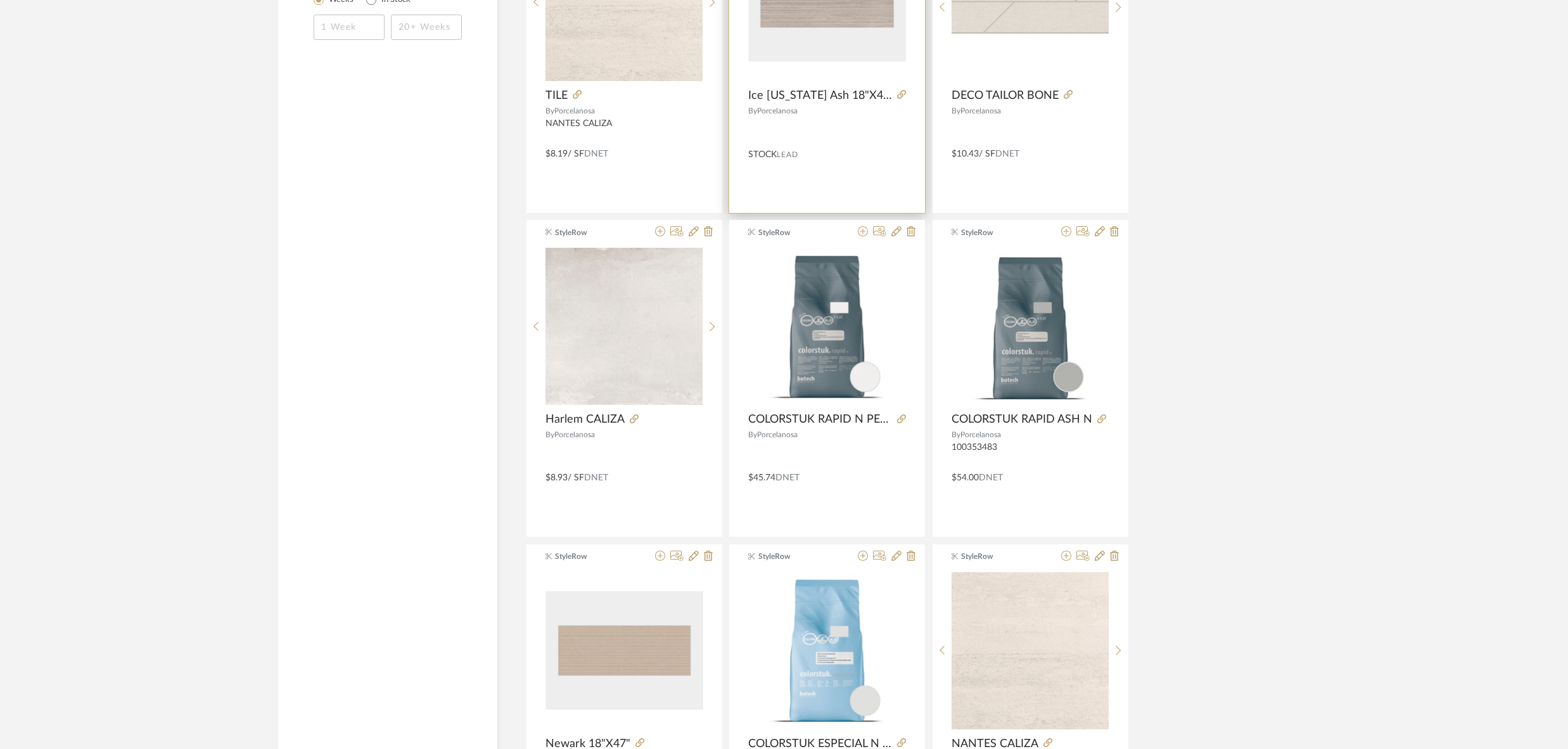
scroll to position [1359, 0]
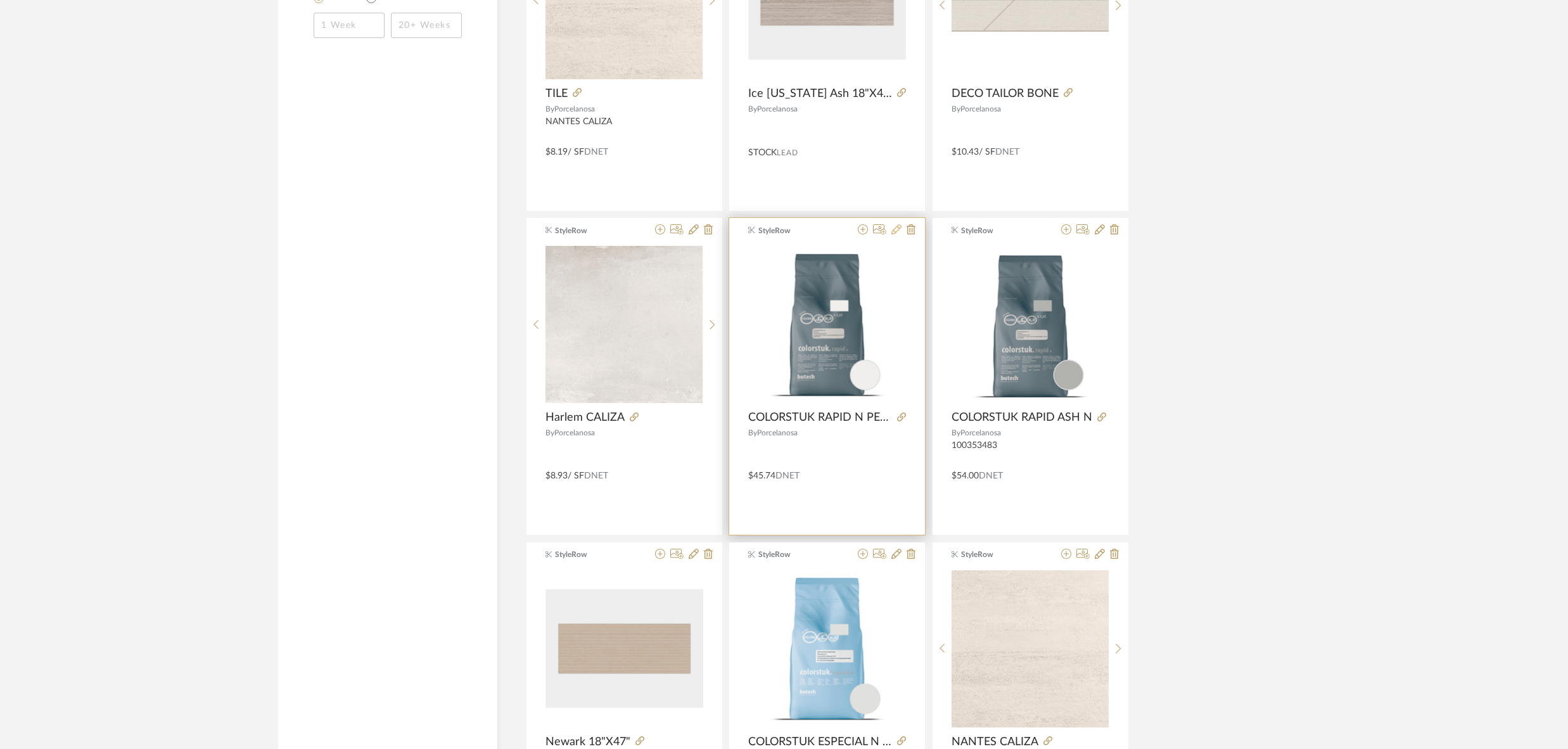
click at [898, 229] on icon at bounding box center [896, 229] width 10 height 10
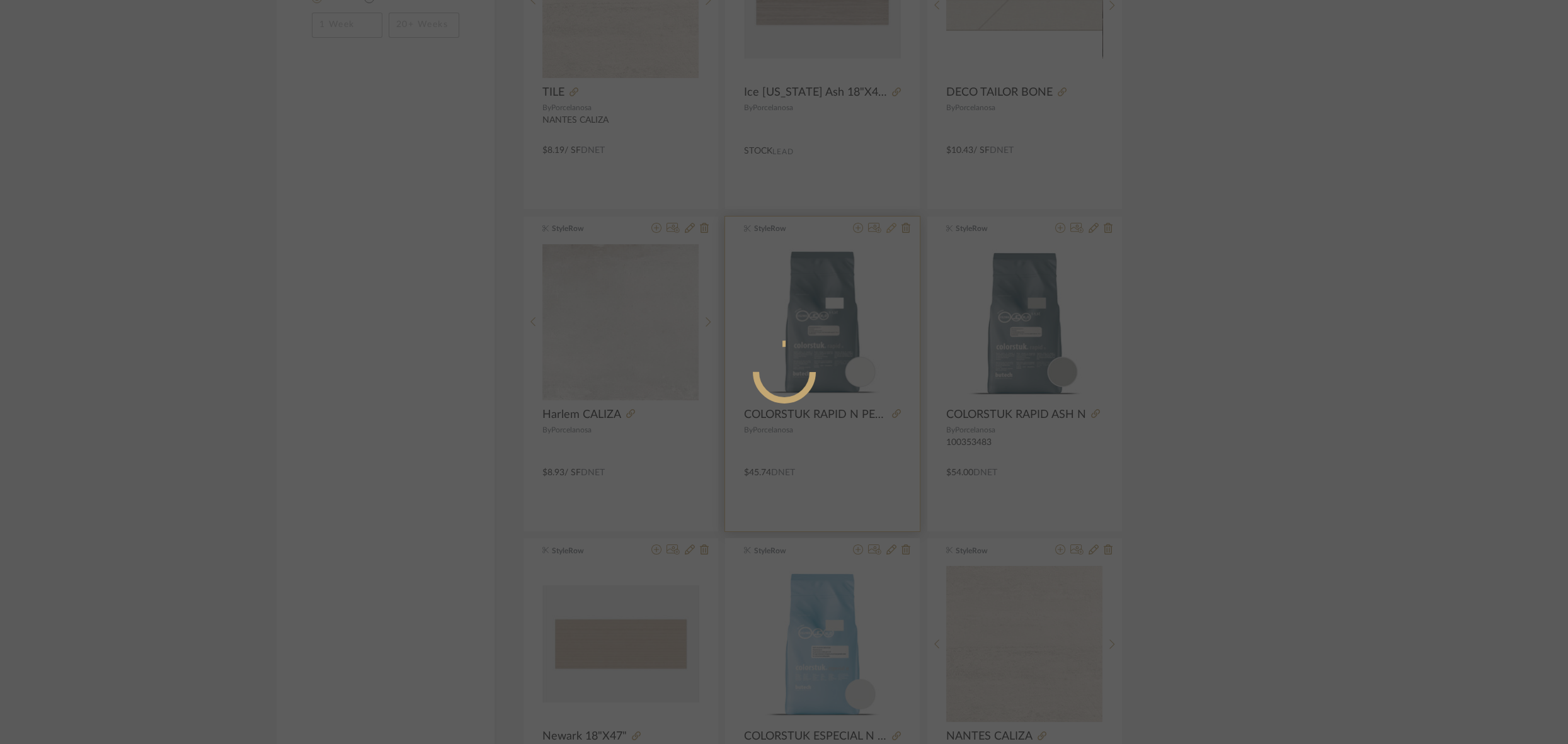
radio input "true"
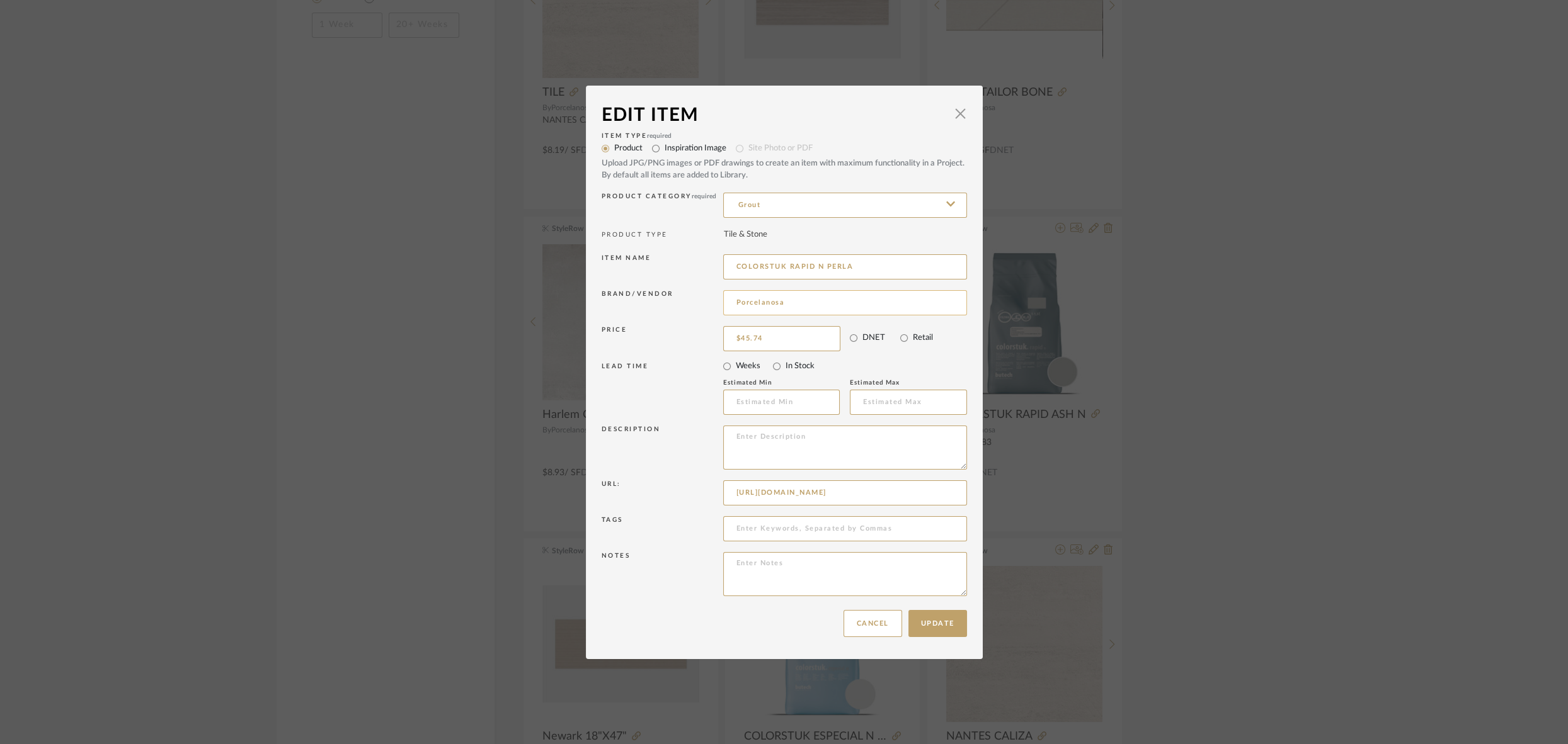
click at [788, 303] on input "Porcelanosa" at bounding box center [845, 303] width 244 height 25
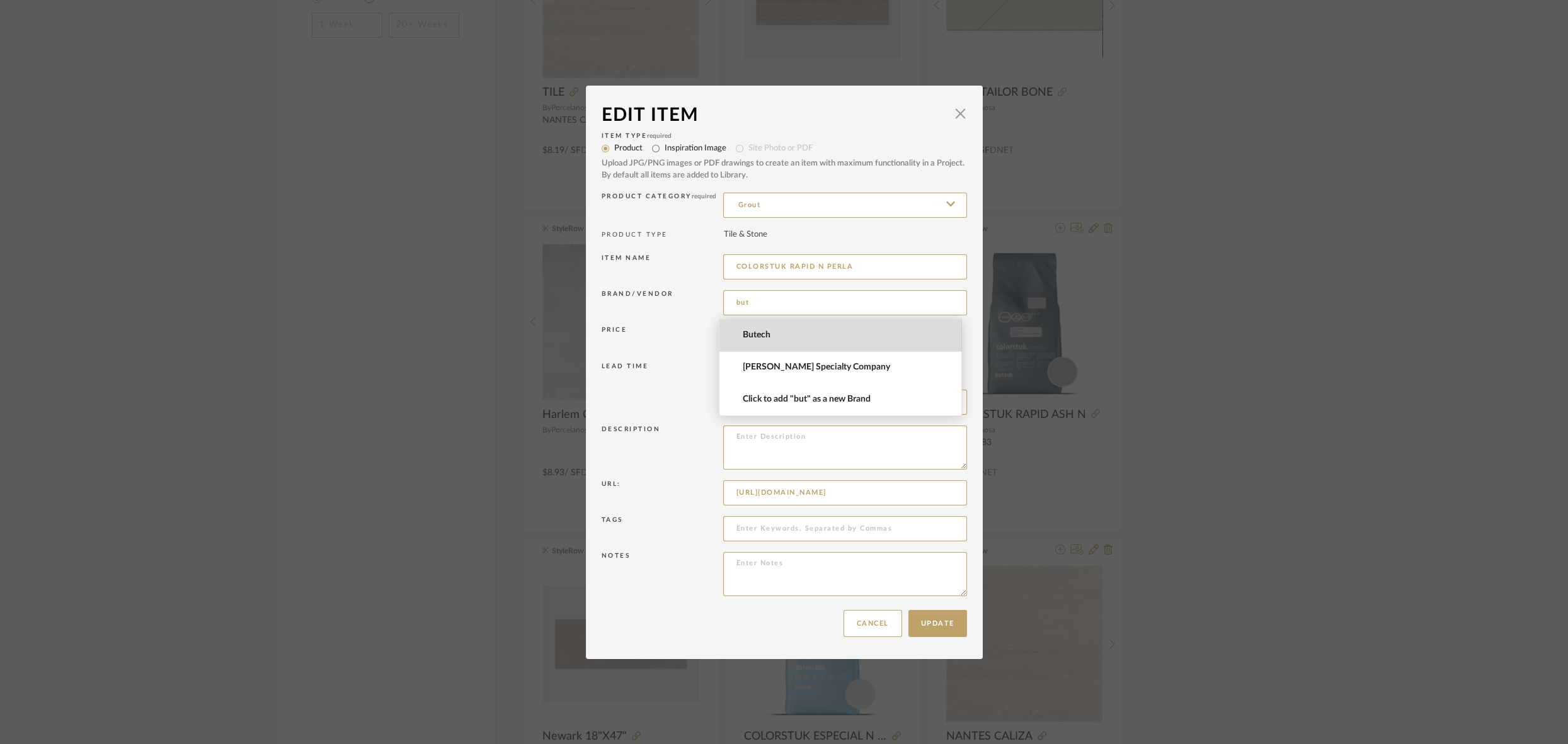
click at [764, 335] on span "Butech" at bounding box center [846, 336] width 206 height 11
type input "Butech"
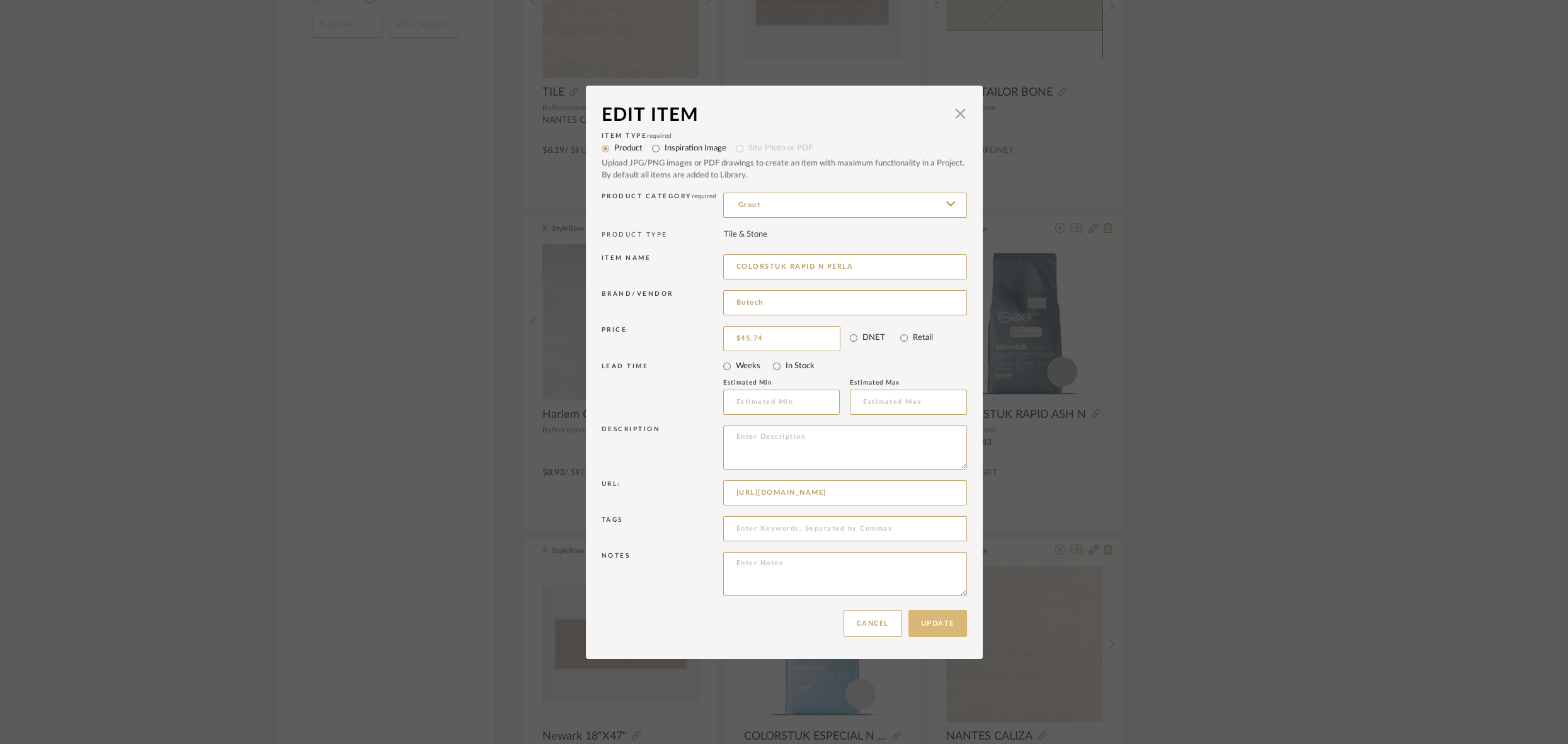
click at [943, 614] on button "Update" at bounding box center [937, 624] width 58 height 27
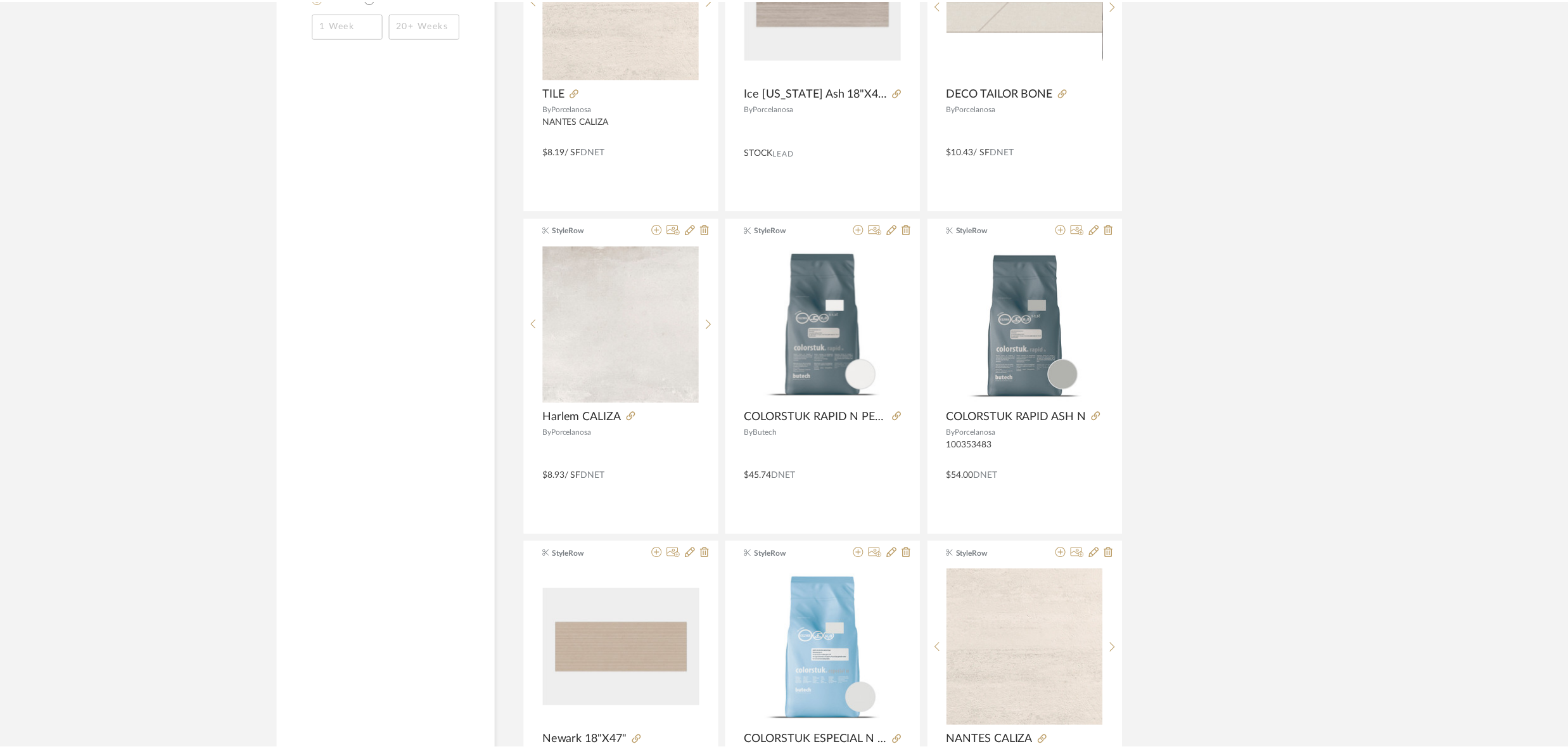
scroll to position [1359, 0]
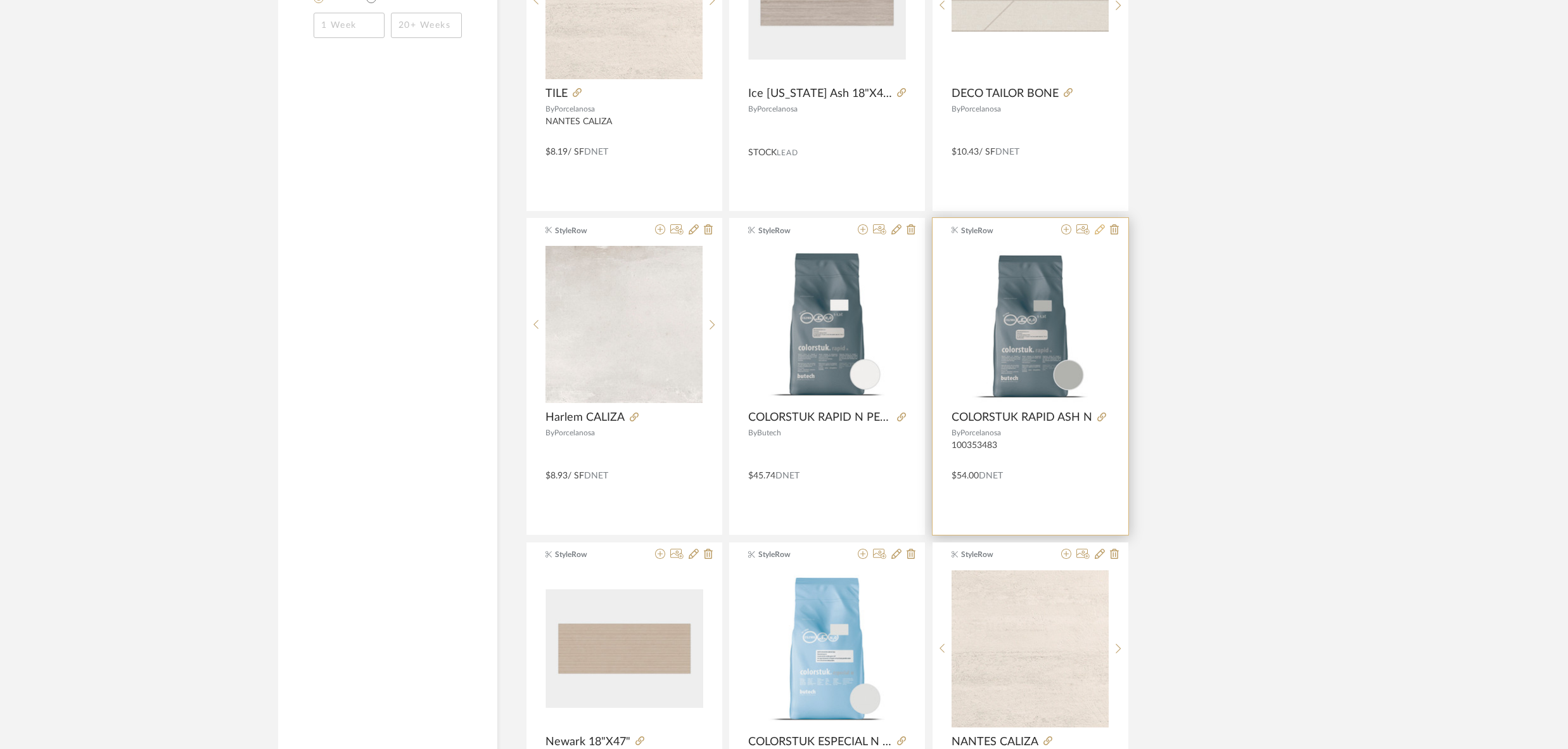
click at [1101, 232] on icon at bounding box center [1099, 229] width 10 height 10
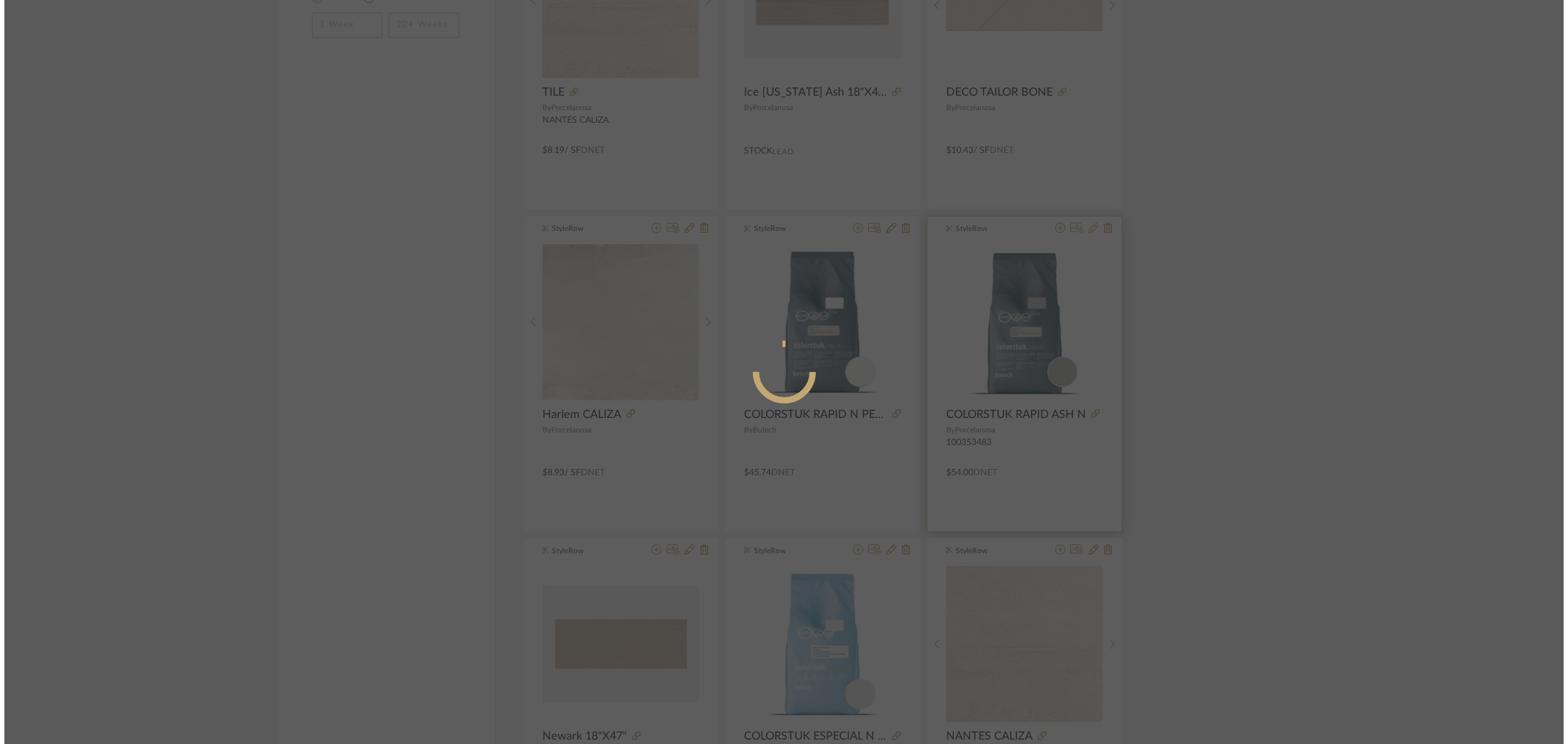
scroll to position [0, 0]
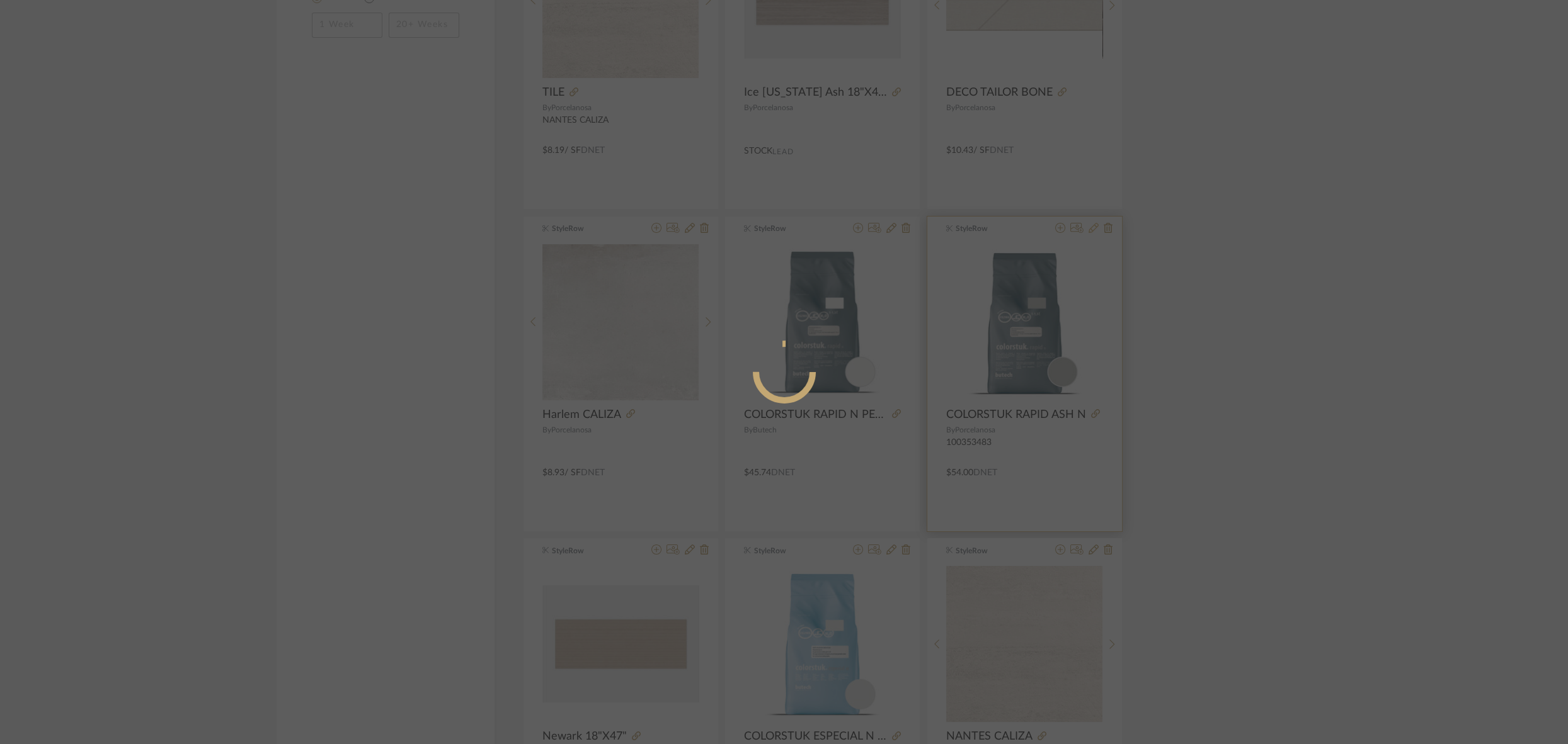
radio input "true"
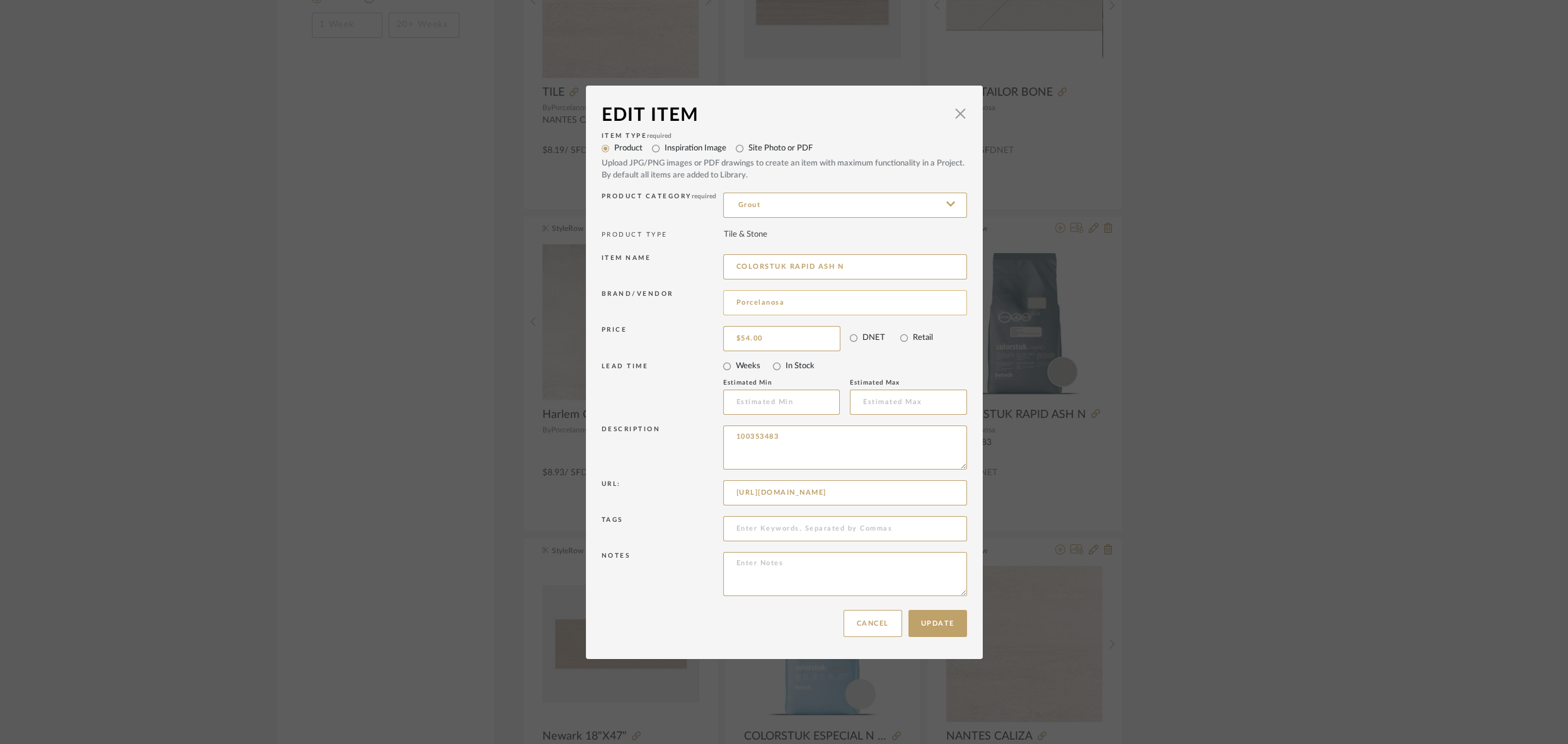
click at [806, 302] on input "Porcelanosa" at bounding box center [845, 303] width 244 height 25
click at [765, 332] on span "Butech" at bounding box center [846, 336] width 206 height 11
type input "Butech"
click at [932, 623] on button "Update" at bounding box center [937, 624] width 58 height 27
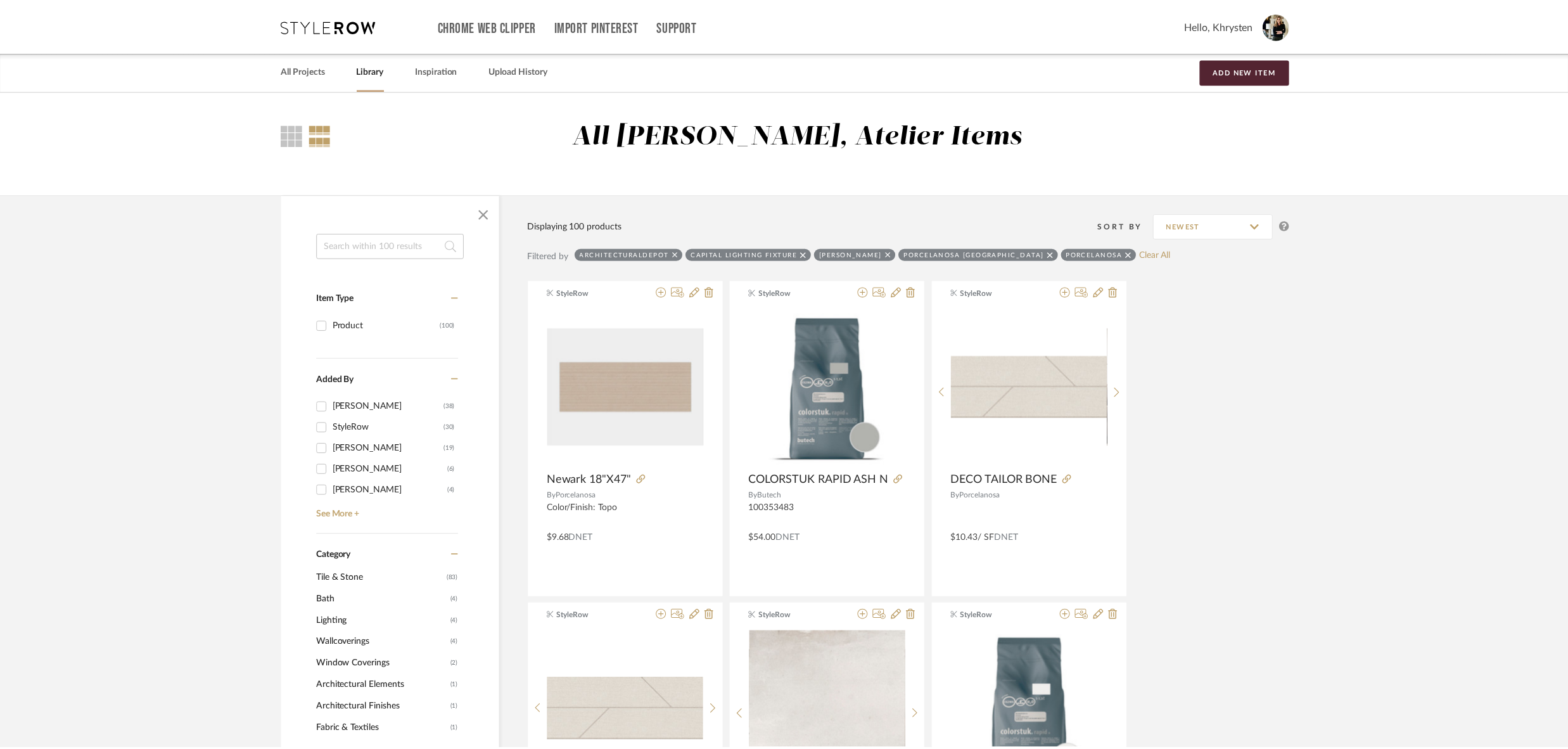
scroll to position [1359, 0]
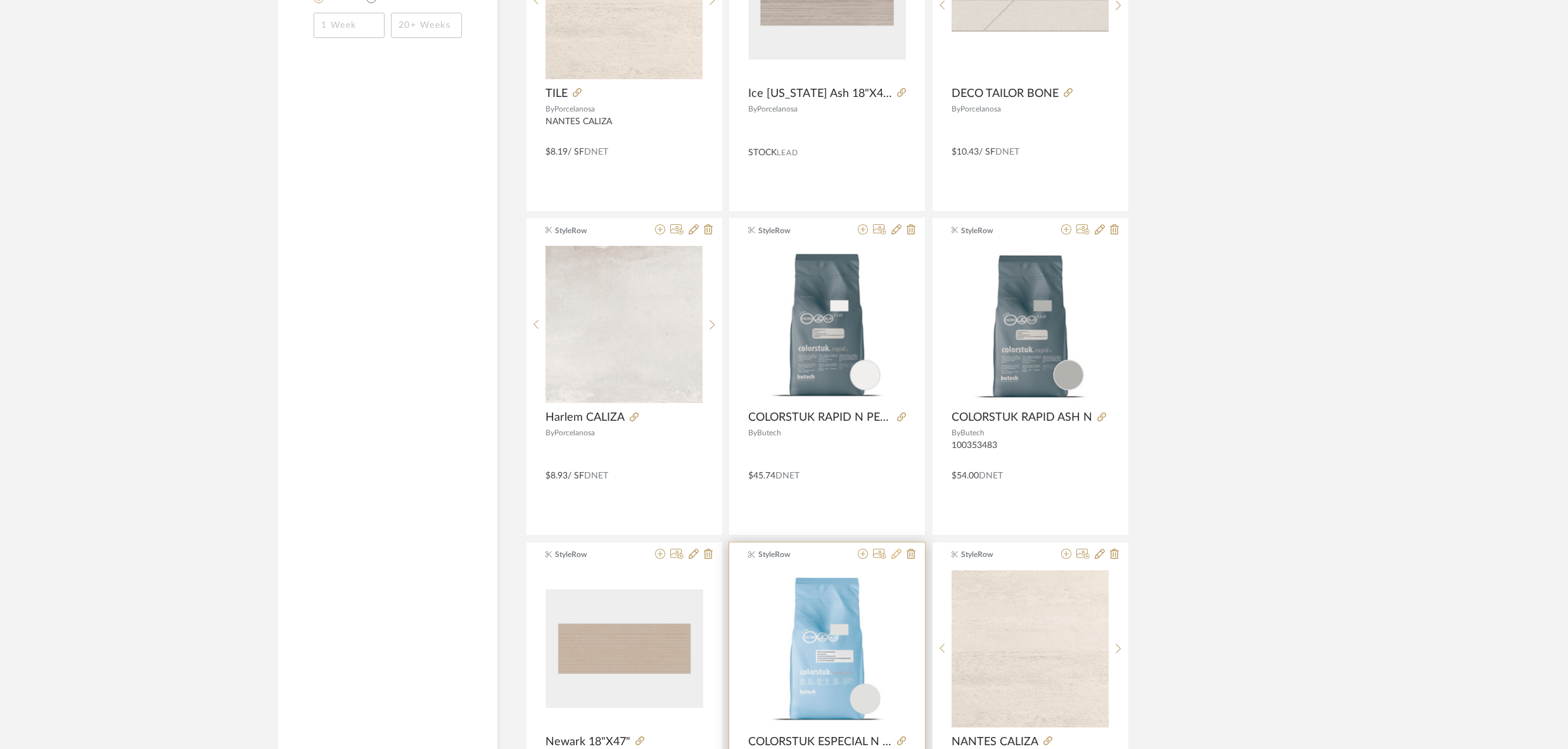
click at [897, 552] on icon at bounding box center [896, 553] width 10 height 10
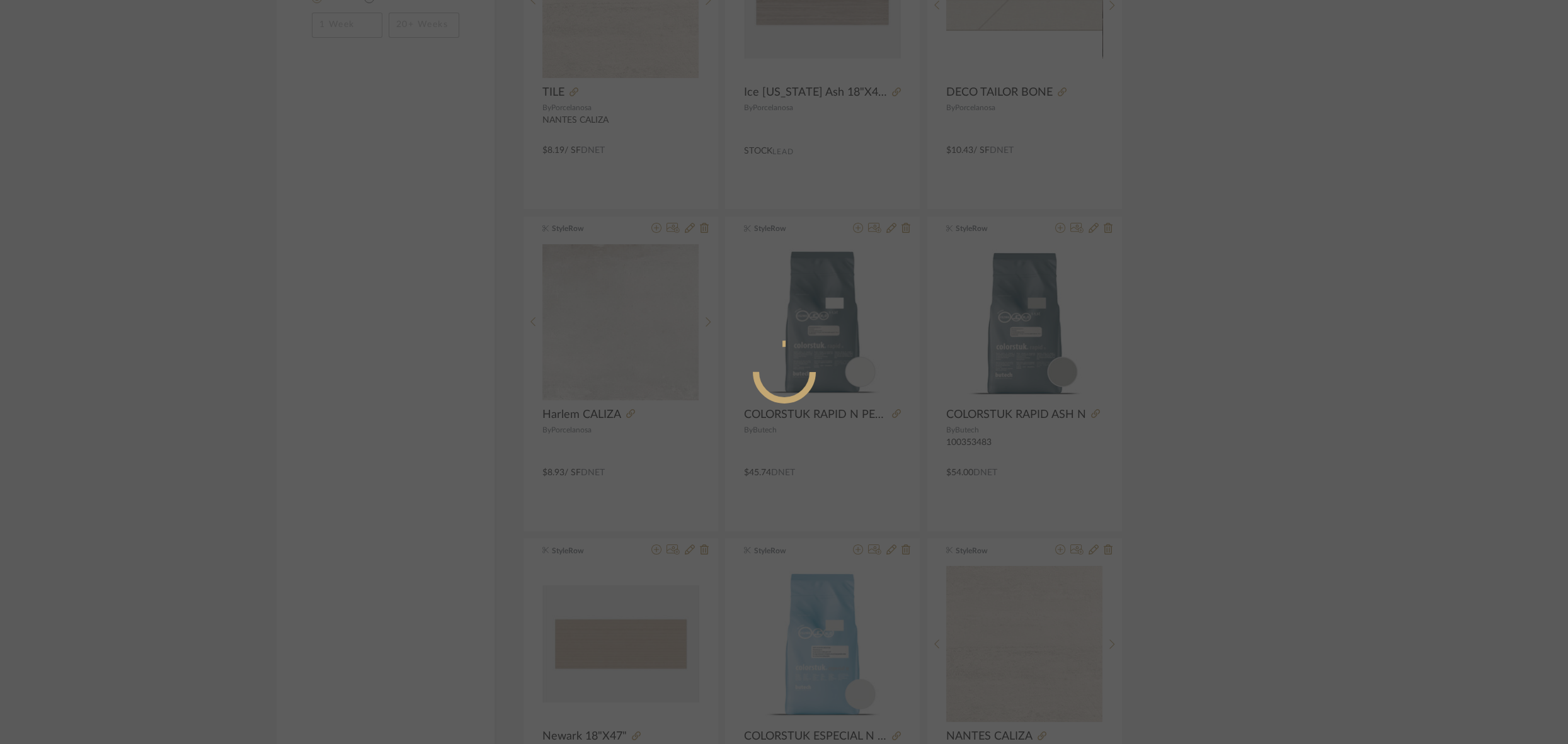
radio input "true"
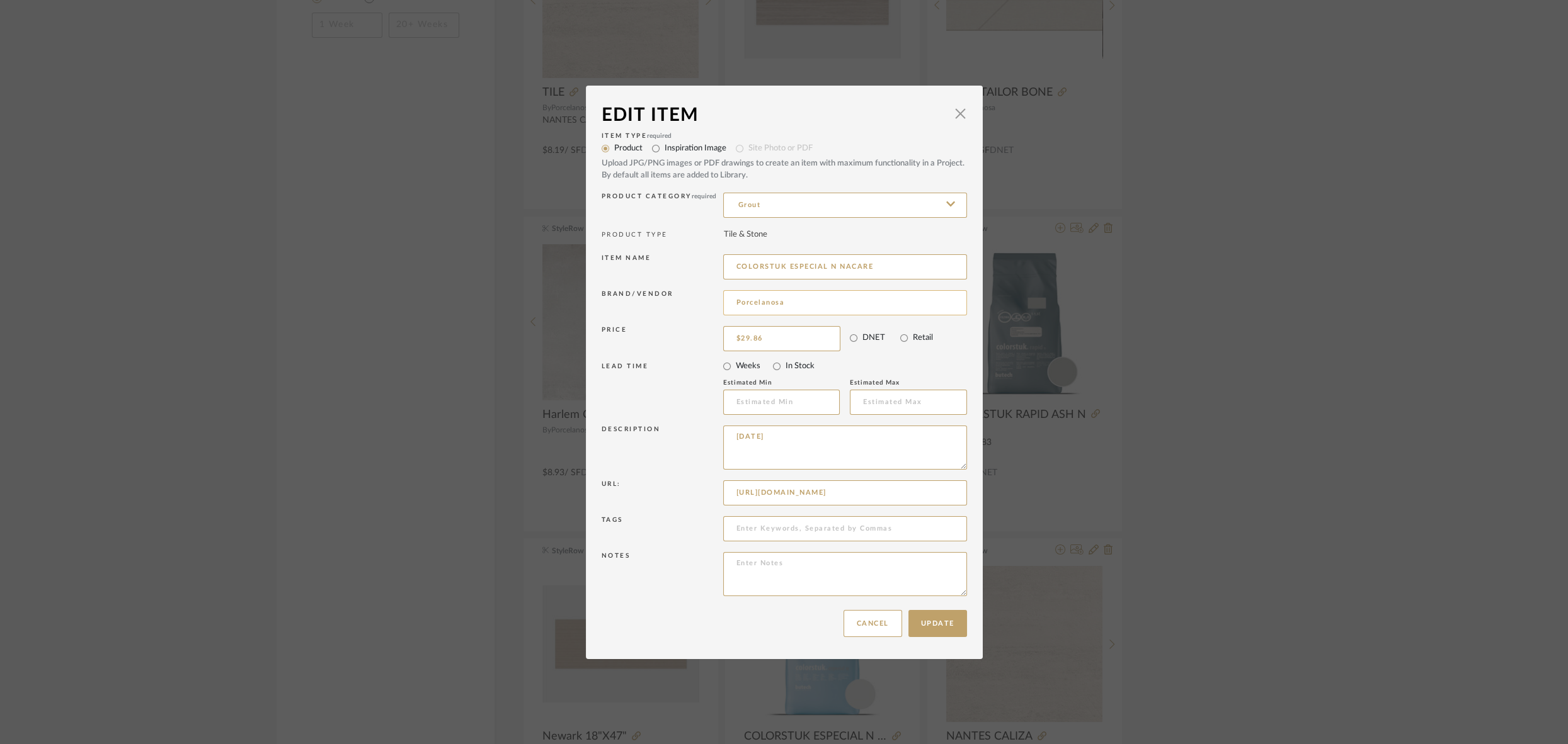
click at [791, 304] on input "Porcelanosa" at bounding box center [845, 303] width 244 height 25
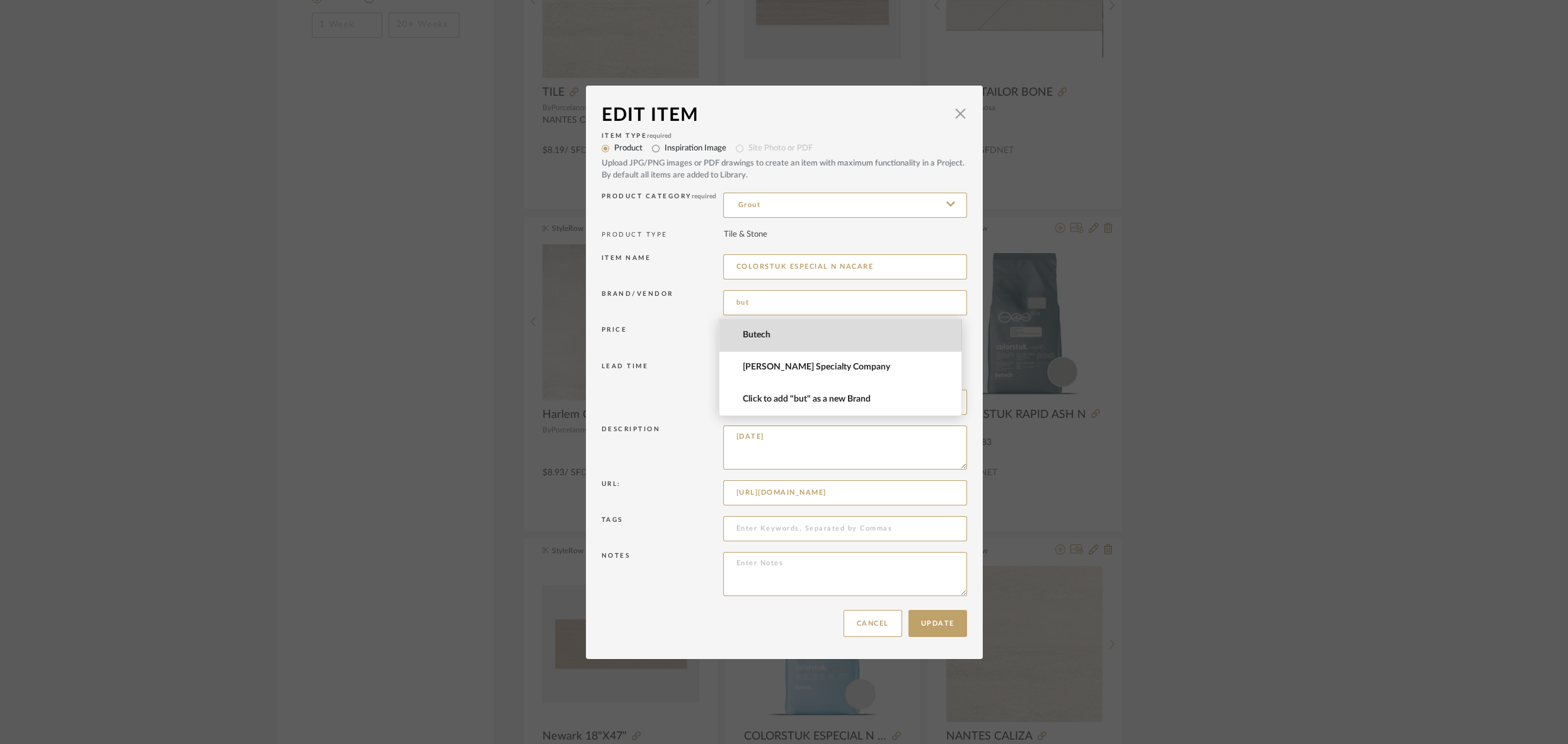
click at [766, 333] on span "Butech" at bounding box center [846, 336] width 206 height 11
type input "Butech"
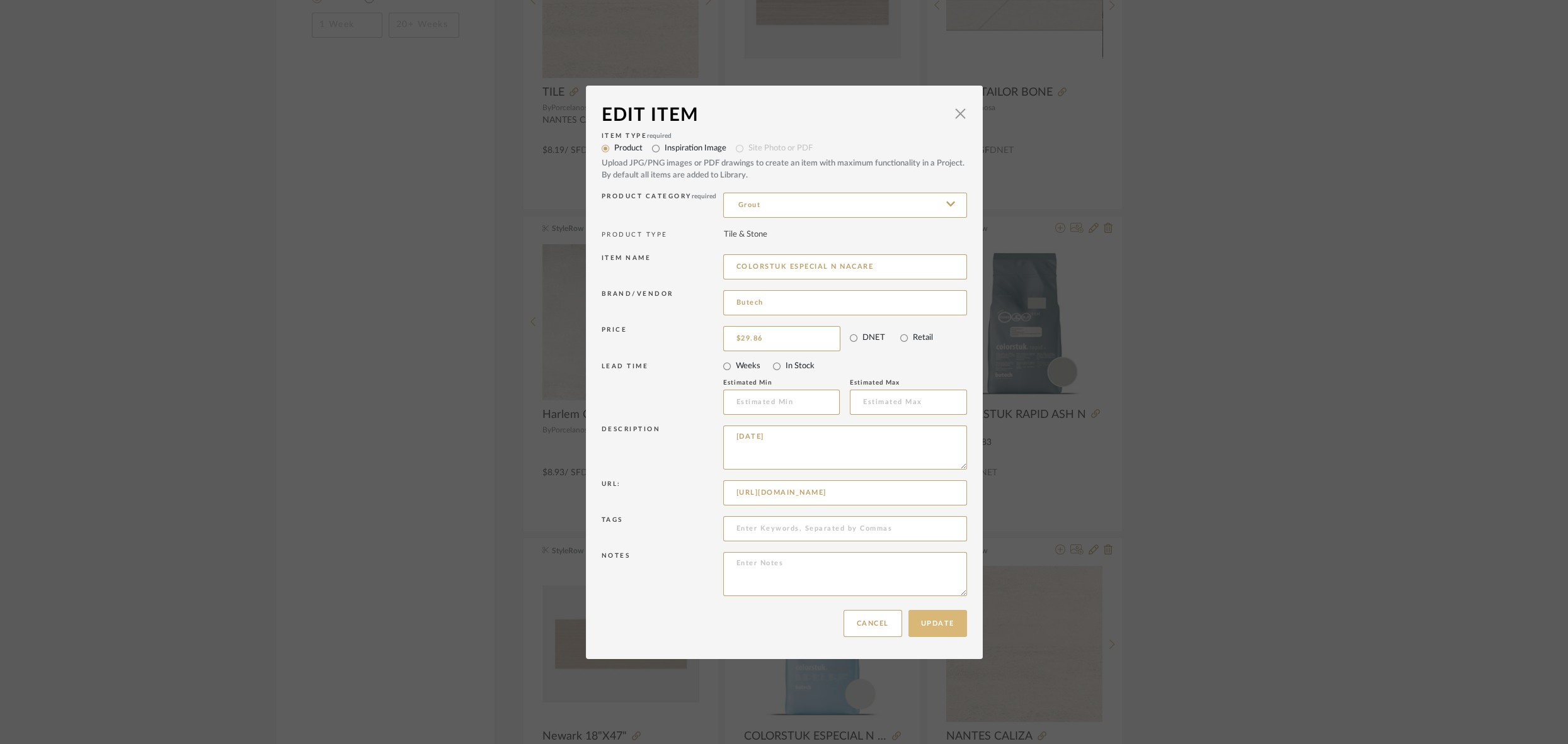
click at [927, 628] on button "Update" at bounding box center [937, 624] width 58 height 27
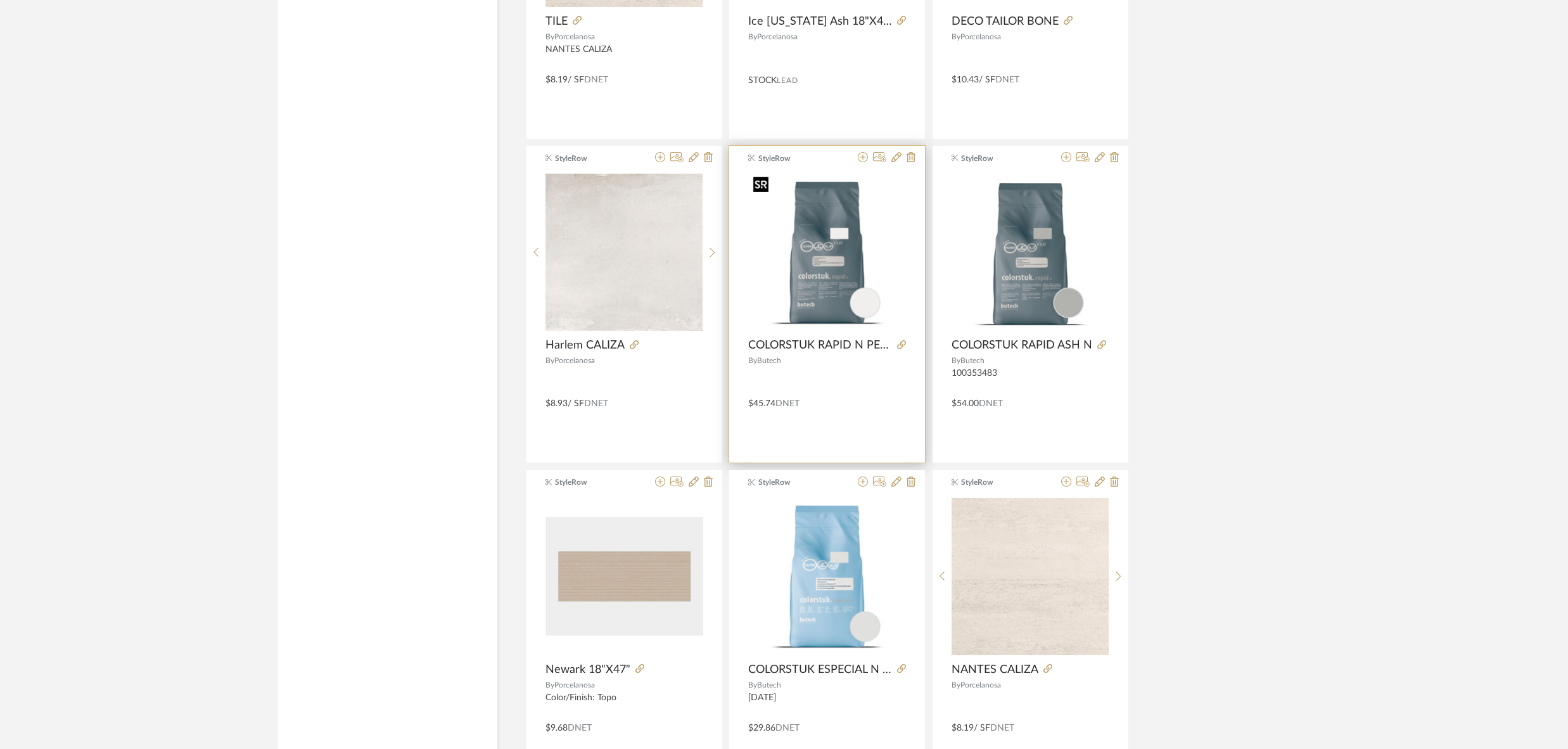
scroll to position [1604, 0]
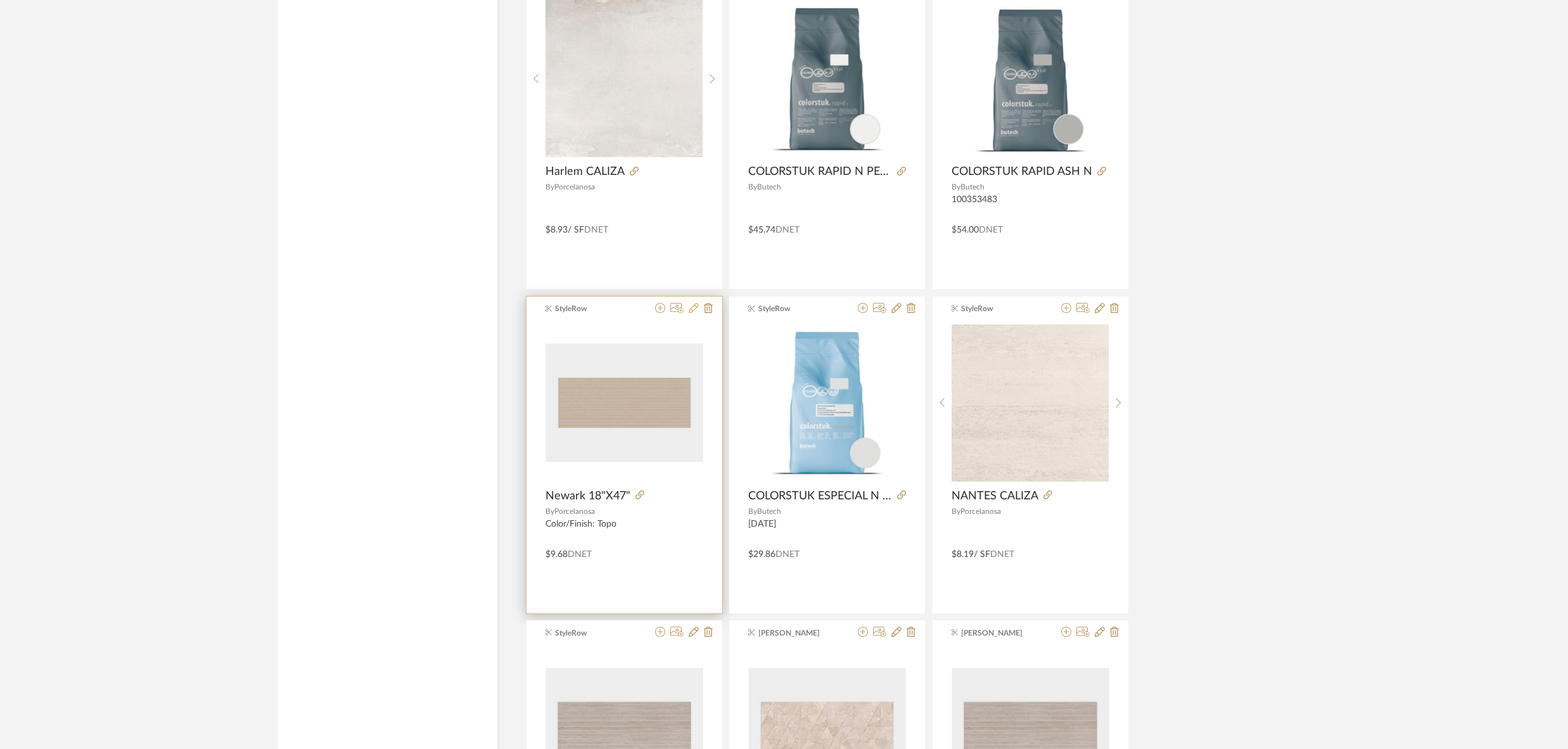
click at [693, 307] on icon at bounding box center [693, 308] width 10 height 10
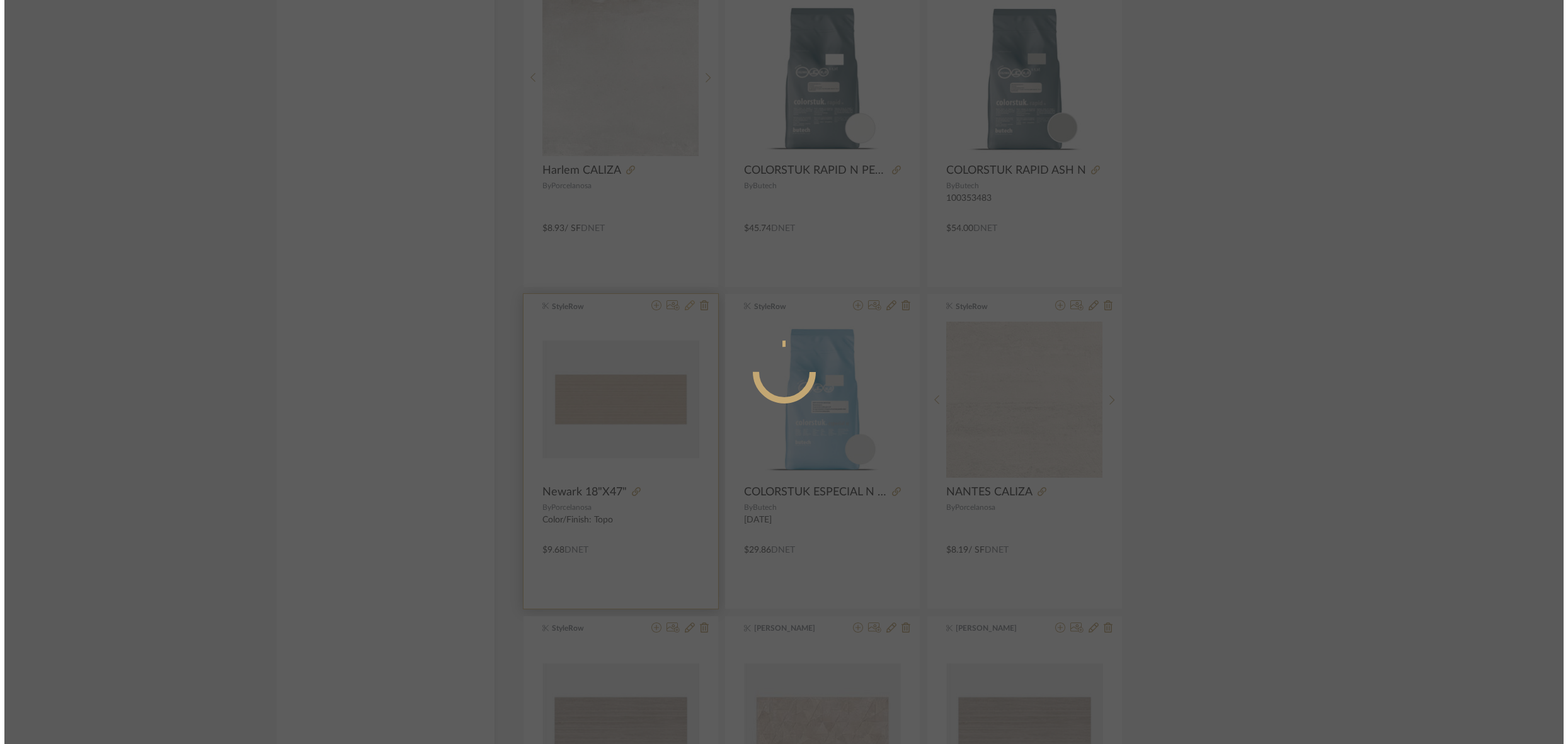
scroll to position [0, 0]
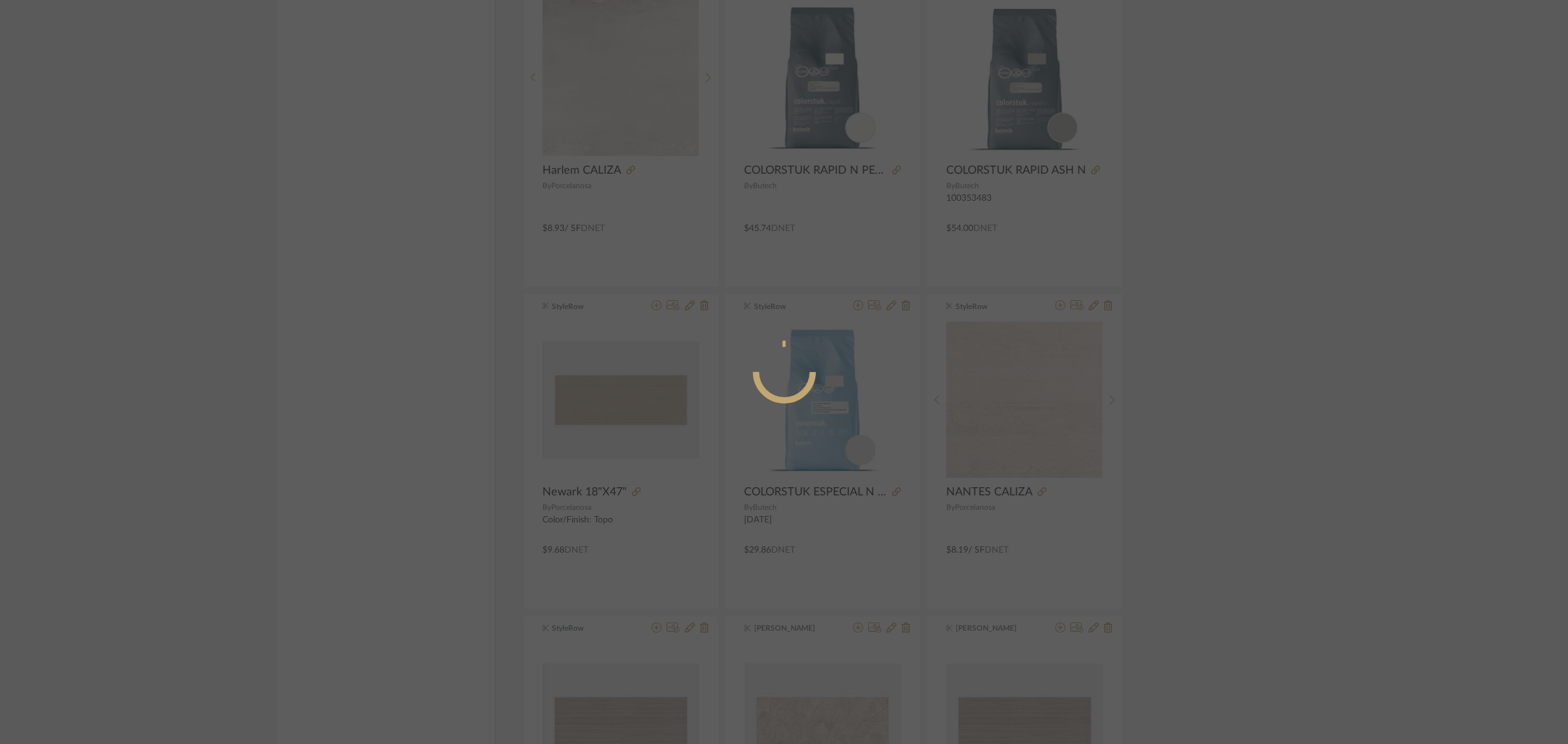
radio input "true"
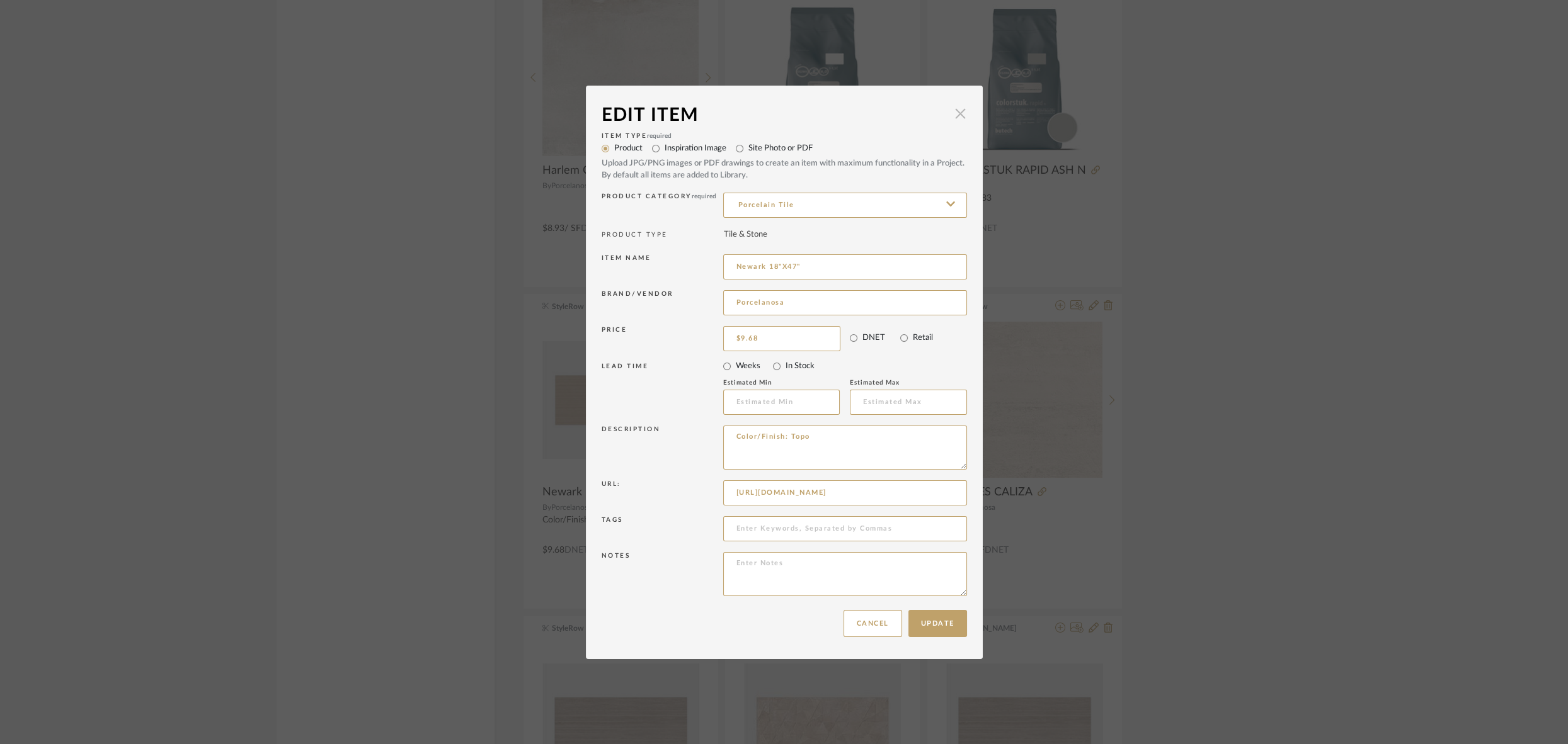
click at [957, 115] on span "button" at bounding box center [961, 114] width 25 height 25
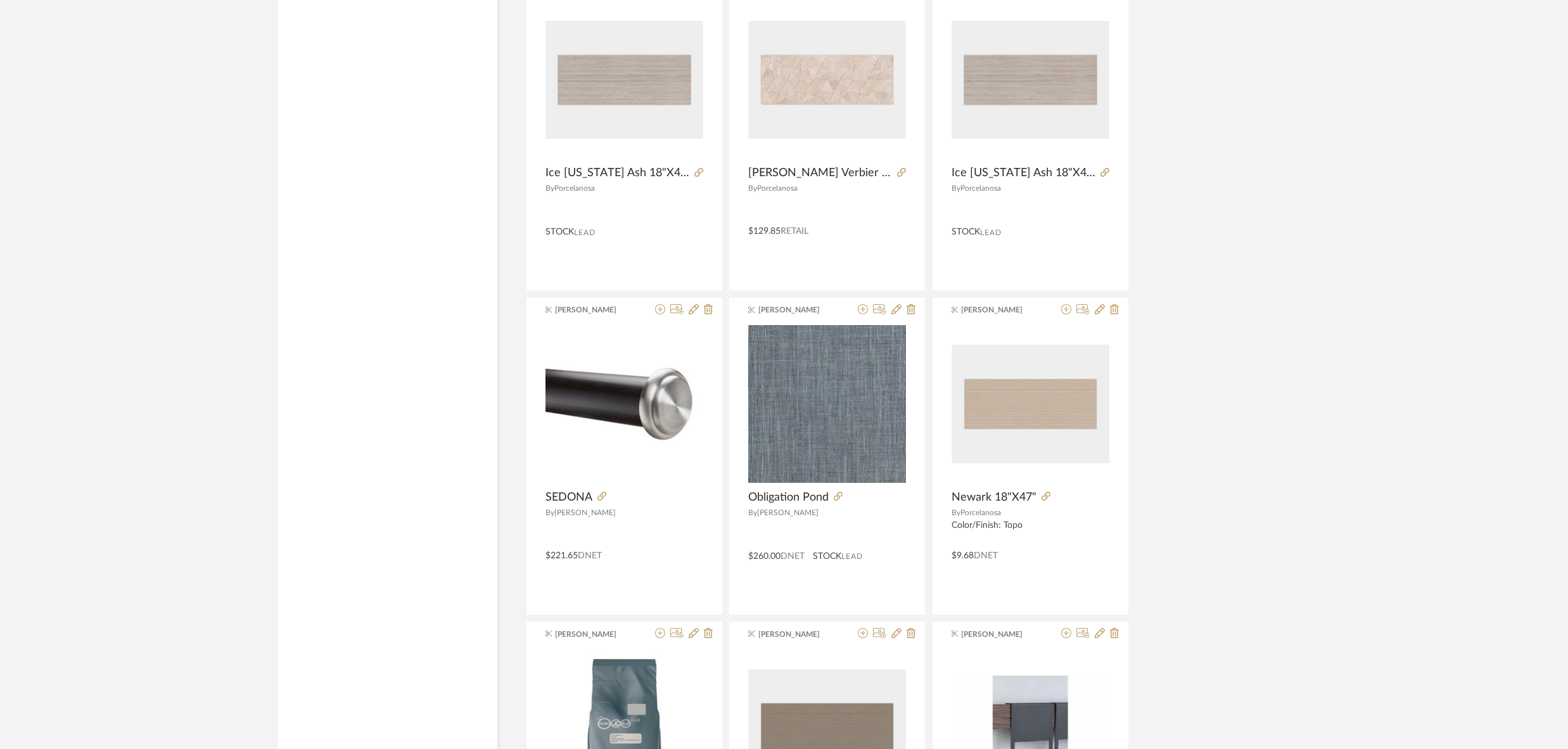
scroll to position [2261, 0]
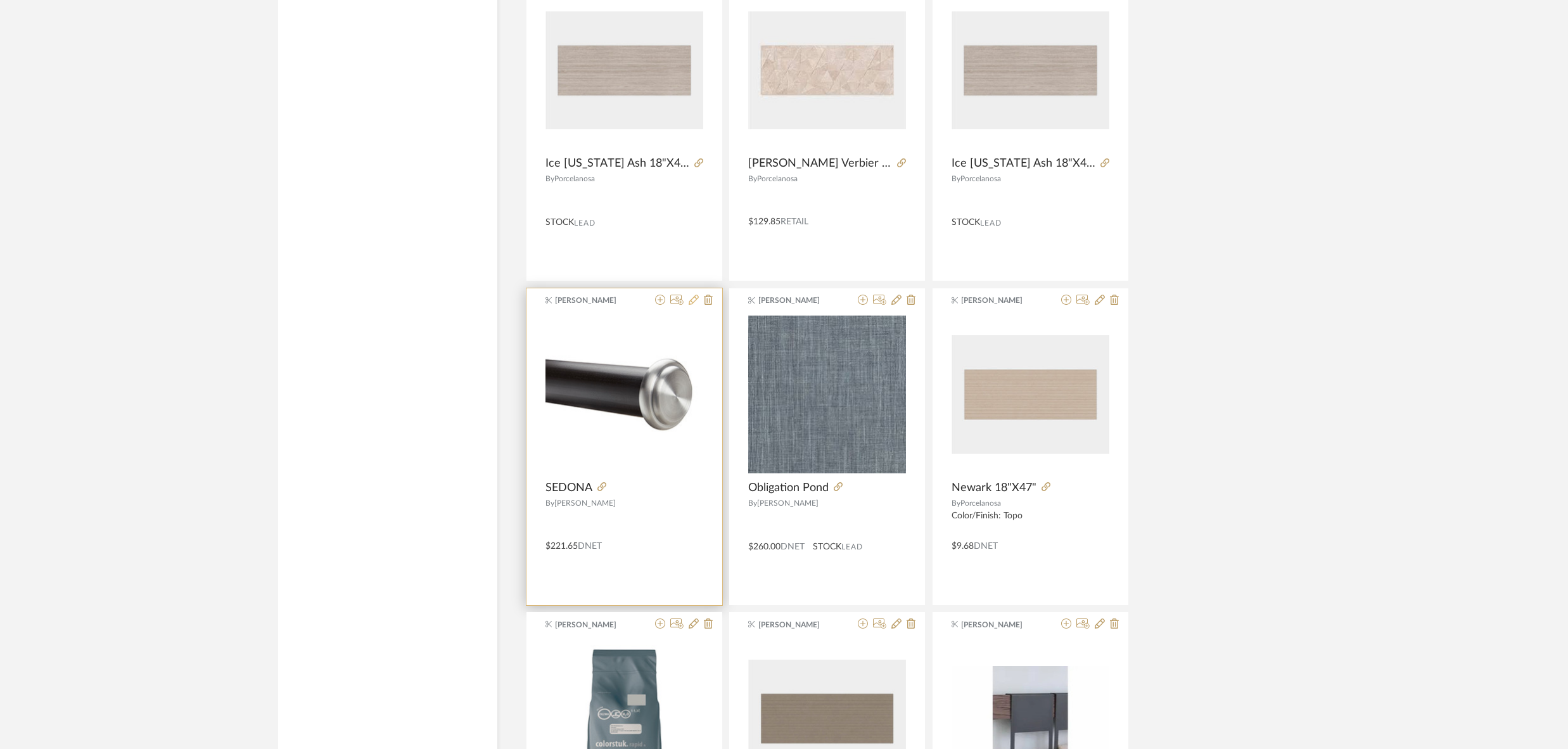
click at [694, 297] on icon at bounding box center [693, 299] width 10 height 10
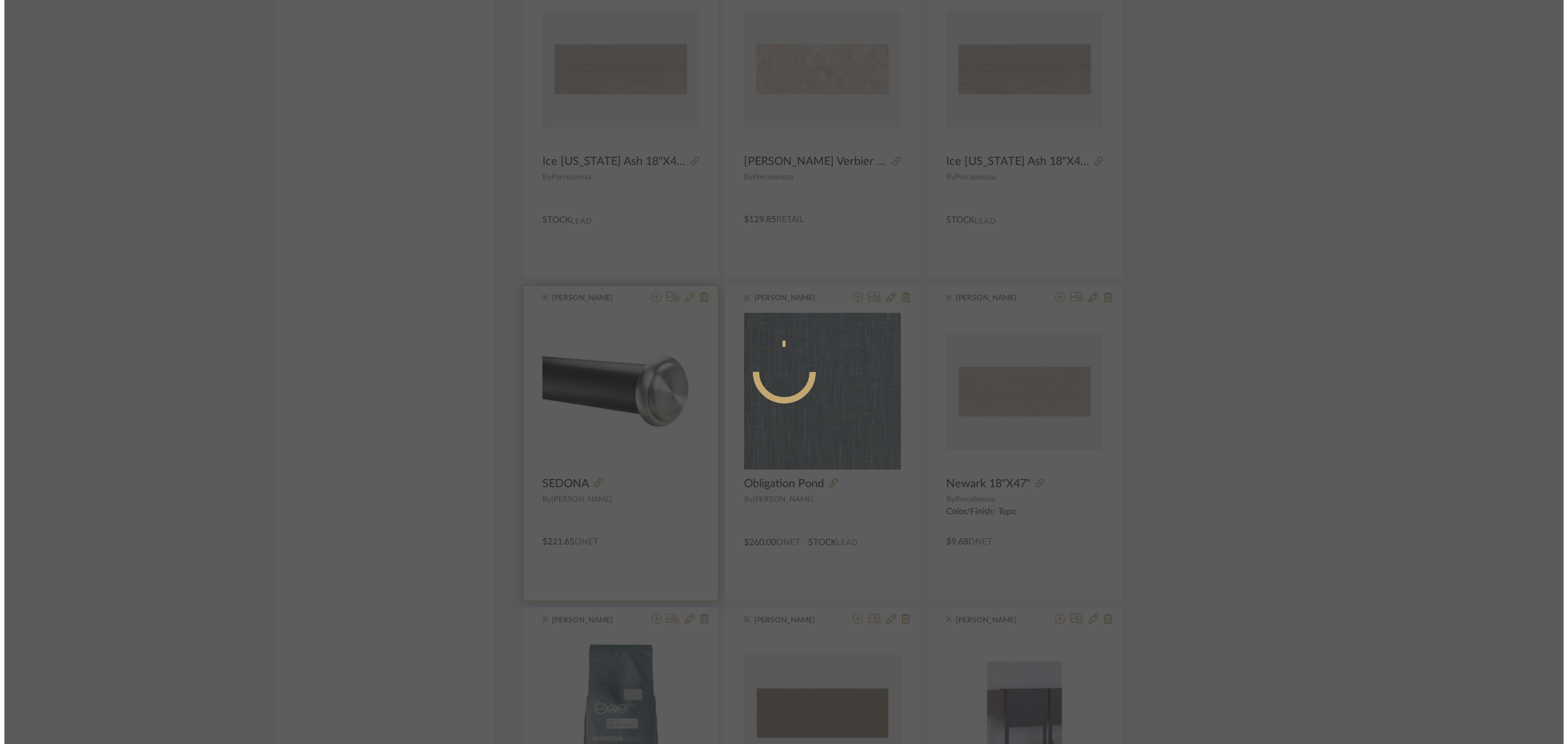
scroll to position [0, 0]
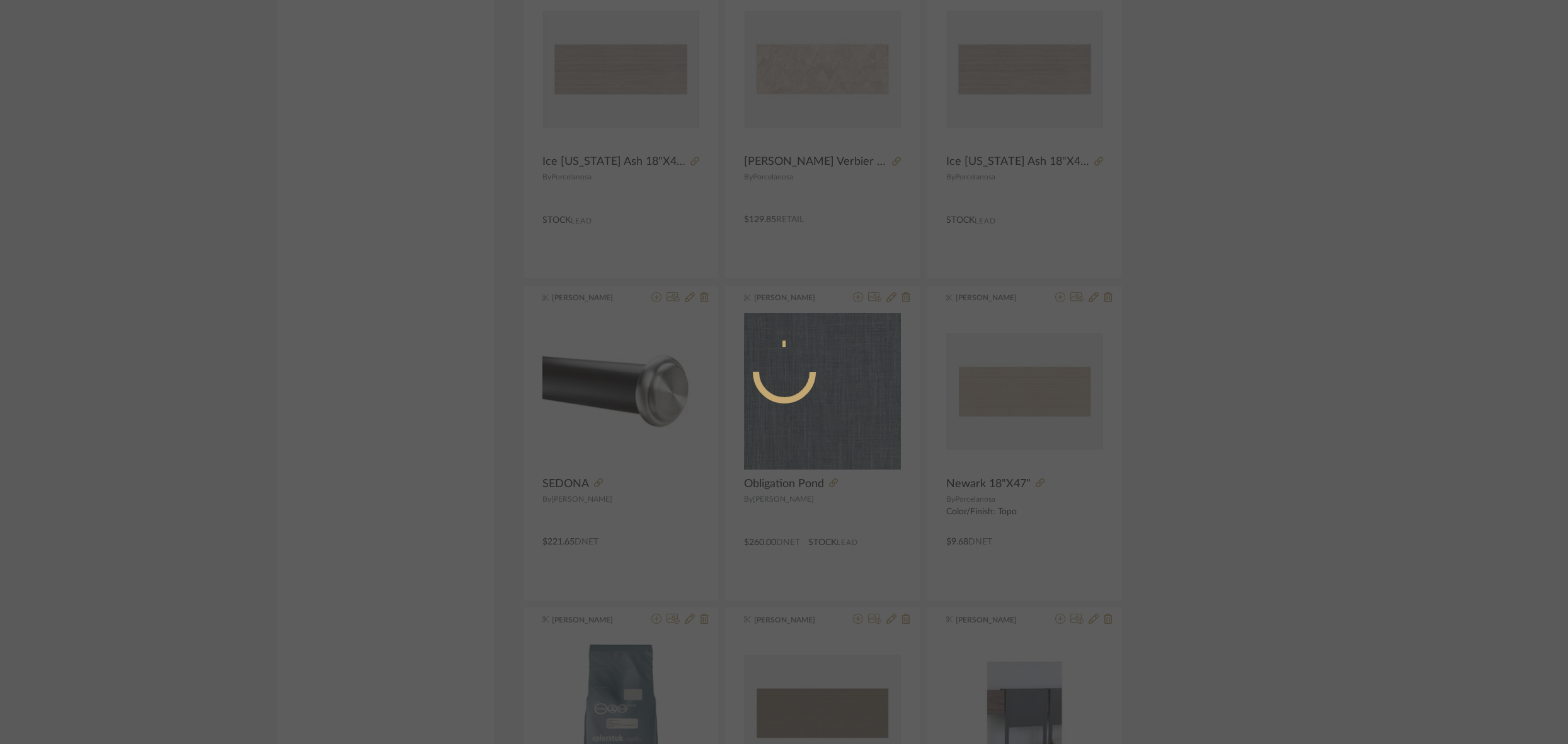
radio input "true"
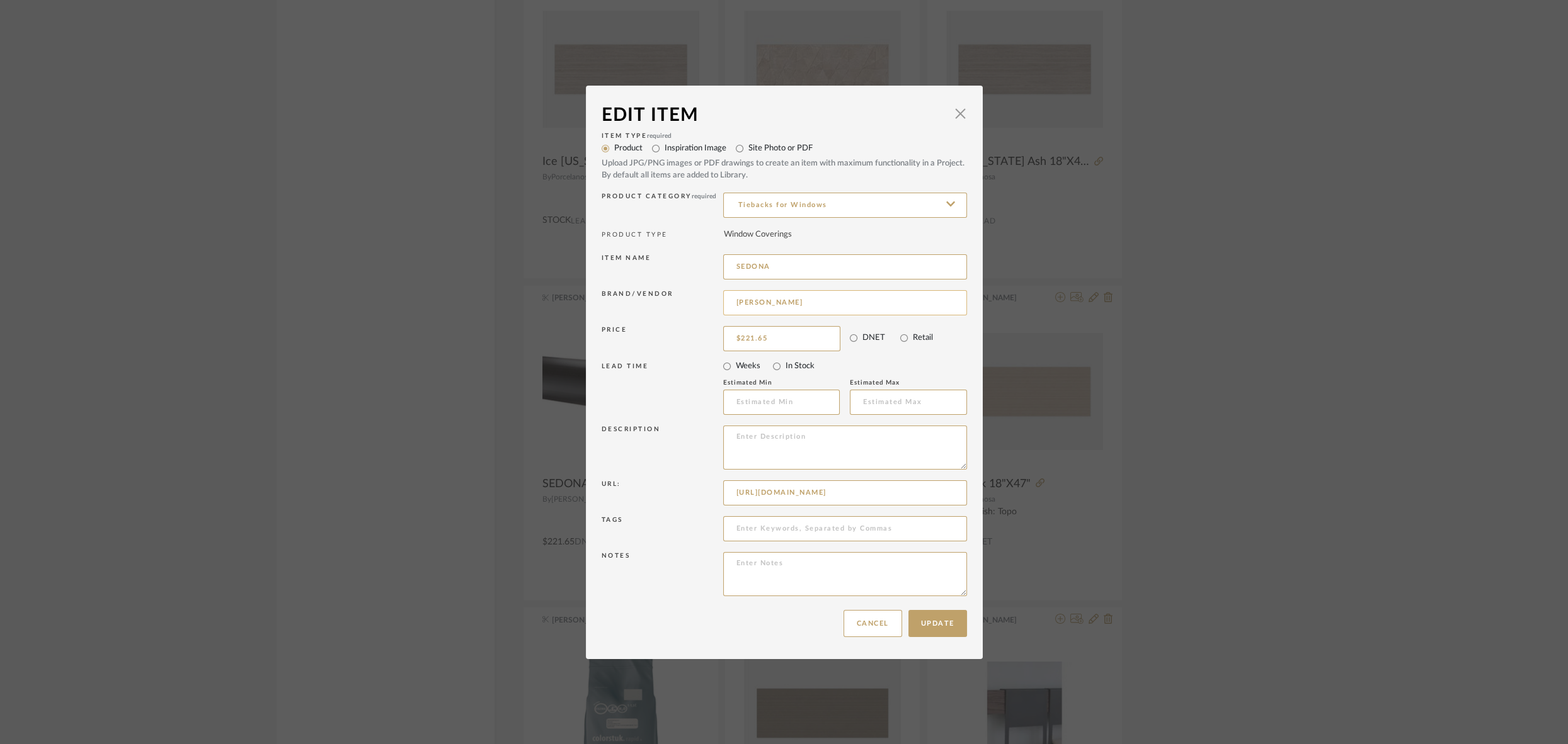
click at [780, 305] on input "CAROLE" at bounding box center [845, 303] width 244 height 25
click at [776, 365] on span "Carole Fabrics" at bounding box center [846, 367] width 206 height 11
type input "Carole Fabrics"
click at [942, 628] on button "Update" at bounding box center [937, 624] width 58 height 27
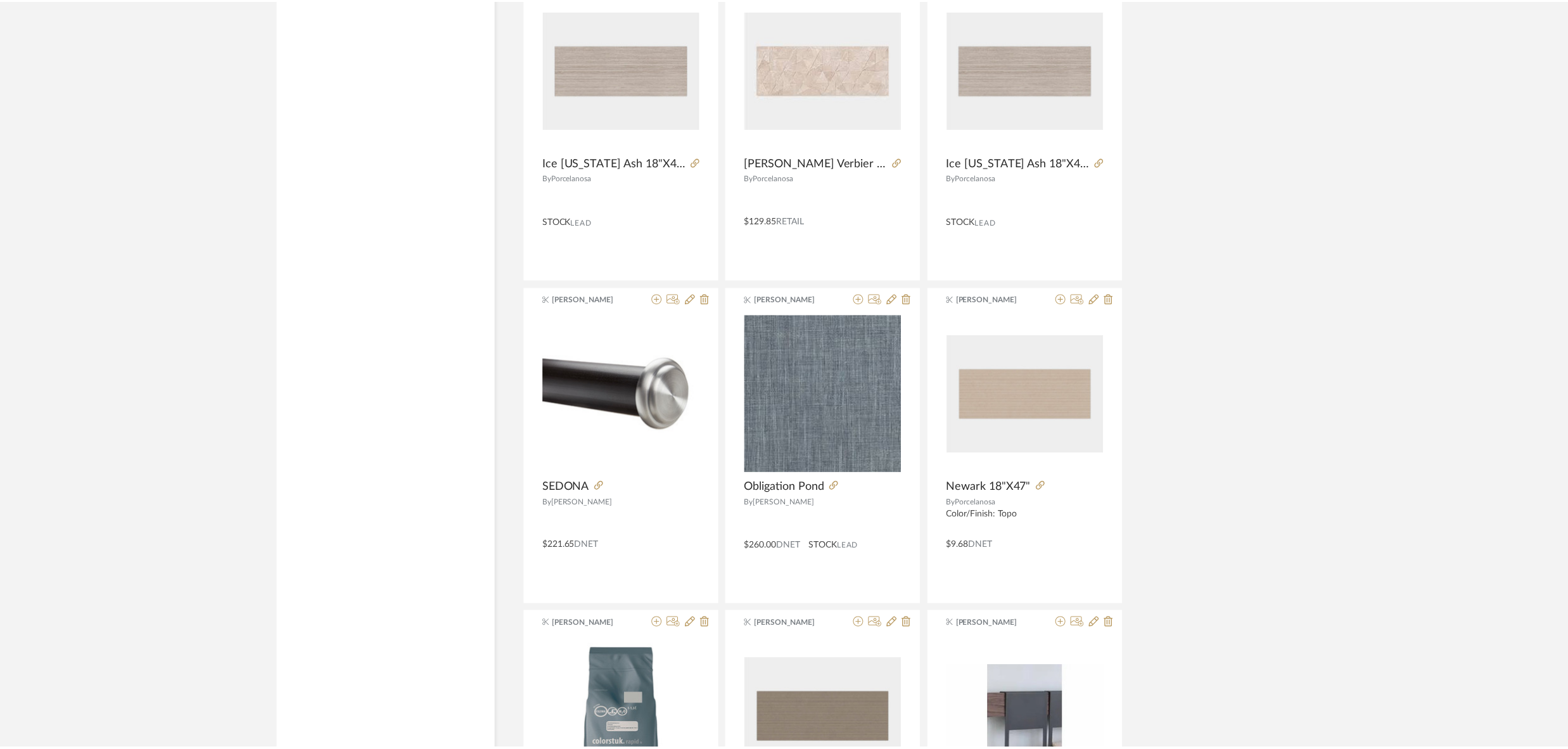
scroll to position [2261, 0]
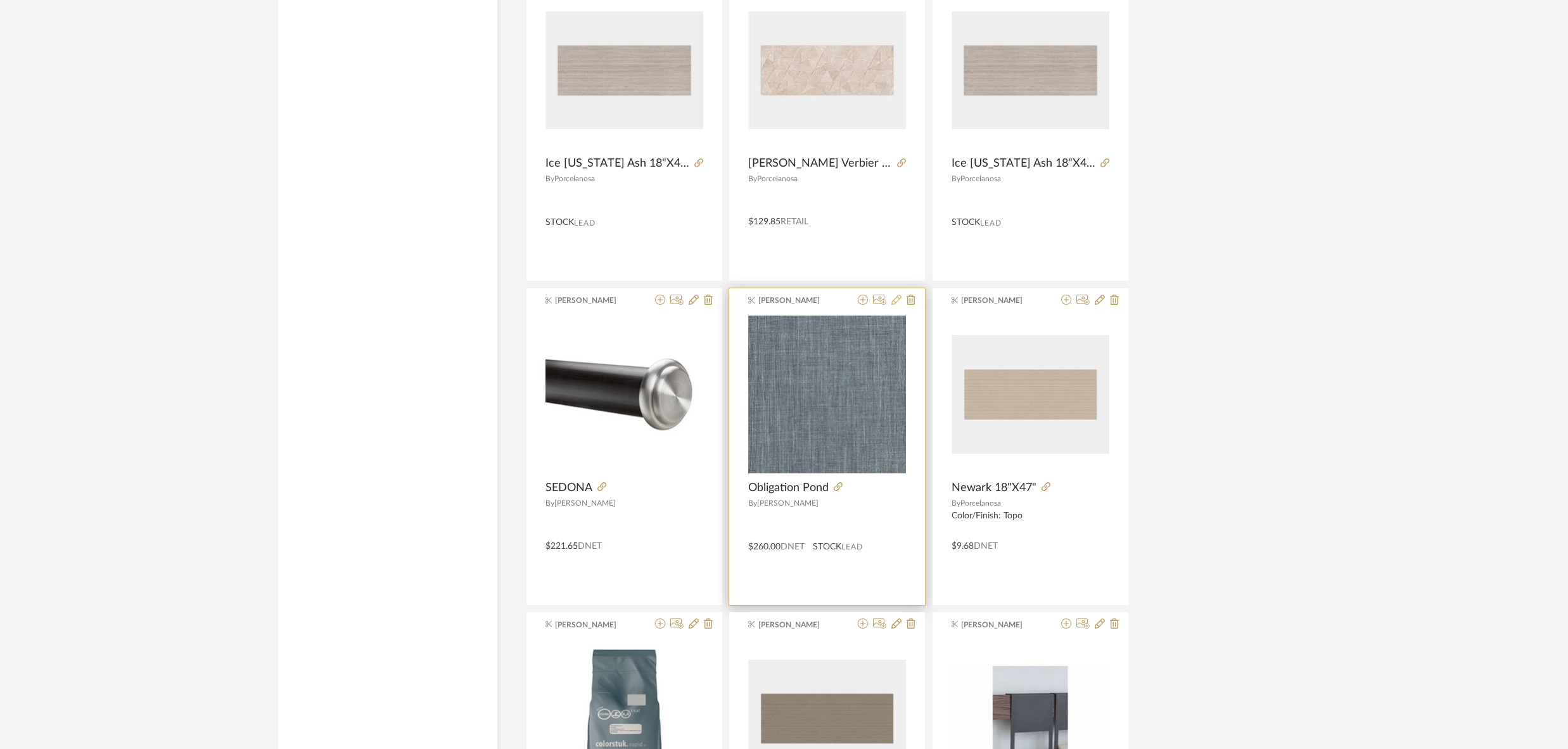
click at [897, 298] on icon at bounding box center [896, 299] width 10 height 10
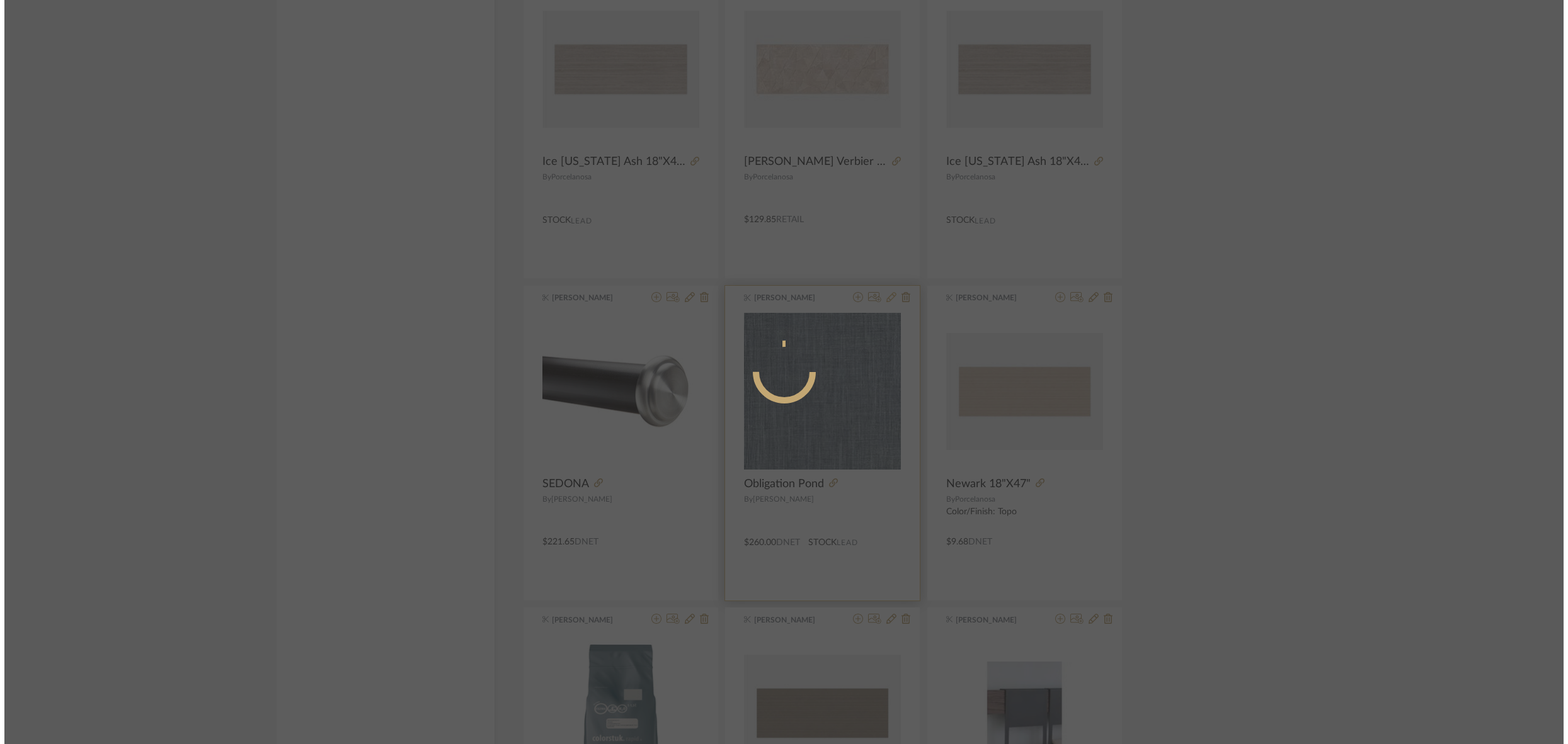
scroll to position [0, 0]
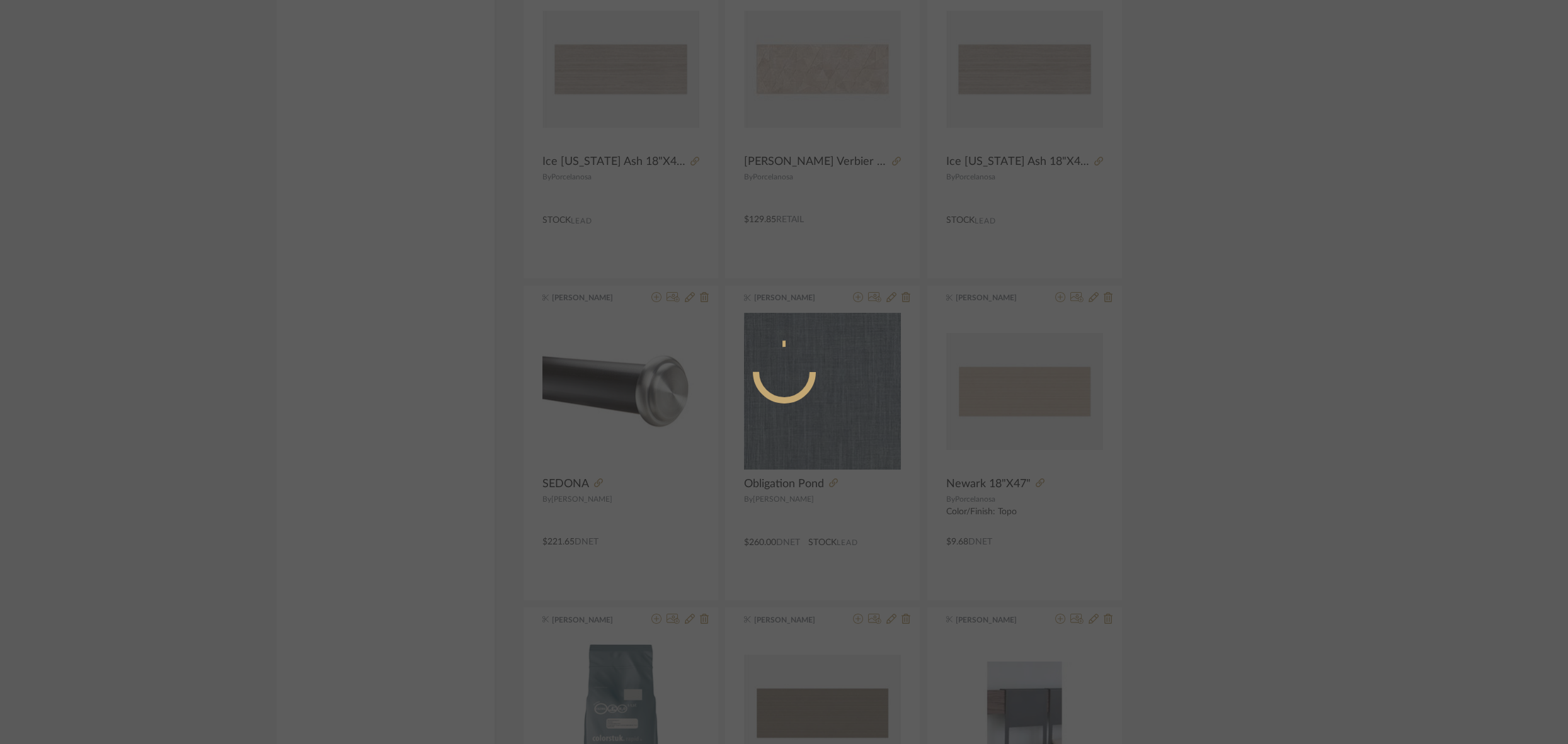
radio input "true"
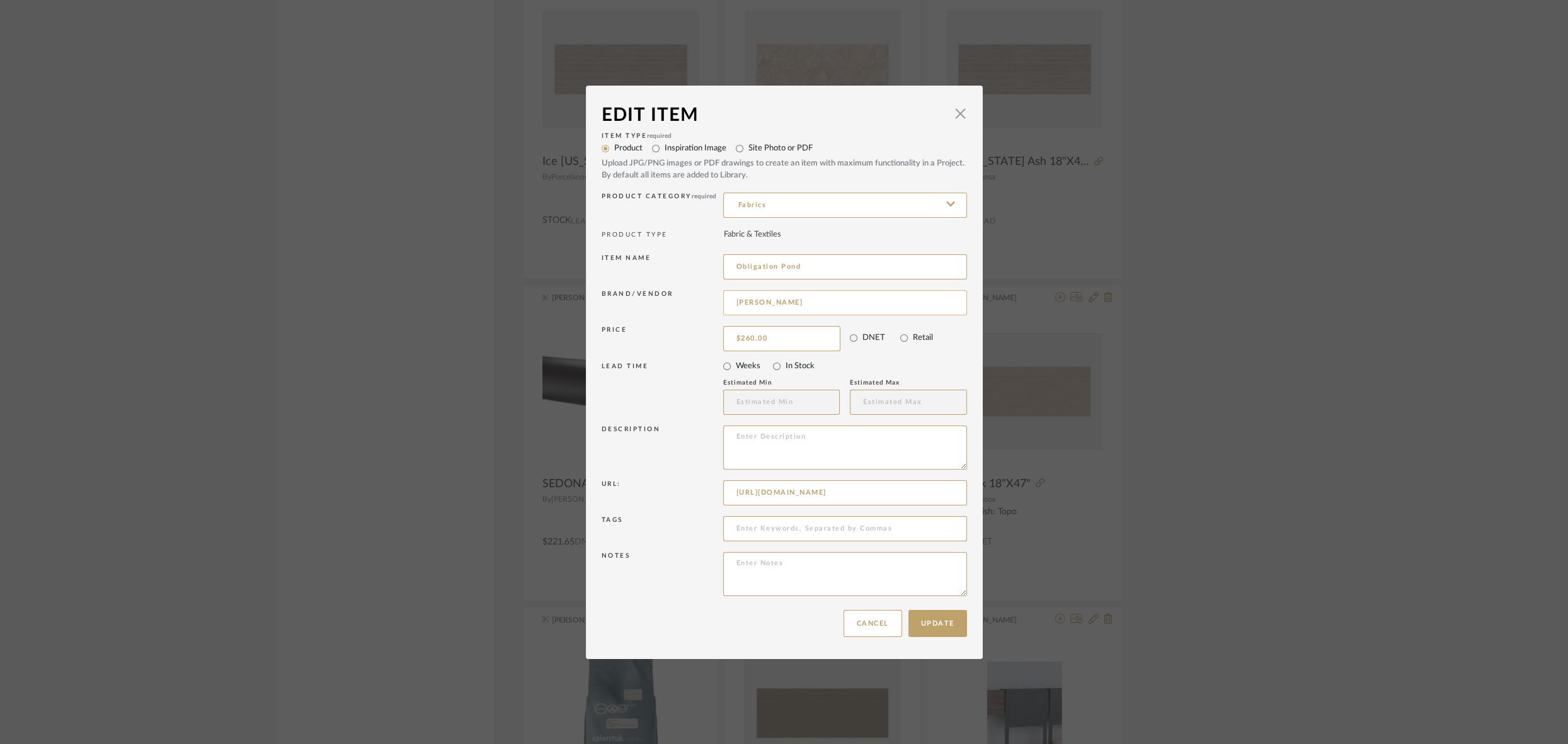
click at [823, 303] on input "CAROLE" at bounding box center [845, 303] width 244 height 25
click at [776, 367] on span "Carole Fabrics" at bounding box center [846, 367] width 206 height 11
type input "Carole Fabrics"
click at [939, 620] on button "Update" at bounding box center [937, 624] width 58 height 27
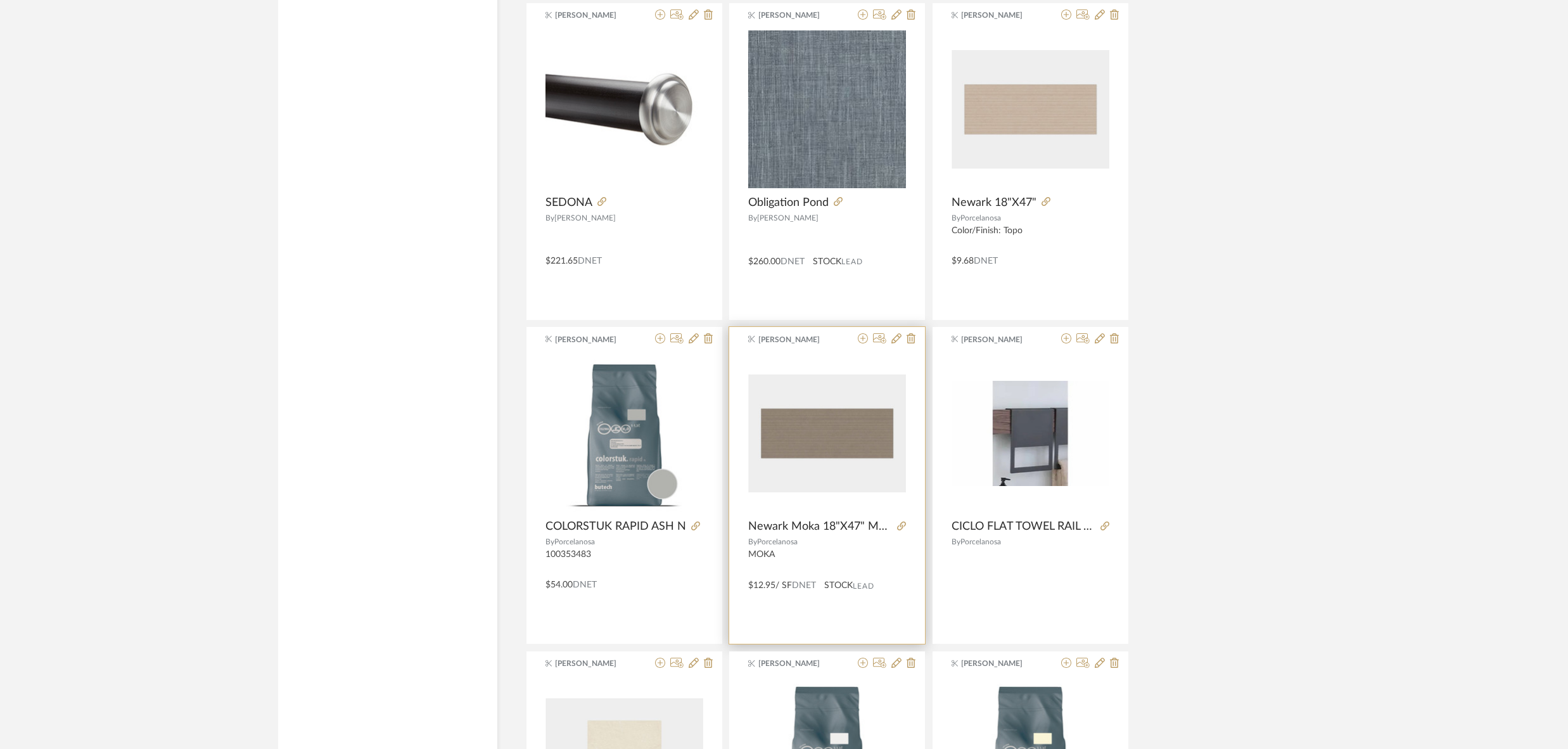
scroll to position [2545, 0]
click at [618, 542] on div "By Porcelanosa" at bounding box center [624, 542] width 158 height 9
click at [695, 339] on icon at bounding box center [693, 339] width 10 height 10
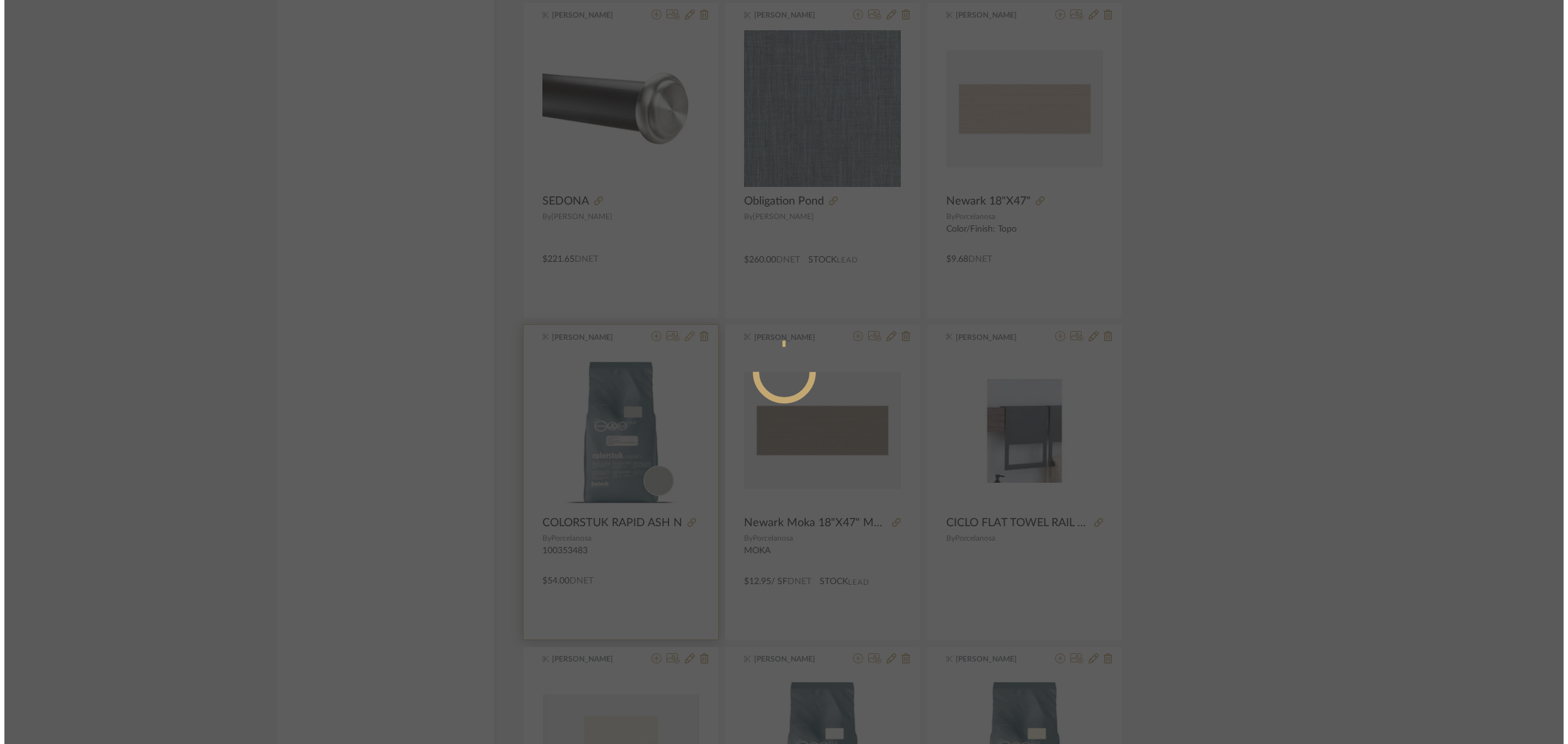
scroll to position [0, 0]
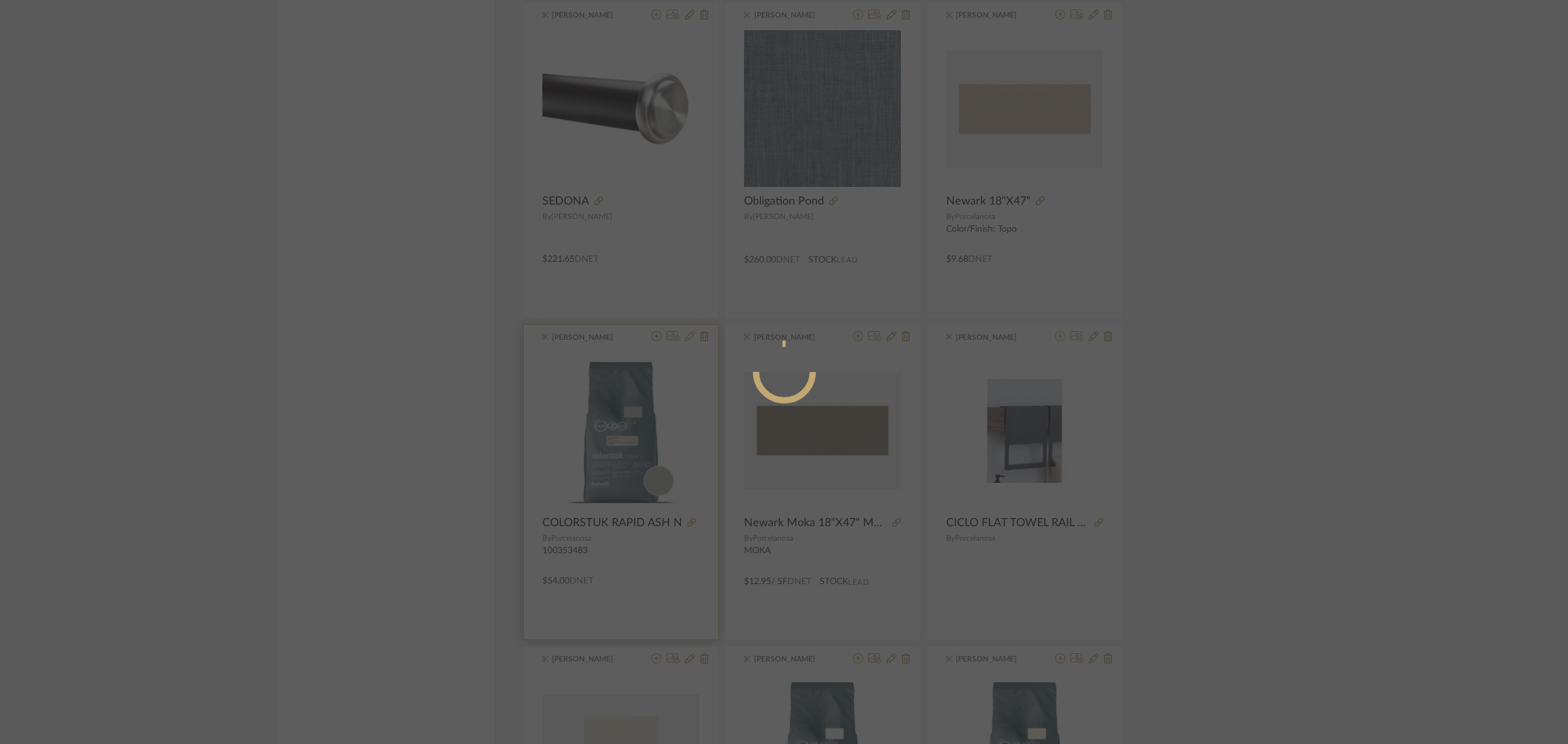
radio input "true"
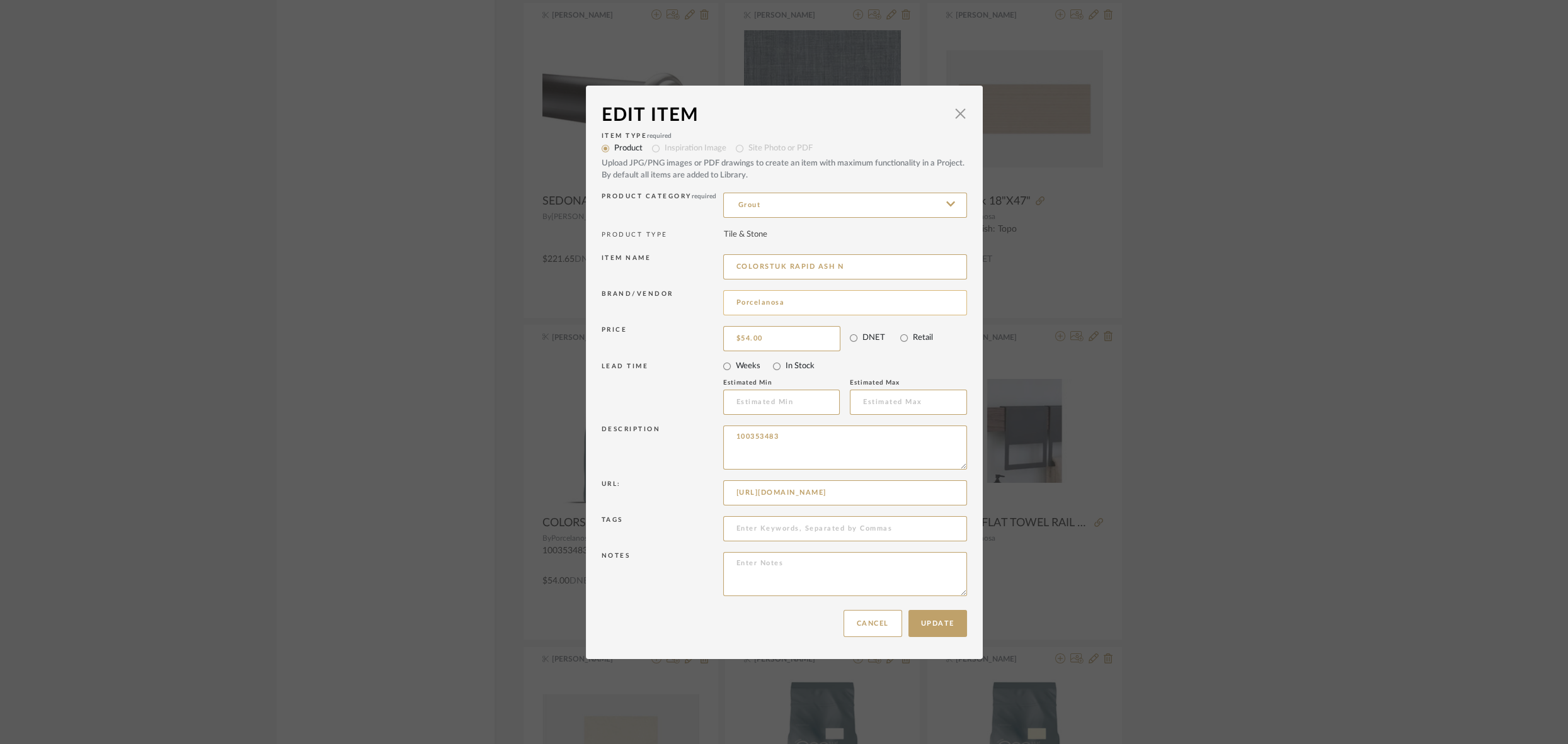
click at [788, 296] on input "Porcelanosa" at bounding box center [845, 303] width 244 height 25
click at [786, 304] on input "Porcelanosa" at bounding box center [845, 303] width 244 height 25
click at [760, 335] on span "Butech" at bounding box center [846, 336] width 206 height 11
type input "Butech"
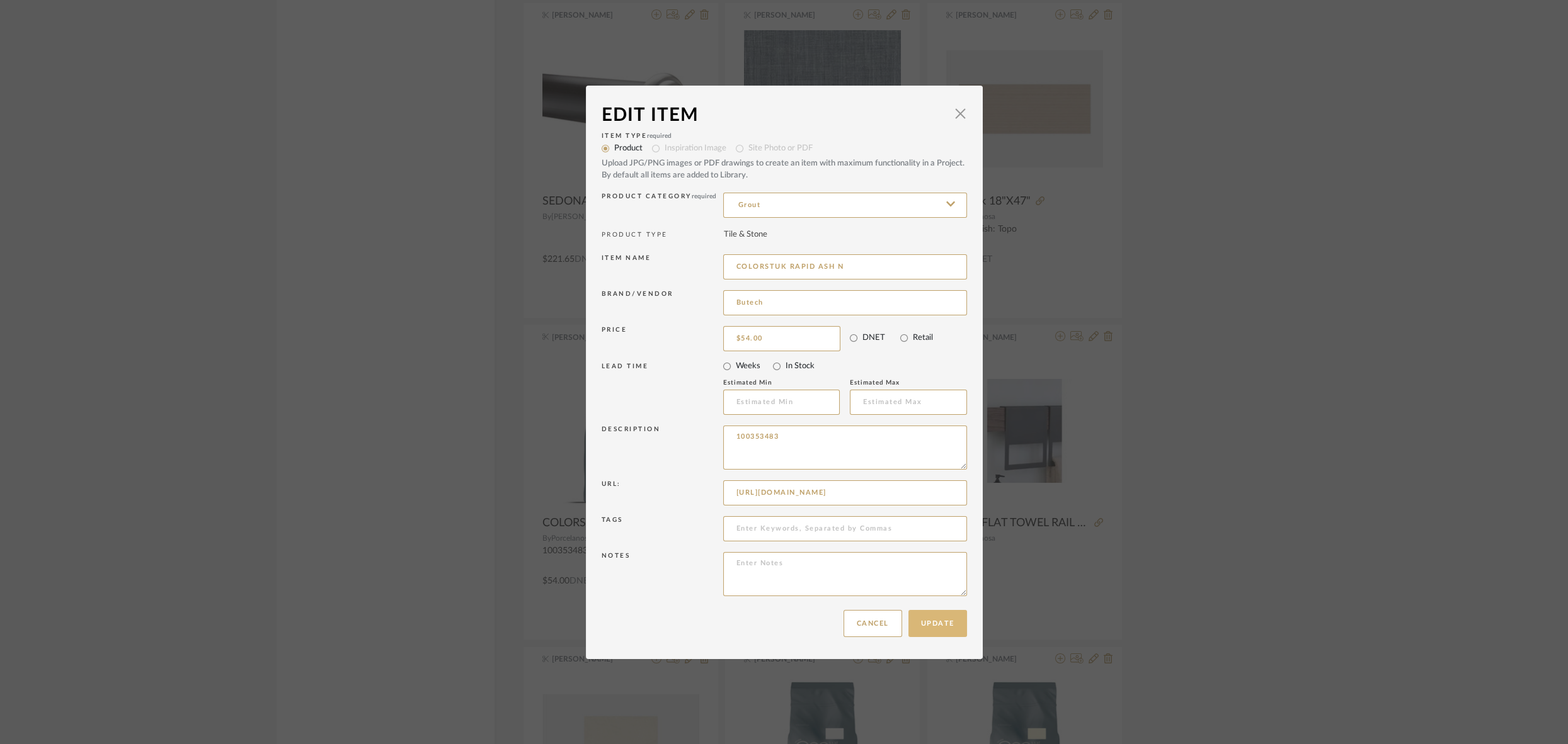
click at [924, 612] on button "Update" at bounding box center [937, 624] width 58 height 27
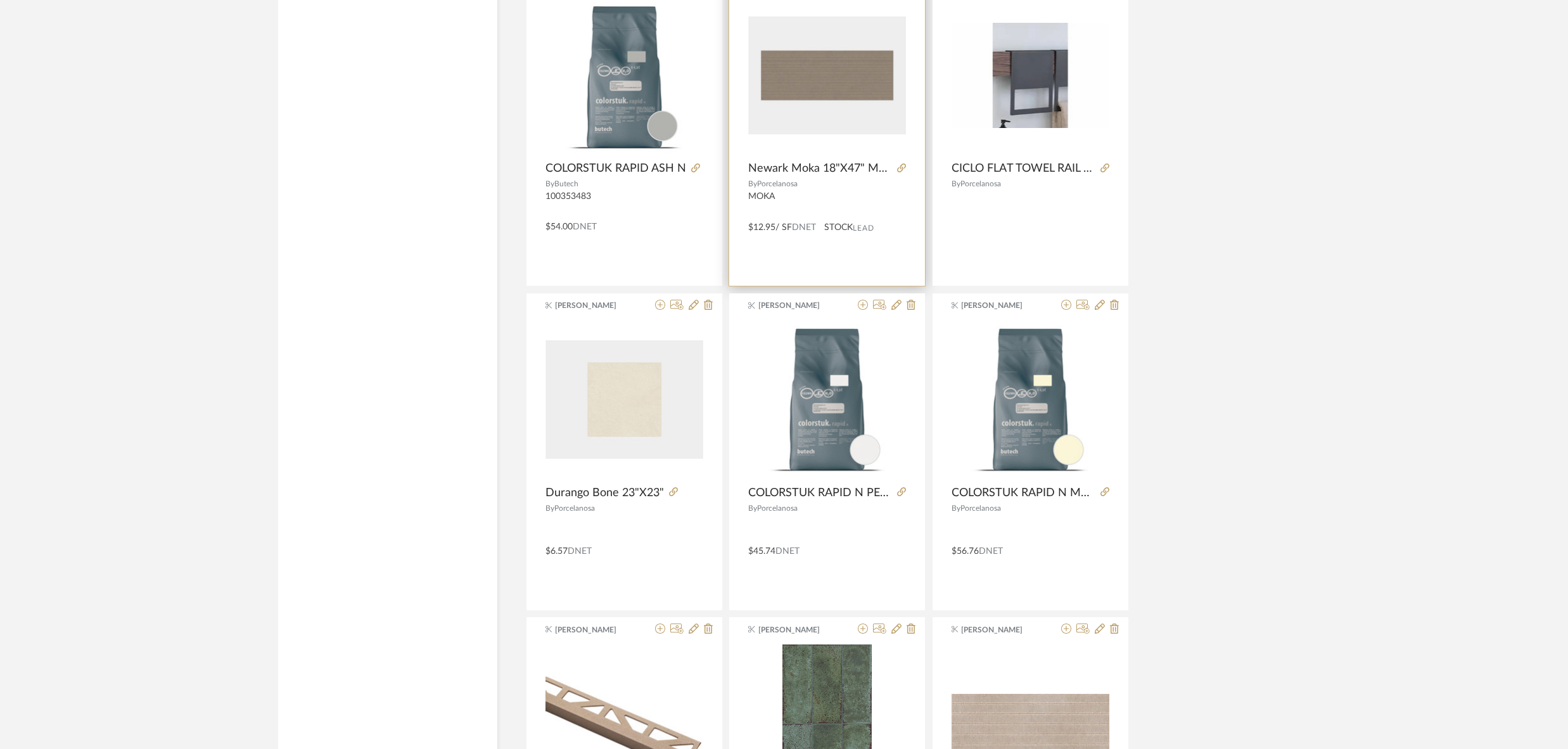
scroll to position [2907, 0]
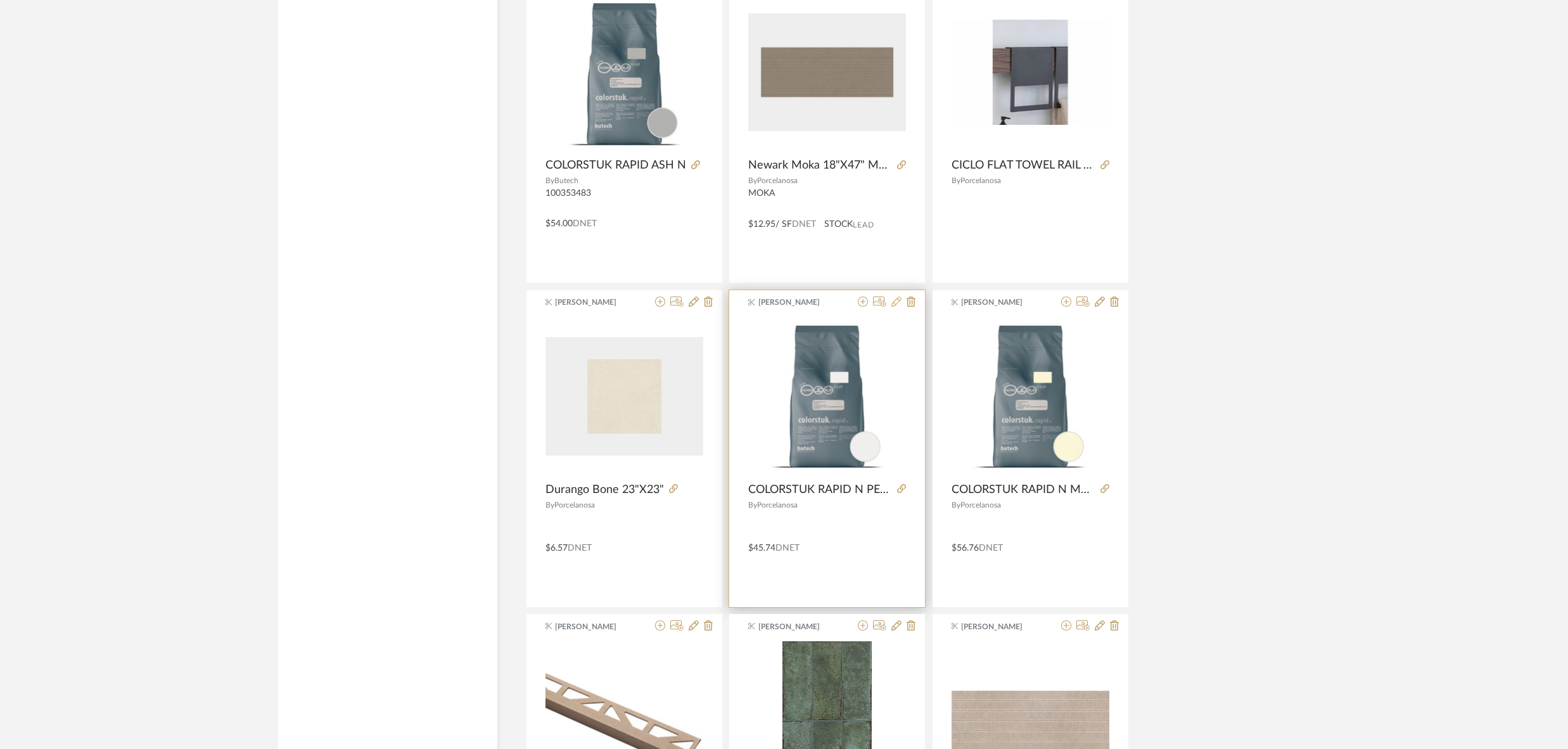
click at [898, 297] on icon at bounding box center [896, 302] width 10 height 10
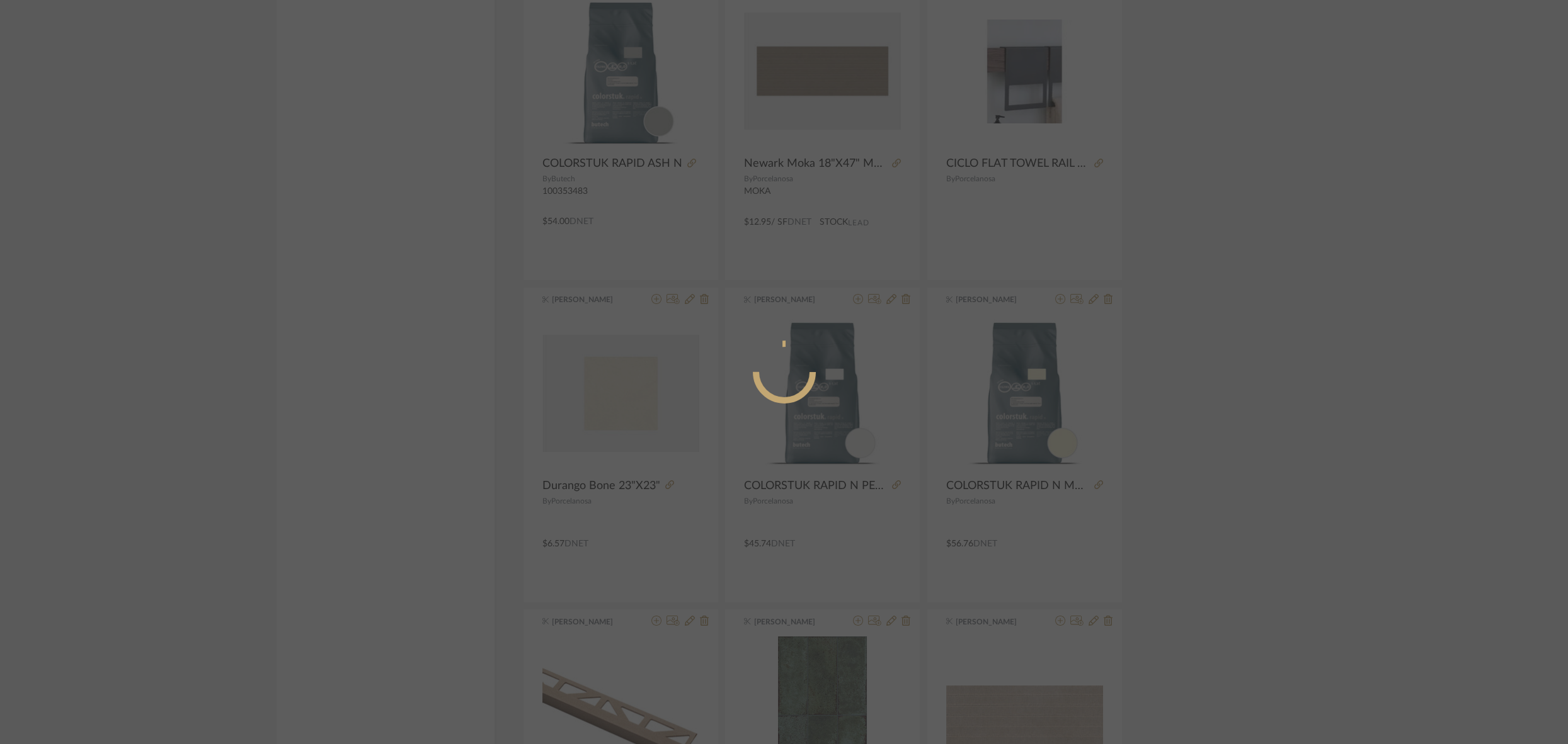
radio input "true"
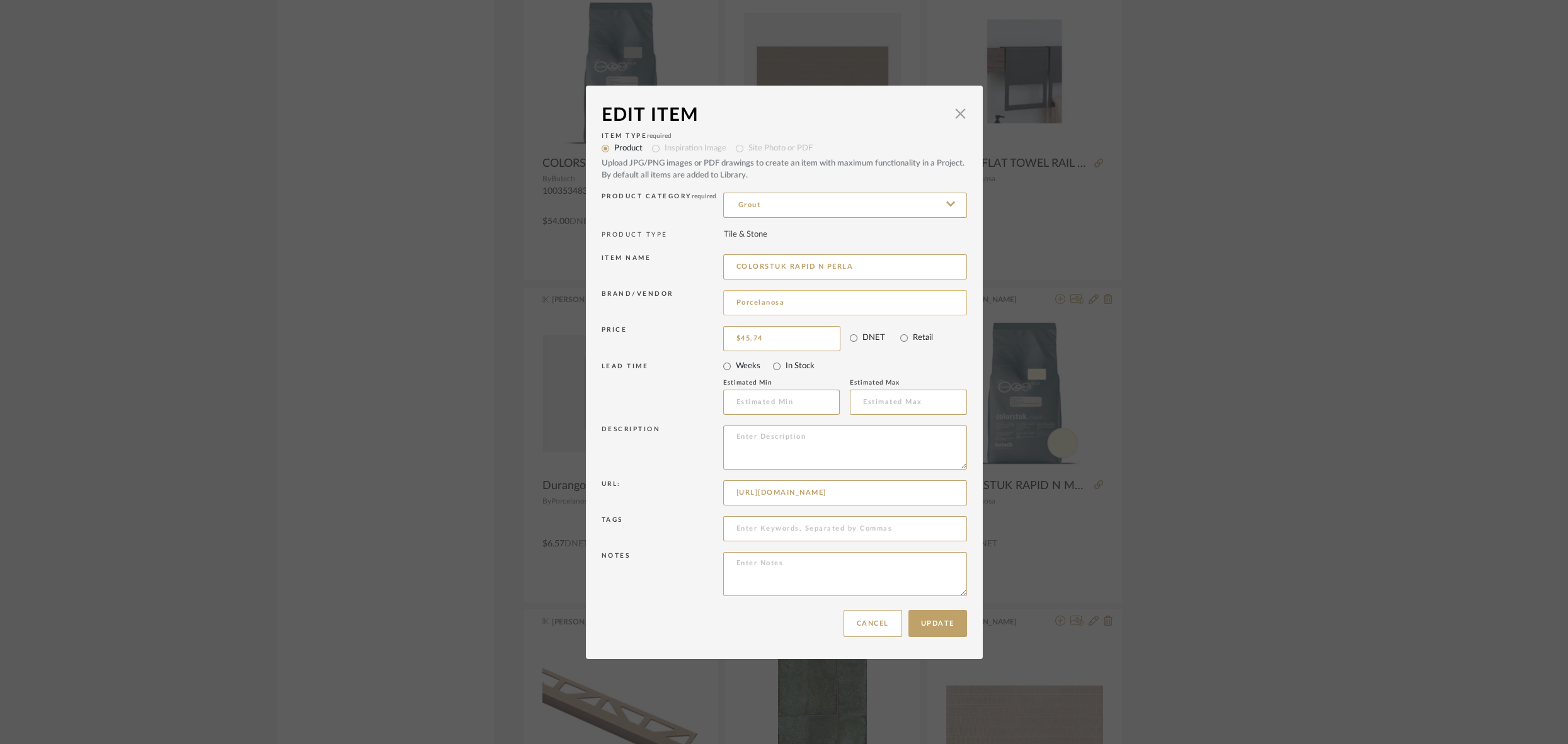
click at [784, 299] on input "Porcelanosa" at bounding box center [845, 303] width 244 height 25
click at [797, 337] on span "Butech" at bounding box center [846, 336] width 206 height 11
type input "Butech"
click at [933, 624] on button "Update" at bounding box center [937, 624] width 58 height 27
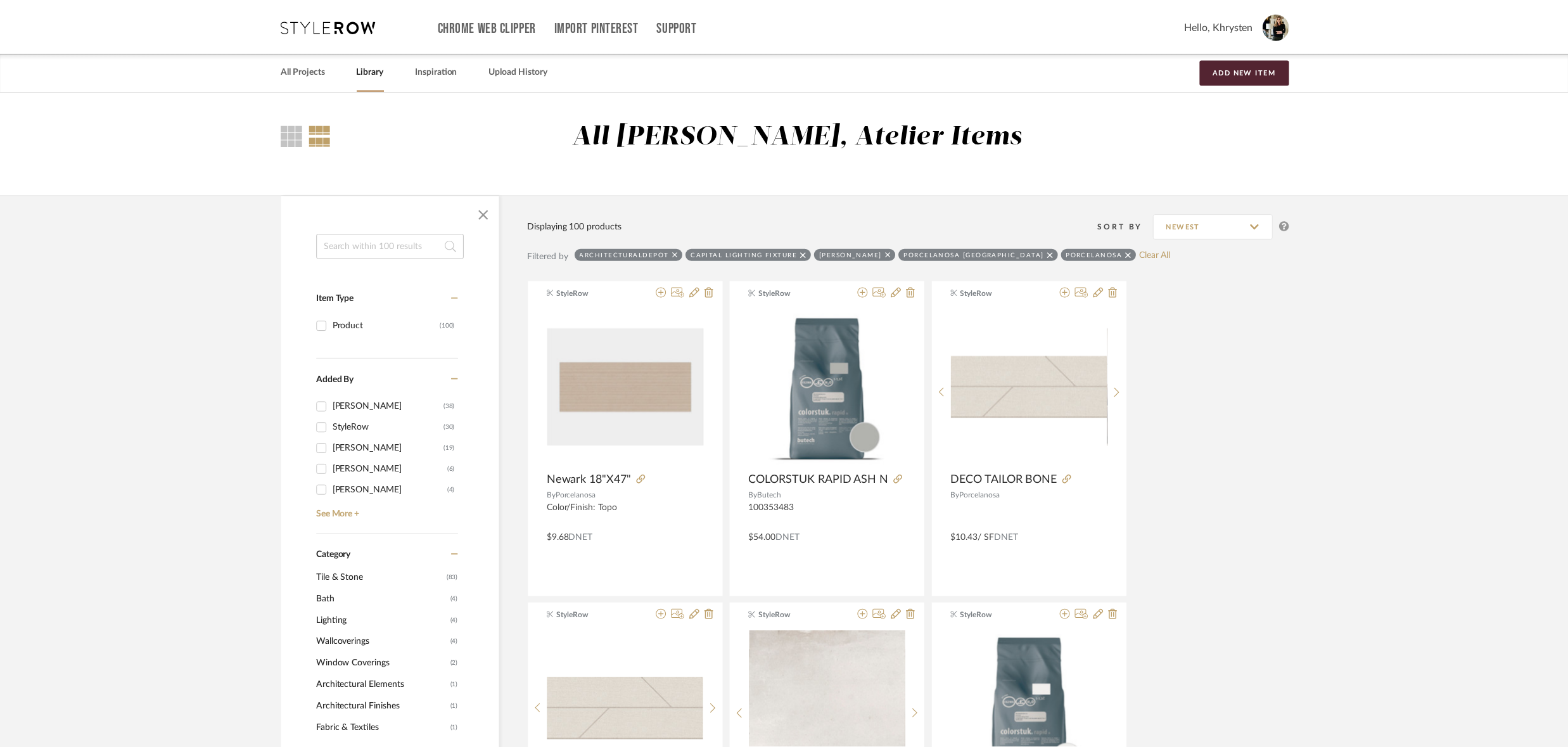
scroll to position [2907, 0]
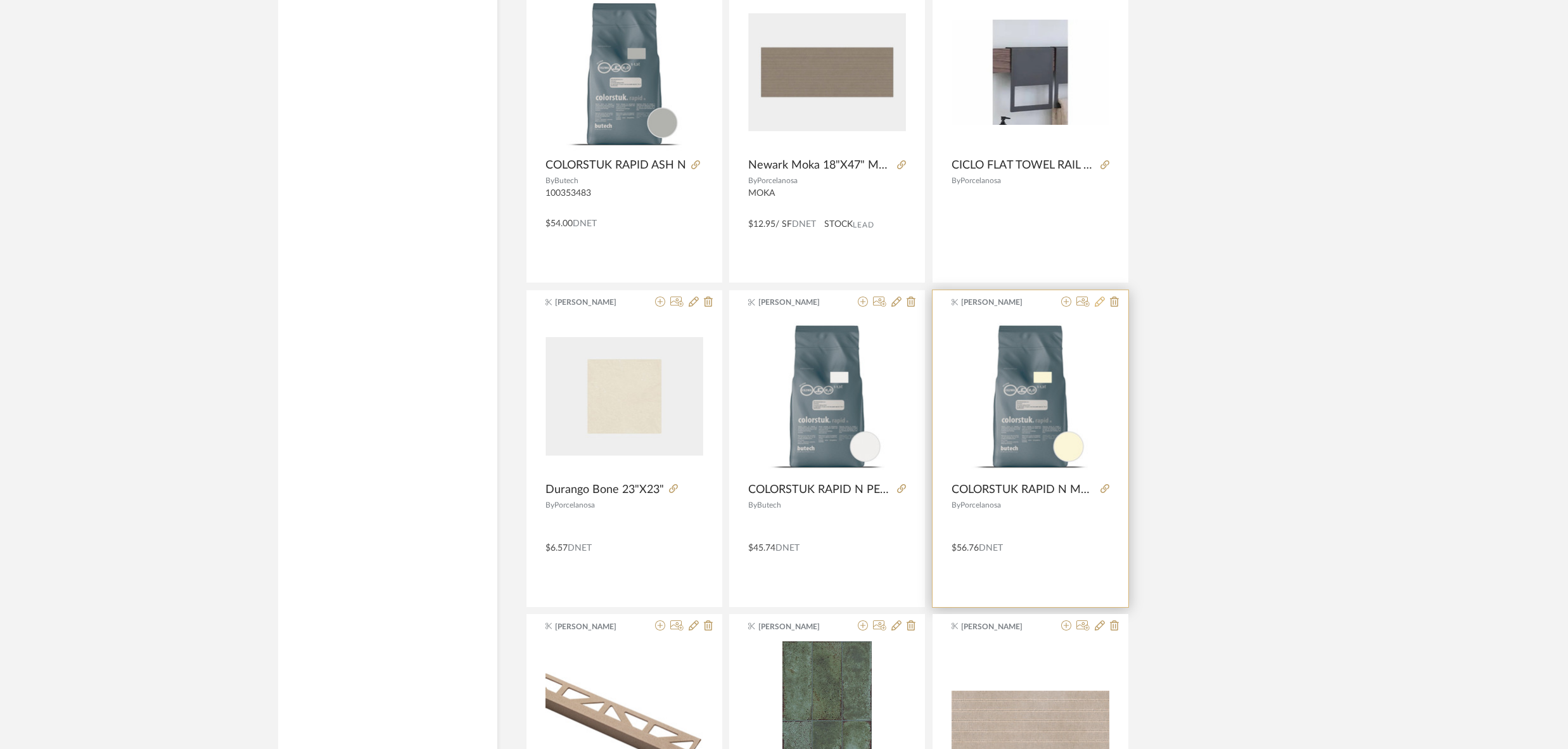
click at [1101, 299] on icon at bounding box center [1099, 302] width 10 height 10
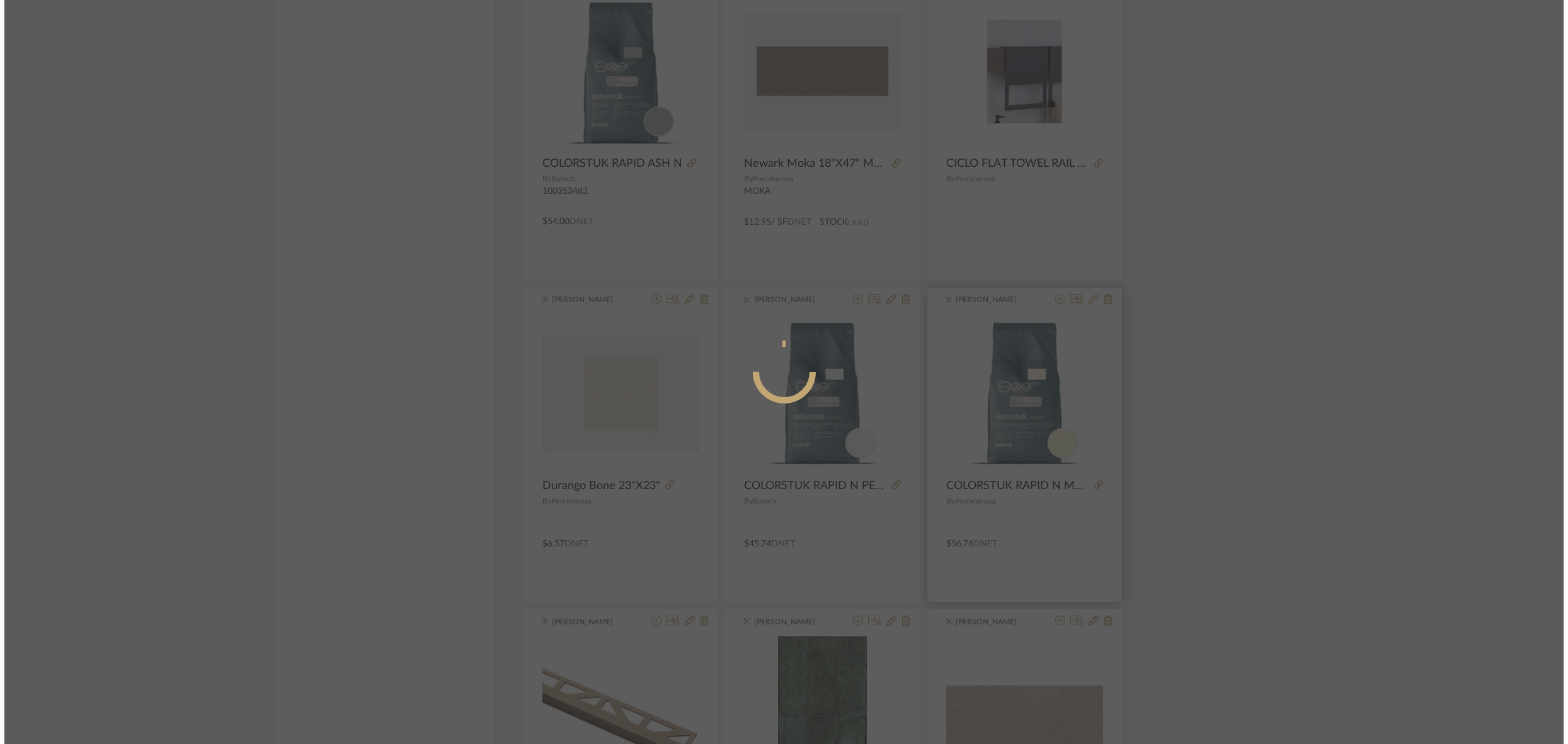
scroll to position [0, 0]
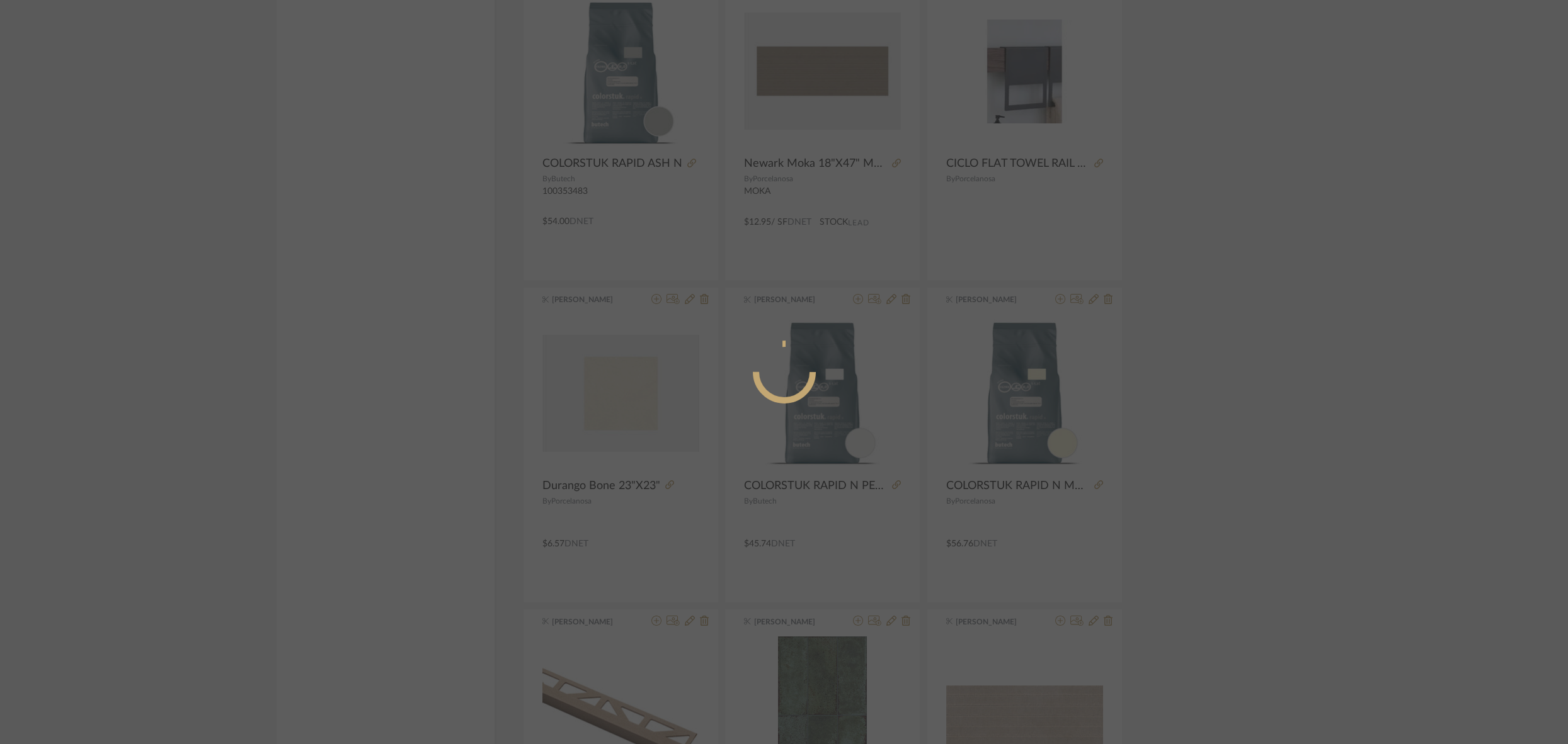
radio input "true"
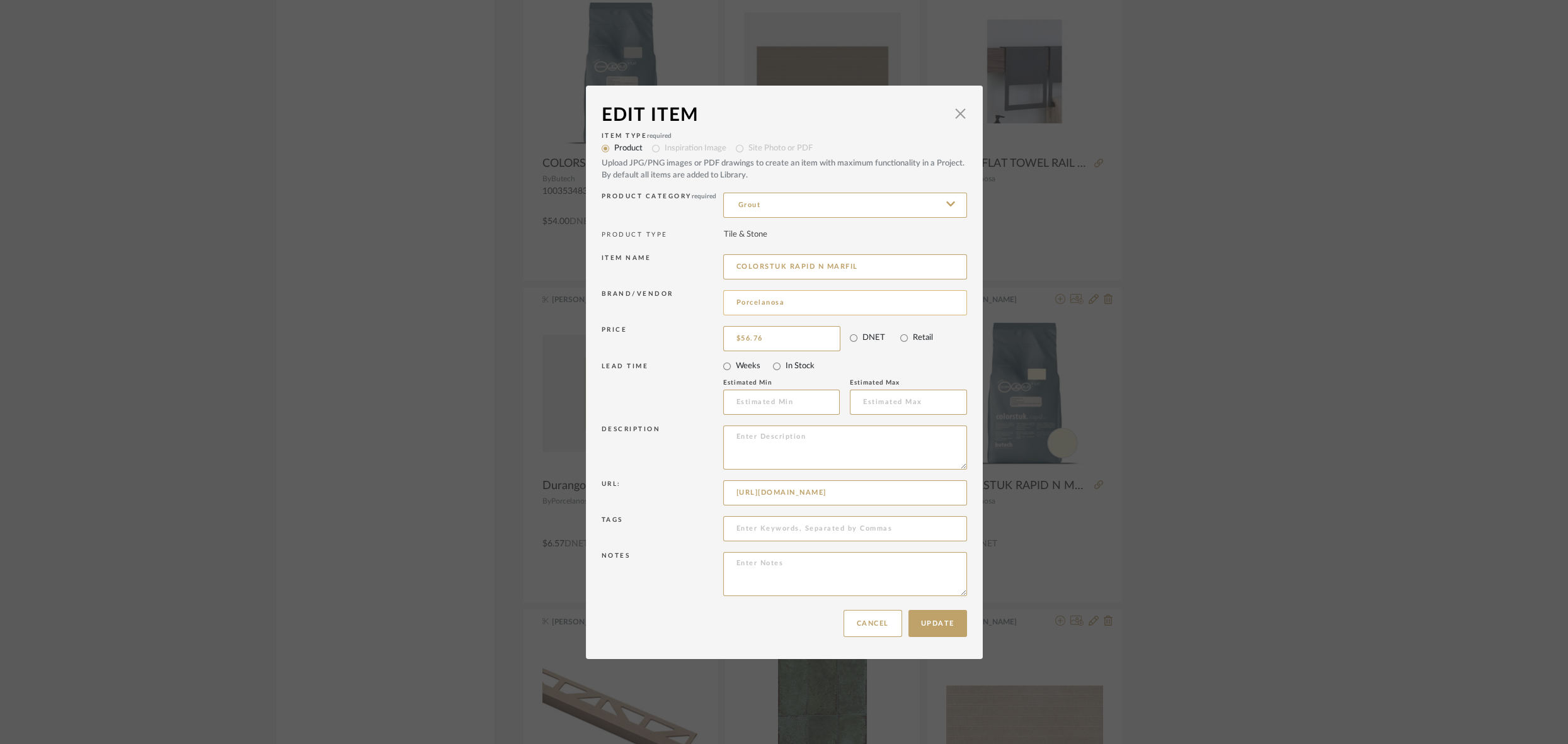
click at [769, 299] on input "Porcelanosa" at bounding box center [845, 303] width 244 height 25
click at [754, 303] on input "Porcelanosa" at bounding box center [845, 303] width 244 height 25
click at [753, 333] on span "Butech" at bounding box center [846, 336] width 206 height 11
type input "Butech"
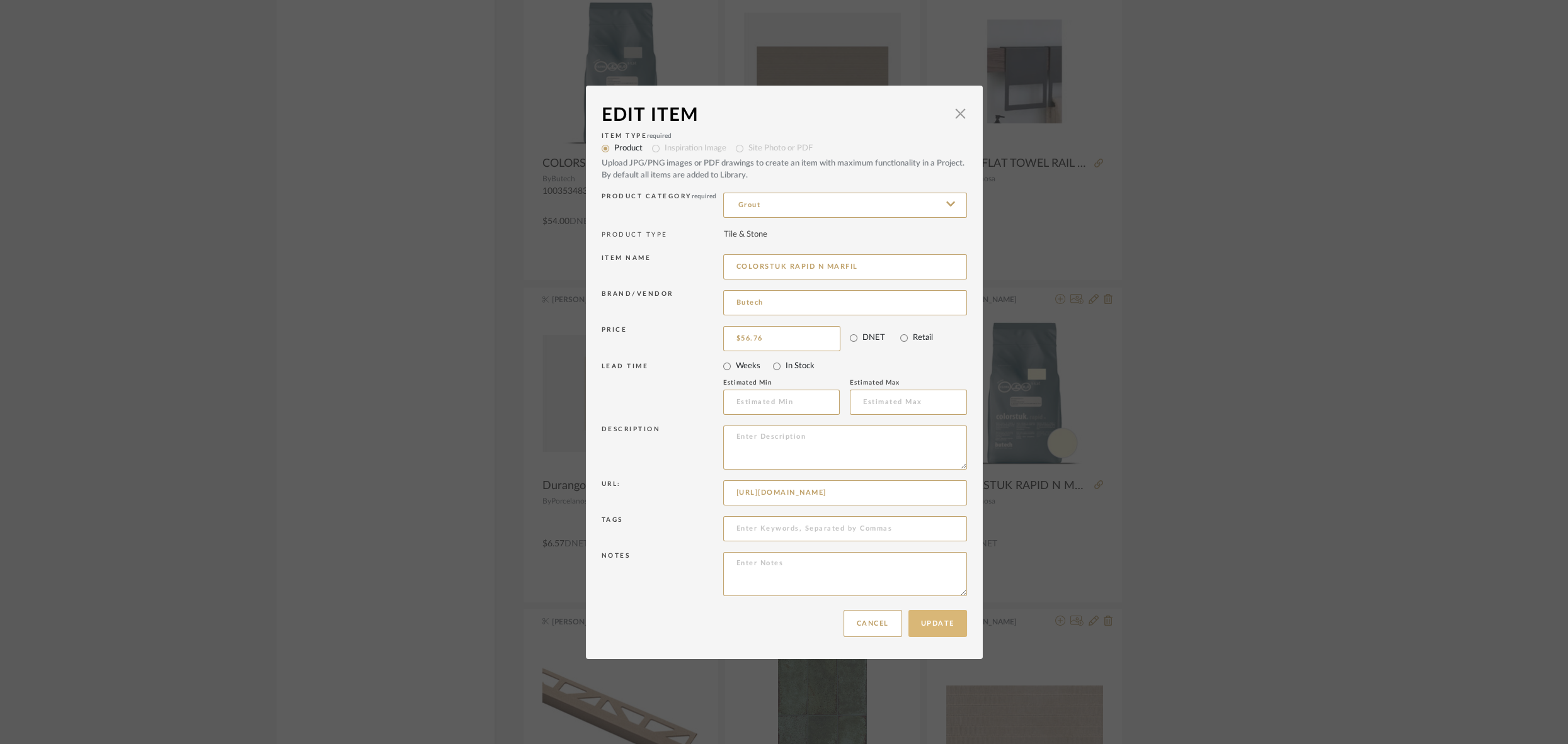
click at [934, 629] on button "Update" at bounding box center [937, 624] width 58 height 27
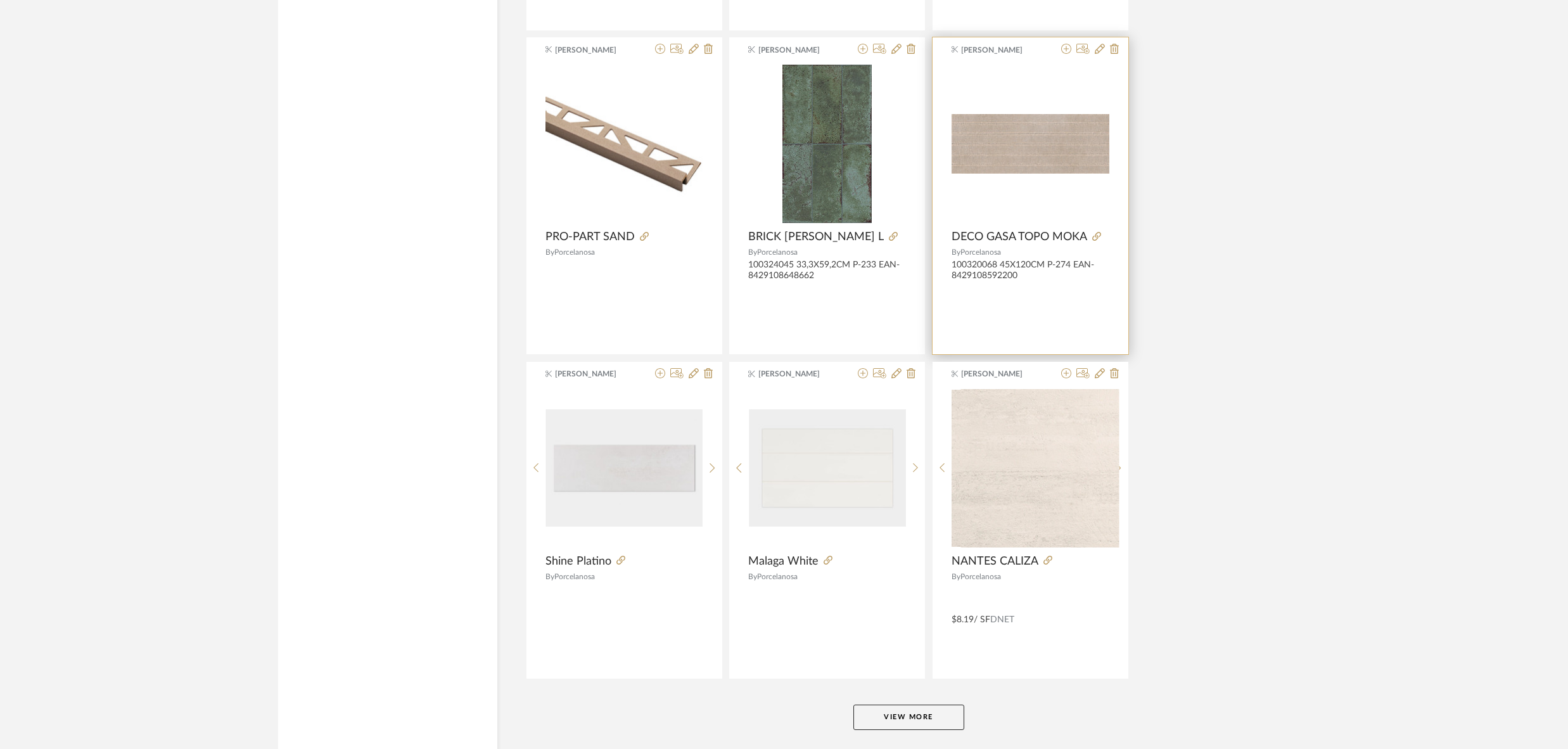
scroll to position [3542, 0]
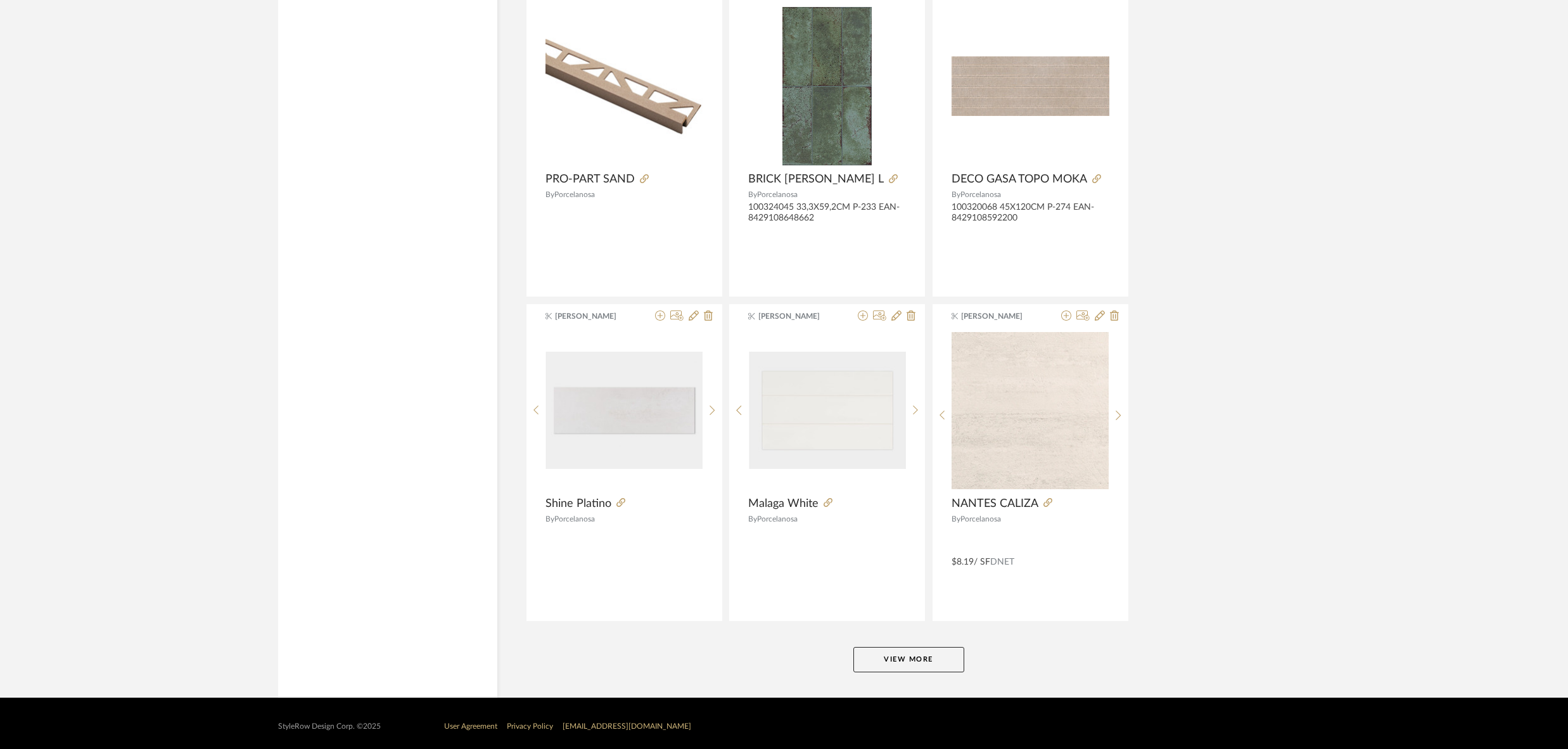
click at [898, 653] on button "View More" at bounding box center [909, 660] width 111 height 25
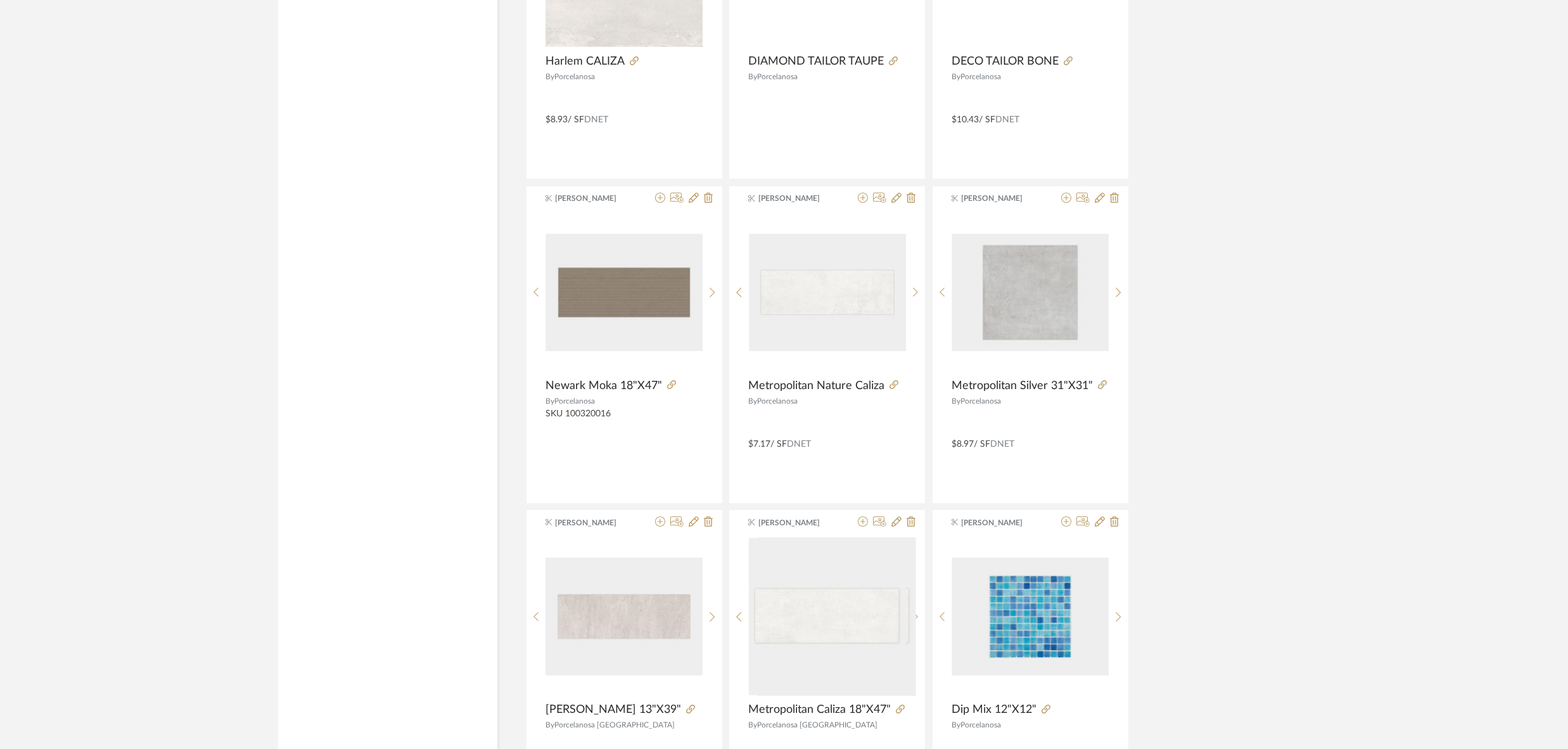
scroll to position [4538, 0]
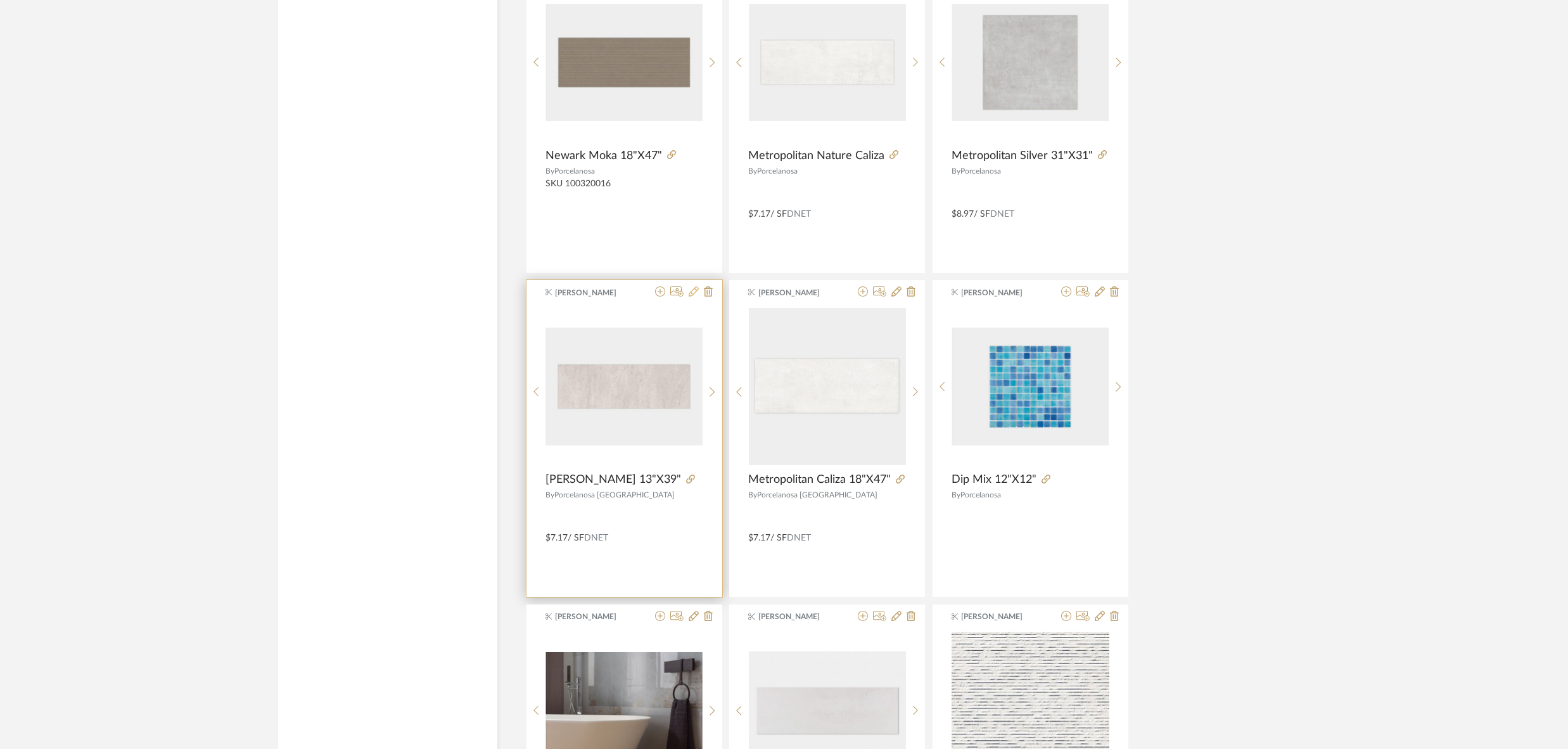
click at [694, 287] on icon at bounding box center [693, 291] width 10 height 10
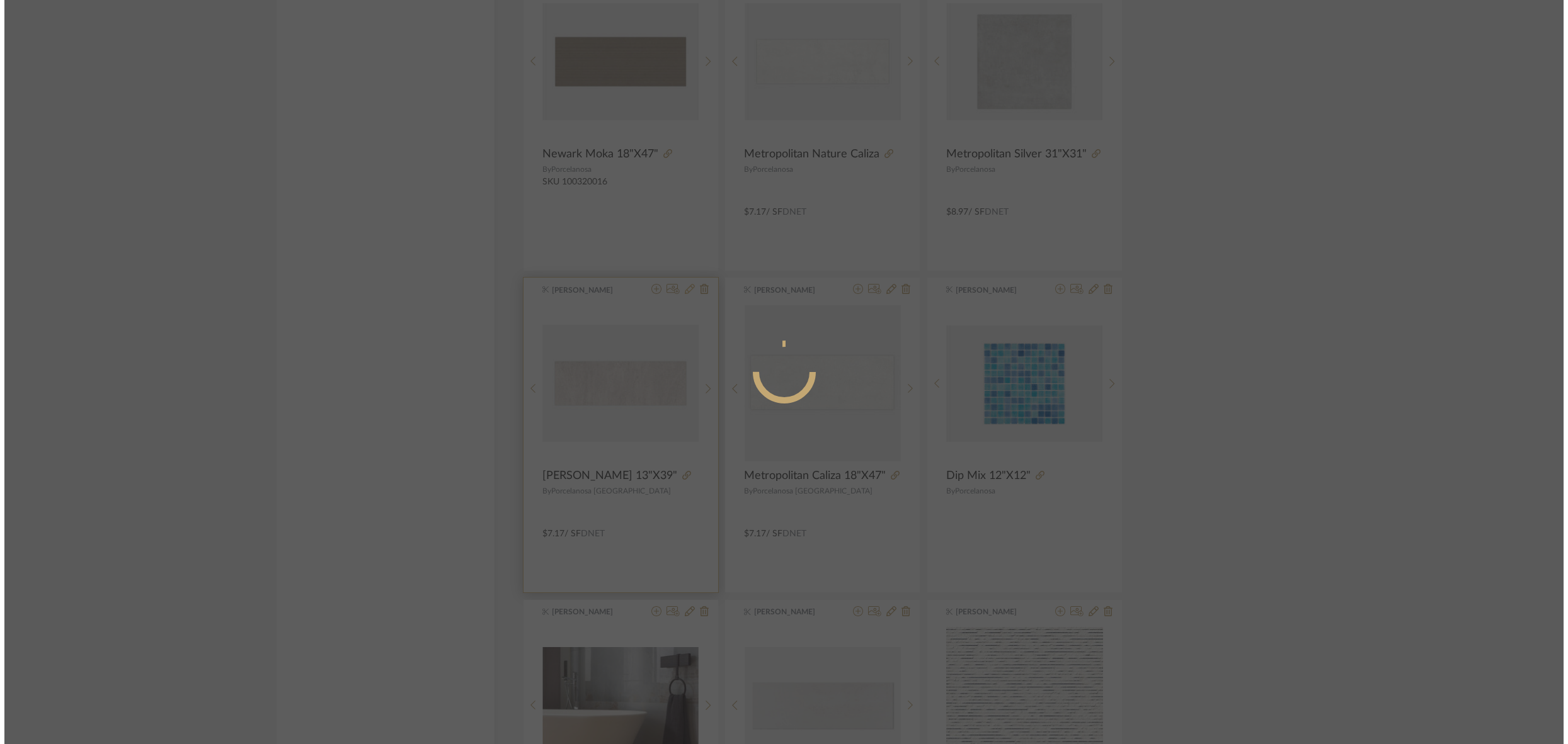
scroll to position [0, 0]
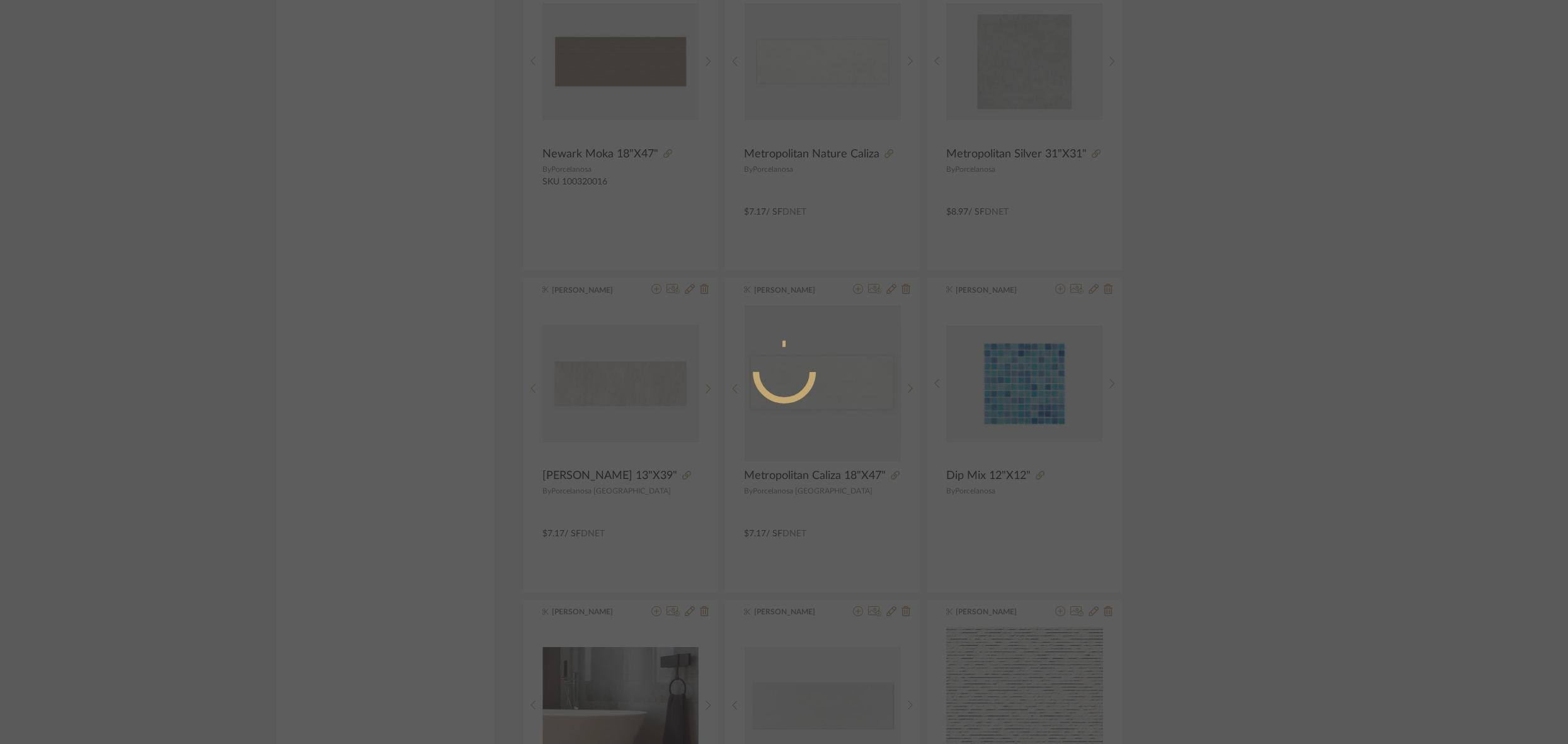
radio input "true"
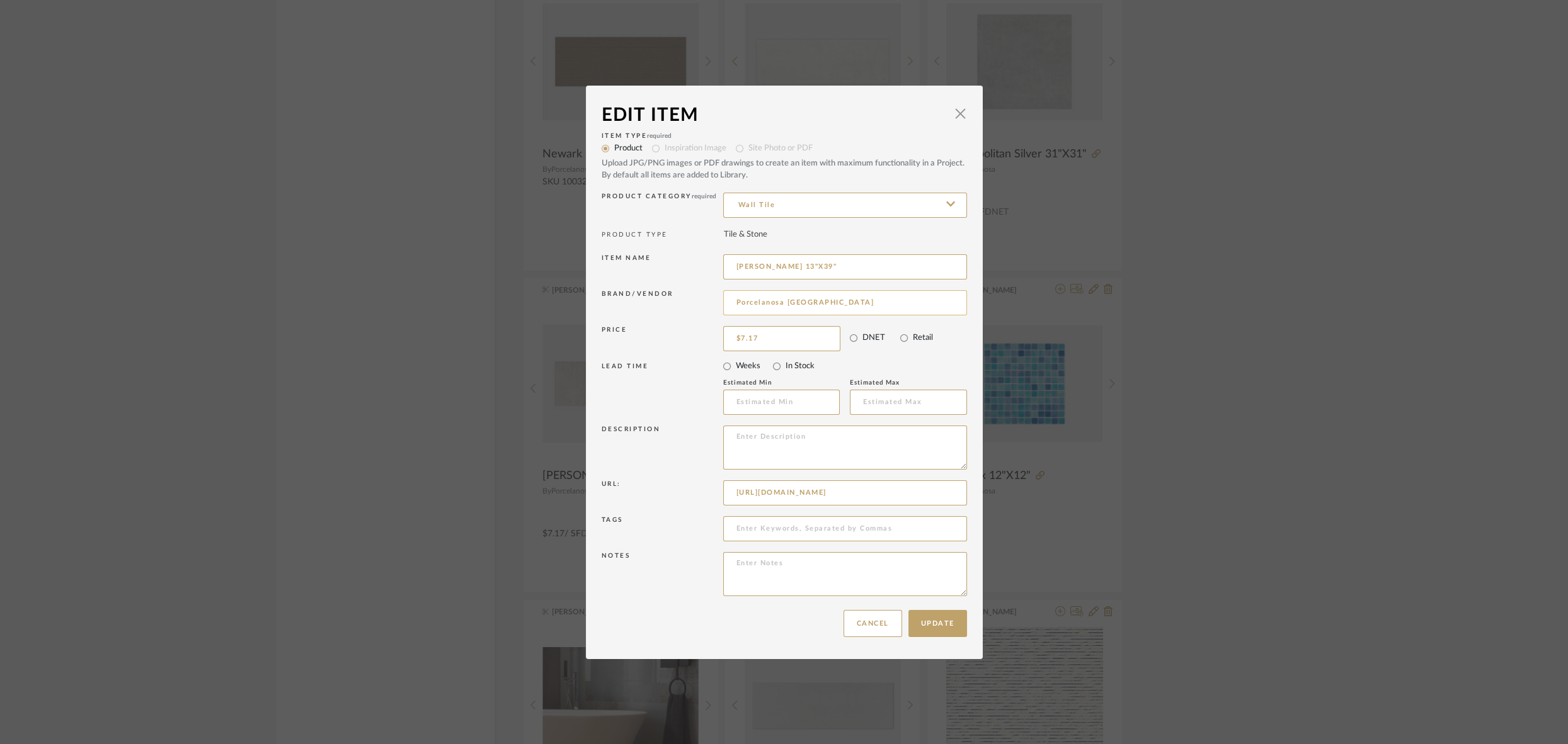
click at [821, 303] on input "Porcelanosa USA" at bounding box center [845, 303] width 244 height 25
type input "Porcelanosa"
click at [760, 337] on span "Porcelanosa" at bounding box center [846, 336] width 206 height 11
click at [939, 629] on button "Update" at bounding box center [937, 624] width 58 height 27
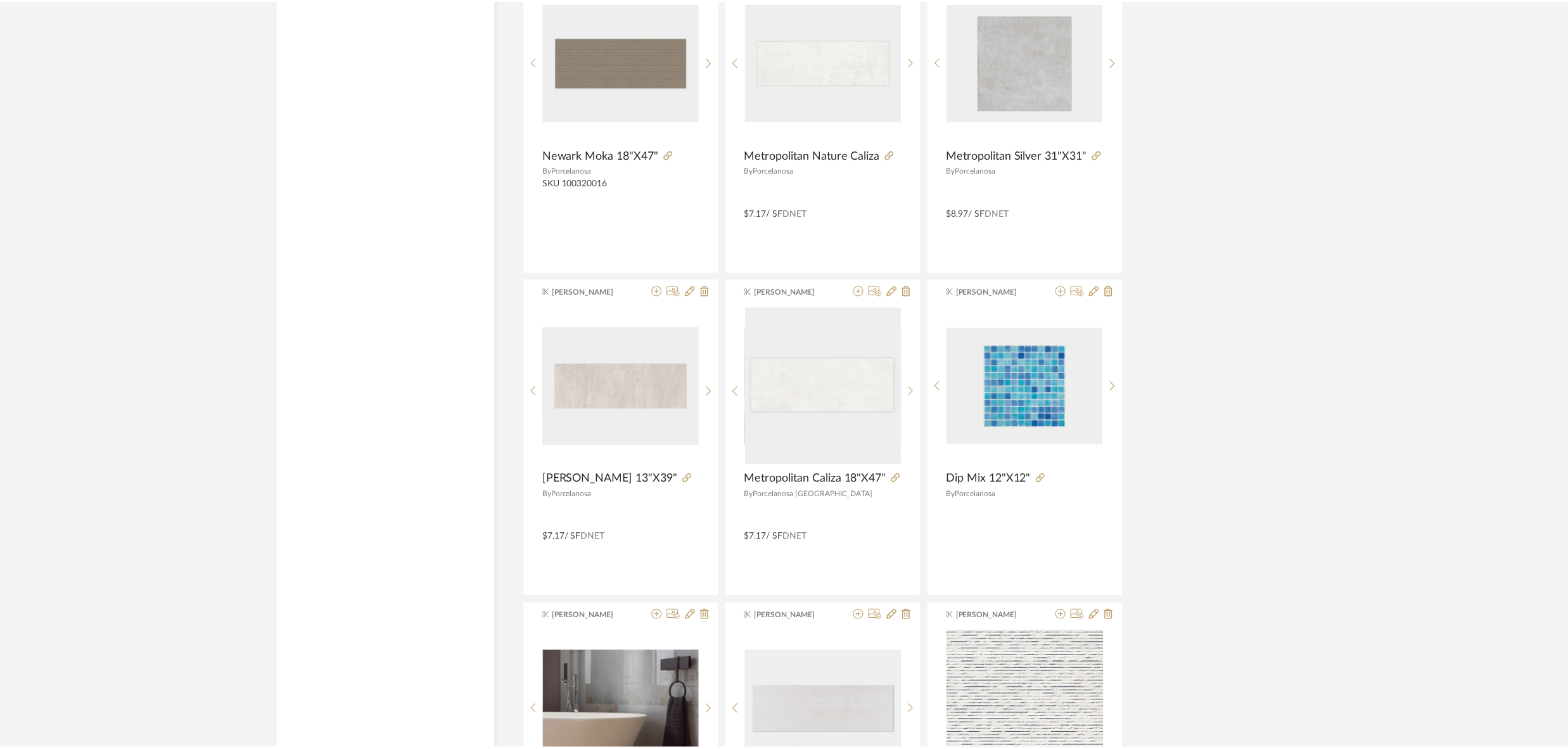
scroll to position [4538, 0]
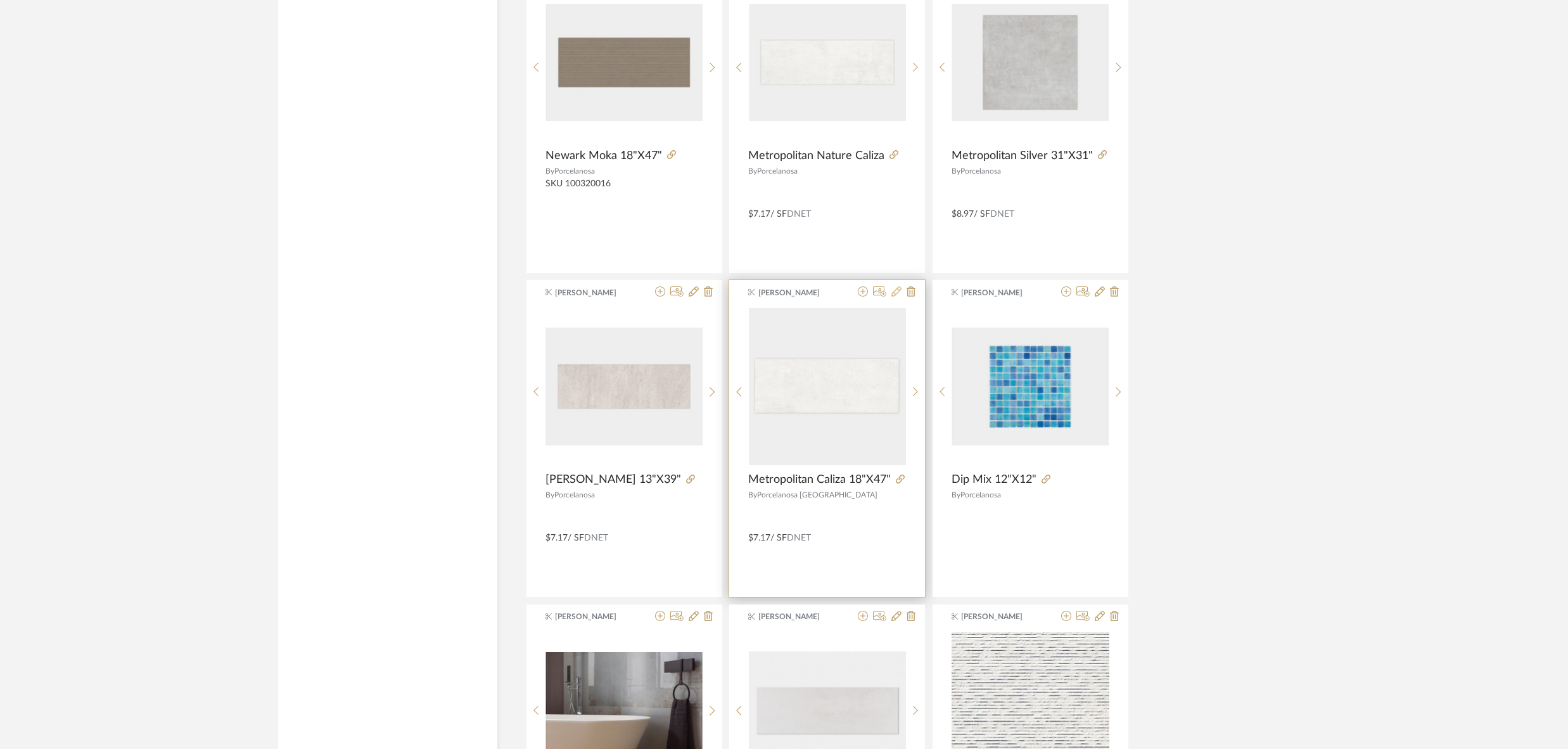
click at [897, 287] on icon at bounding box center [896, 291] width 10 height 10
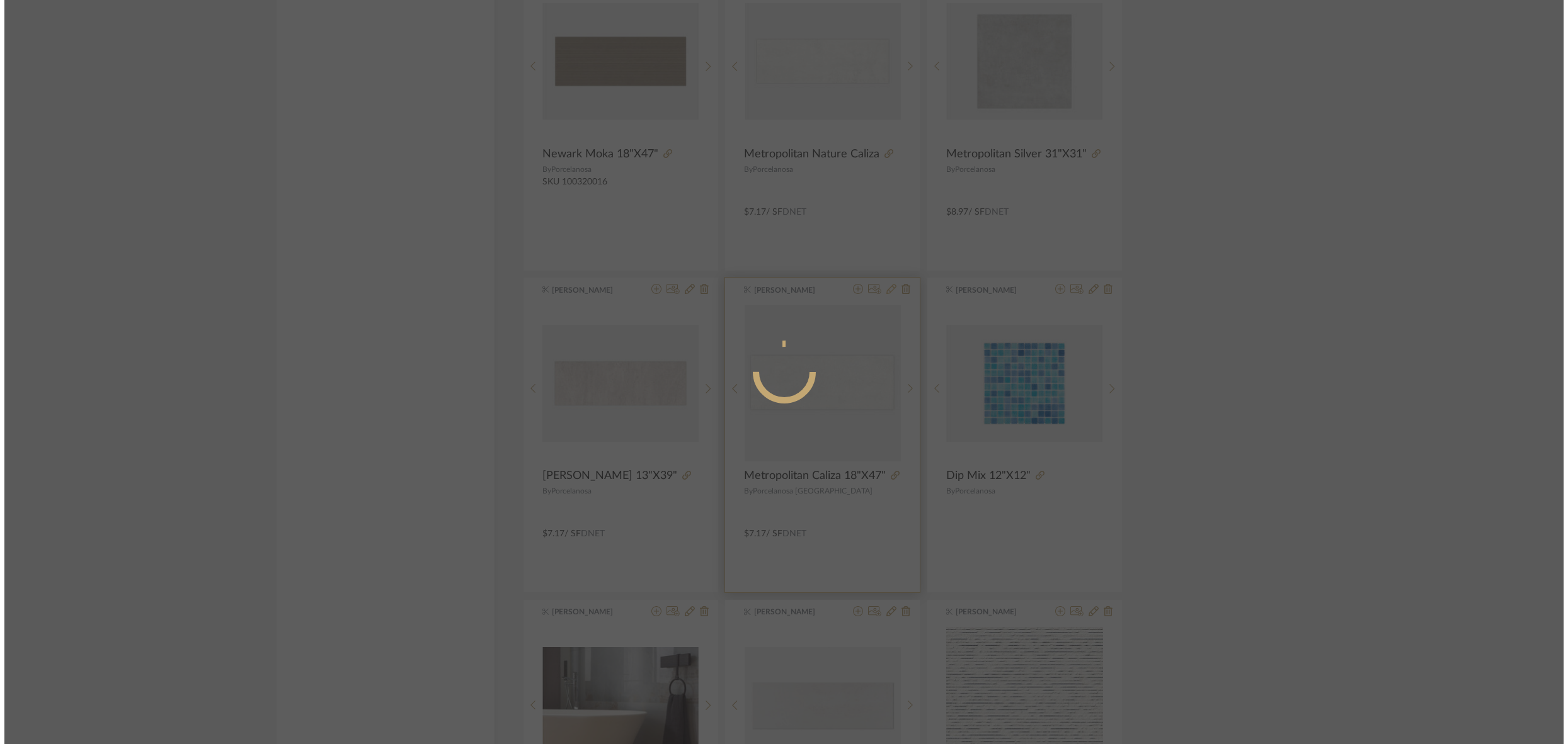
scroll to position [0, 0]
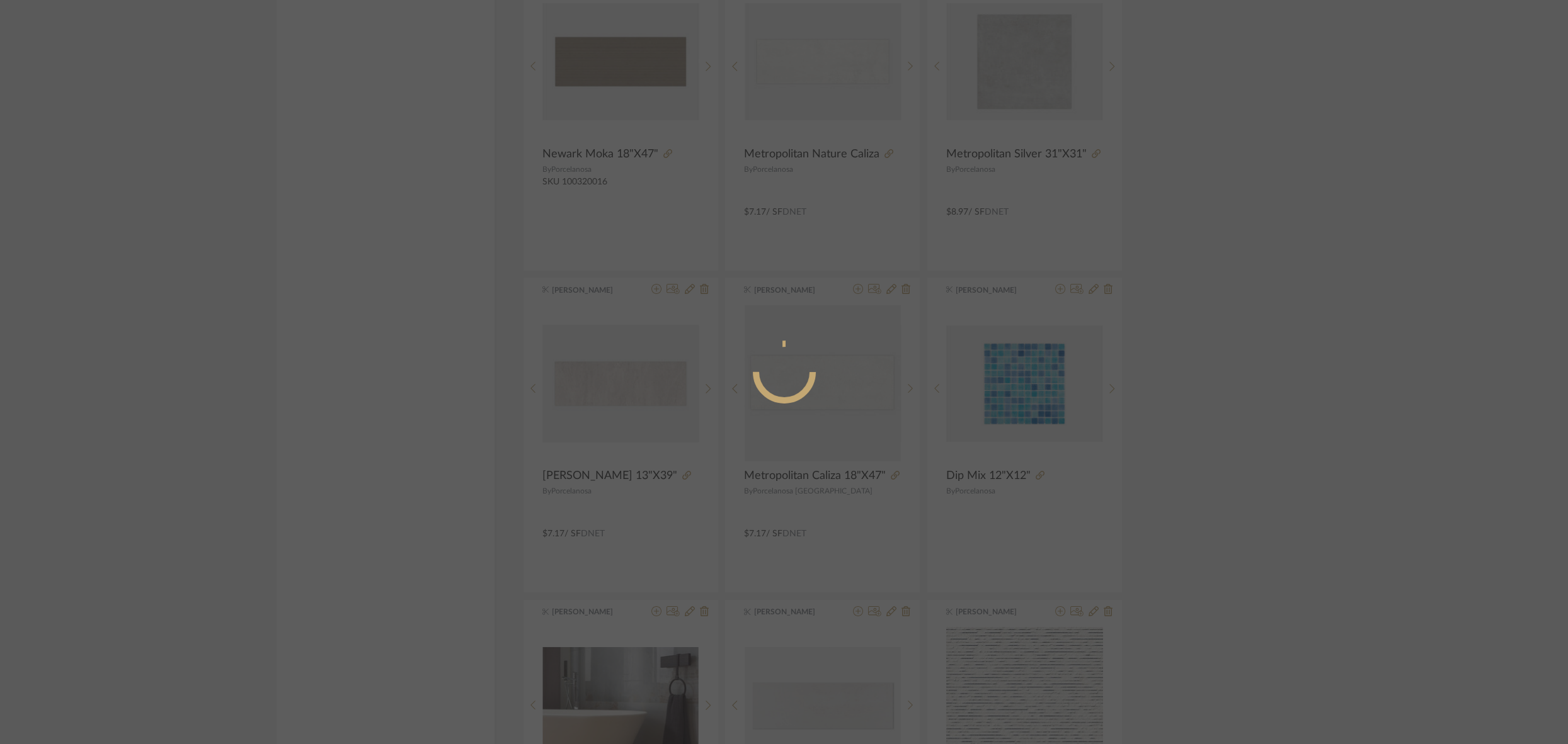
radio input "true"
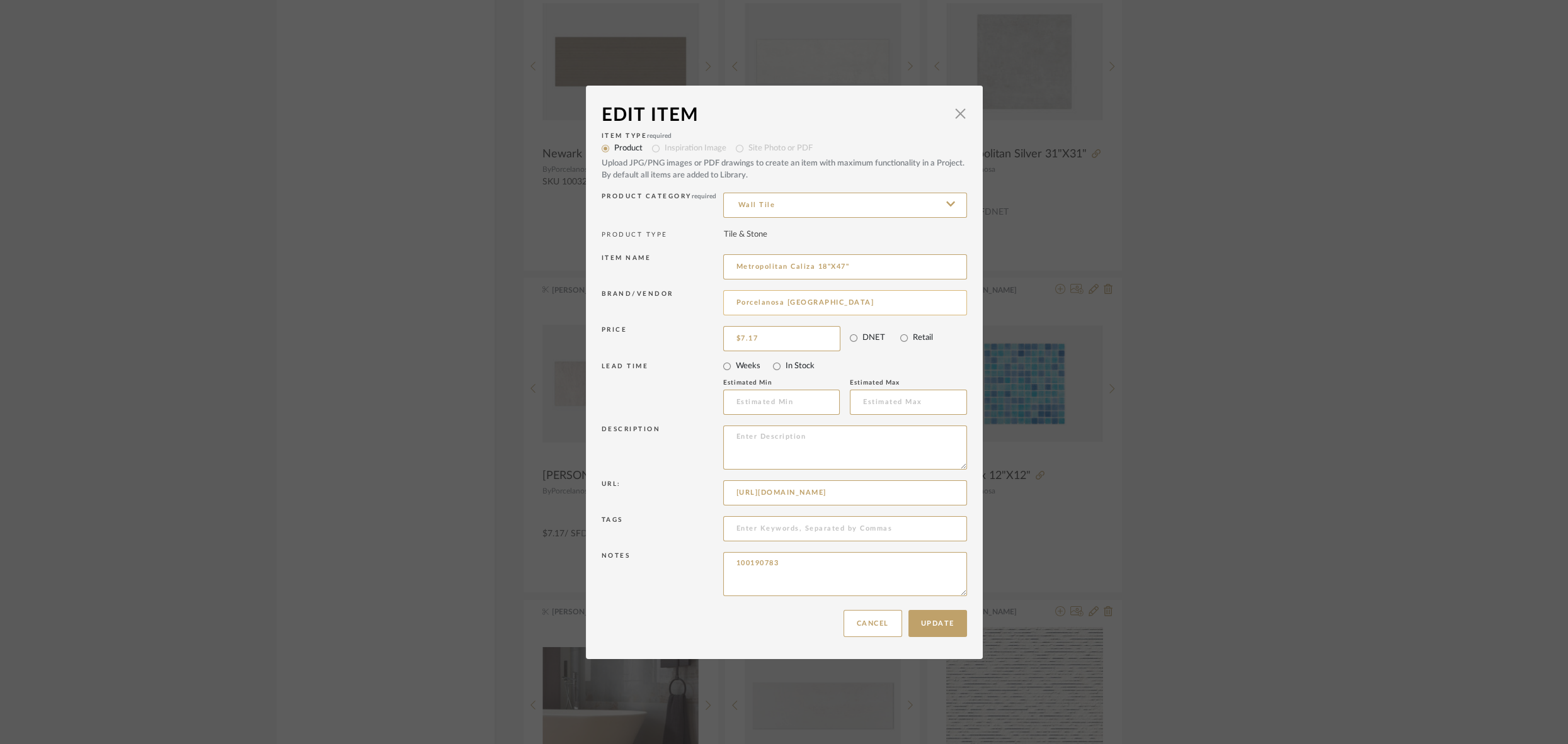
click at [819, 302] on input "Porcelanosa USA" at bounding box center [845, 303] width 244 height 25
type input "Porcelanosa"
click at [781, 340] on span "Porcelanosa" at bounding box center [846, 336] width 206 height 11
click at [932, 627] on button "Update" at bounding box center [937, 624] width 58 height 27
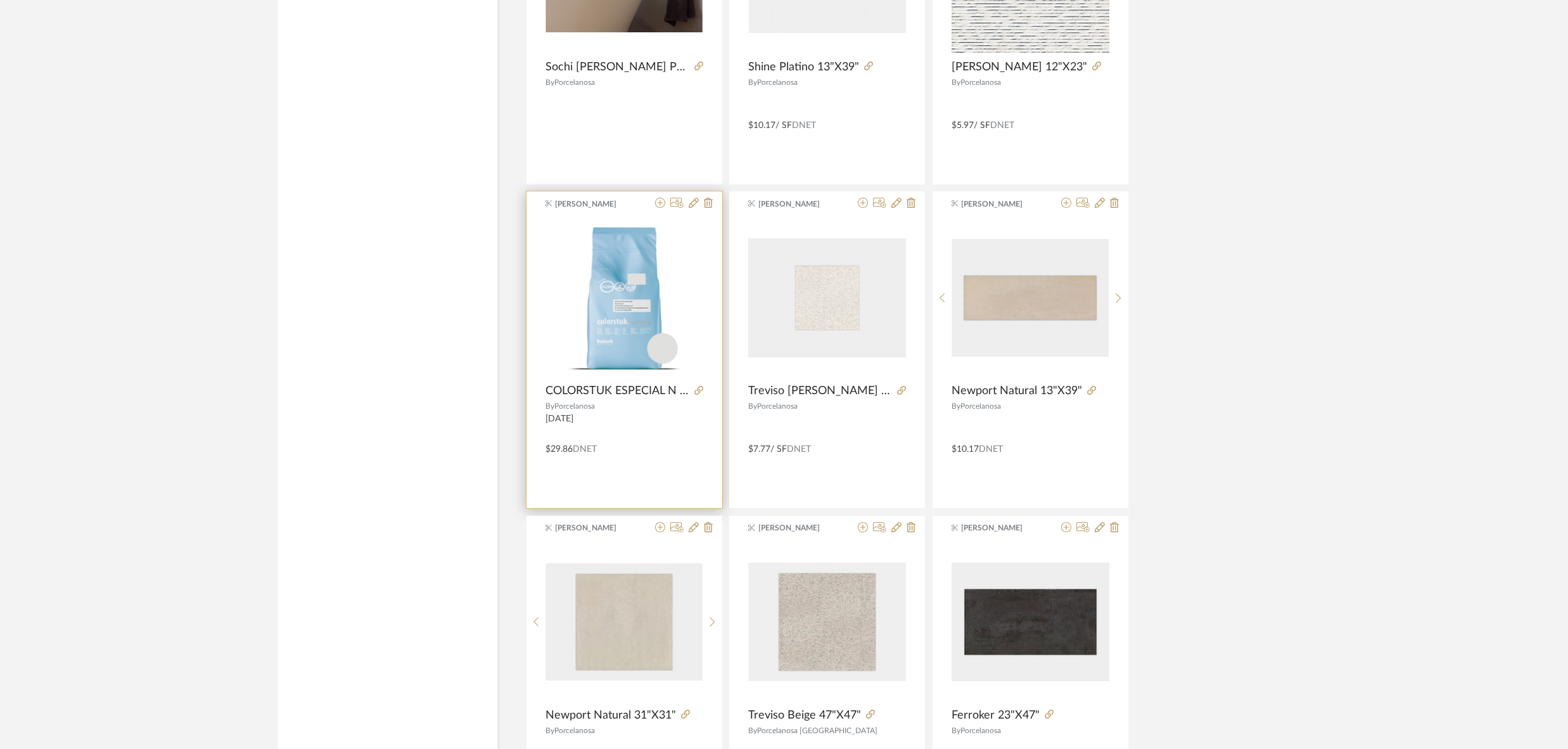
scroll to position [5279, 0]
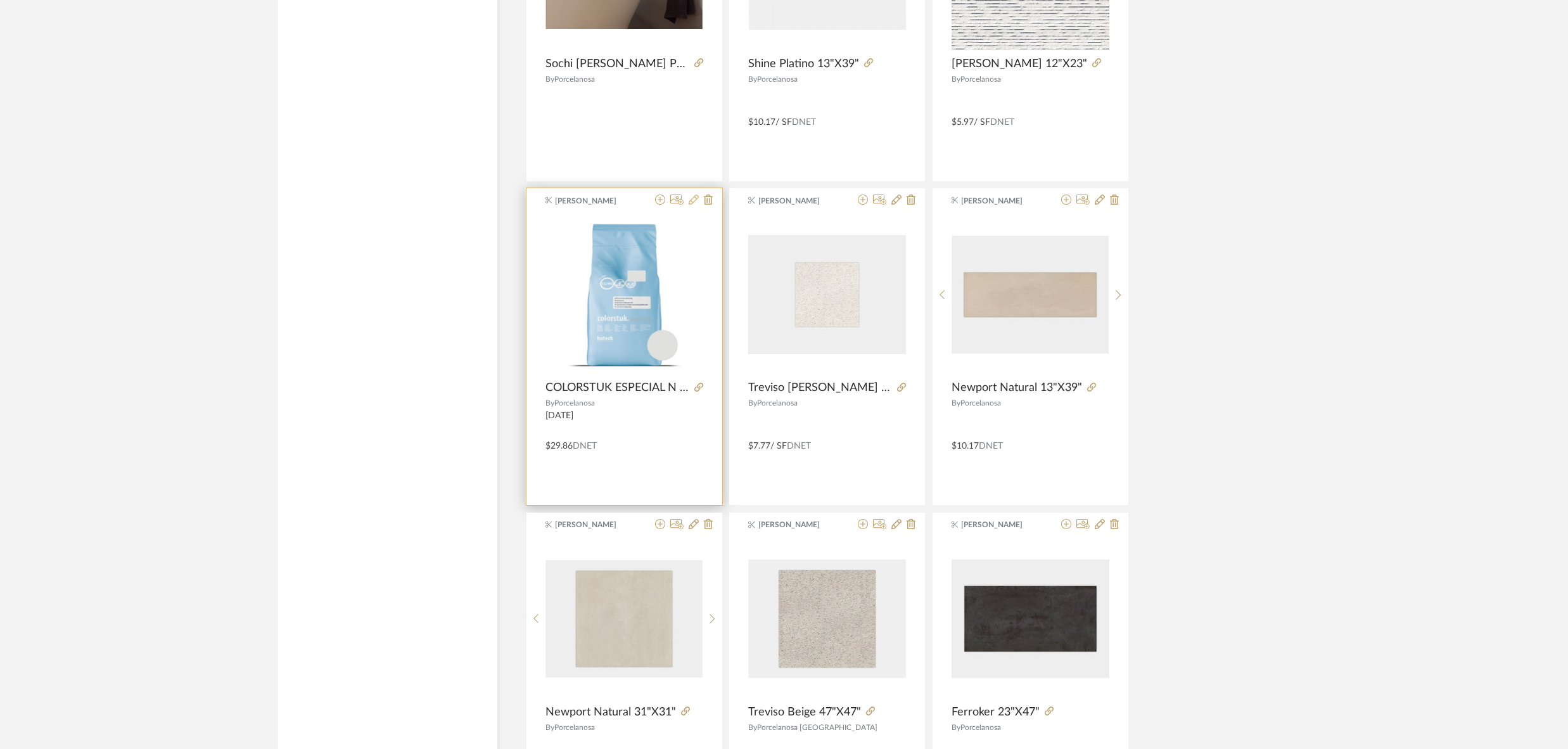
click at [693, 195] on icon at bounding box center [693, 200] width 10 height 10
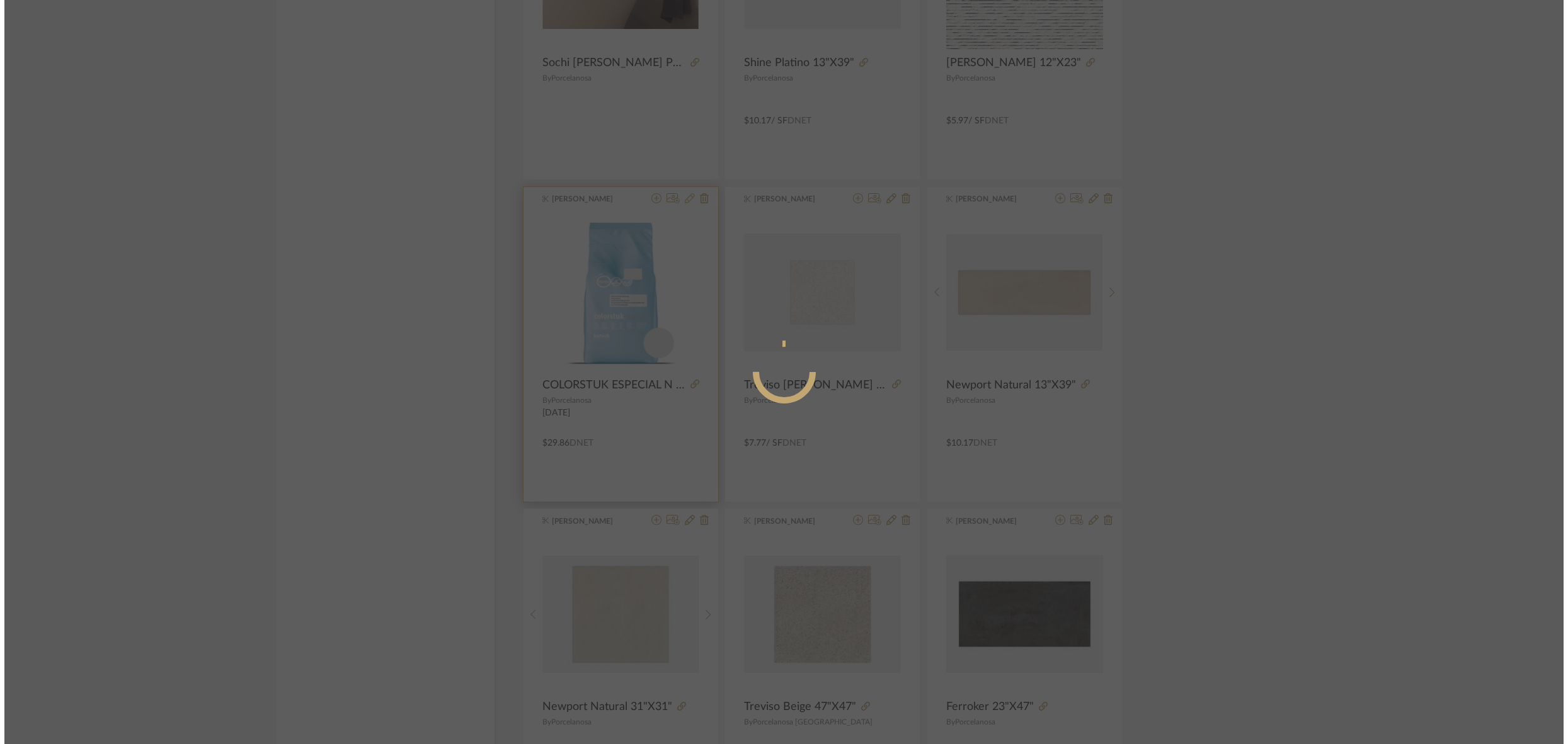
scroll to position [0, 0]
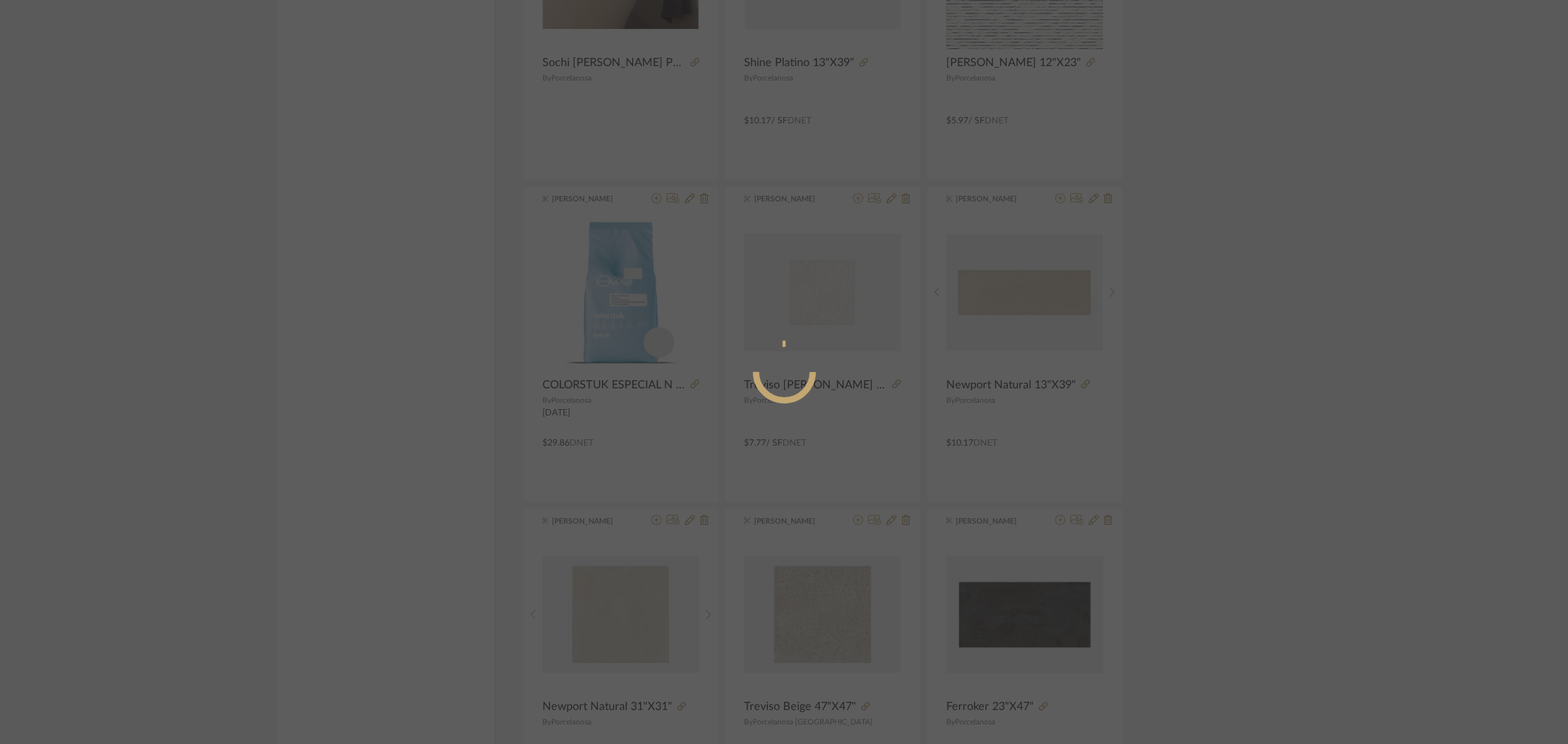
radio input "true"
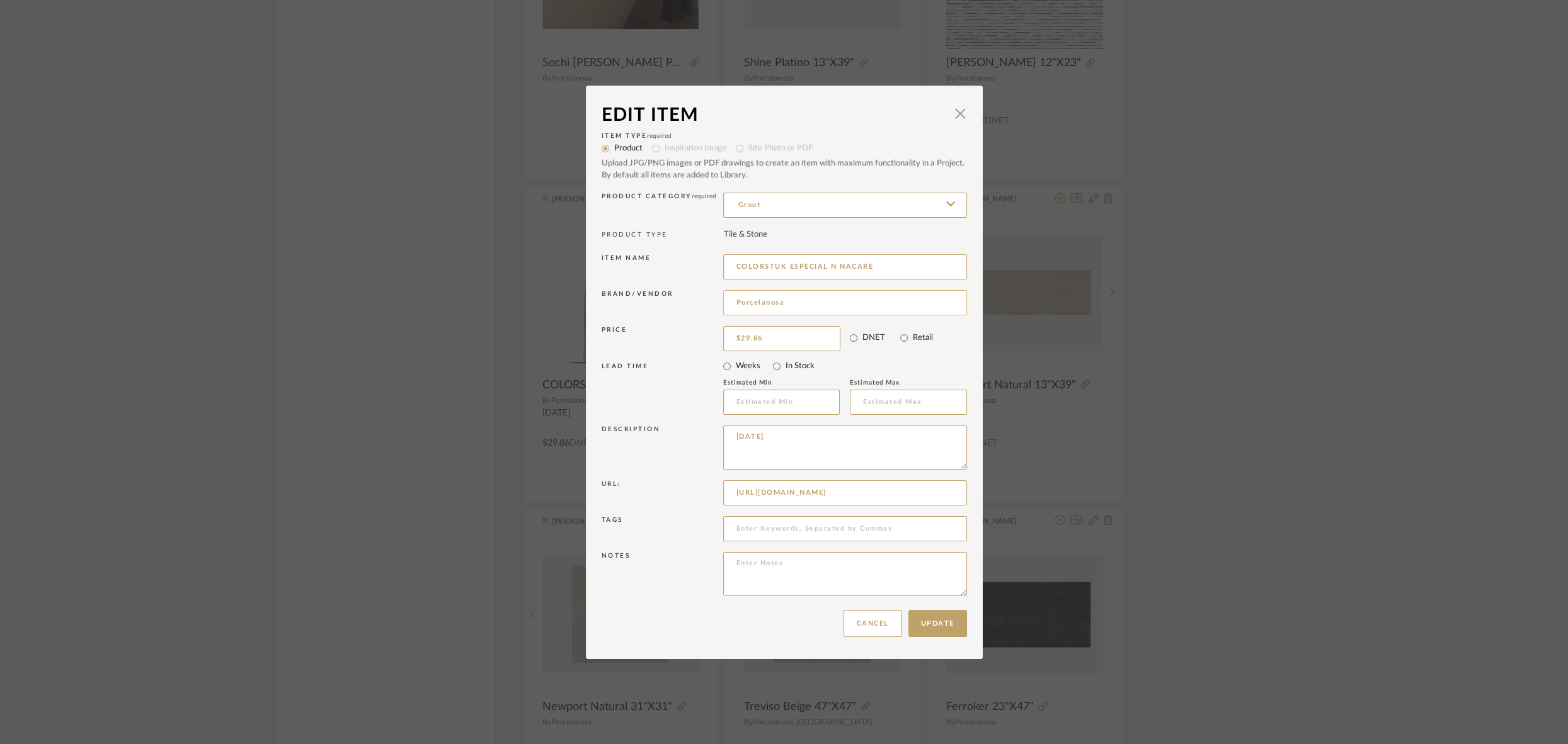
click at [785, 302] on input "Porcelanosa" at bounding box center [845, 303] width 244 height 25
click at [757, 335] on span "Butech" at bounding box center [846, 336] width 206 height 11
type input "Butech"
click at [938, 621] on button "Update" at bounding box center [937, 624] width 58 height 27
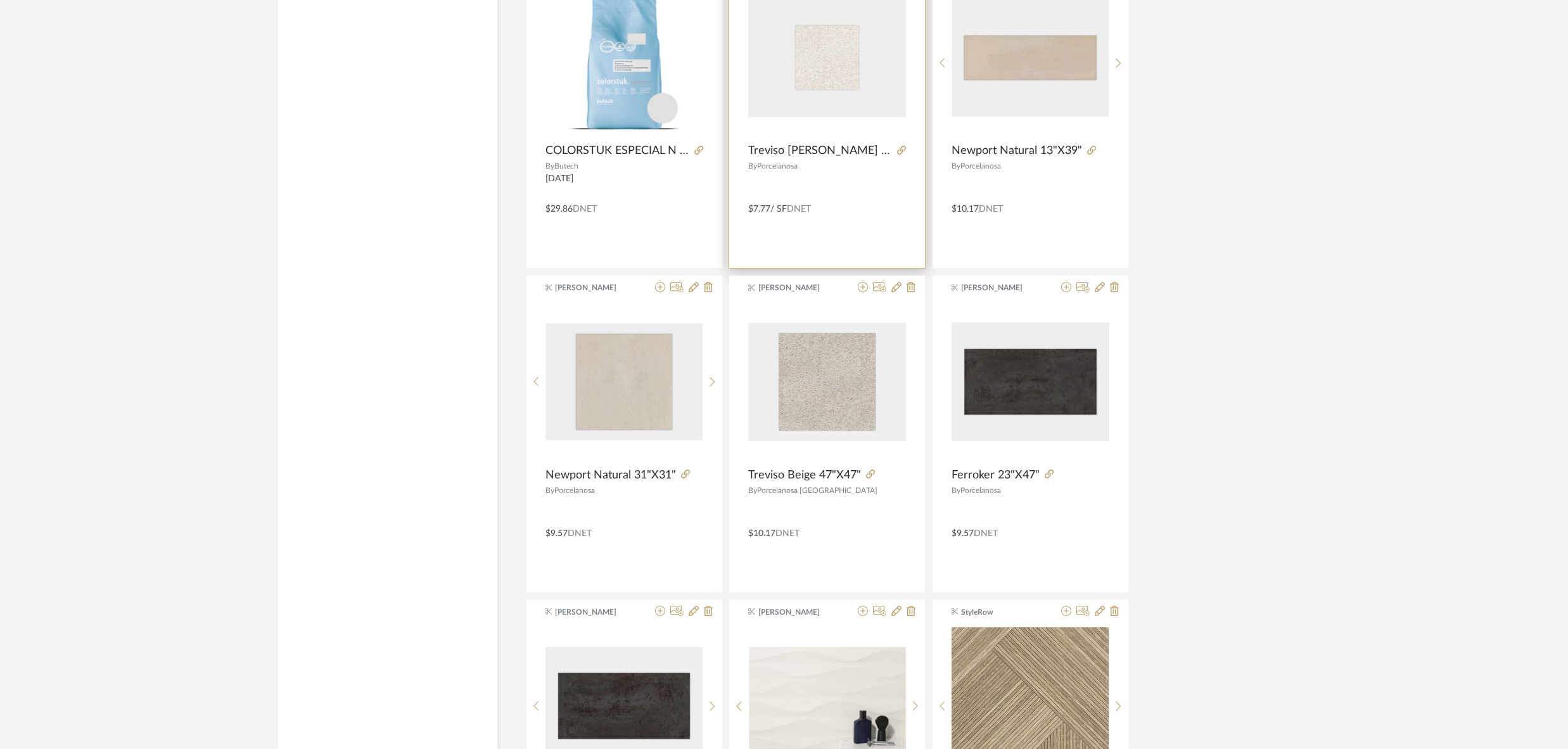
scroll to position [5533, 0]
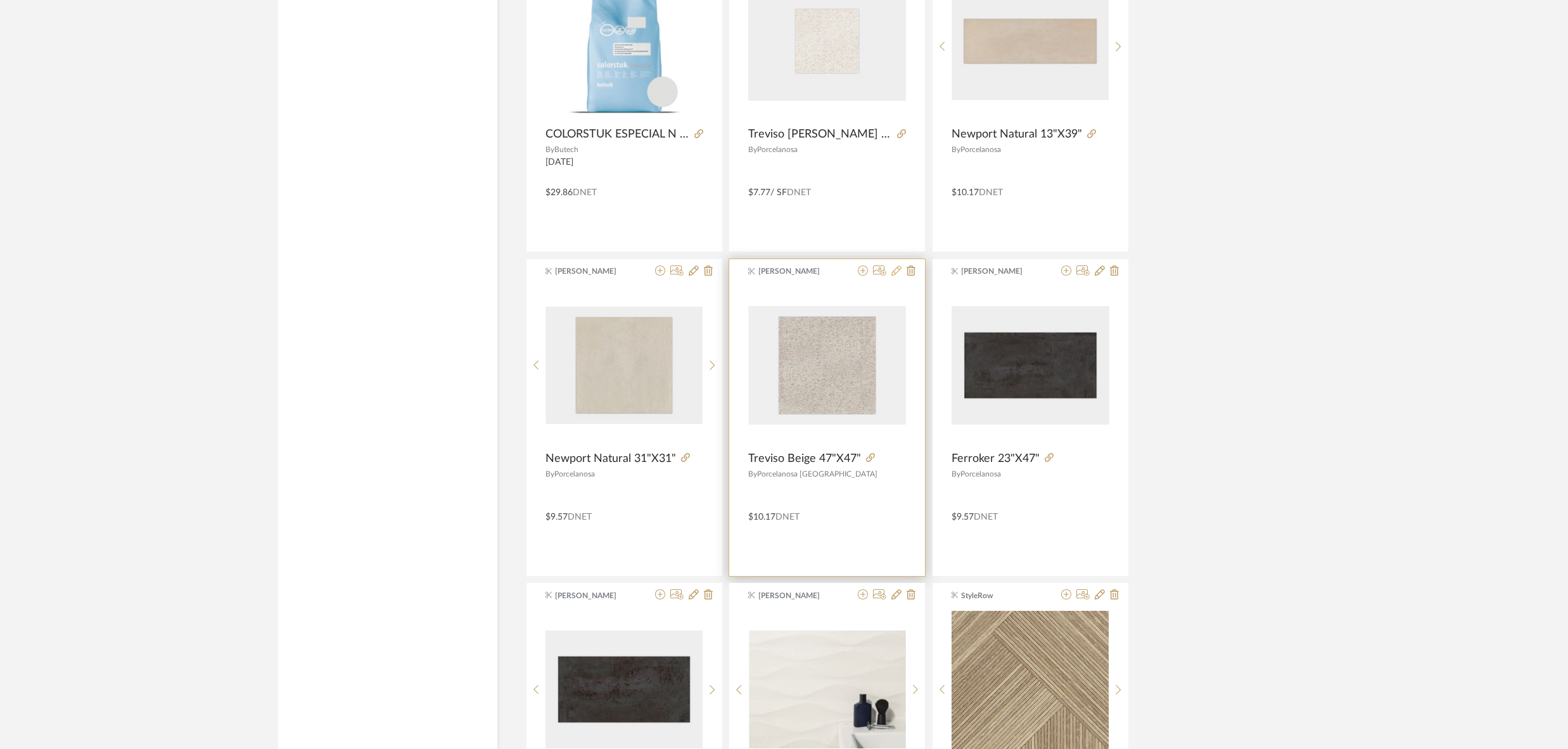
click at [897, 265] on icon at bounding box center [896, 270] width 10 height 10
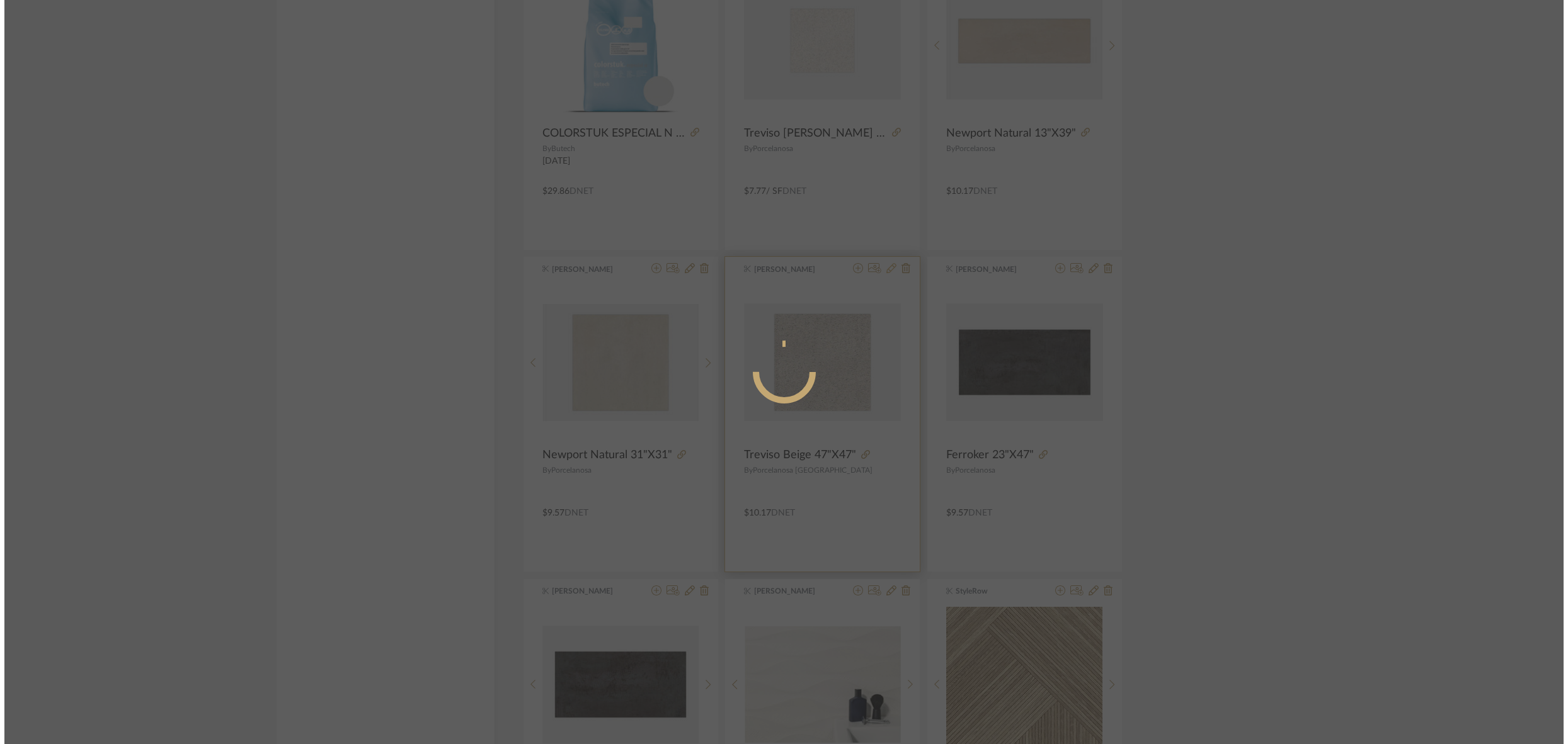
scroll to position [0, 0]
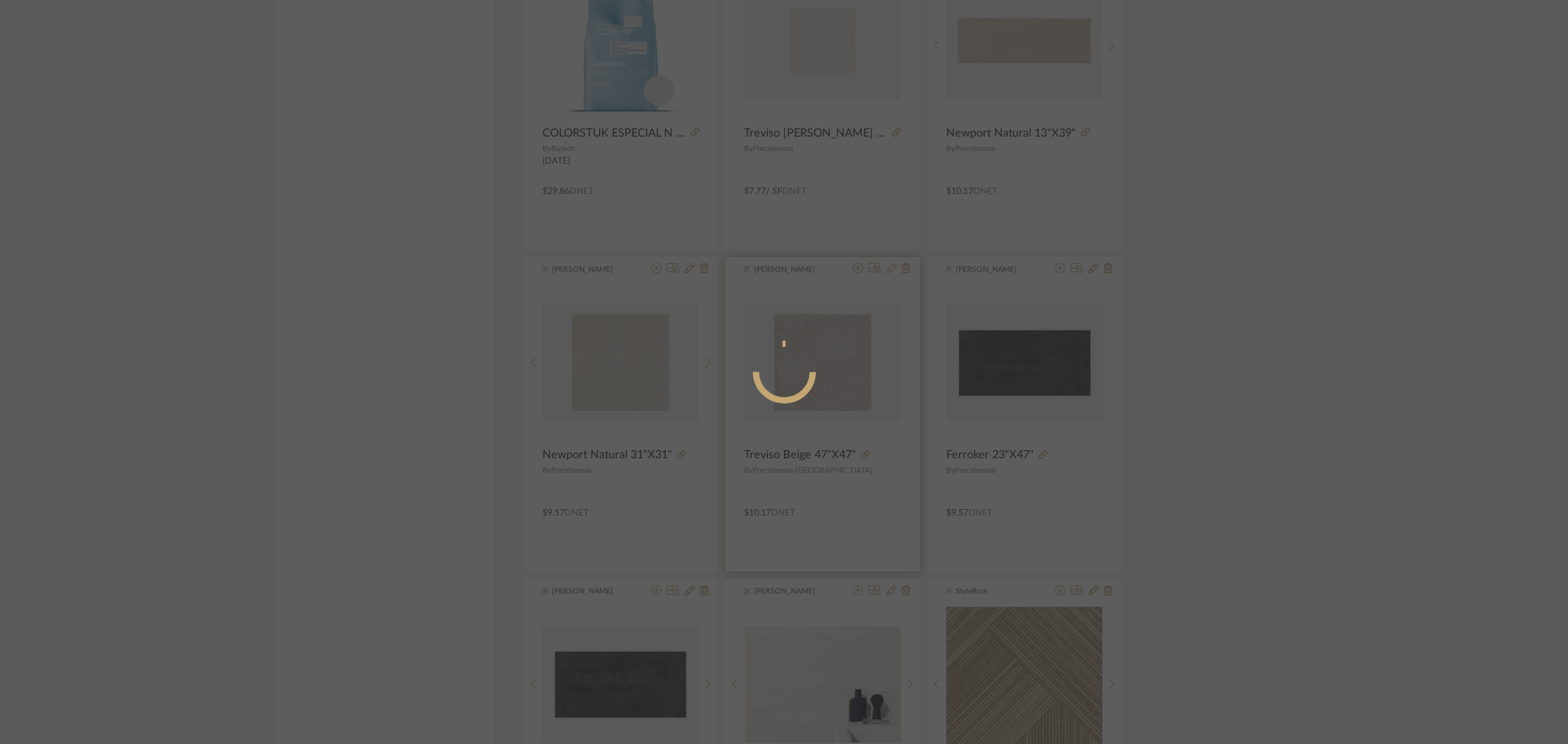
radio input "true"
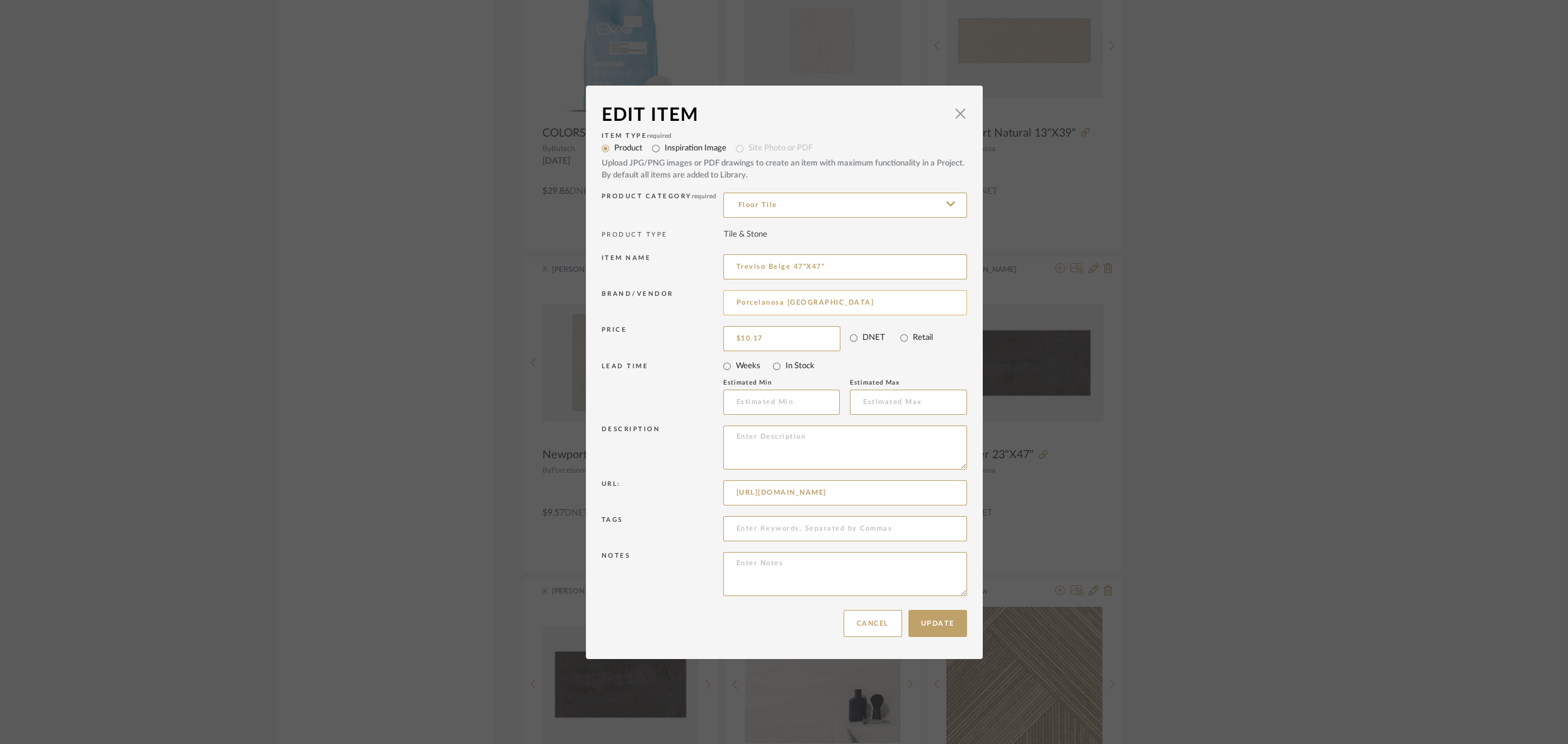
click at [829, 301] on input "Porcelanosa USA" at bounding box center [845, 303] width 244 height 25
type input "Porcelanosa"
click at [760, 332] on span "Porcelanosa" at bounding box center [846, 336] width 206 height 11
click at [934, 624] on button "Update" at bounding box center [937, 624] width 58 height 27
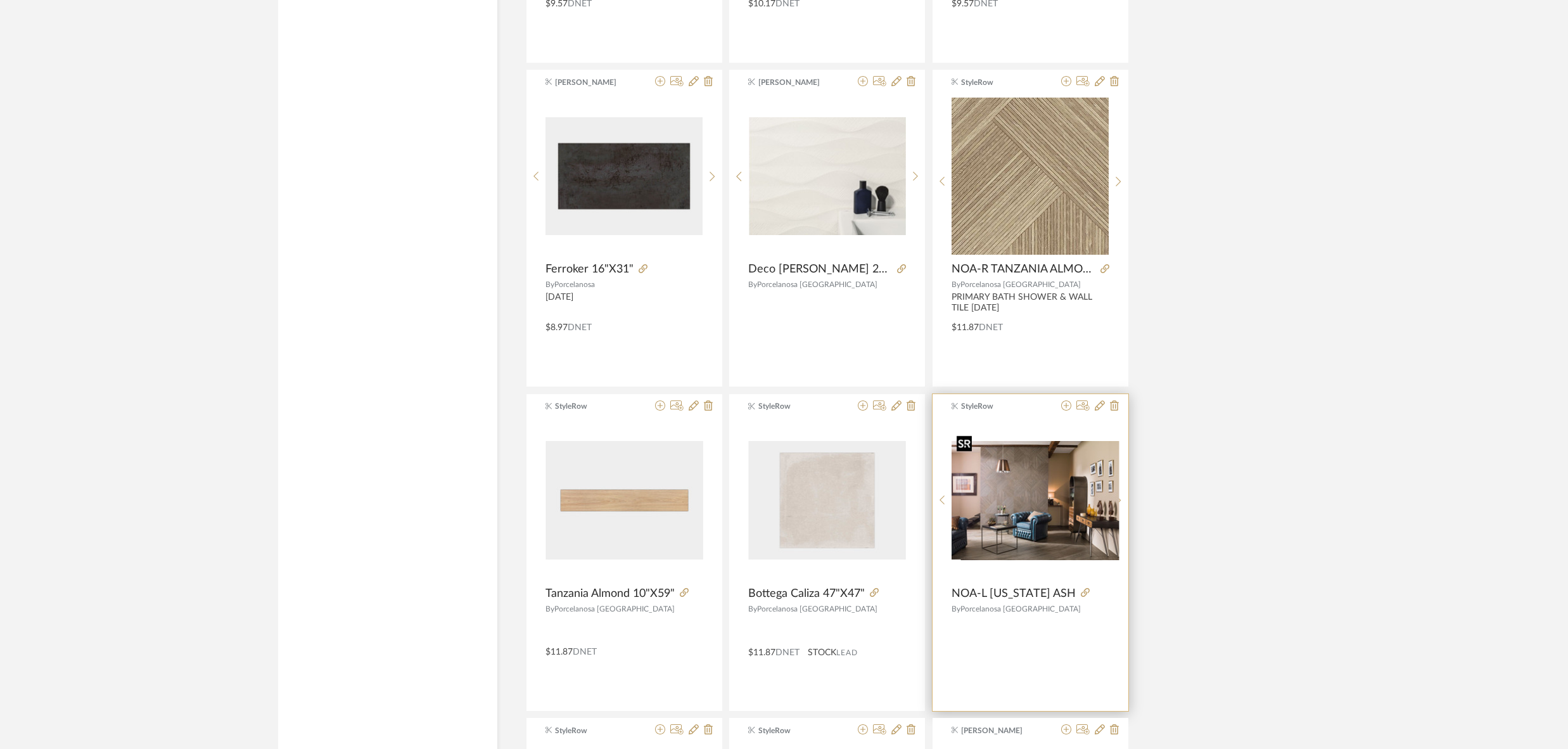
scroll to position [6051, 0]
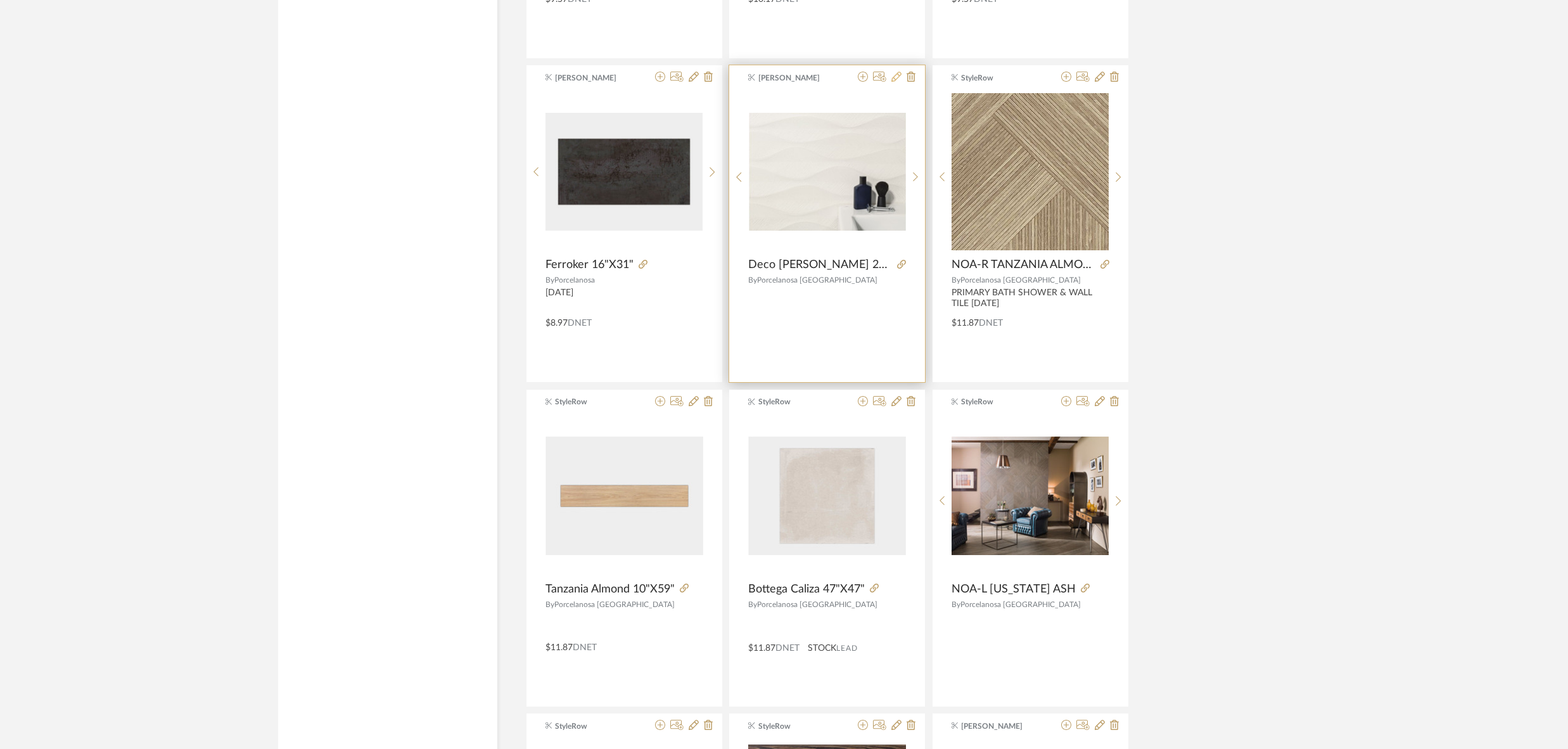
click at [894, 71] on icon at bounding box center [896, 76] width 10 height 10
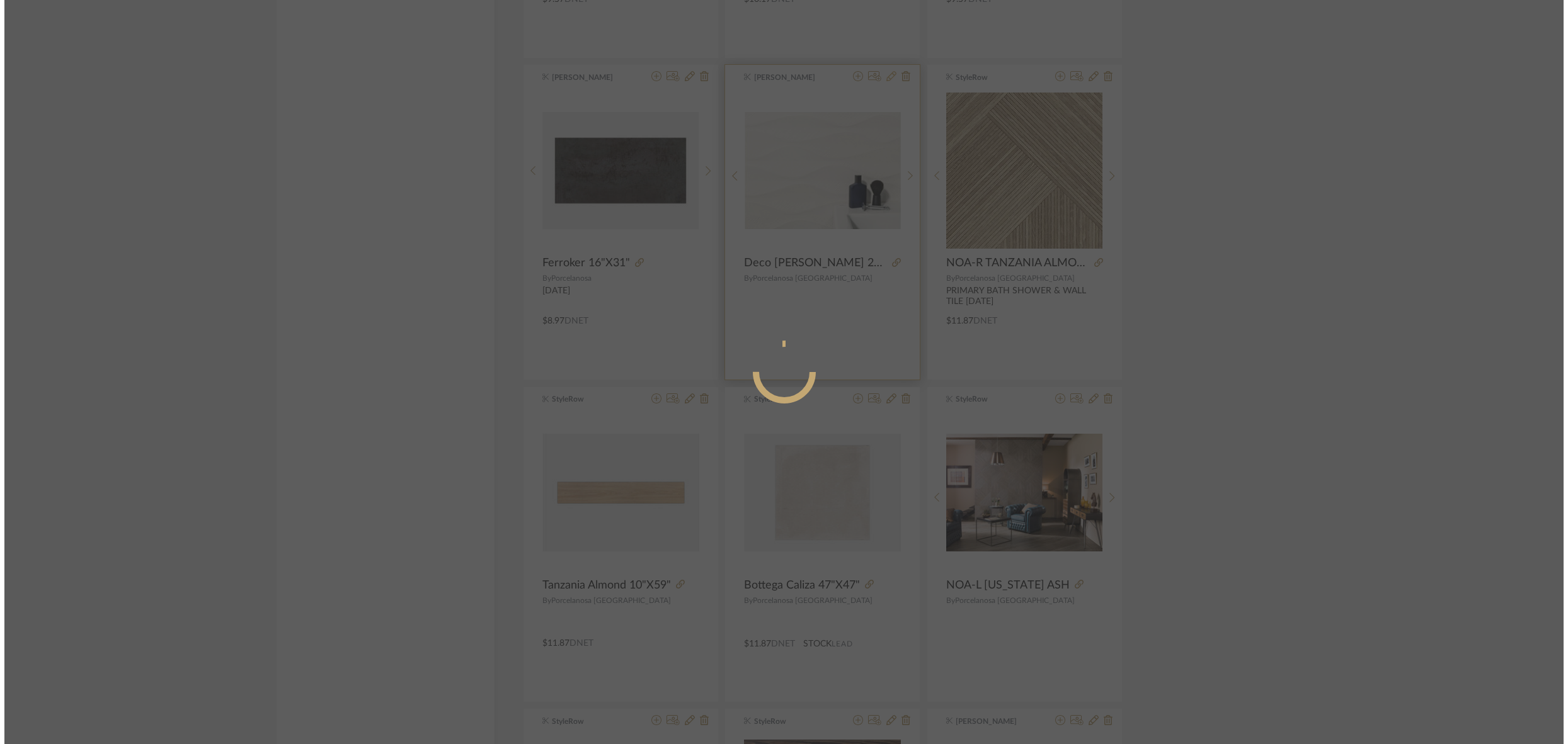
scroll to position [0, 0]
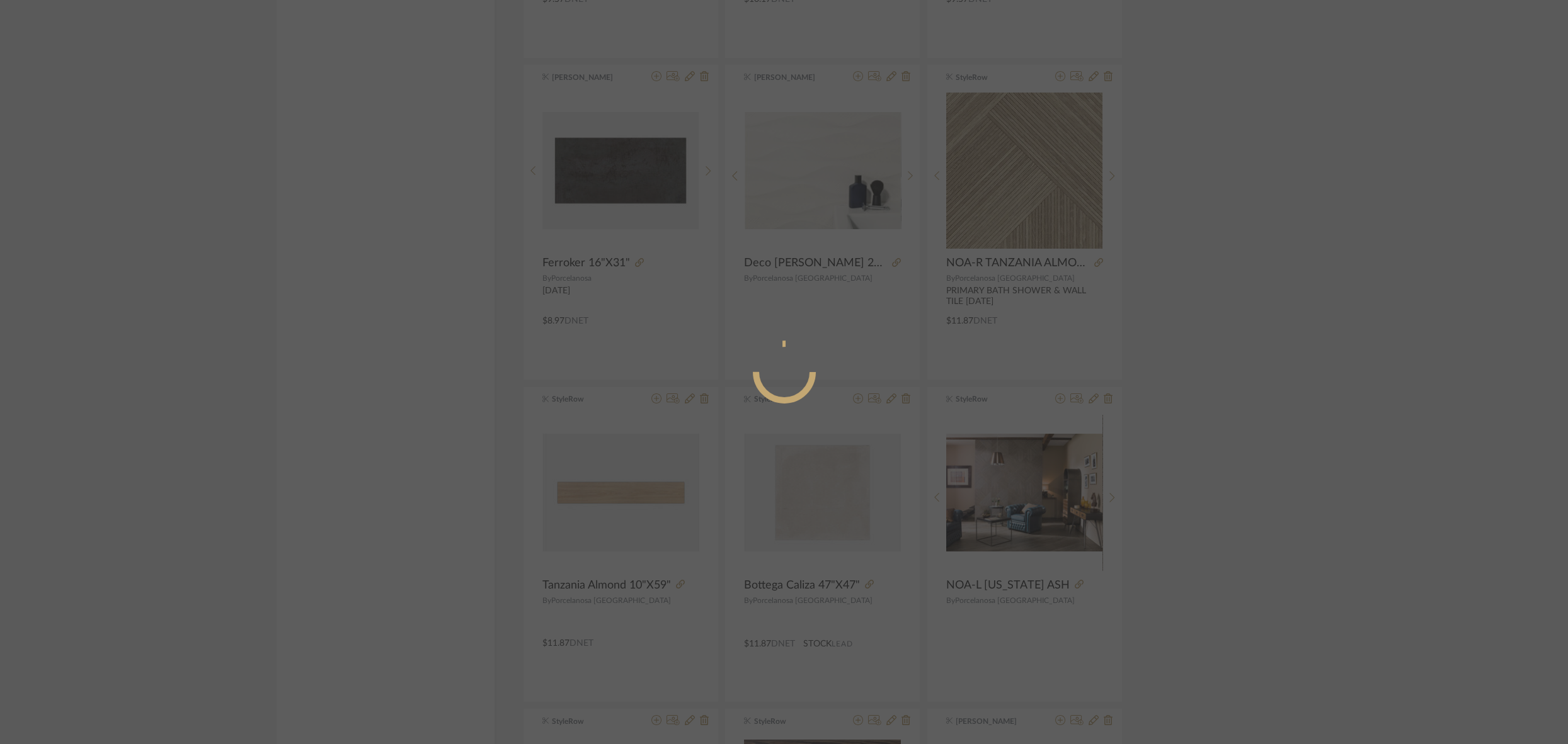
radio input "true"
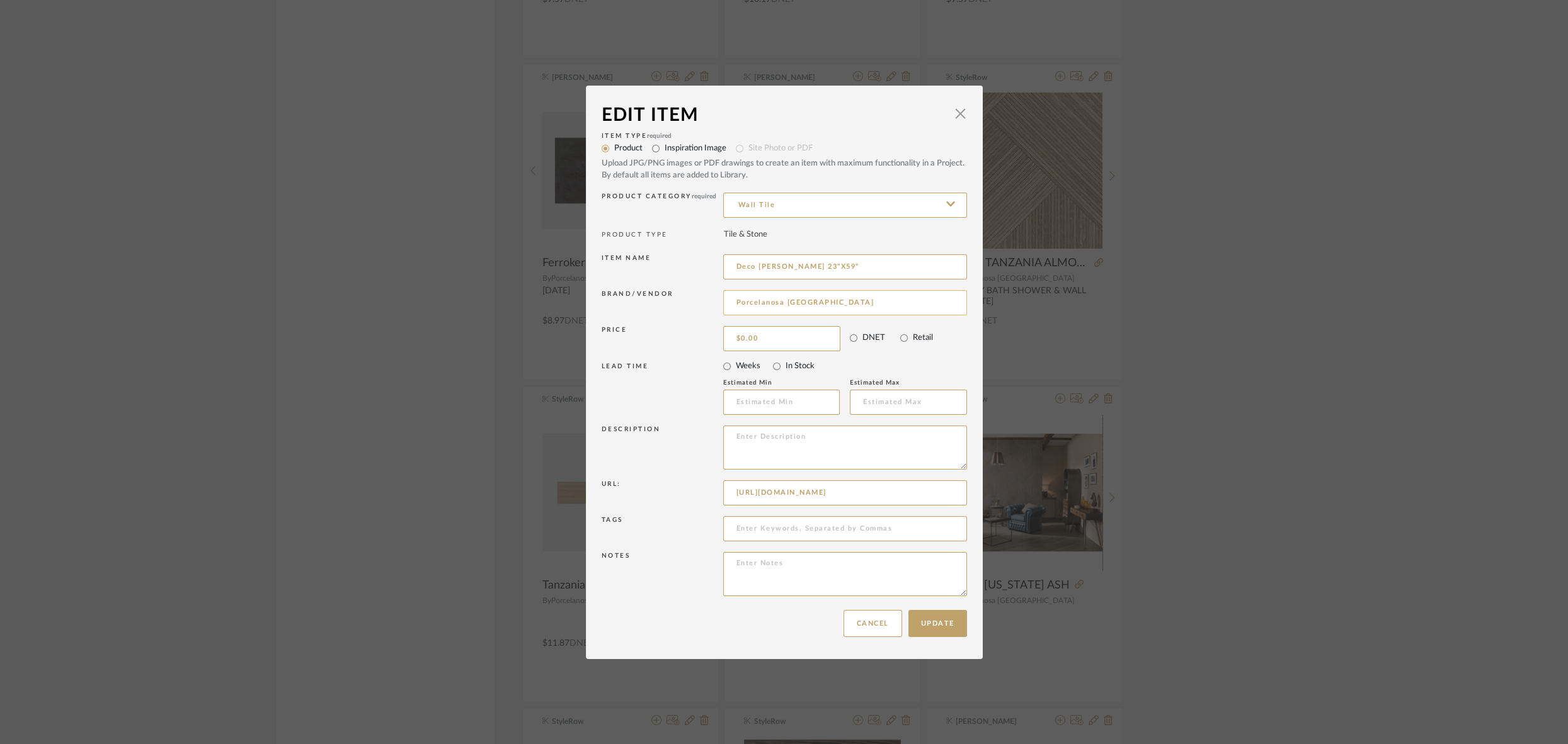
click at [823, 304] on input "Porcelanosa USA" at bounding box center [845, 303] width 244 height 25
type input "Porcelanosa"
click at [767, 335] on span "Porcelanosa" at bounding box center [846, 336] width 206 height 11
click at [935, 618] on button "Update" at bounding box center [937, 624] width 58 height 27
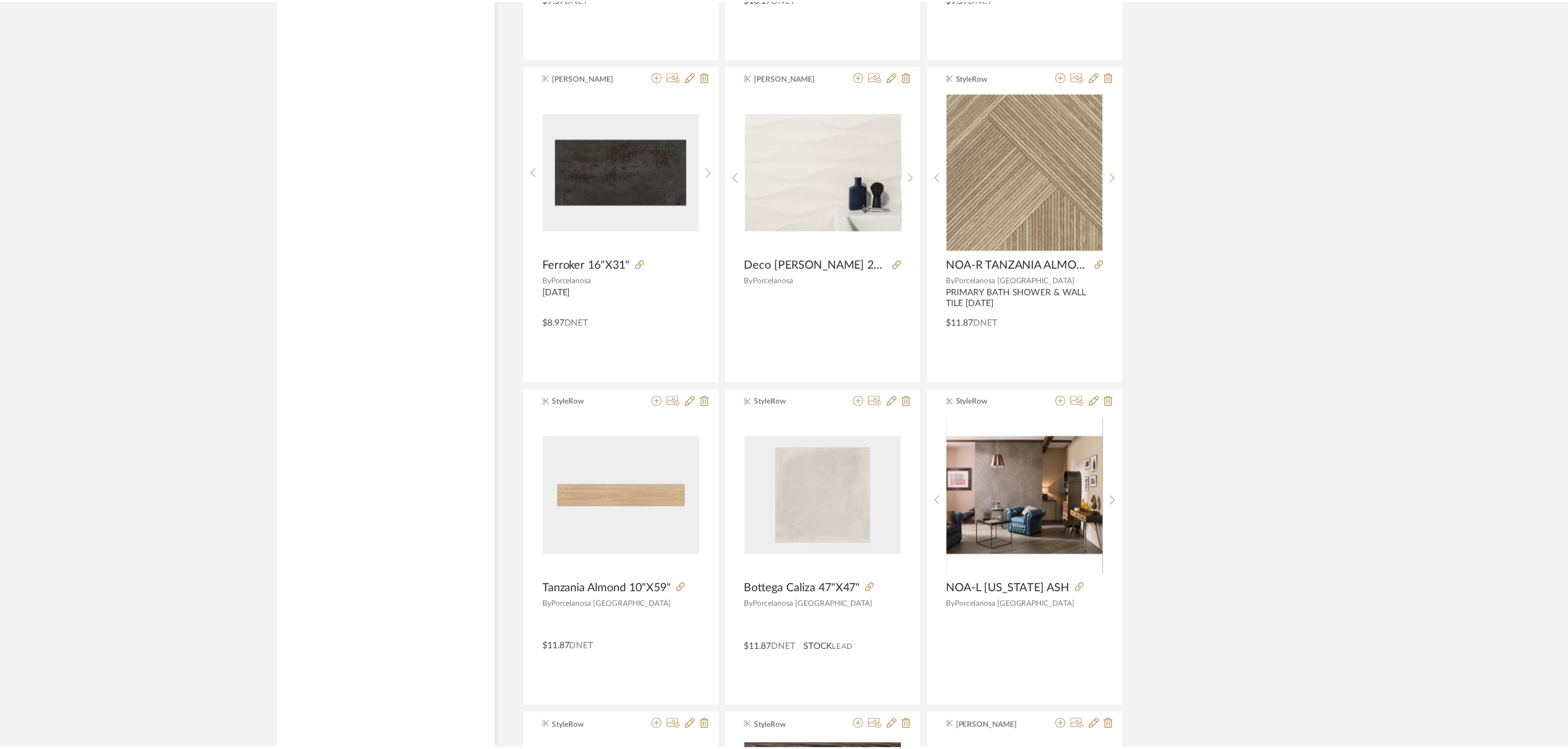
scroll to position [6051, 0]
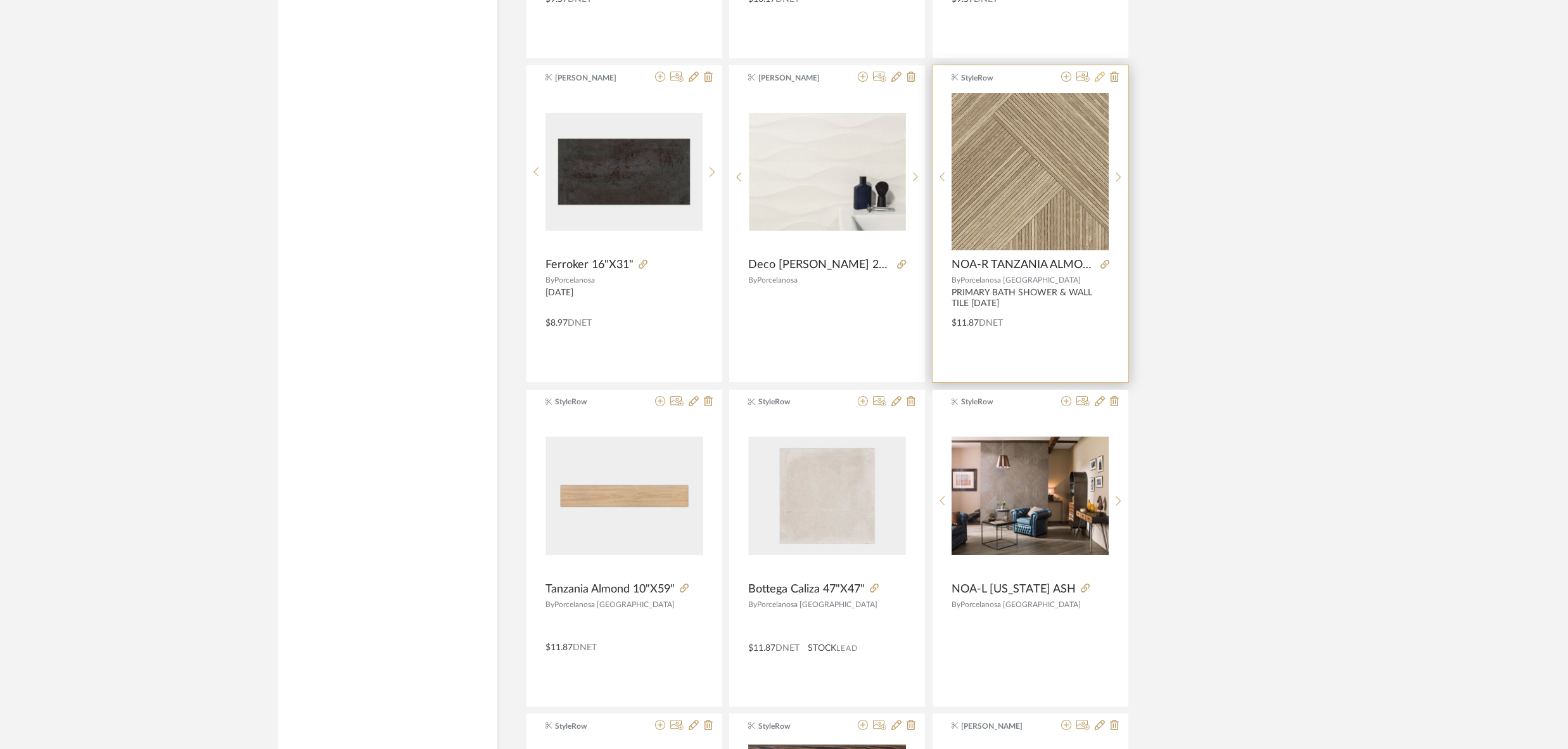
click at [1099, 71] on icon at bounding box center [1099, 76] width 10 height 10
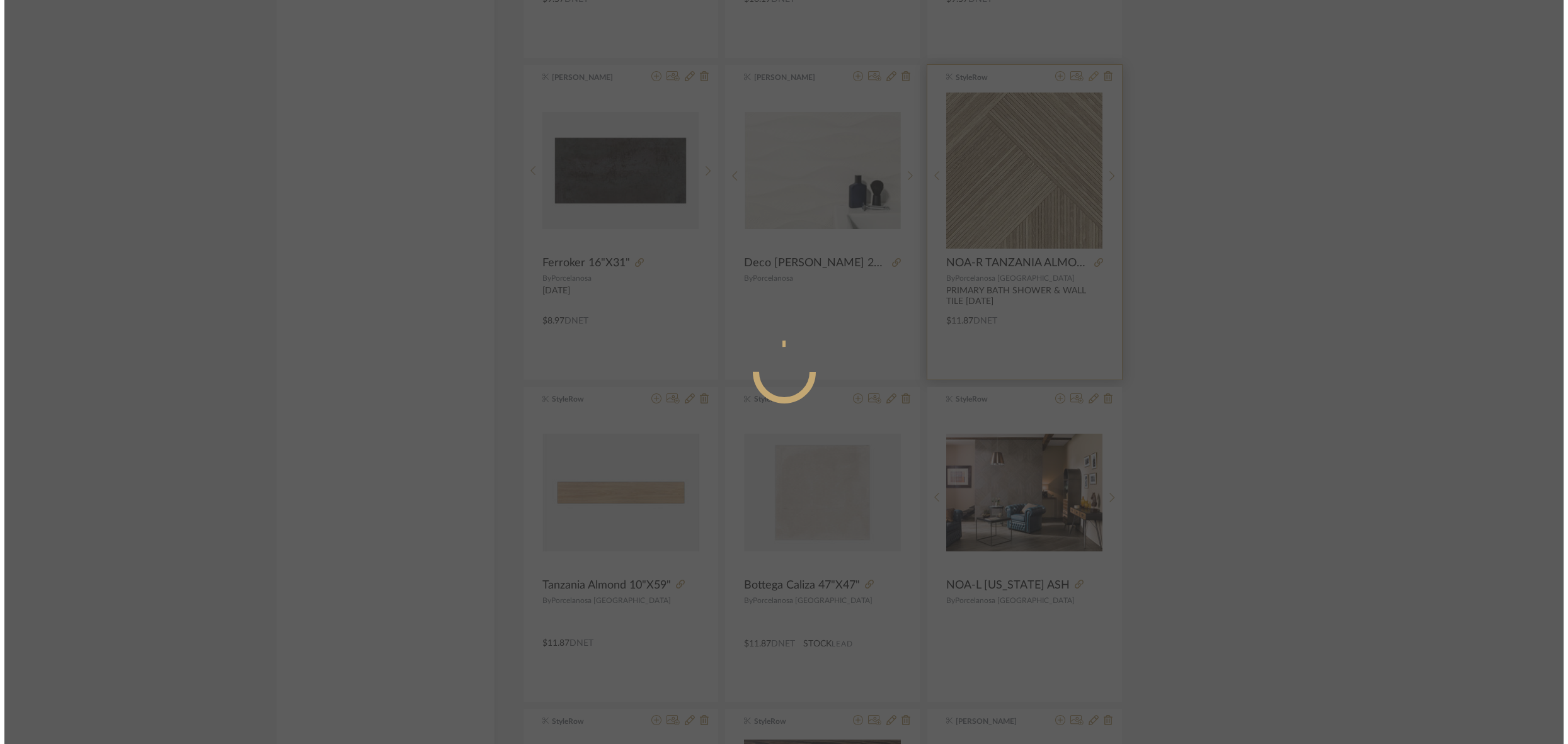
scroll to position [0, 0]
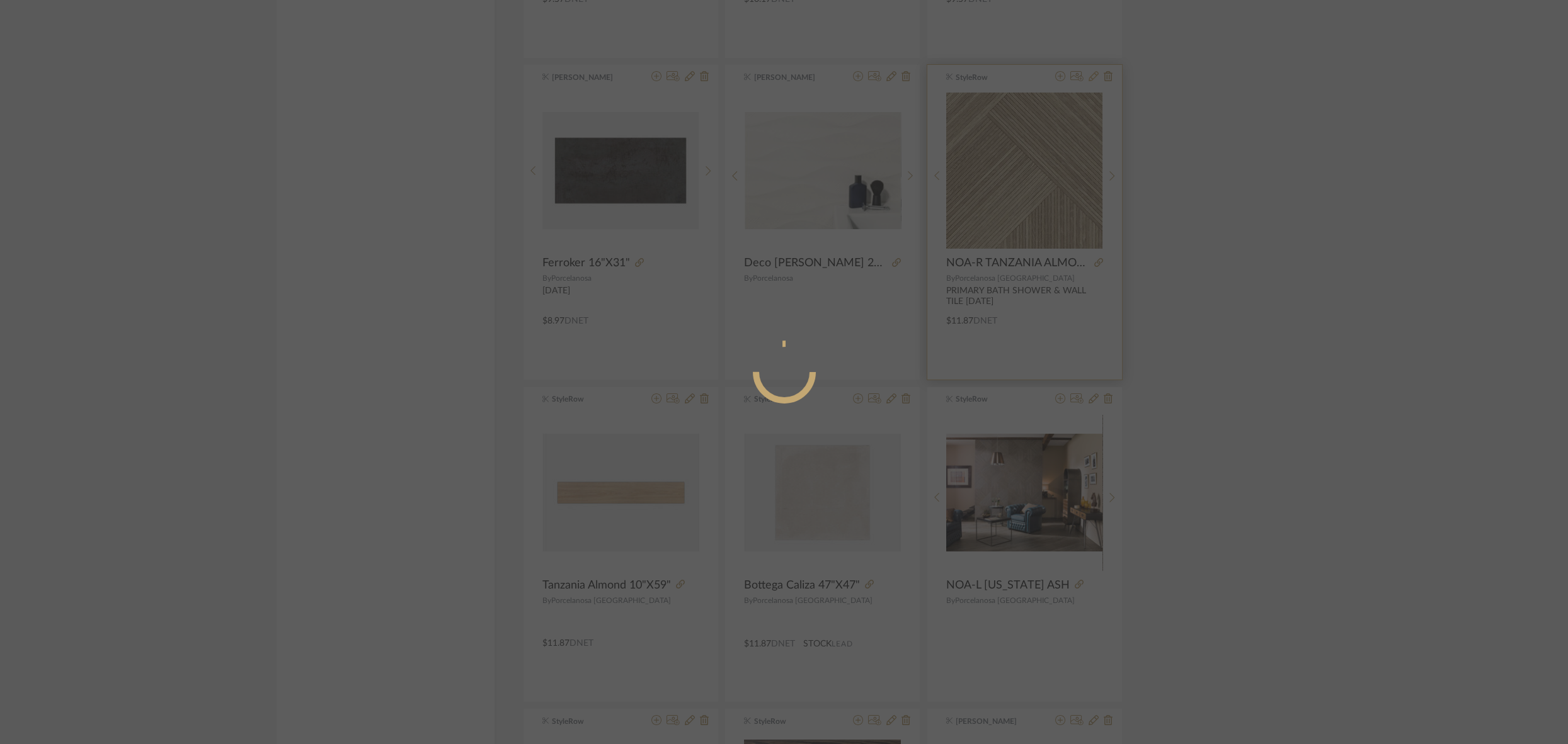
radio input "true"
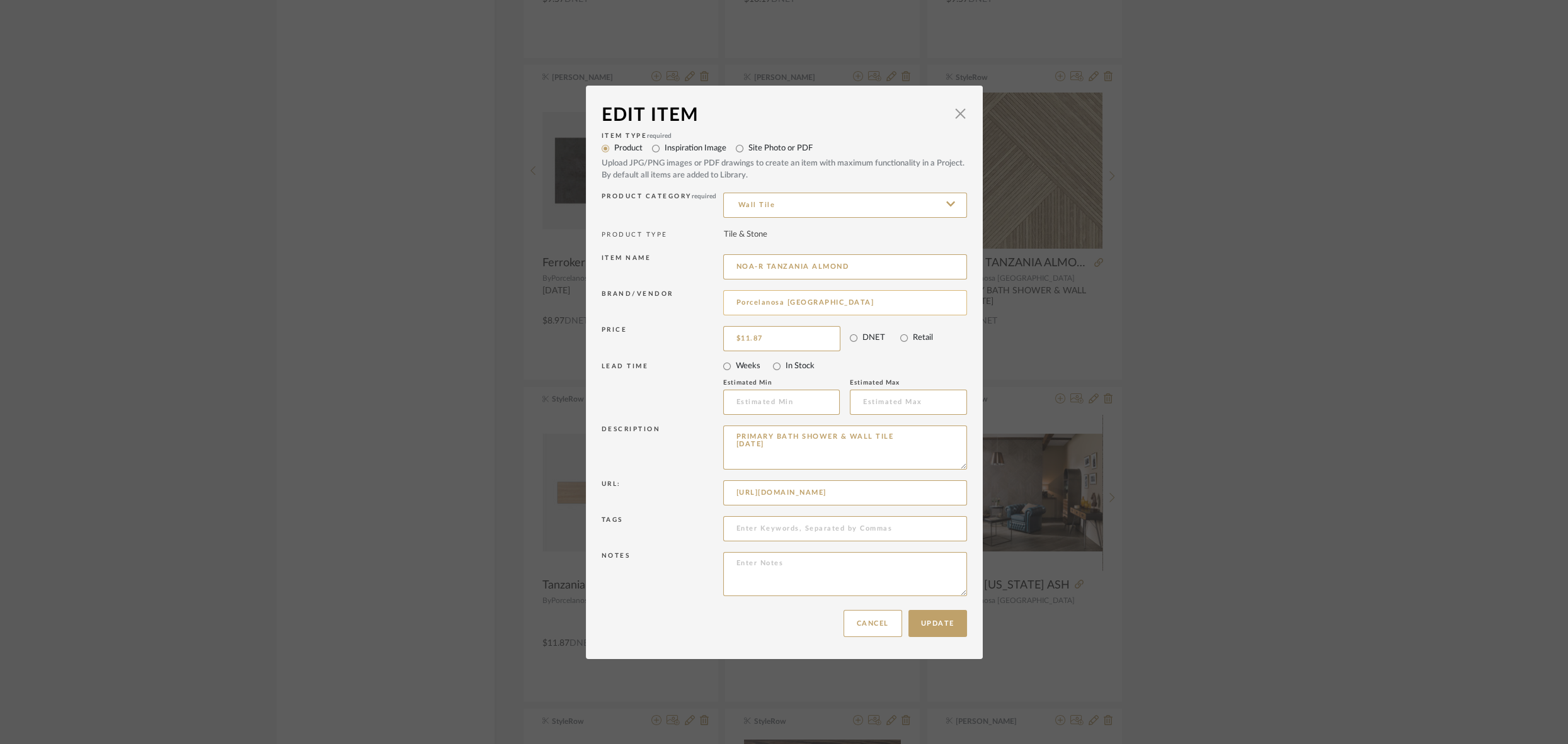
click at [814, 304] on input "Porcelanosa USA" at bounding box center [845, 303] width 244 height 25
type input "Porcelanosa"
click at [763, 338] on span "Porcelanosa" at bounding box center [846, 336] width 206 height 11
click at [922, 626] on button "Update" at bounding box center [937, 624] width 58 height 27
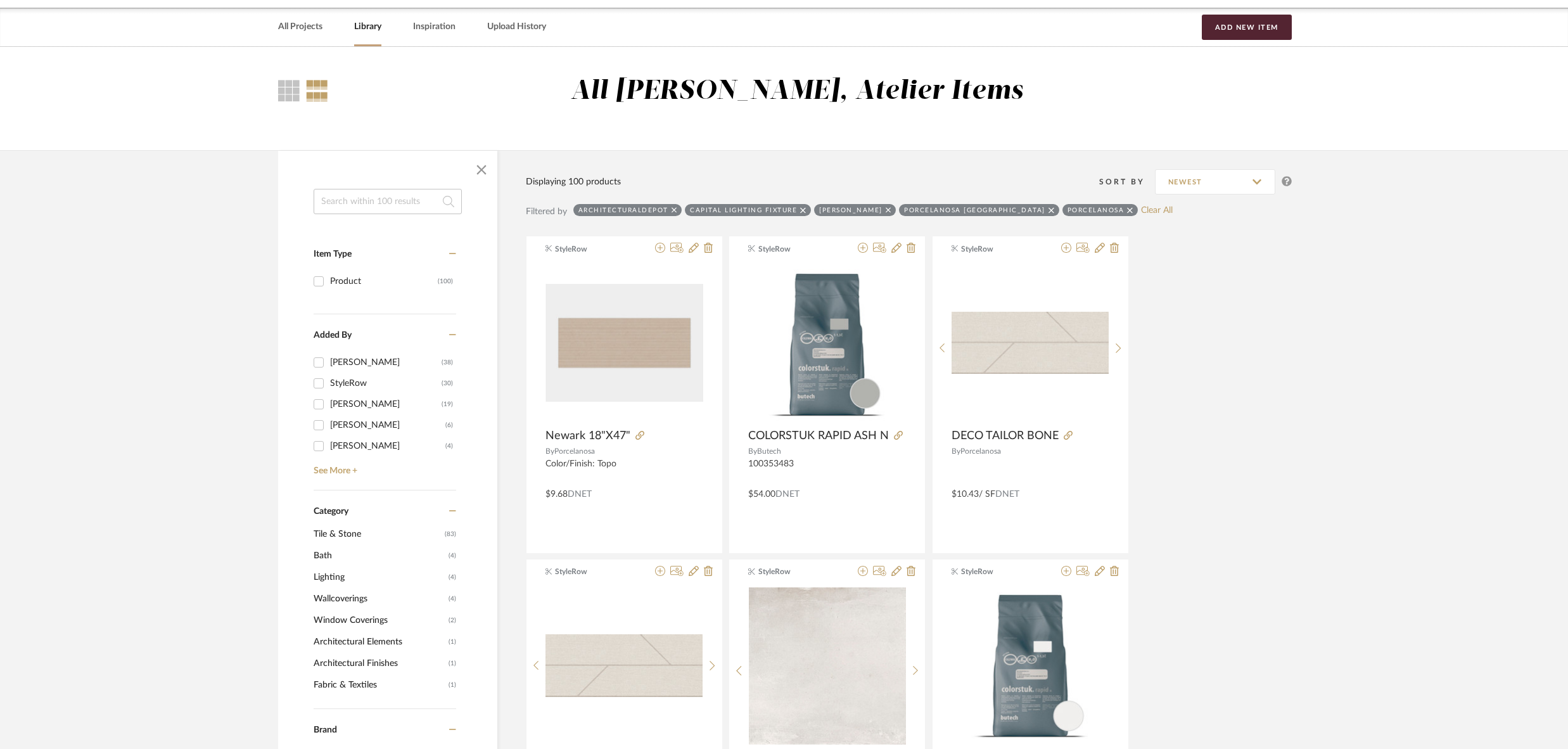
scroll to position [48, 0]
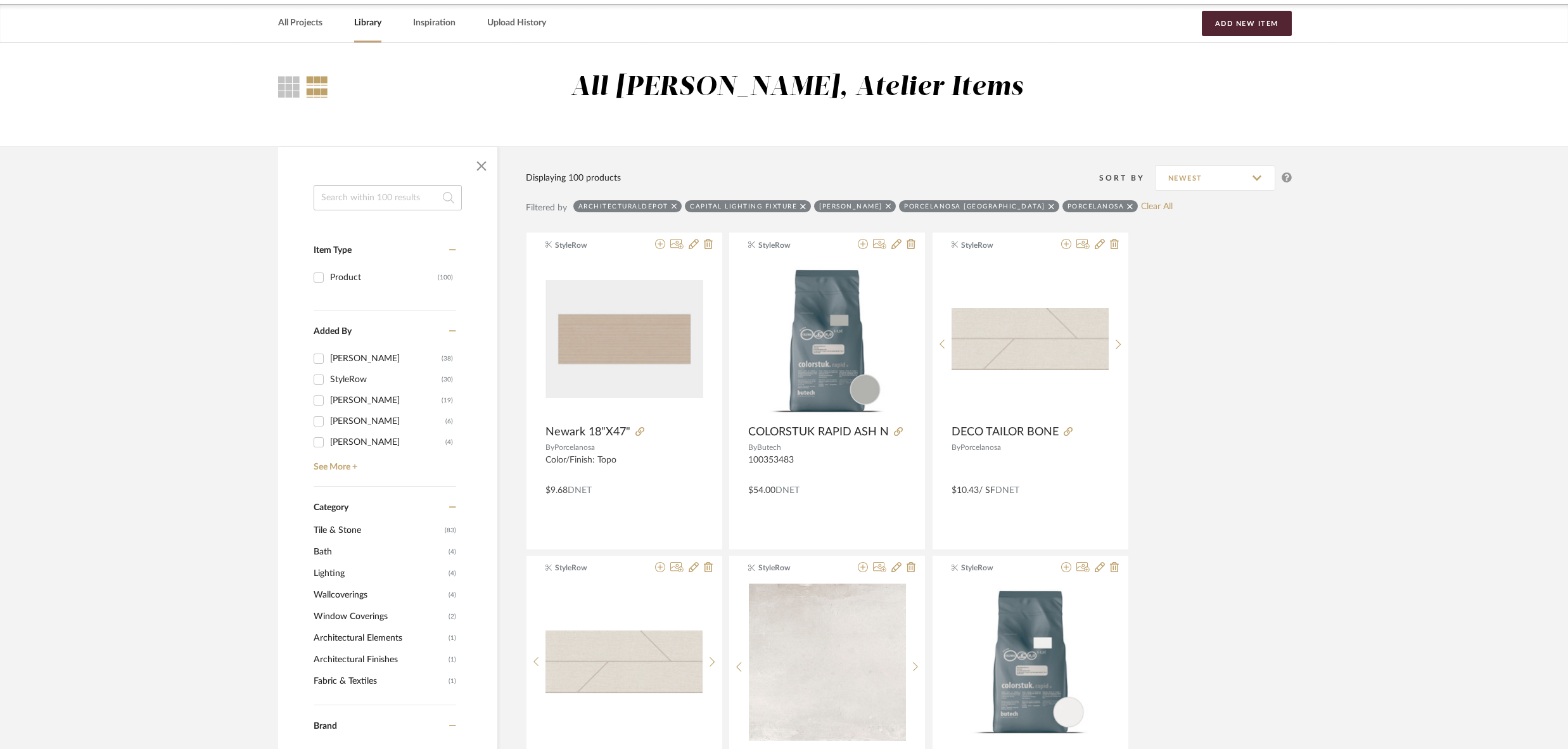
click at [1127, 203] on icon at bounding box center [1129, 206] width 6 height 9
checkbox input "false"
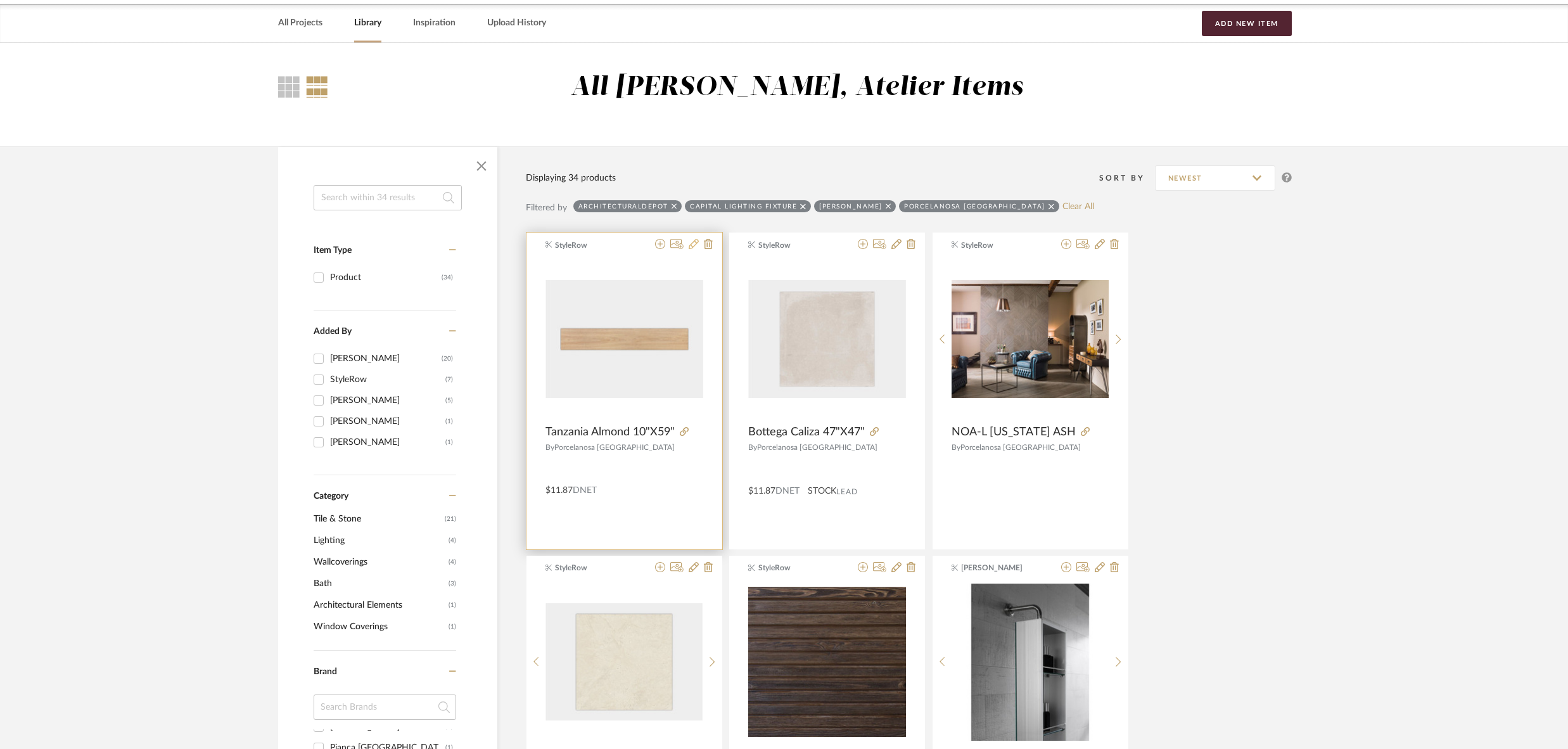
click at [697, 241] on icon at bounding box center [693, 244] width 10 height 10
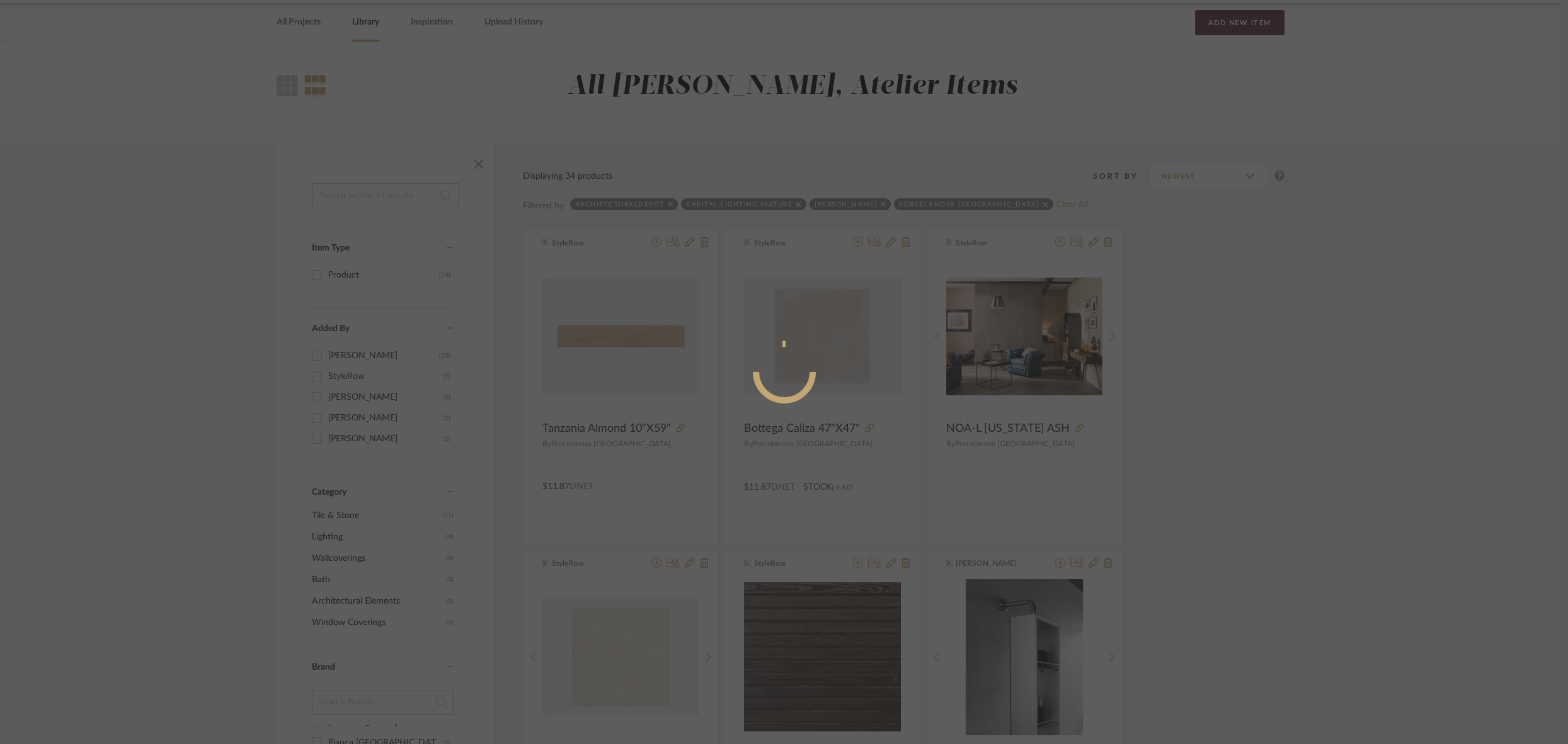
radio input "true"
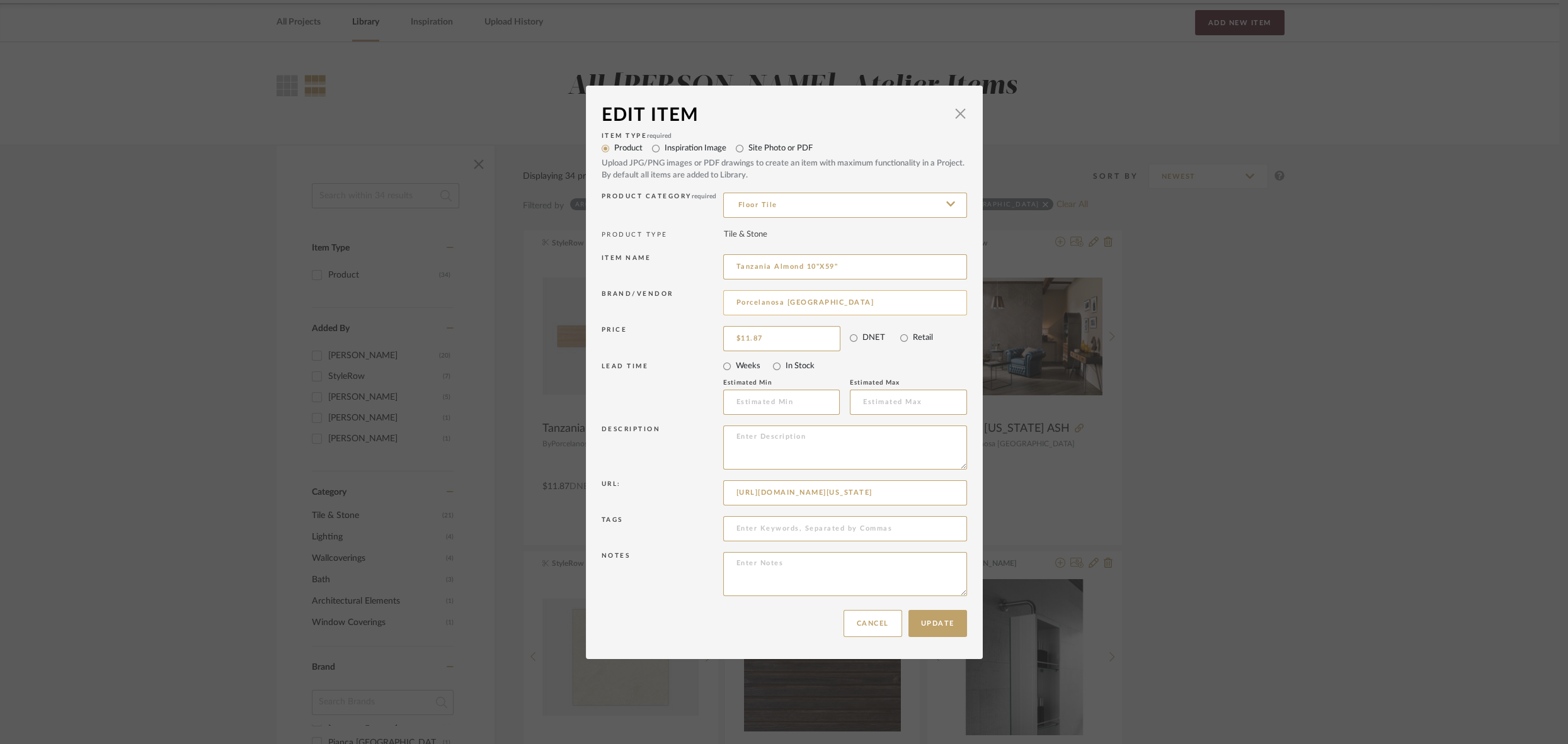
click at [821, 304] on input "Porcelanosa USA" at bounding box center [845, 303] width 244 height 25
type input "Porcelanosa"
click at [757, 337] on span "Porcelanosa" at bounding box center [846, 336] width 206 height 11
click at [943, 624] on button "Update" at bounding box center [937, 624] width 58 height 27
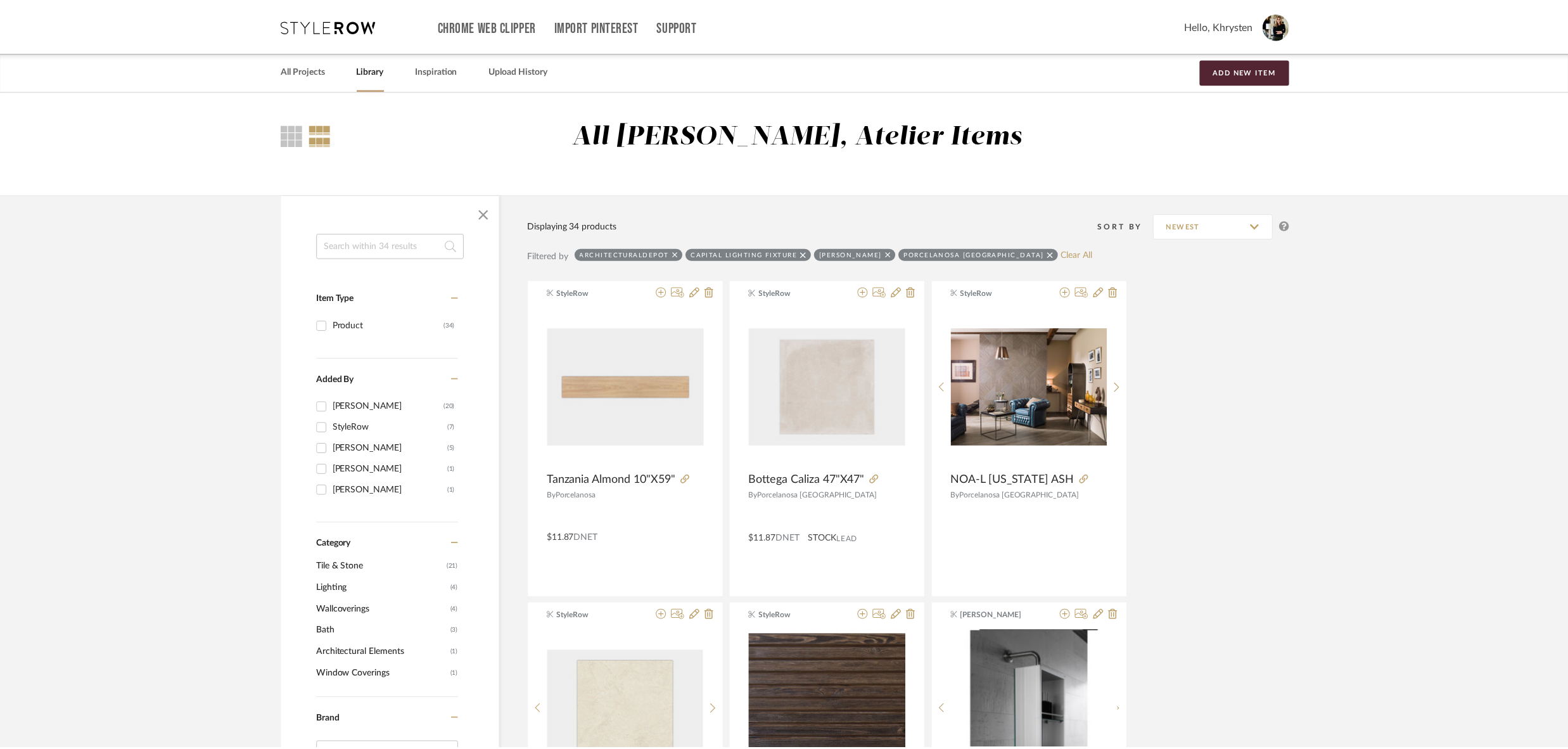
scroll to position [48, 0]
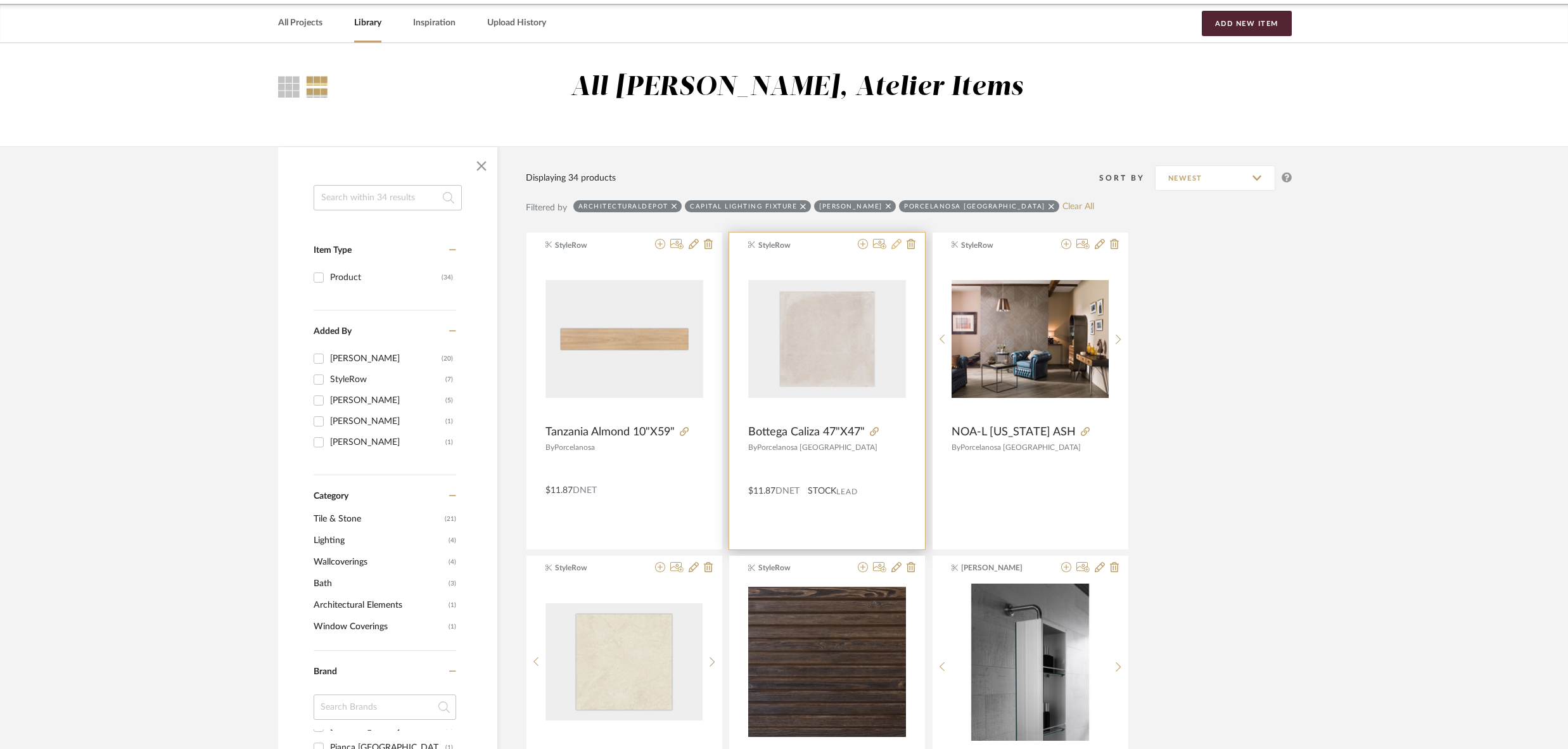
click at [897, 241] on icon at bounding box center [896, 244] width 10 height 10
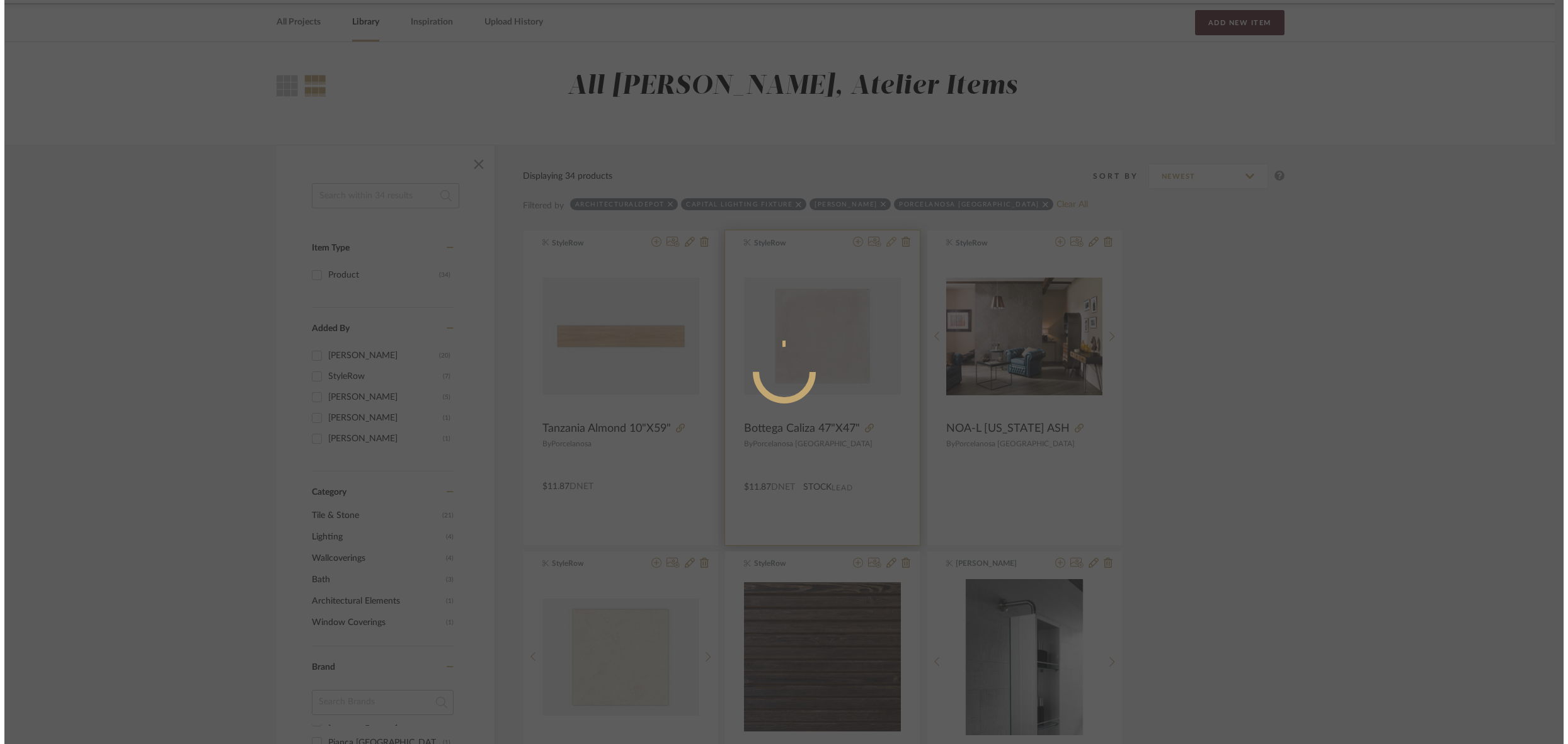
scroll to position [0, 0]
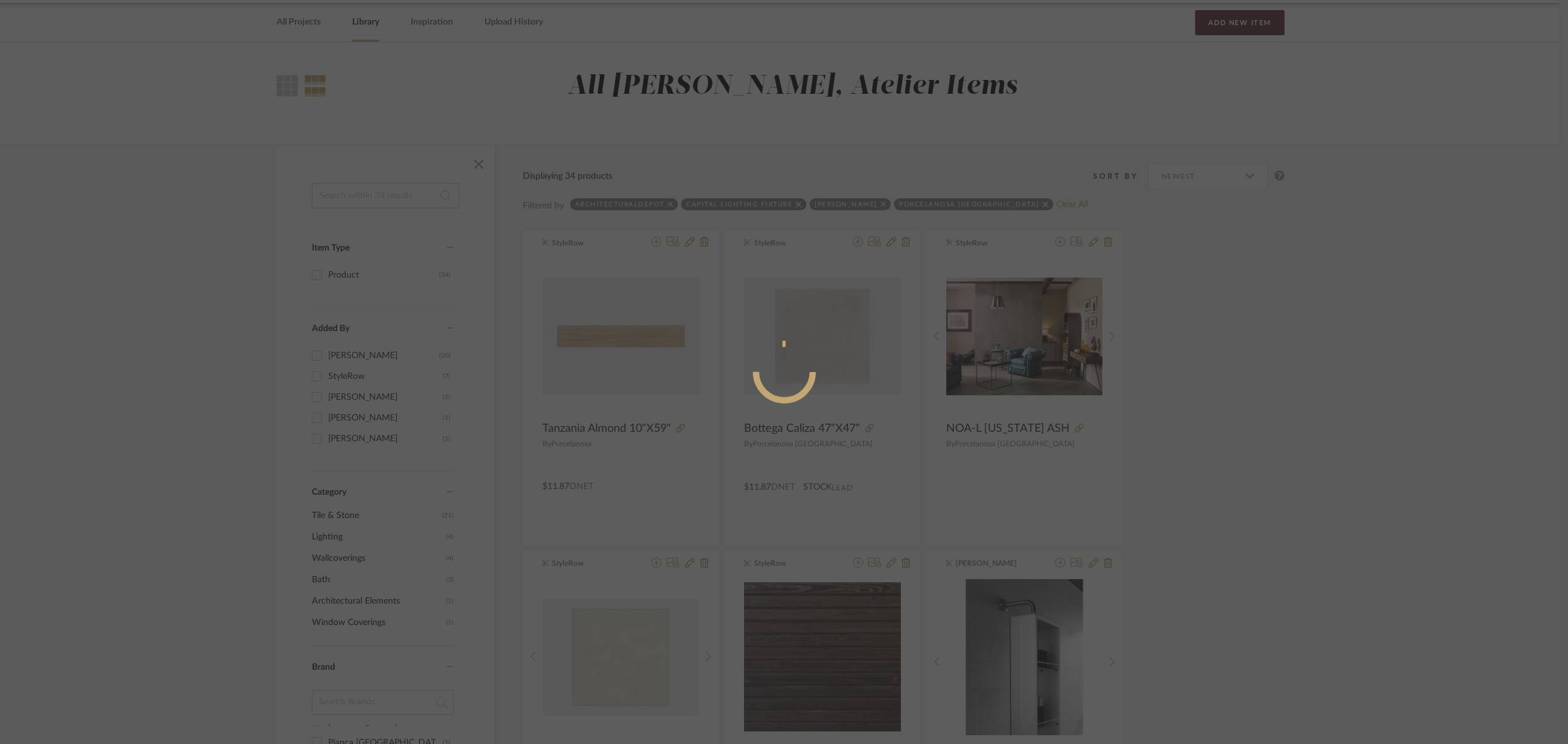
radio input "true"
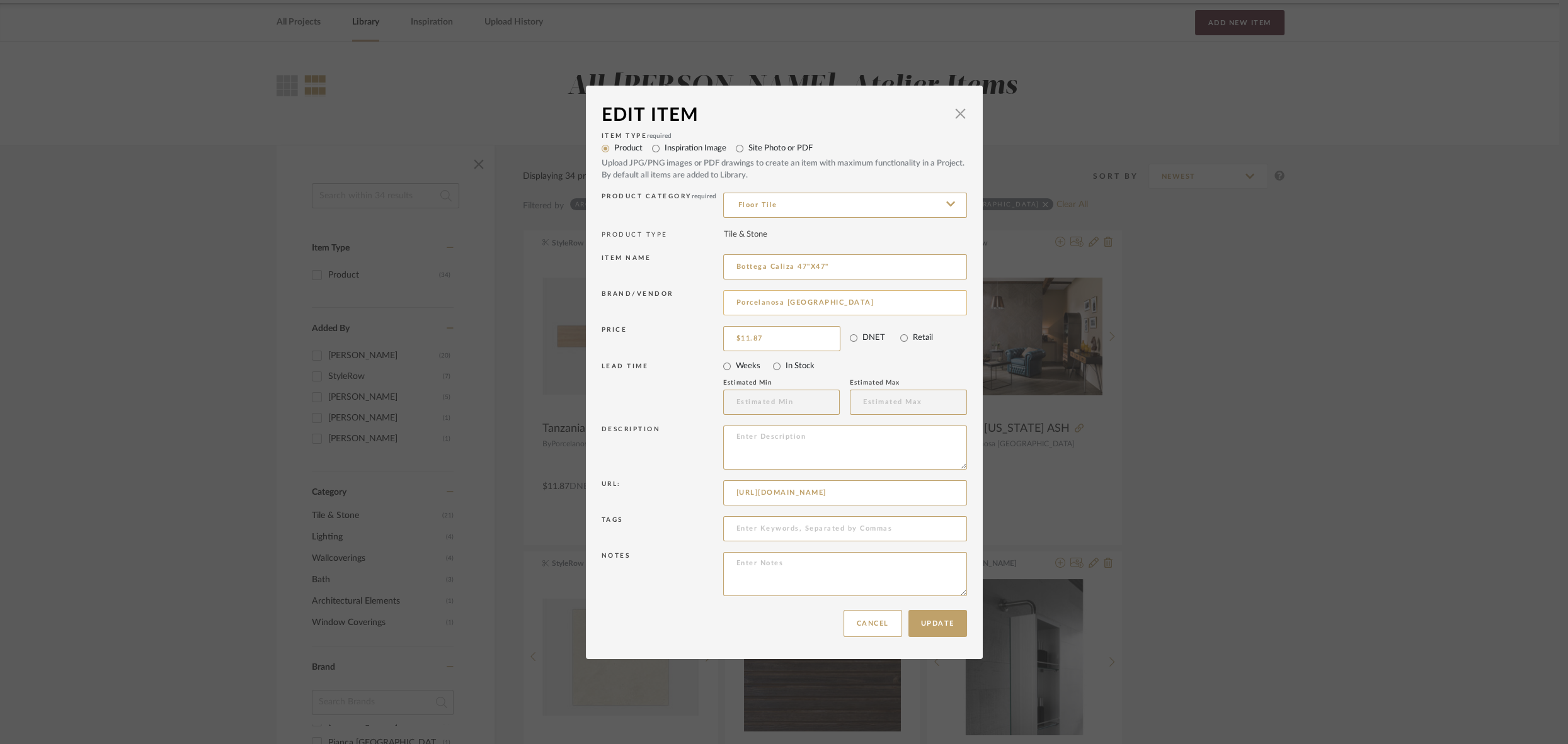
click at [839, 307] on input "Porcelanosa USA" at bounding box center [845, 303] width 244 height 25
click at [812, 338] on span "Porcelanosa" at bounding box center [846, 336] width 206 height 11
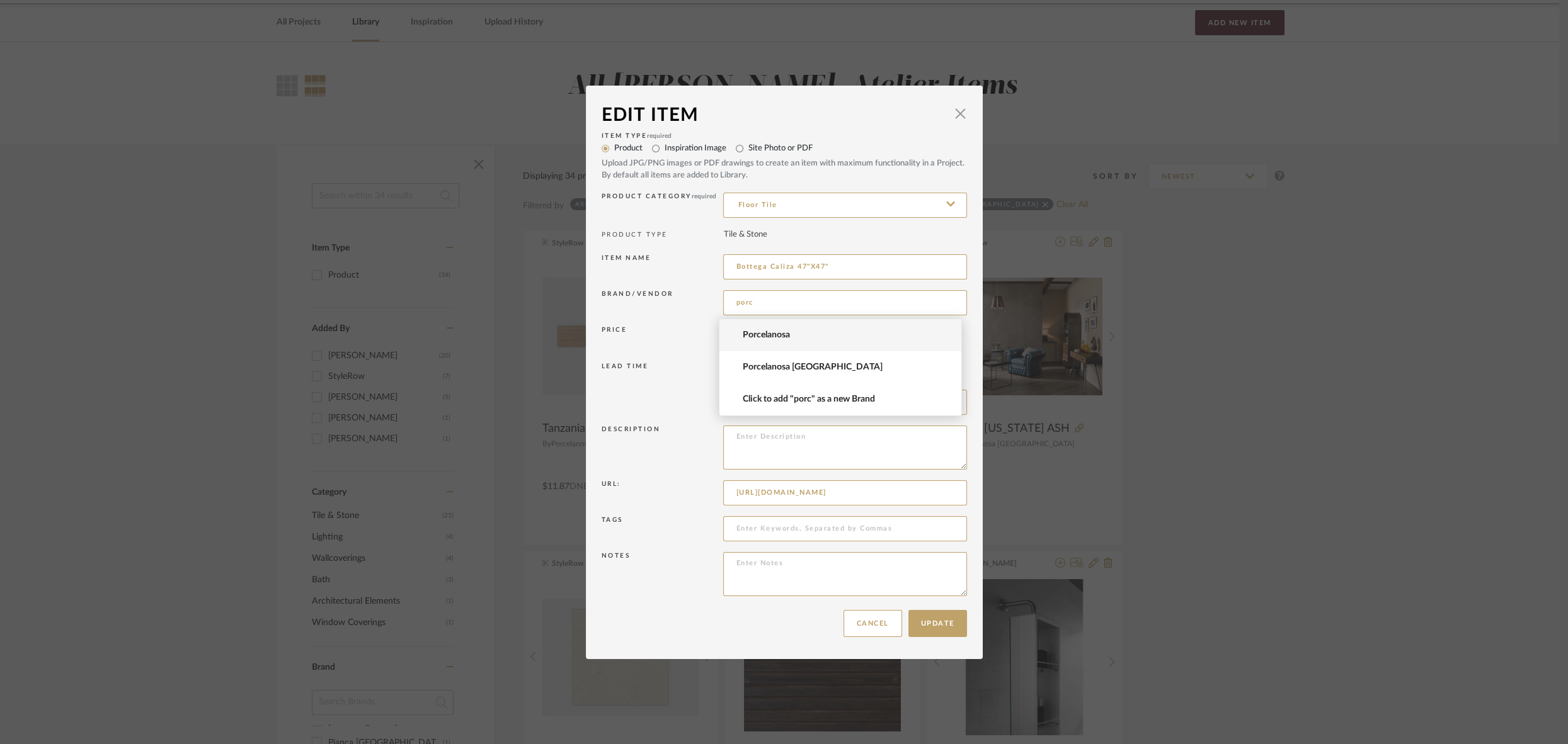
type input "Porcelanosa"
click at [930, 619] on button "Update" at bounding box center [937, 624] width 58 height 27
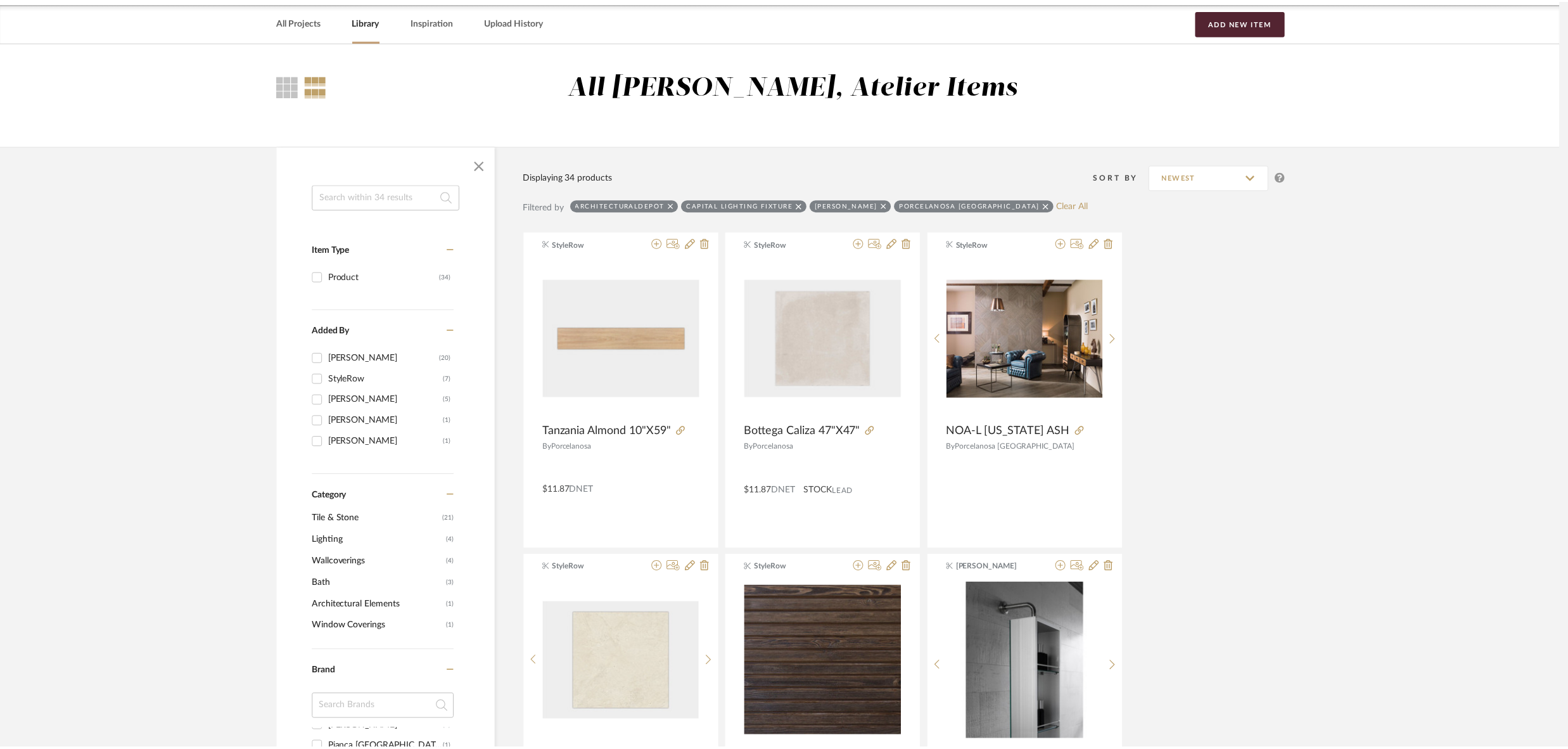
scroll to position [48, 0]
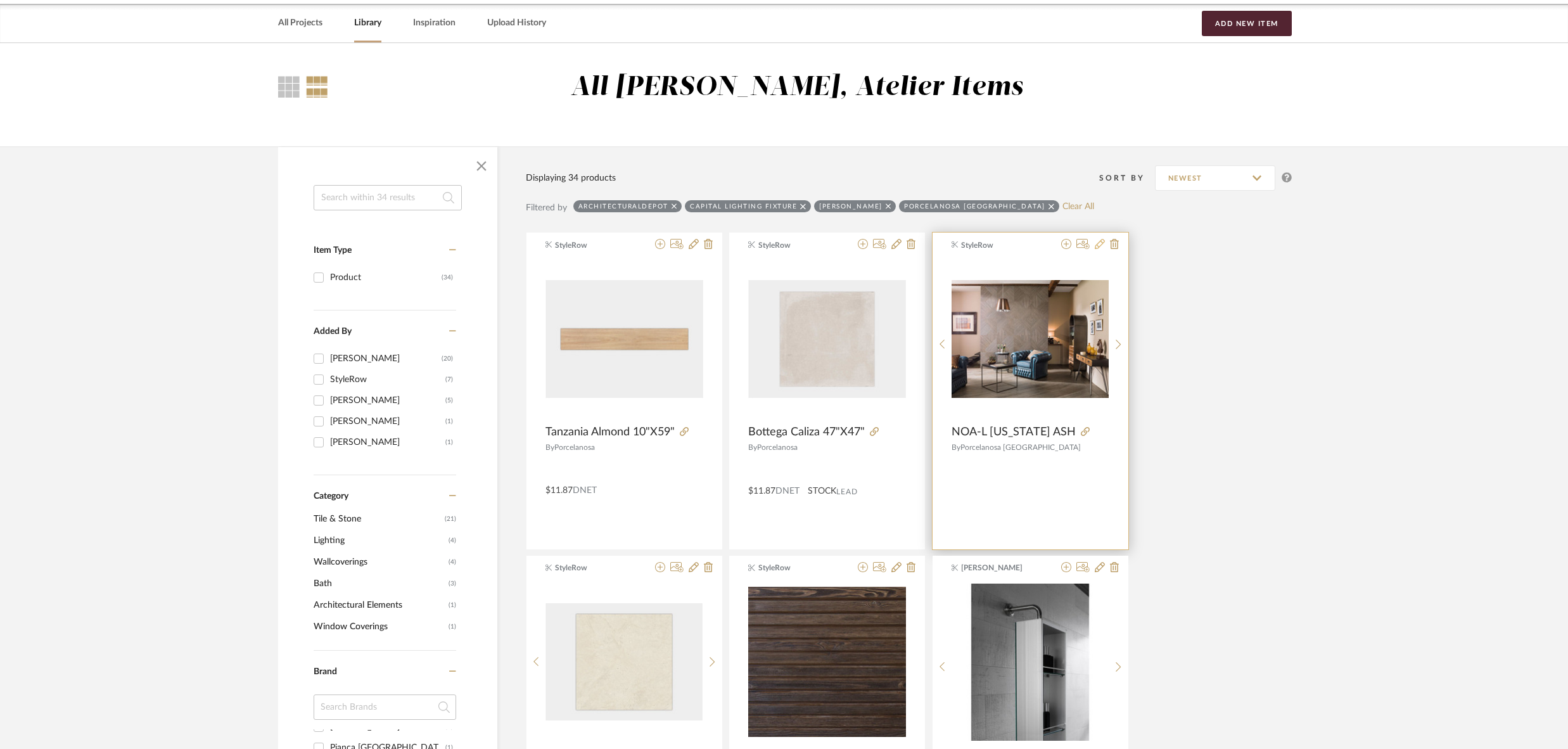
click at [1102, 244] on icon at bounding box center [1099, 244] width 10 height 10
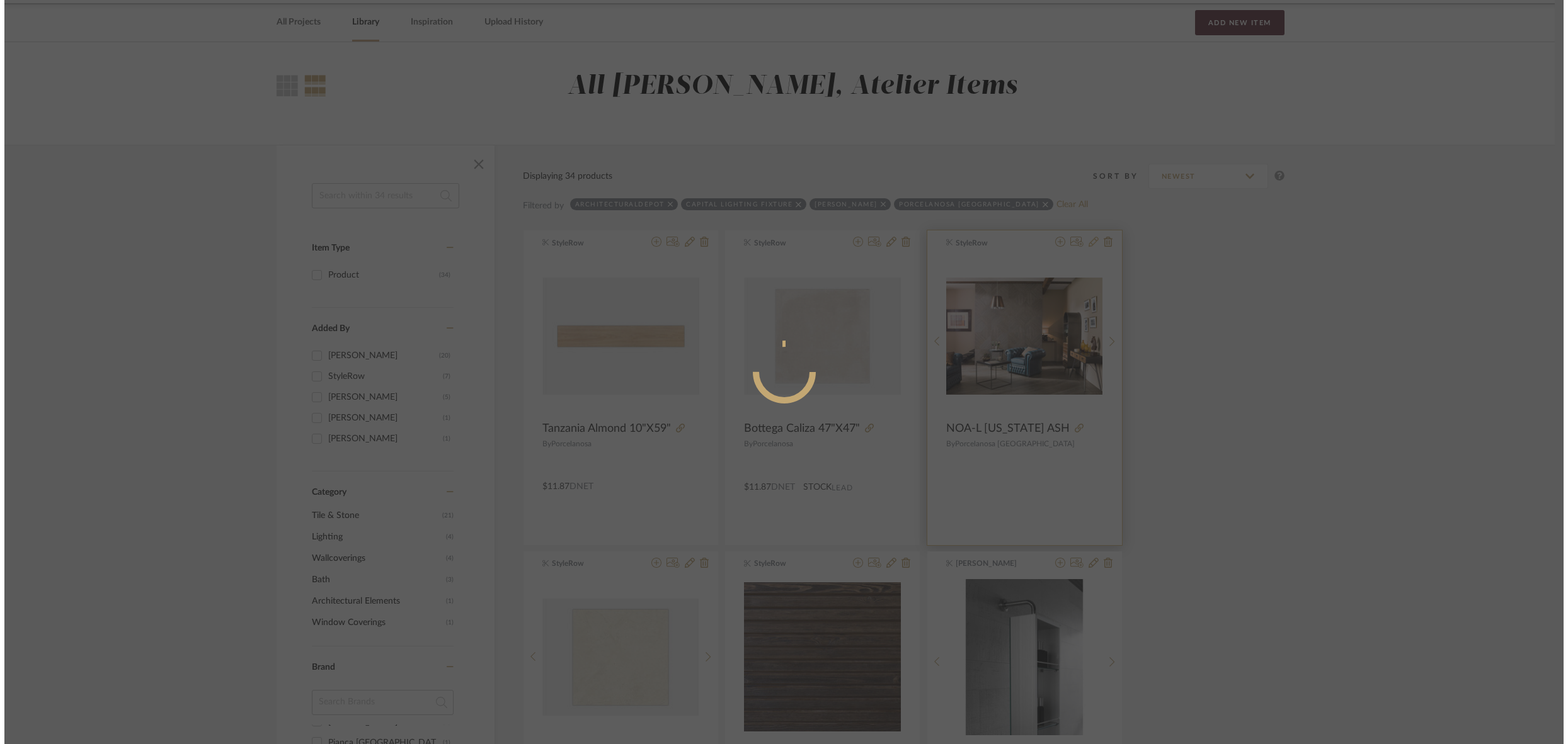
scroll to position [0, 0]
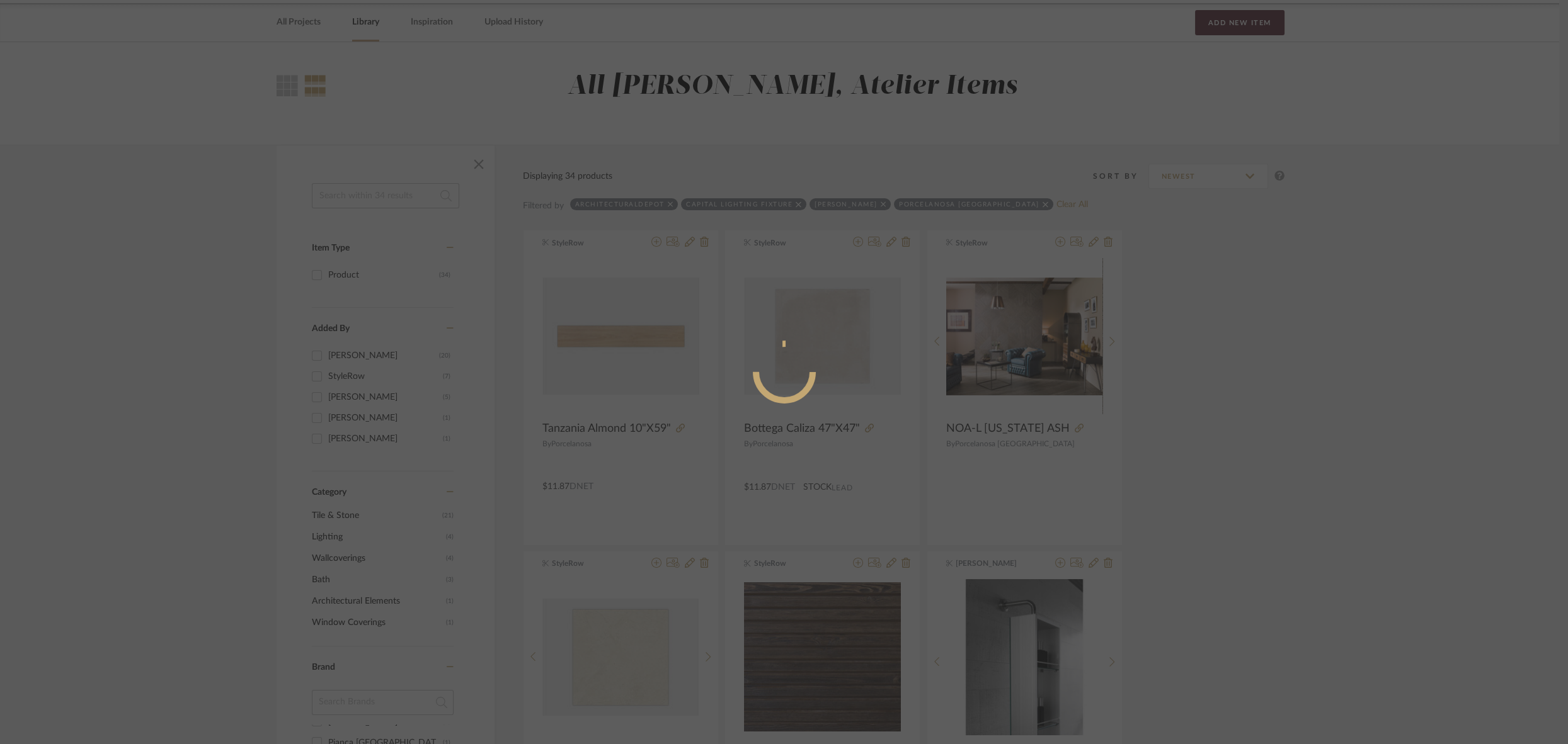
radio input "true"
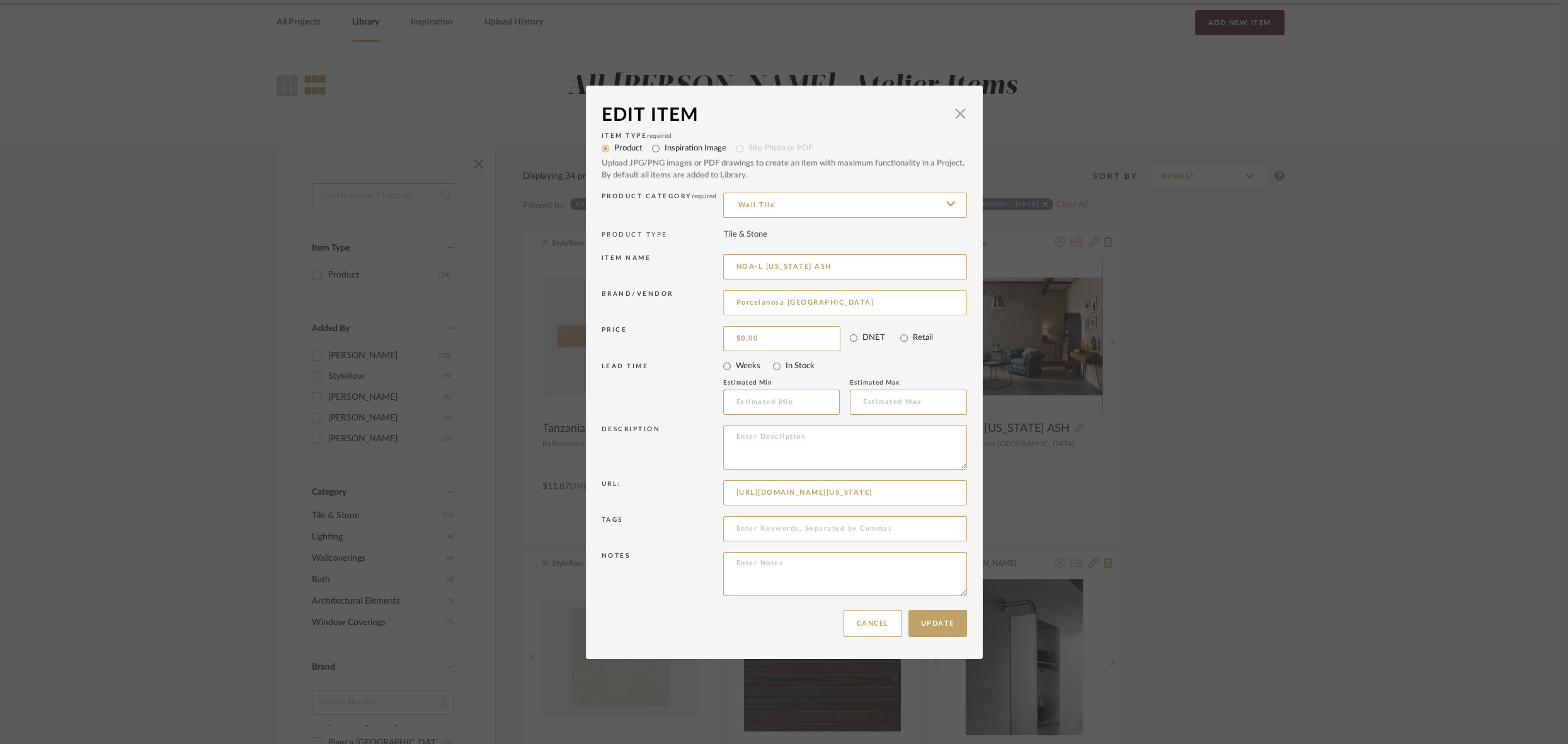
click at [827, 308] on input "Porcelanosa USA" at bounding box center [845, 303] width 244 height 25
type input "Porcelanosa"
click at [760, 333] on span "Porcelanosa" at bounding box center [846, 336] width 206 height 11
click at [931, 620] on button "Update" at bounding box center [937, 624] width 58 height 27
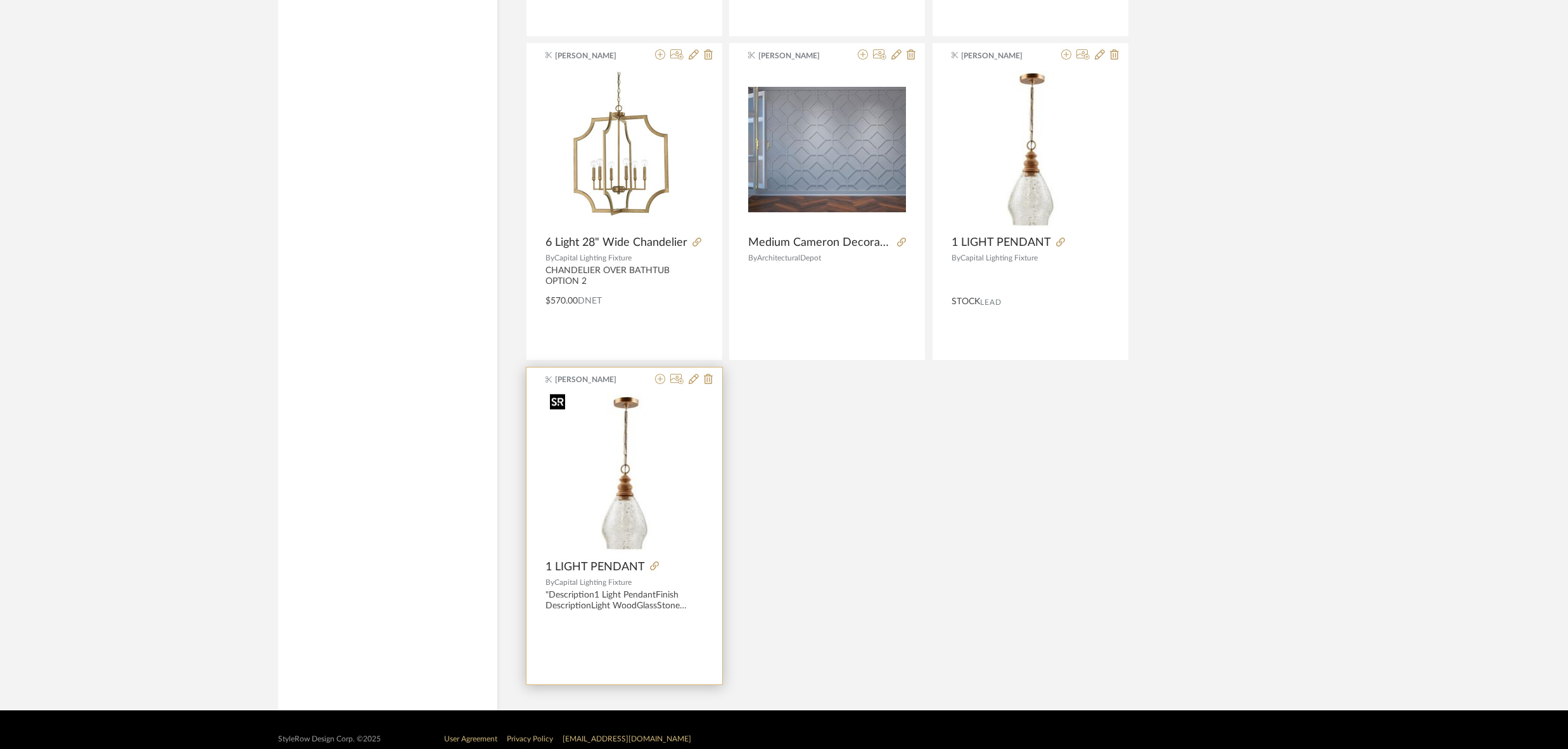
scroll to position [3481, 0]
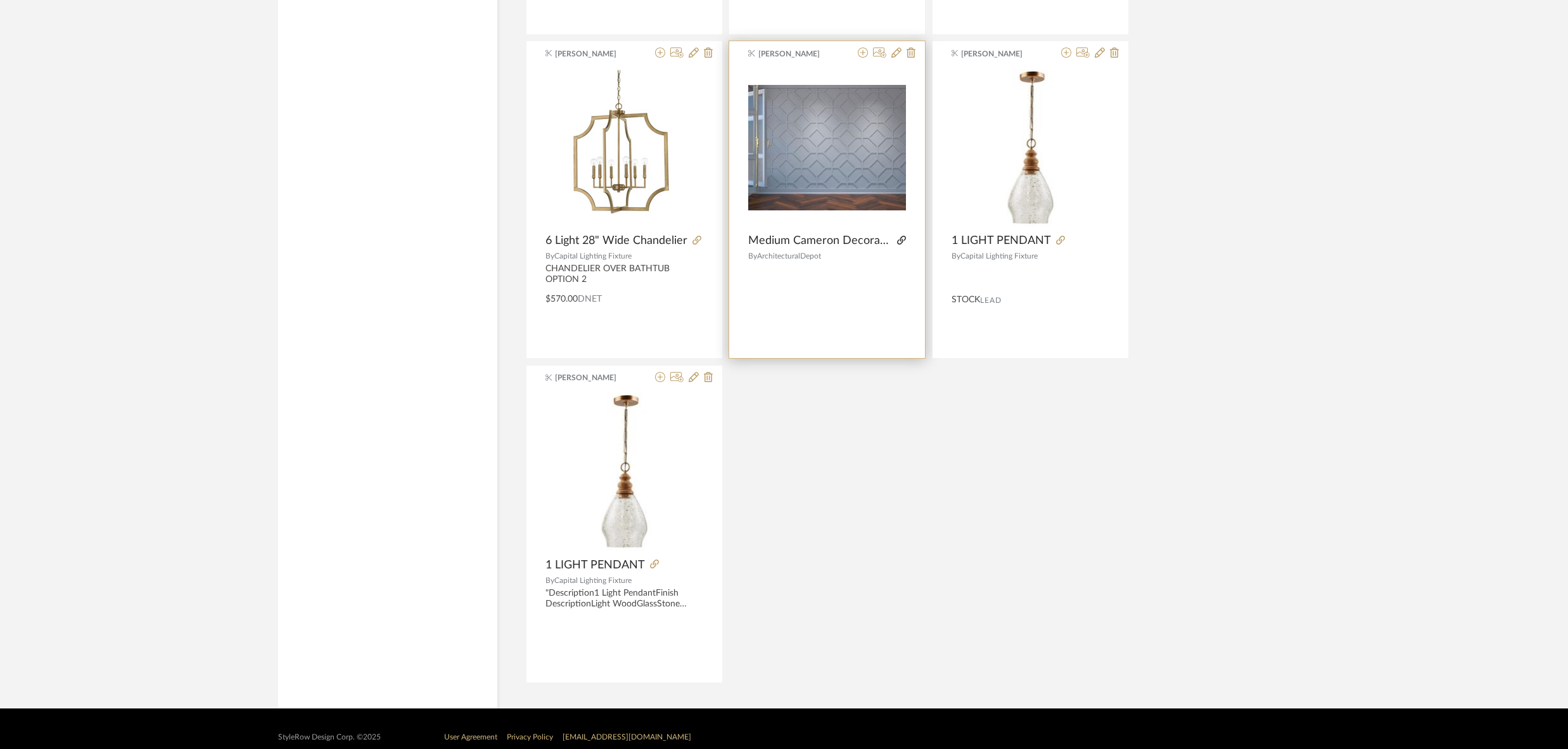
click at [900, 236] on icon at bounding box center [902, 240] width 9 height 9
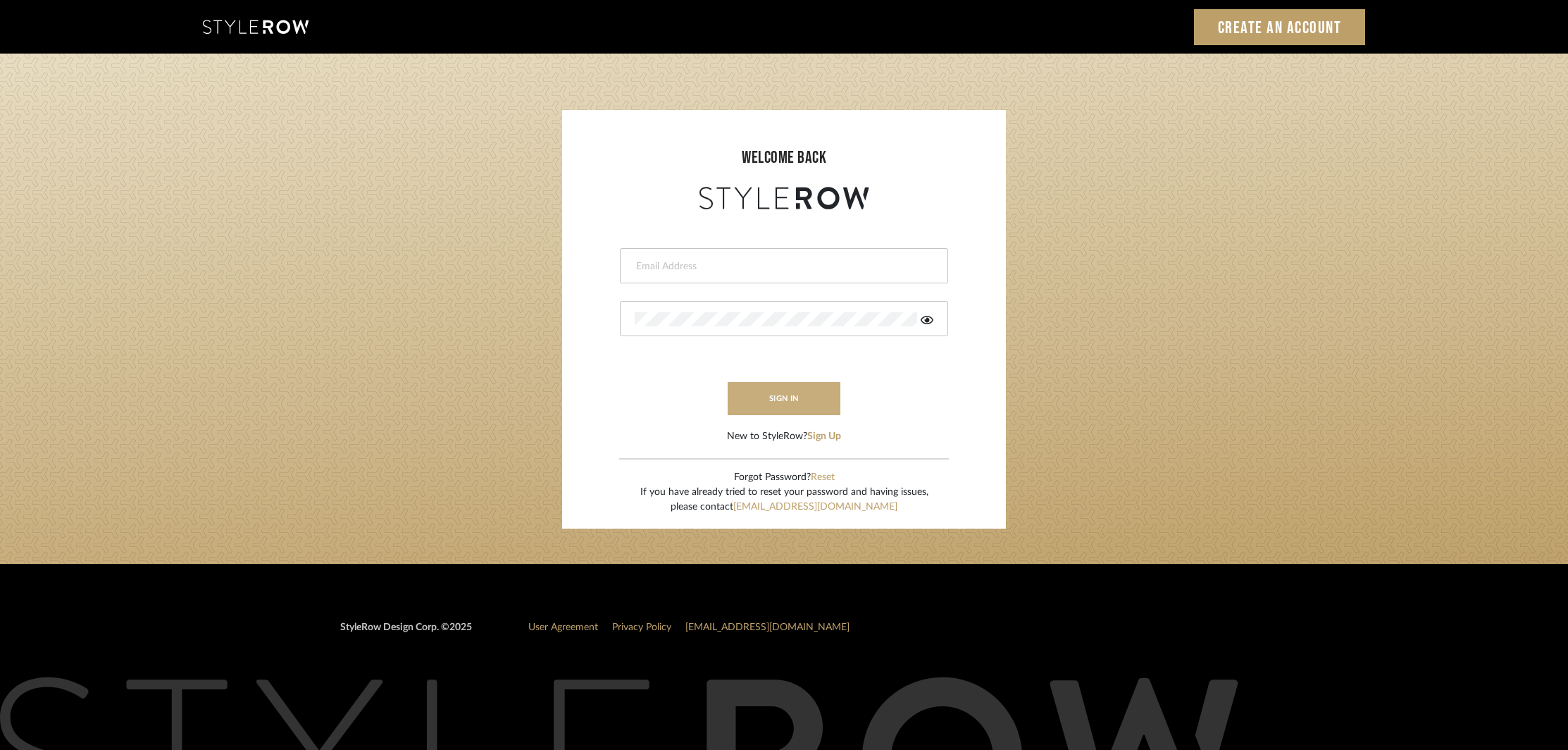
type input "[EMAIL_ADDRESS][DOMAIN_NAME]"
click at [771, 398] on button "sign in" at bounding box center [784, 399] width 113 height 33
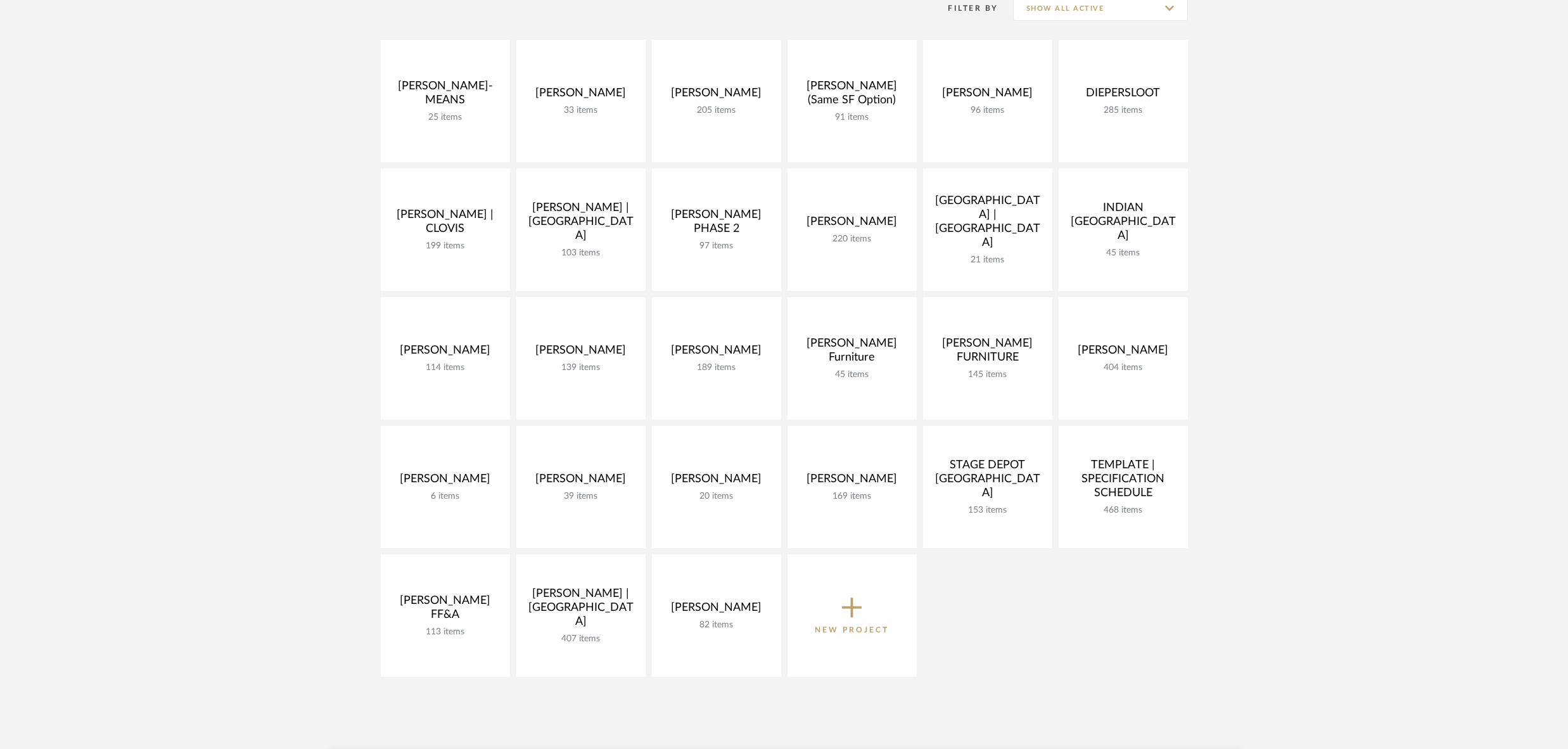
scroll to position [276, 0]
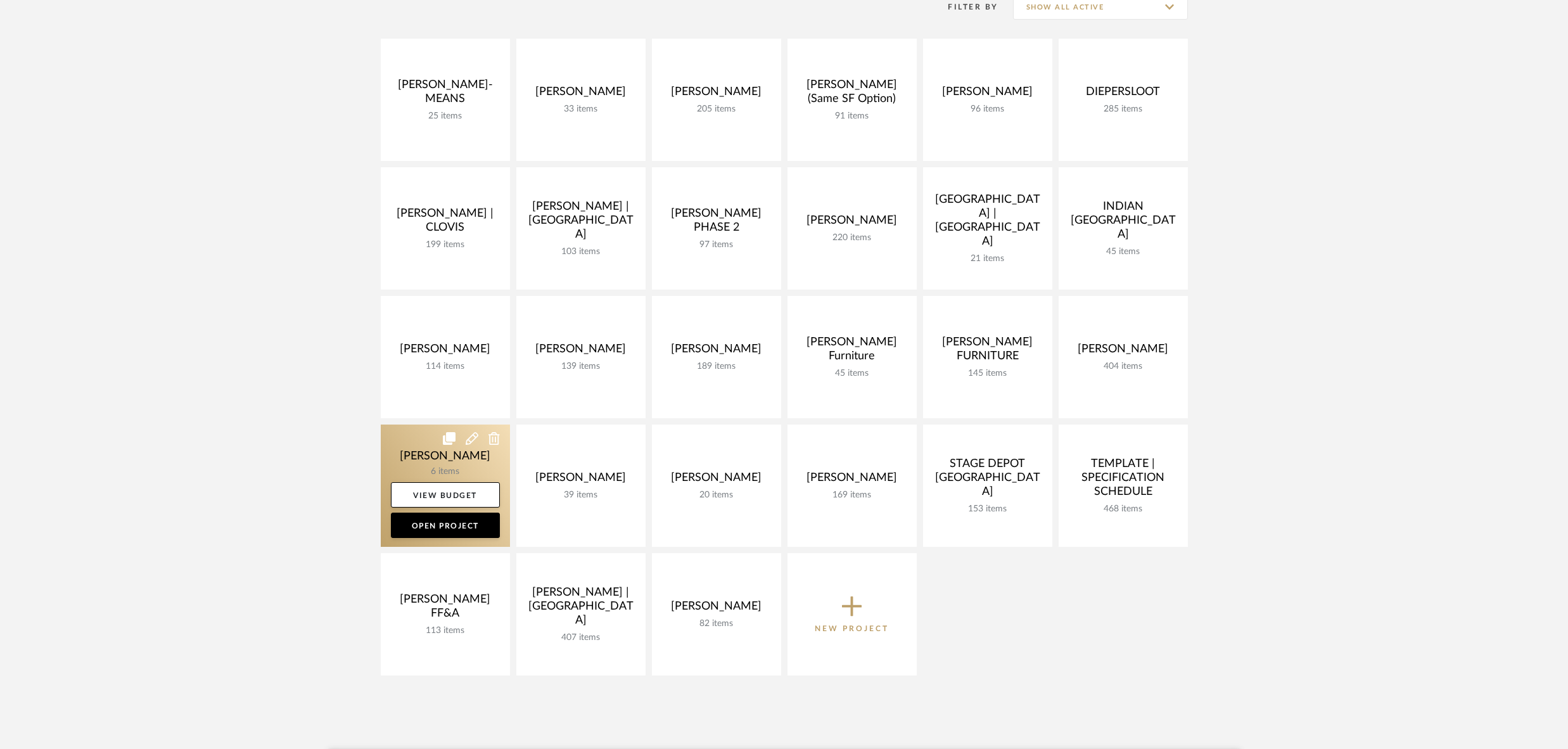
click at [442, 455] on link at bounding box center [445, 485] width 129 height 123
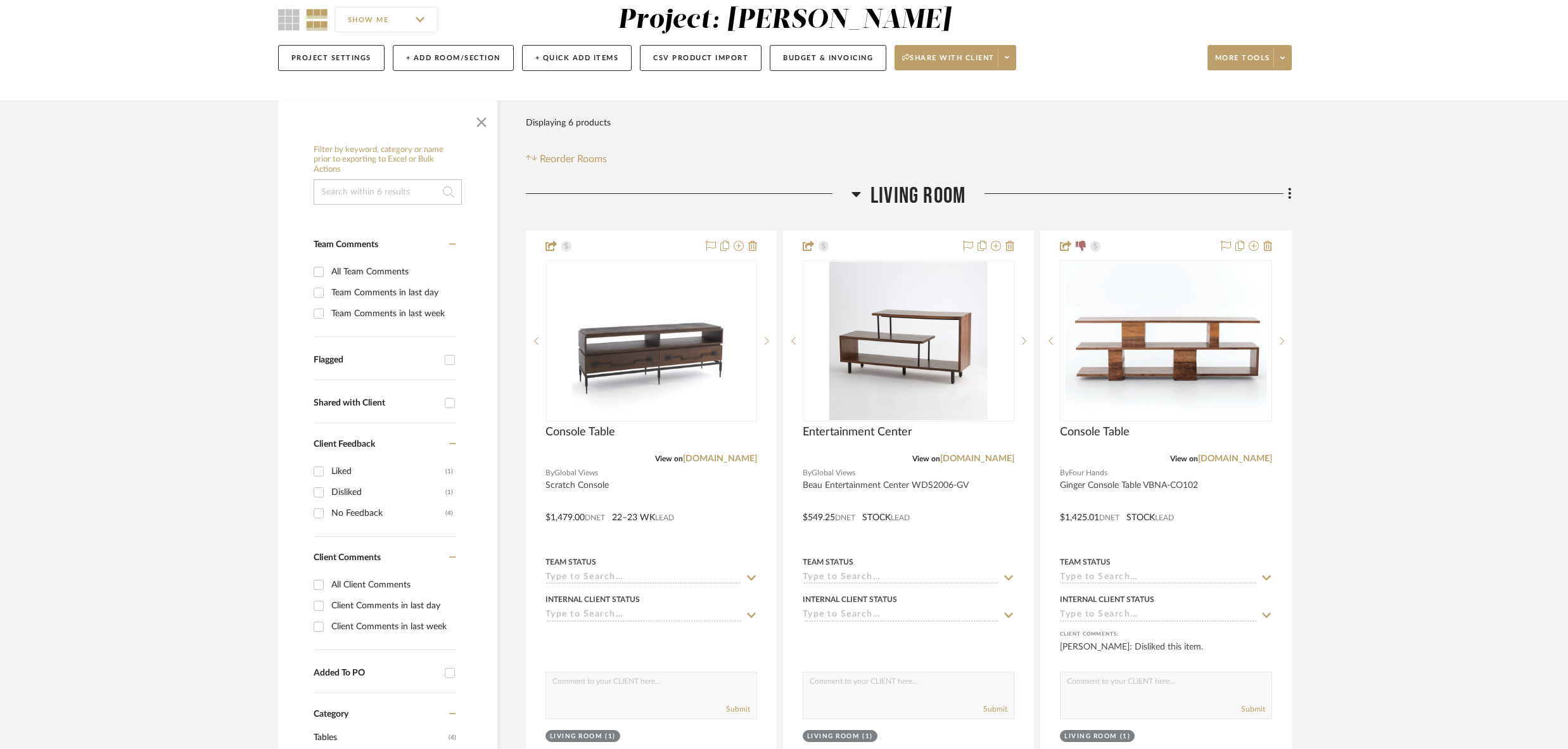
scroll to position [120, 0]
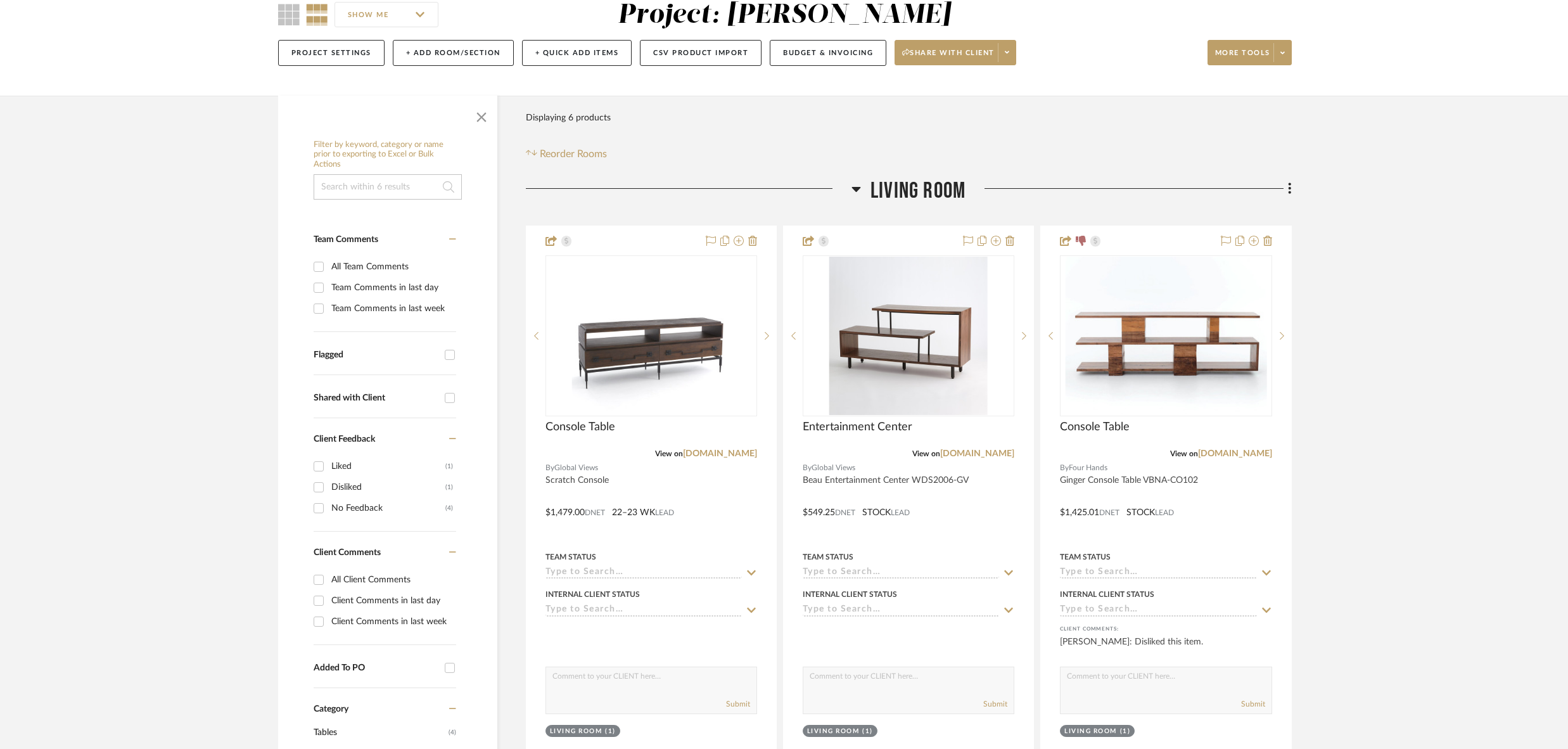
click at [313, 575] on div "Filter by keyword, category or name prior to exporting to Excel or Bulk Actions…" at bounding box center [387, 745] width 219 height 1223
click at [319, 579] on input "All Client Comments" at bounding box center [319, 580] width 21 height 21
checkbox input "true"
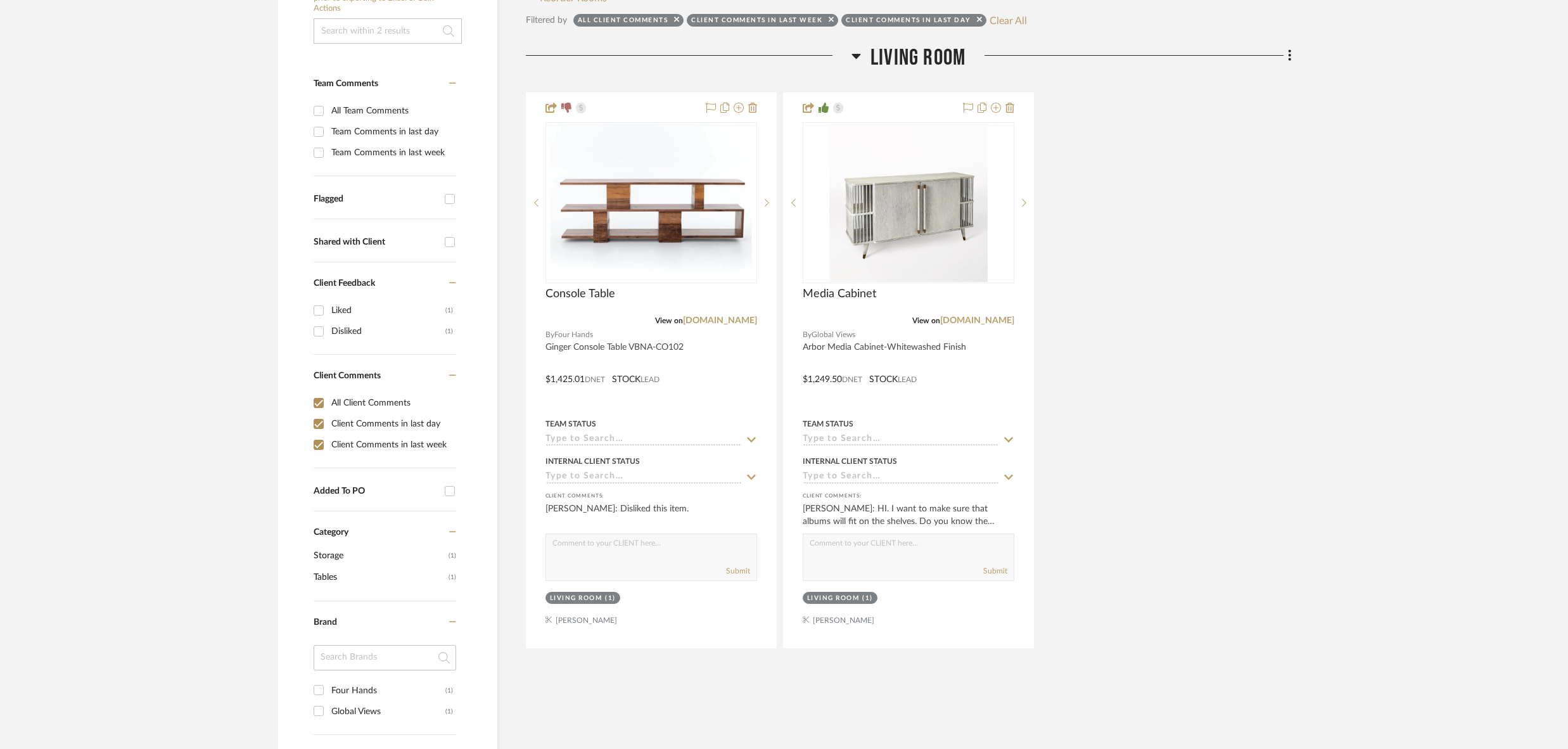
scroll to position [295, 0]
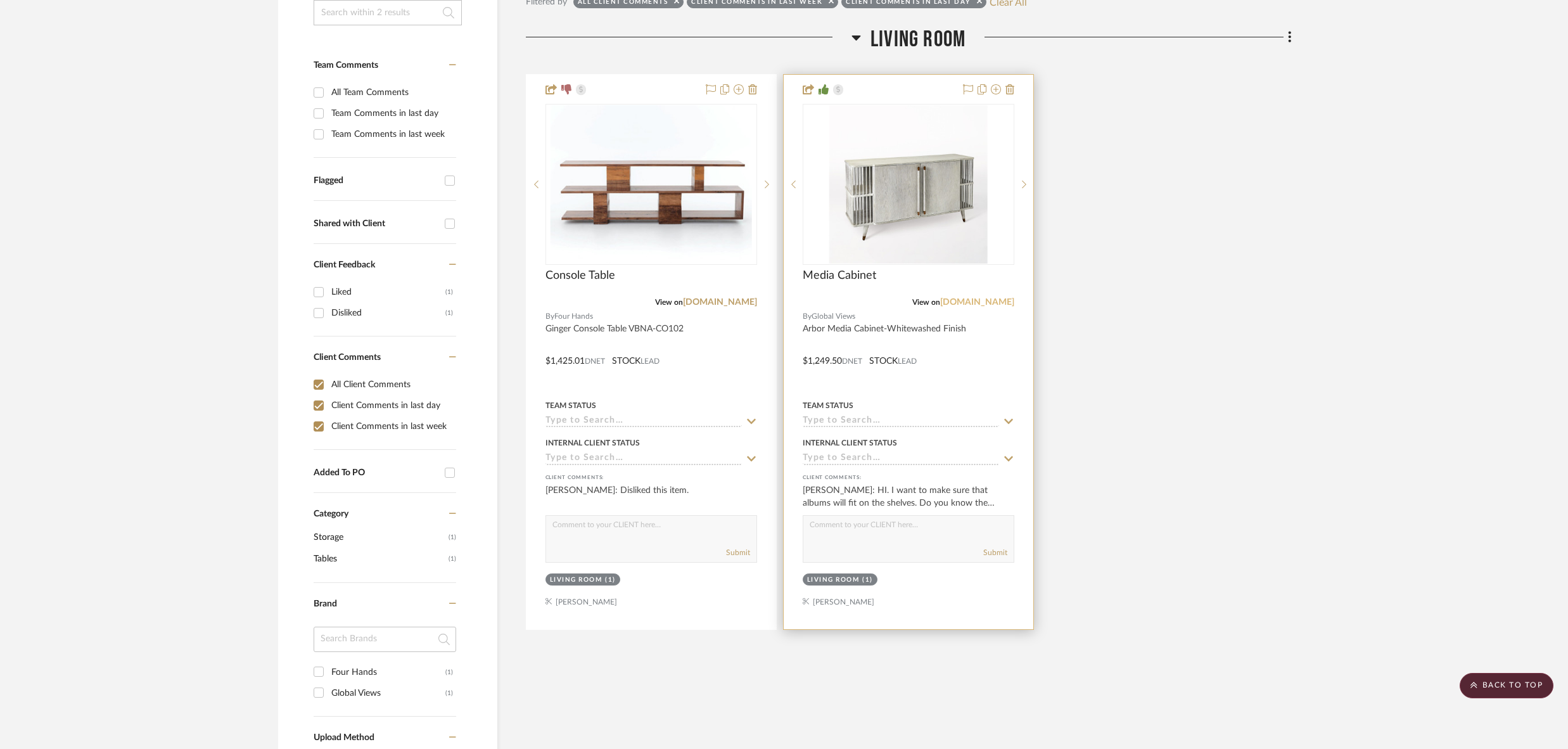
click at [974, 300] on link "[DOMAIN_NAME]" at bounding box center [978, 302] width 74 height 9
click at [872, 546] on div "Submit" at bounding box center [909, 553] width 211 height 17
click at [879, 535] on textarea at bounding box center [909, 528] width 211 height 24
paste textarea "Height between shelves 11.5"H"
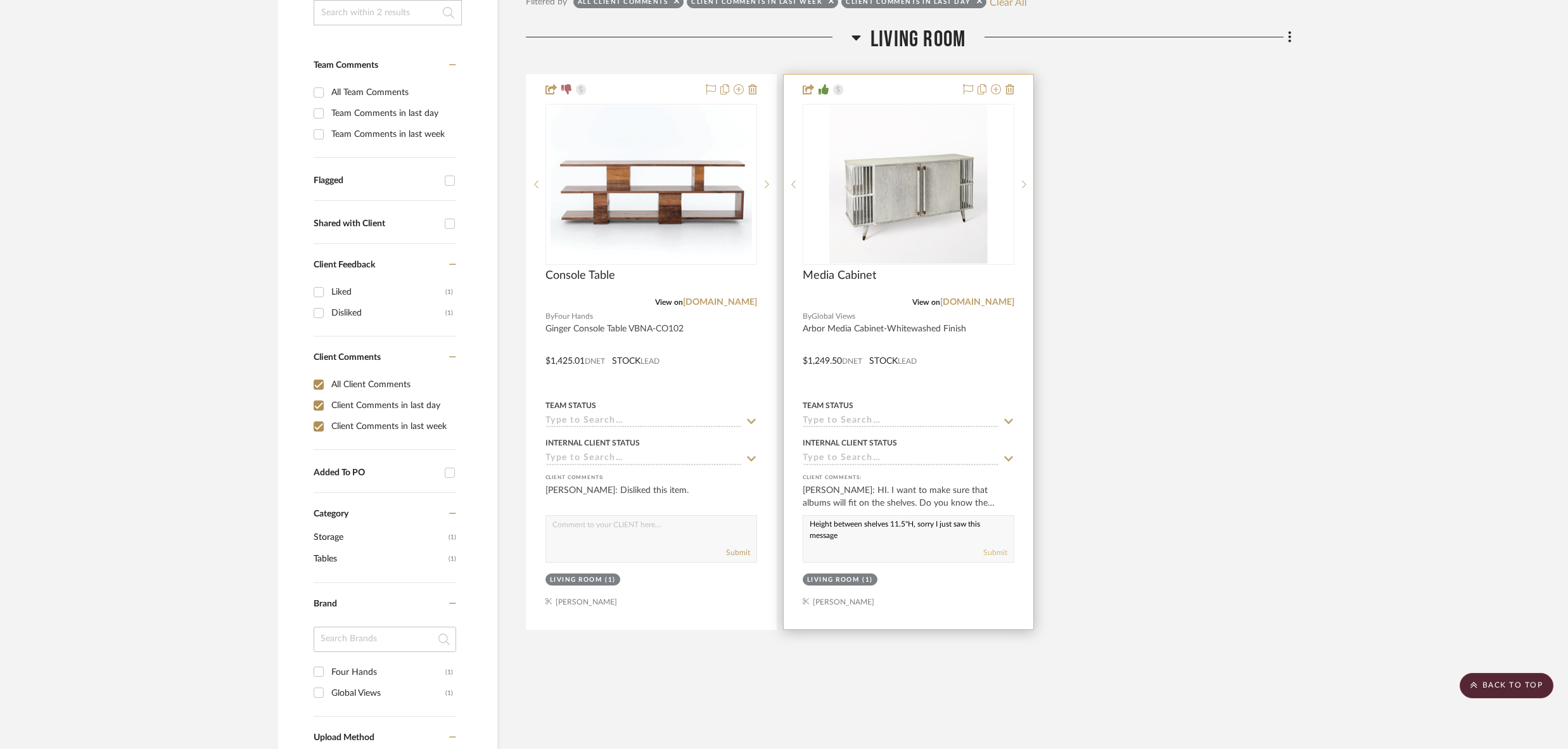
type textarea "Height between shelves 11.5"H, sorry I just saw this message"
click at [1003, 551] on button "Submit" at bounding box center [996, 553] width 24 height 11
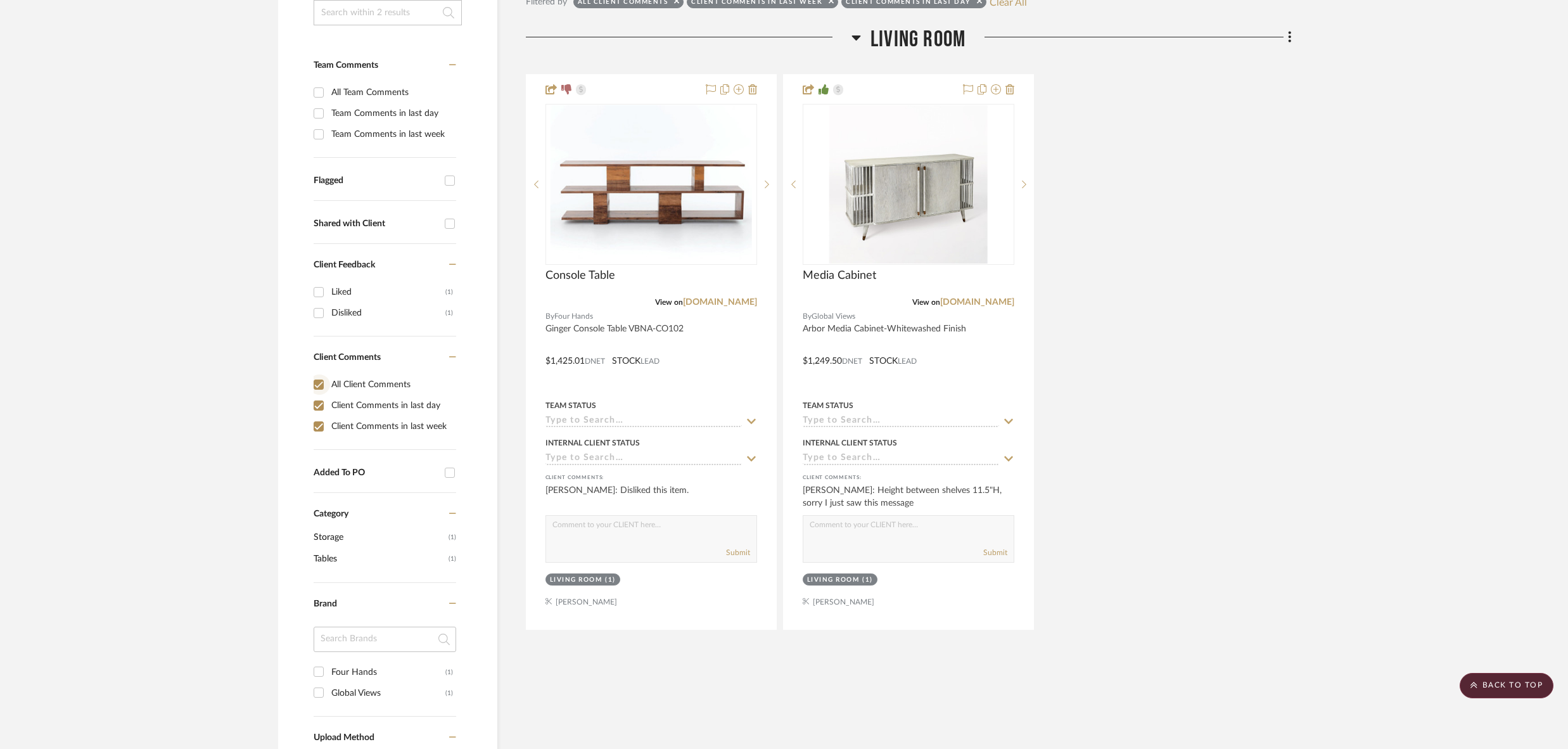
click at [318, 383] on input "All Client Comments" at bounding box center [319, 385] width 21 height 21
checkbox input "false"
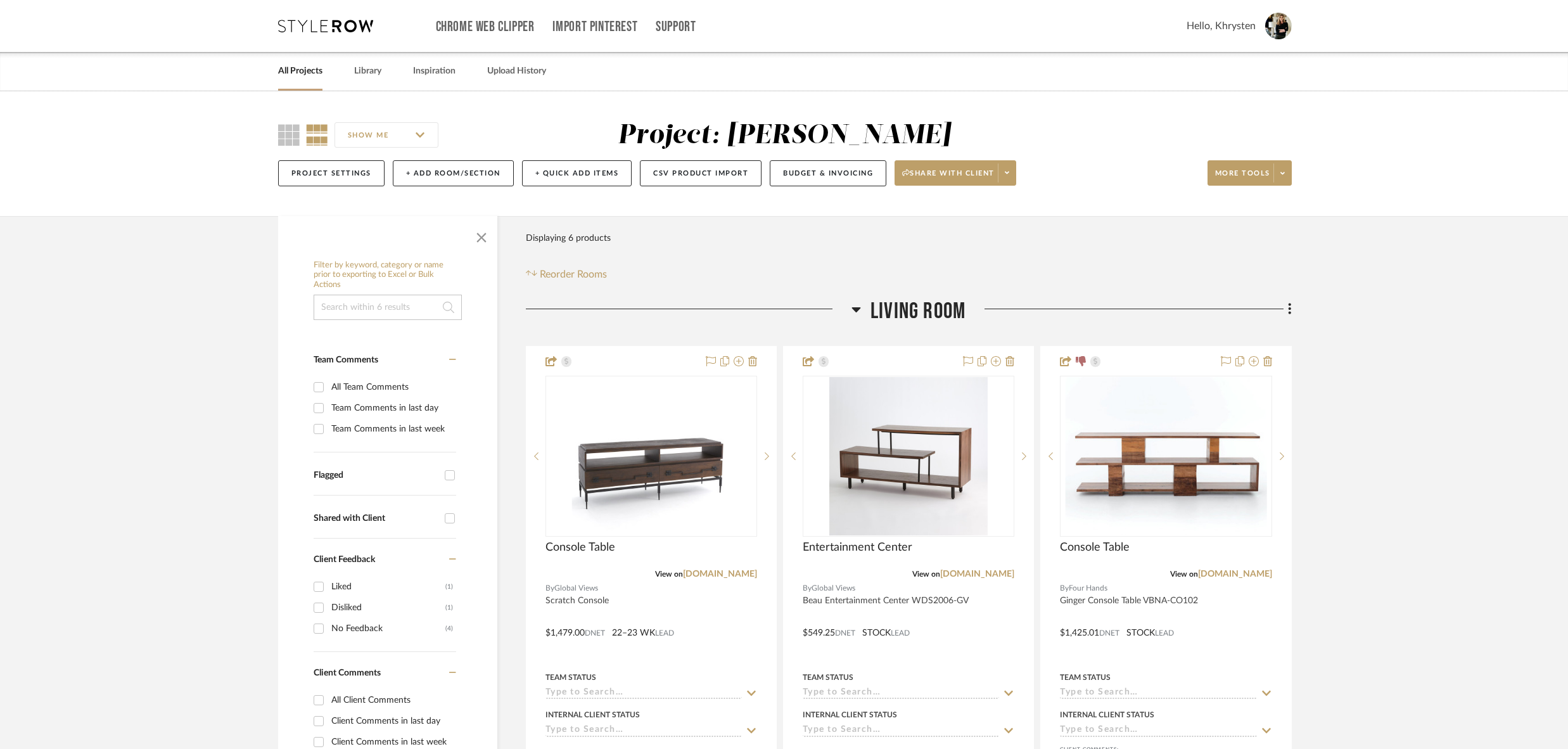
scroll to position [2, 0]
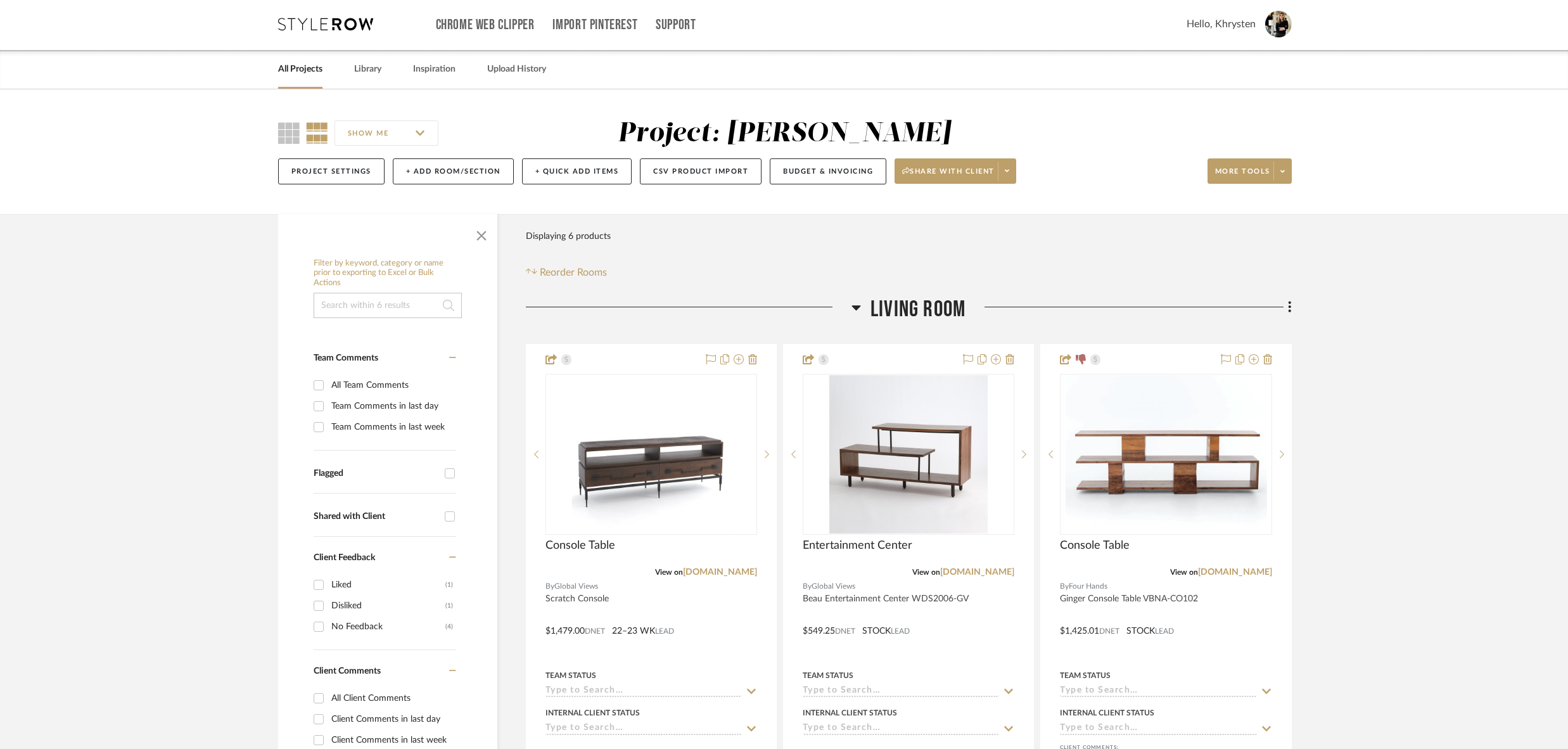
click at [290, 70] on link "All Projects" at bounding box center [300, 70] width 44 height 17
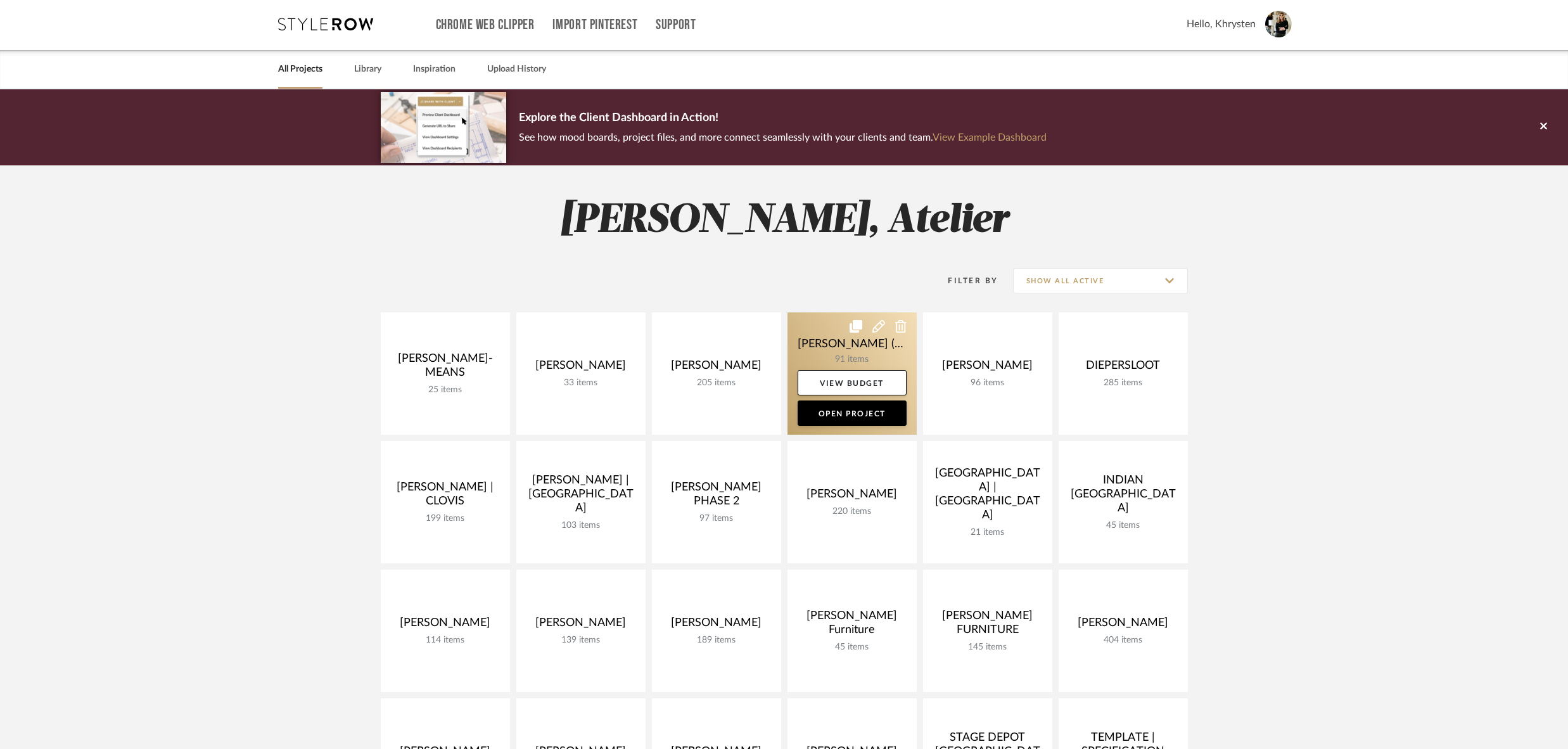
click at [834, 340] on link at bounding box center [852, 374] width 129 height 123
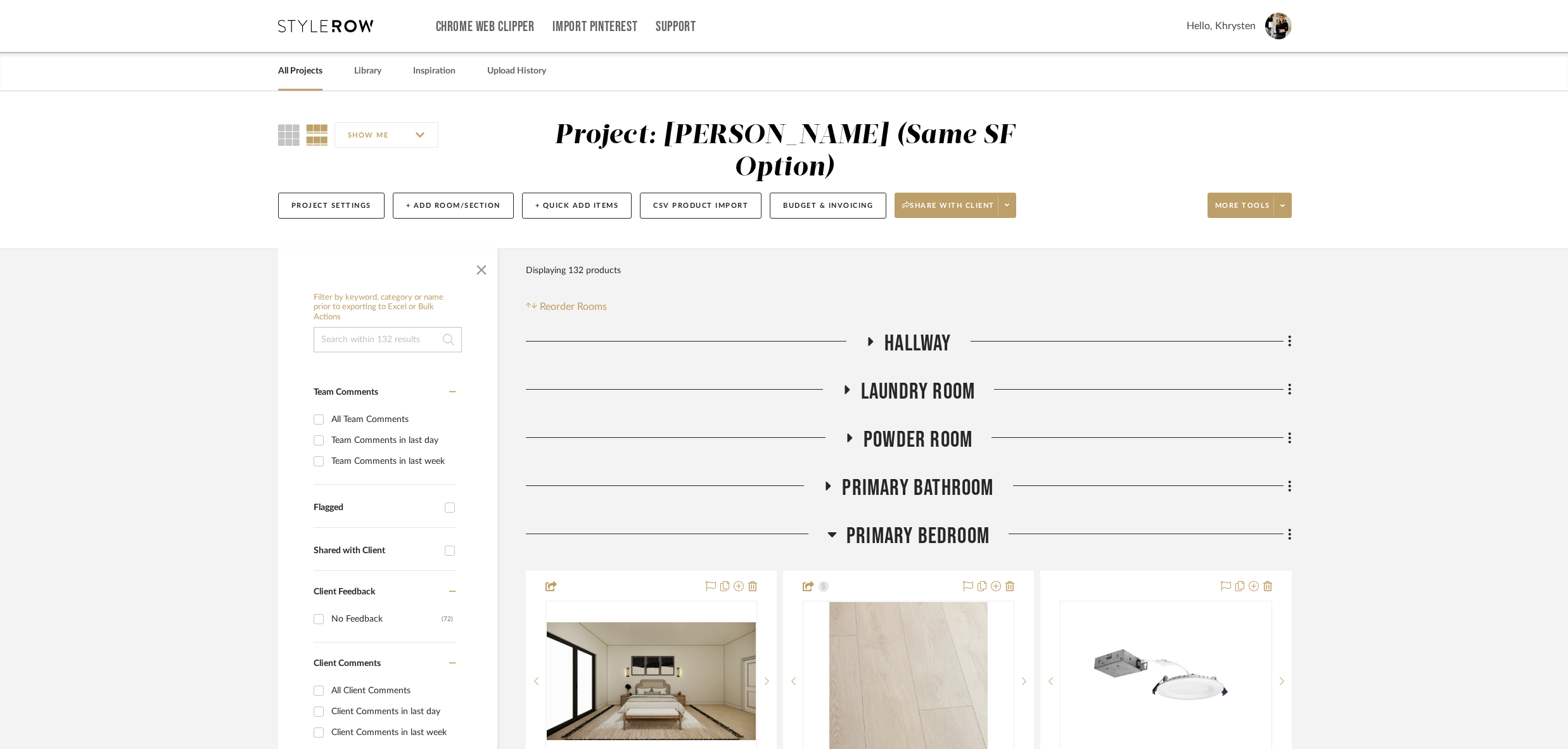
click at [833, 527] on icon at bounding box center [833, 534] width 9 height 15
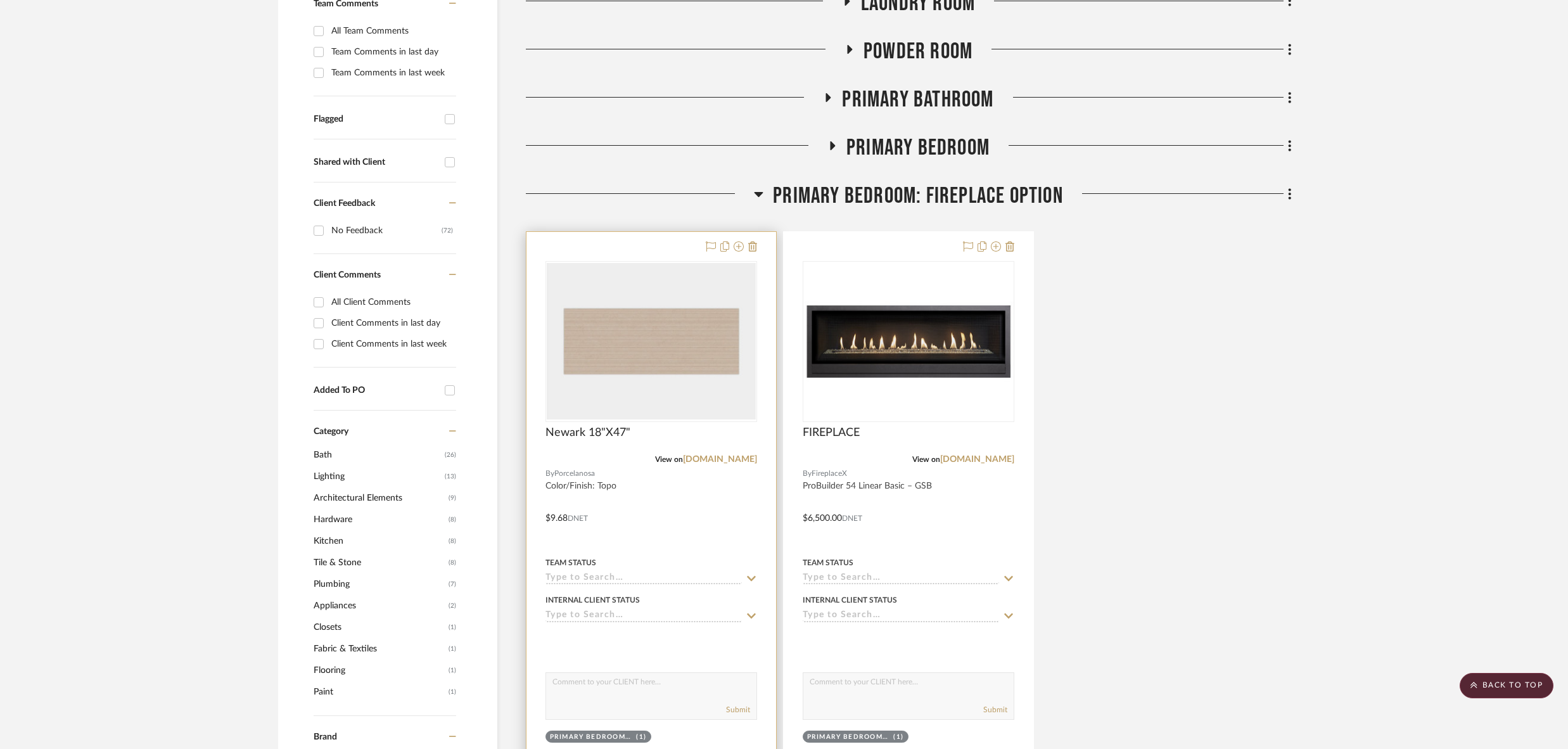
scroll to position [390, 0]
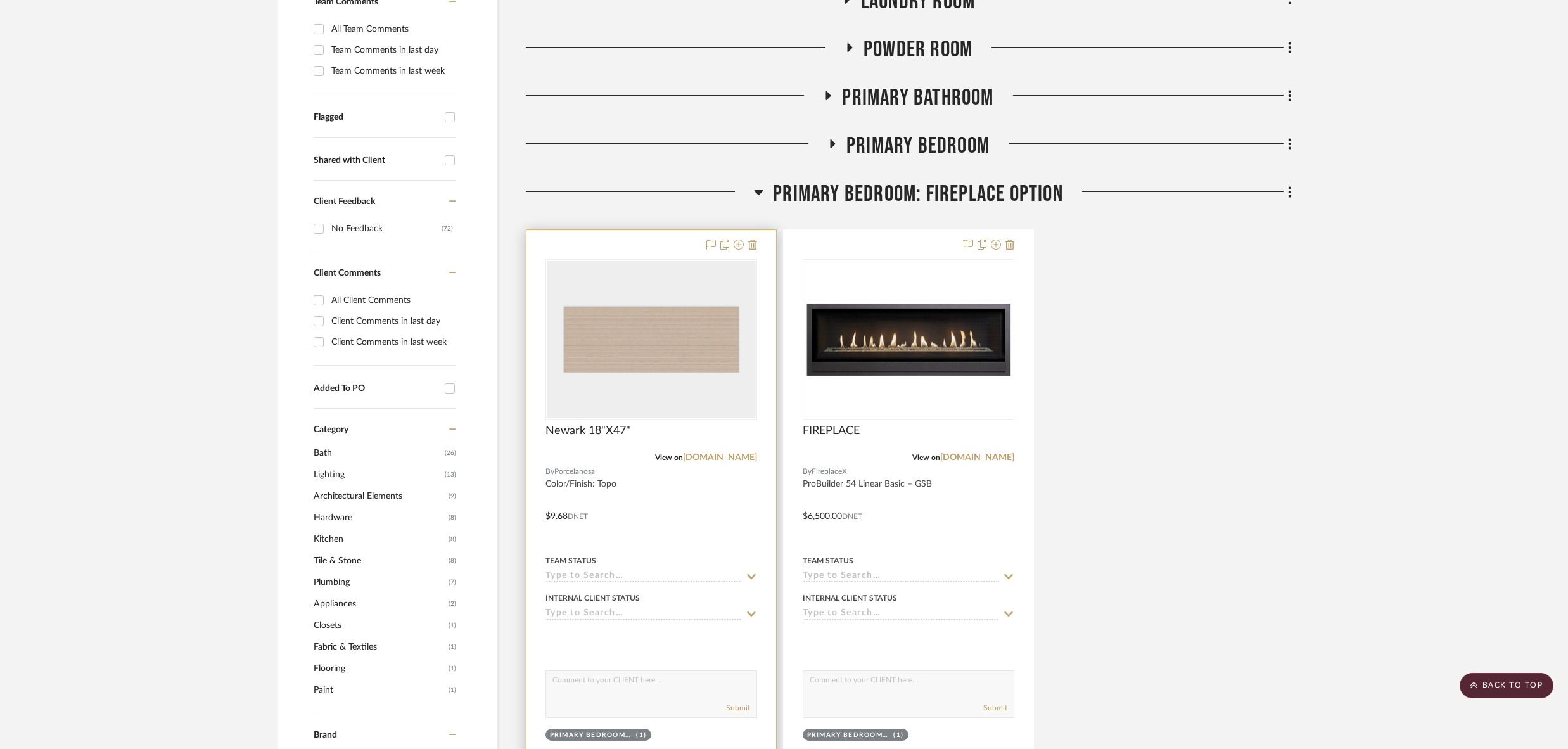
click at [665, 511] on div at bounding box center [651, 508] width 249 height 555
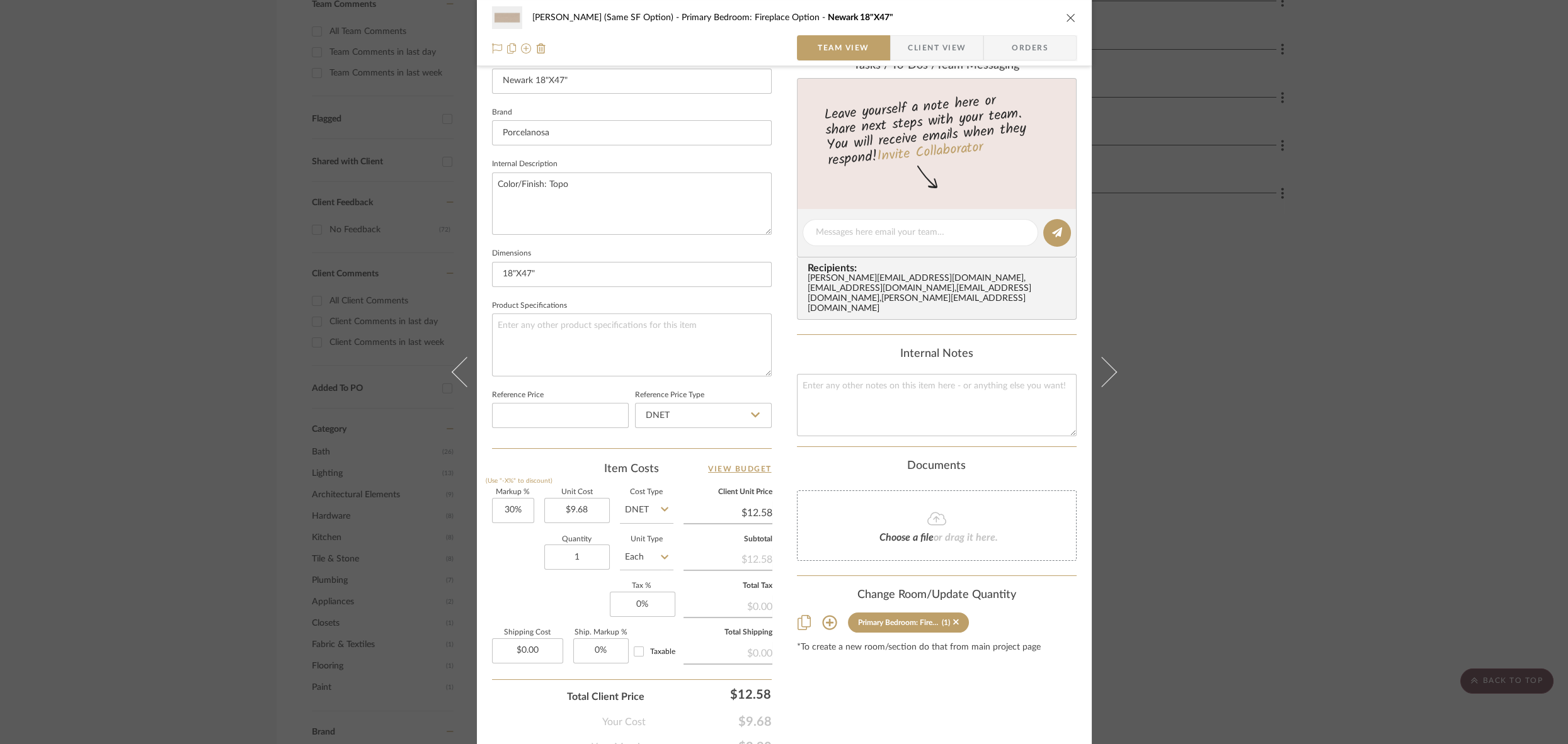
scroll to position [368, 0]
click at [597, 556] on input "1" at bounding box center [577, 557] width 65 height 25
type input "30"
click at [868, 665] on div "Content here copies to Client View - confirm visibility there. Show in Client D…" at bounding box center [936, 236] width 279 height 1037
click at [507, 646] on input "0.00" at bounding box center [527, 650] width 71 height 25
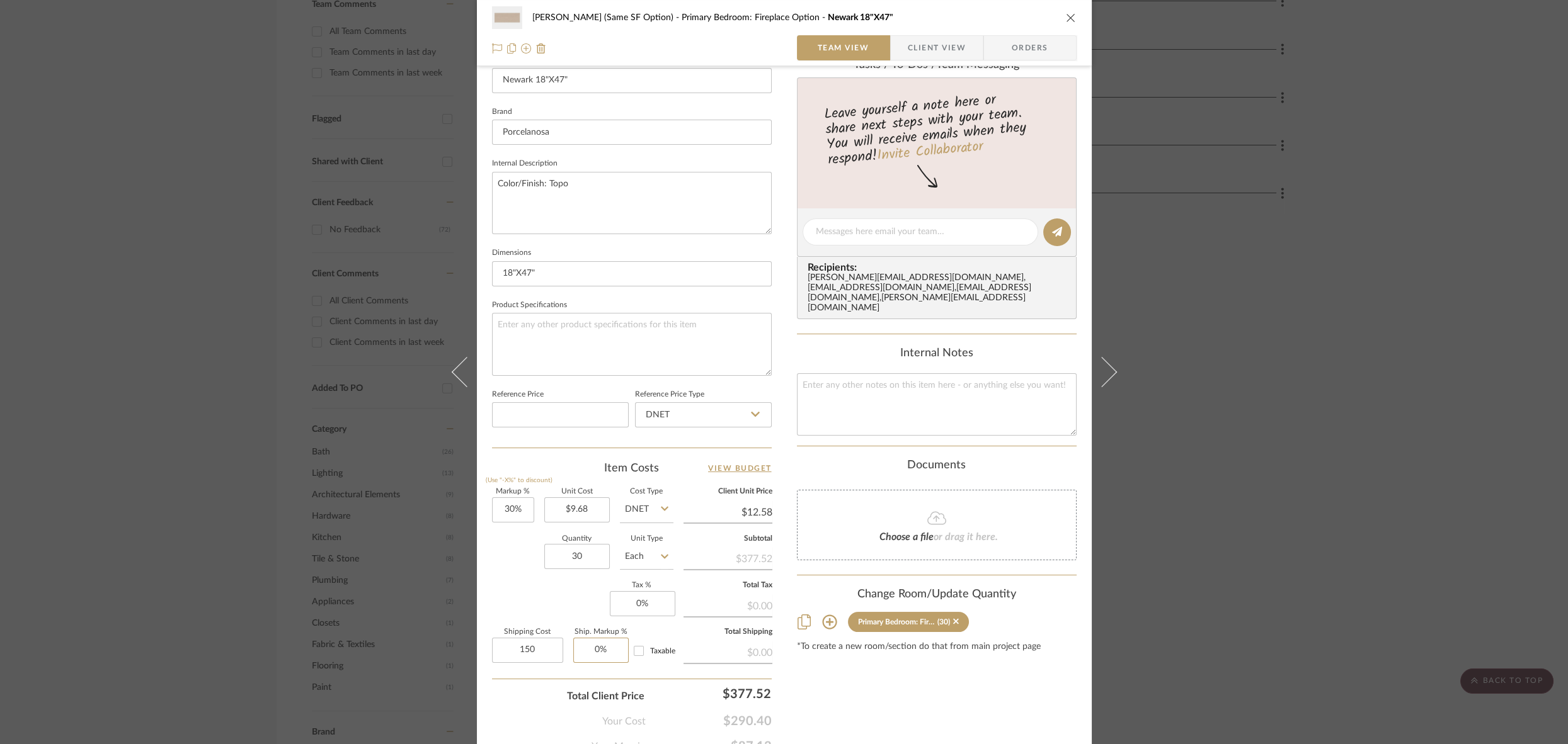
type input "$150.00"
type input "0"
type input "0%"
click at [898, 680] on div "Content here copies to Client View - confirm visibility there. Show in Client D…" at bounding box center [936, 236] width 279 height 1037
click at [1067, 16] on icon "close" at bounding box center [1071, 17] width 10 height 10
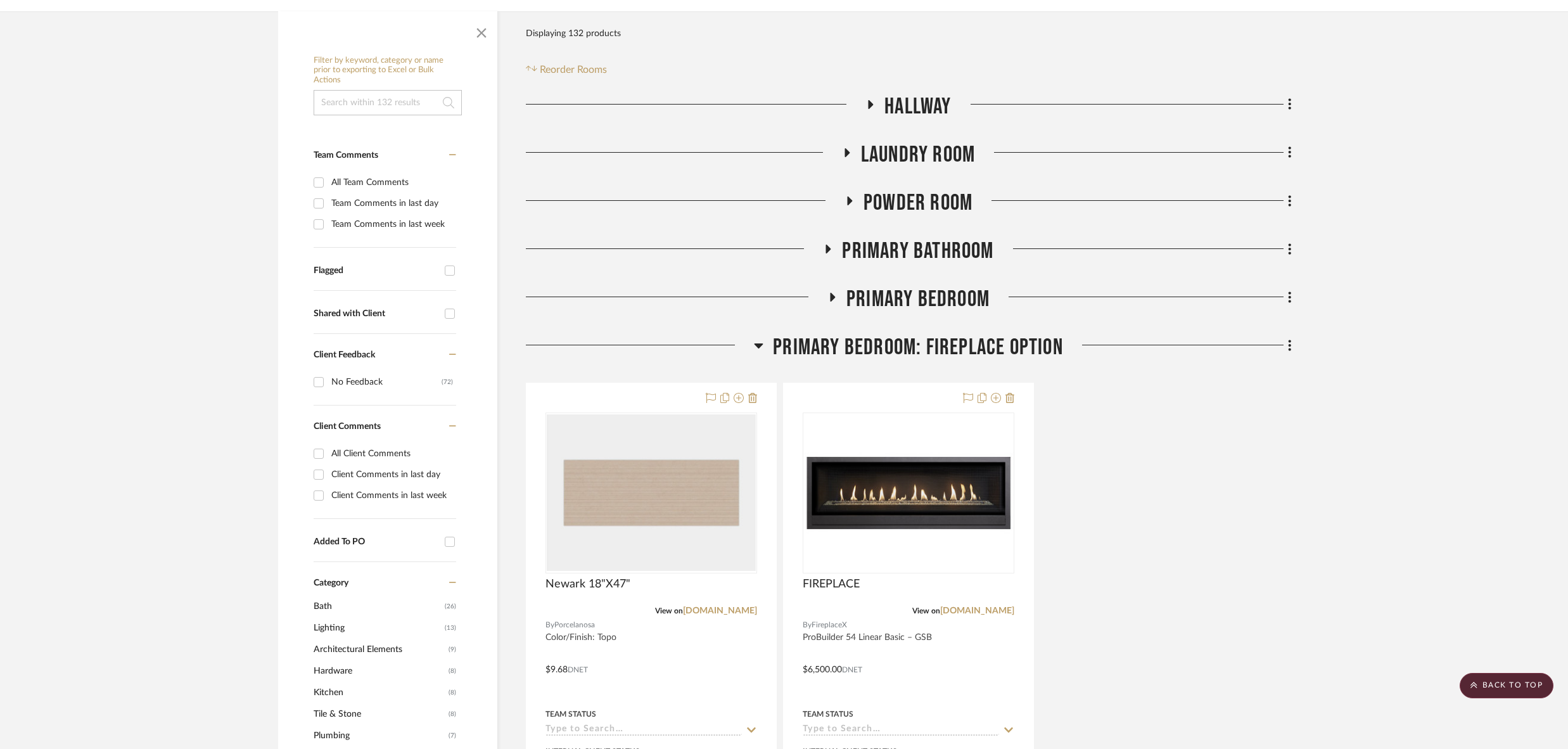
scroll to position [0, 0]
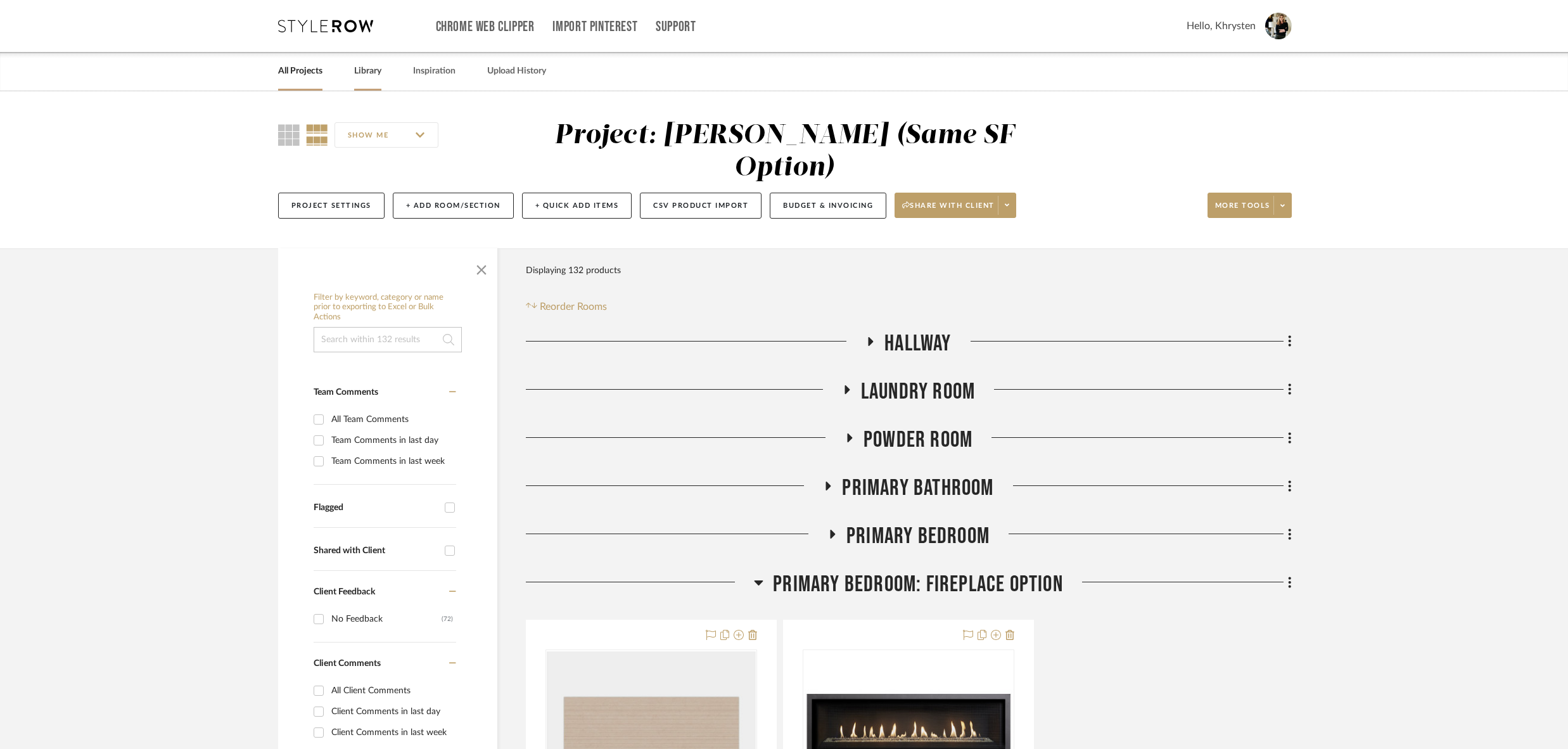
click at [361, 69] on link "Library" at bounding box center [368, 71] width 27 height 17
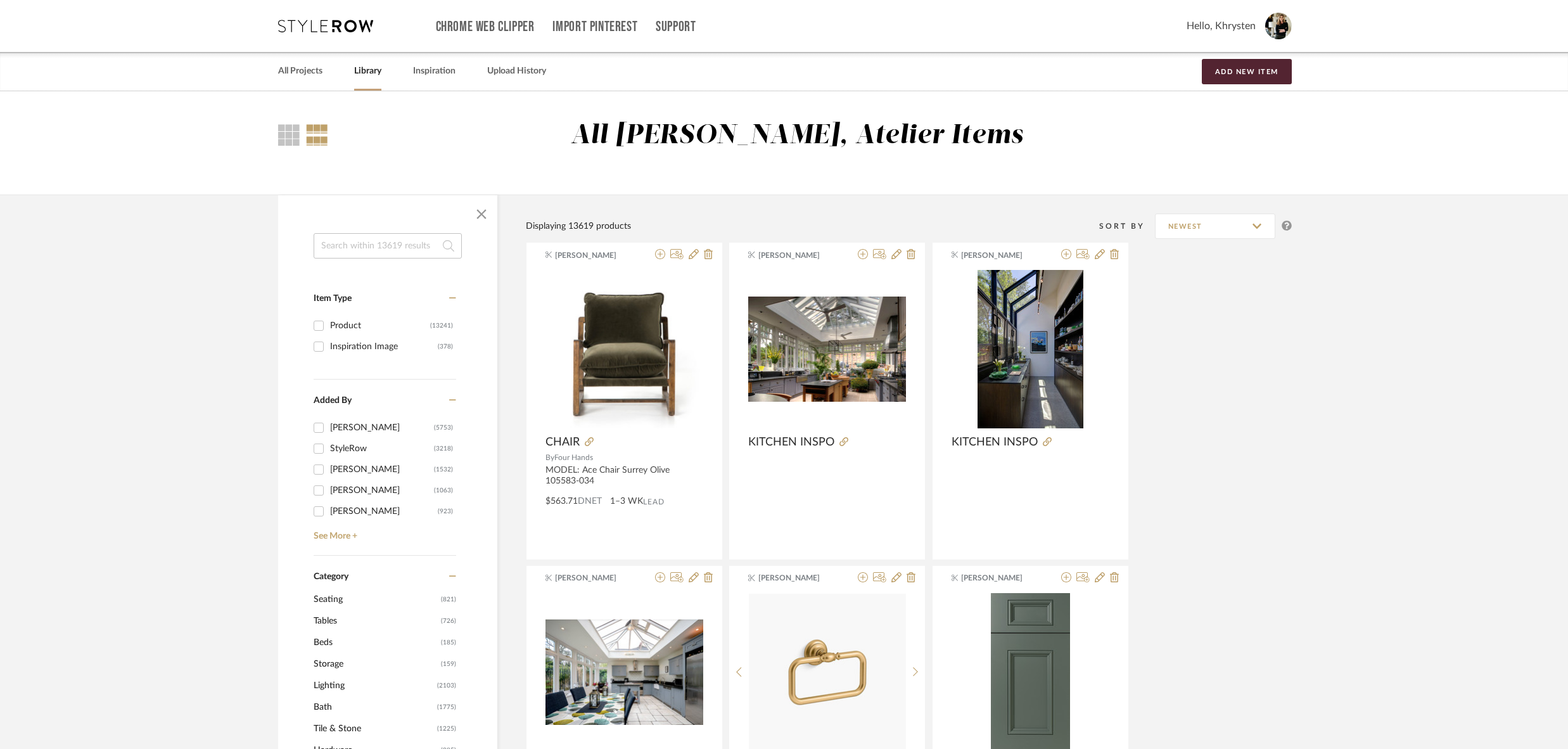
click at [393, 243] on input at bounding box center [387, 246] width 148 height 25
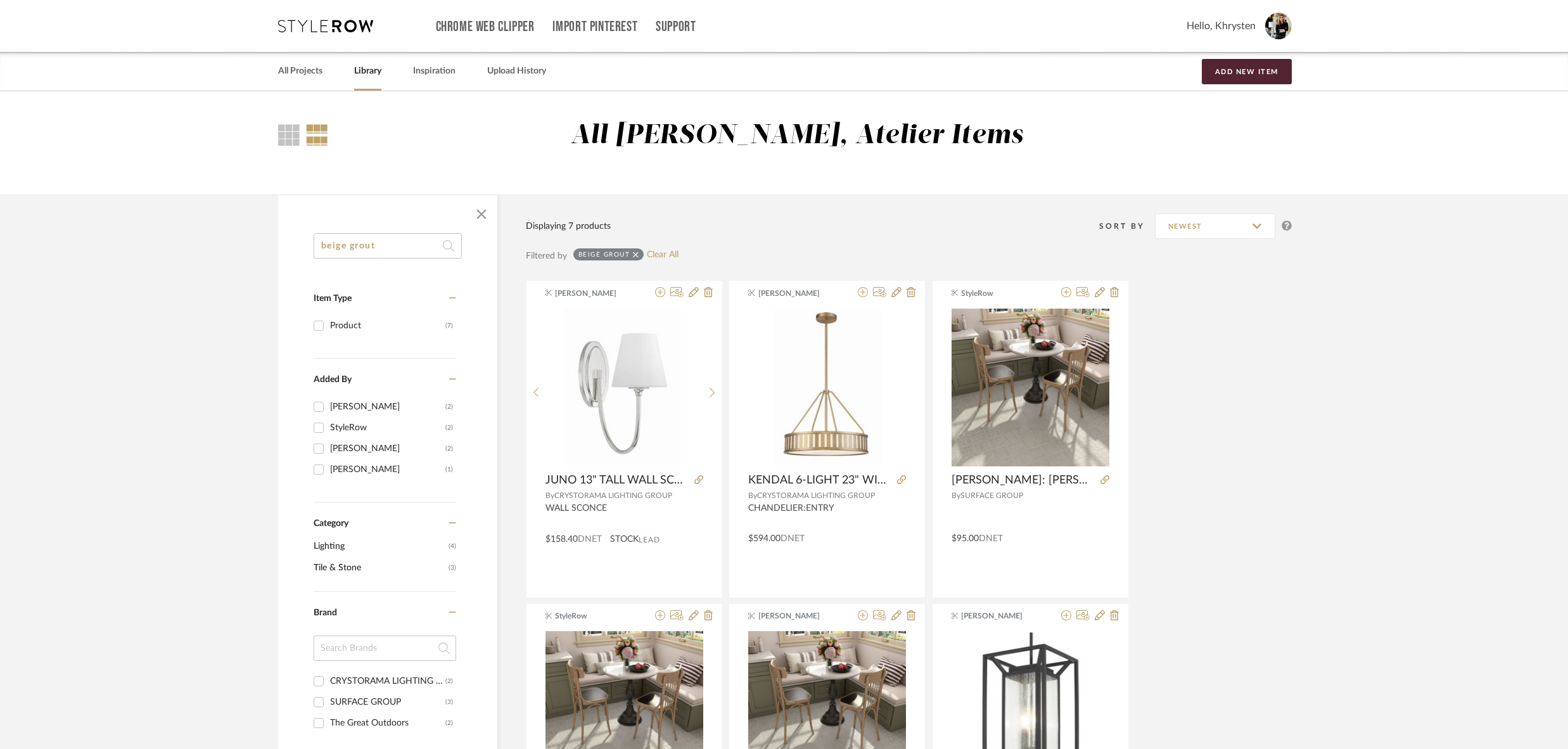
click at [366, 249] on input "beige grout" at bounding box center [387, 246] width 148 height 25
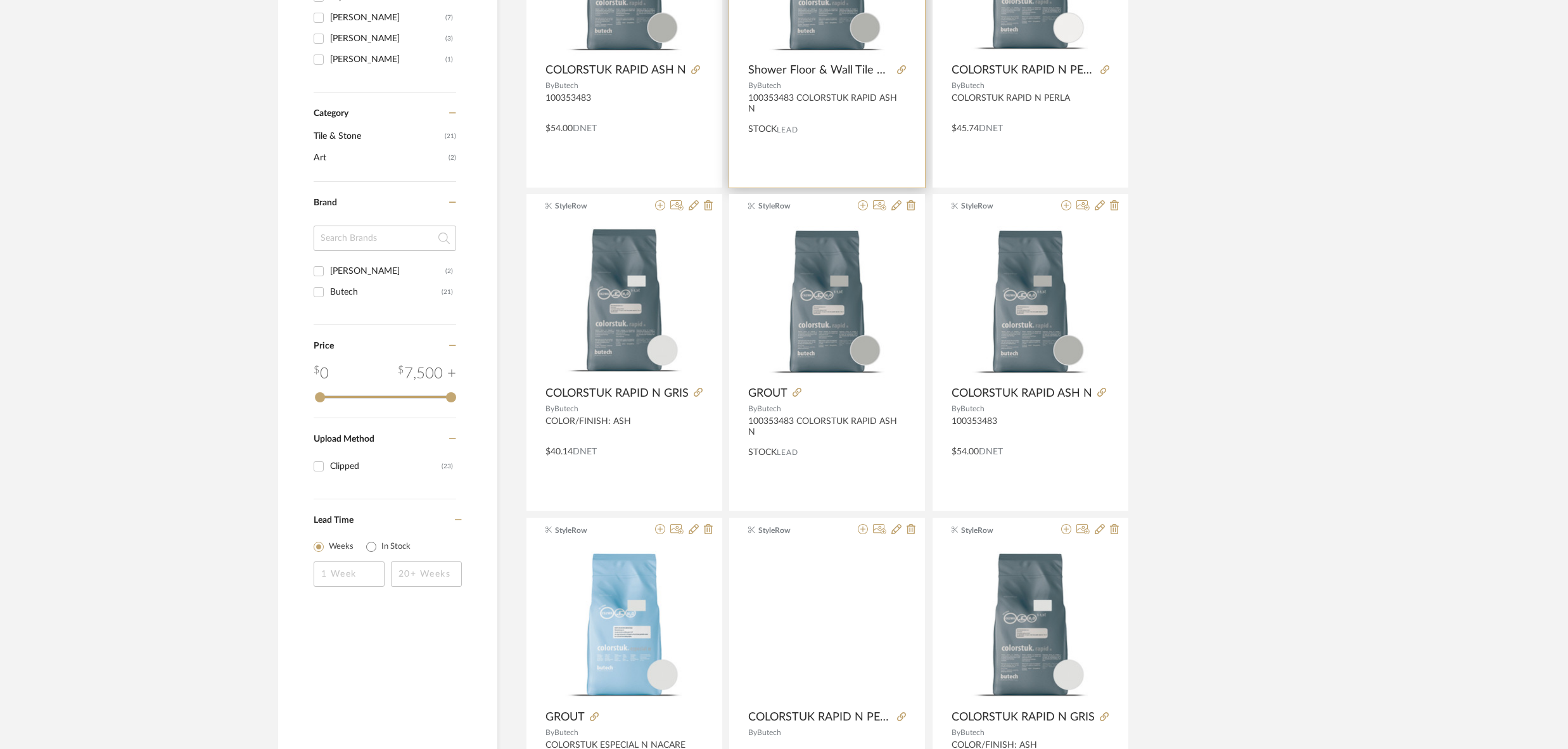
scroll to position [489, 0]
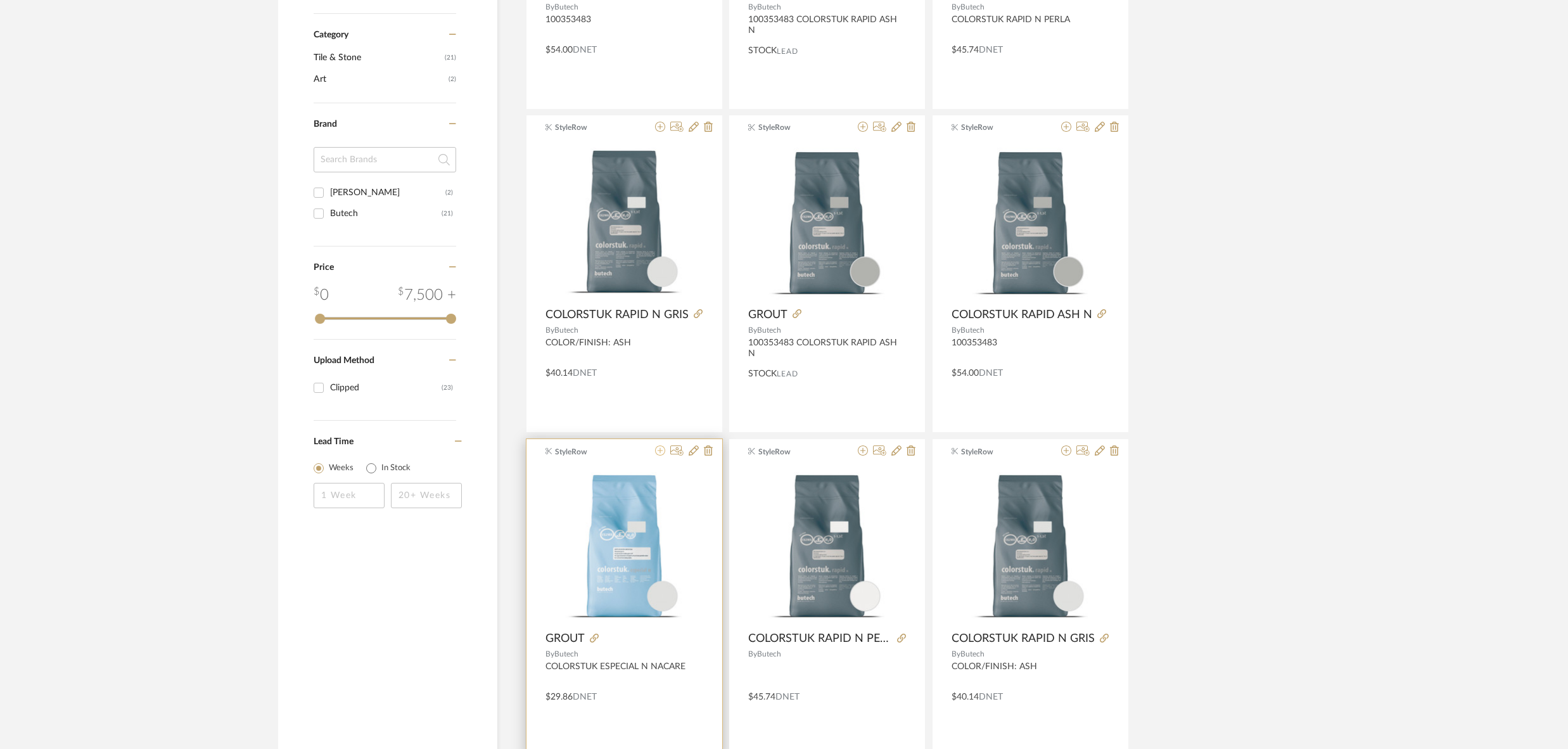
click at [659, 452] on icon at bounding box center [660, 451] width 10 height 10
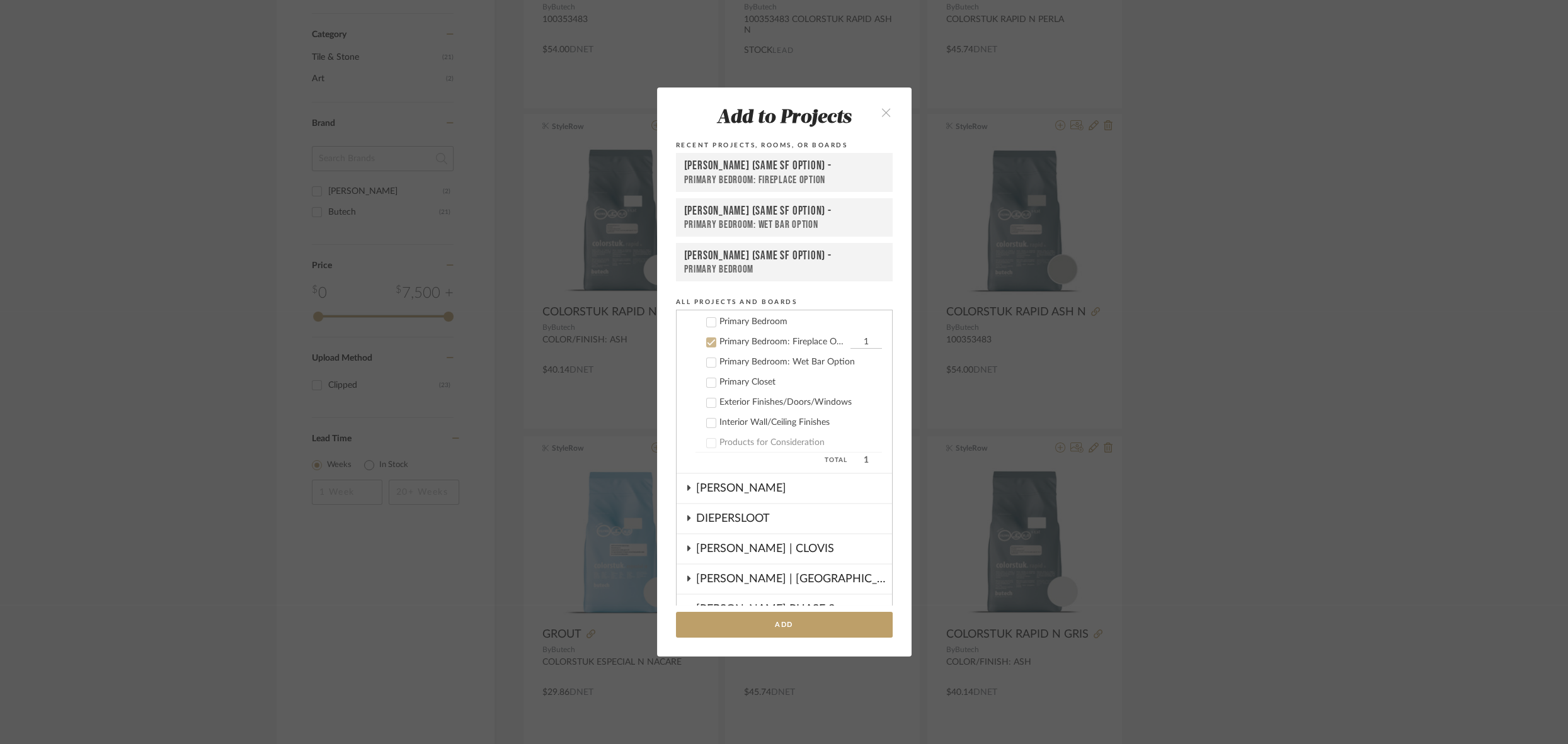
scroll to position [241, 0]
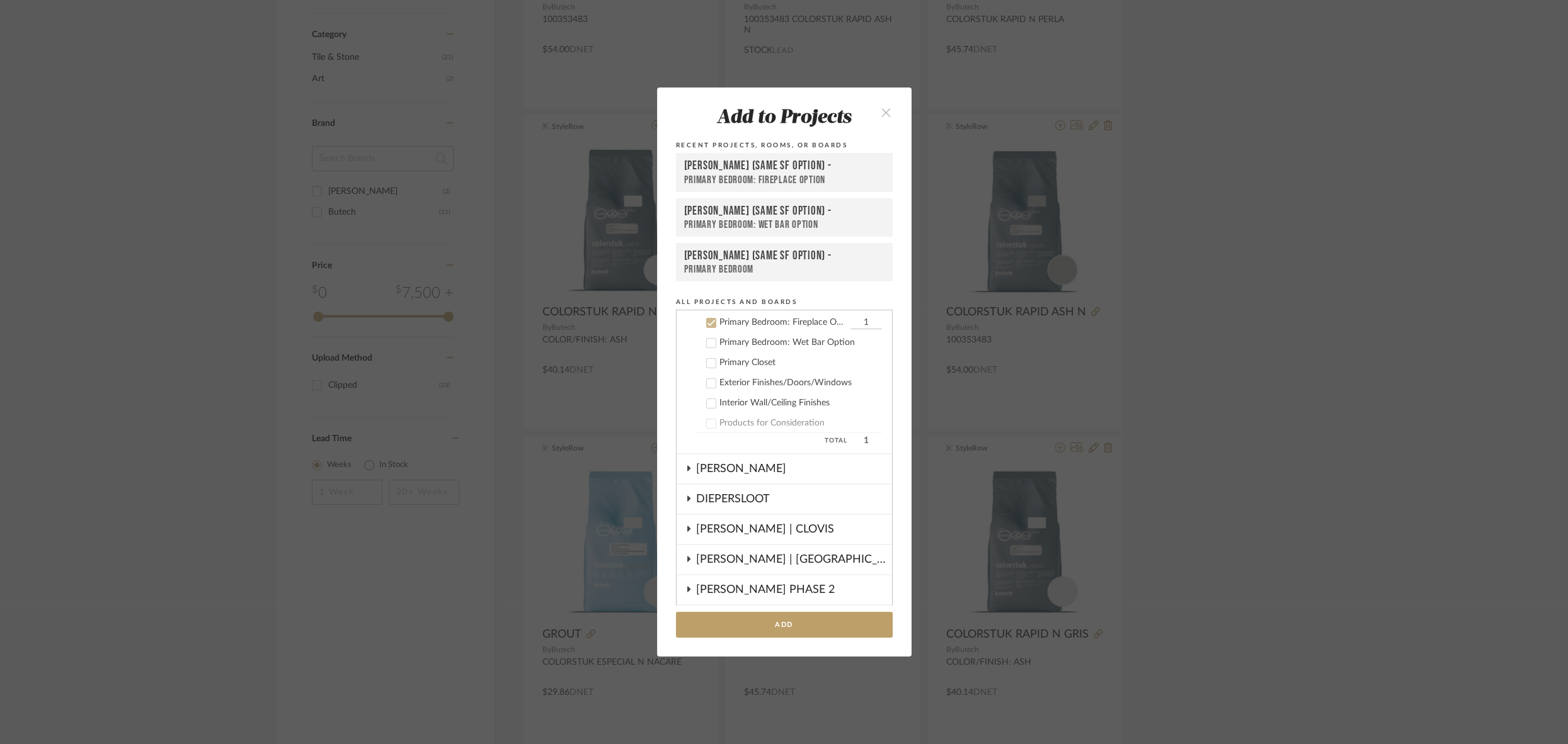
click at [719, 174] on div "Primary Bedroom: Fireplace Option" at bounding box center [784, 180] width 201 height 13
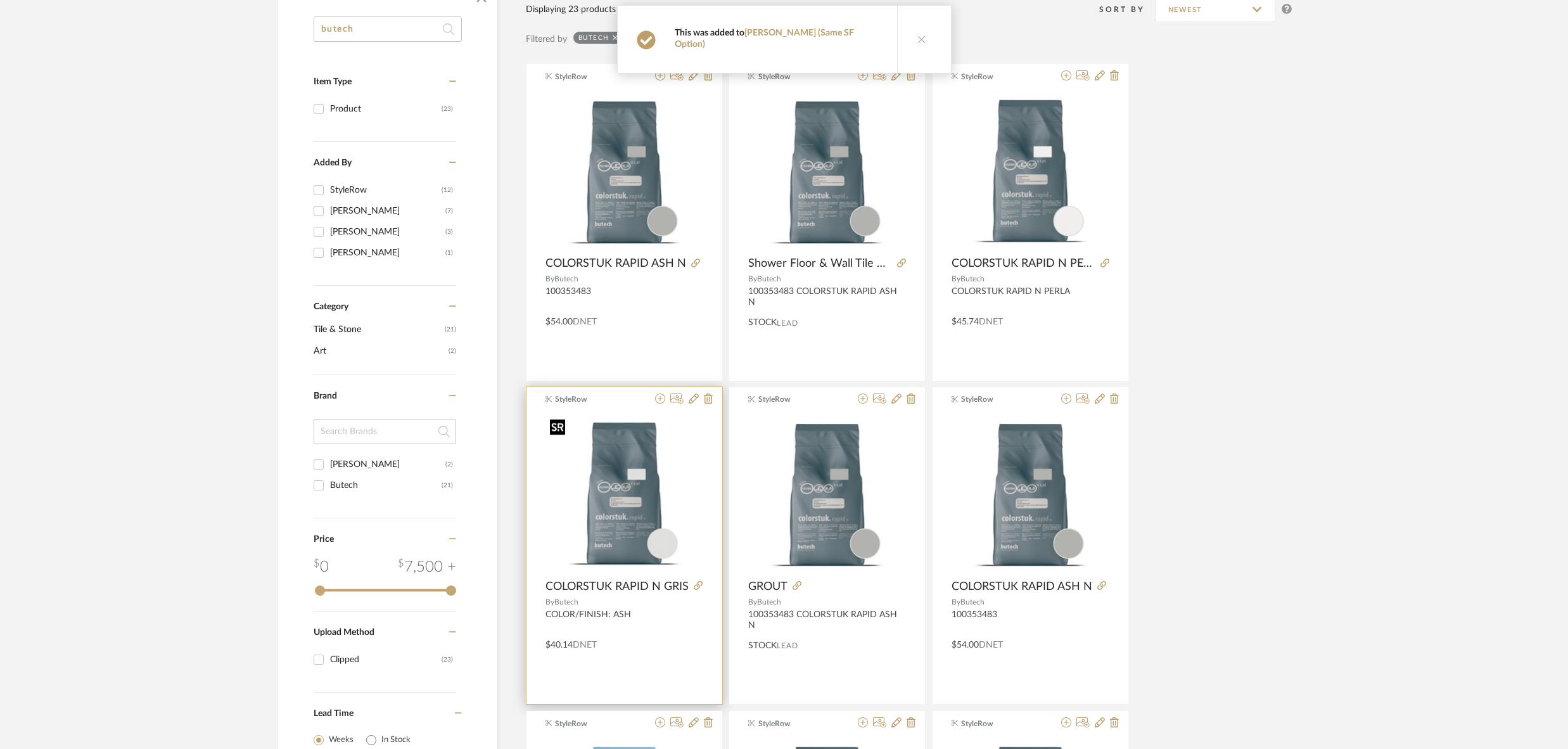
scroll to position [0, 0]
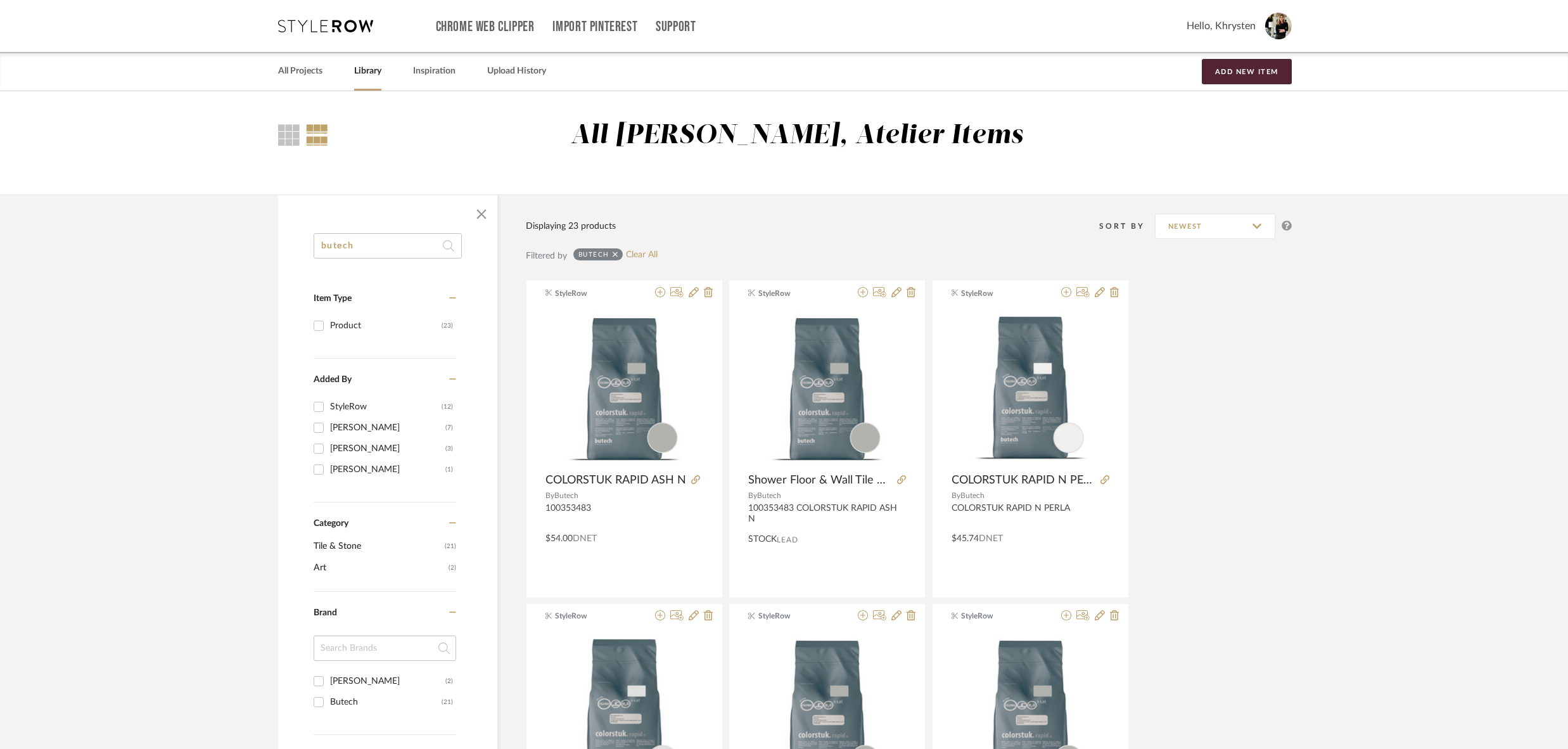
click at [371, 246] on input "butech" at bounding box center [387, 246] width 148 height 25
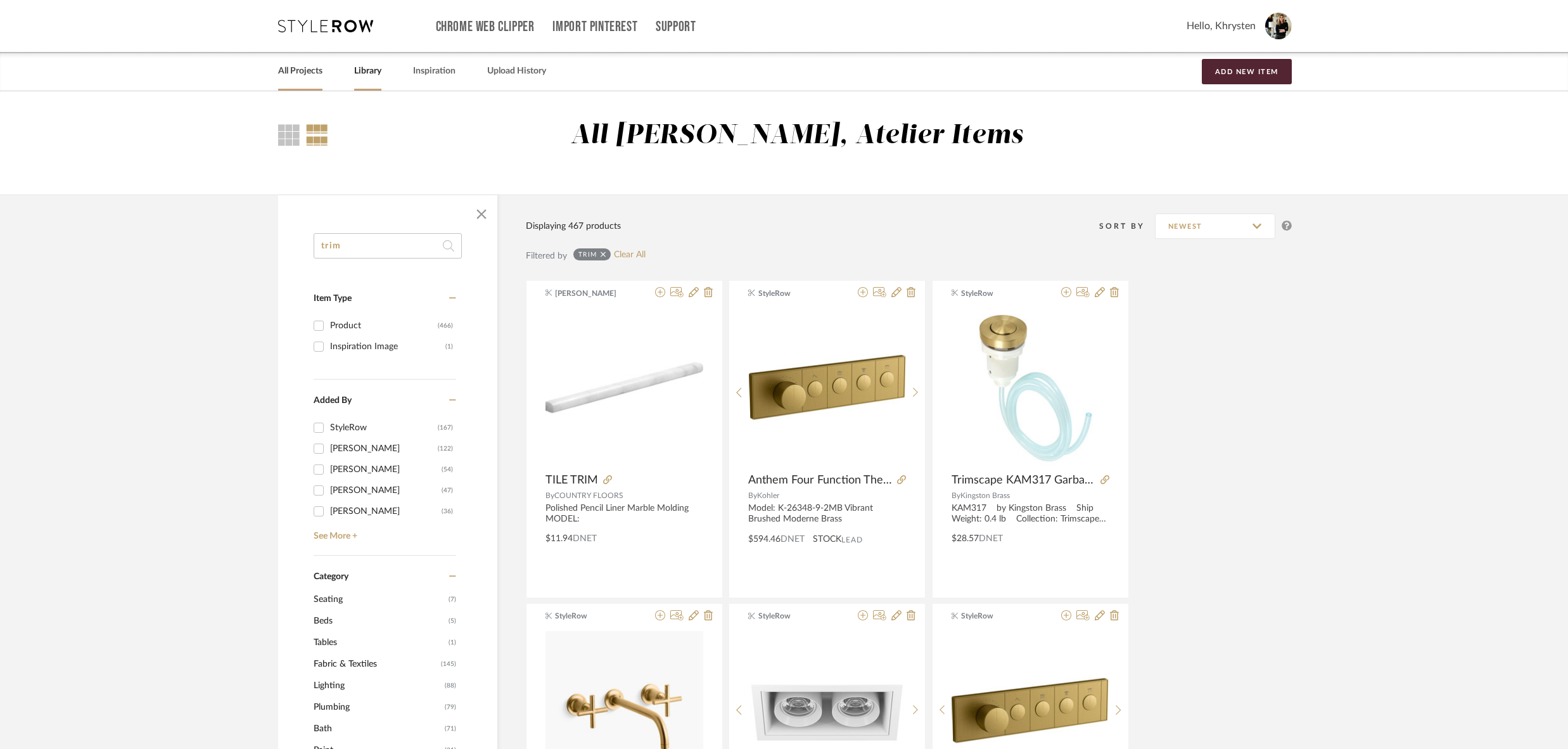
type input "trim"
click at [300, 71] on link "All Projects" at bounding box center [300, 71] width 44 height 17
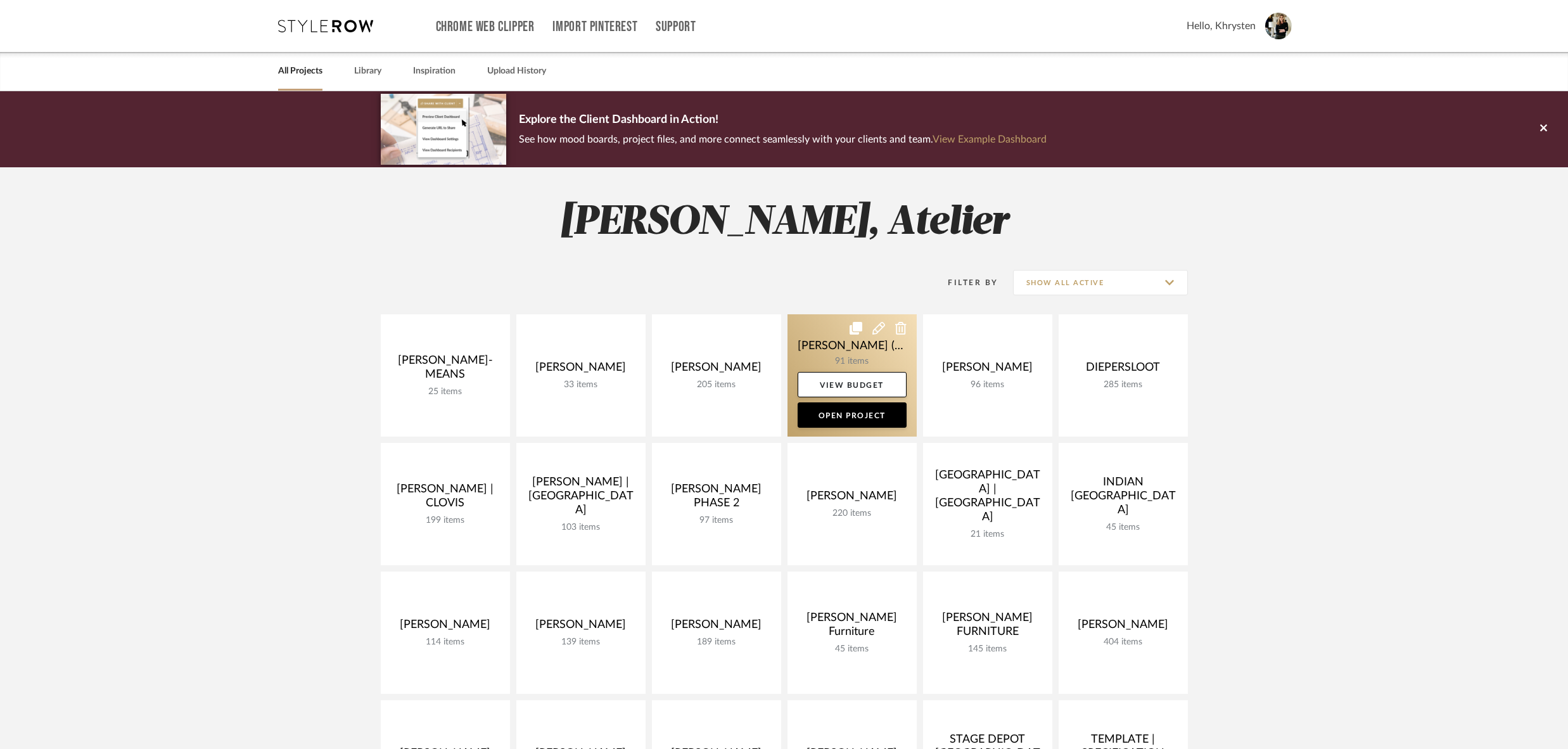
click at [836, 348] on link at bounding box center [852, 375] width 129 height 123
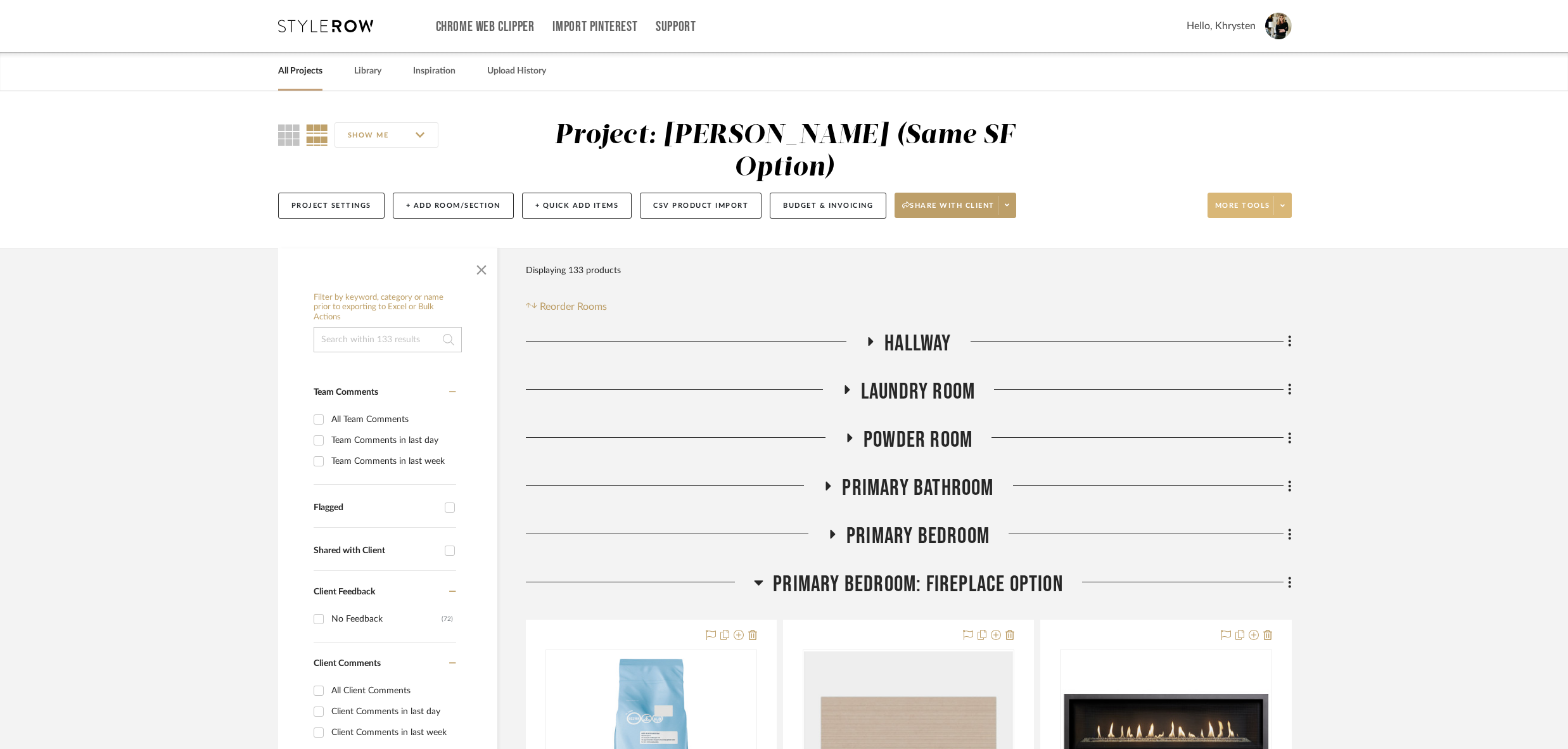
click at [1229, 201] on span "More tools" at bounding box center [1243, 211] width 55 height 19
click at [1248, 296] on span "Bulk Actions" at bounding box center [1262, 301] width 82 height 11
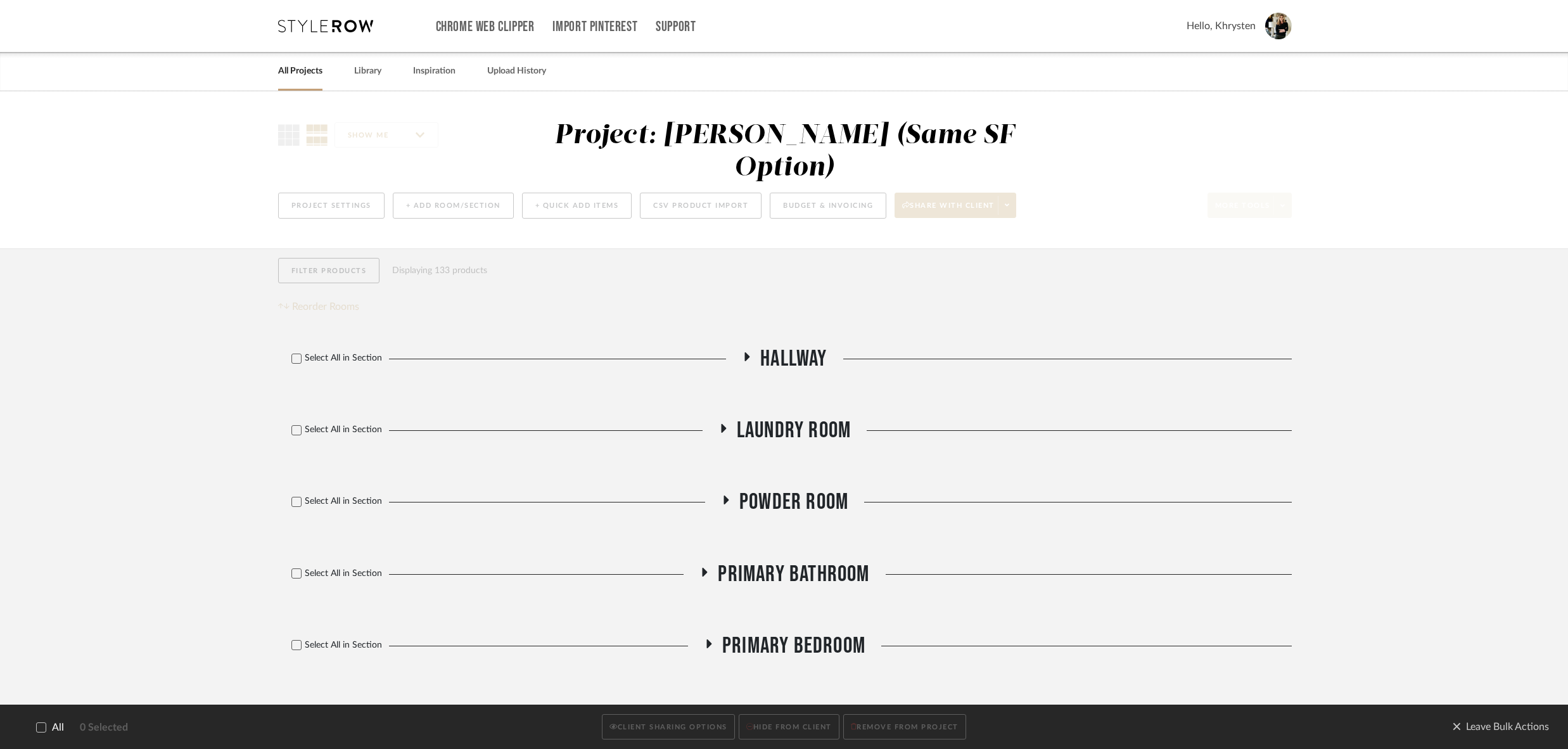
click at [36, 728] on label "All" at bounding box center [41, 728] width 45 height 12
click at [640, 727] on button "CLIENT SHARING OPTIONS" at bounding box center [668, 727] width 132 height 26
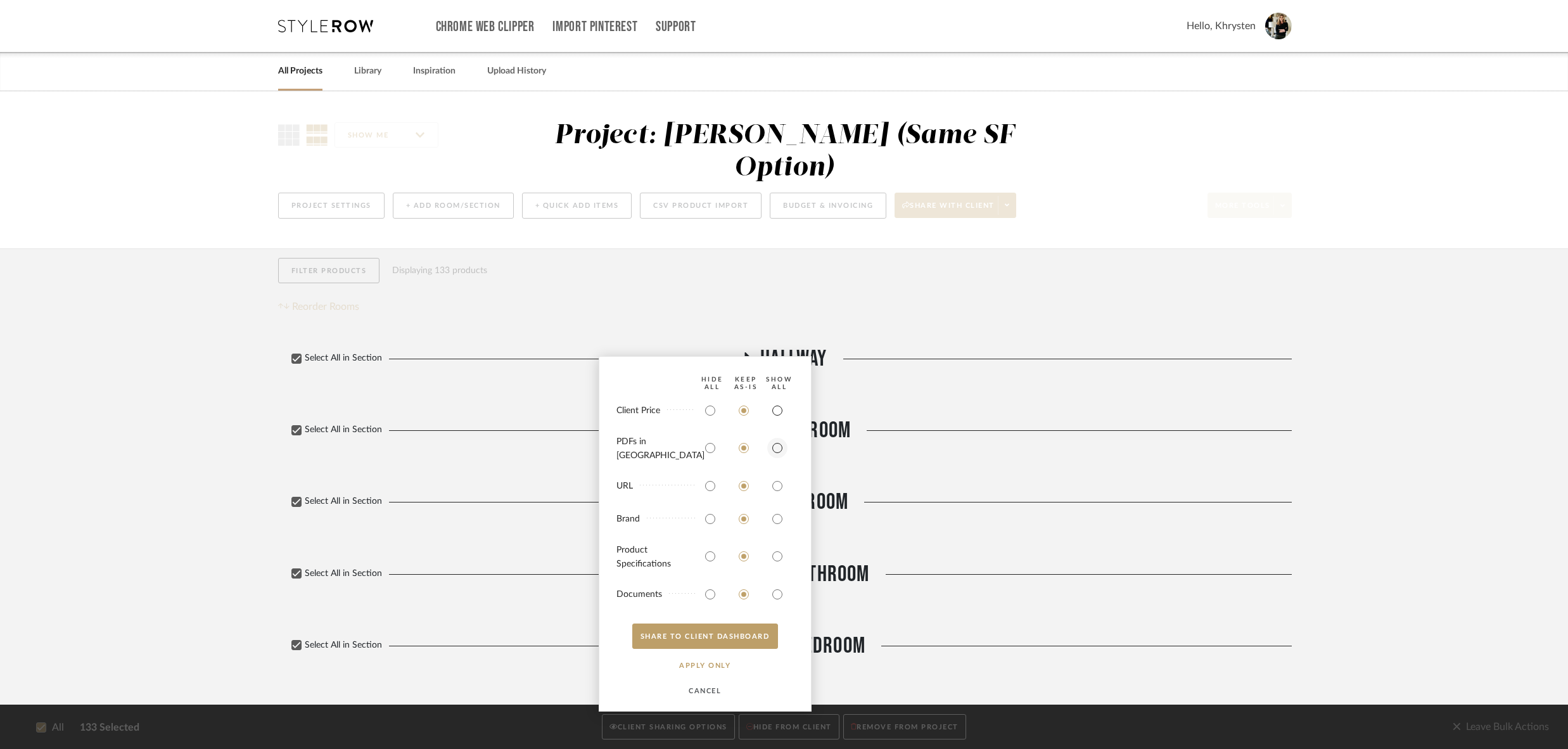
drag, startPoint x: 780, startPoint y: 418, endPoint x: 777, endPoint y: 447, distance: 29.2
click at [780, 418] on input "radio" at bounding box center [778, 411] width 21 height 21
radio input "true"
drag, startPoint x: 776, startPoint y: 450, endPoint x: 783, endPoint y: 542, distance: 92.3
click at [777, 451] on input "radio" at bounding box center [778, 448] width 21 height 21
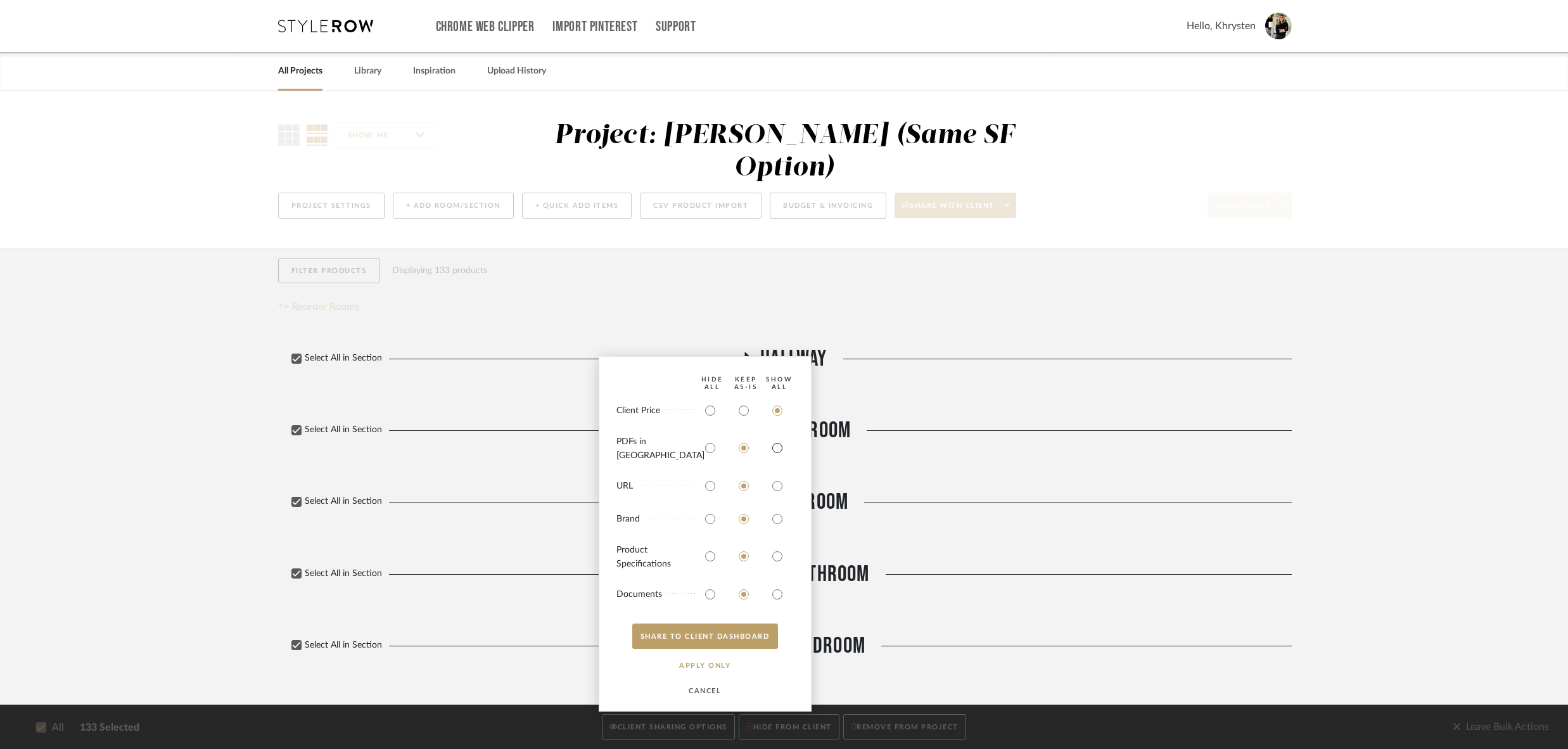
radio input "true"
click at [779, 562] on input "radio" at bounding box center [778, 557] width 21 height 21
radio input "true"
click at [777, 591] on input "radio" at bounding box center [778, 595] width 21 height 21
radio input "true"
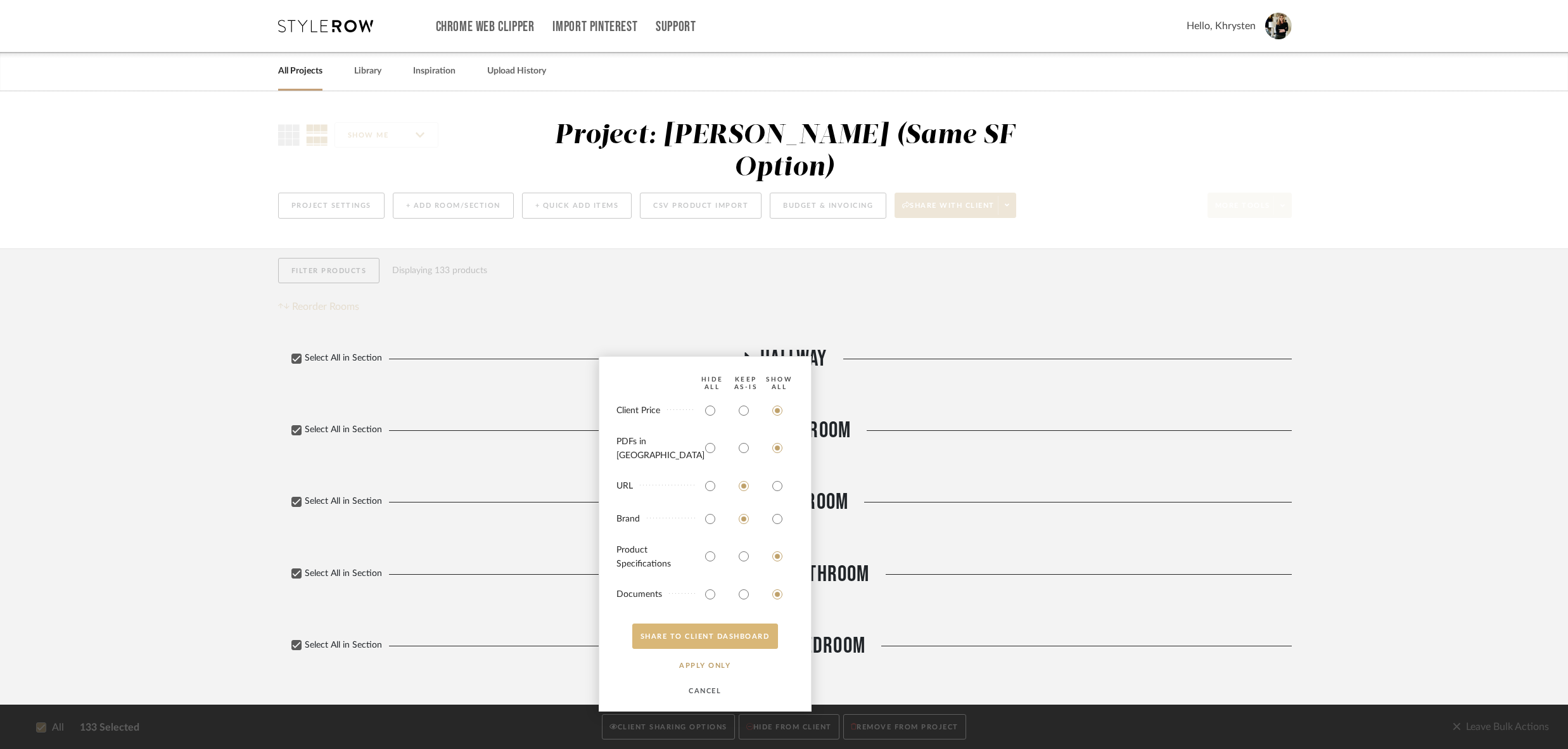
click at [738, 639] on button "SHARE TO CLIENT Dashboard" at bounding box center [705, 637] width 146 height 25
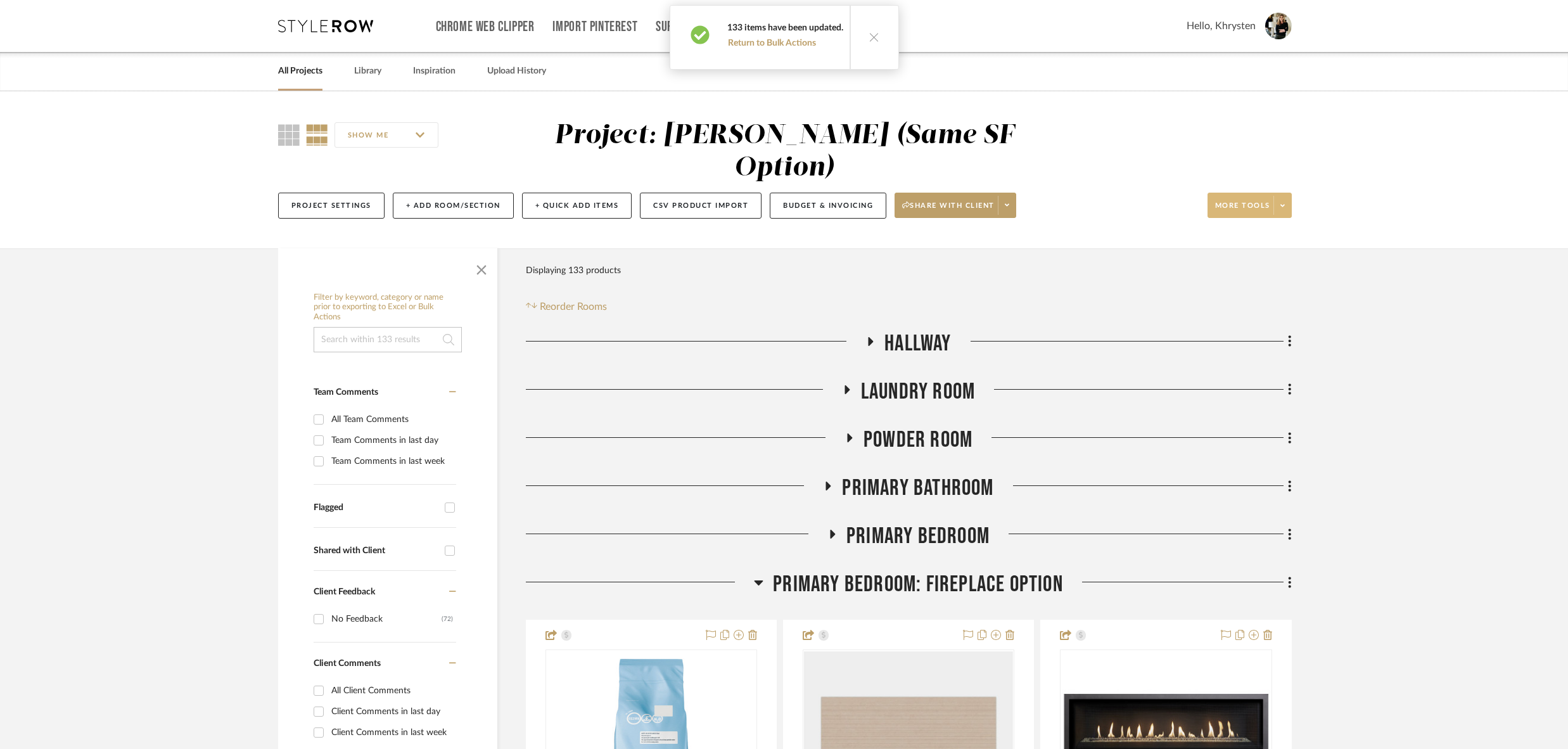
click at [1254, 201] on span "More tools" at bounding box center [1243, 211] width 55 height 19
click at [1250, 355] on button "Export To Excel" at bounding box center [1262, 361] width 107 height 30
click at [1237, 201] on span "More tools" at bounding box center [1243, 211] width 55 height 19
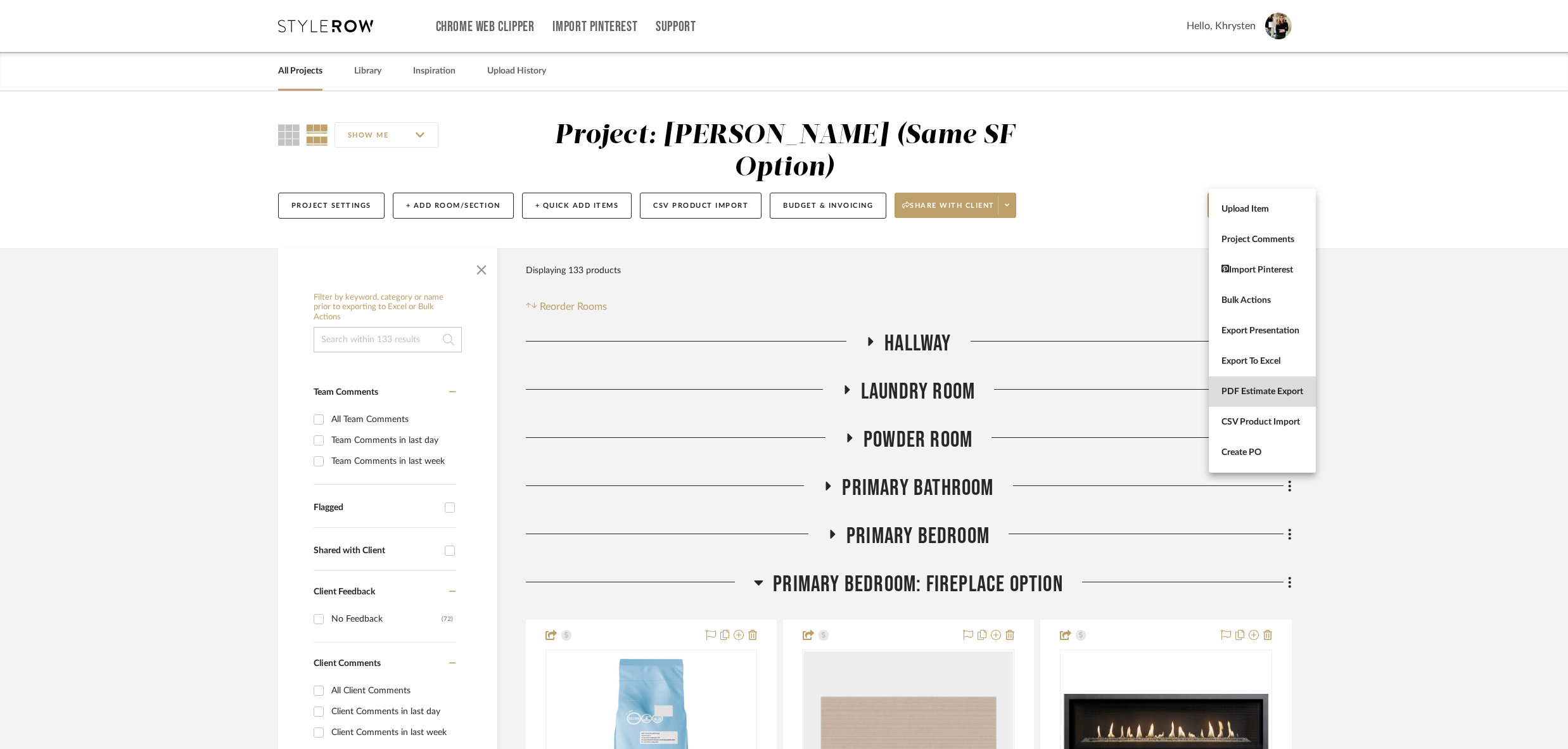
click at [1243, 390] on span "PDF Estimate Export" at bounding box center [1262, 392] width 82 height 11
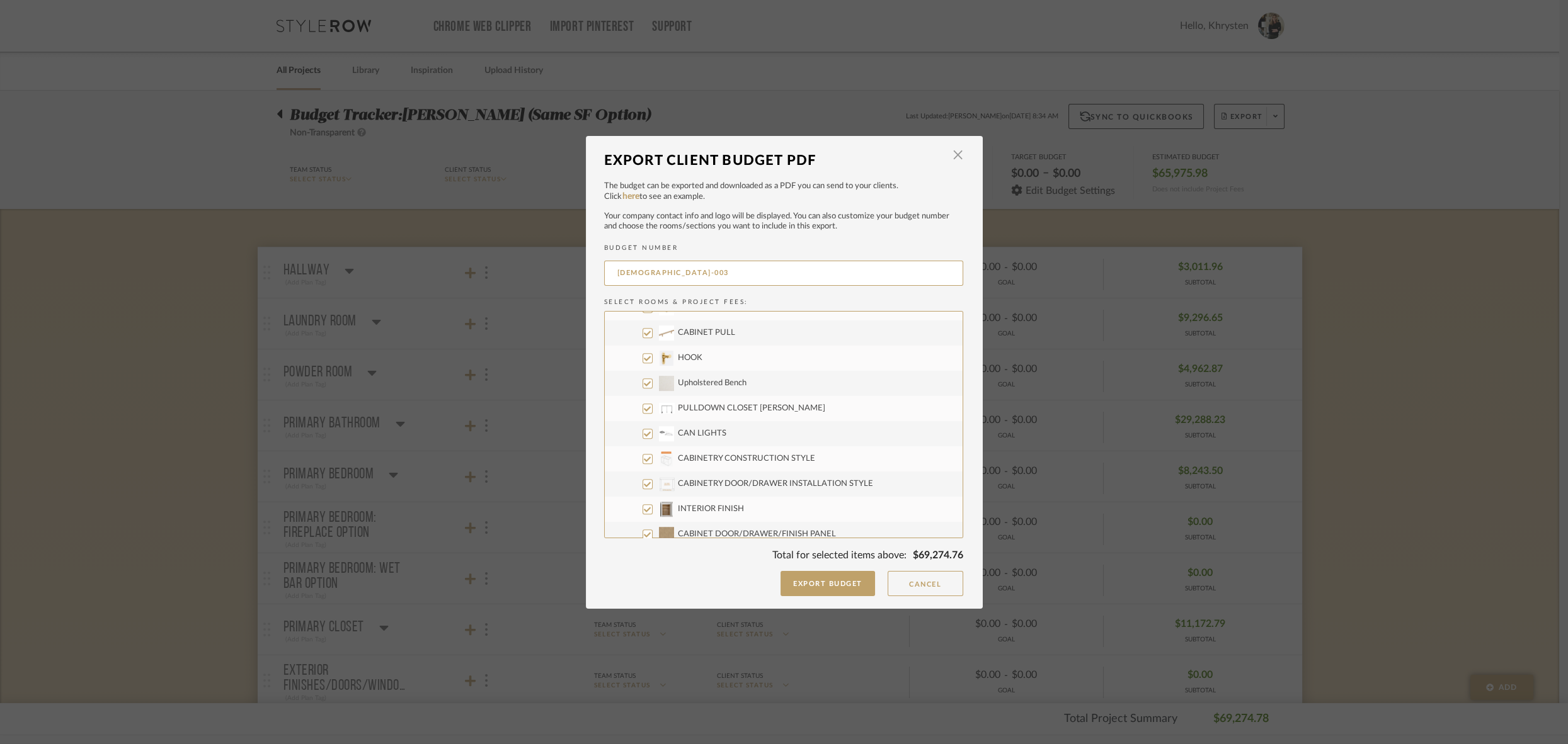
scroll to position [2997, 0]
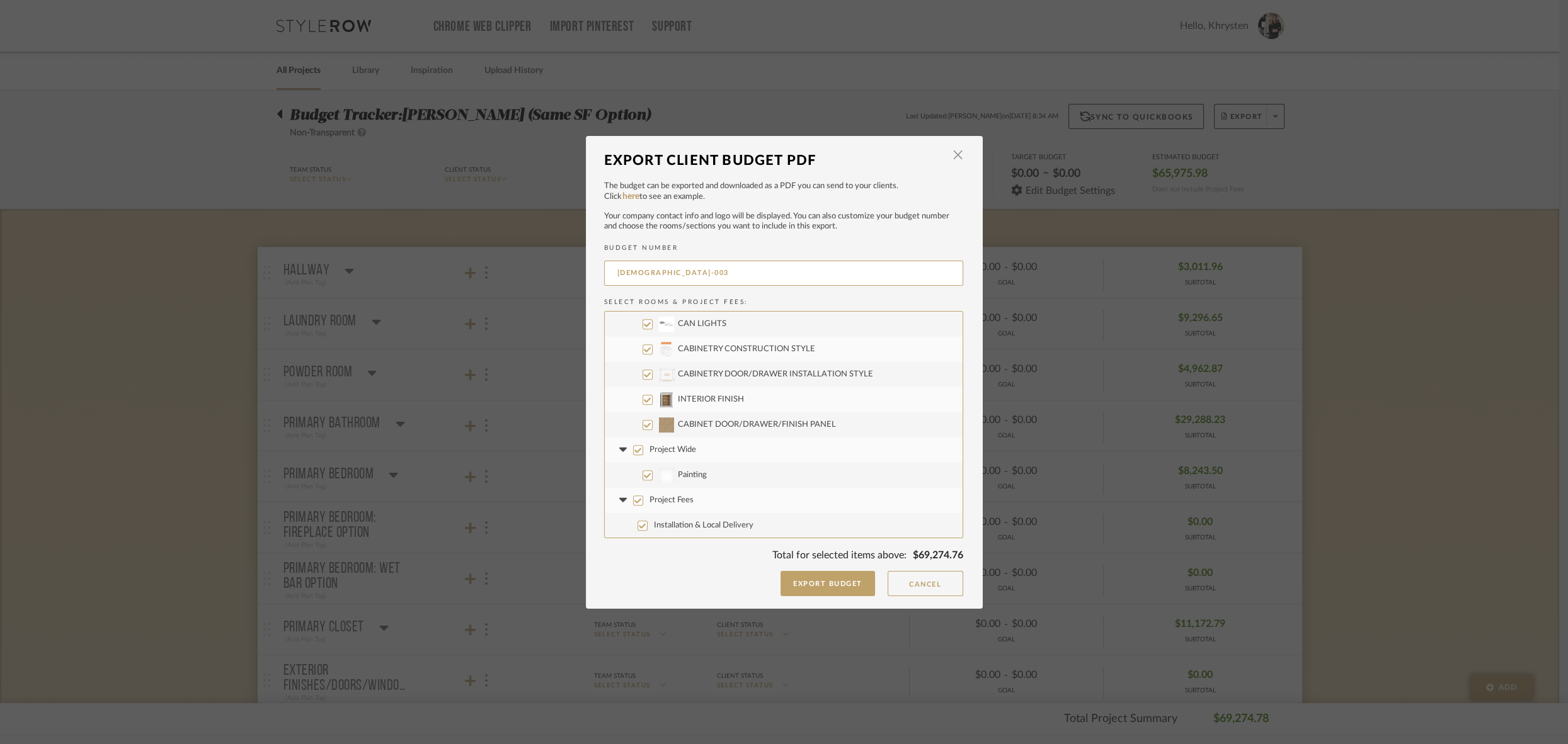
click at [633, 450] on input "Project Wide" at bounding box center [638, 450] width 10 height 10
checkbox input "false"
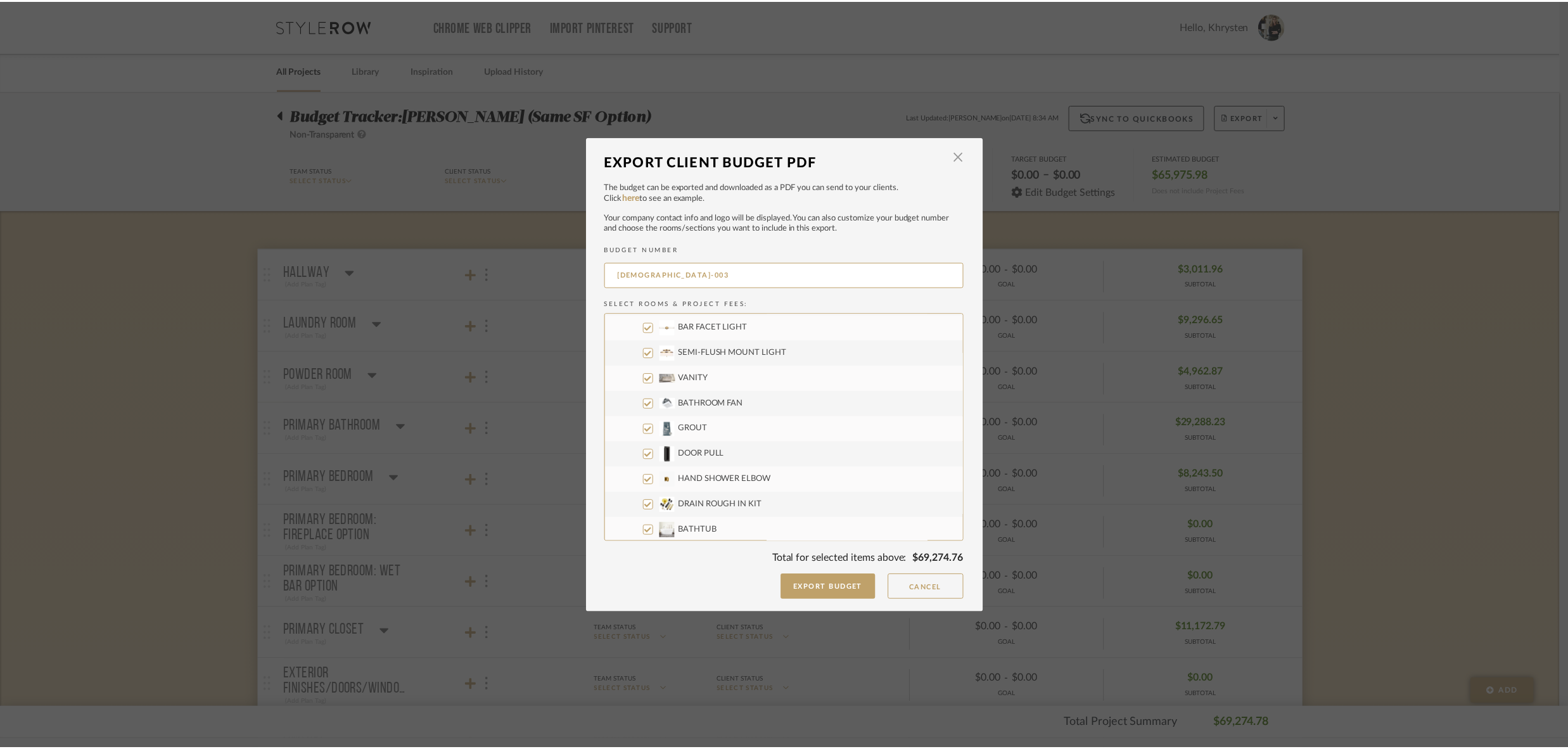
scroll to position [1415, 0]
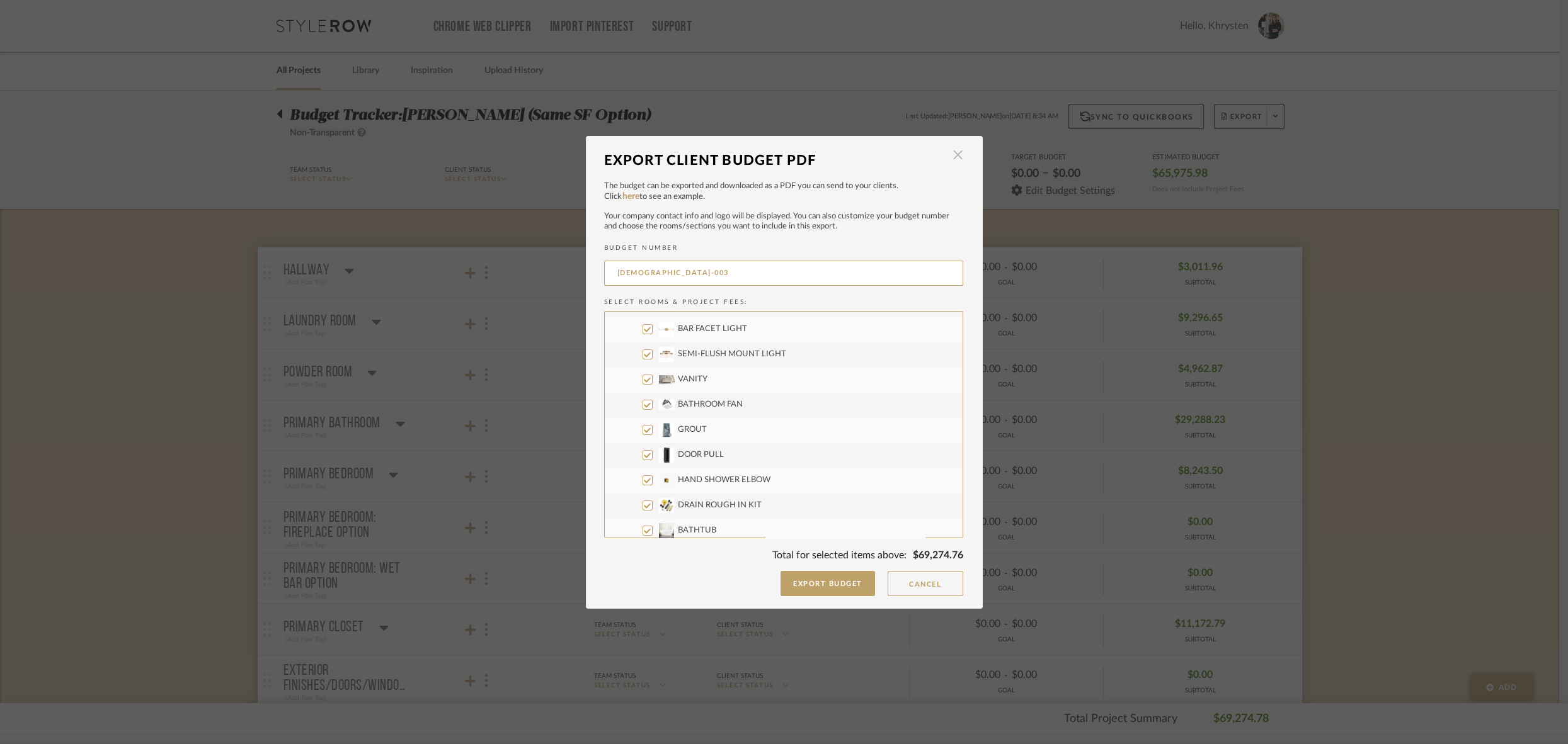
click at [950, 159] on span "button" at bounding box center [958, 156] width 25 height 25
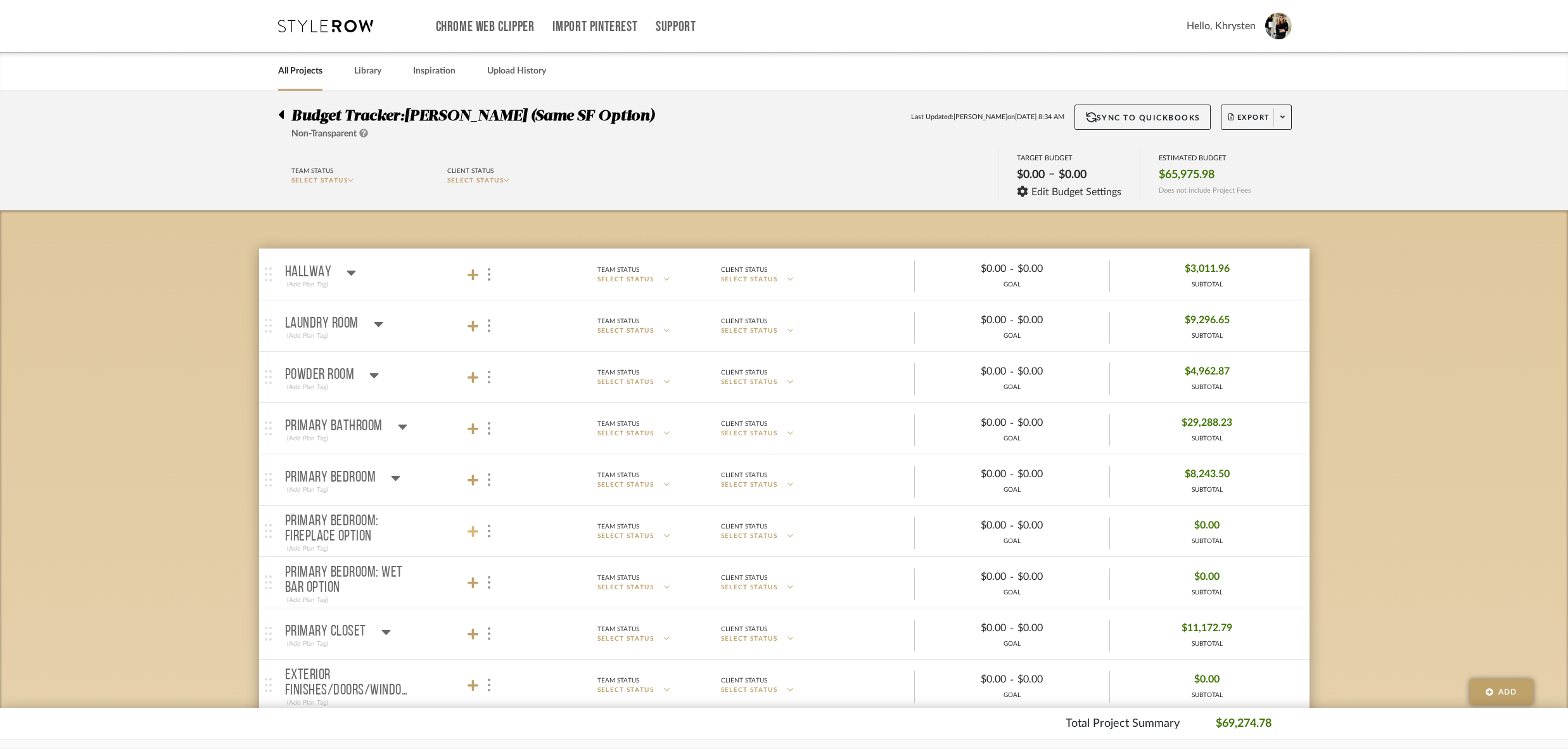
click at [476, 527] on icon at bounding box center [473, 532] width 11 height 13
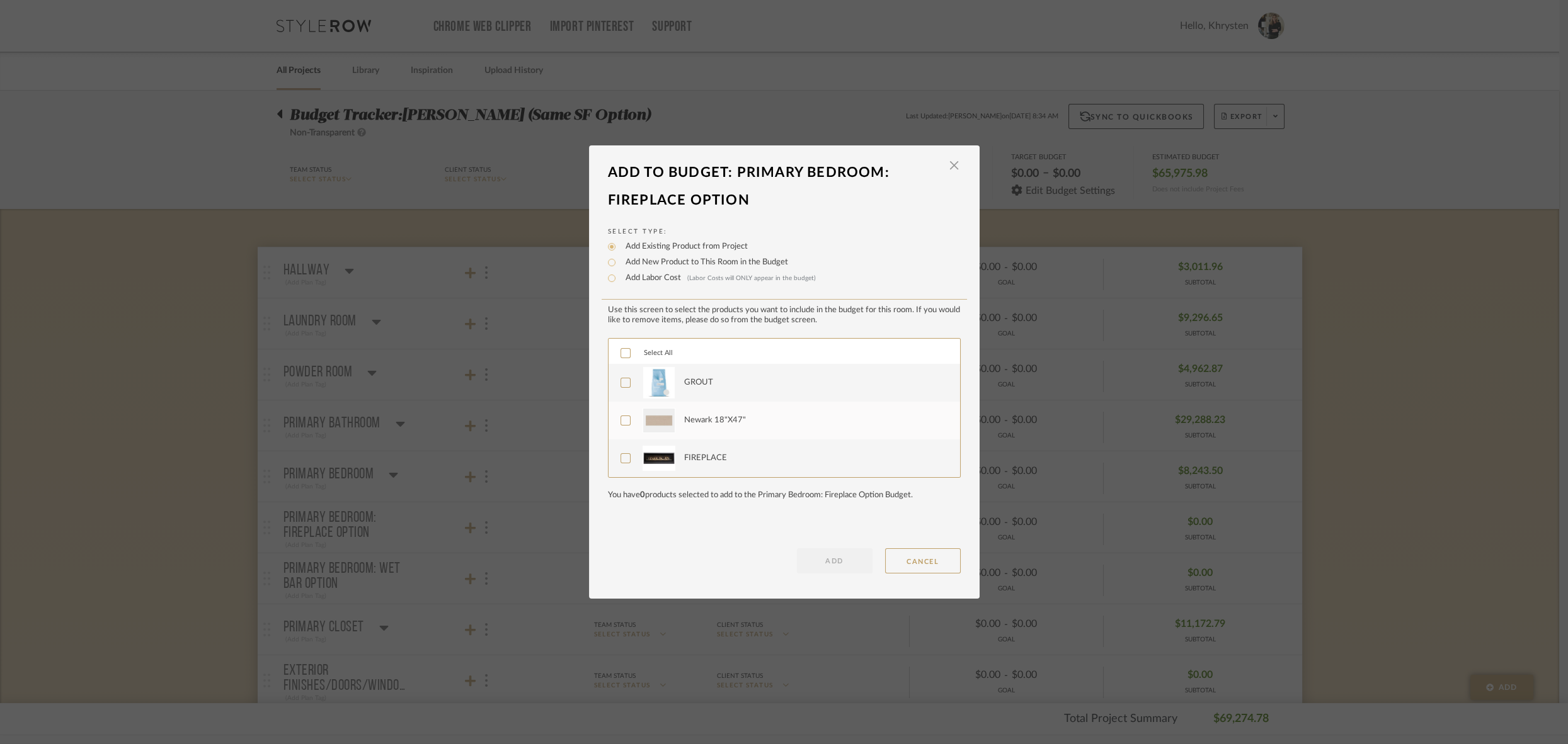
click at [621, 352] on icon at bounding box center [625, 353] width 9 height 9
click at [825, 552] on button "ADD" at bounding box center [835, 561] width 76 height 25
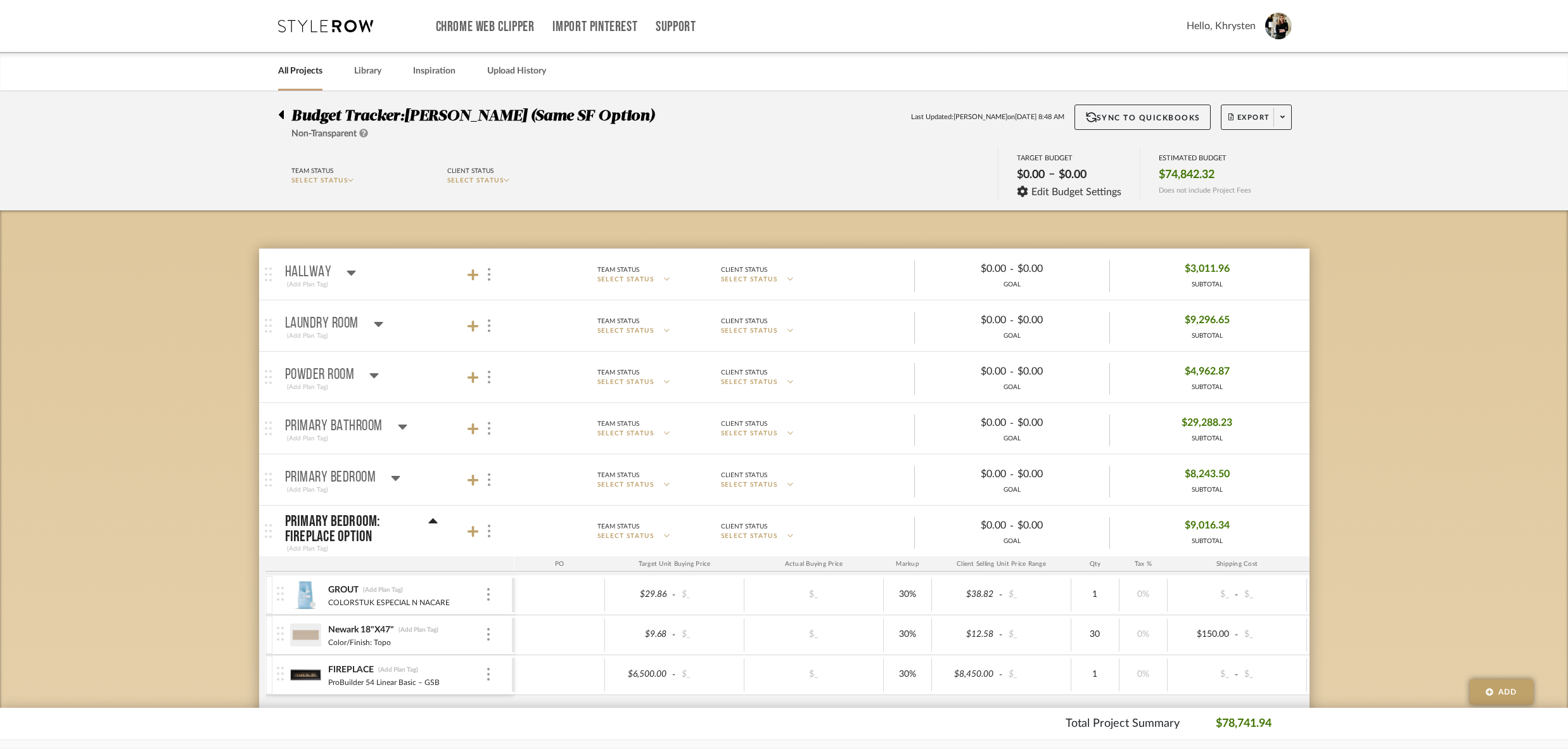
click at [433, 519] on icon at bounding box center [432, 521] width 9 height 5
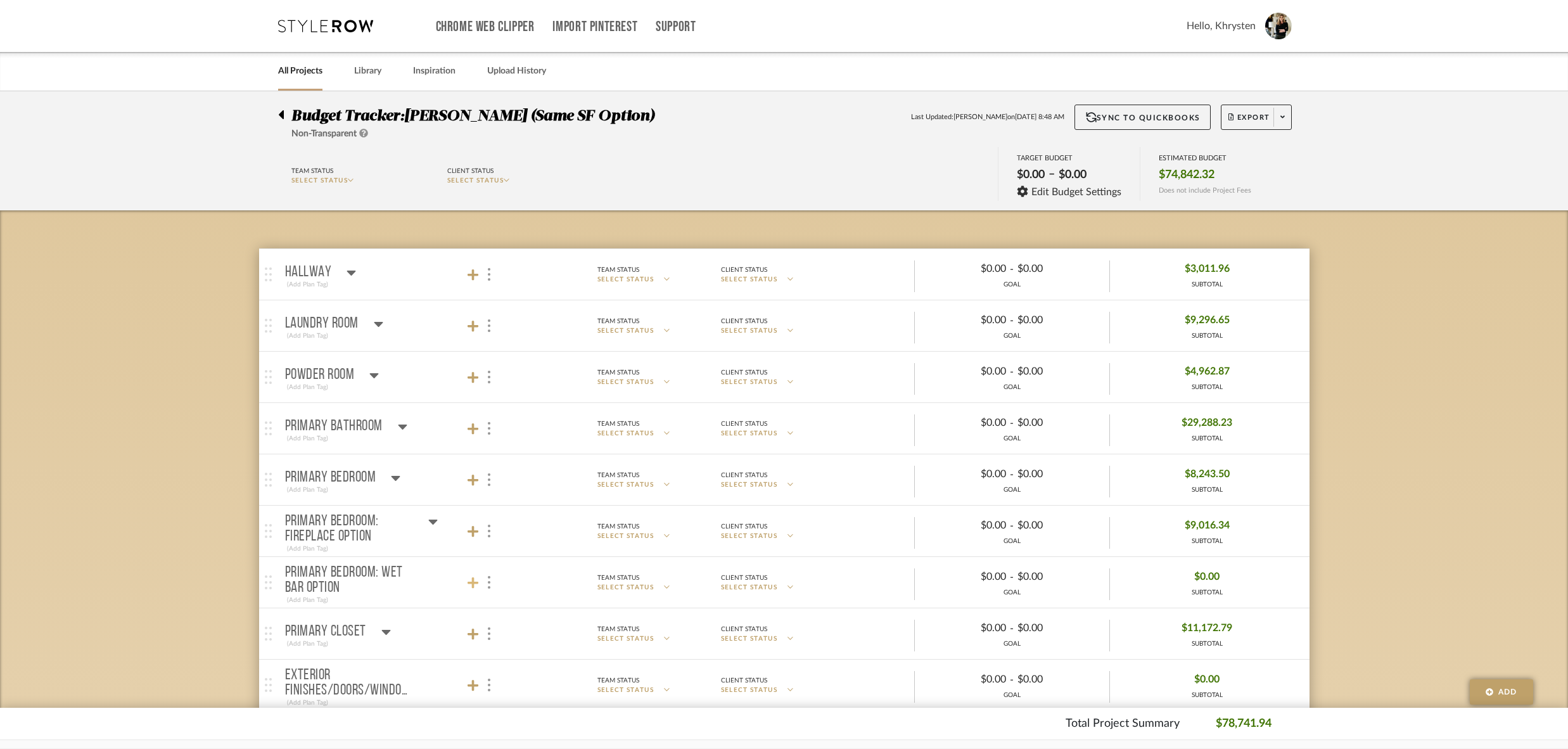
click at [473, 577] on icon at bounding box center [473, 583] width 11 height 11
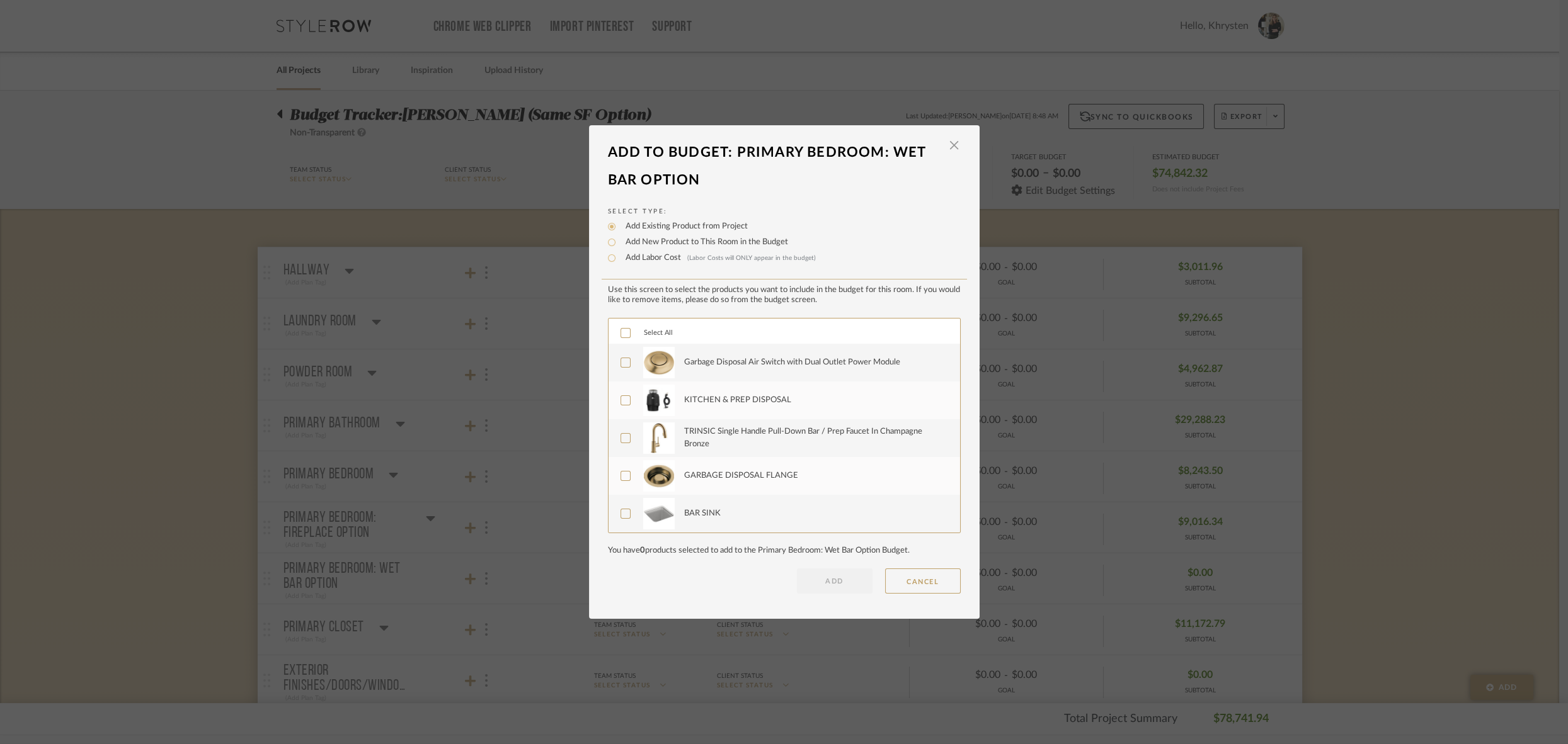
click at [621, 331] on icon at bounding box center [625, 333] width 9 height 9
click at [816, 581] on button "ADD" at bounding box center [835, 581] width 76 height 25
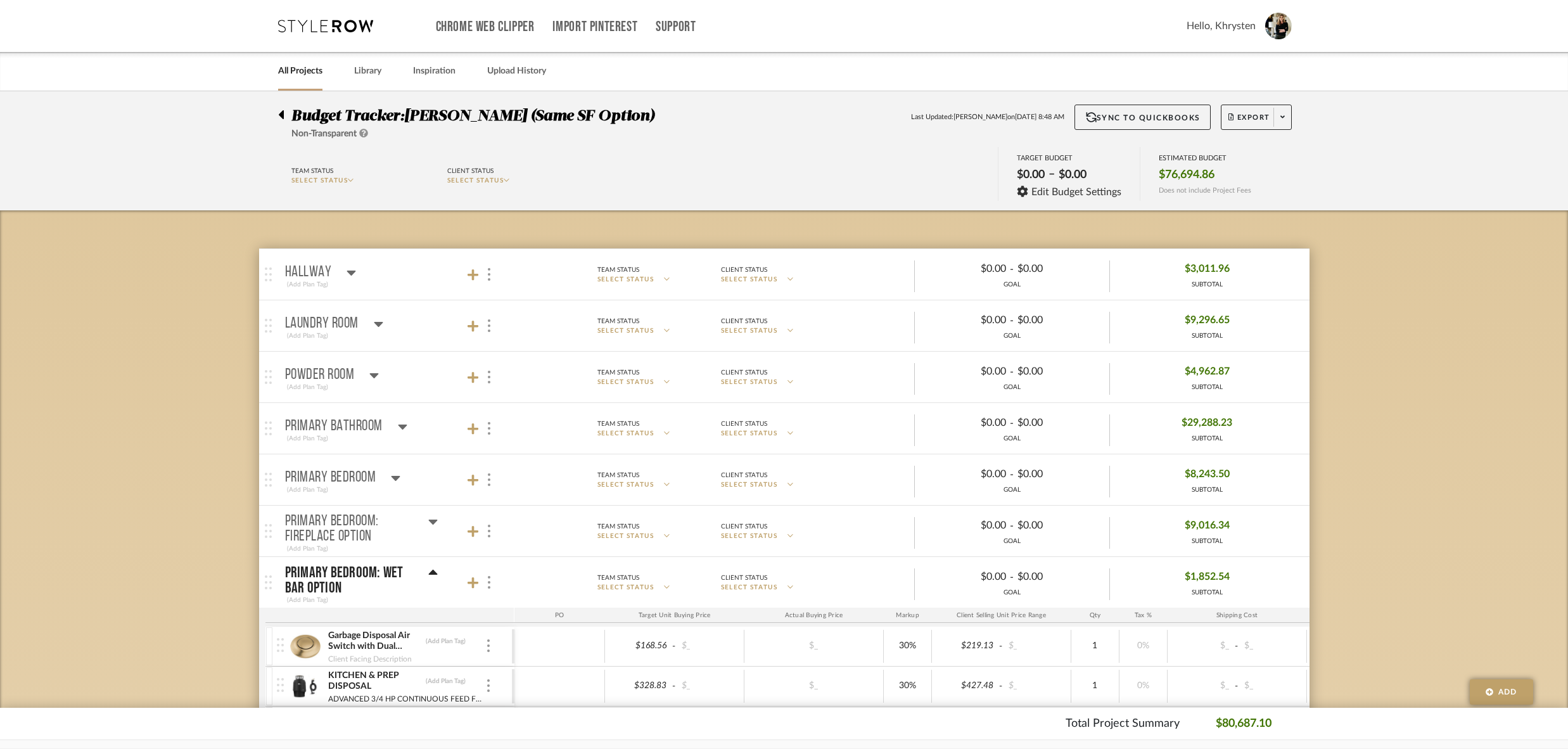
click at [392, 477] on icon at bounding box center [396, 477] width 9 height 15
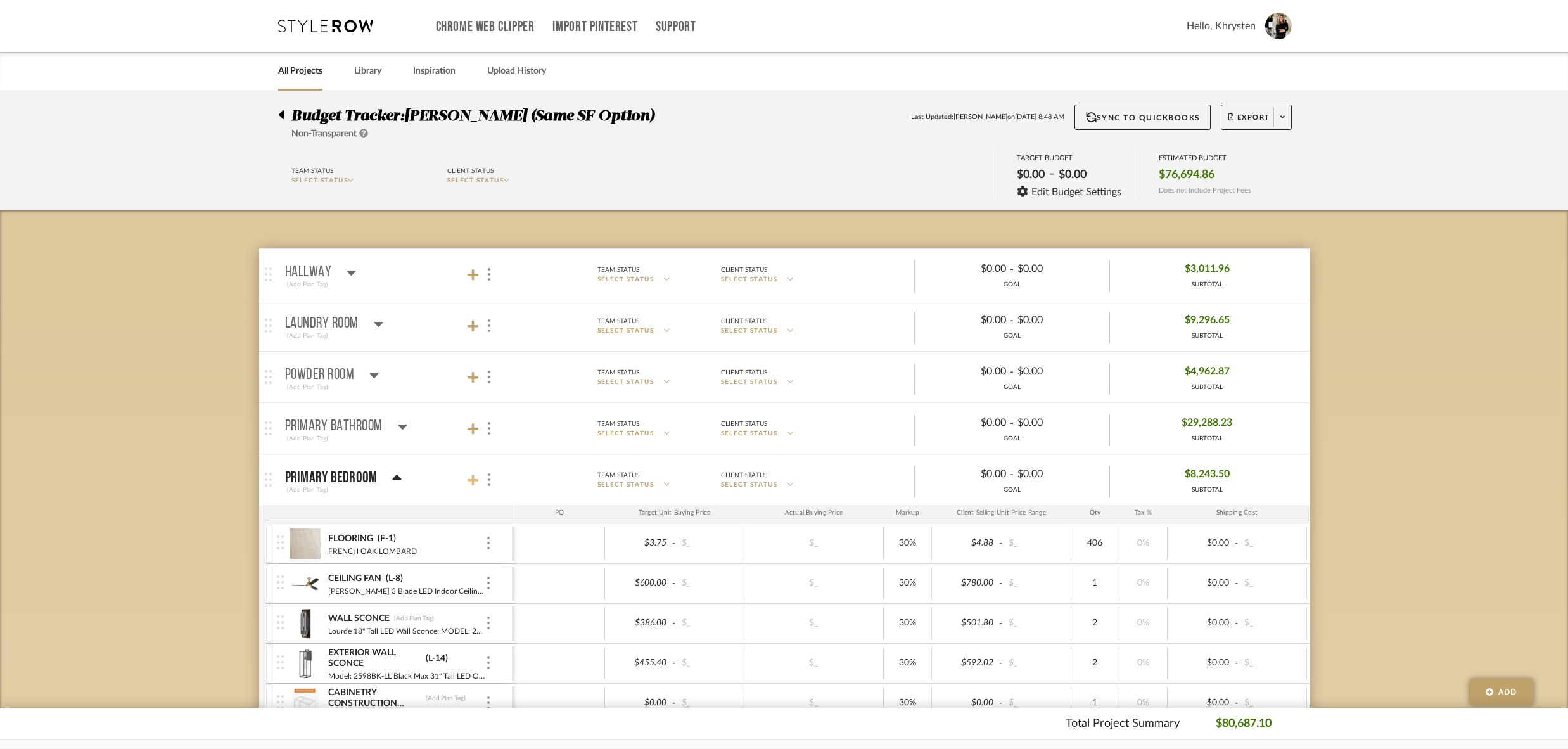
click at [472, 480] on icon at bounding box center [473, 481] width 11 height 11
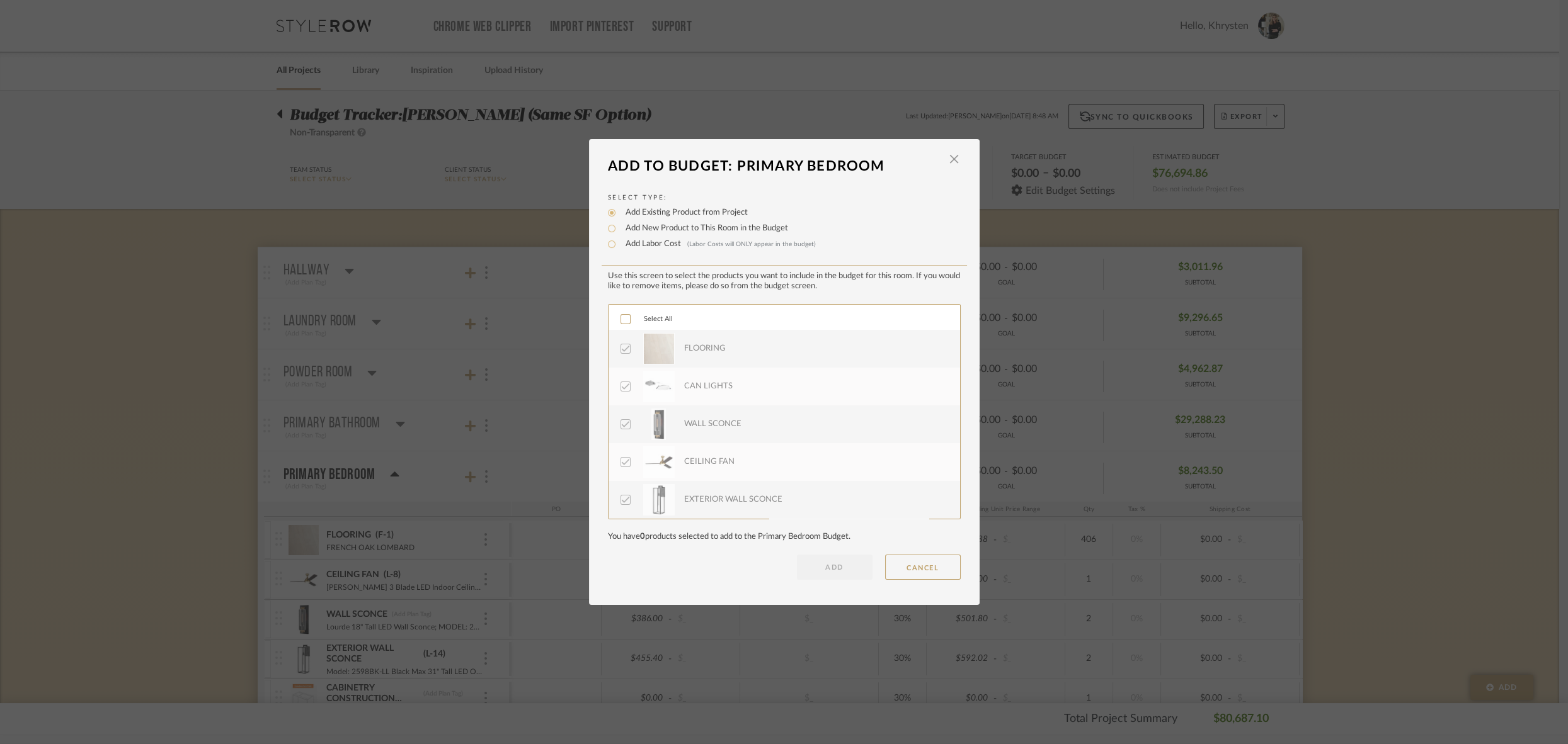
click at [621, 318] on icon at bounding box center [625, 319] width 9 height 9
click at [827, 570] on button "ADD" at bounding box center [835, 567] width 76 height 25
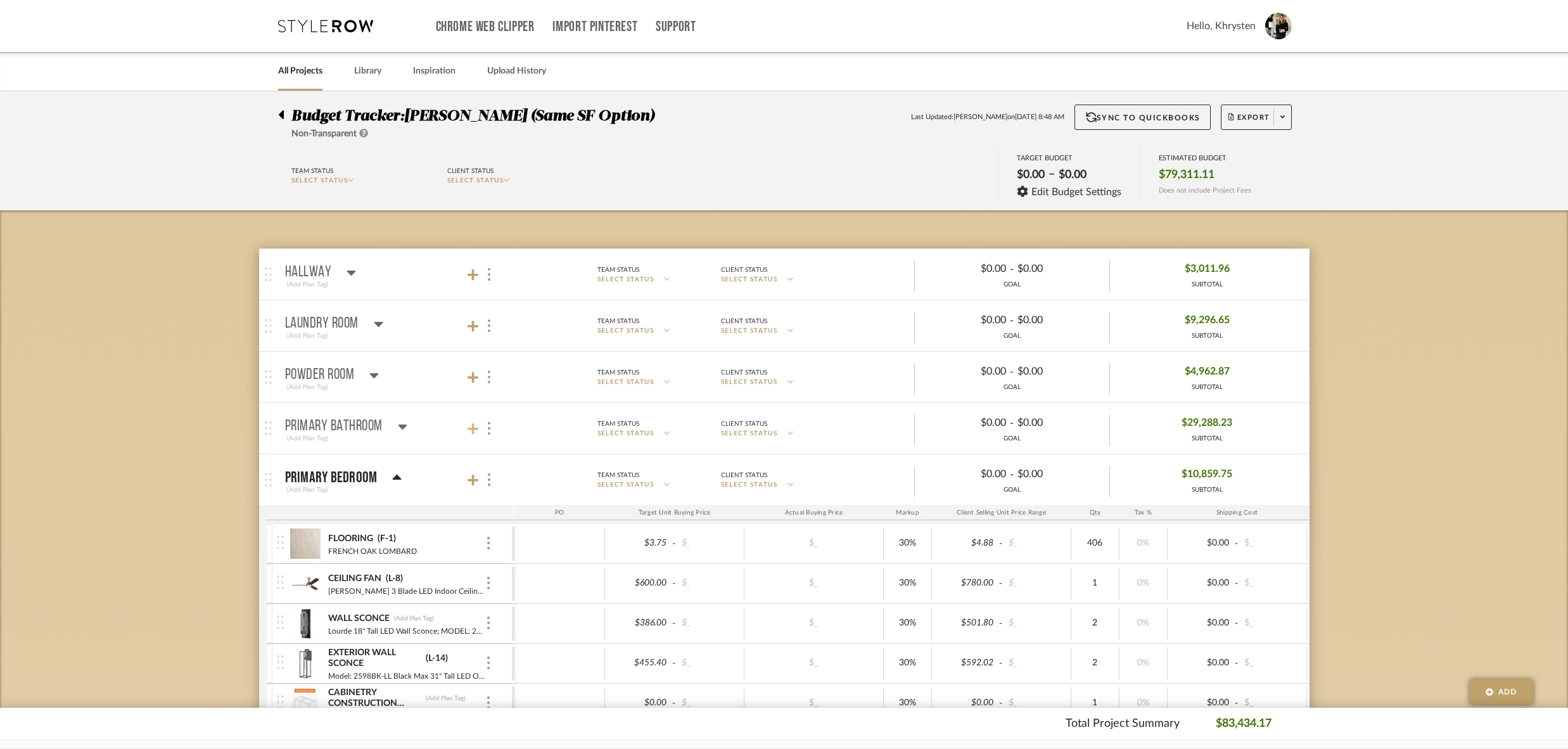
click at [472, 430] on icon at bounding box center [473, 429] width 11 height 11
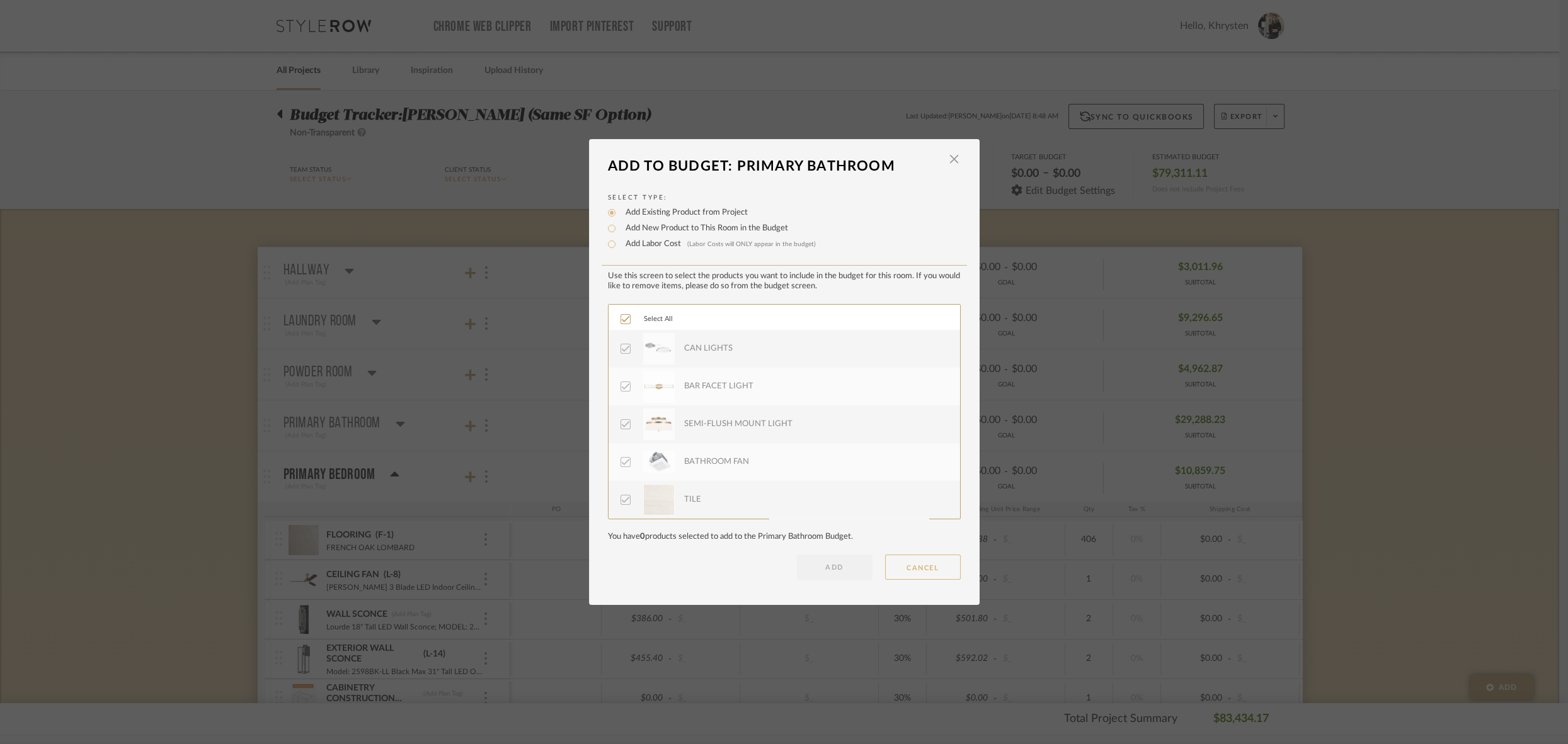
click at [932, 564] on button "CANCEL" at bounding box center [923, 567] width 76 height 25
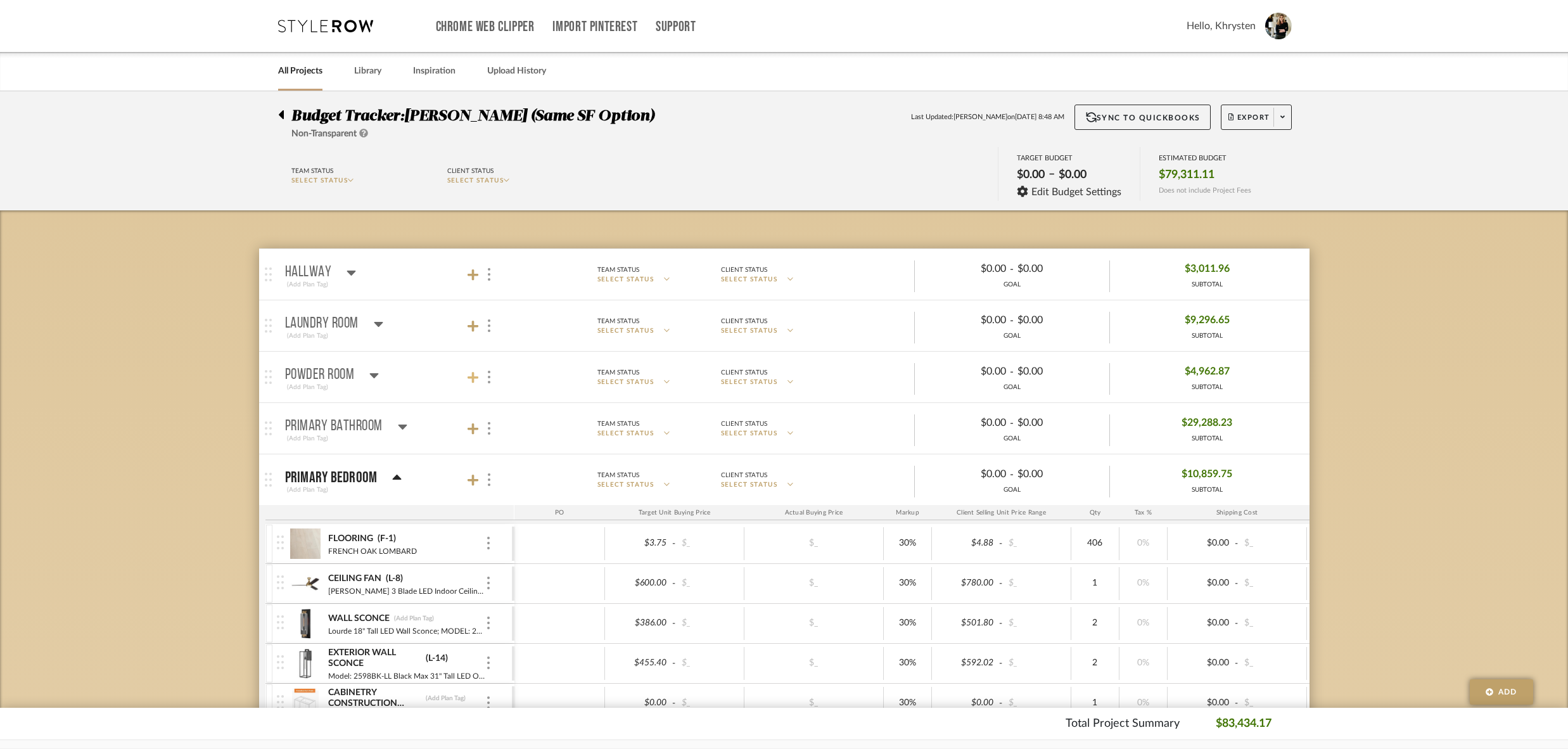
click at [470, 376] on icon at bounding box center [473, 378] width 11 height 11
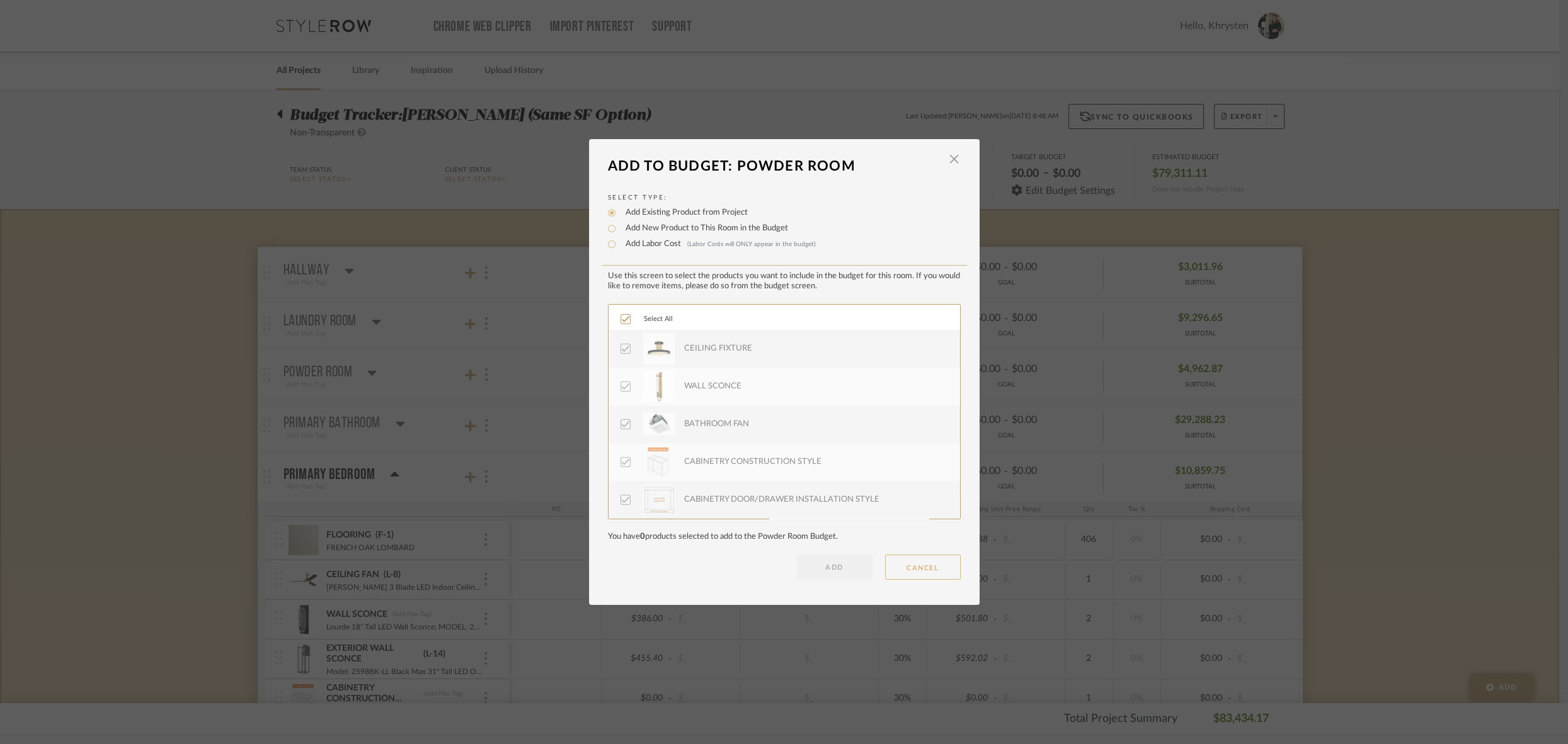
click at [914, 568] on button "CANCEL" at bounding box center [923, 567] width 76 height 25
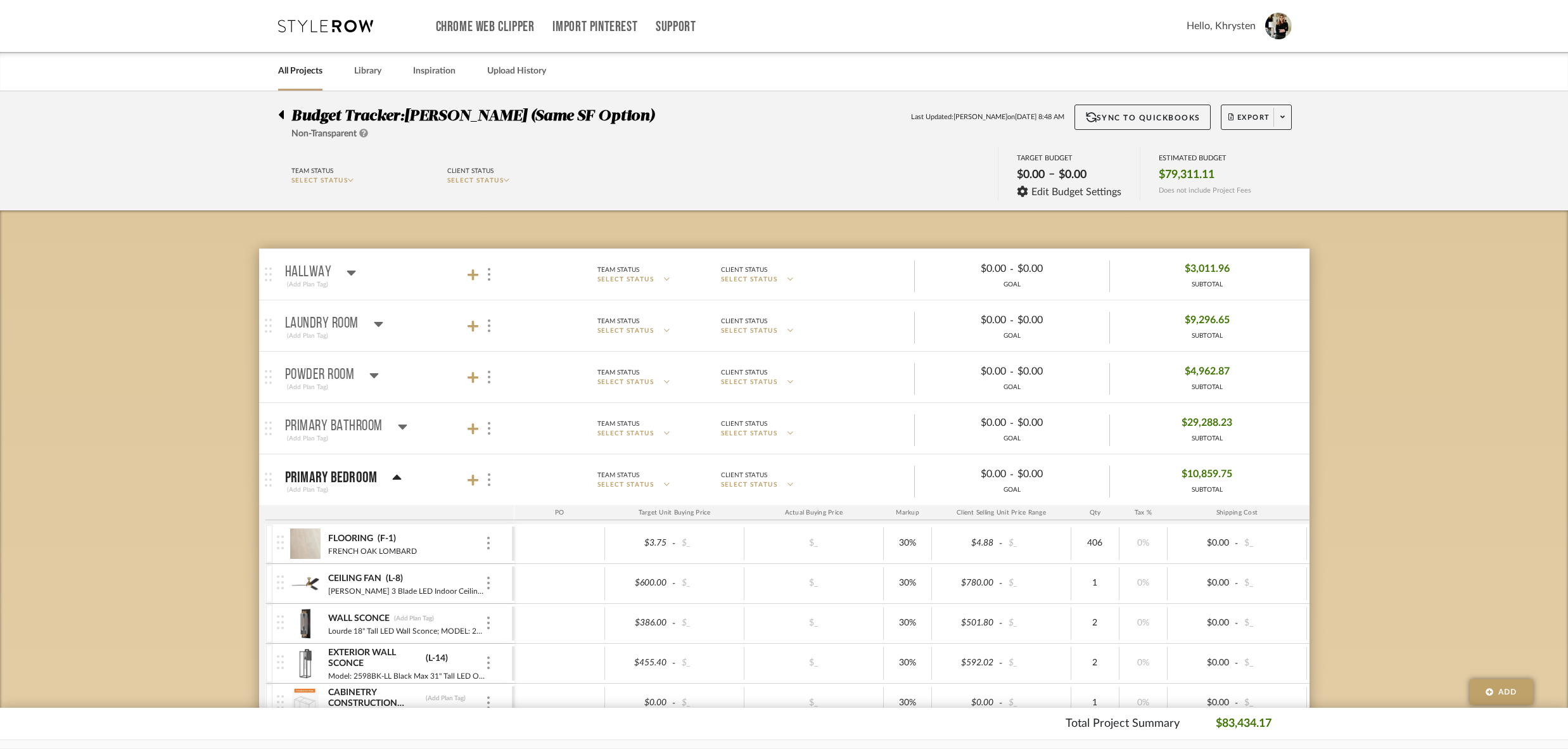
click at [393, 474] on icon at bounding box center [397, 477] width 9 height 15
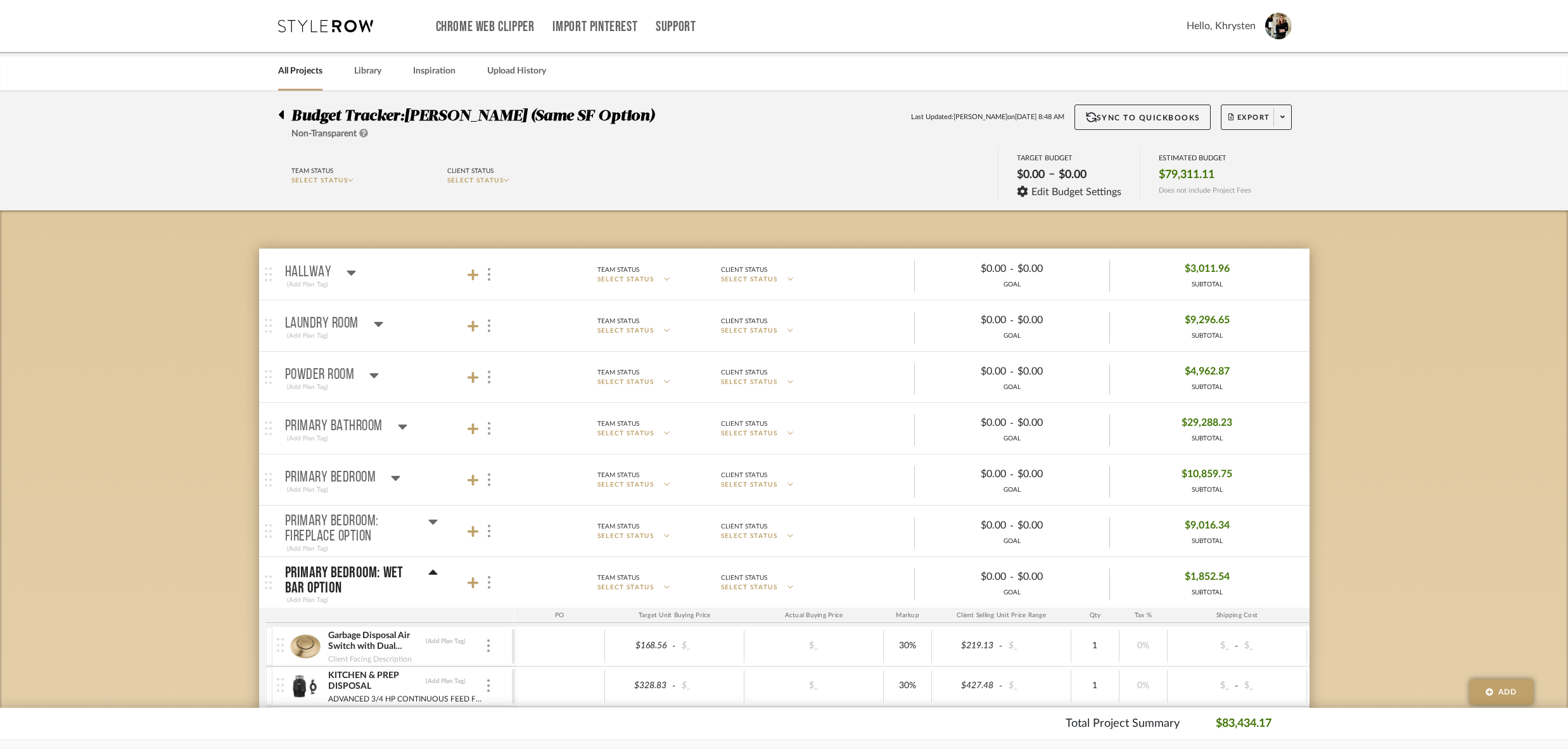
click at [434, 570] on icon at bounding box center [432, 572] width 9 height 5
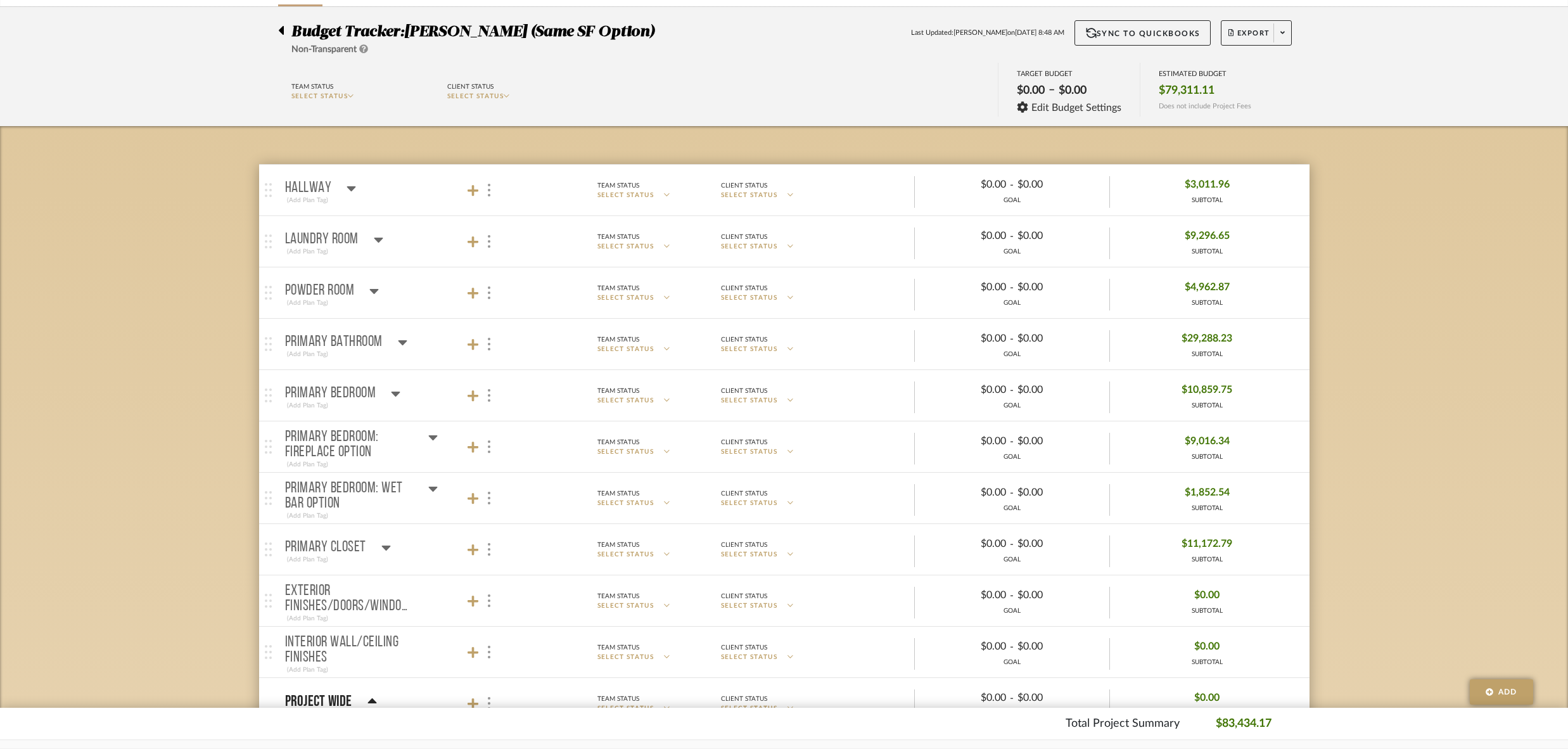
scroll to position [139, 0]
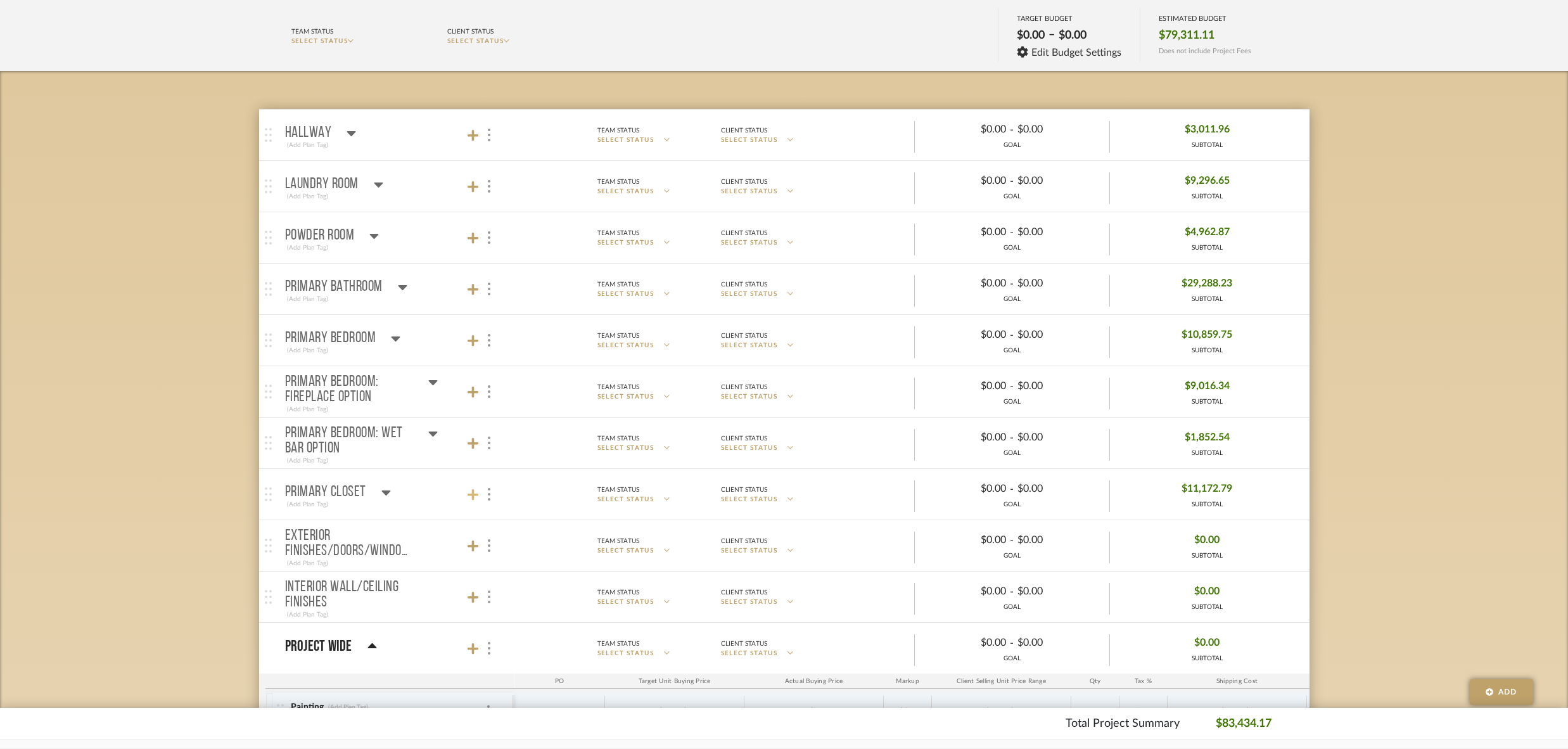
click at [472, 489] on icon at bounding box center [473, 495] width 11 height 11
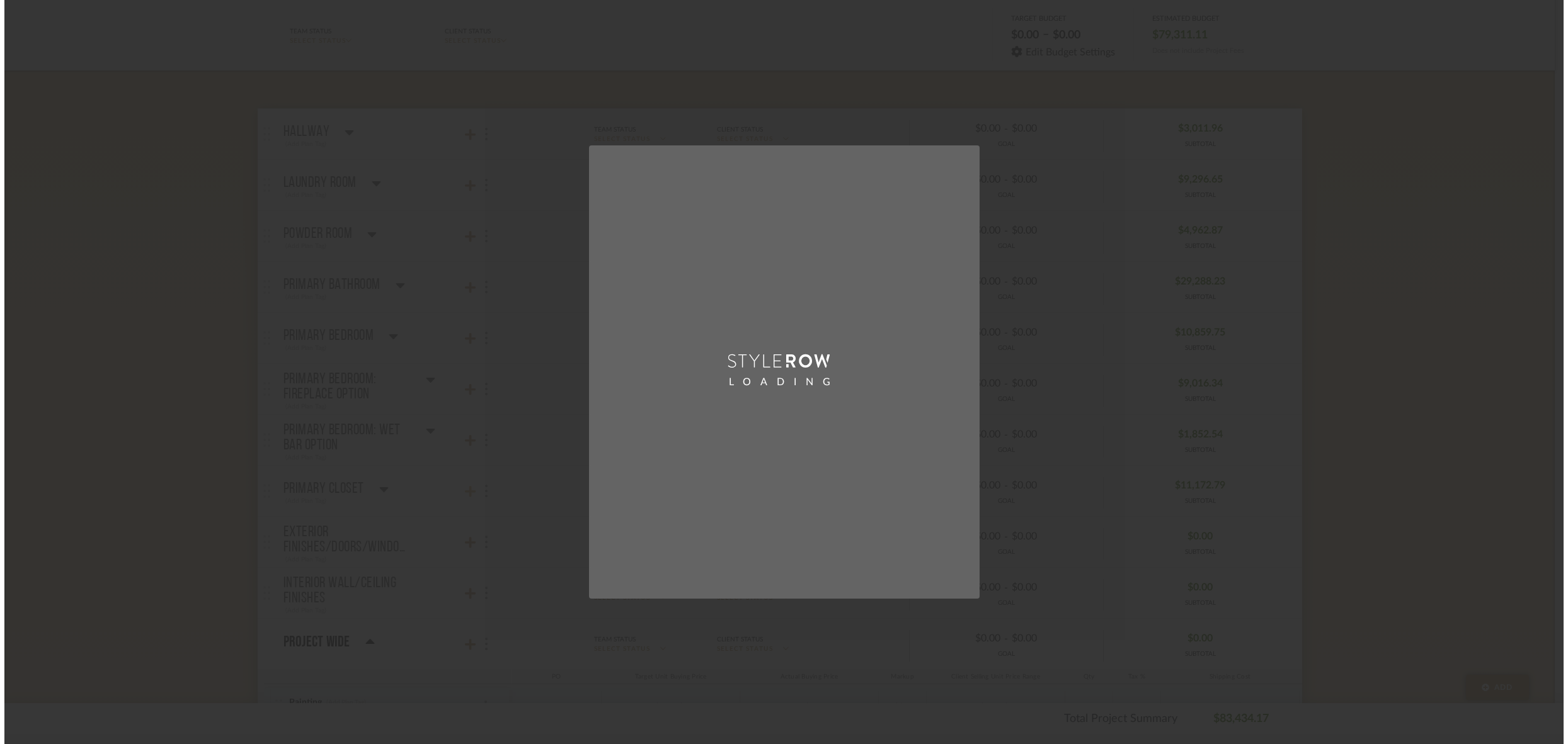
scroll to position [0, 0]
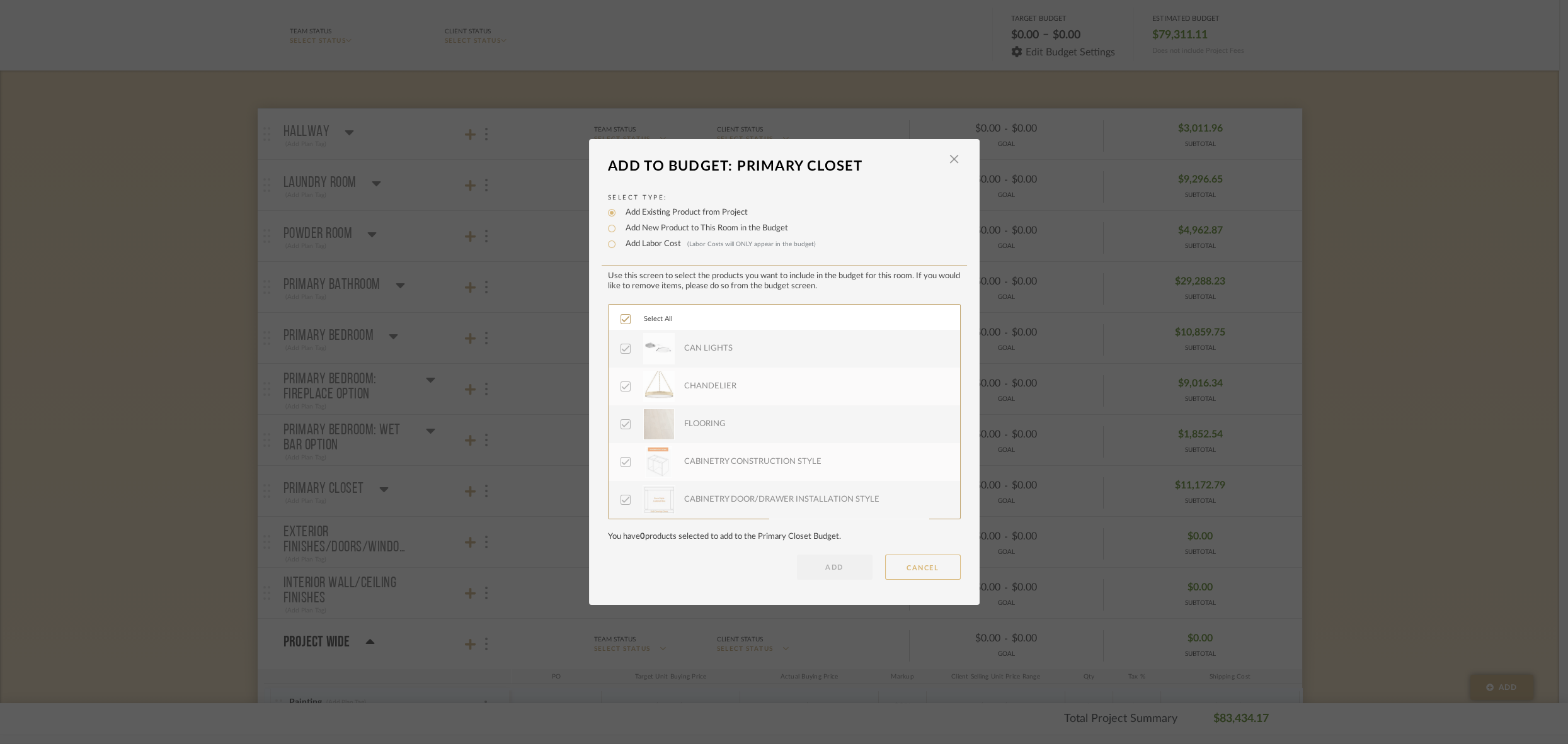
click at [921, 564] on button "CANCEL" at bounding box center [923, 567] width 76 height 25
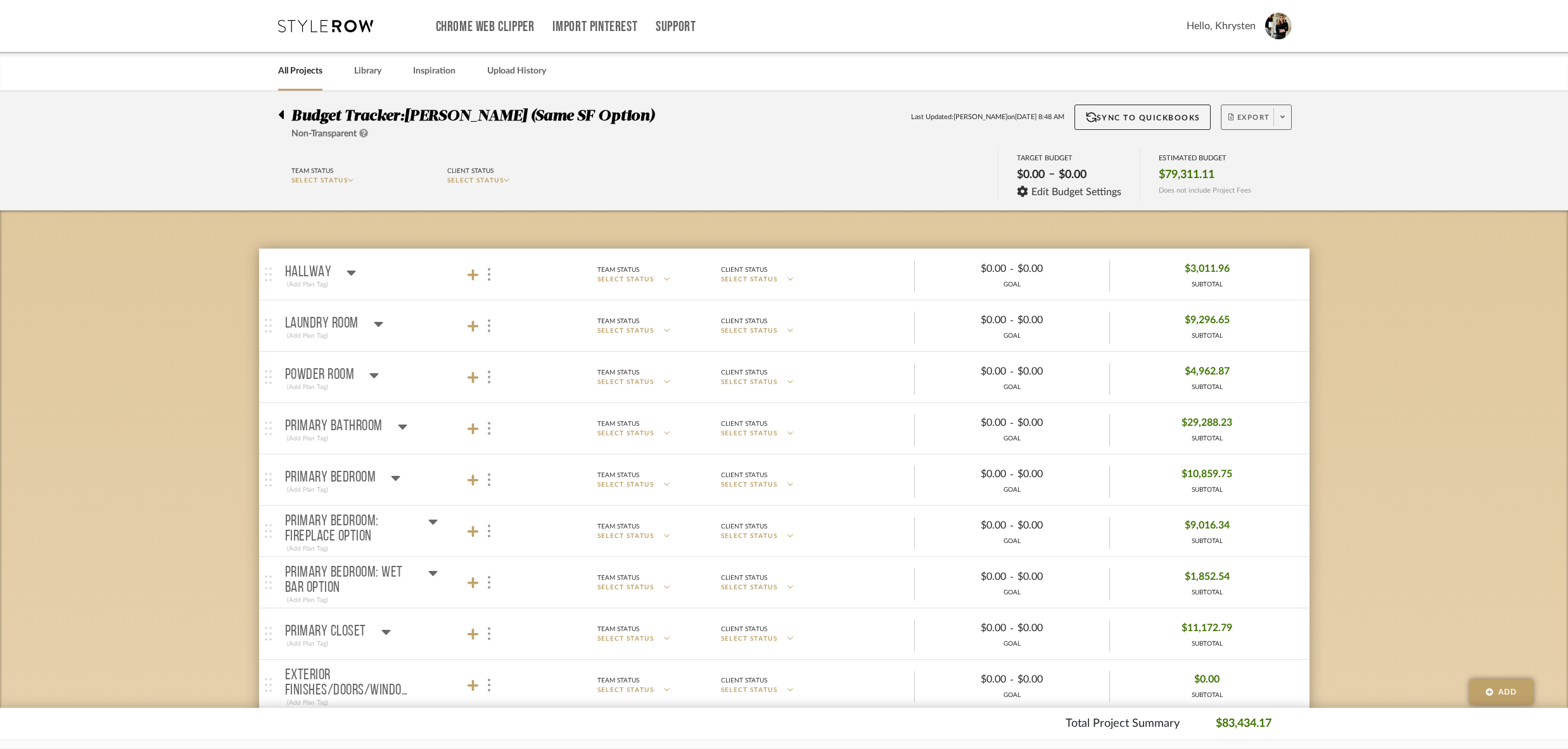
click at [1254, 119] on span "Export" at bounding box center [1249, 123] width 42 height 19
click at [1241, 154] on span "Export PDF" at bounding box center [1279, 154] width 95 height 11
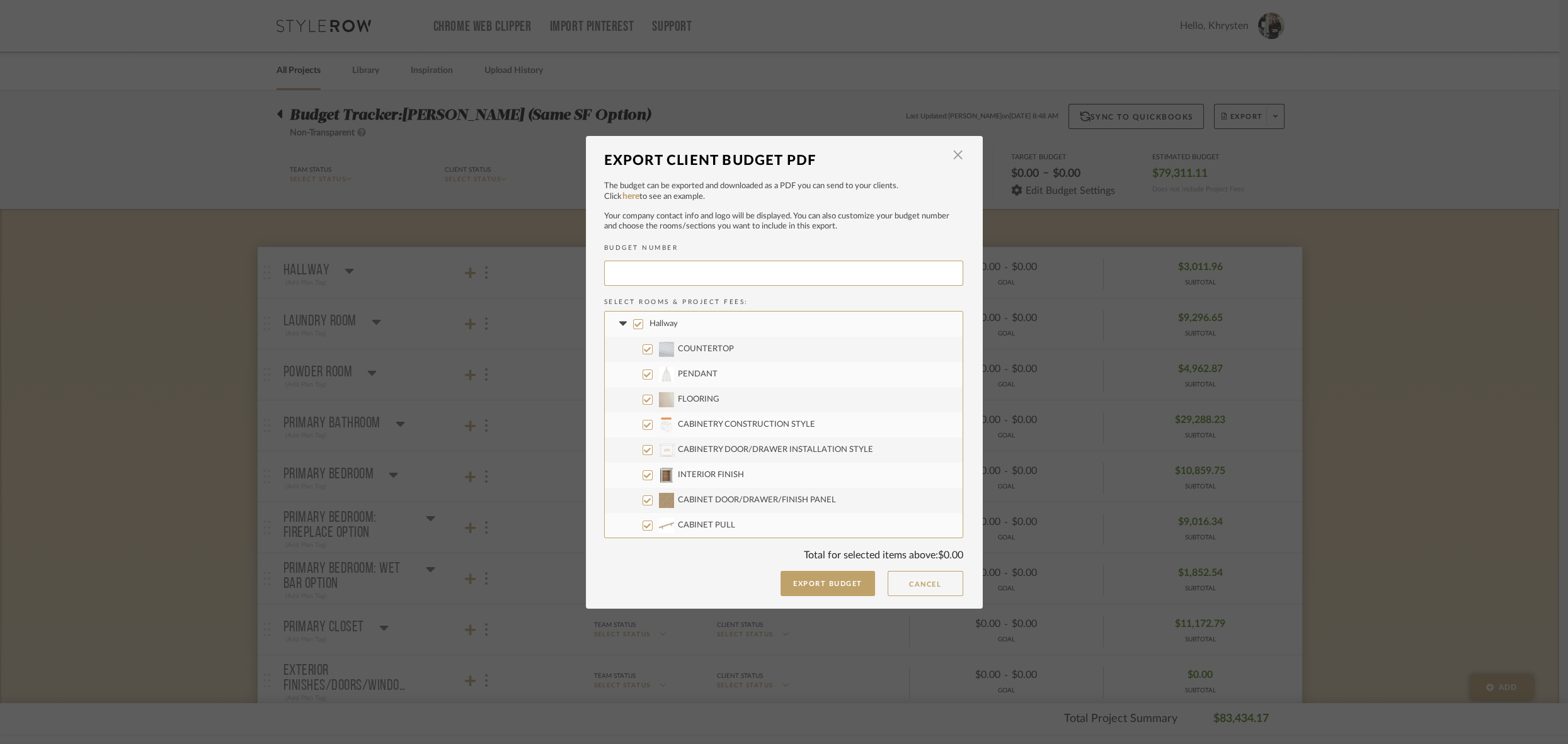
type input "[DEMOGRAPHIC_DATA]-003"
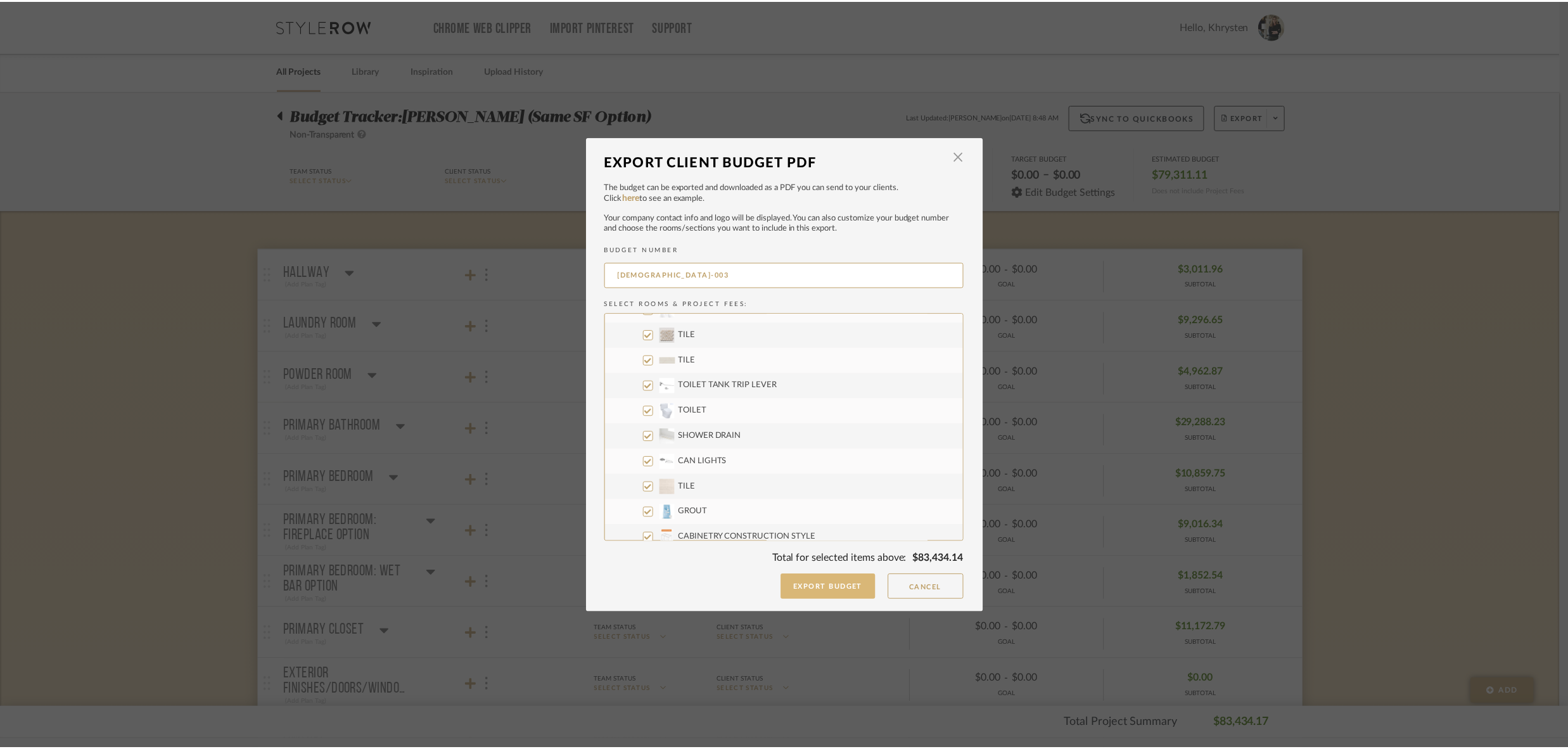
scroll to position [2149, 0]
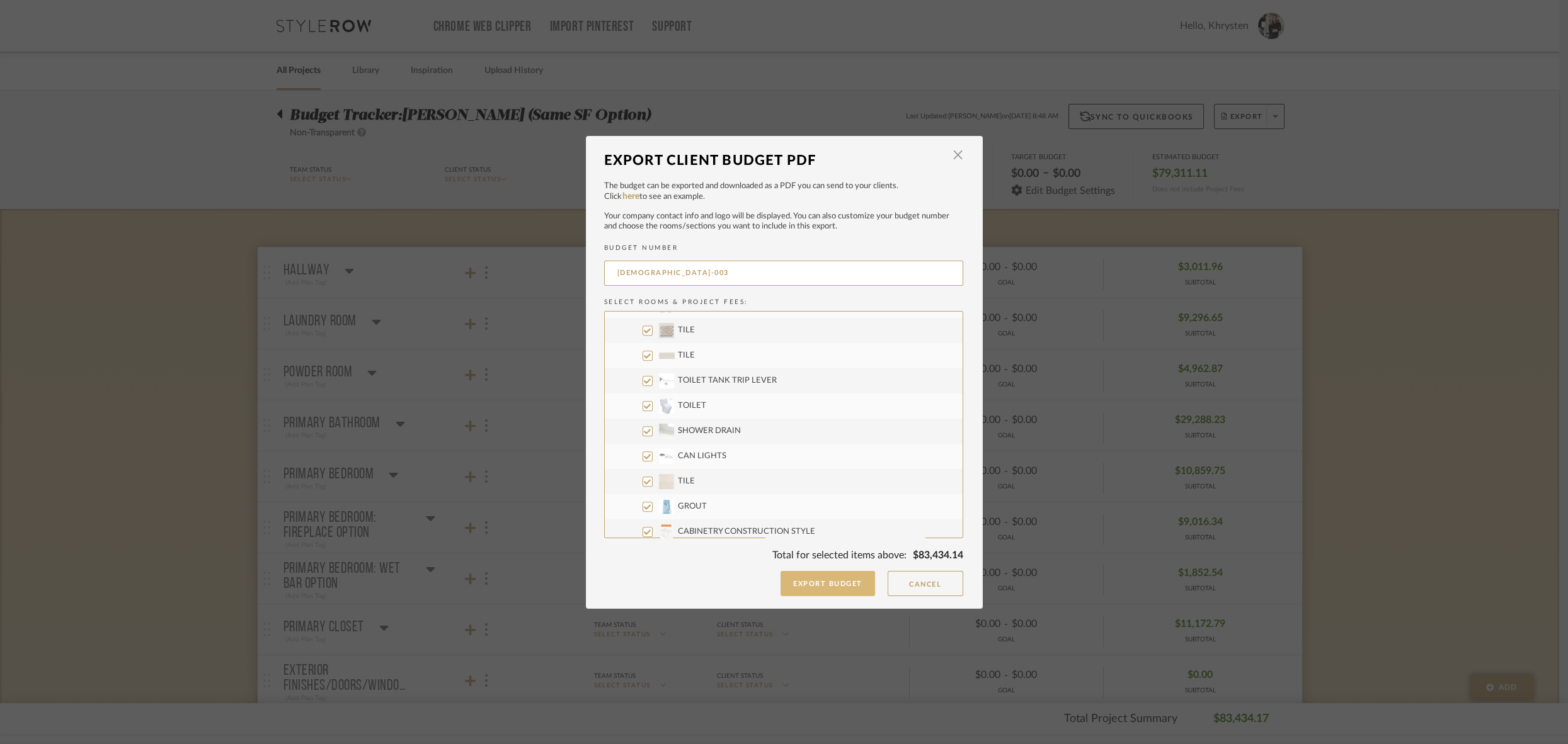
click at [799, 591] on button "Export Budget" at bounding box center [828, 584] width 94 height 25
